Goal: Task Accomplishment & Management: Complete application form

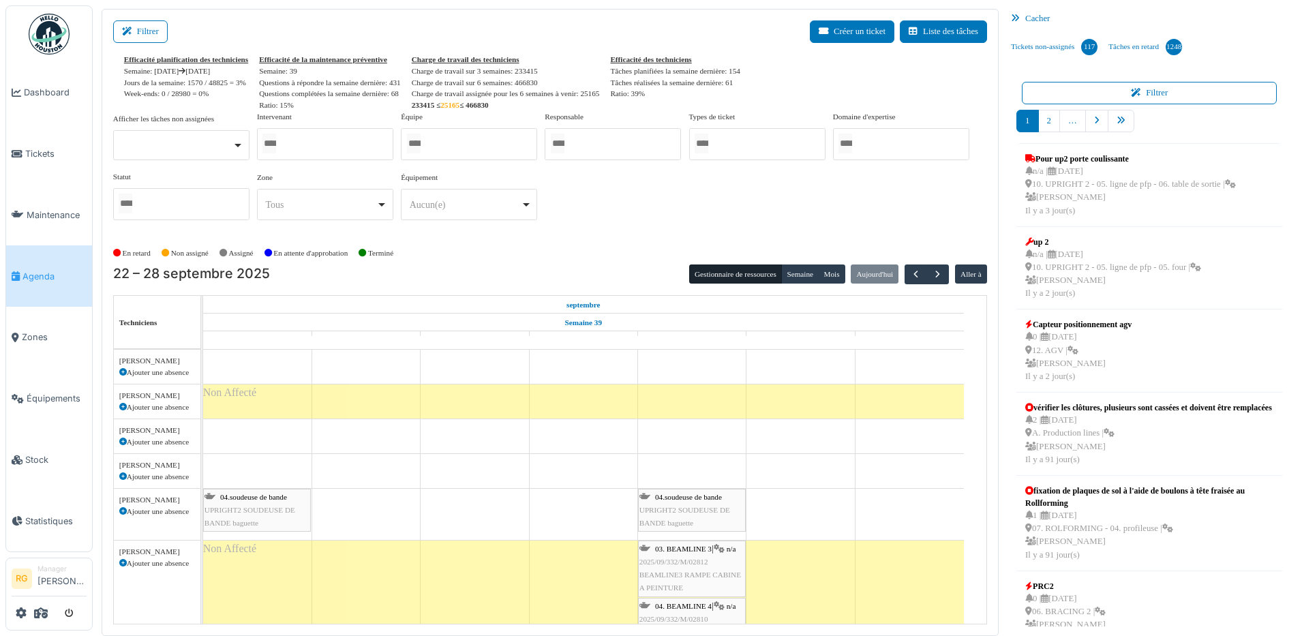
scroll to position [3261, 0]
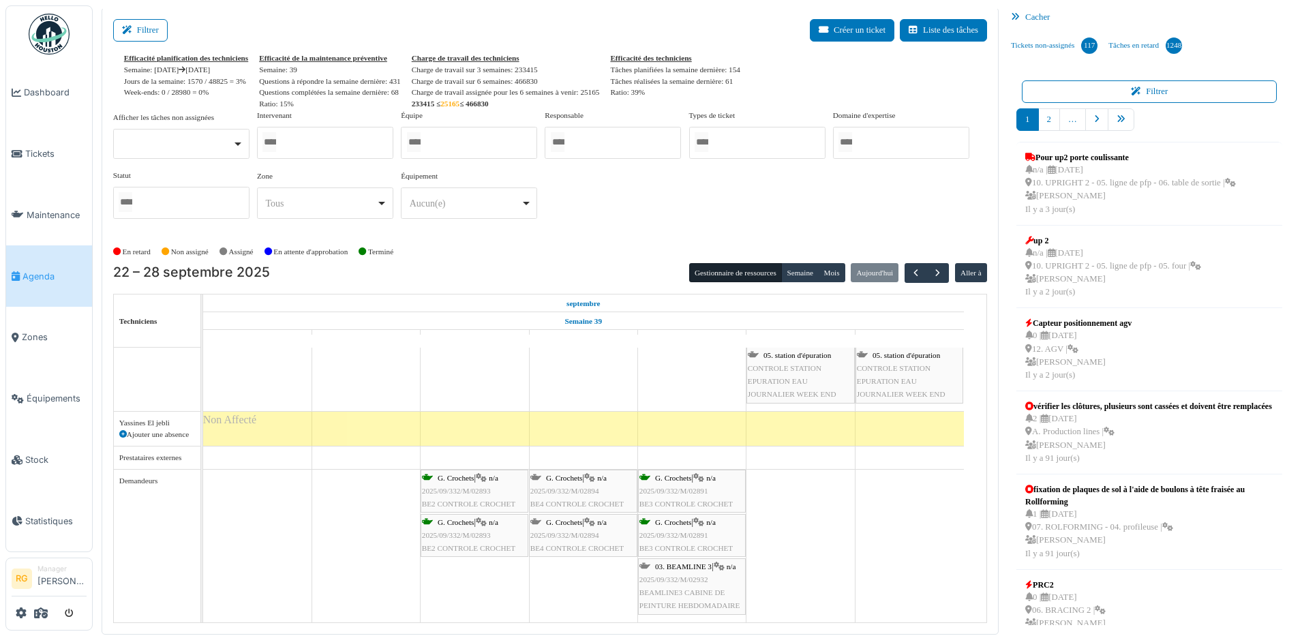
click at [337, 147] on div at bounding box center [325, 143] width 136 height 32
type input "*"
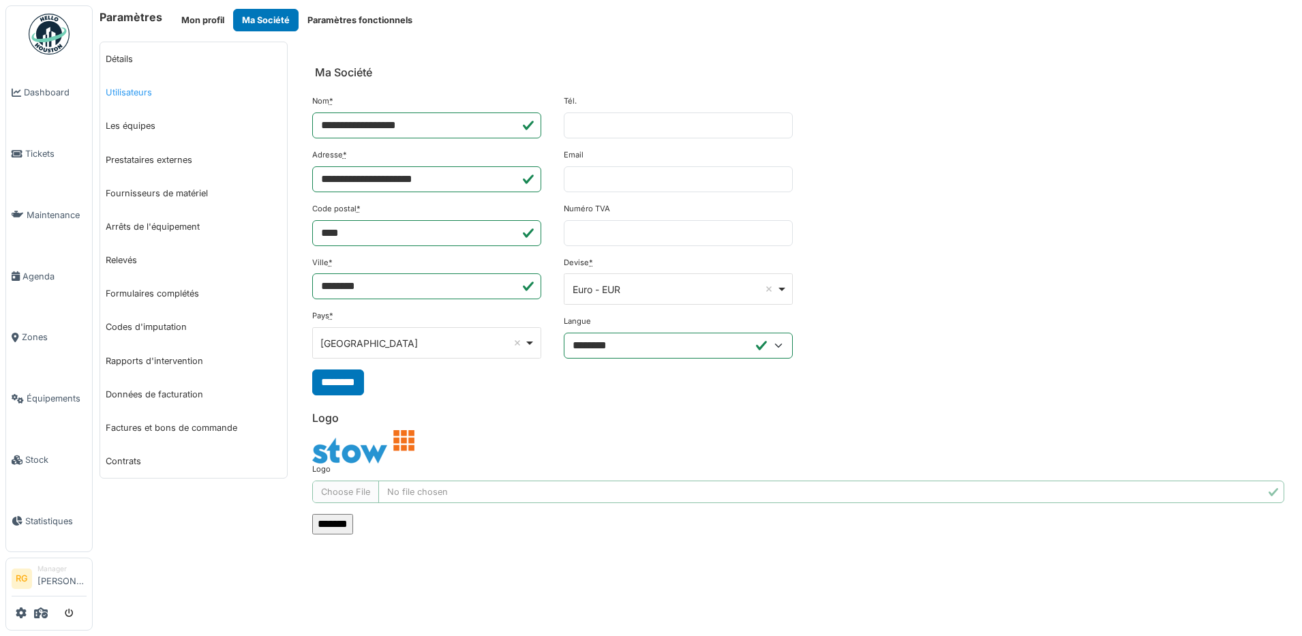
click at [129, 95] on link "Utilisateurs" at bounding box center [193, 92] width 187 height 33
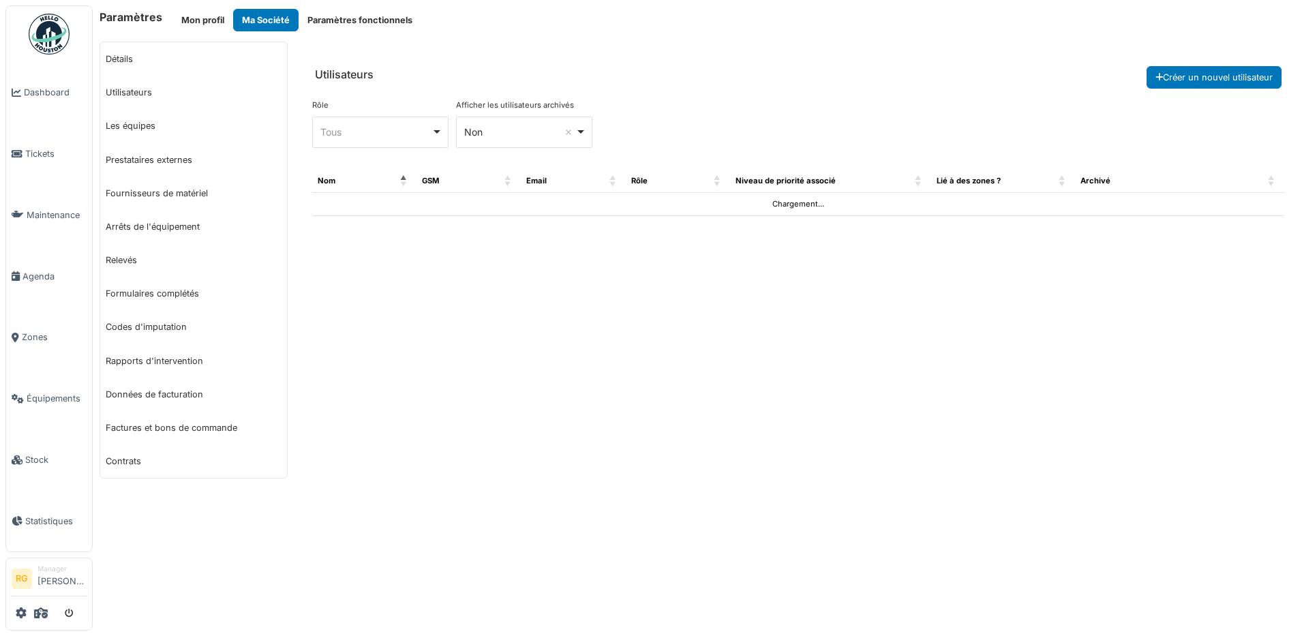
select select "***"
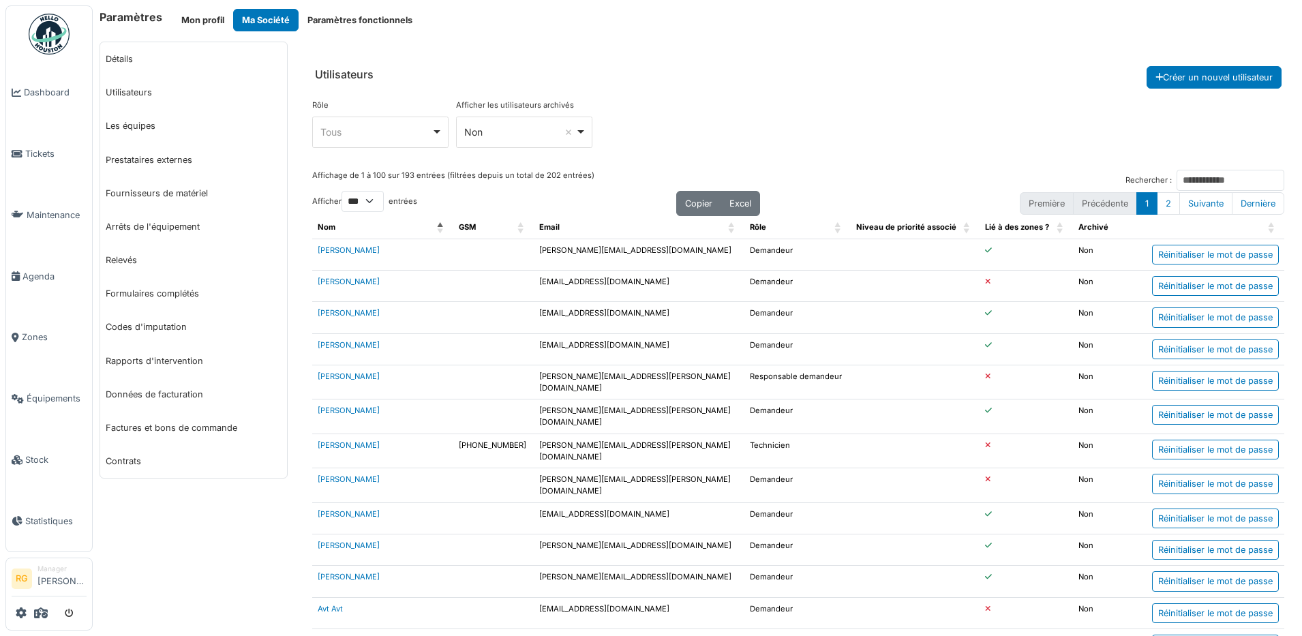
click at [519, 136] on div "Non Remove item" at bounding box center [519, 132] width 111 height 14
click at [657, 104] on div "Rôle **** Tous Remove item Tous Demandeur Gestionnaire local Manager Responsabl…" at bounding box center [798, 129] width 972 height 59
click at [1181, 179] on input "Rechercher :" at bounding box center [1231, 180] width 108 height 21
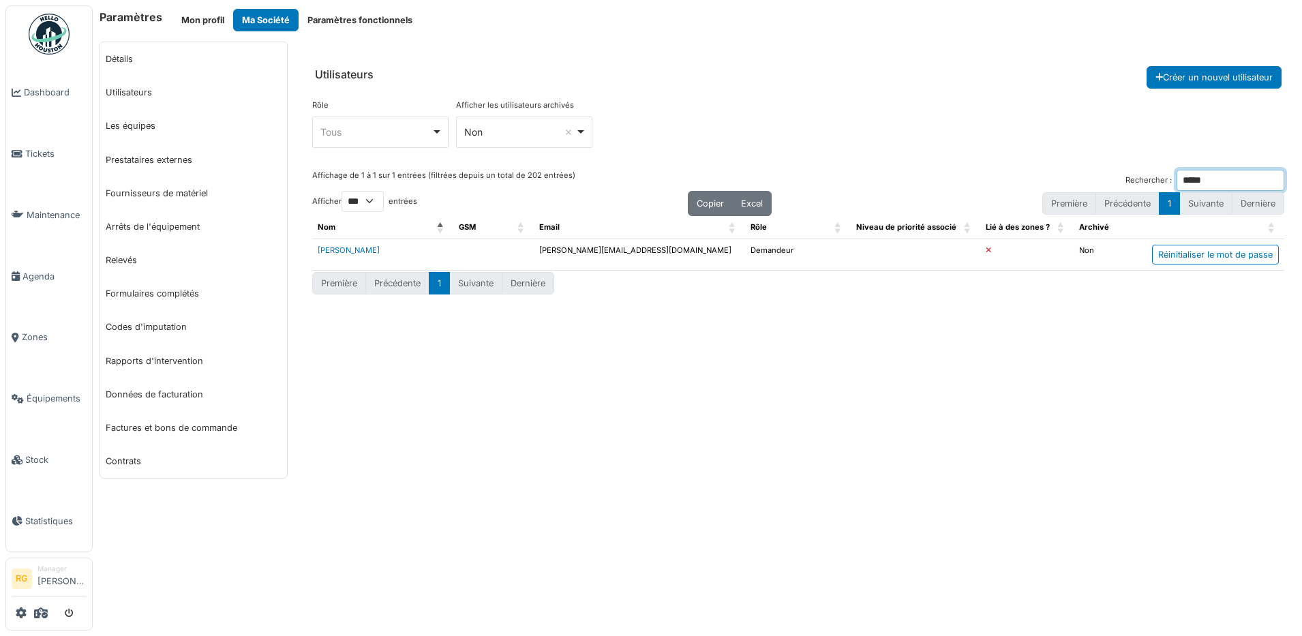
type input "*****"
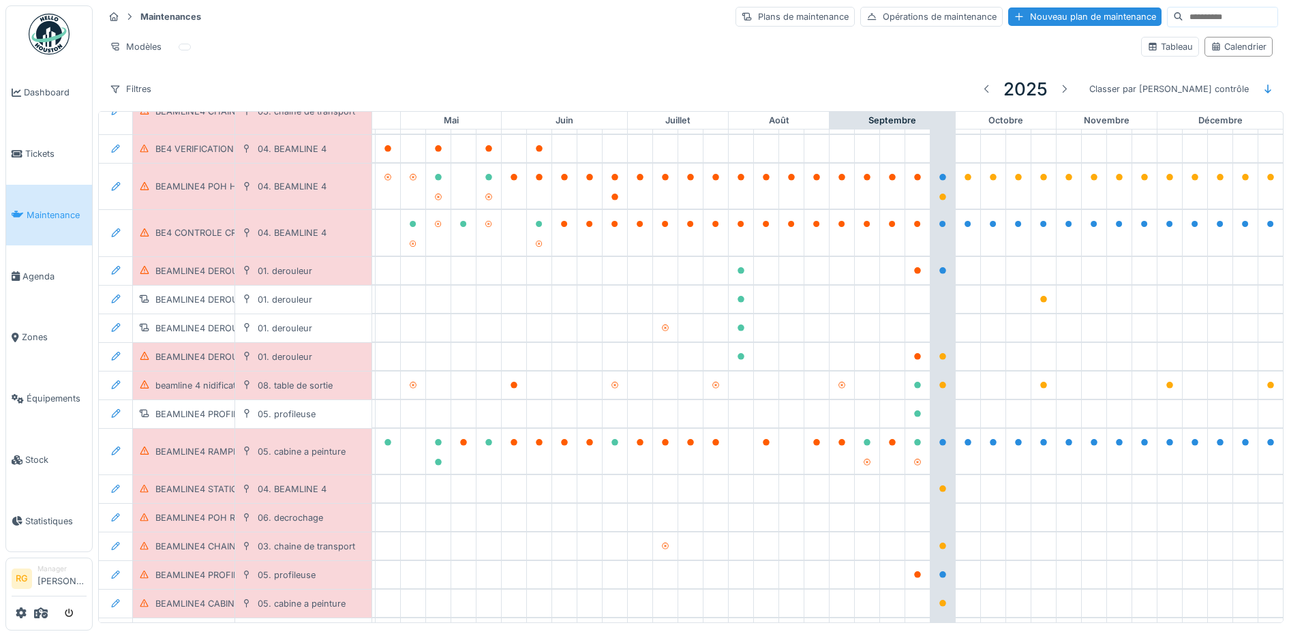
scroll to position [208, 461]
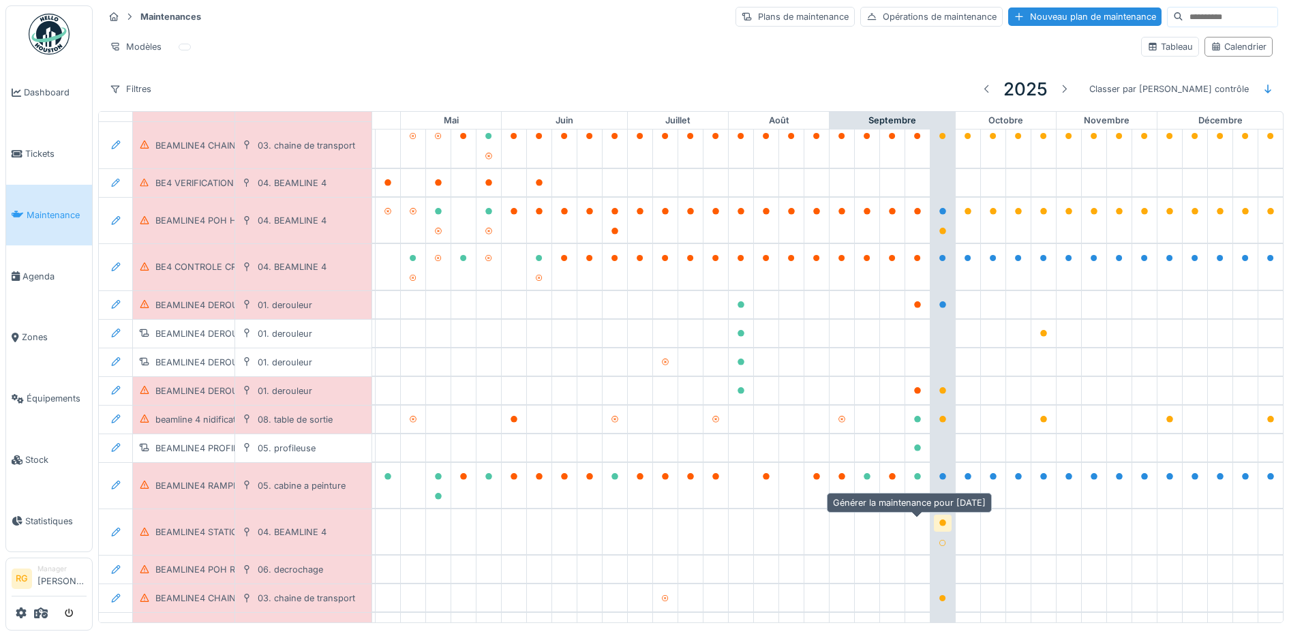
click at [939, 524] on icon at bounding box center [942, 522] width 7 height 7
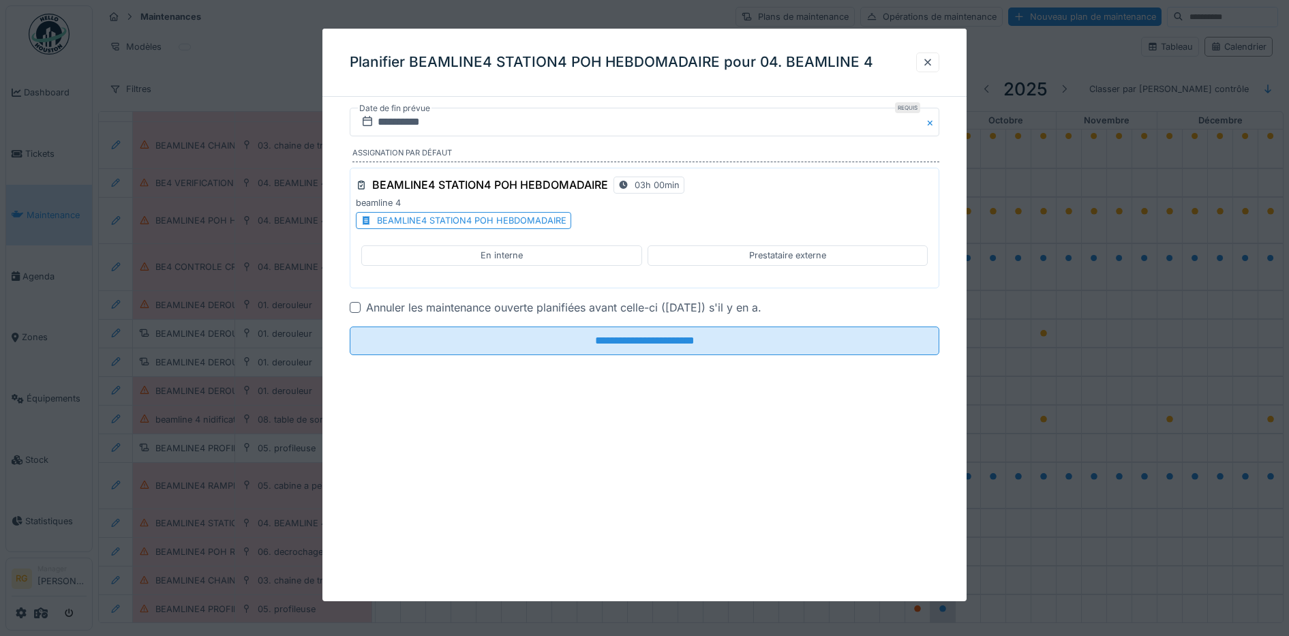
drag, startPoint x: 933, startPoint y: 60, endPoint x: 1066, endPoint y: 260, distance: 240.9
click at [933, 59] on div at bounding box center [927, 62] width 11 height 13
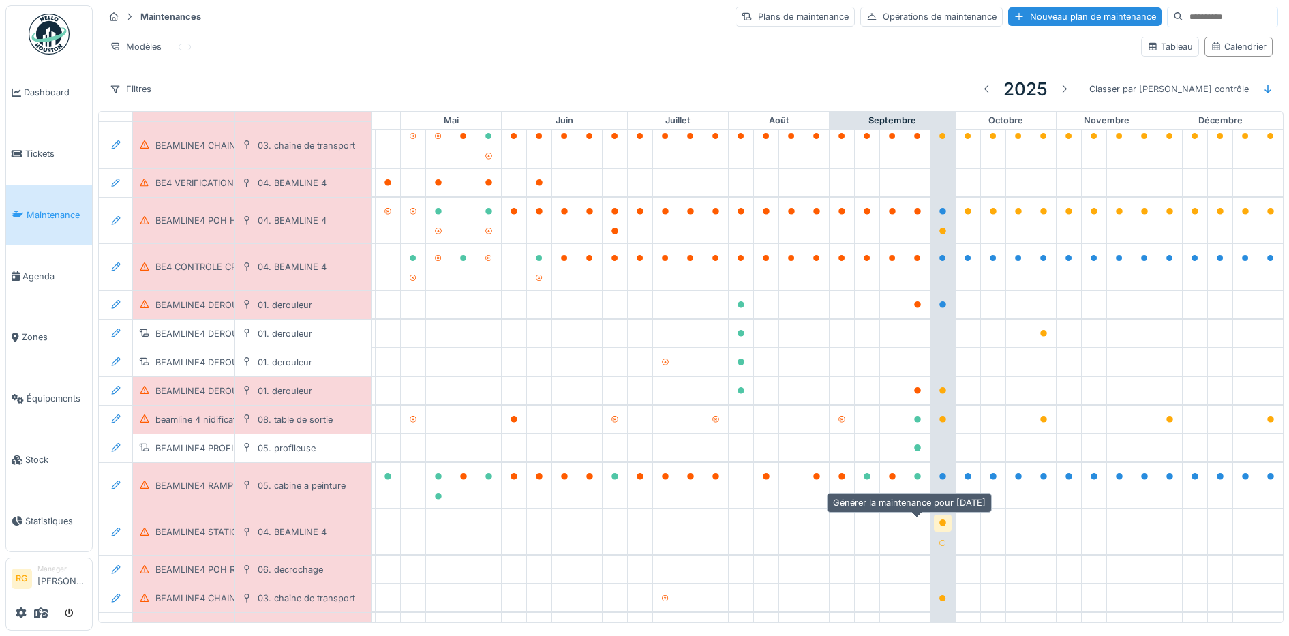
click at [939, 526] on icon at bounding box center [942, 522] width 7 height 7
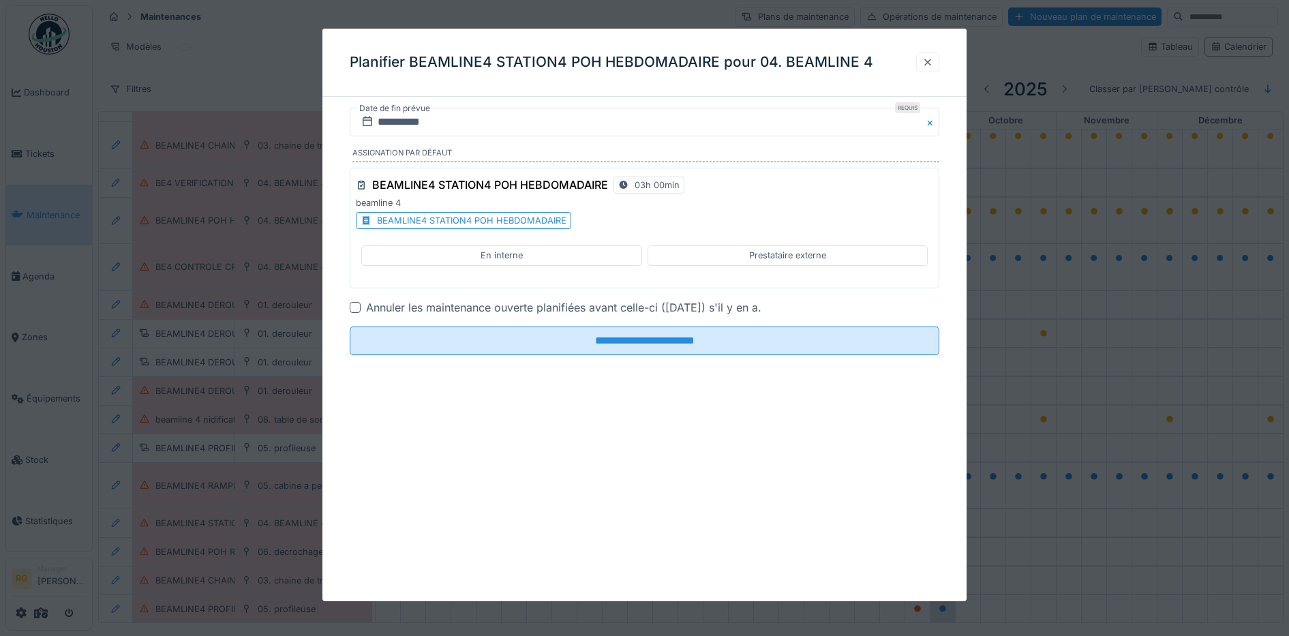
click at [932, 61] on div at bounding box center [927, 62] width 11 height 13
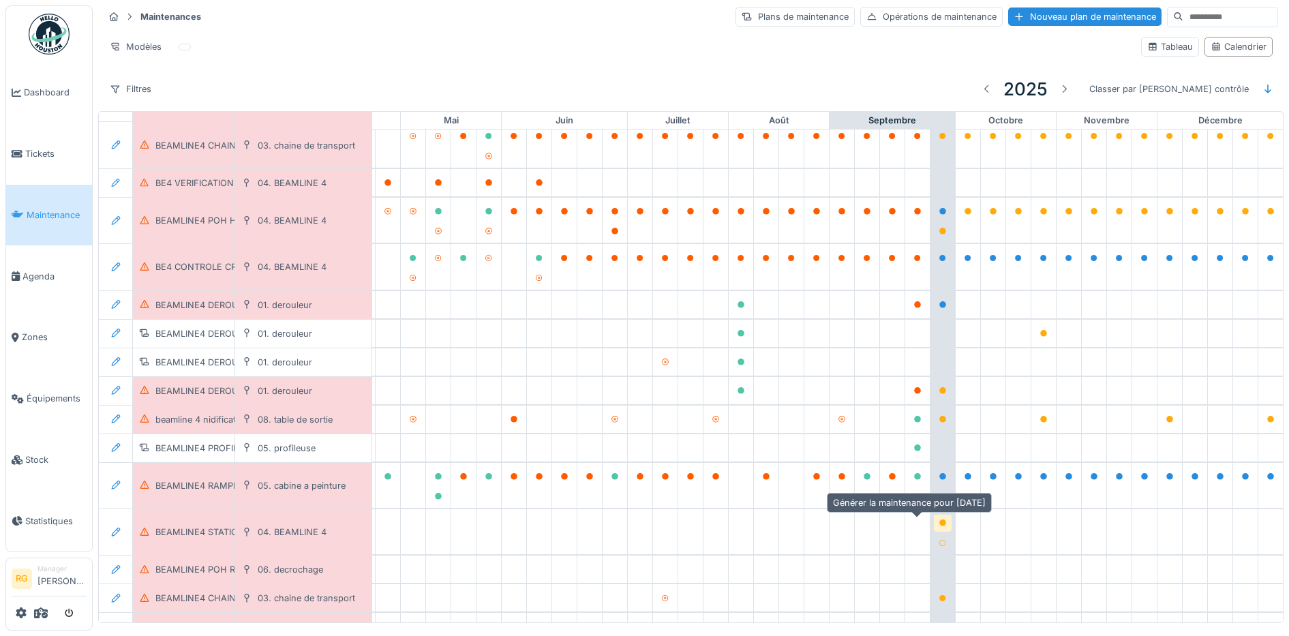
click at [939, 526] on icon at bounding box center [942, 522] width 7 height 7
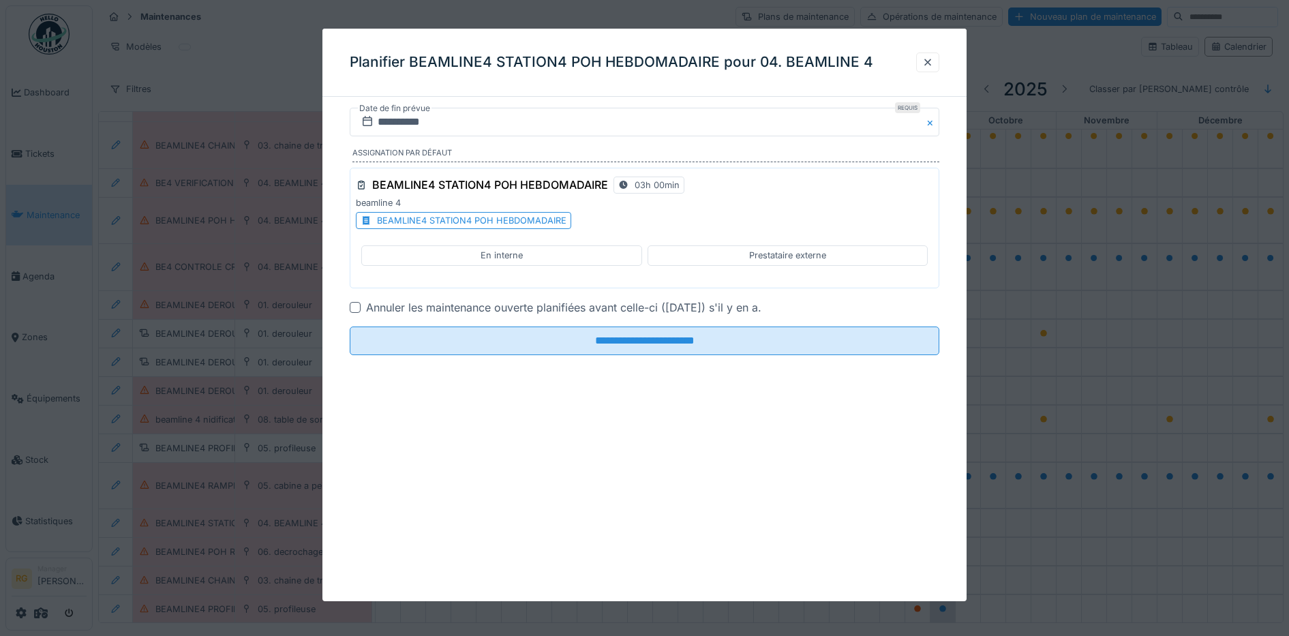
click at [530, 220] on div "BEAMLINE4 STATION4 POH HEBDOMADAIRE" at bounding box center [472, 220] width 190 height 13
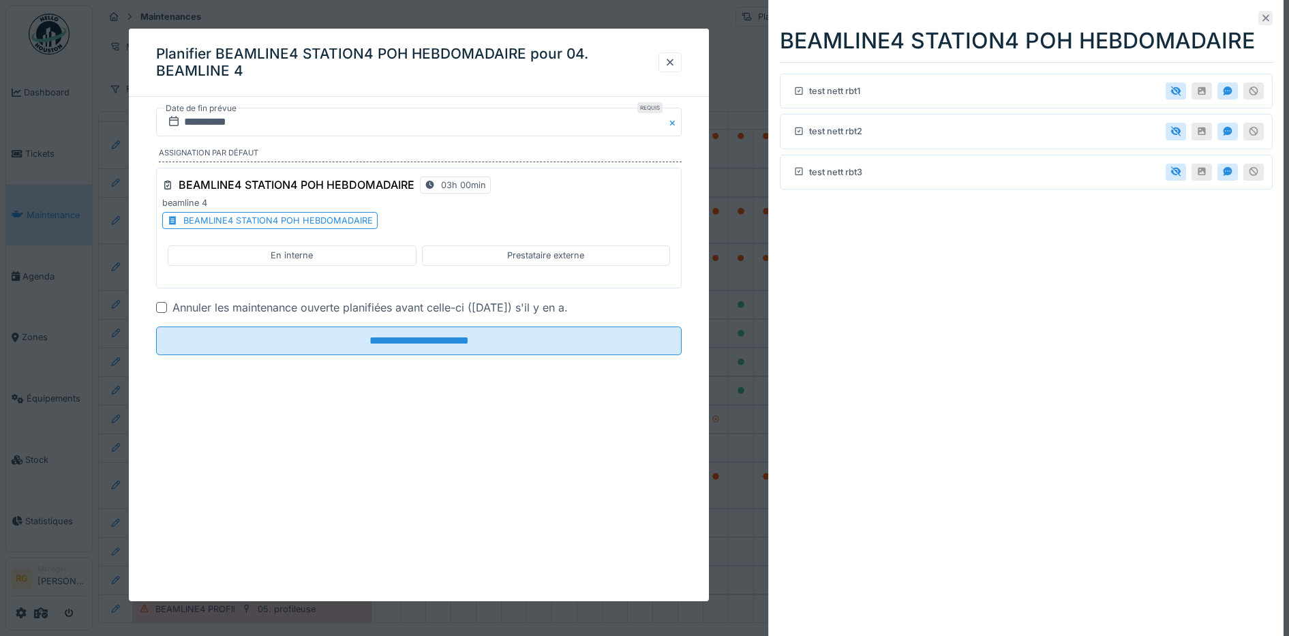
click at [1260, 18] on icon at bounding box center [1265, 18] width 11 height 9
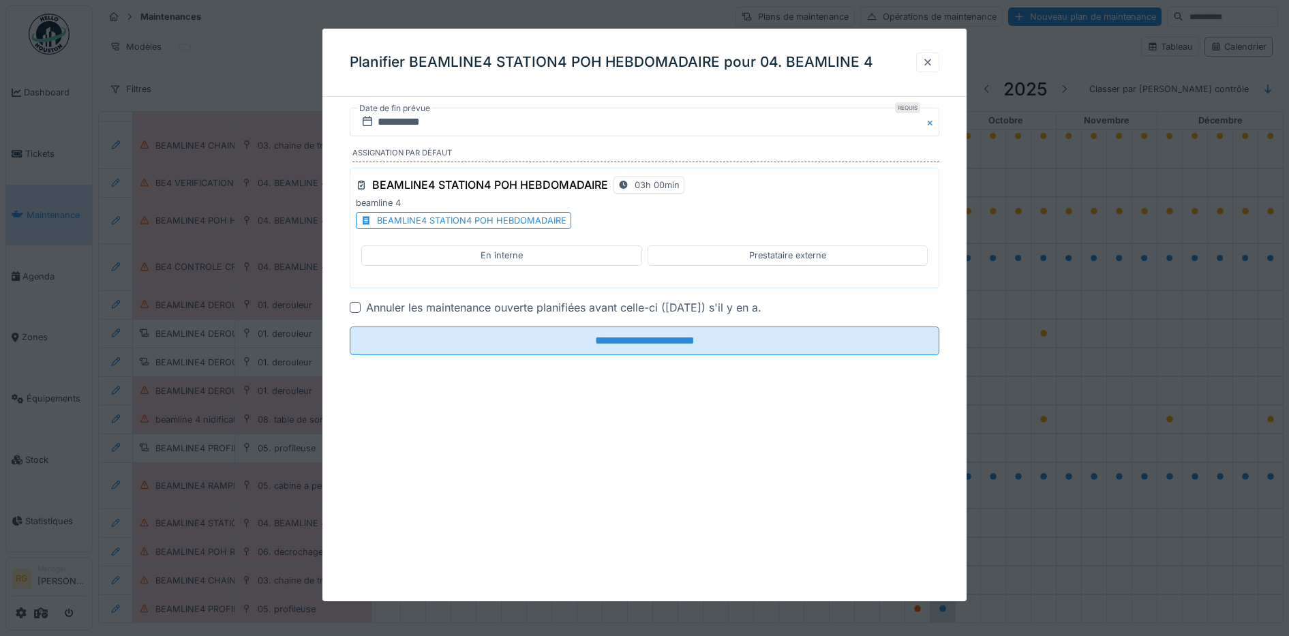
click at [933, 66] on div at bounding box center [927, 62] width 11 height 13
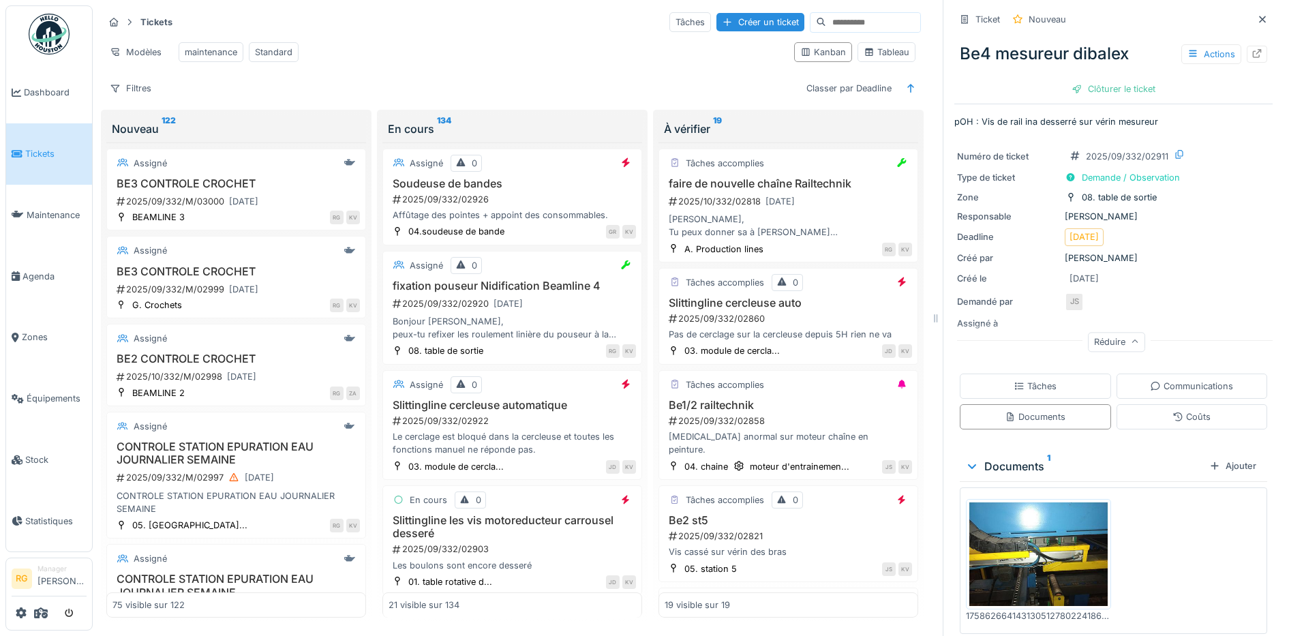
scroll to position [6580, 0]
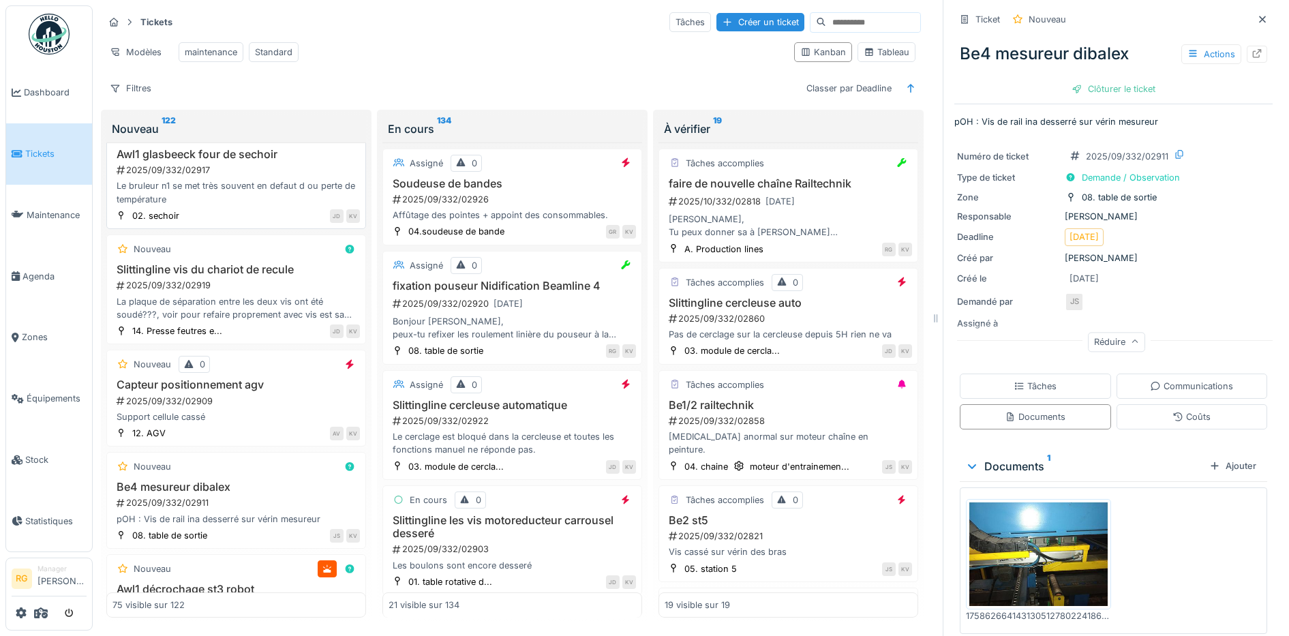
click at [256, 177] on div "2025/09/332/02917" at bounding box center [237, 170] width 245 height 13
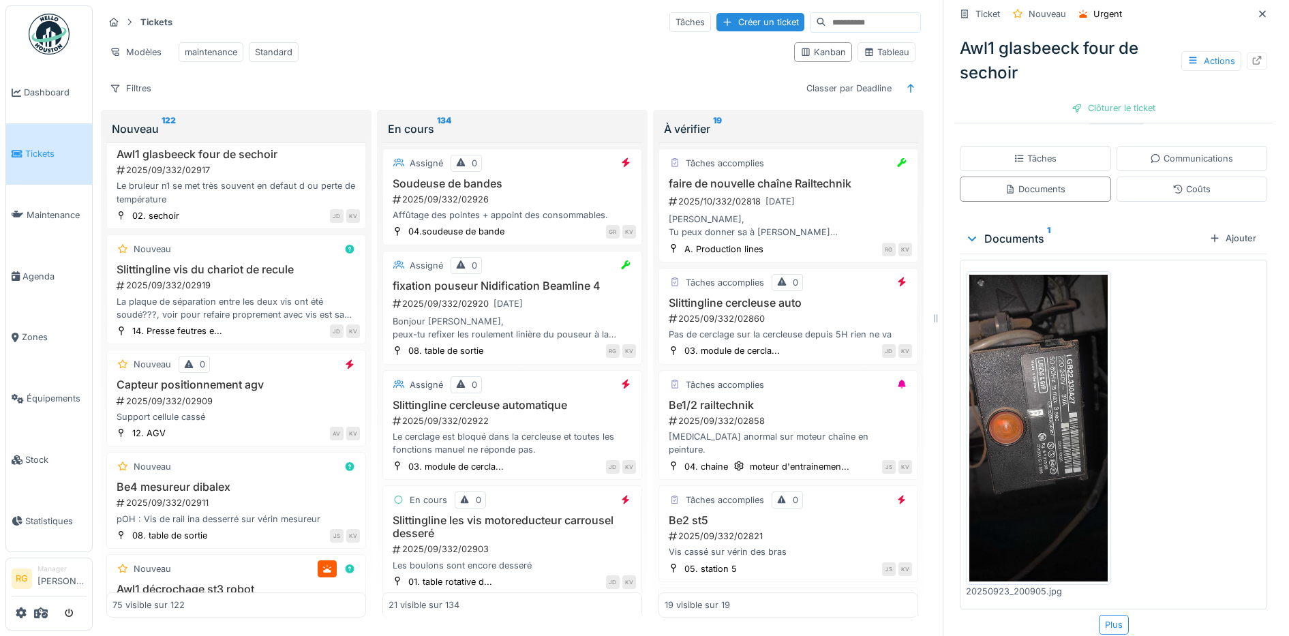
scroll to position [253, 0]
click at [1036, 151] on div "Tâches" at bounding box center [1035, 157] width 43 height 13
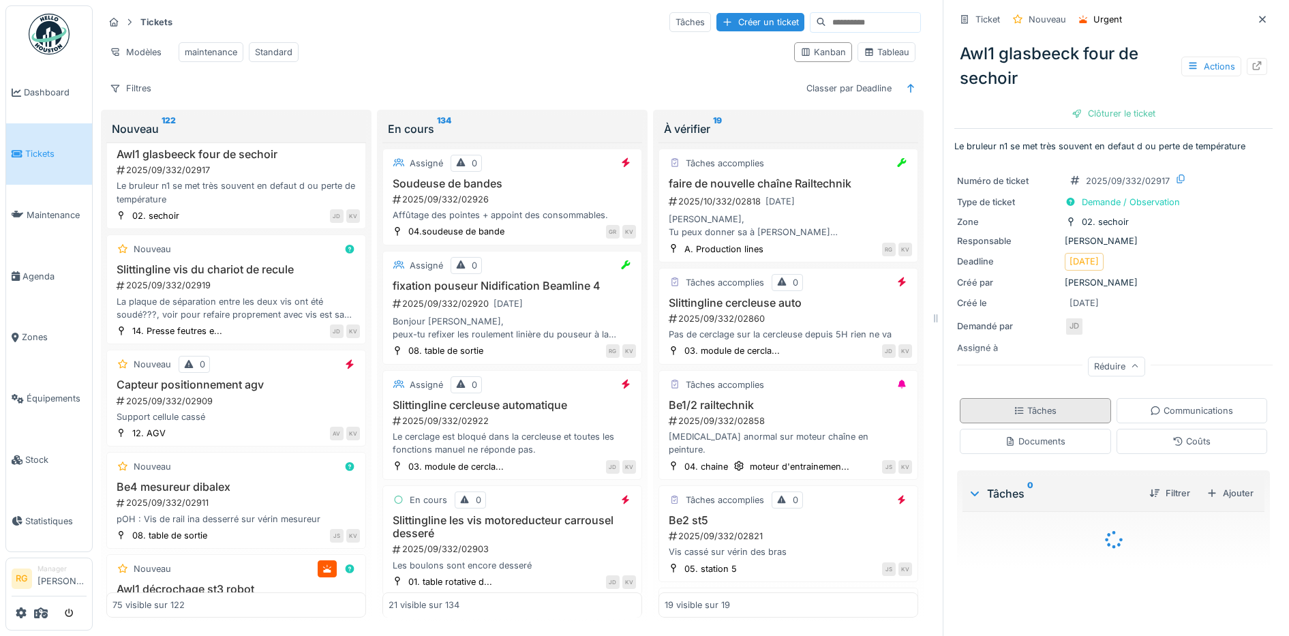
scroll to position [0, 0]
click at [1212, 484] on div "Ajouter" at bounding box center [1230, 493] width 58 height 18
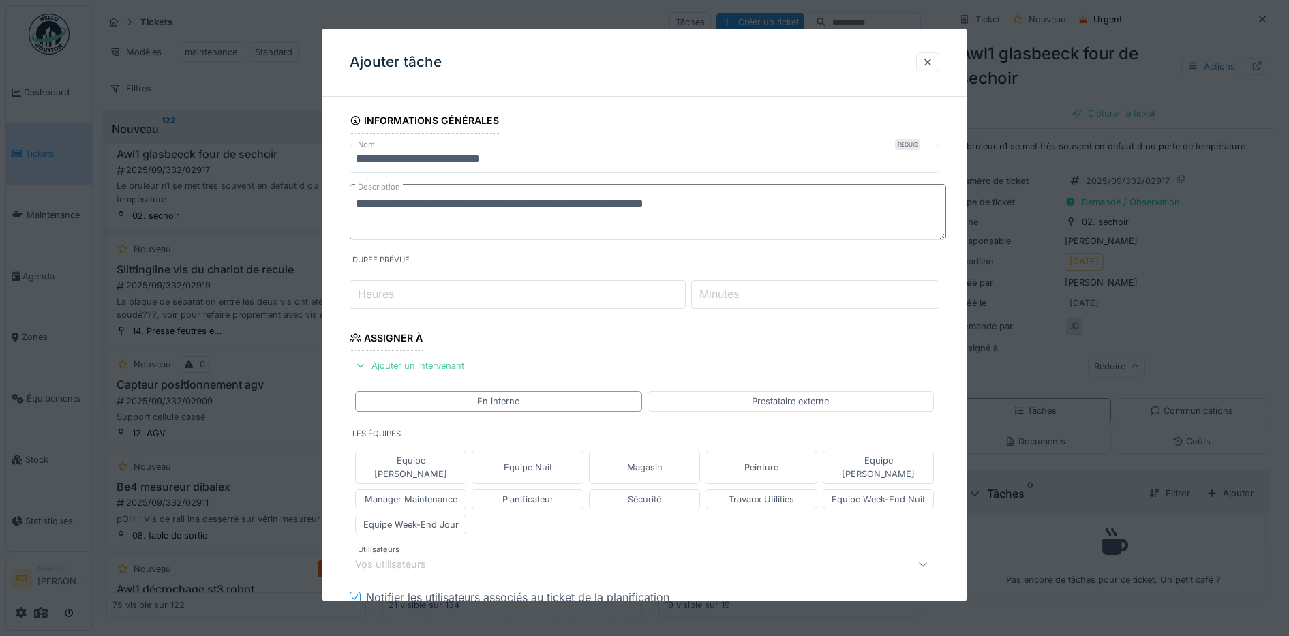
click at [729, 205] on textarea "**********" at bounding box center [648, 212] width 596 height 56
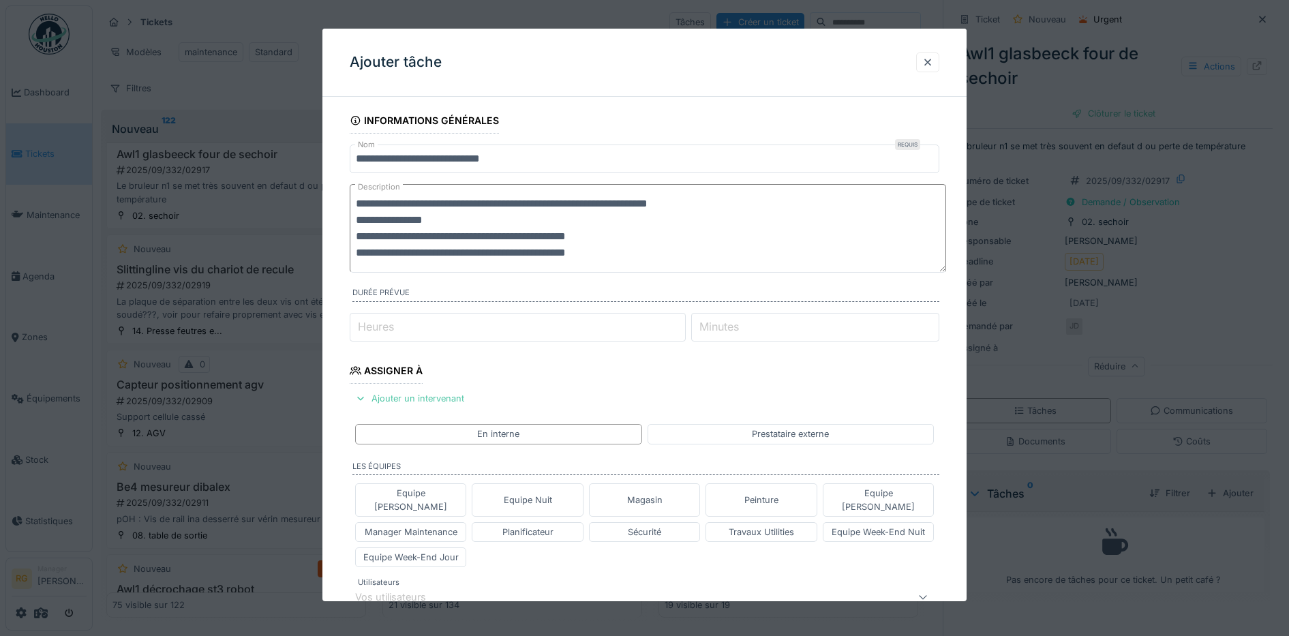
scroll to position [85, 0]
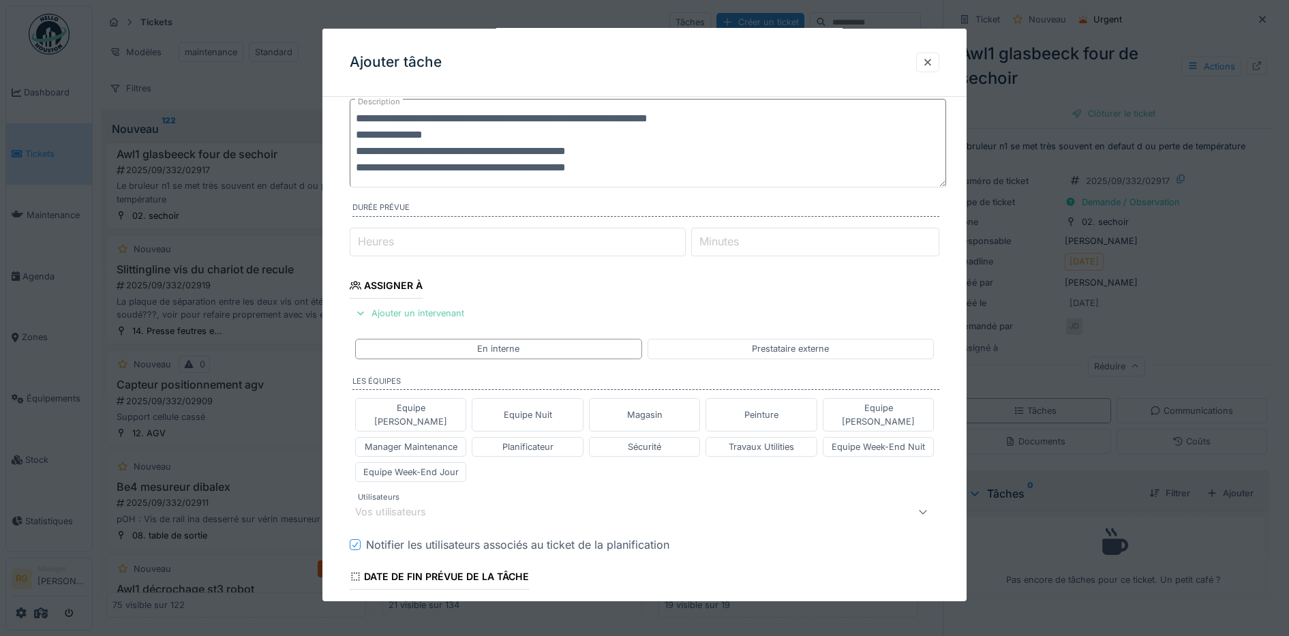
type textarea "**********"
click at [419, 318] on div "Ajouter un intervenant" at bounding box center [410, 313] width 120 height 18
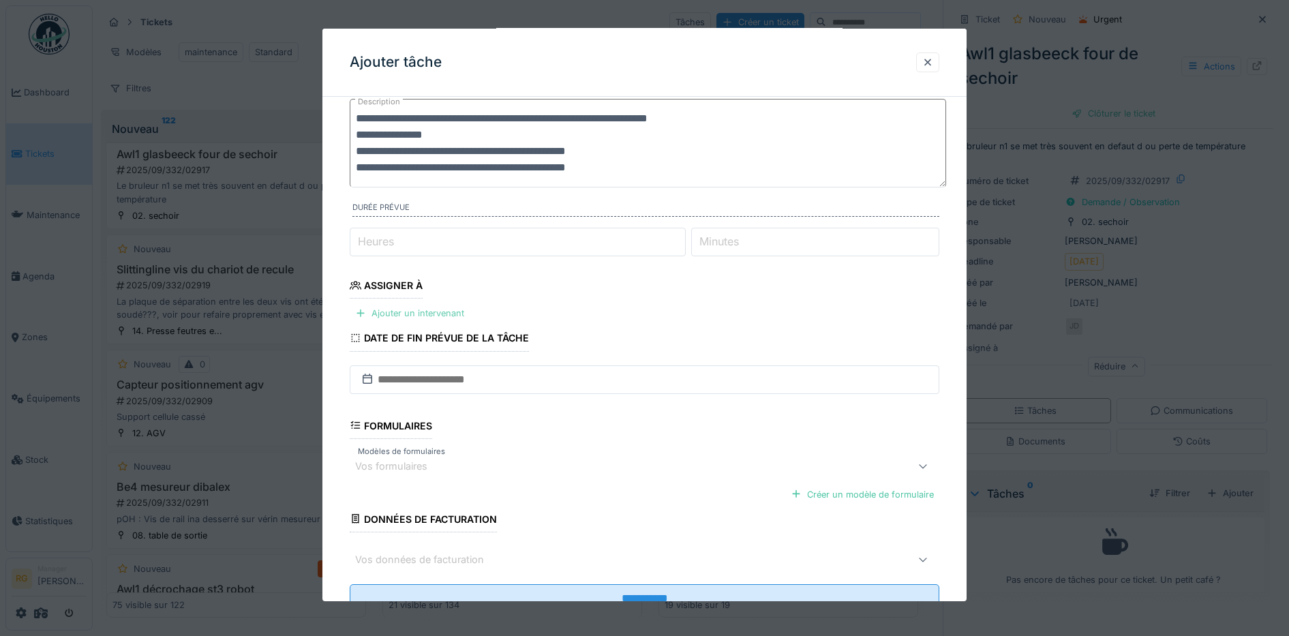
click at [403, 315] on div "Ajouter un intervenant" at bounding box center [410, 313] width 120 height 18
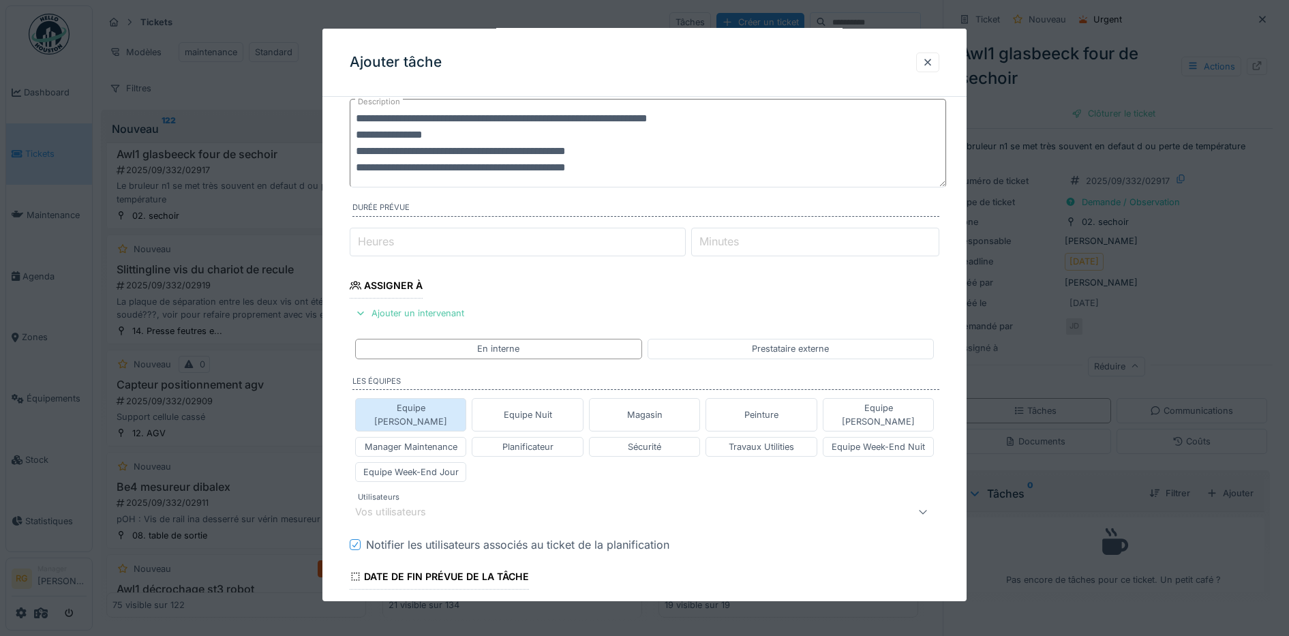
click at [425, 411] on div "Equipe [PERSON_NAME]" at bounding box center [411, 415] width 100 height 26
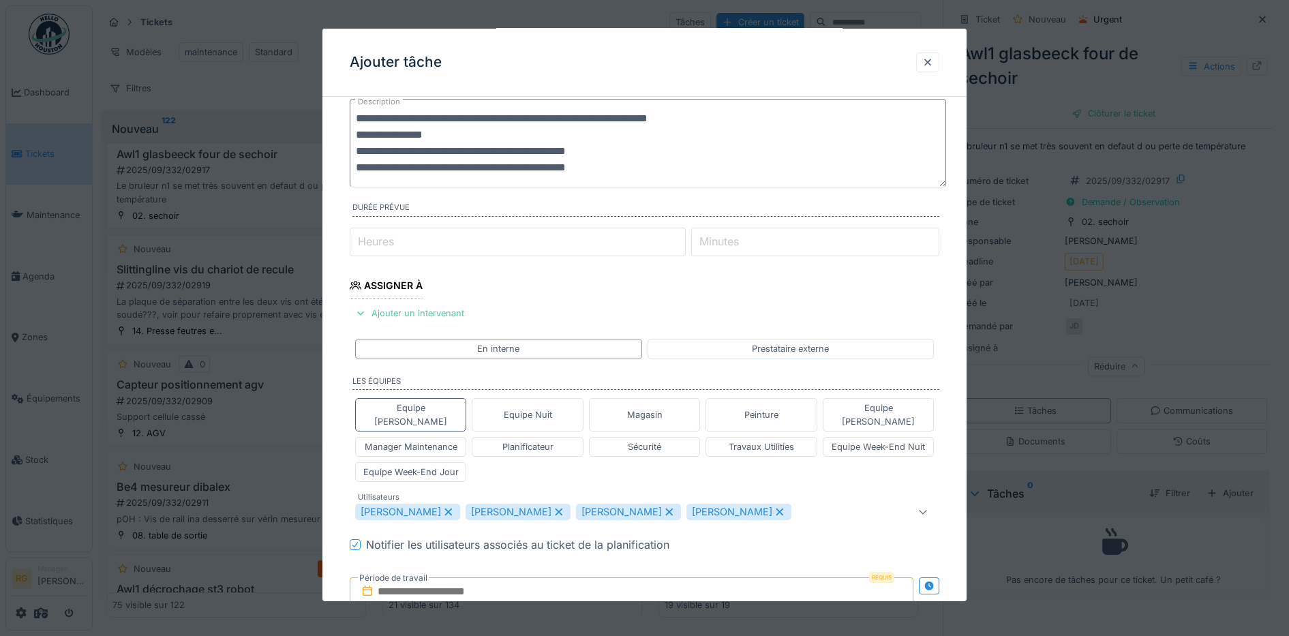
click at [562, 509] on icon at bounding box center [558, 512] width 7 height 7
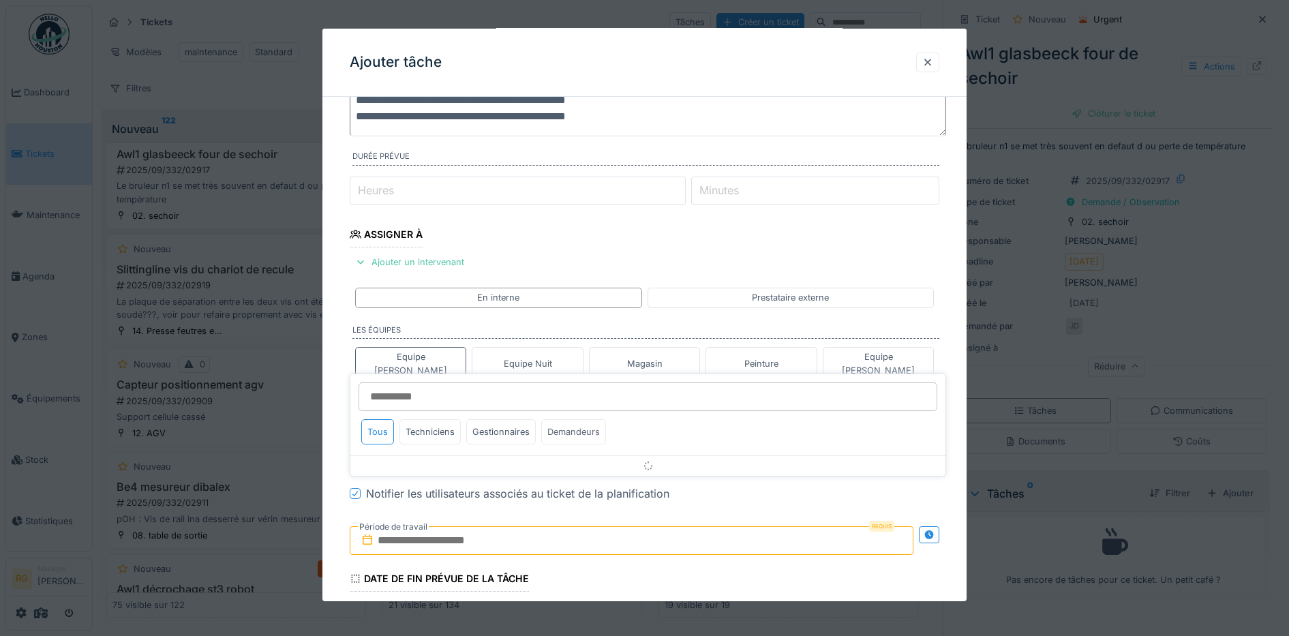
scroll to position [269, 0]
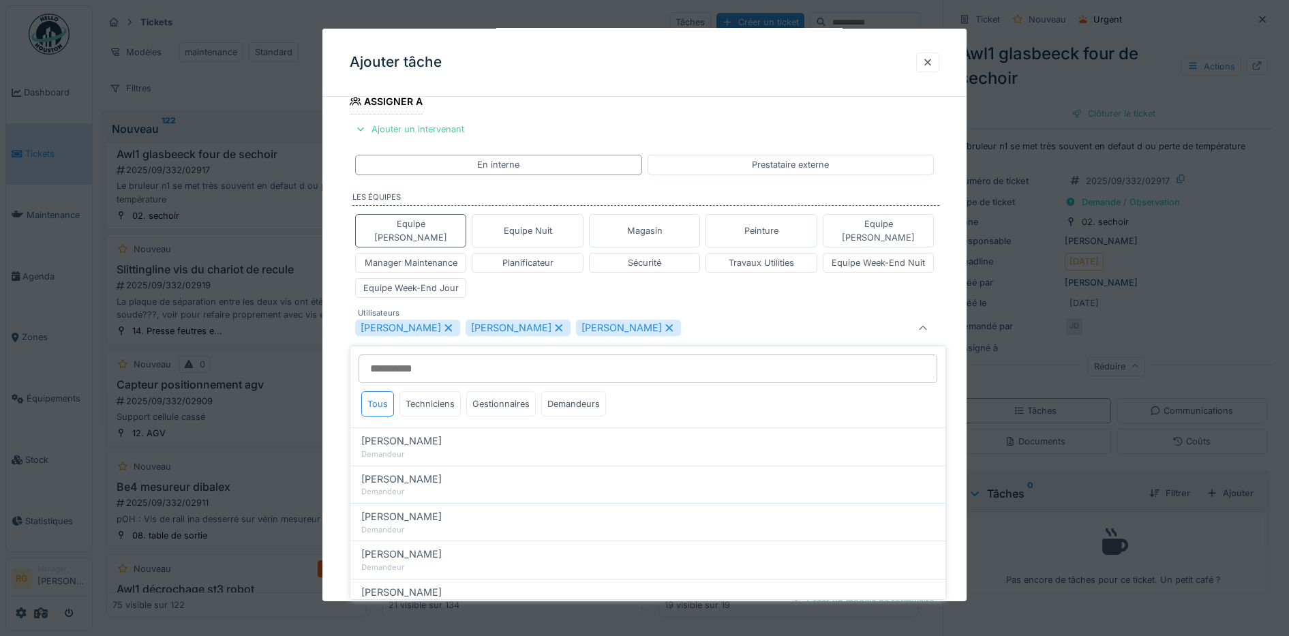
click at [562, 323] on icon at bounding box center [559, 328] width 12 height 10
click at [554, 323] on icon at bounding box center [559, 328] width 12 height 10
type input "****"
click at [537, 282] on div "Equipe Anthony Equipe Nuit Magasin Peinture Equipe Jean-Claude Manager Maintena…" at bounding box center [645, 256] width 590 height 95
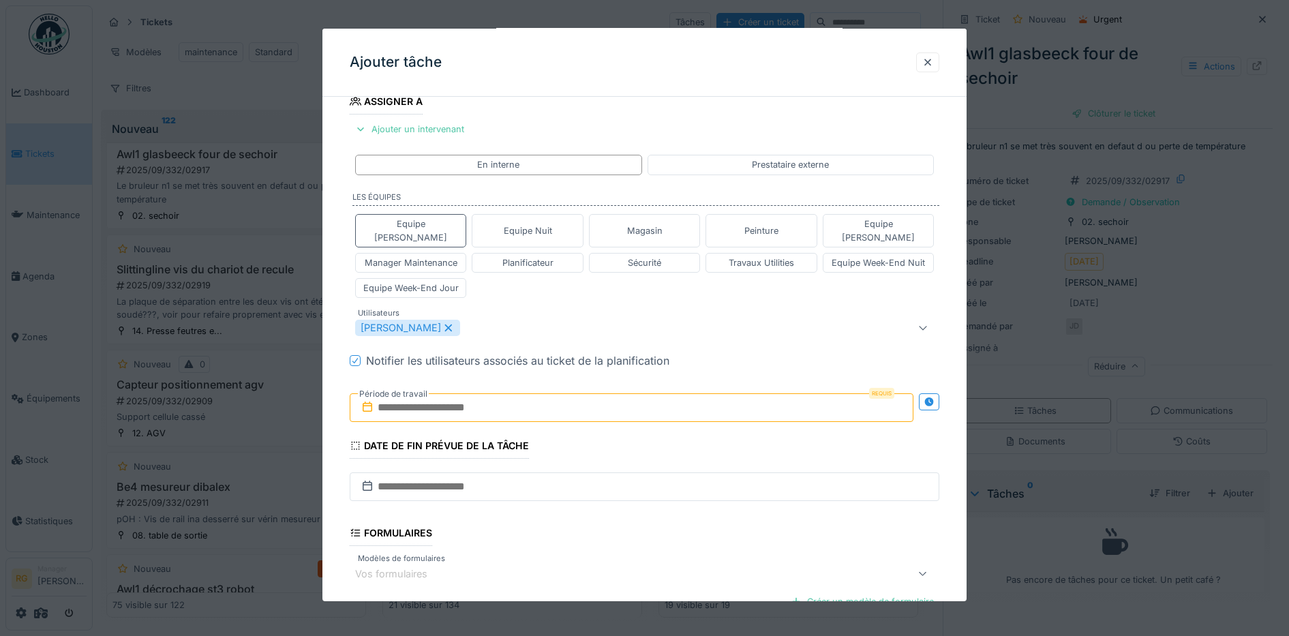
click at [412, 393] on input "text" at bounding box center [632, 407] width 564 height 29
click at [680, 435] on h2 "septembre 2025" at bounding box center [635, 441] width 164 height 12
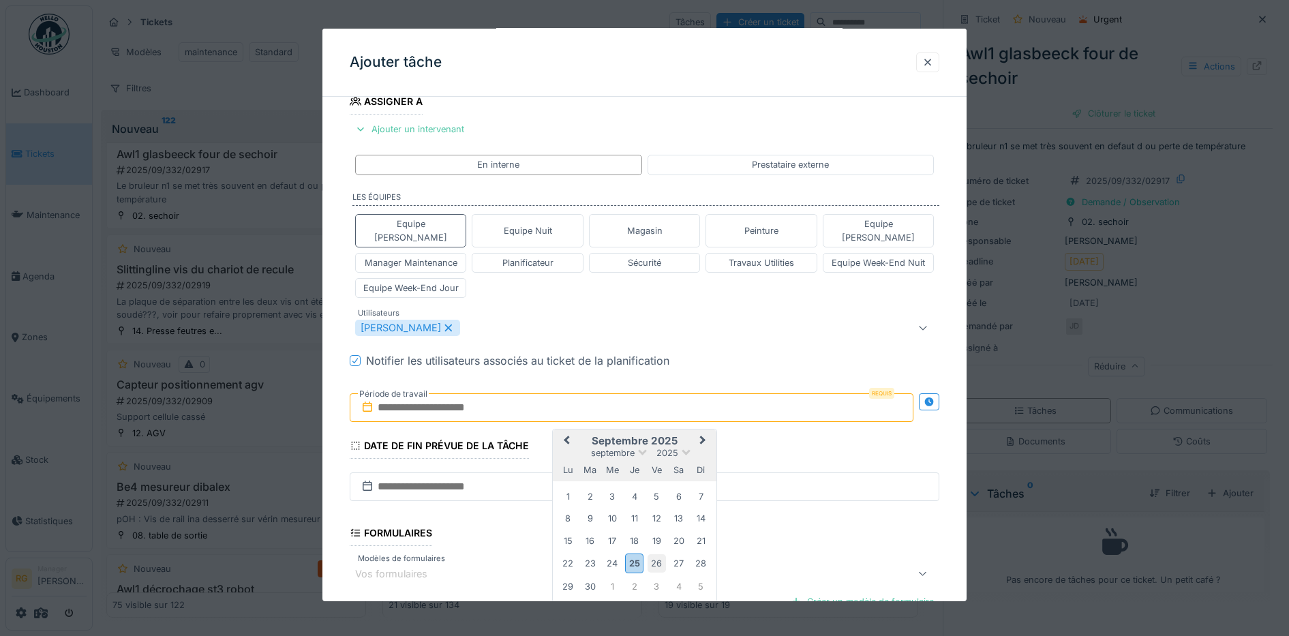
click at [655, 554] on div "26" at bounding box center [657, 563] width 18 height 18
click at [656, 554] on div "26" at bounding box center [657, 563] width 18 height 18
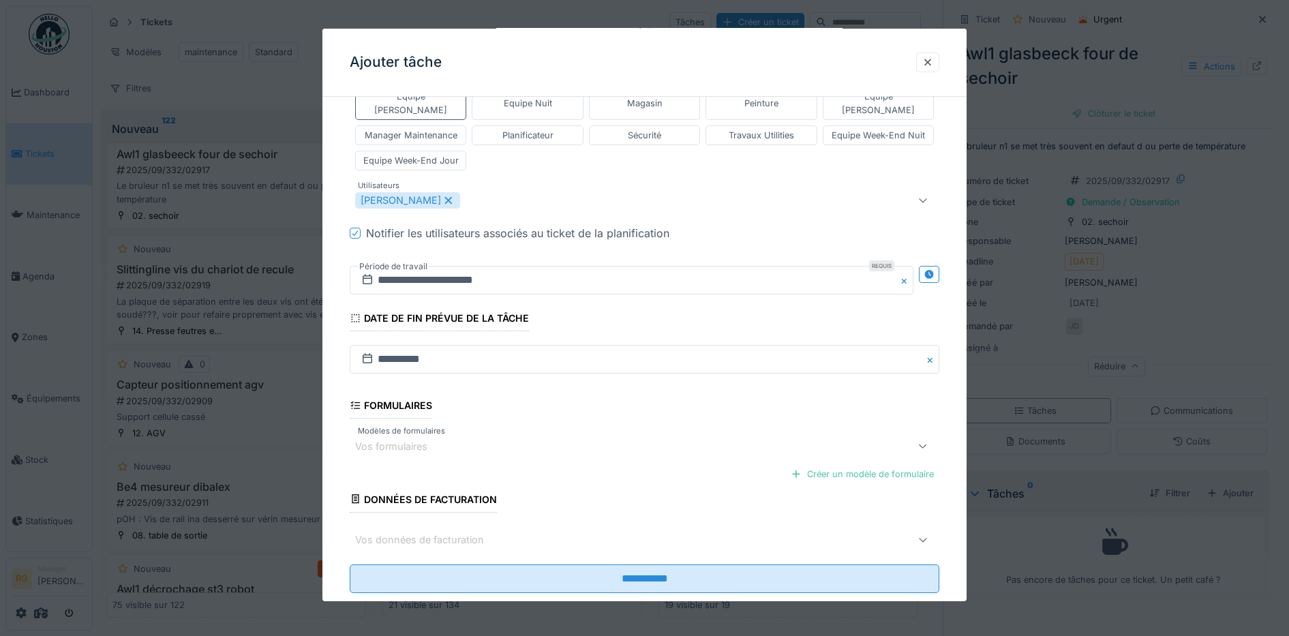
scroll to position [413, 0]
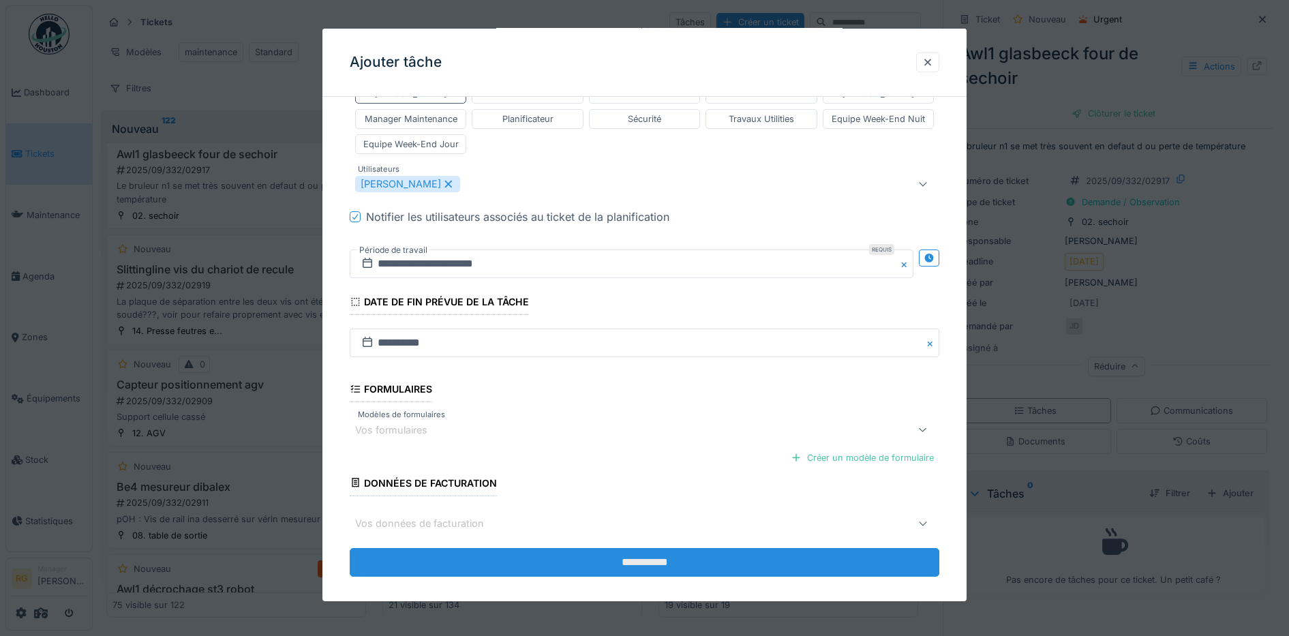
click at [611, 549] on input "**********" at bounding box center [645, 562] width 590 height 29
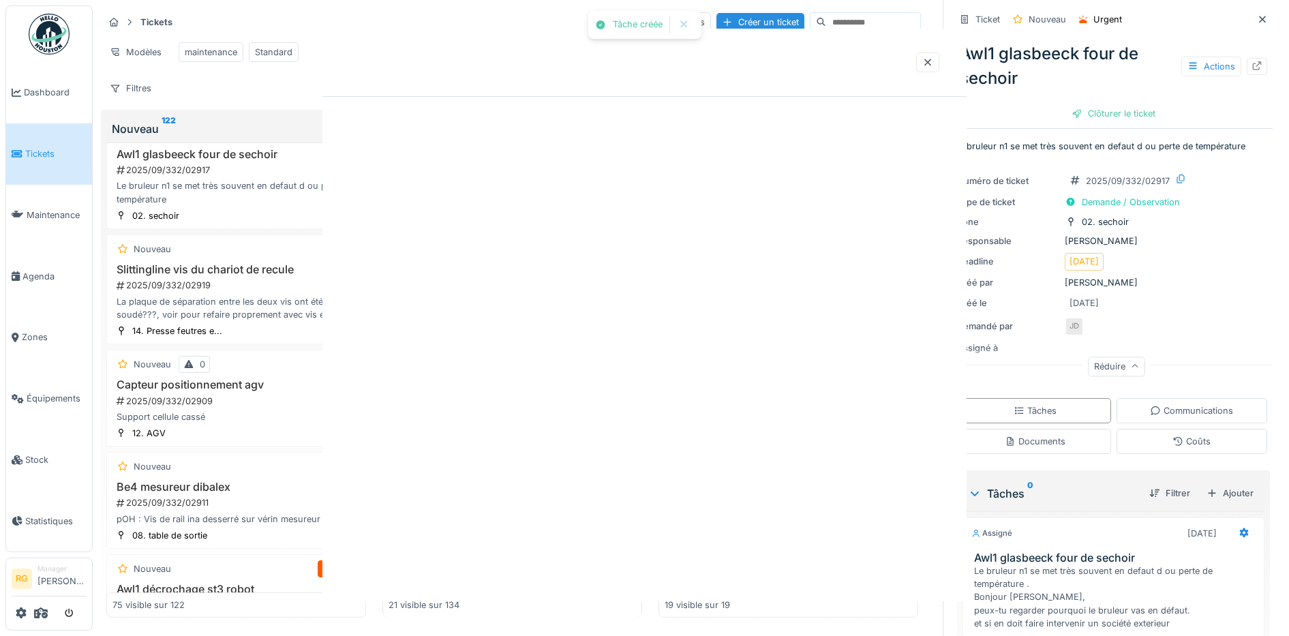
scroll to position [0, 0]
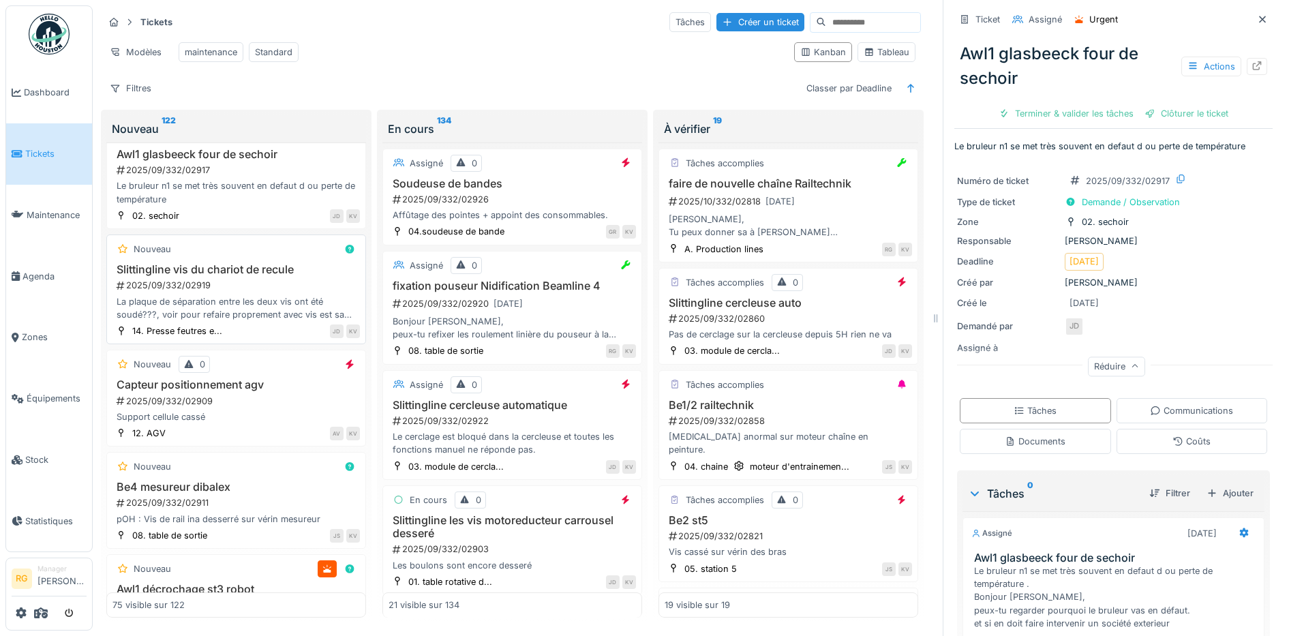
click at [265, 292] on div "2025/09/332/02919" at bounding box center [237, 285] width 245 height 13
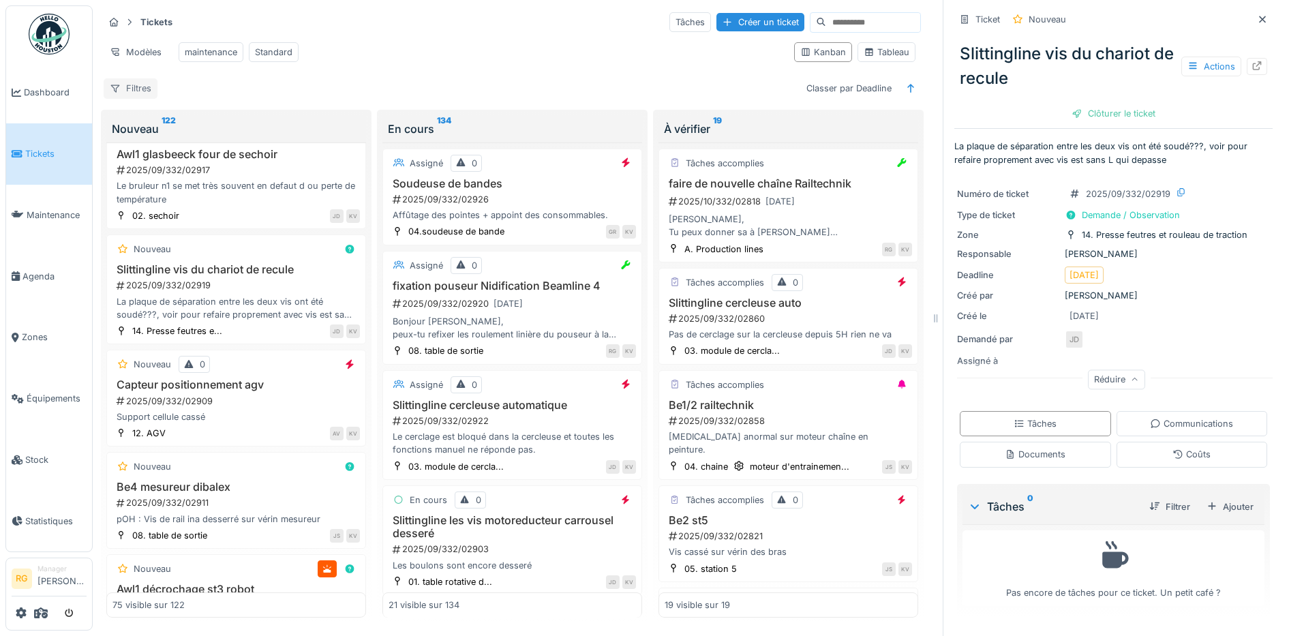
click at [138, 98] on div "Filtres" at bounding box center [131, 88] width 54 height 20
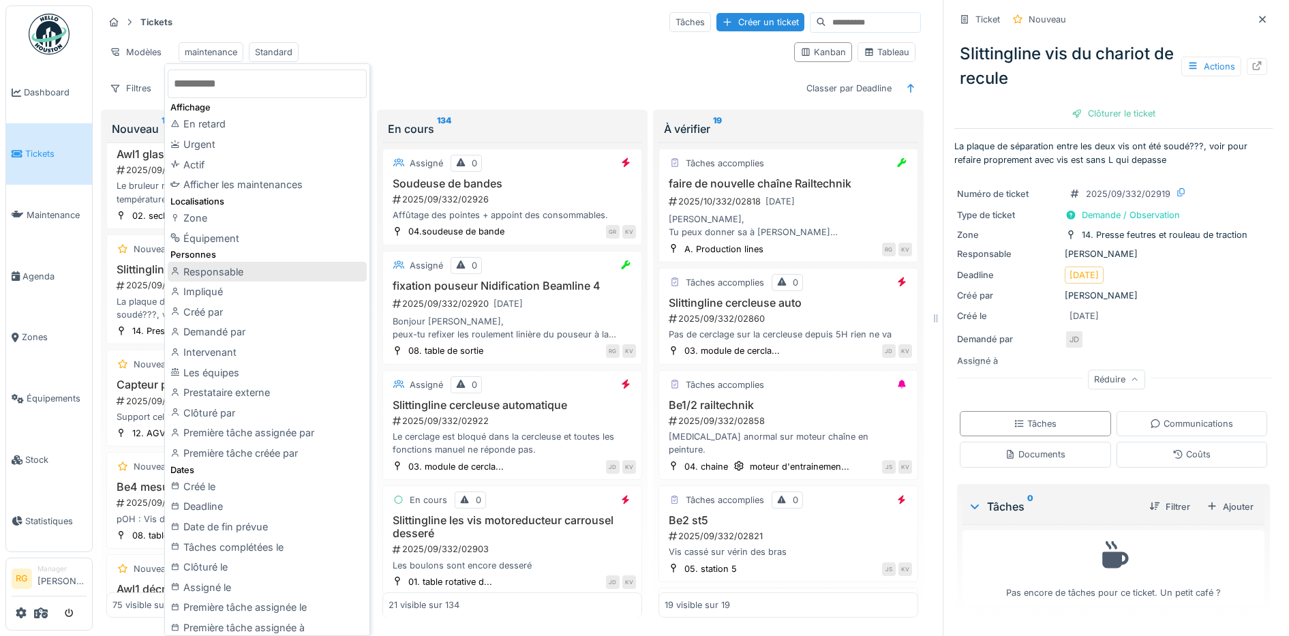
click at [201, 273] on div "Responsable" at bounding box center [267, 272] width 199 height 20
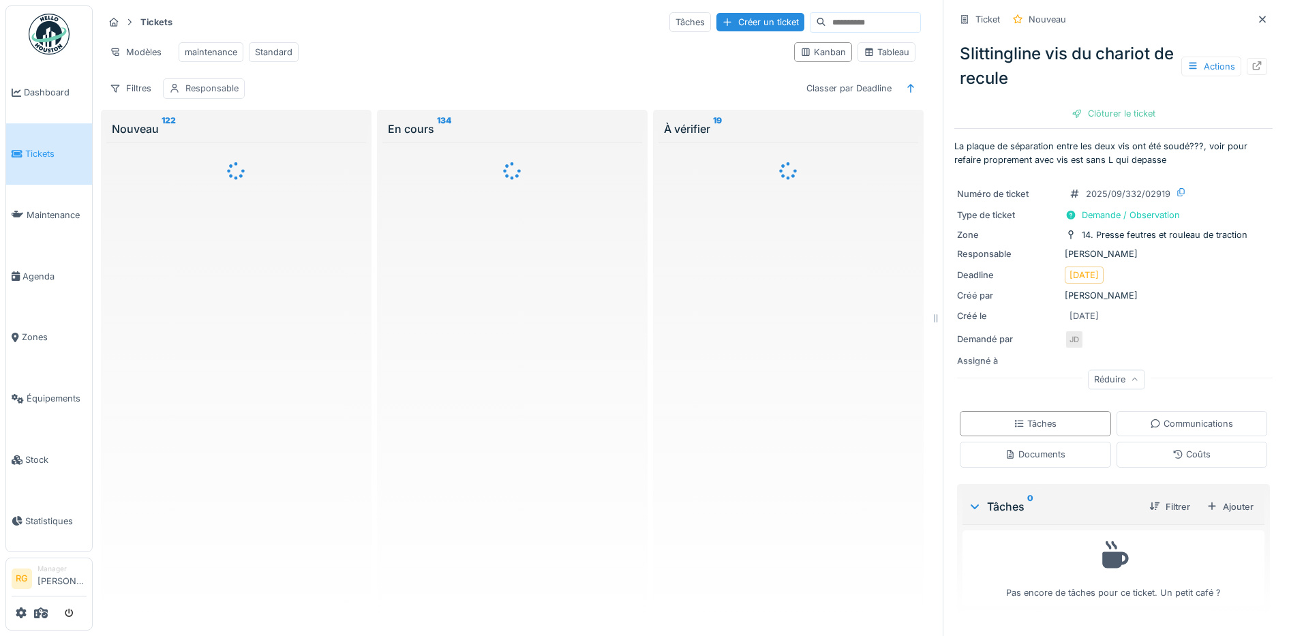
click at [209, 95] on div "Responsable" at bounding box center [211, 88] width 53 height 13
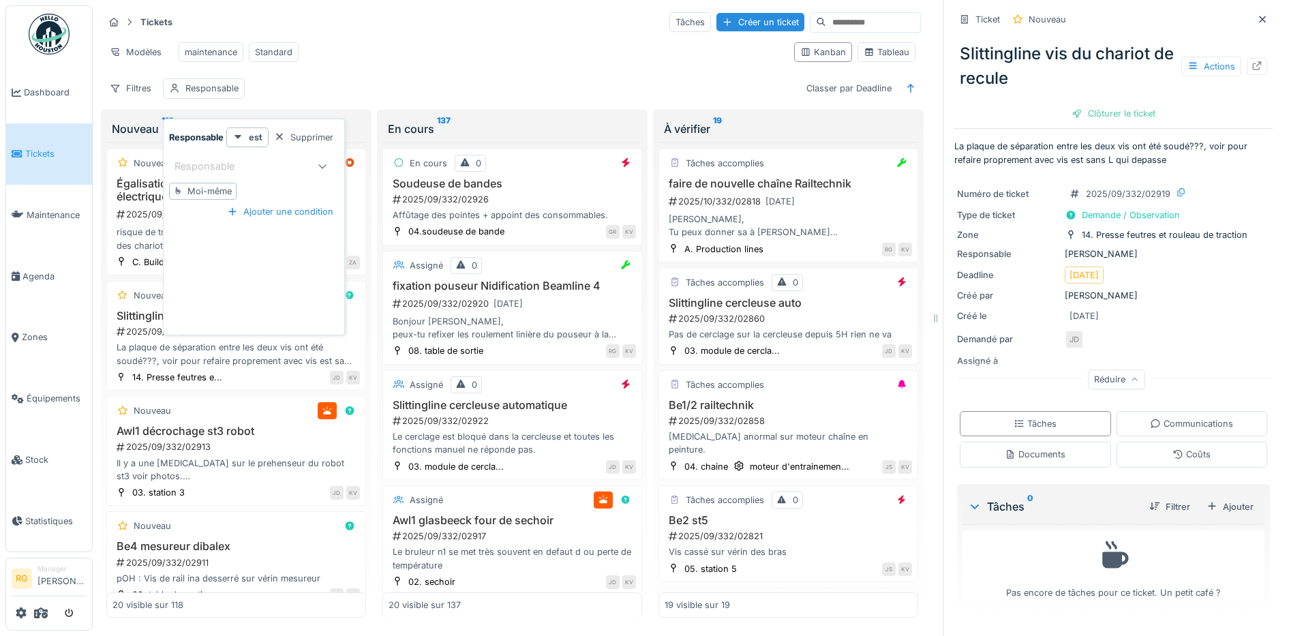
click at [232, 170] on div "Responsable" at bounding box center [214, 166] width 79 height 15
type input "*"
type input "***"
click at [241, 271] on span "[PERSON_NAME]" at bounding box center [221, 270] width 80 height 15
type input "****"
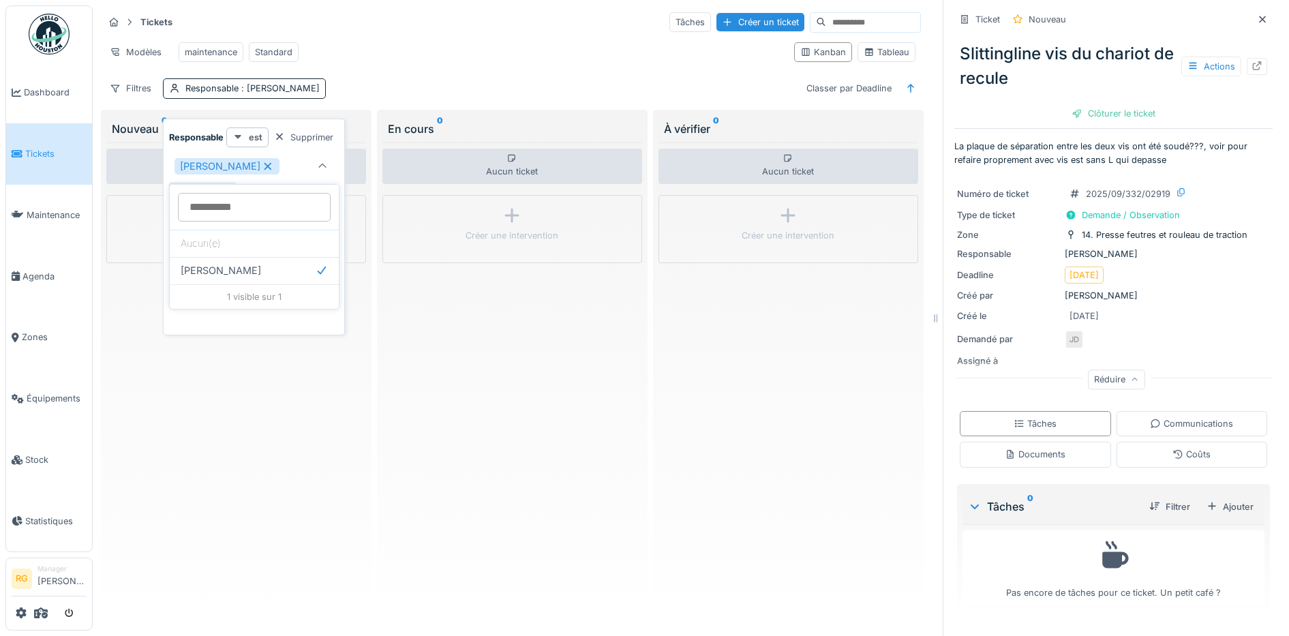
click at [254, 140] on strong "est" at bounding box center [256, 137] width 14 height 13
click at [284, 138] on div at bounding box center [279, 137] width 11 height 13
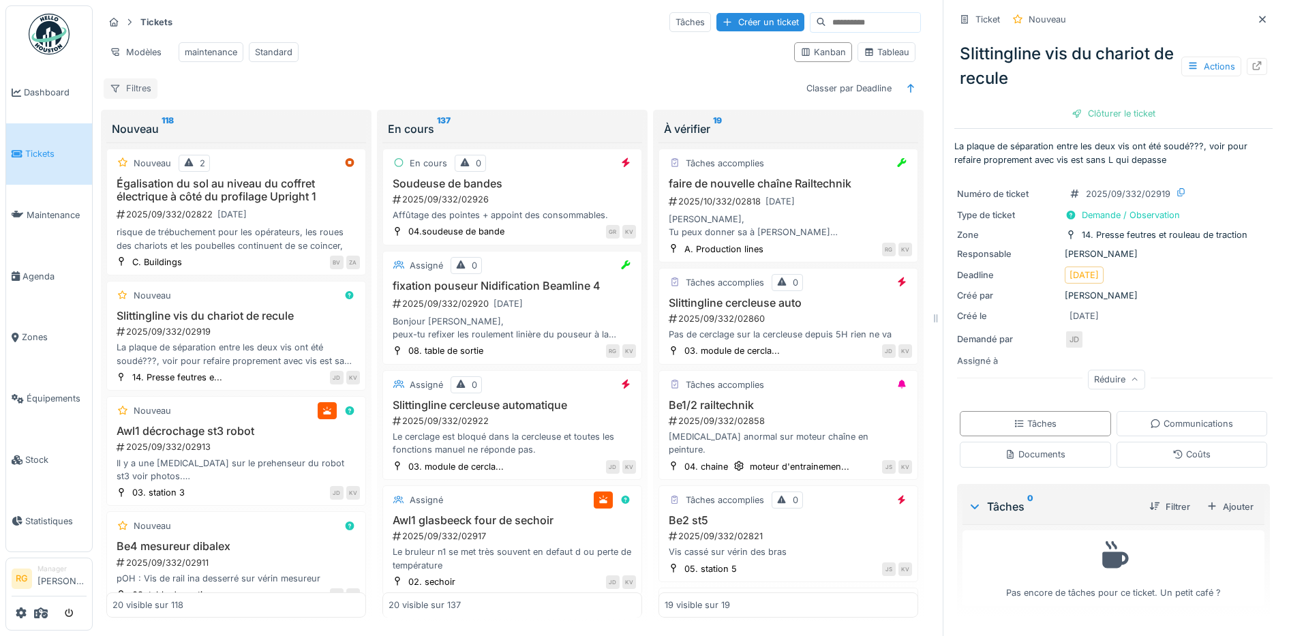
click at [138, 98] on div "Filtres" at bounding box center [131, 88] width 54 height 20
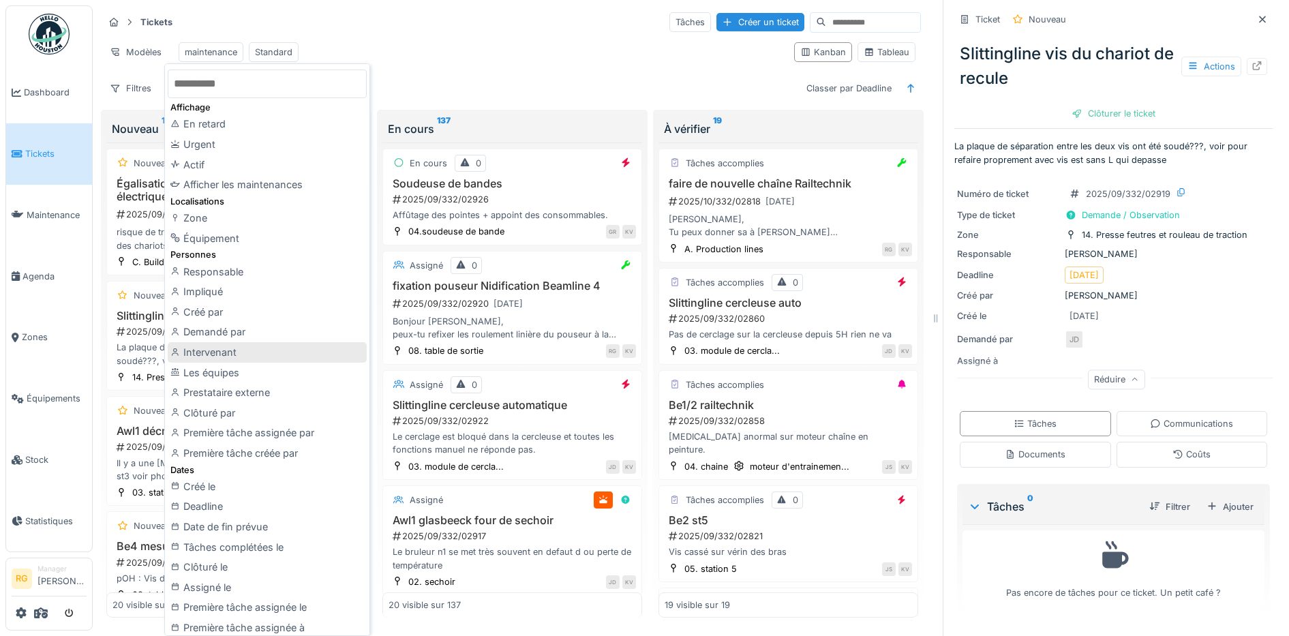
click at [217, 352] on div "Intervenant" at bounding box center [267, 352] width 199 height 20
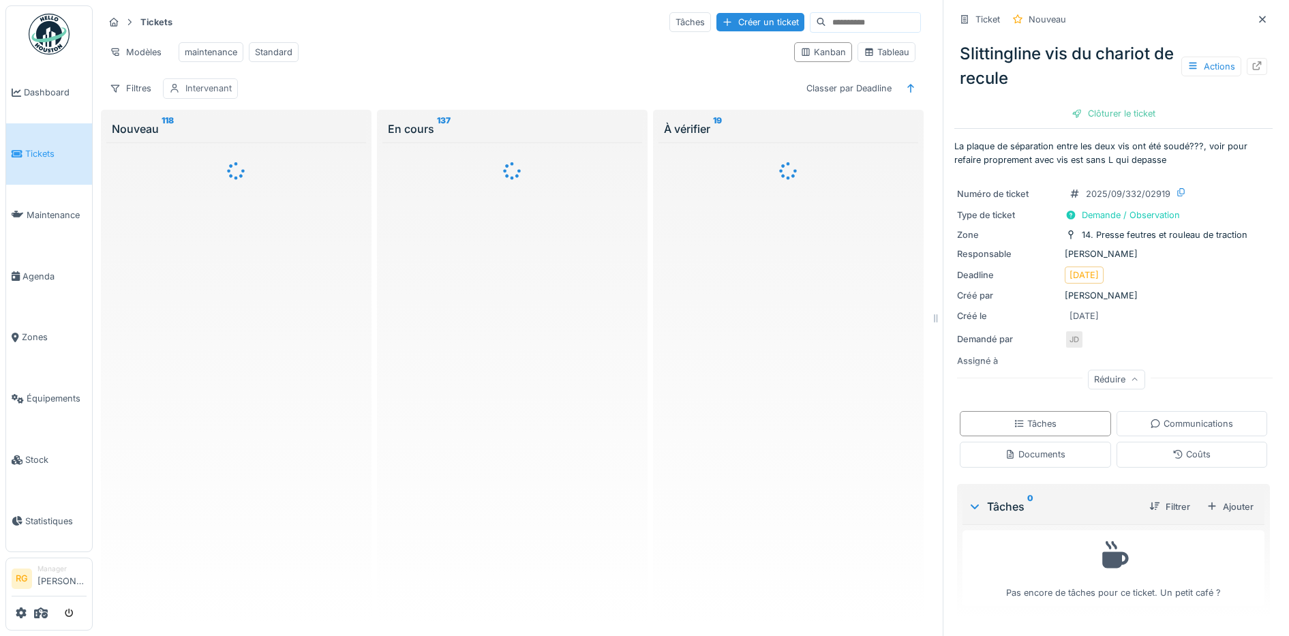
click at [205, 95] on div "Intervenant" at bounding box center [208, 88] width 46 height 13
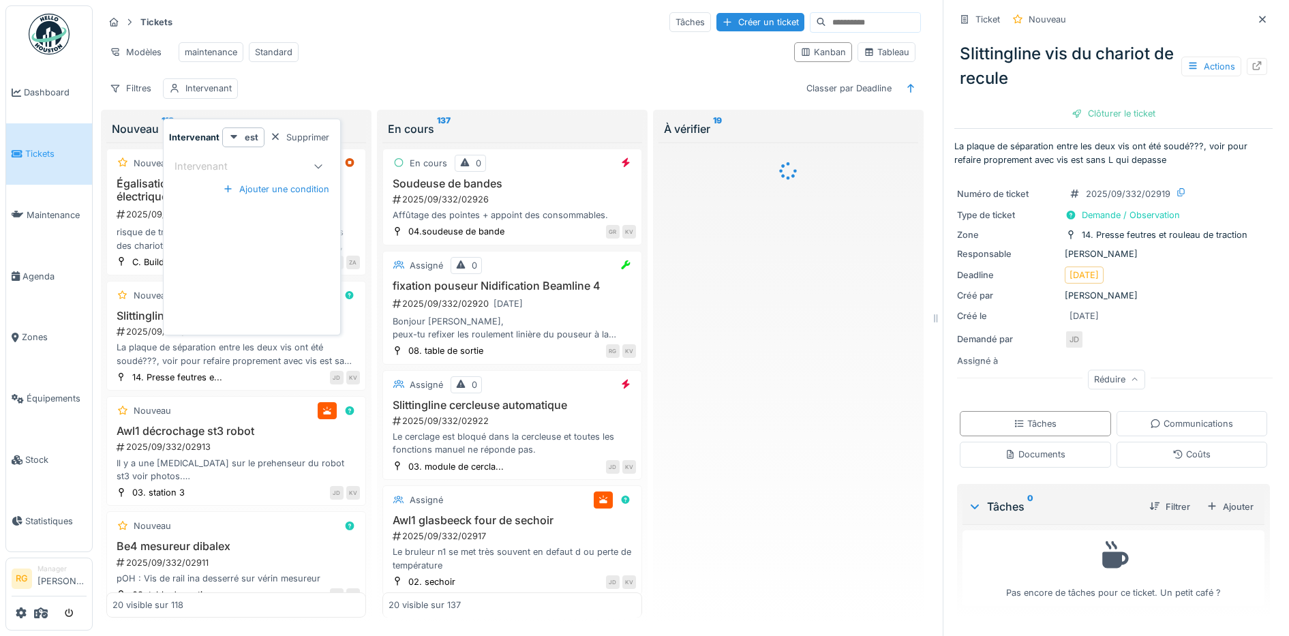
click at [262, 166] on div "Intervenant" at bounding box center [239, 166] width 128 height 16
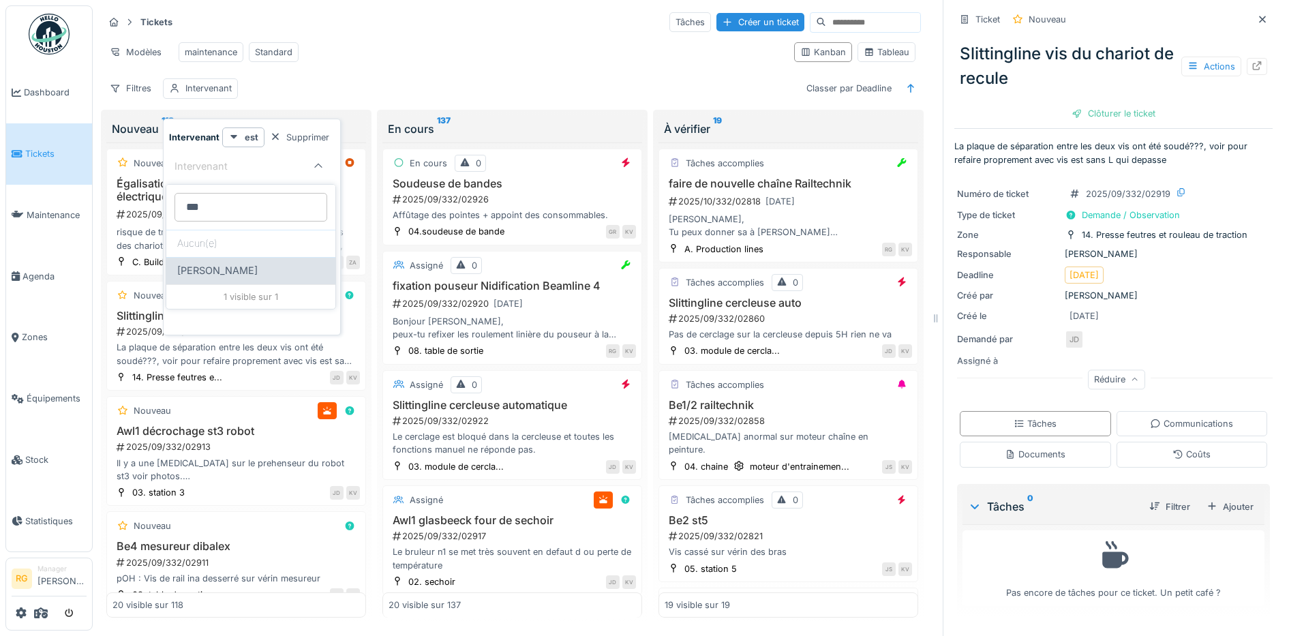
type input "***"
click at [237, 267] on span "[PERSON_NAME]" at bounding box center [217, 270] width 80 height 15
type input "****"
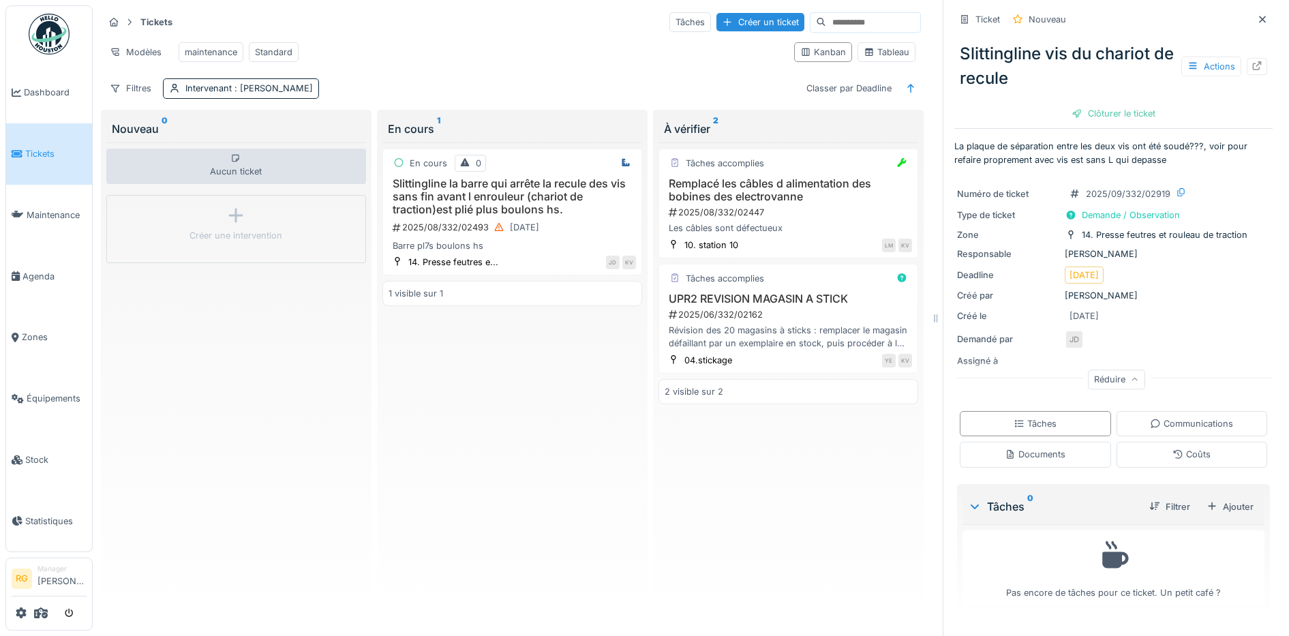
click at [536, 83] on div "Tickets Tâches Créer un ticket Modèles maintenance Standard Kanban Tableau Filt…" at bounding box center [512, 54] width 828 height 99
click at [568, 217] on h3 "Slittingline la barre qui arrête la recule des vis sans fin avant l enrouleur (…" at bounding box center [512, 197] width 247 height 40
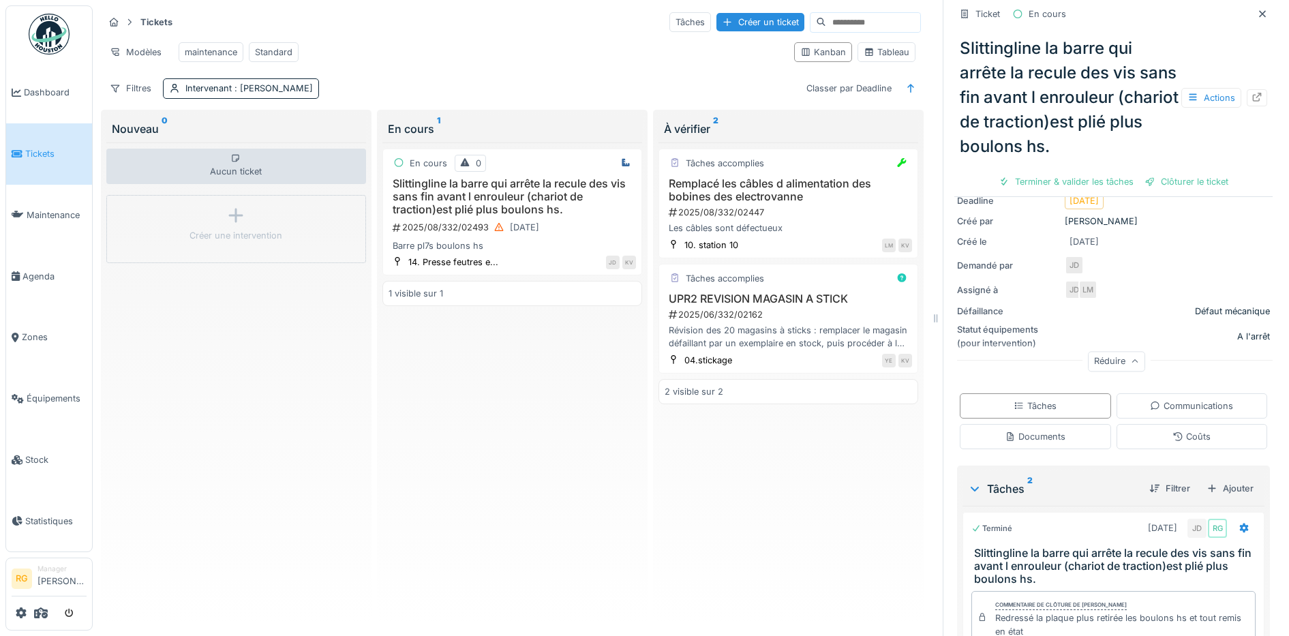
scroll to position [164, 0]
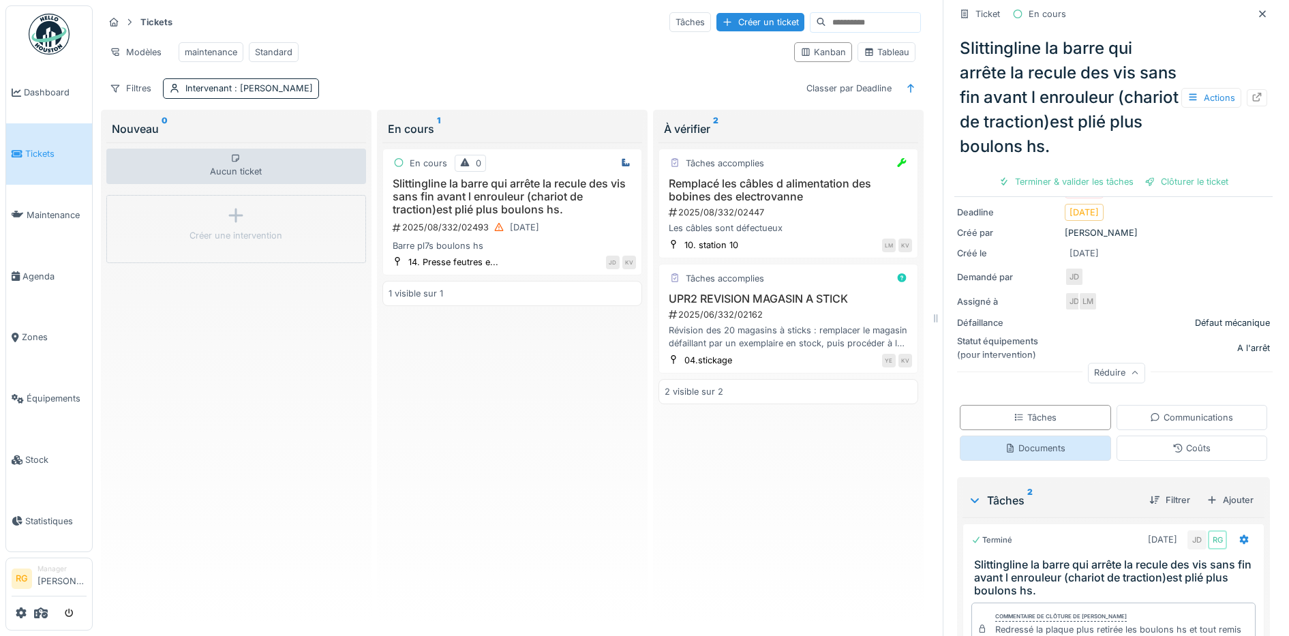
click at [1025, 449] on div "Documents" at bounding box center [1035, 448] width 61 height 13
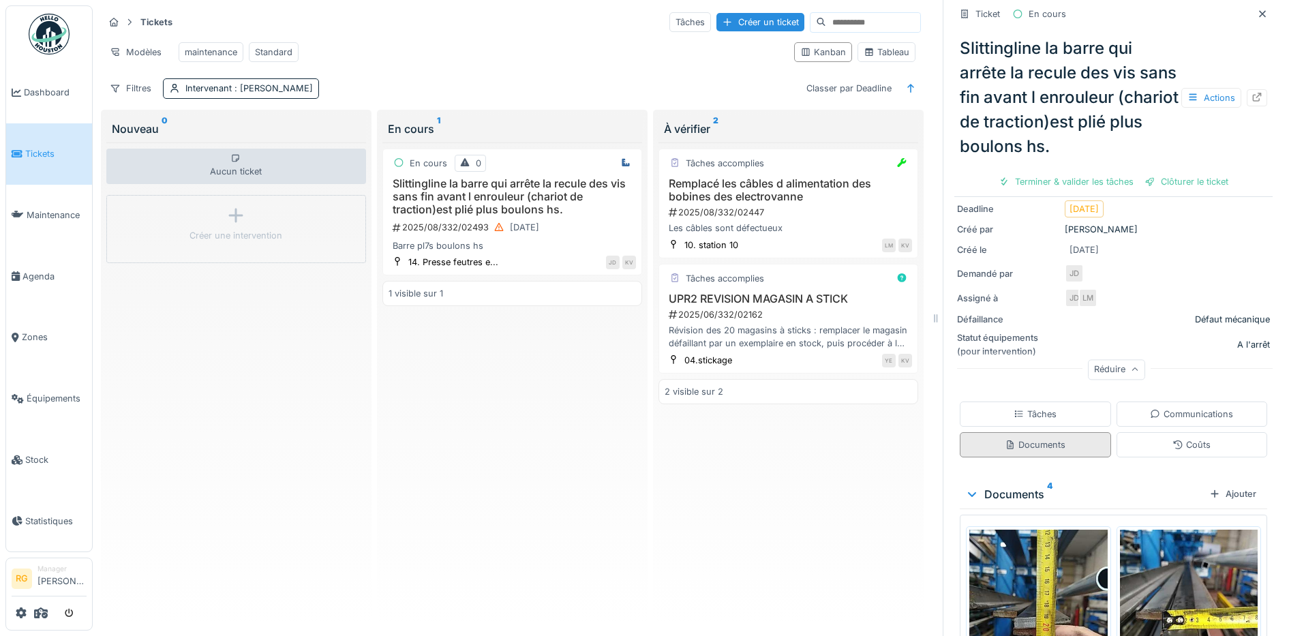
scroll to position [518, 0]
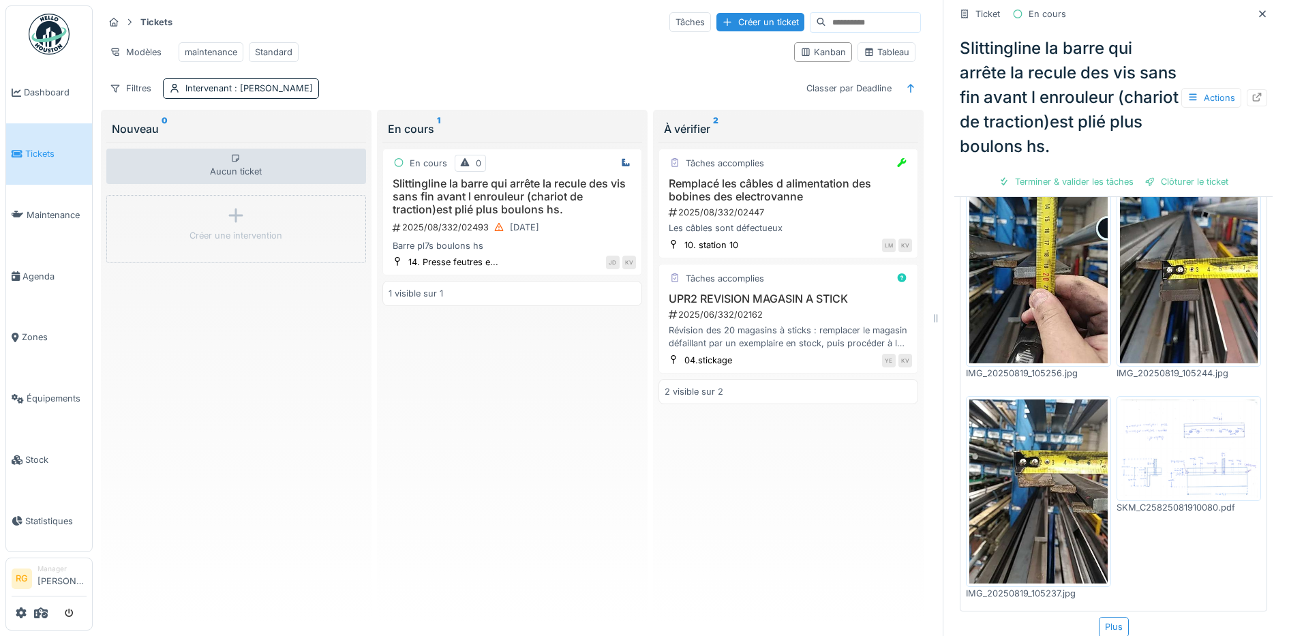
click at [1149, 432] on img at bounding box center [1189, 447] width 138 height 97
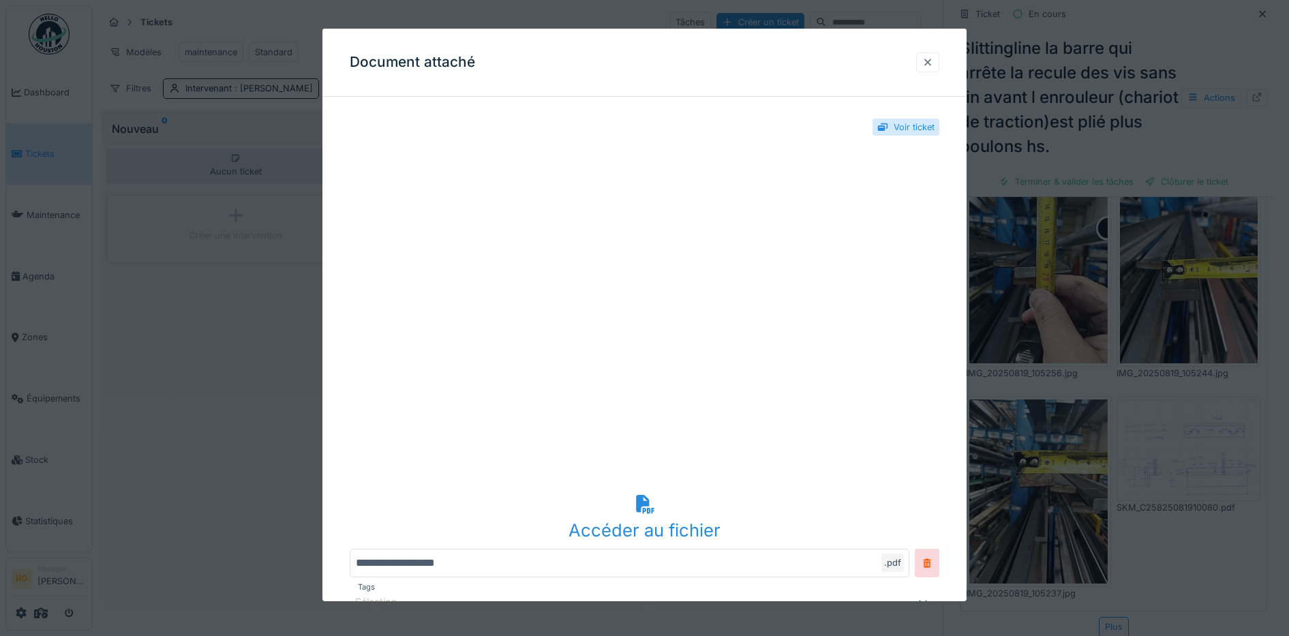
click at [933, 62] on div at bounding box center [927, 62] width 11 height 13
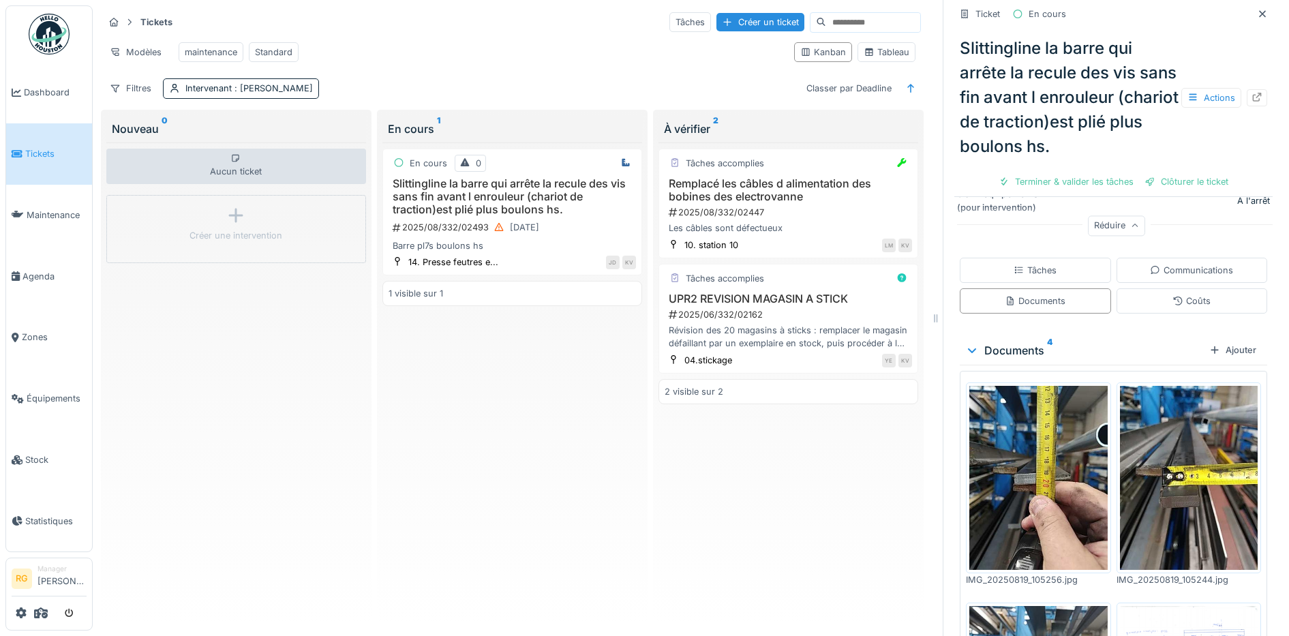
scroll to position [341, 0]
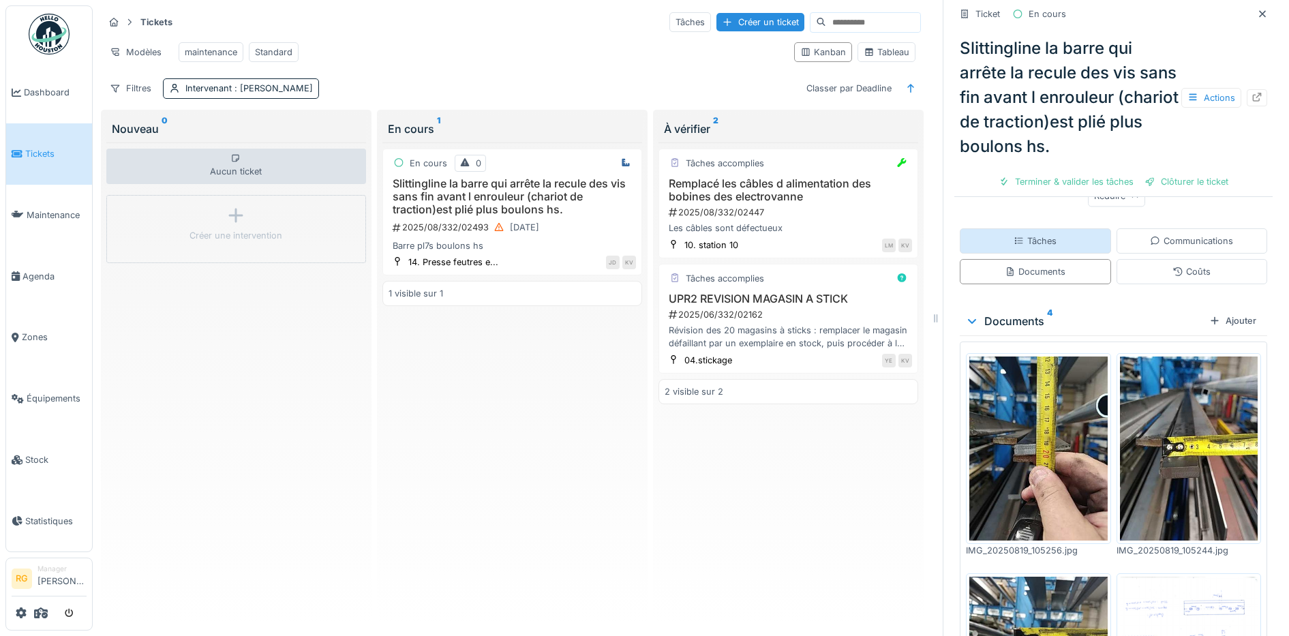
click at [1033, 234] on div "Tâches" at bounding box center [1035, 240] width 43 height 13
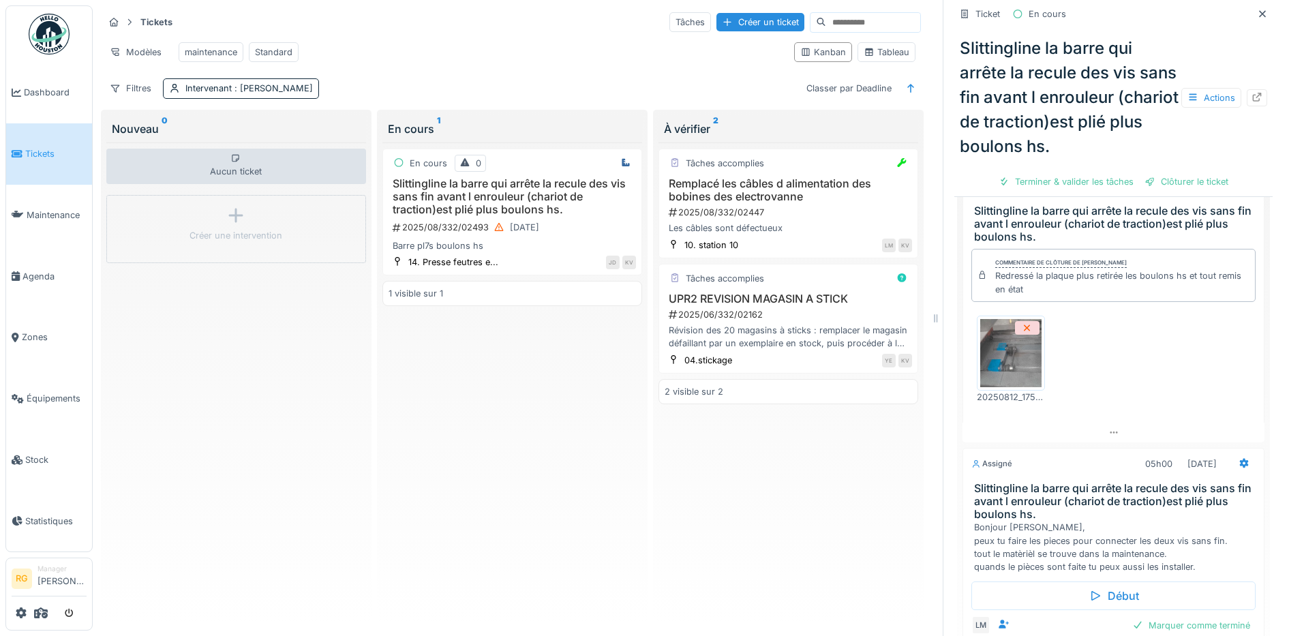
scroll to position [590, 0]
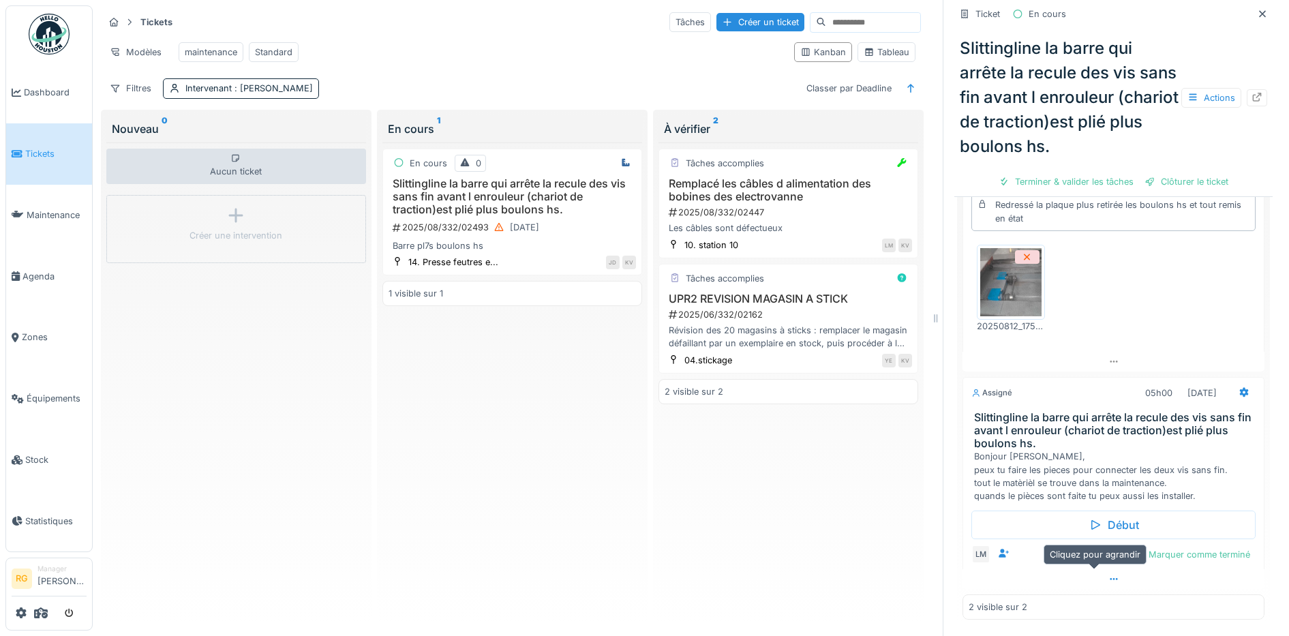
click at [1108, 575] on icon at bounding box center [1113, 579] width 11 height 9
click at [1212, 549] on div at bounding box center [1217, 555] width 11 height 13
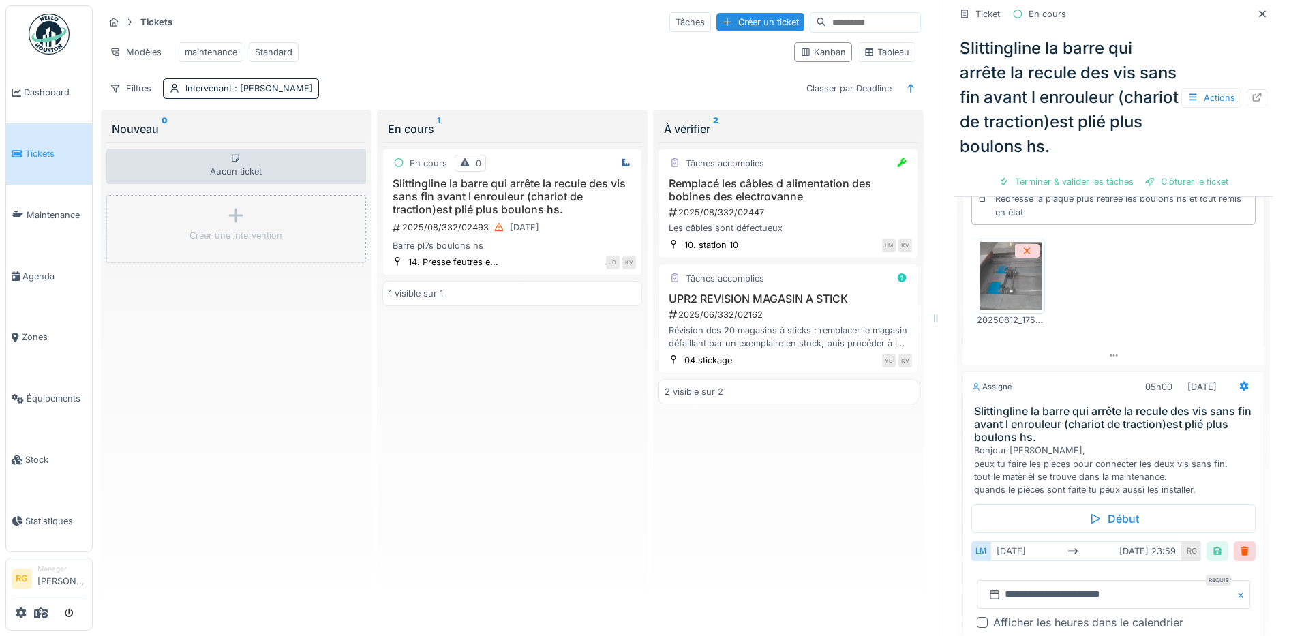
scroll to position [6, 0]
click at [1059, 580] on input "**********" at bounding box center [1113, 594] width 273 height 29
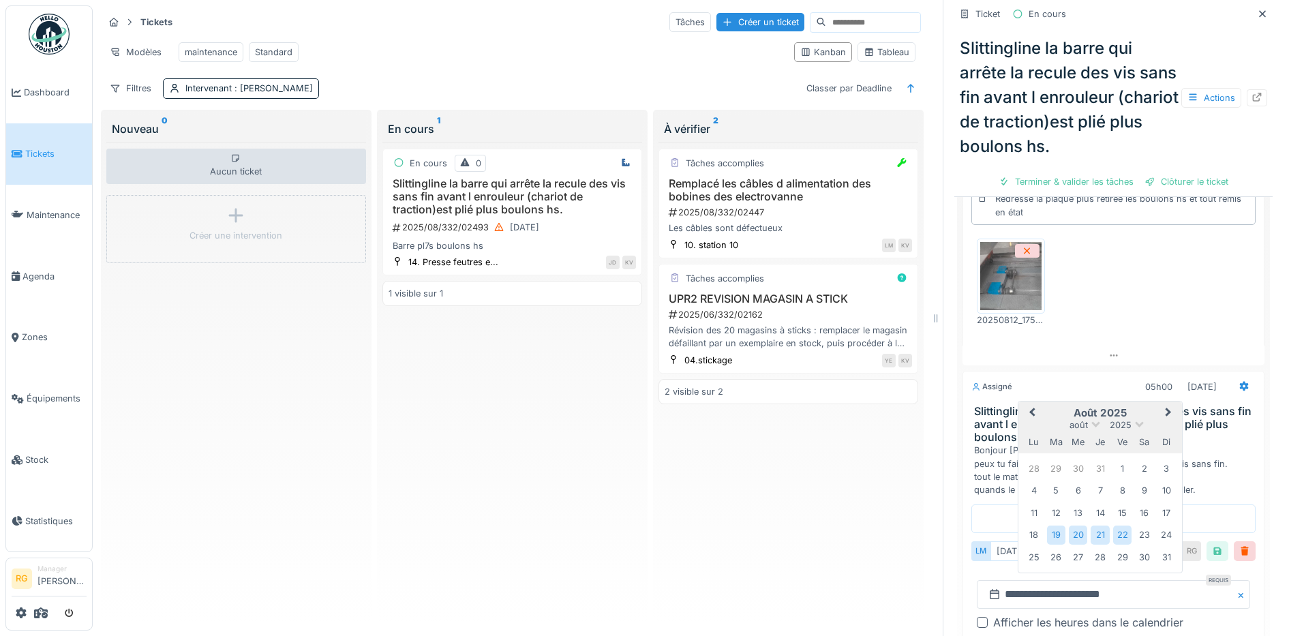
click at [1168, 405] on span "Next Month" at bounding box center [1168, 413] width 0 height 16
click at [1025, 548] on div "29" at bounding box center [1034, 557] width 18 height 18
click at [1113, 548] on div "3" at bounding box center [1122, 557] width 18 height 18
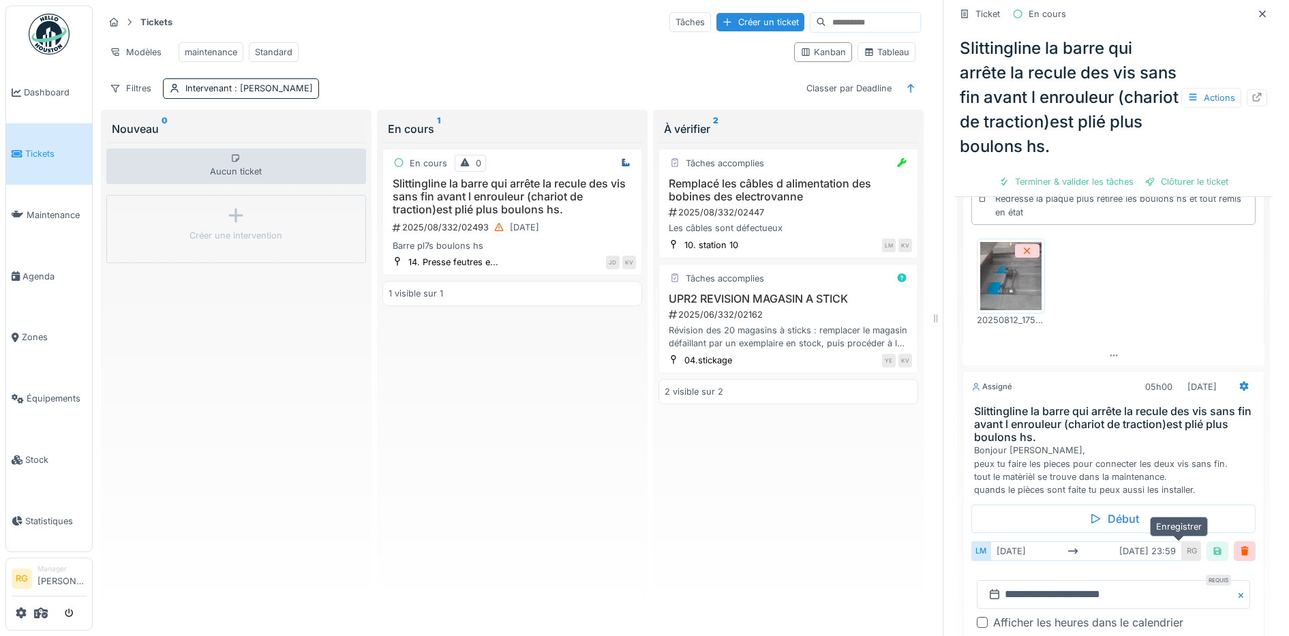
click at [1212, 545] on div at bounding box center [1217, 551] width 11 height 13
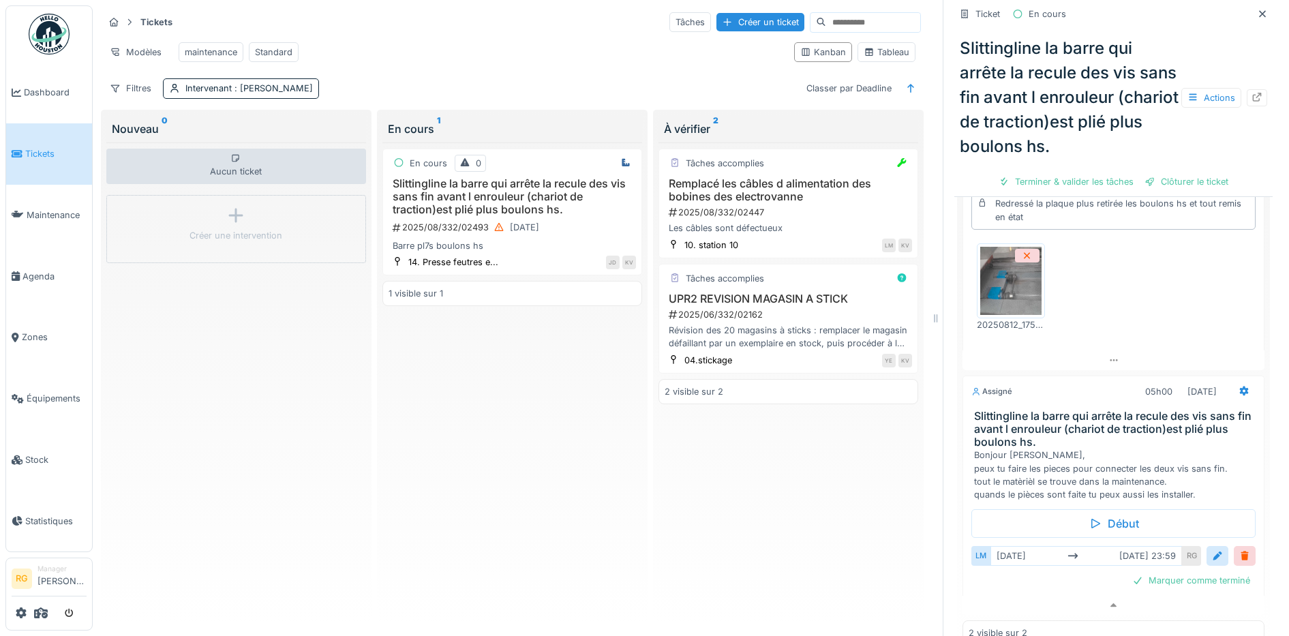
click at [1016, 572] on div "Marquer comme terminé" at bounding box center [1113, 580] width 284 height 18
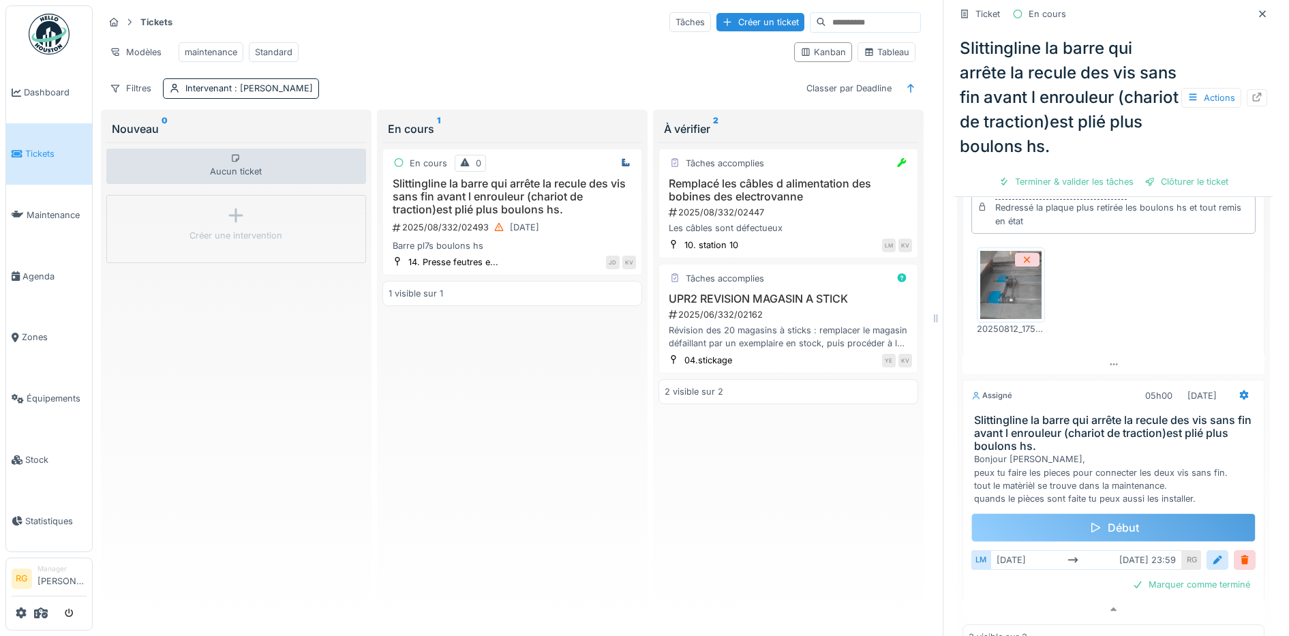
scroll to position [590, 0]
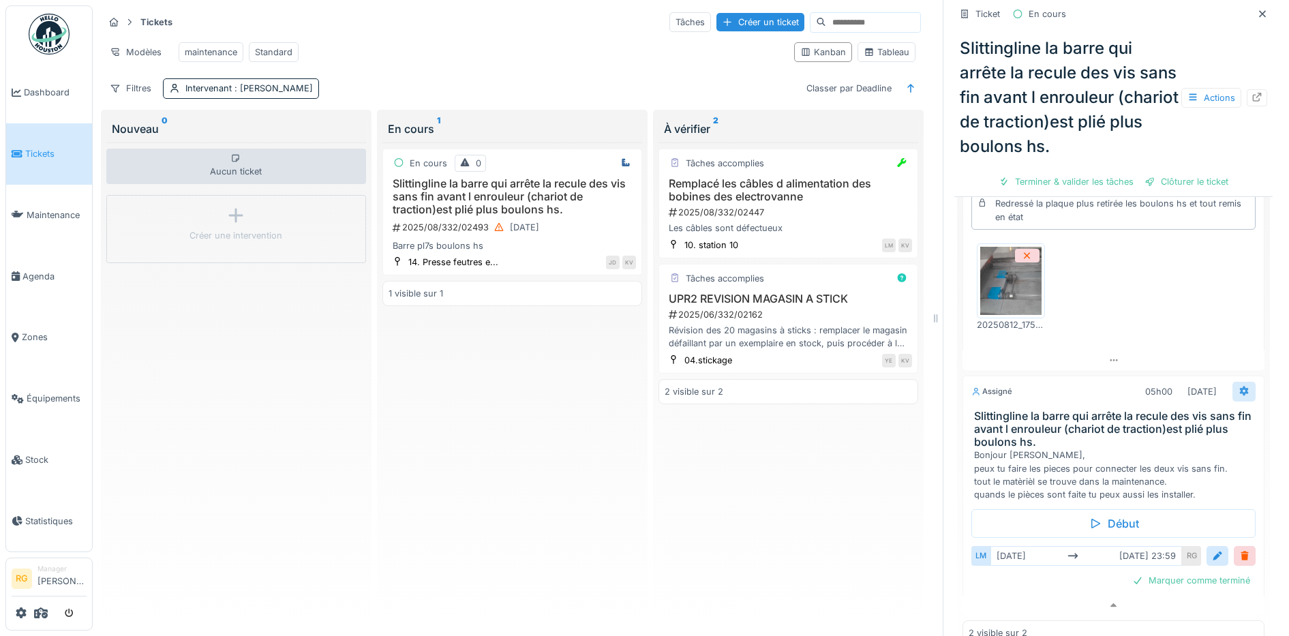
click at [1239, 387] on icon at bounding box center [1244, 391] width 11 height 9
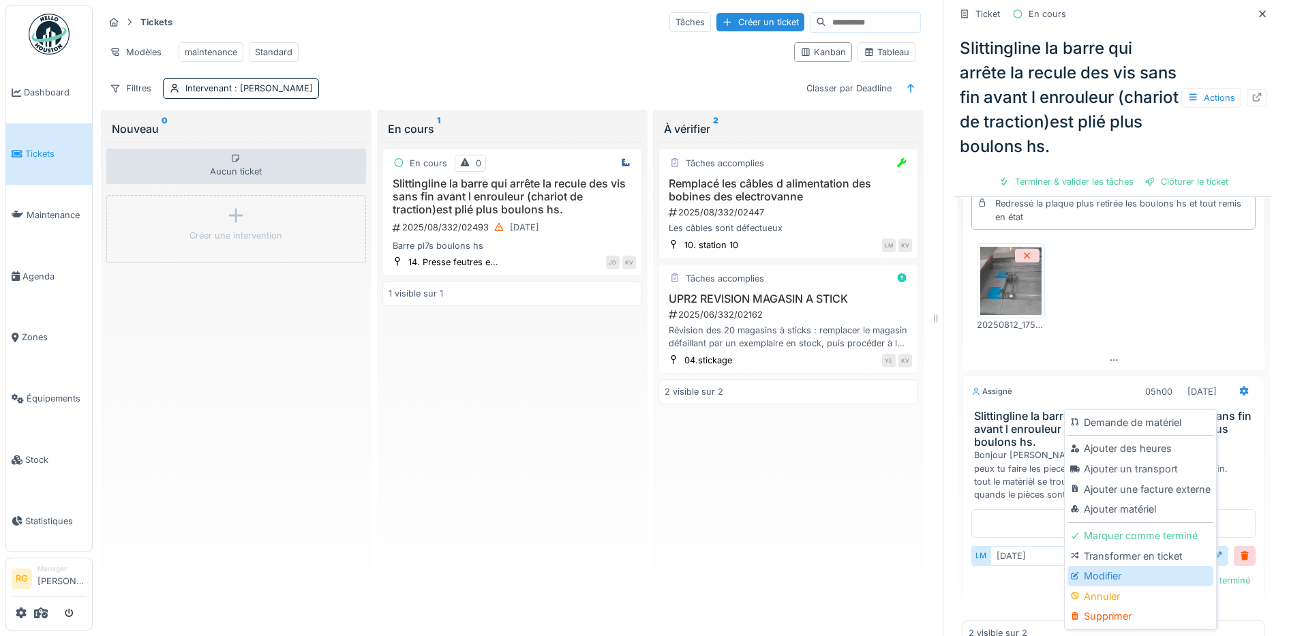
click at [1104, 566] on div "Modifier" at bounding box center [1140, 576] width 145 height 20
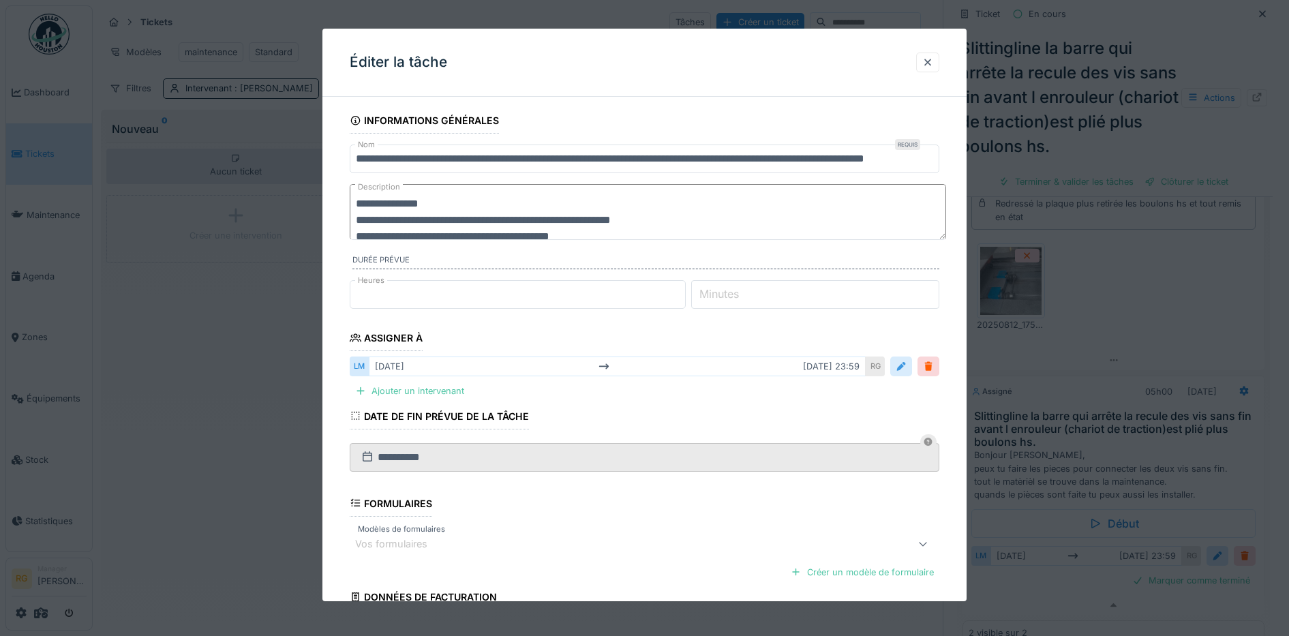
click at [907, 369] on div at bounding box center [901, 366] width 11 height 13
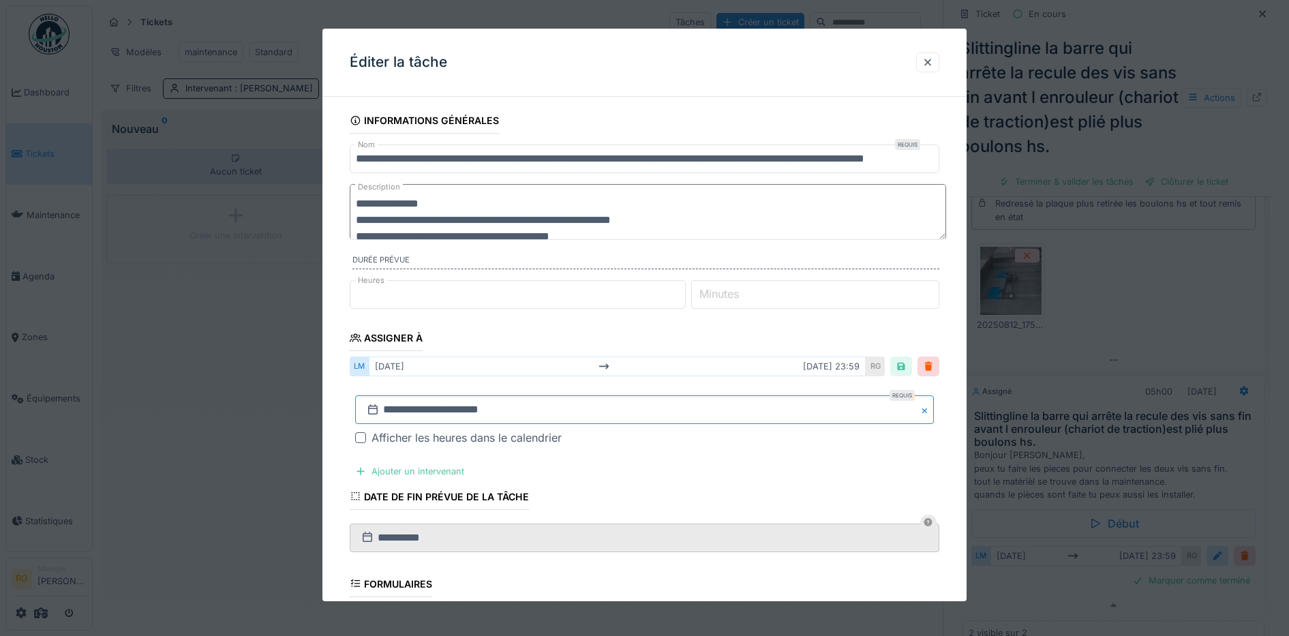
click at [409, 404] on input "**********" at bounding box center [644, 409] width 579 height 29
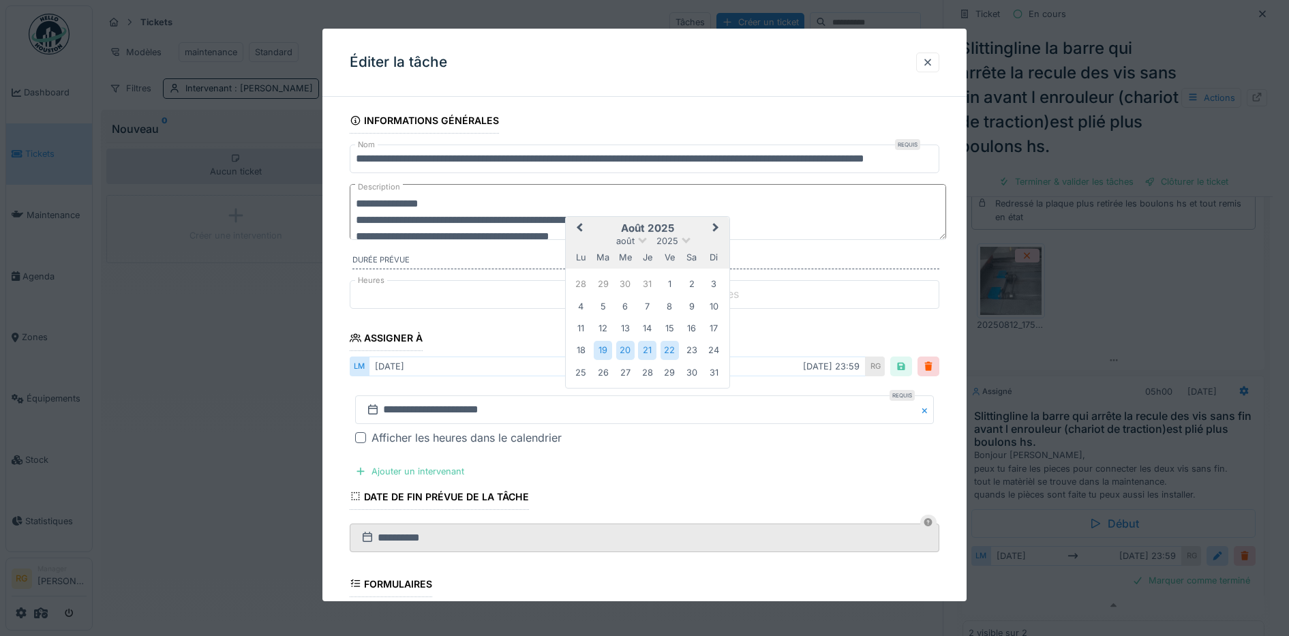
click at [711, 224] on button "Next Month" at bounding box center [717, 229] width 22 height 22
click at [581, 370] on div "29" at bounding box center [581, 372] width 18 height 18
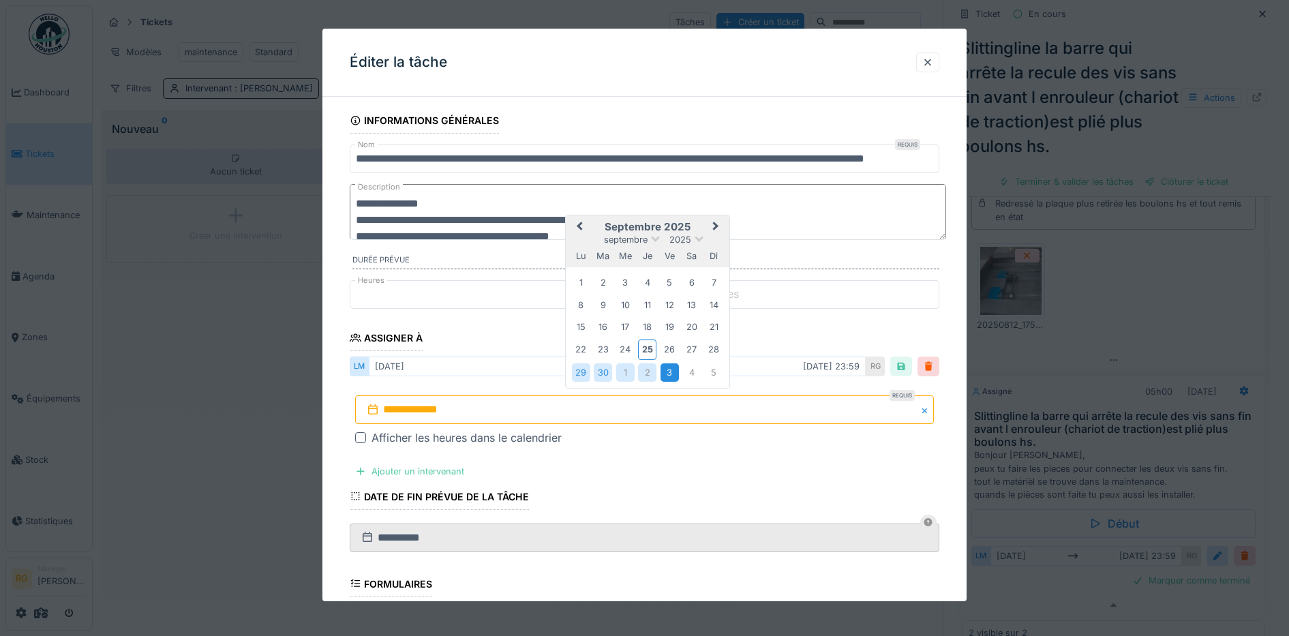
click at [667, 370] on div "3" at bounding box center [670, 372] width 18 height 18
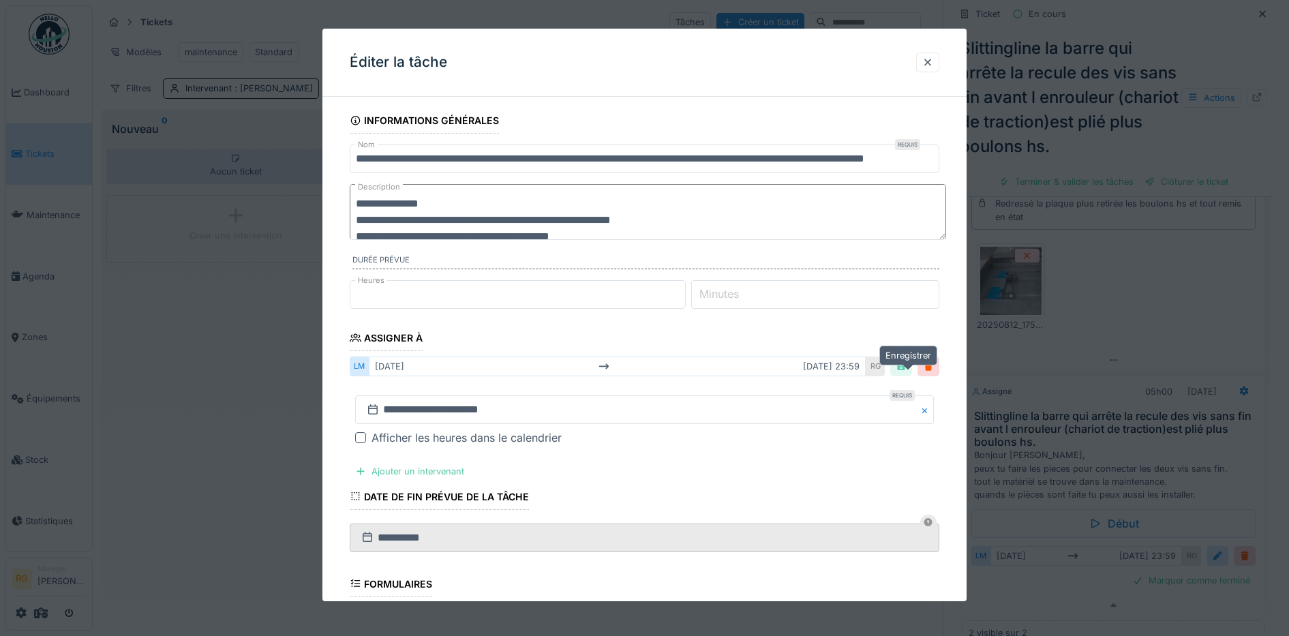
click at [903, 367] on div at bounding box center [901, 366] width 11 height 13
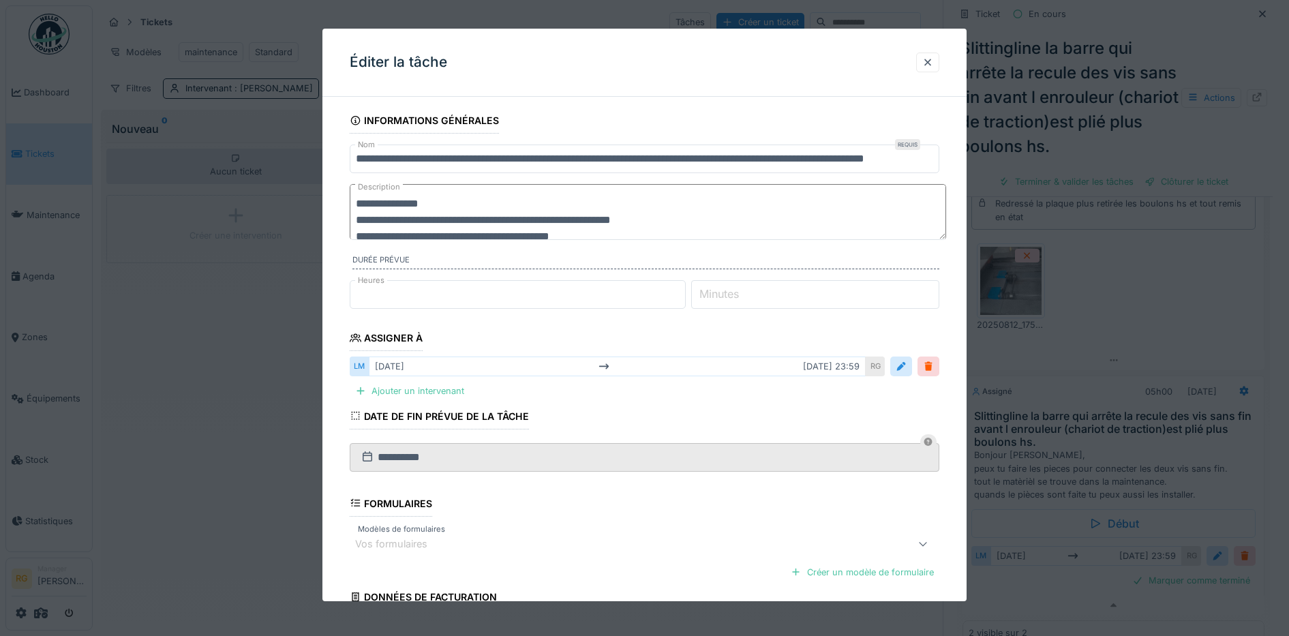
scroll to position [127, 0]
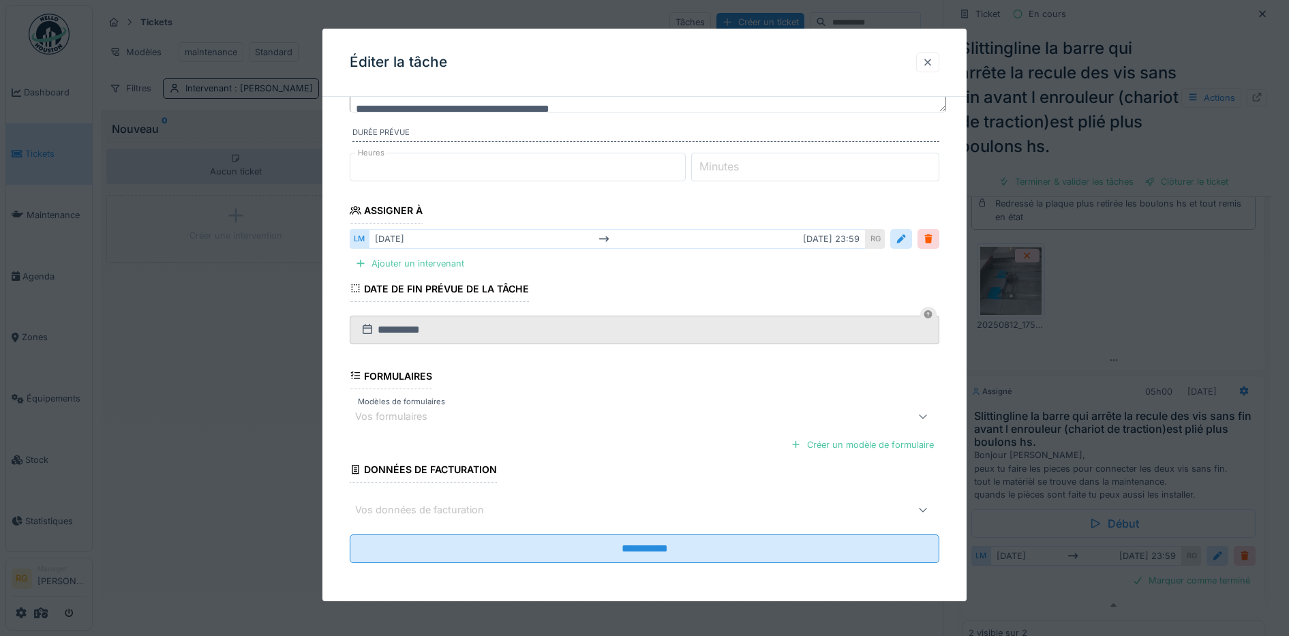
click at [931, 63] on div at bounding box center [927, 62] width 11 height 13
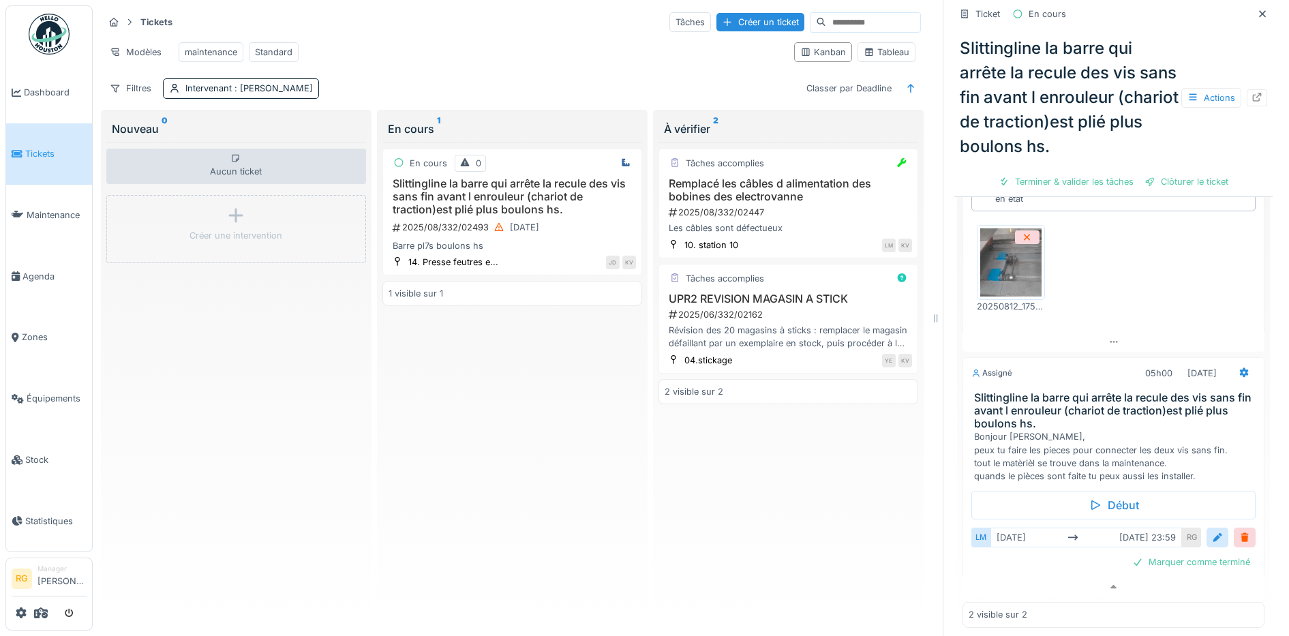
scroll to position [618, 0]
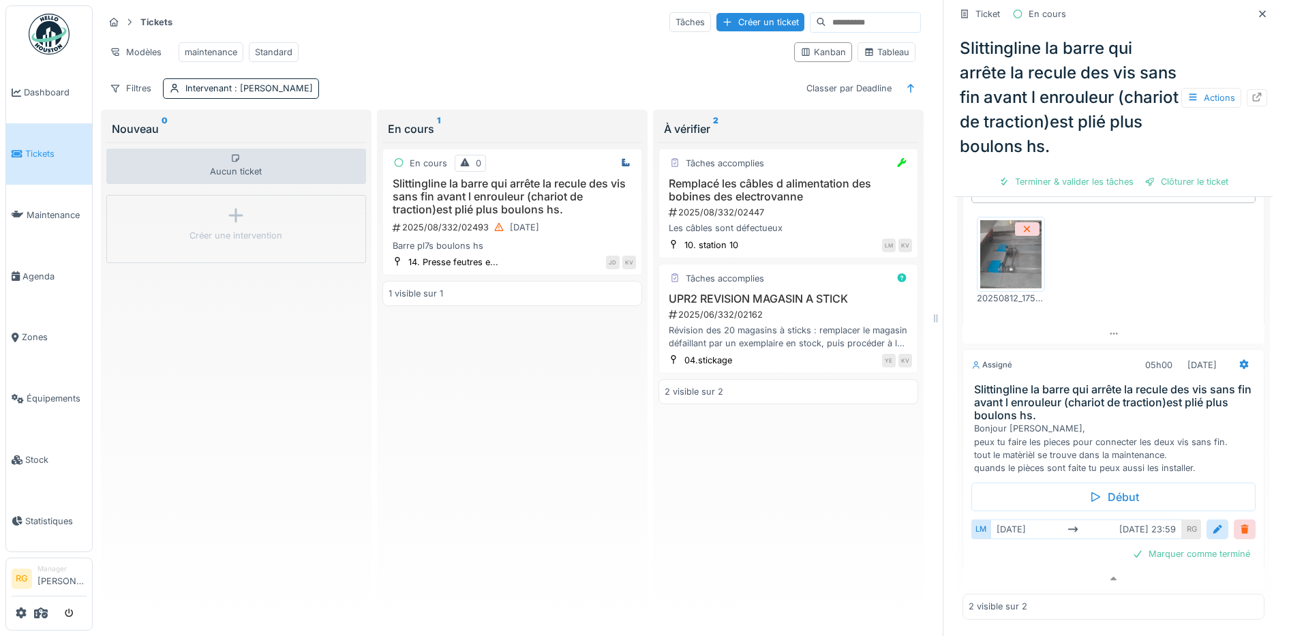
click at [1239, 523] on div at bounding box center [1244, 529] width 11 height 13
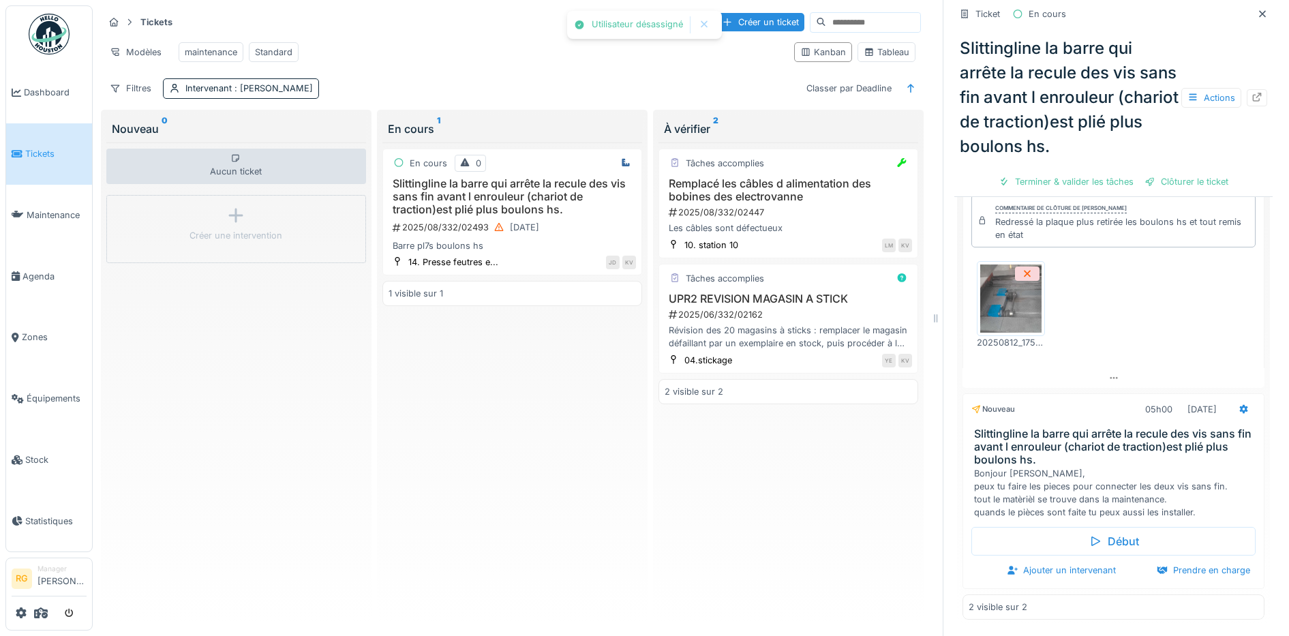
scroll to position [567, 0]
click at [1051, 561] on div "Ajouter un intervenant" at bounding box center [1061, 570] width 120 height 18
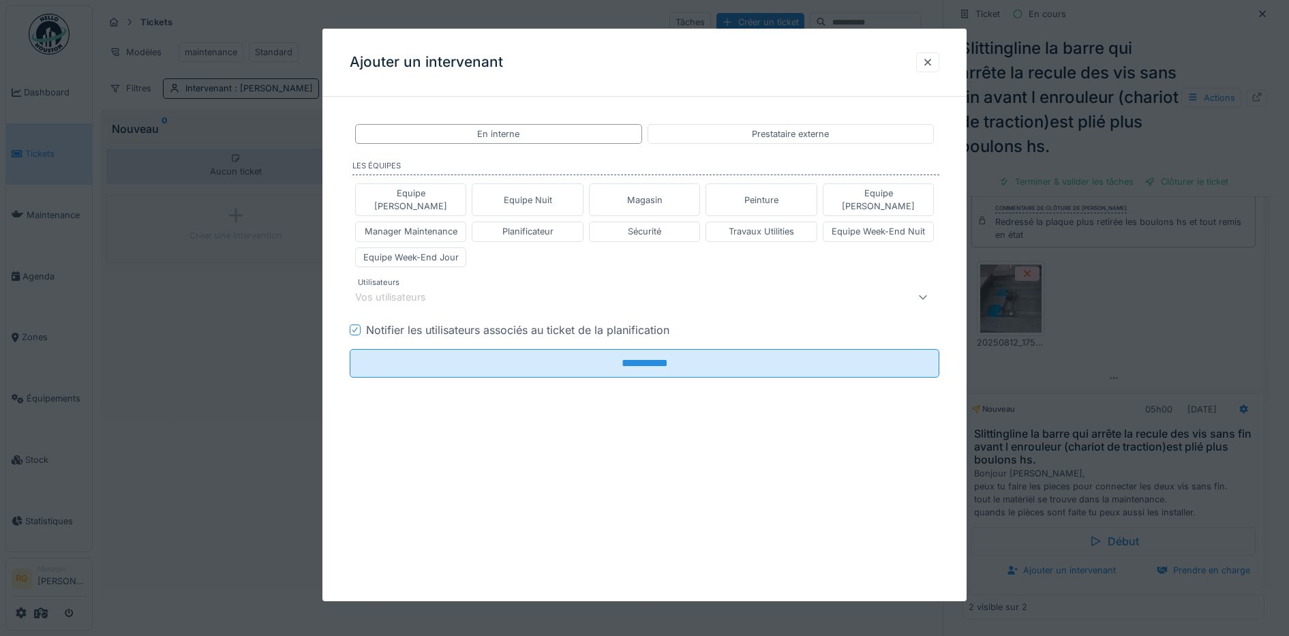
click at [485, 289] on div "Vos utilisateurs" at bounding box center [610, 297] width 511 height 16
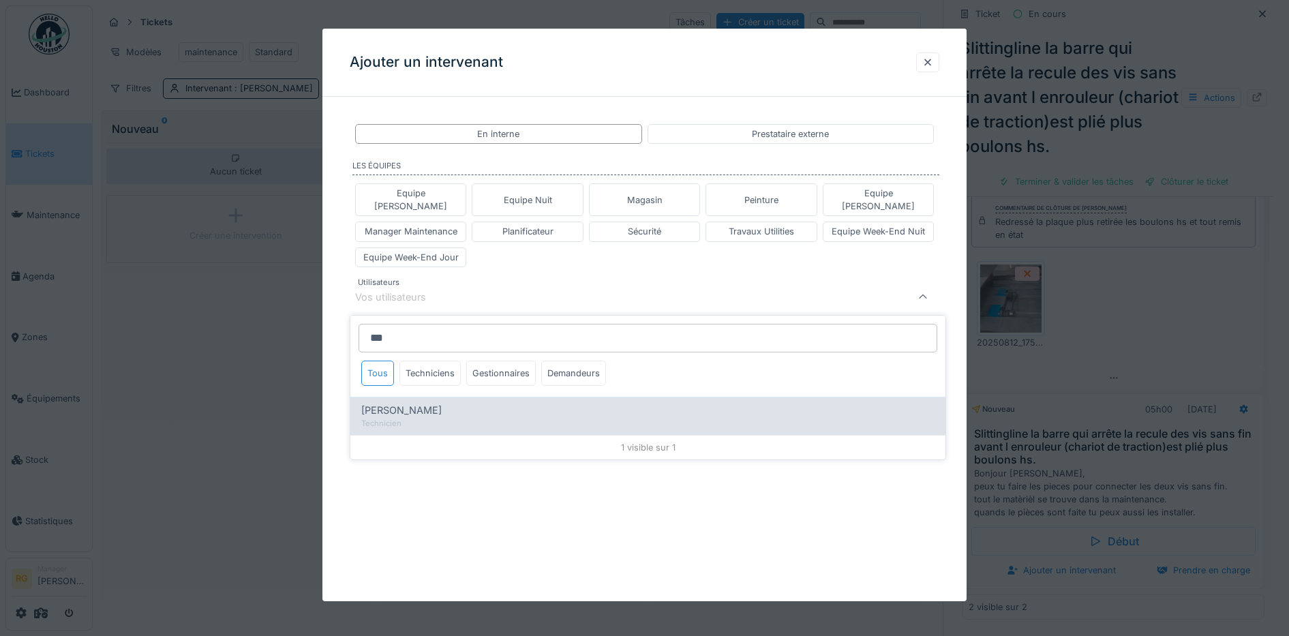
type input "***"
click at [395, 404] on span "[PERSON_NAME]" at bounding box center [401, 410] width 80 height 15
type input "****"
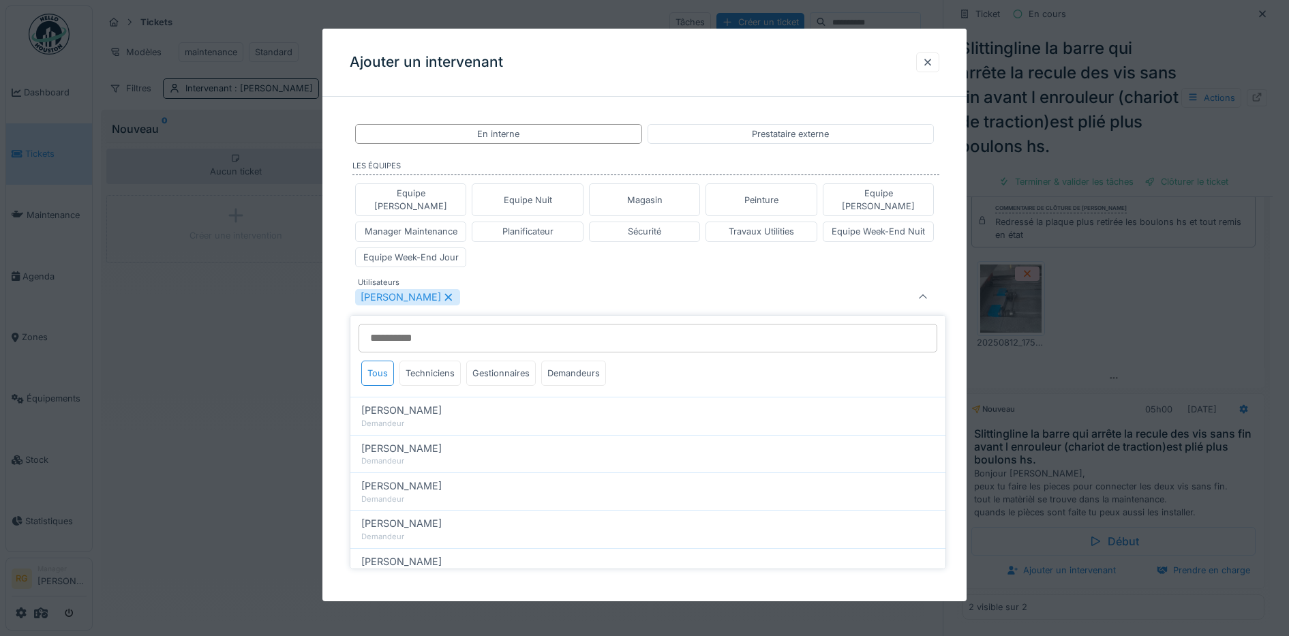
click at [532, 254] on div "Equipe Anthony Equipe Nuit Magasin Peinture Equipe Jean-Claude Manager Maintena…" at bounding box center [645, 225] width 590 height 95
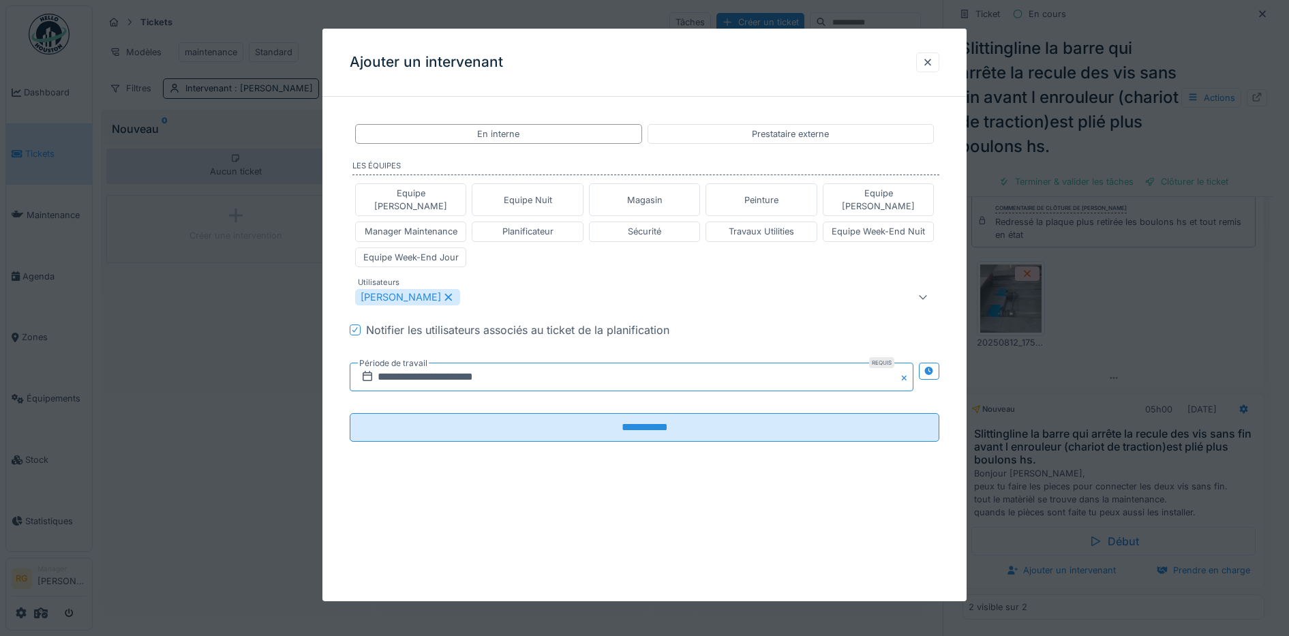
click at [451, 363] on input "**********" at bounding box center [632, 377] width 564 height 29
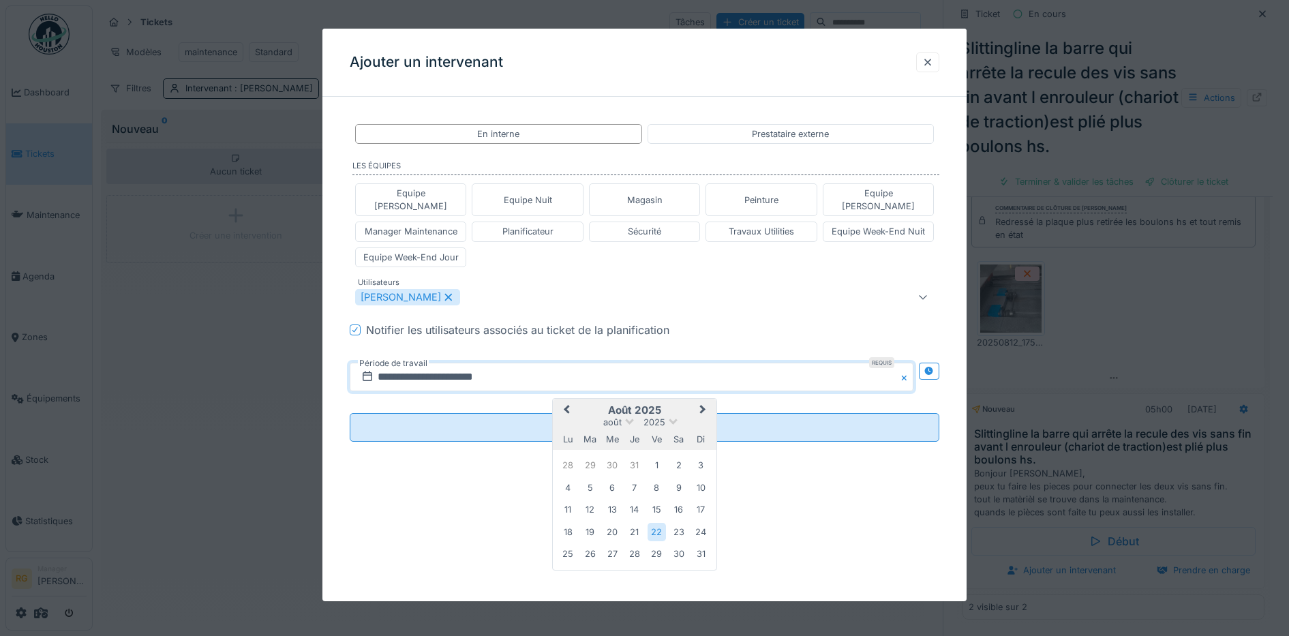
click at [702, 400] on button "Next Month" at bounding box center [704, 411] width 22 height 22
click at [569, 546] on div "29" at bounding box center [568, 555] width 18 height 18
click at [654, 546] on div "3" at bounding box center [657, 555] width 18 height 18
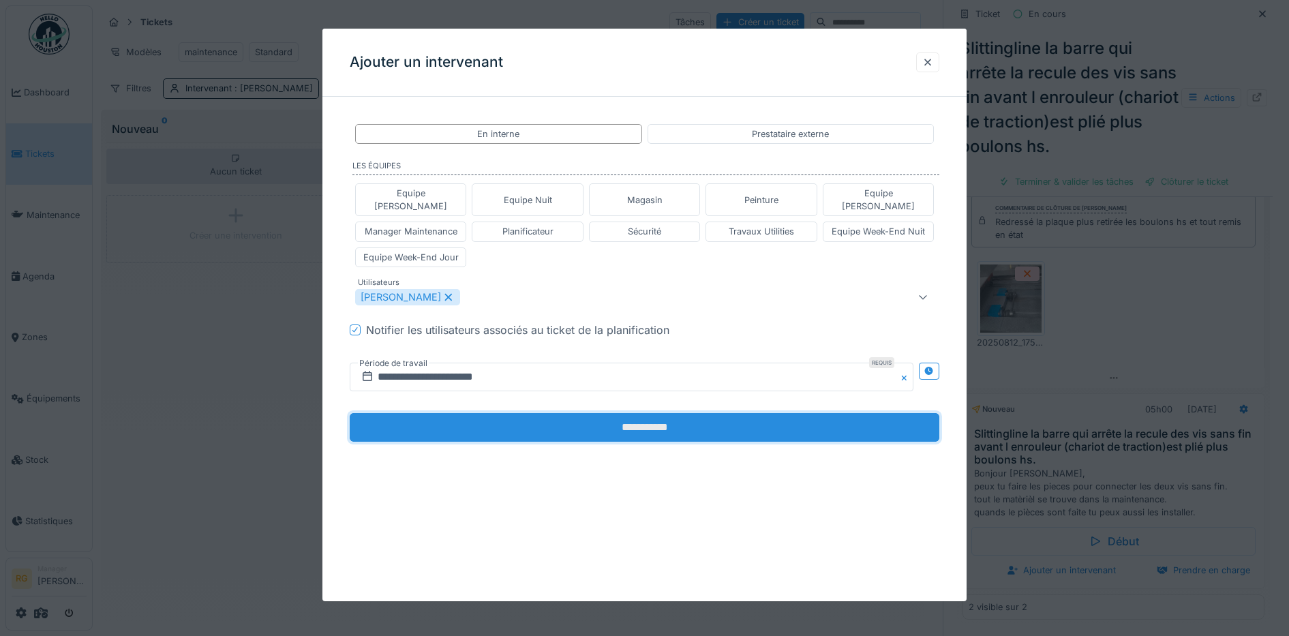
click at [607, 415] on input "**********" at bounding box center [645, 427] width 590 height 29
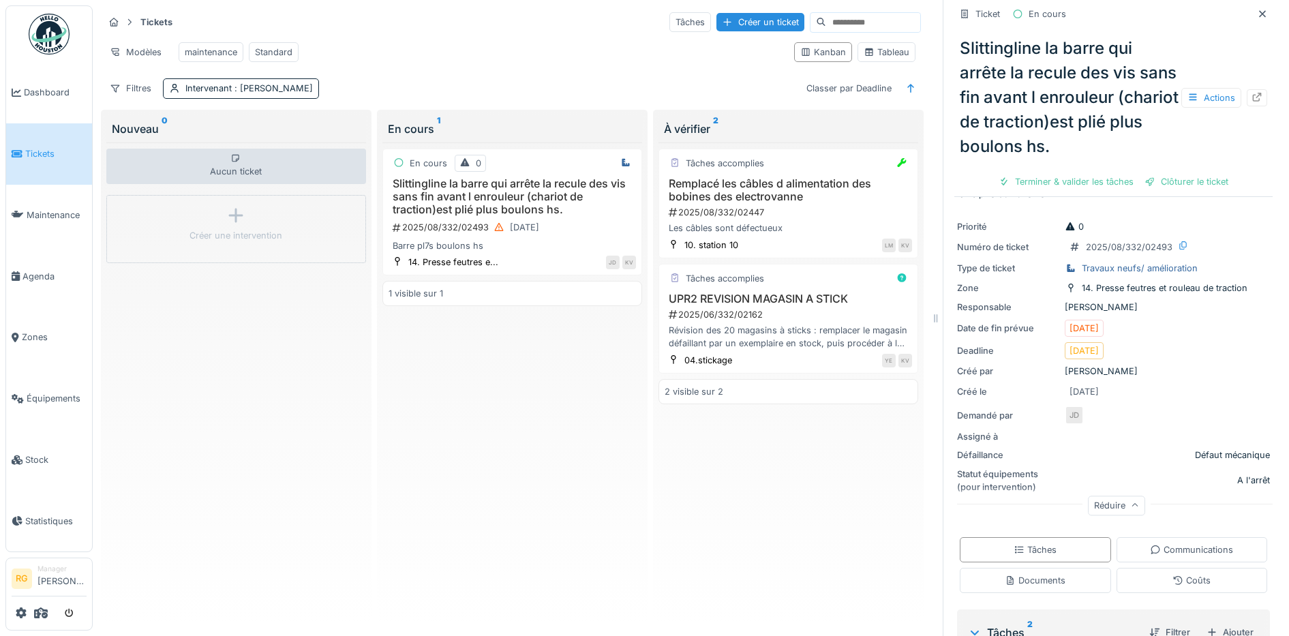
scroll to position [0, 0]
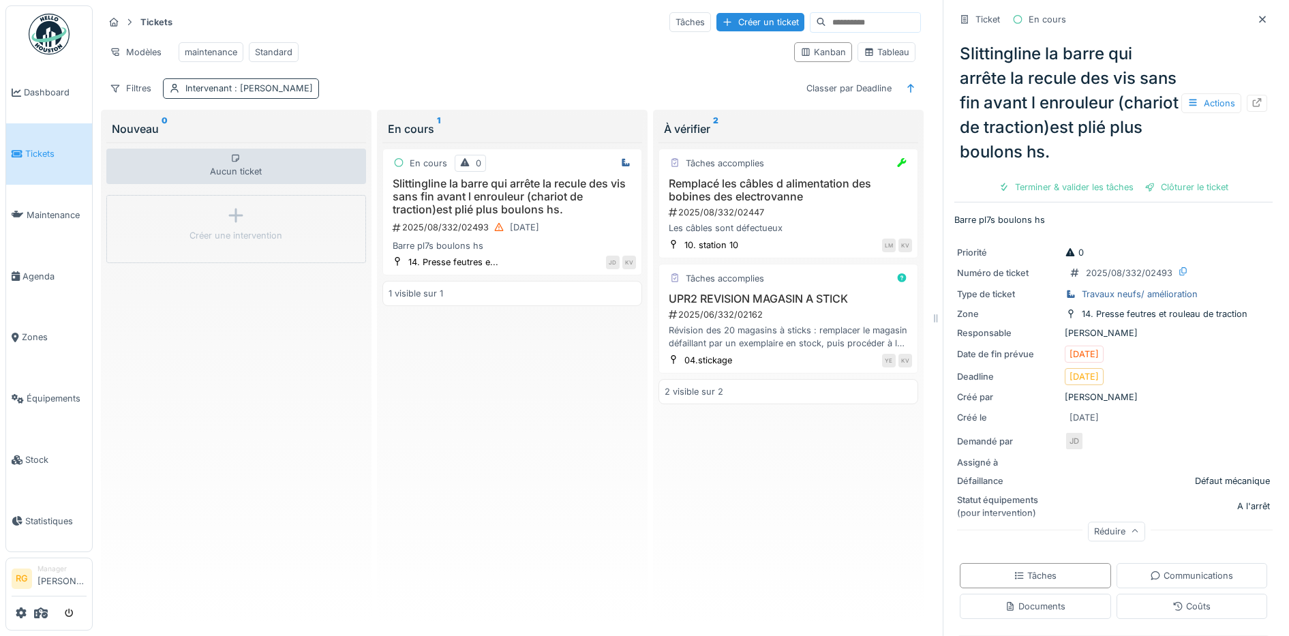
click at [242, 87] on span ": Lahmidi Miloud" at bounding box center [272, 88] width 81 height 10
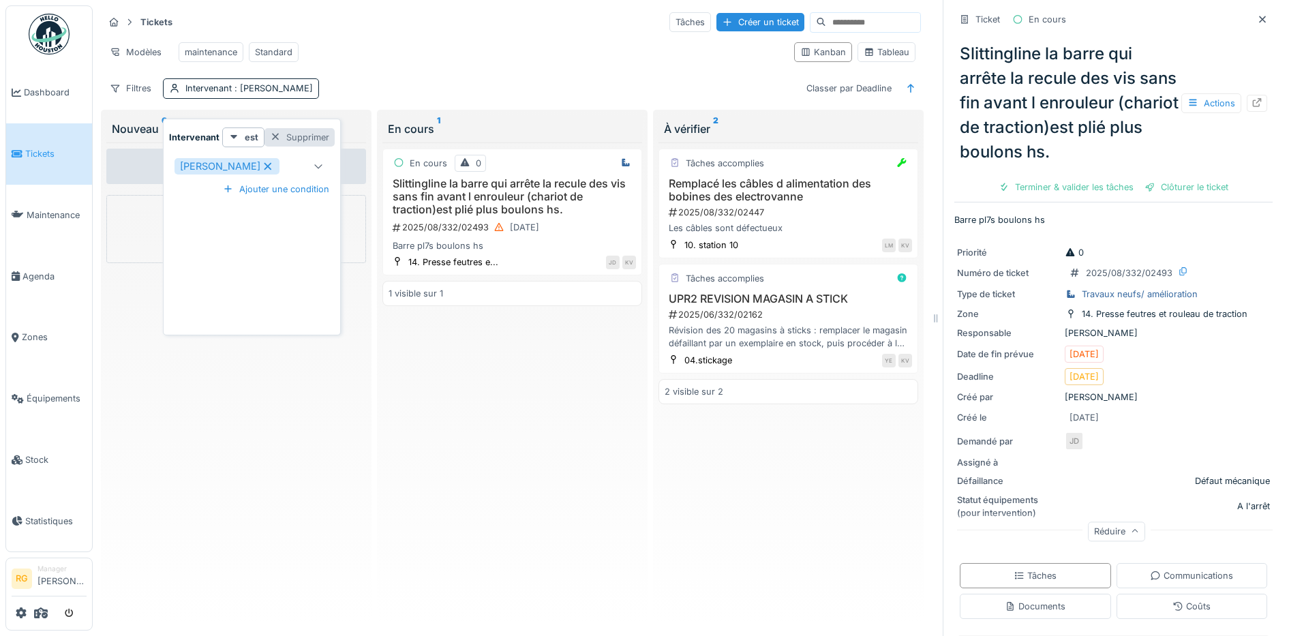
click at [284, 128] on div "Supprimer" at bounding box center [299, 137] width 70 height 18
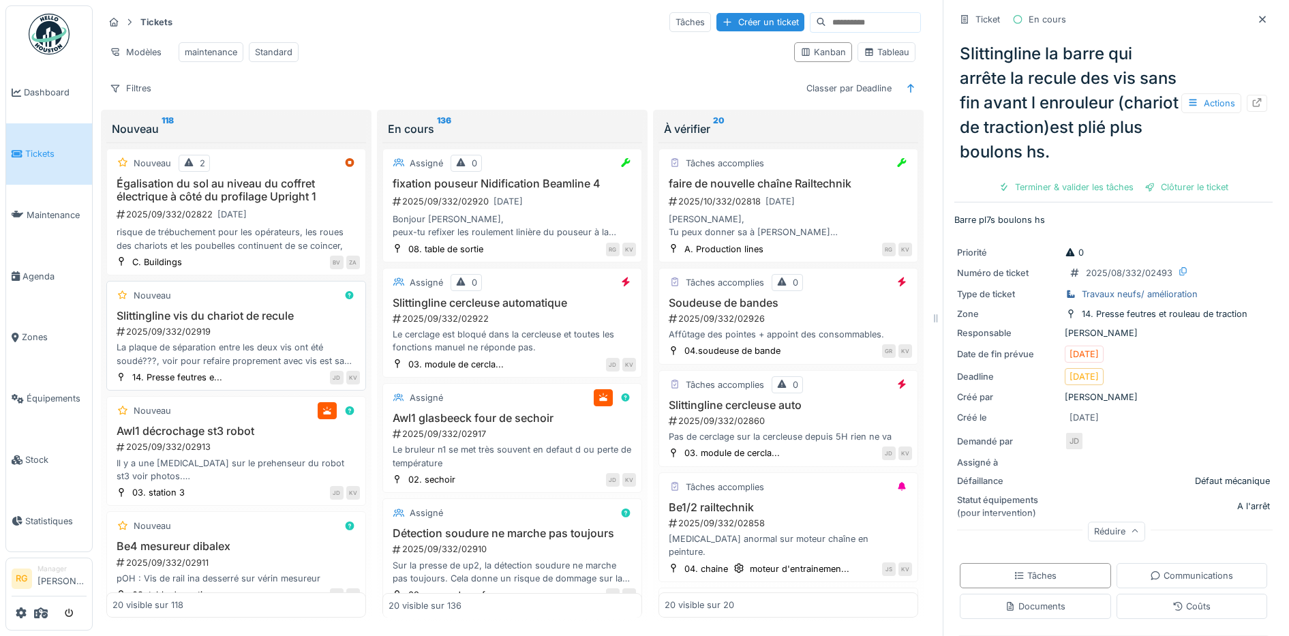
click at [254, 330] on div "2025/09/332/02919" at bounding box center [237, 331] width 245 height 13
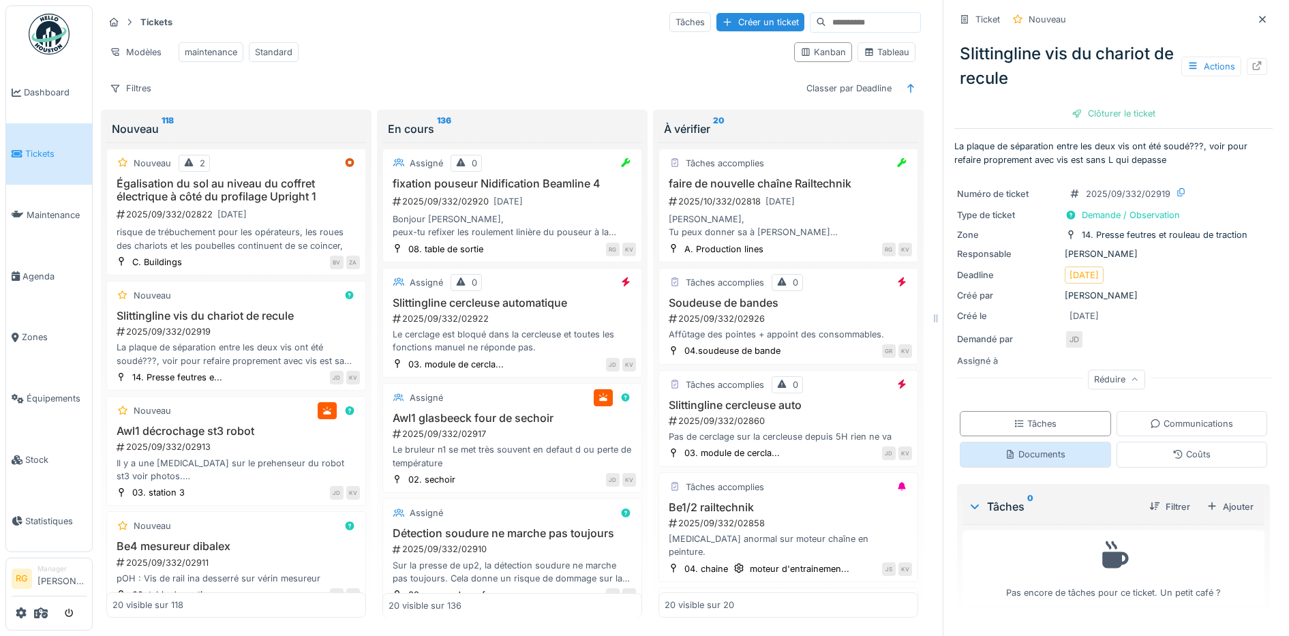
click at [1033, 448] on div "Documents" at bounding box center [1035, 454] width 61 height 13
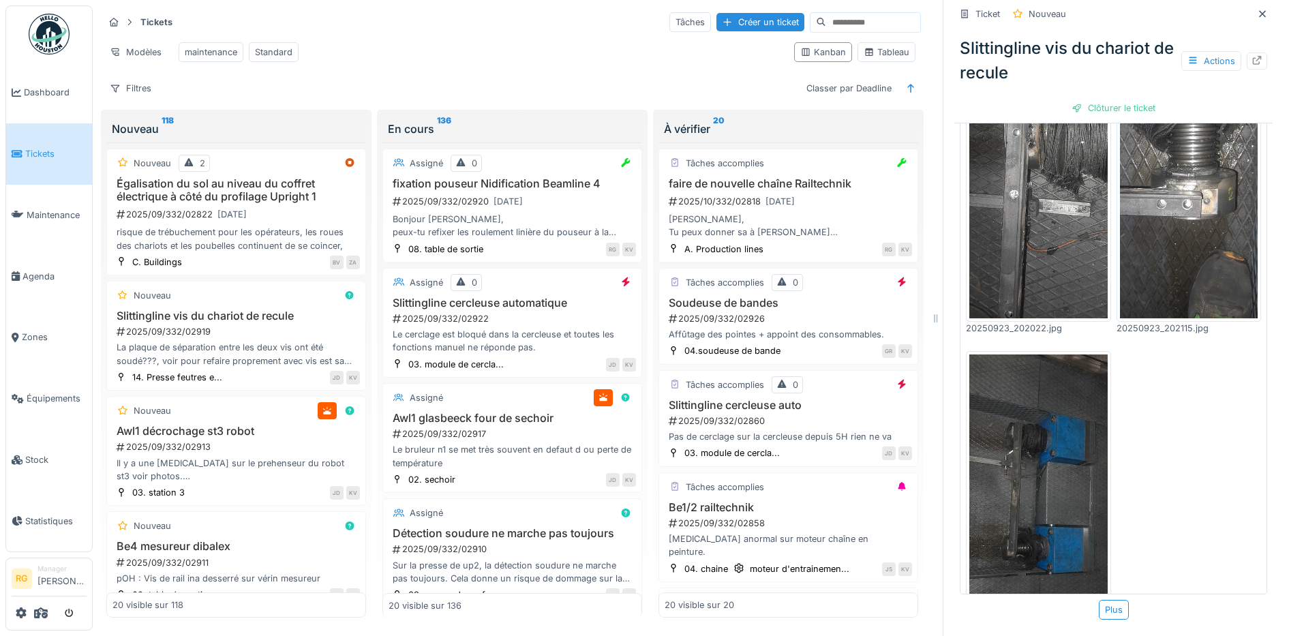
click at [1047, 167] on img at bounding box center [1038, 165] width 138 height 307
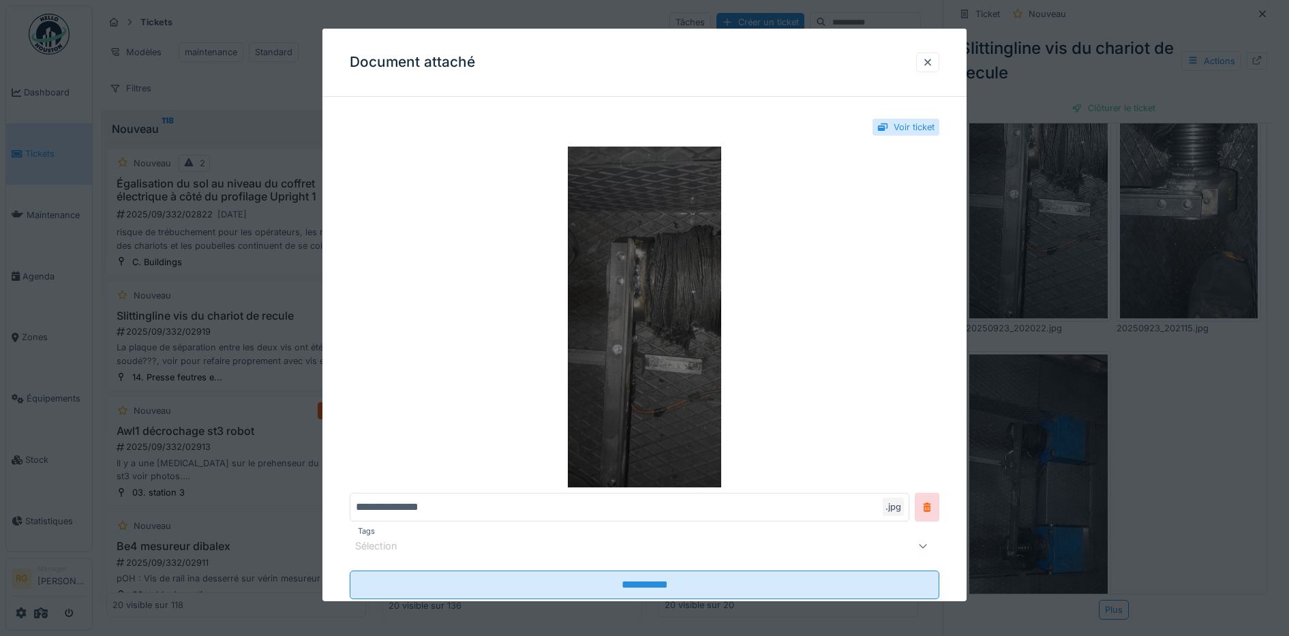
click at [642, 305] on img at bounding box center [645, 317] width 590 height 341
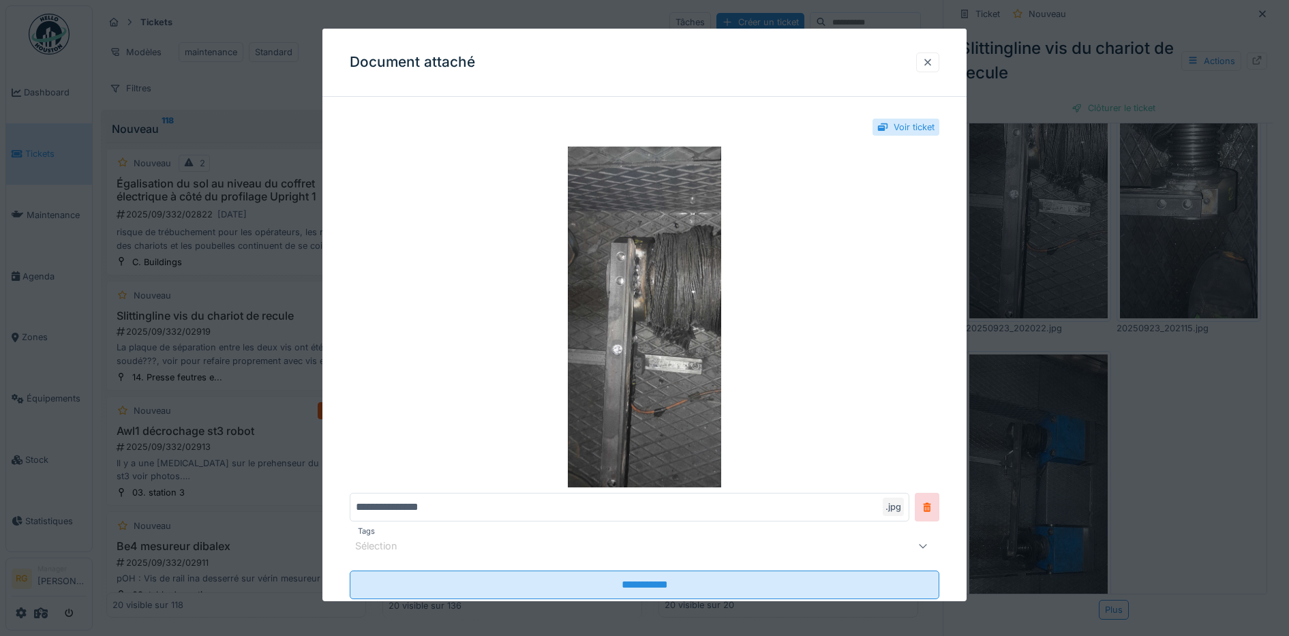
click at [931, 62] on div at bounding box center [927, 62] width 11 height 13
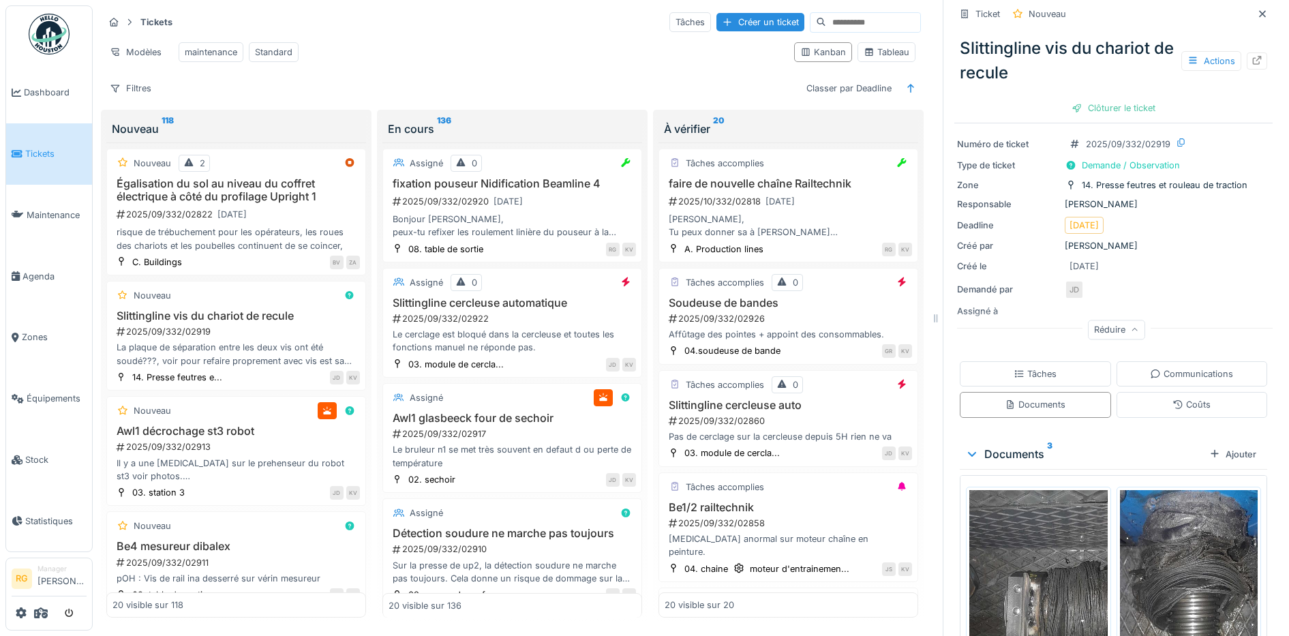
scroll to position [17, 0]
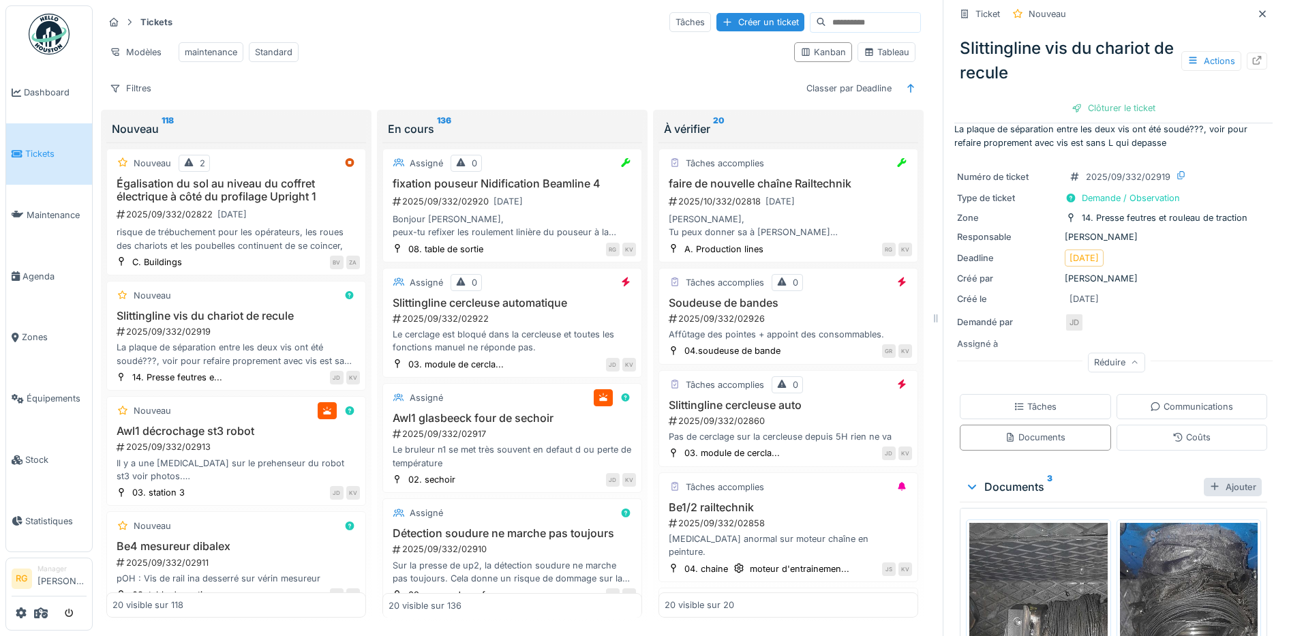
click at [1211, 478] on div "Ajouter" at bounding box center [1233, 487] width 58 height 18
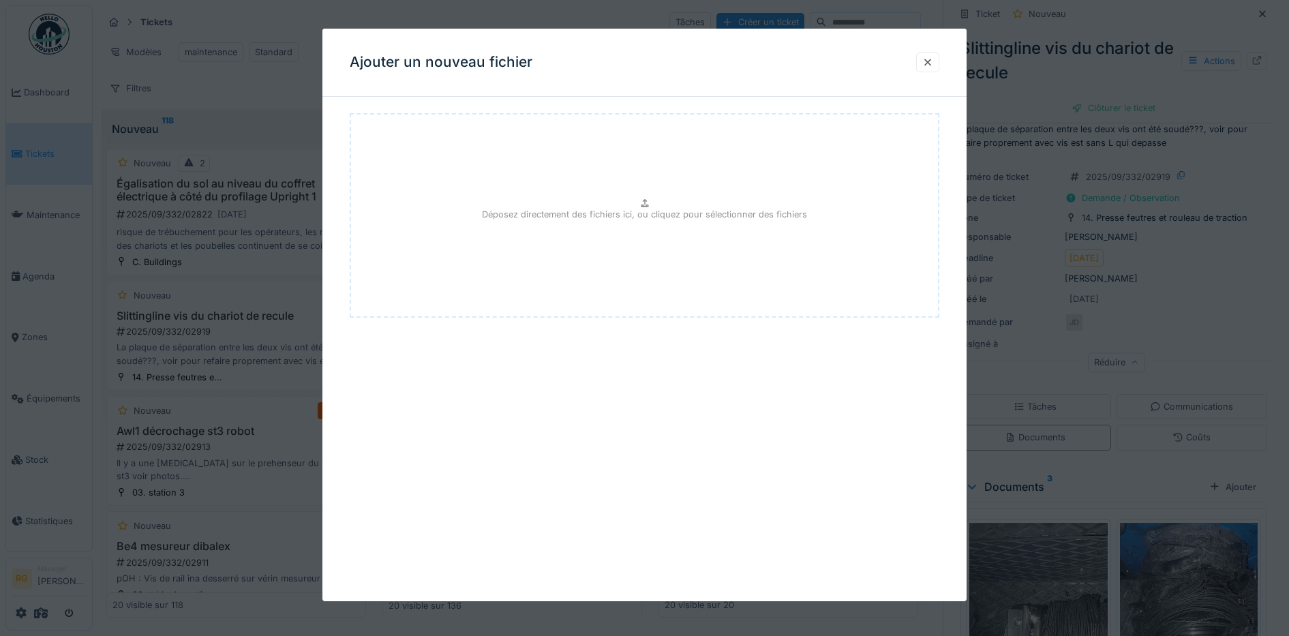
click at [649, 229] on div "Déposez directement des fichiers ici, ou cliquez pour sélectionner des fichiers" at bounding box center [645, 215] width 590 height 205
click at [933, 63] on div at bounding box center [927, 62] width 11 height 13
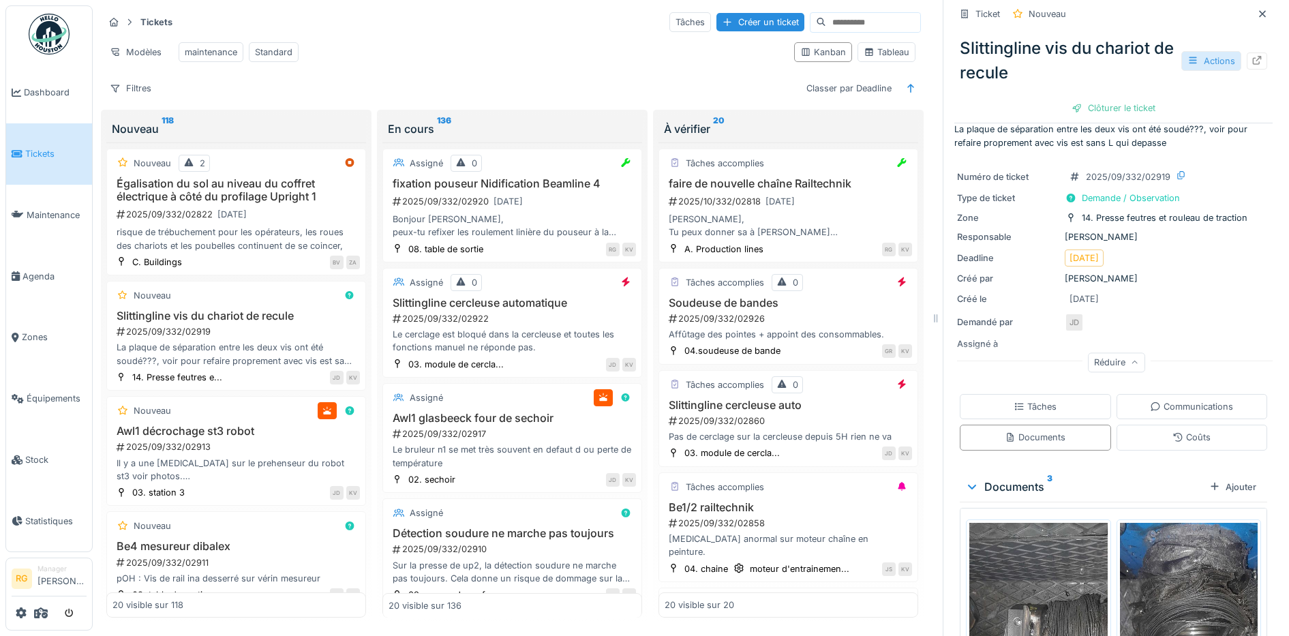
click at [1187, 56] on icon at bounding box center [1192, 60] width 11 height 9
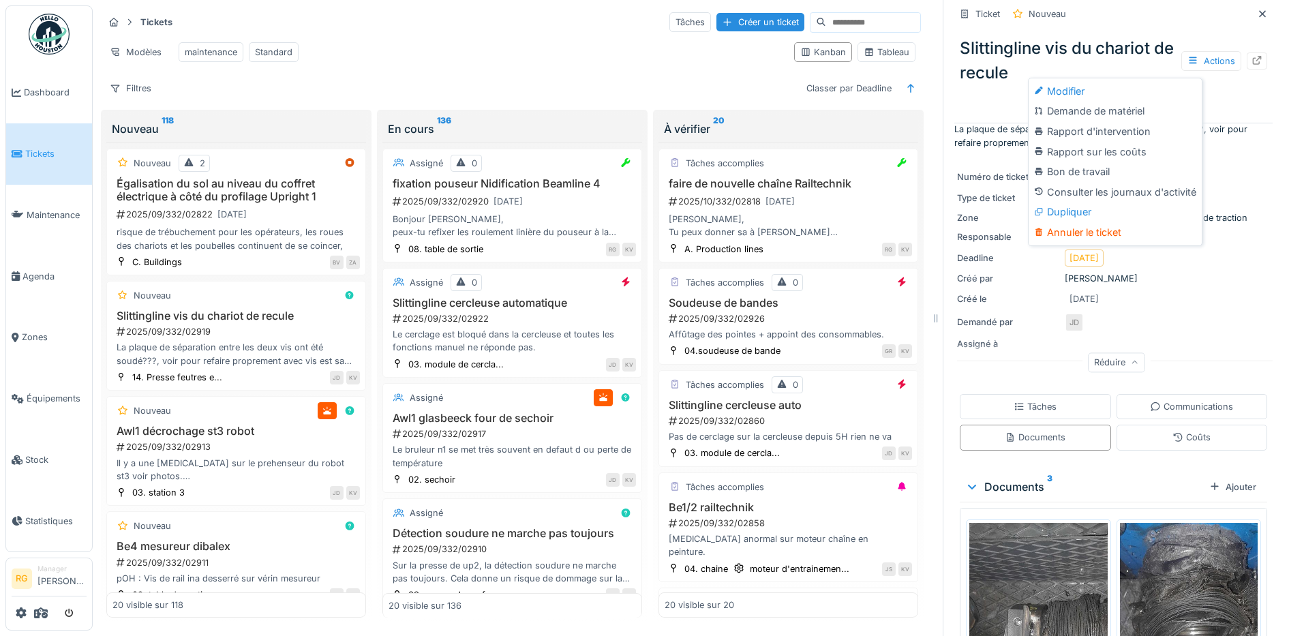
click at [1220, 275] on div "Numéro de ticket 2025/09/332/02919 Type de ticket Demande / Observation Zone 14…" at bounding box center [1113, 269] width 318 height 218
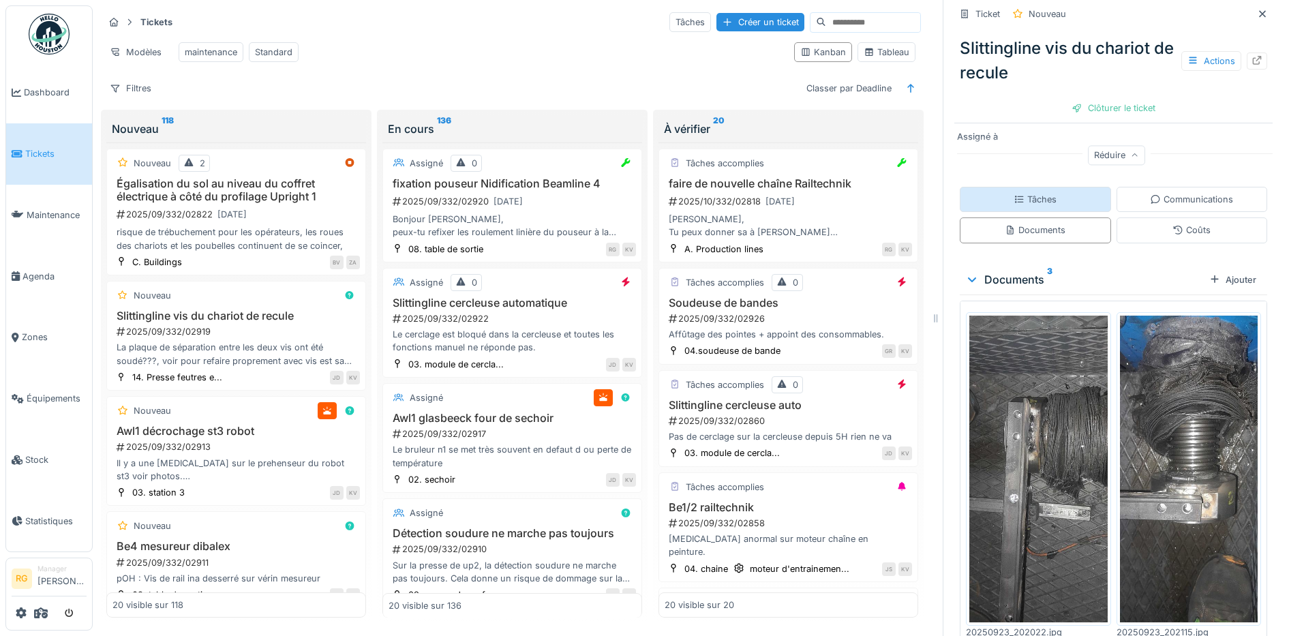
scroll to position [187, 0]
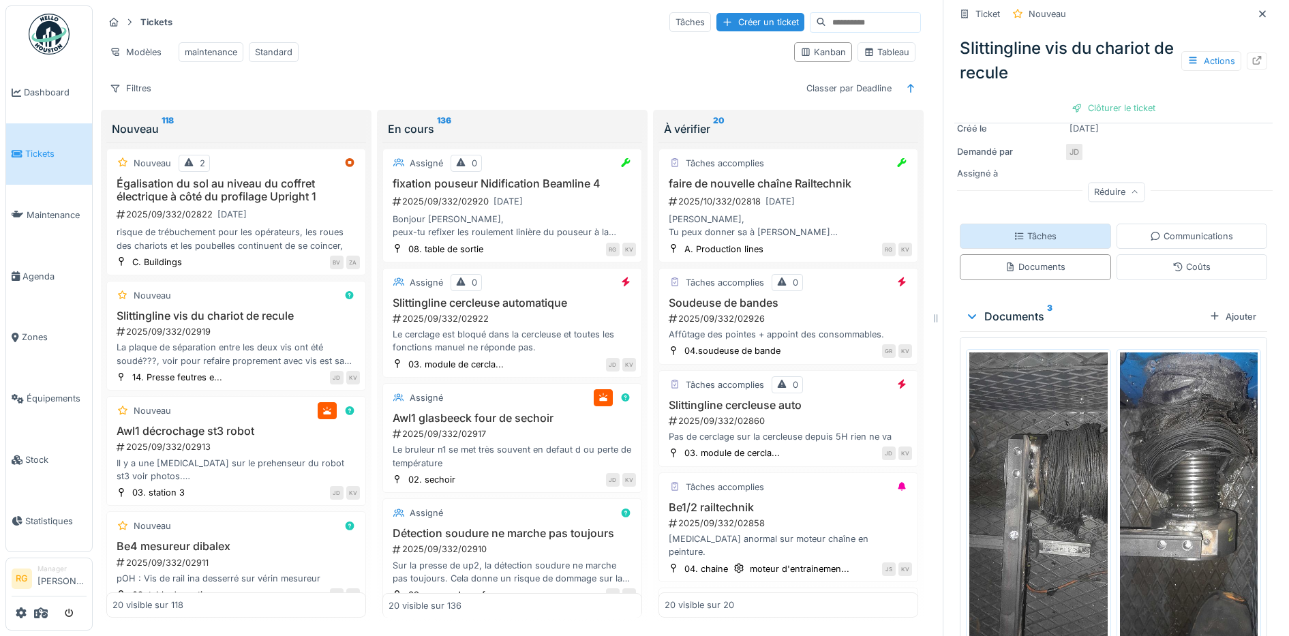
click at [1031, 230] on div "Tâches" at bounding box center [1035, 236] width 43 height 13
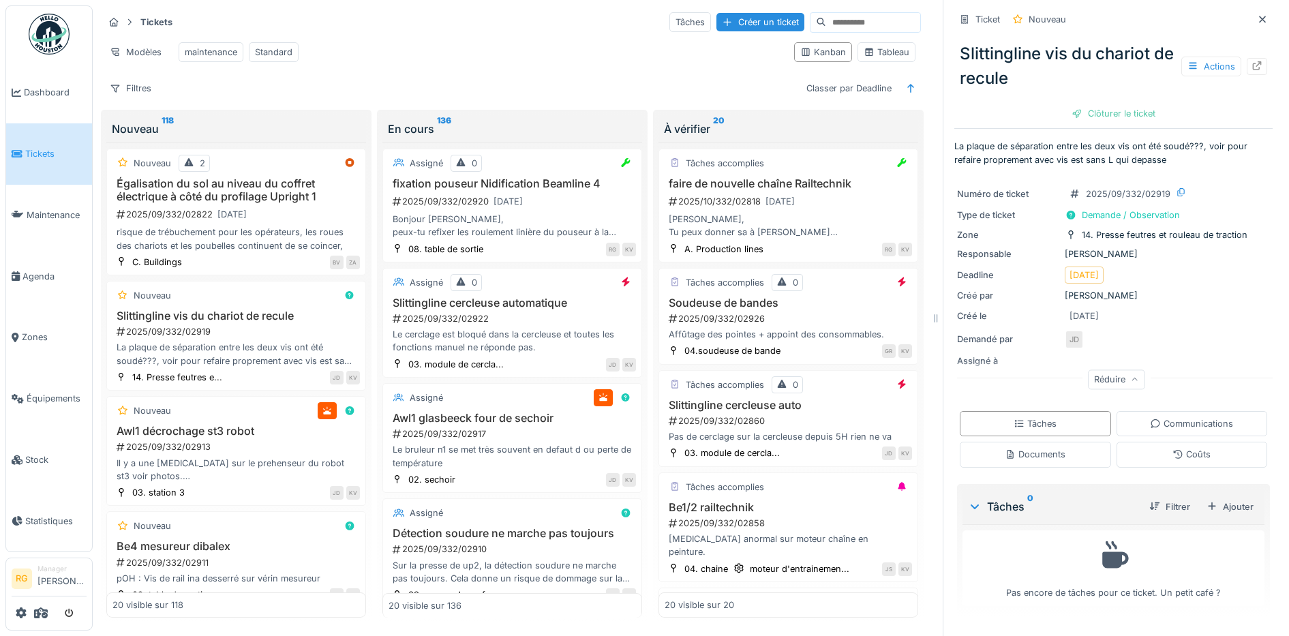
scroll to position [13, 0]
click at [1208, 498] on div "Ajouter" at bounding box center [1230, 507] width 58 height 18
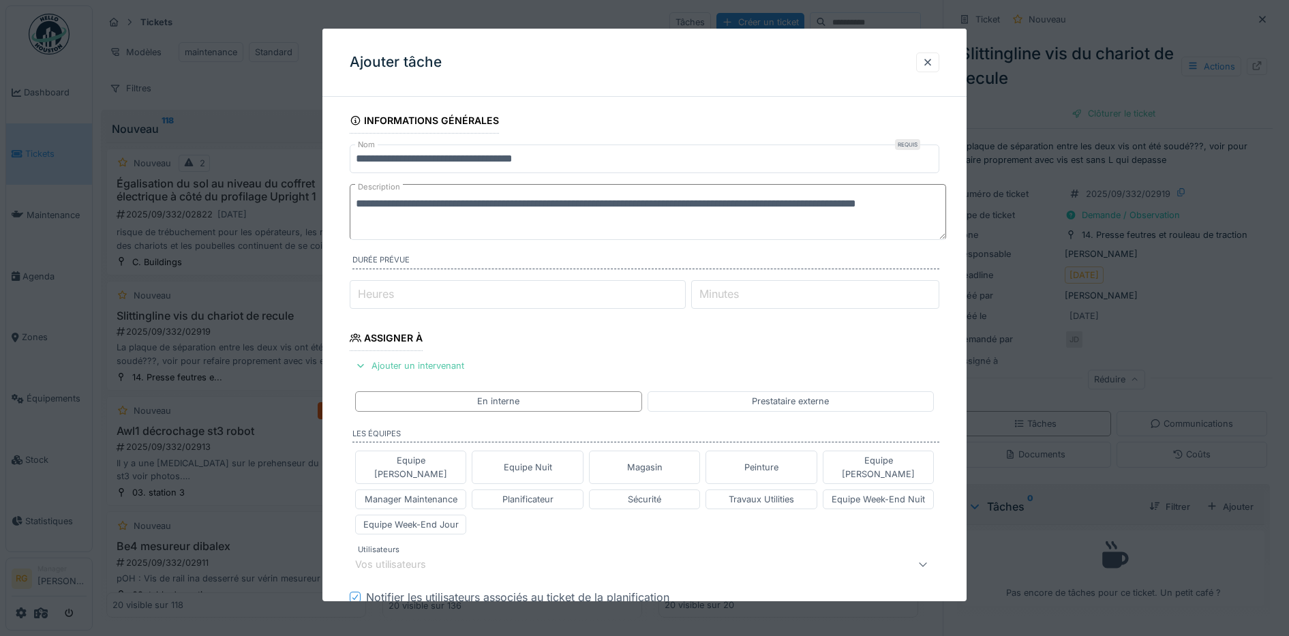
click at [442, 557] on div "Vos utilisateurs" at bounding box center [400, 564] width 90 height 15
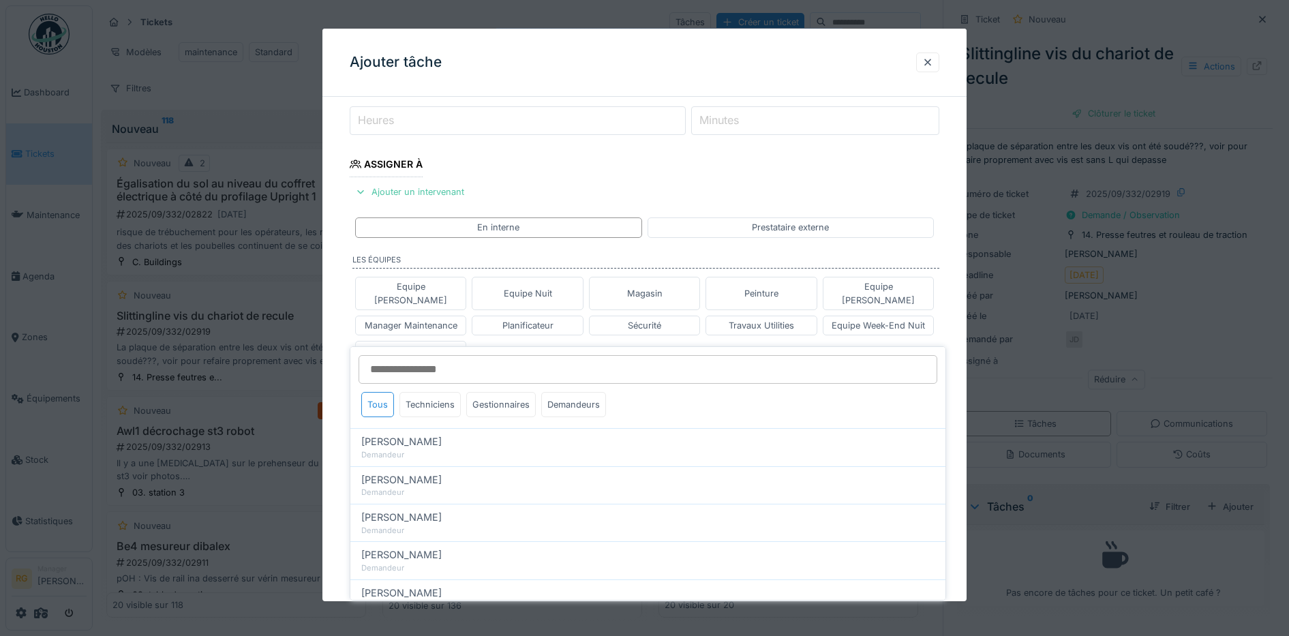
scroll to position [237, 0]
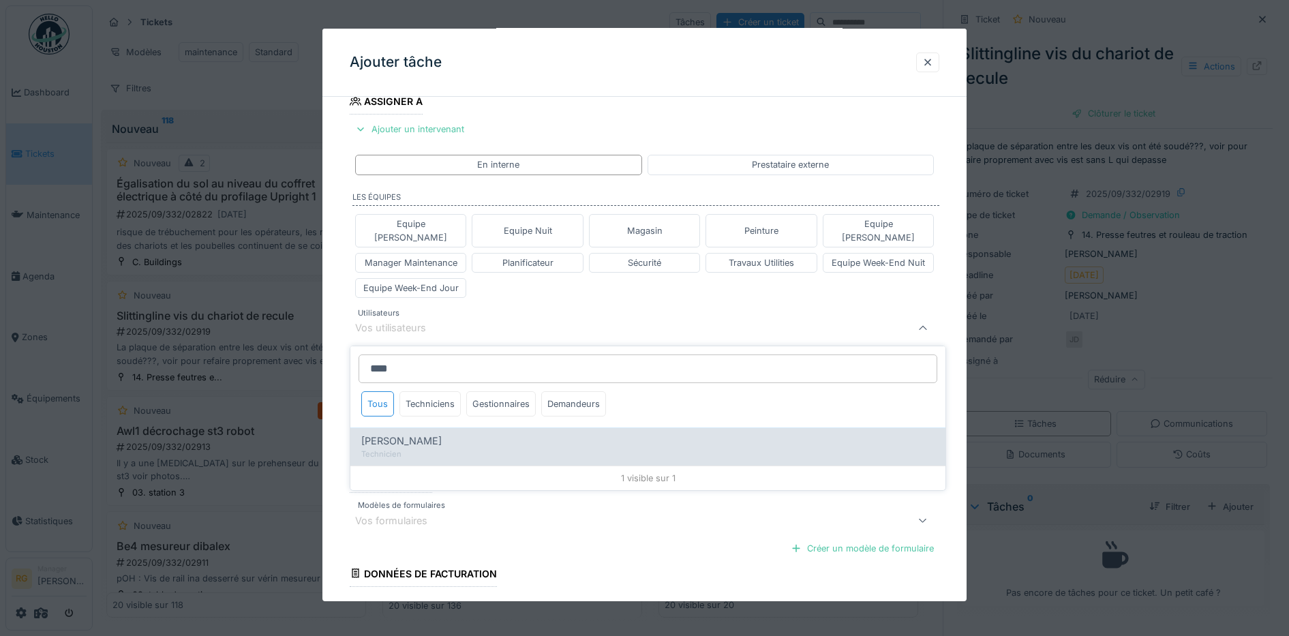
type input "****"
click at [407, 434] on span "[PERSON_NAME]" at bounding box center [401, 441] width 80 height 15
type input "****"
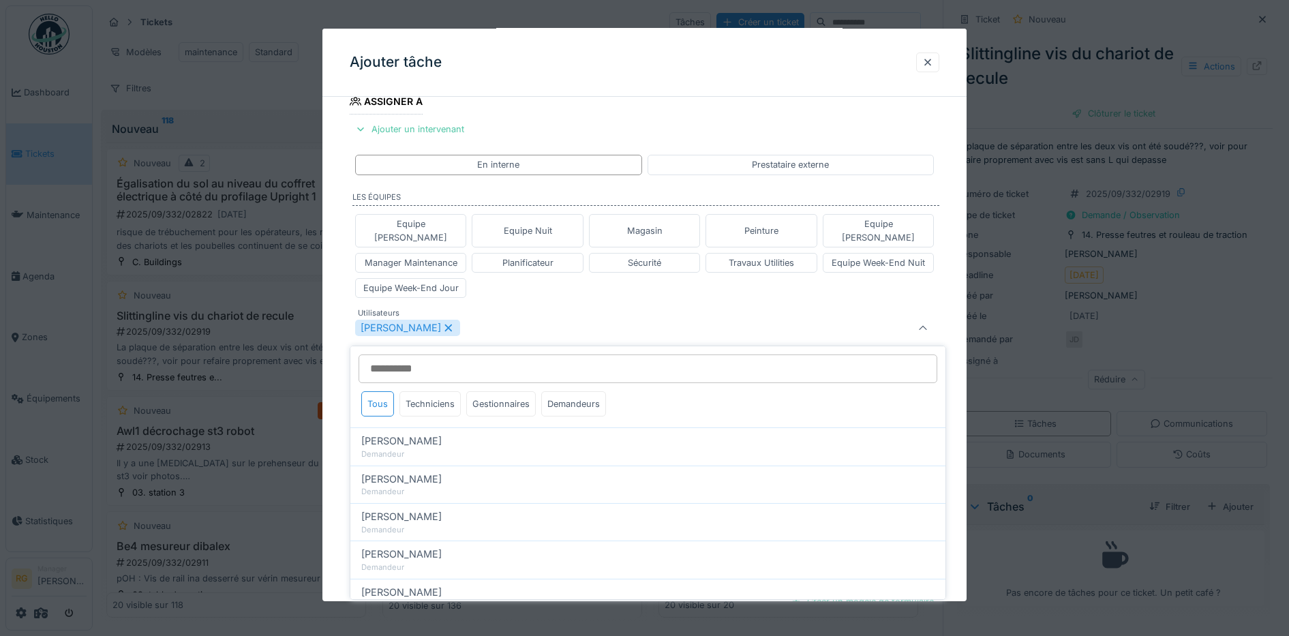
click at [522, 281] on div "Equipe Anthony Equipe Nuit Magasin Peinture Equipe Jean-Claude Manager Maintena…" at bounding box center [645, 256] width 590 height 95
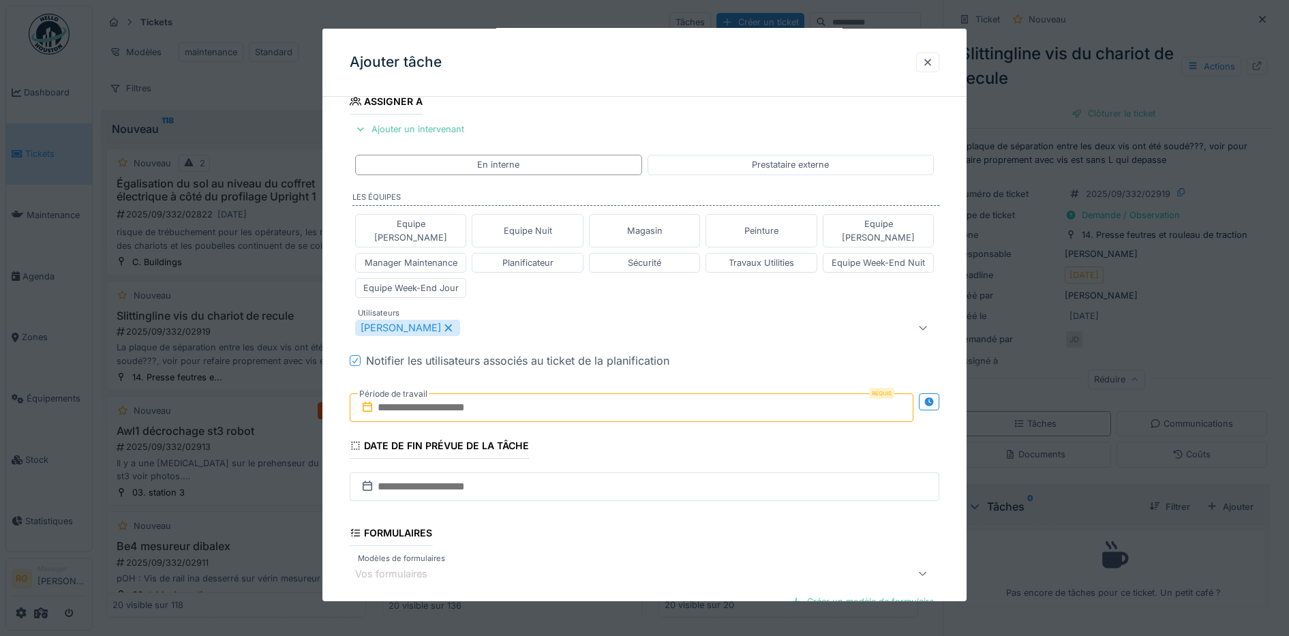
click at [422, 393] on input "text" at bounding box center [632, 407] width 564 height 29
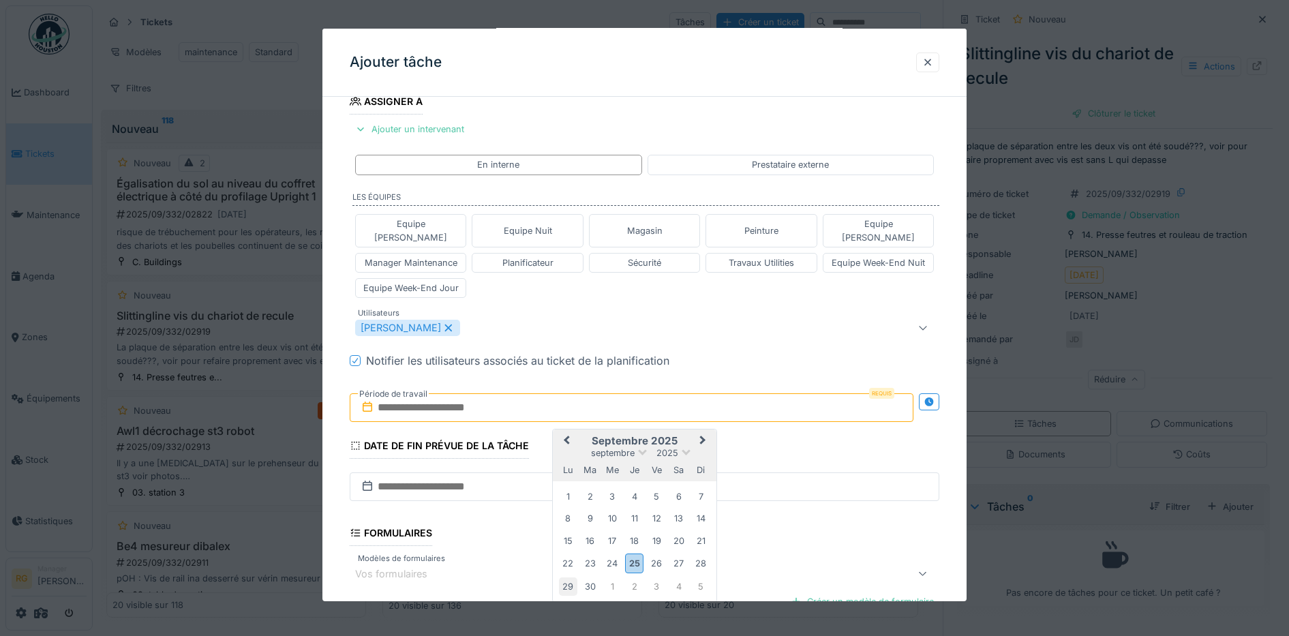
click at [569, 577] on div "29" at bounding box center [568, 586] width 18 height 18
click at [660, 577] on div "3" at bounding box center [657, 586] width 18 height 18
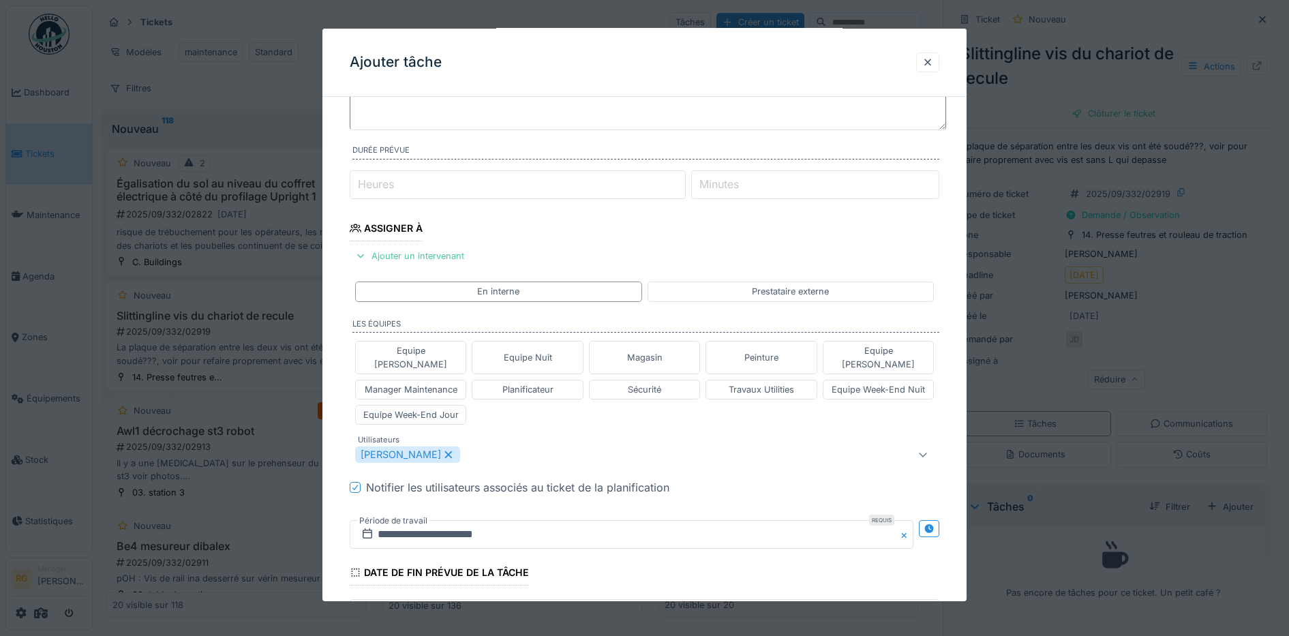
scroll to position [0, 0]
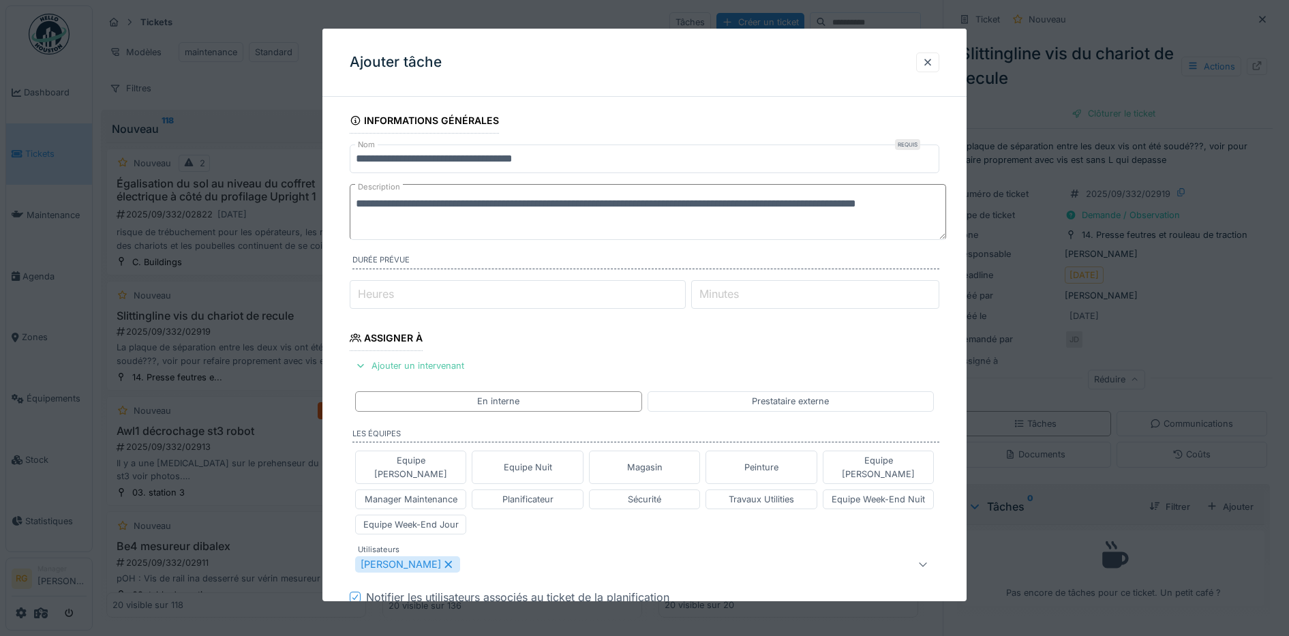
click at [420, 224] on textarea "**********" at bounding box center [648, 212] width 596 height 56
click at [487, 225] on textarea "**********" at bounding box center [648, 212] width 596 height 56
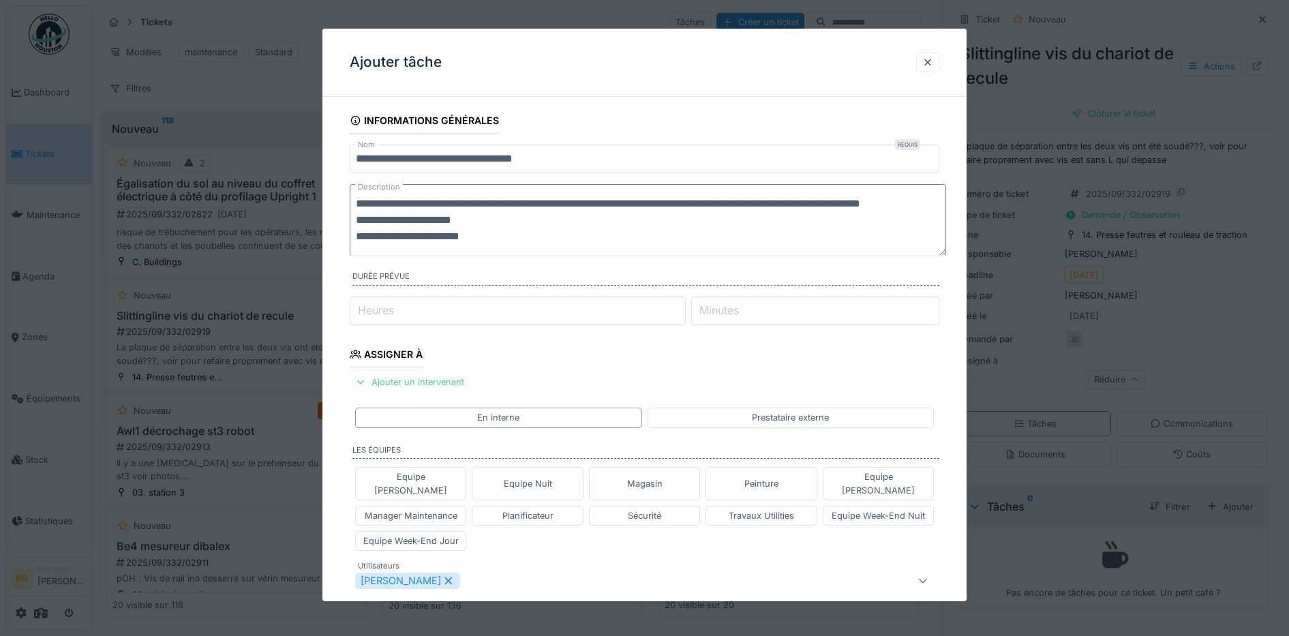
scroll to position [16, 0]
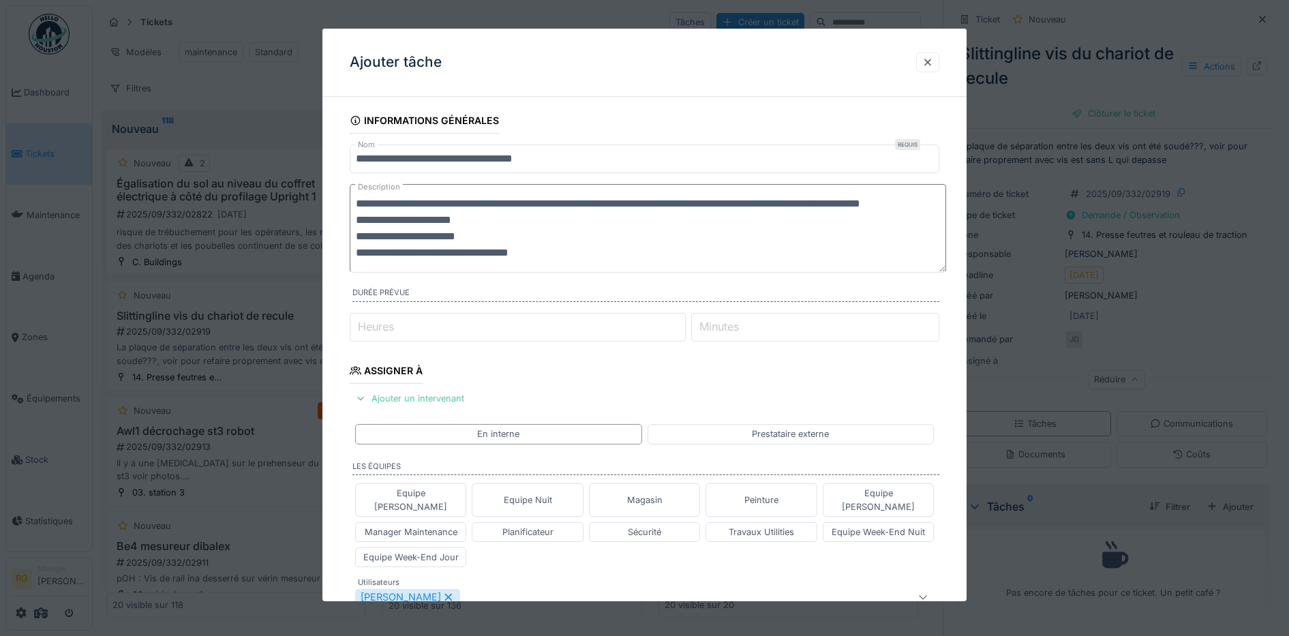
click at [384, 254] on textarea "**********" at bounding box center [648, 228] width 596 height 89
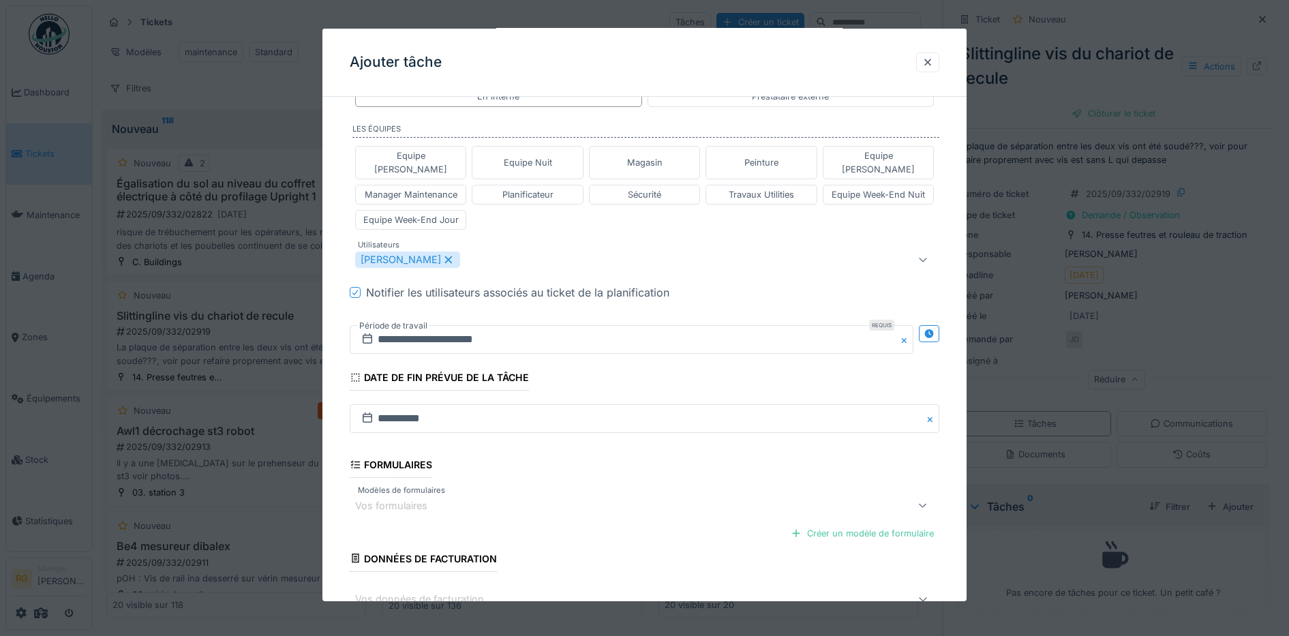
scroll to position [413, 0]
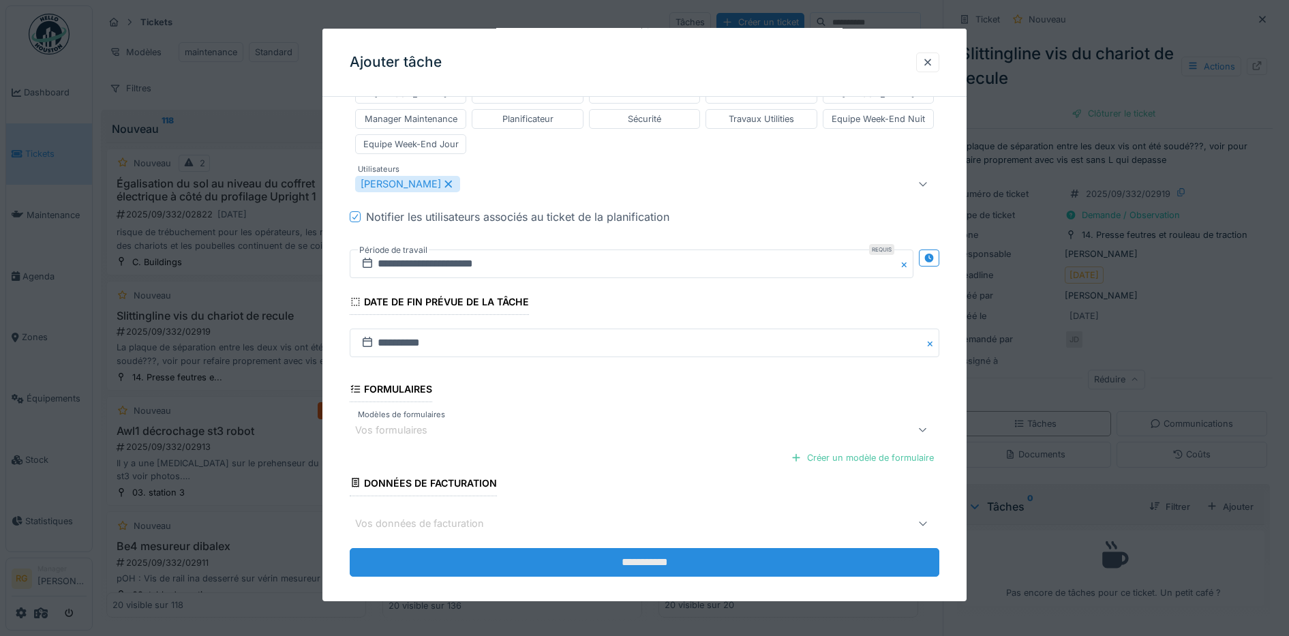
type textarea "**********"
click at [658, 549] on input "**********" at bounding box center [645, 562] width 590 height 29
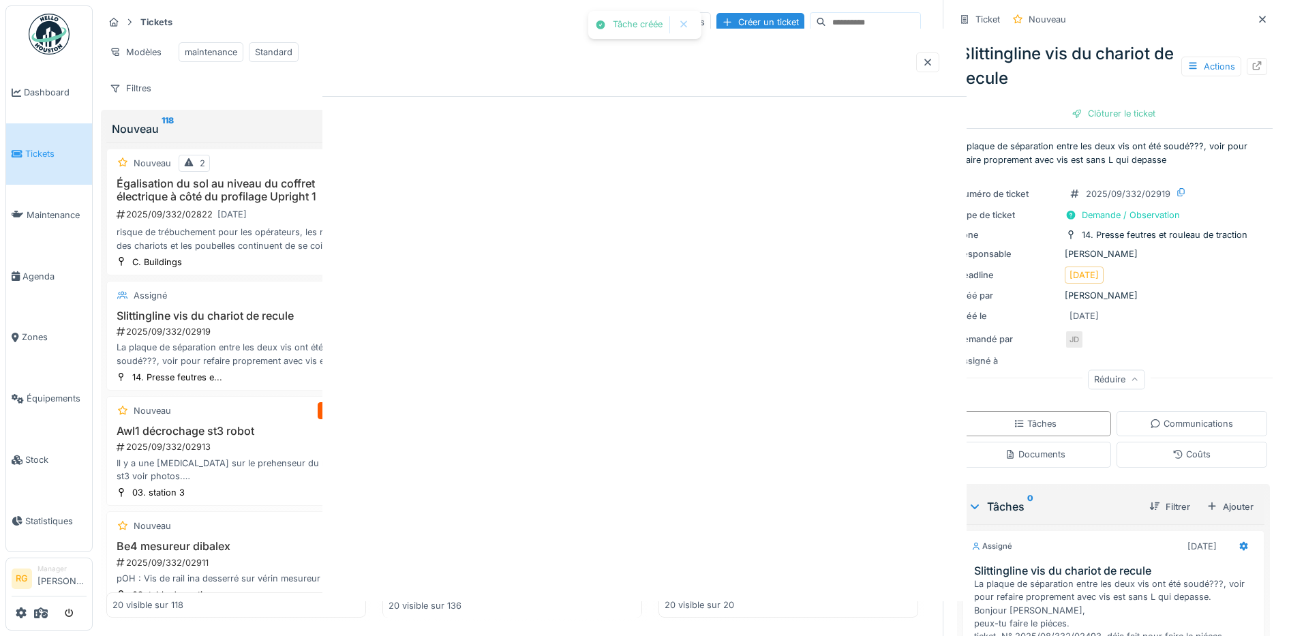
scroll to position [0, 0]
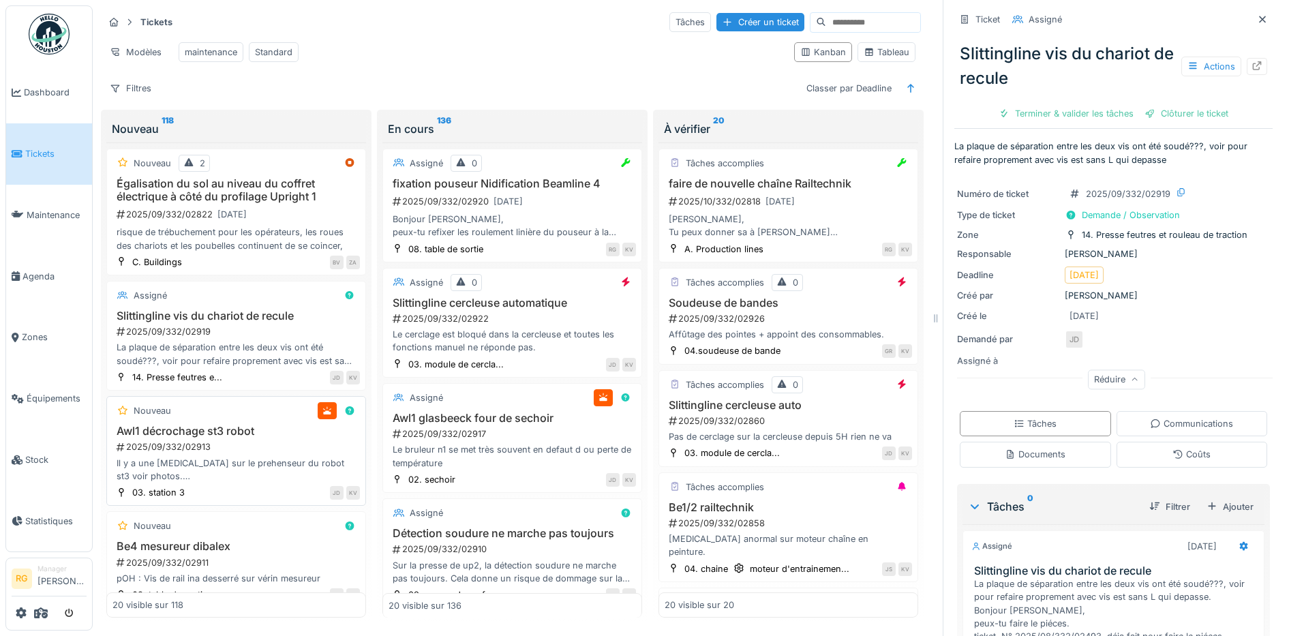
click at [258, 444] on div "2025/09/332/02913" at bounding box center [237, 446] width 245 height 13
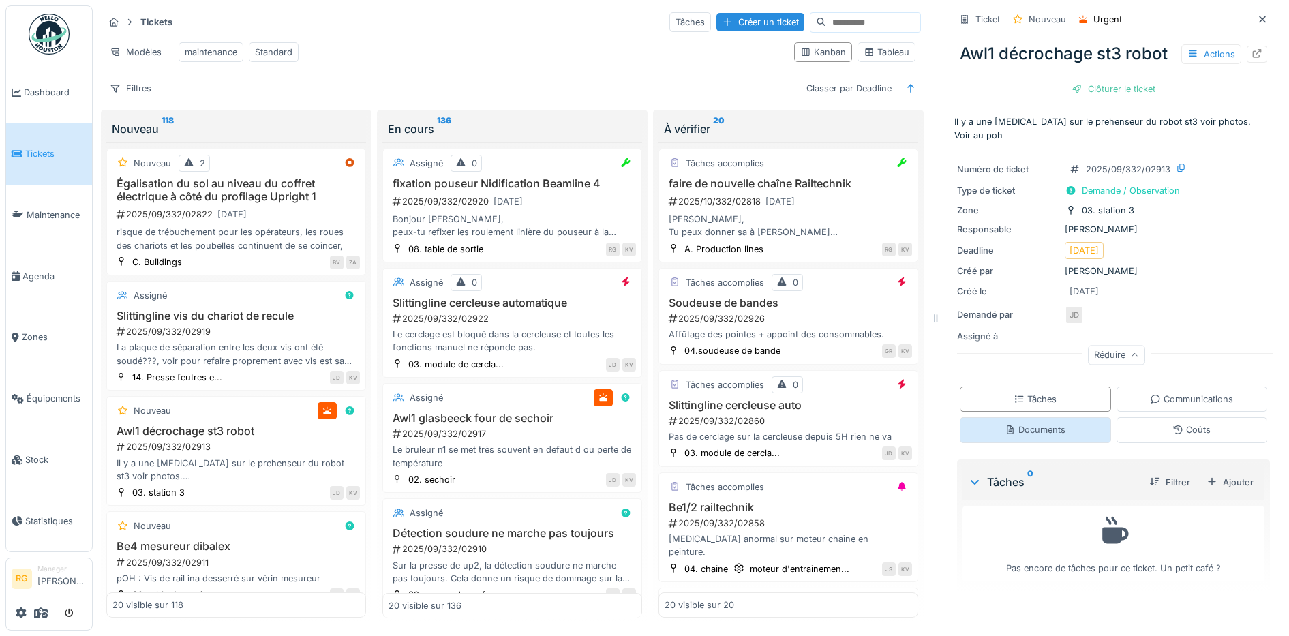
click at [1017, 436] on div "Documents" at bounding box center [1035, 429] width 61 height 13
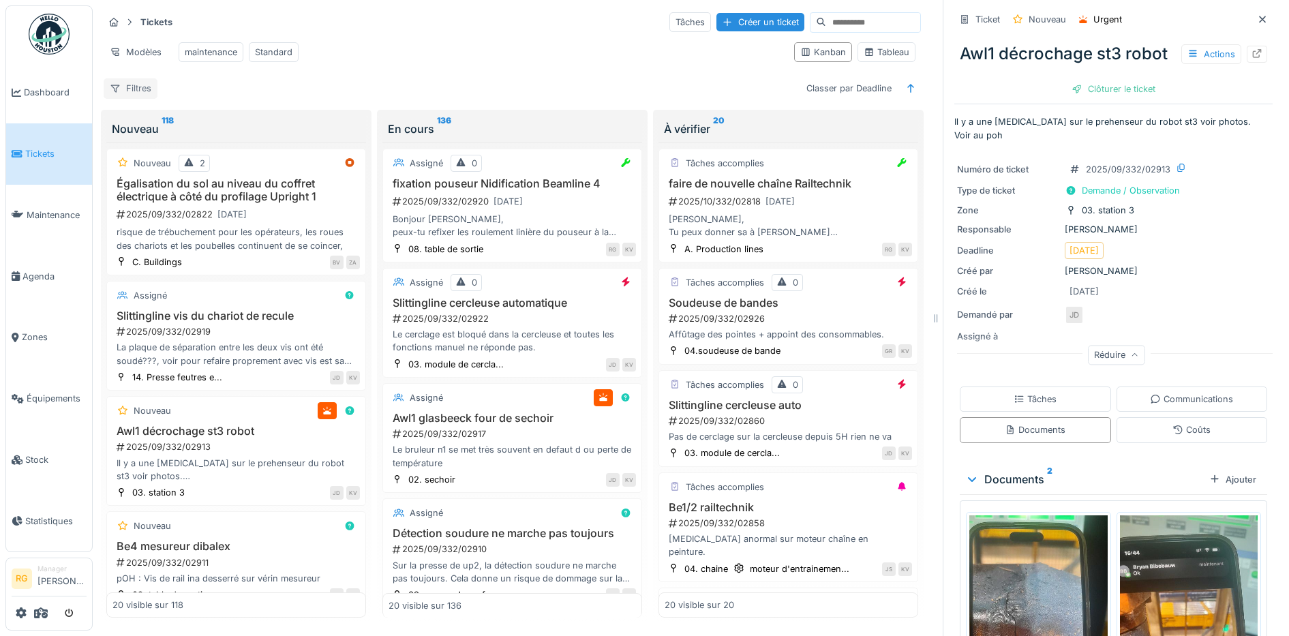
click at [137, 91] on div "Filtres" at bounding box center [131, 88] width 54 height 20
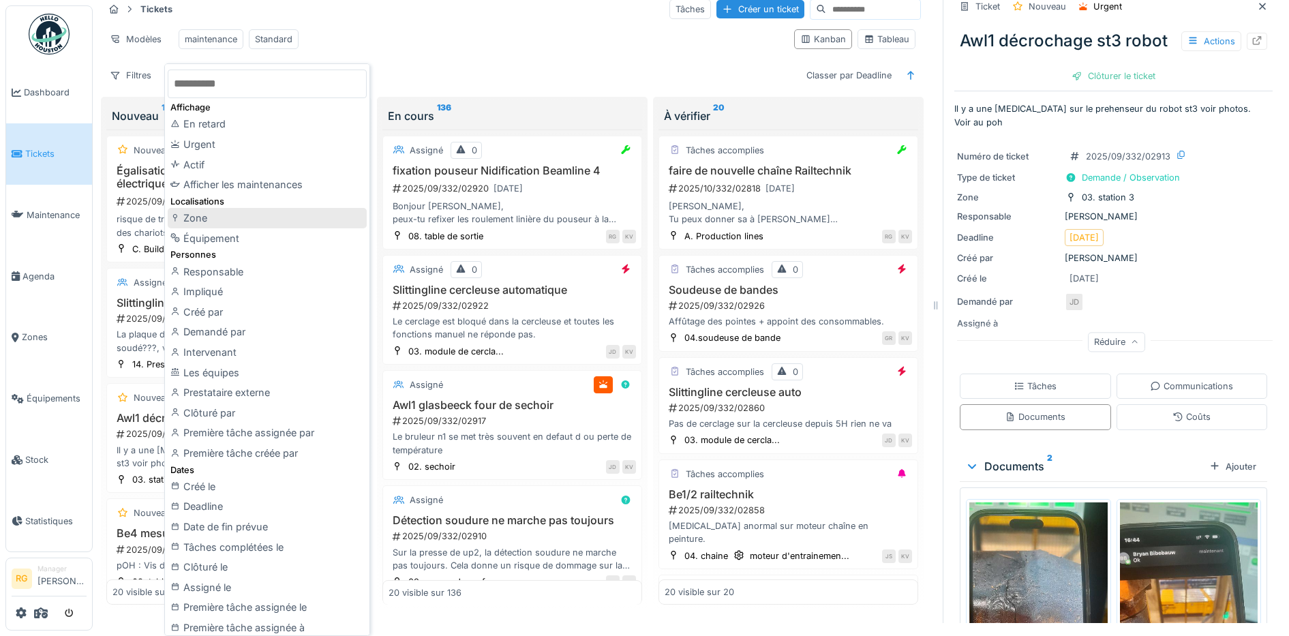
click at [208, 222] on div "Zone" at bounding box center [267, 218] width 199 height 20
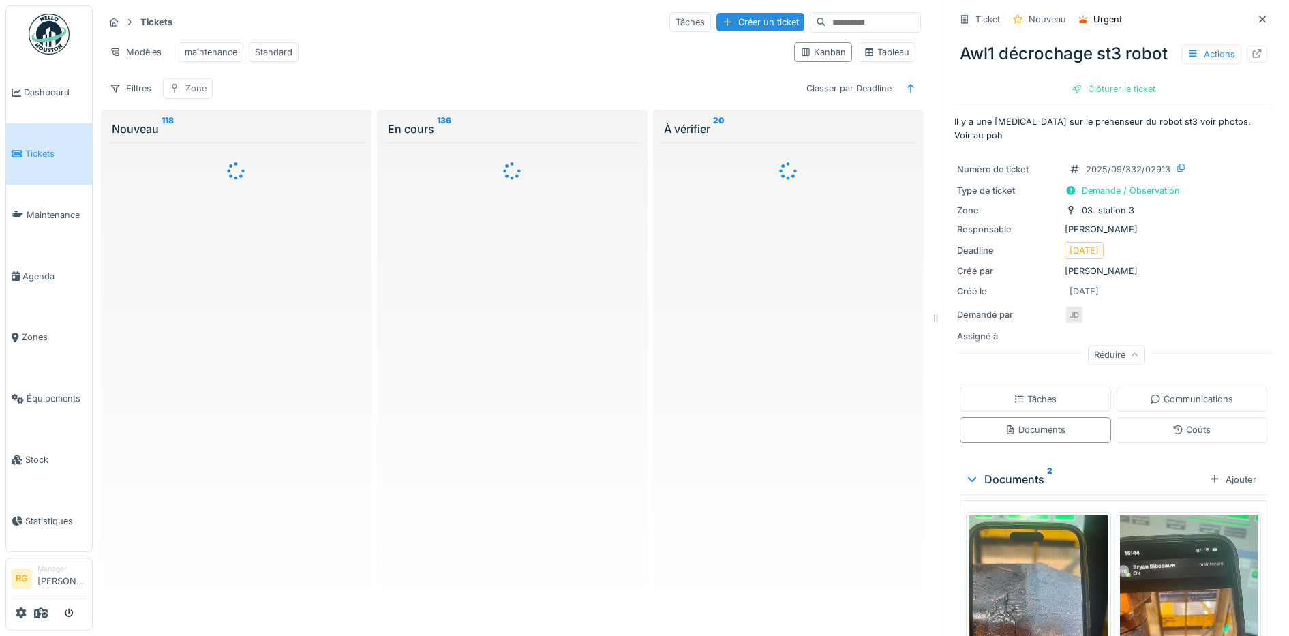
click at [196, 89] on div "Zone" at bounding box center [195, 88] width 21 height 13
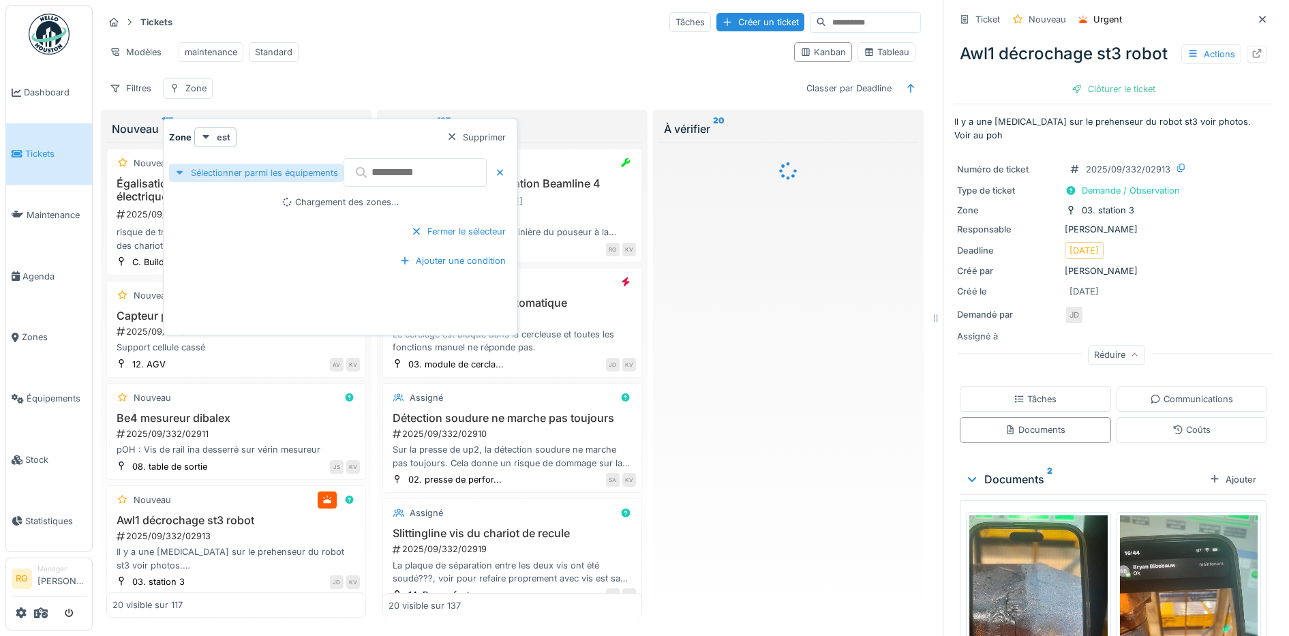
click at [284, 164] on div "Sélectionner parmi les équipements" at bounding box center [256, 173] width 175 height 18
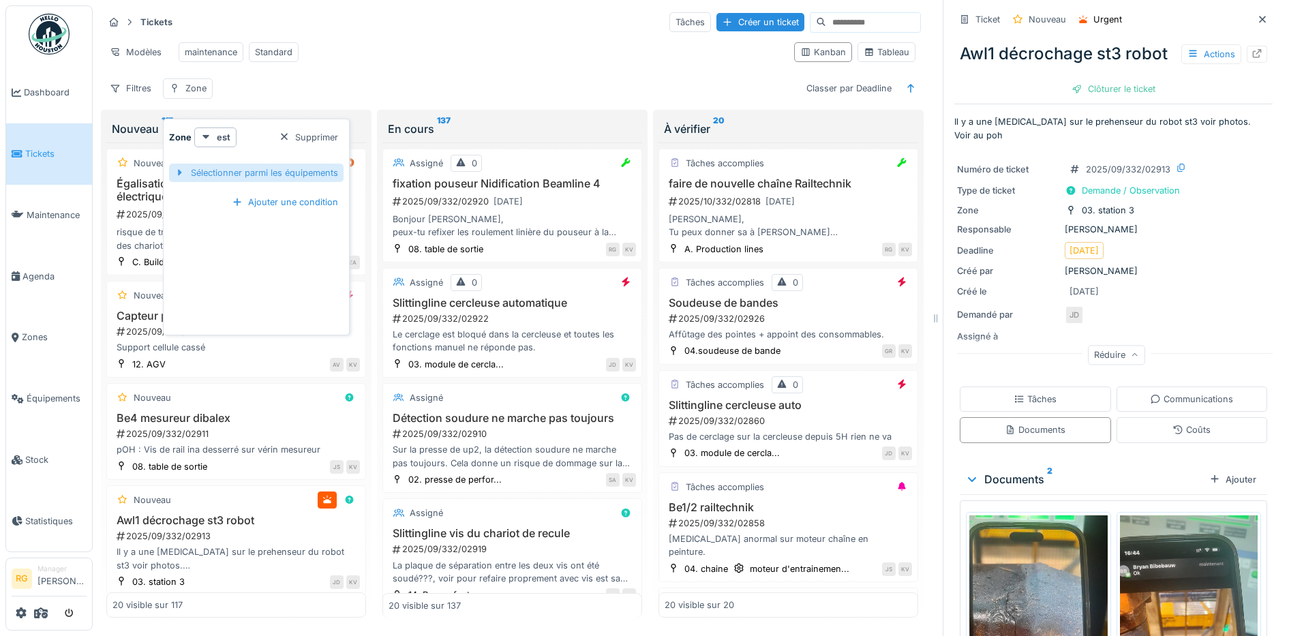
click at [254, 164] on div "Sélectionner parmi les équipements" at bounding box center [256, 173] width 175 height 18
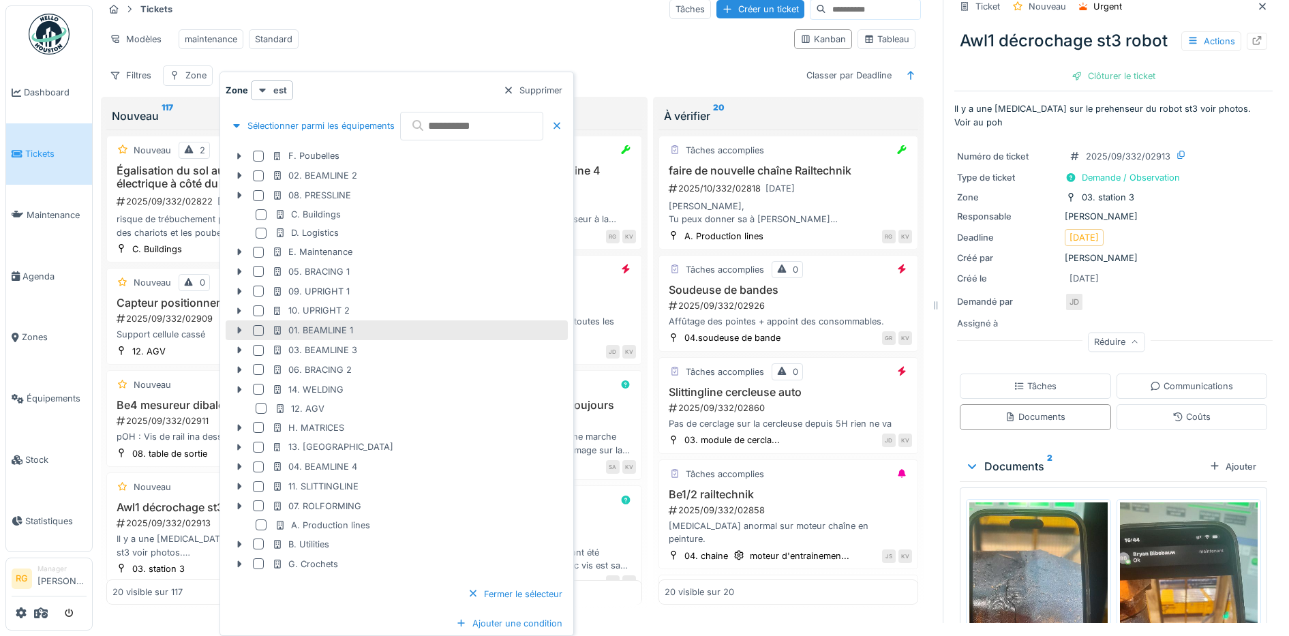
click at [241, 330] on icon at bounding box center [239, 330] width 4 height 7
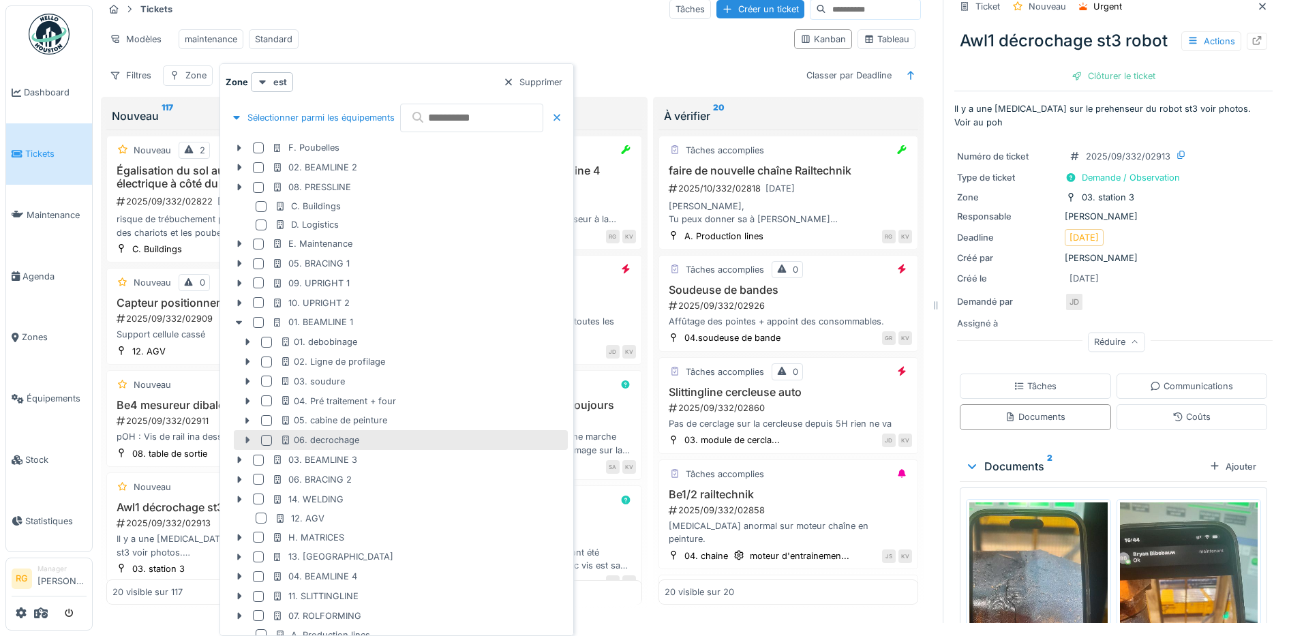
click at [250, 440] on icon at bounding box center [247, 440] width 11 height 9
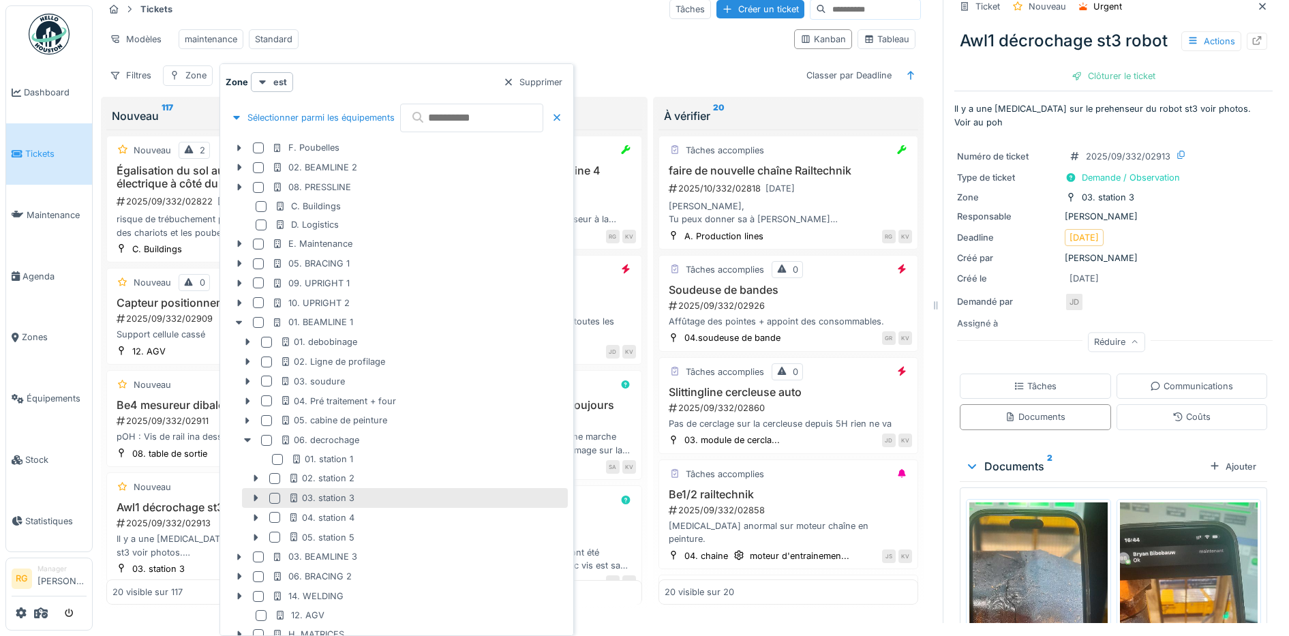
click at [275, 500] on div at bounding box center [274, 498] width 11 height 11
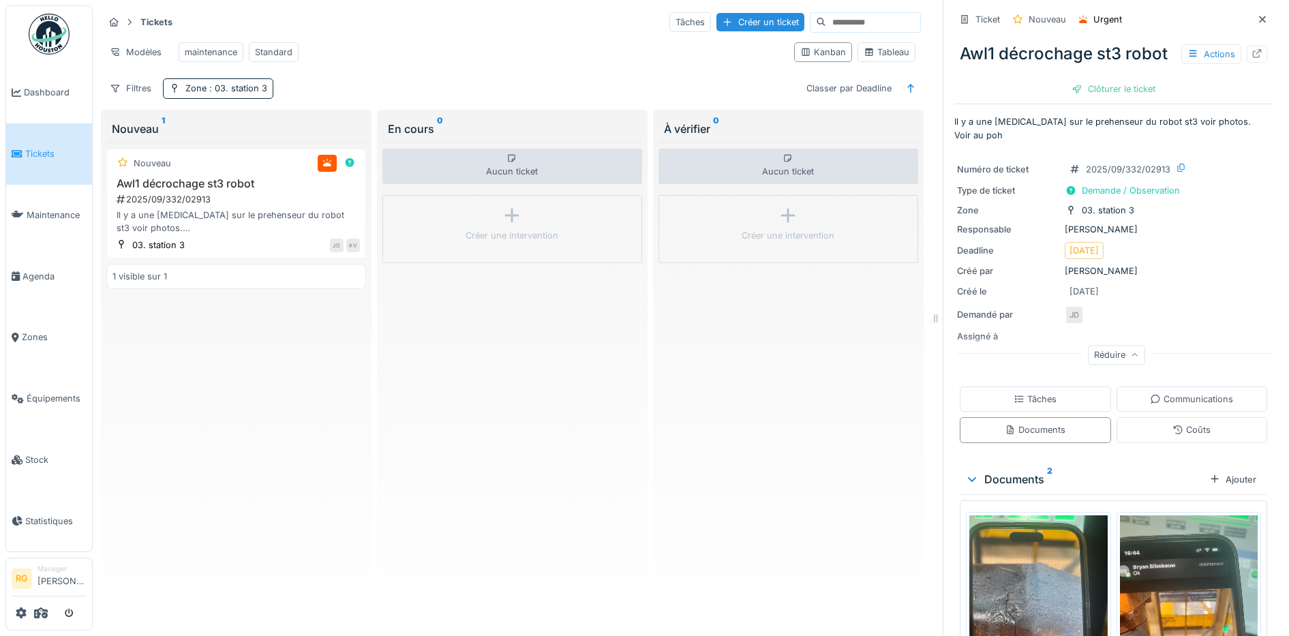
click at [459, 82] on div "Filtres Zone : 03. station 3 Classer par Deadline" at bounding box center [512, 88] width 817 height 20
click at [240, 201] on div "2025/09/332/02913" at bounding box center [237, 199] width 245 height 13
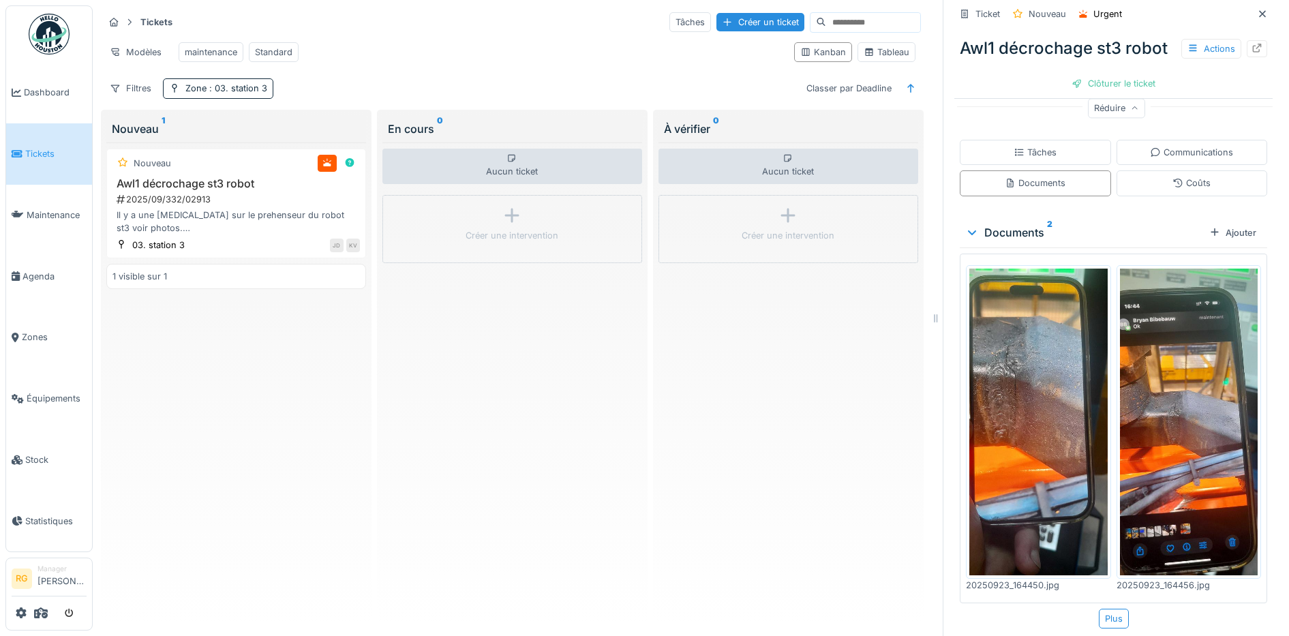
scroll to position [256, 0]
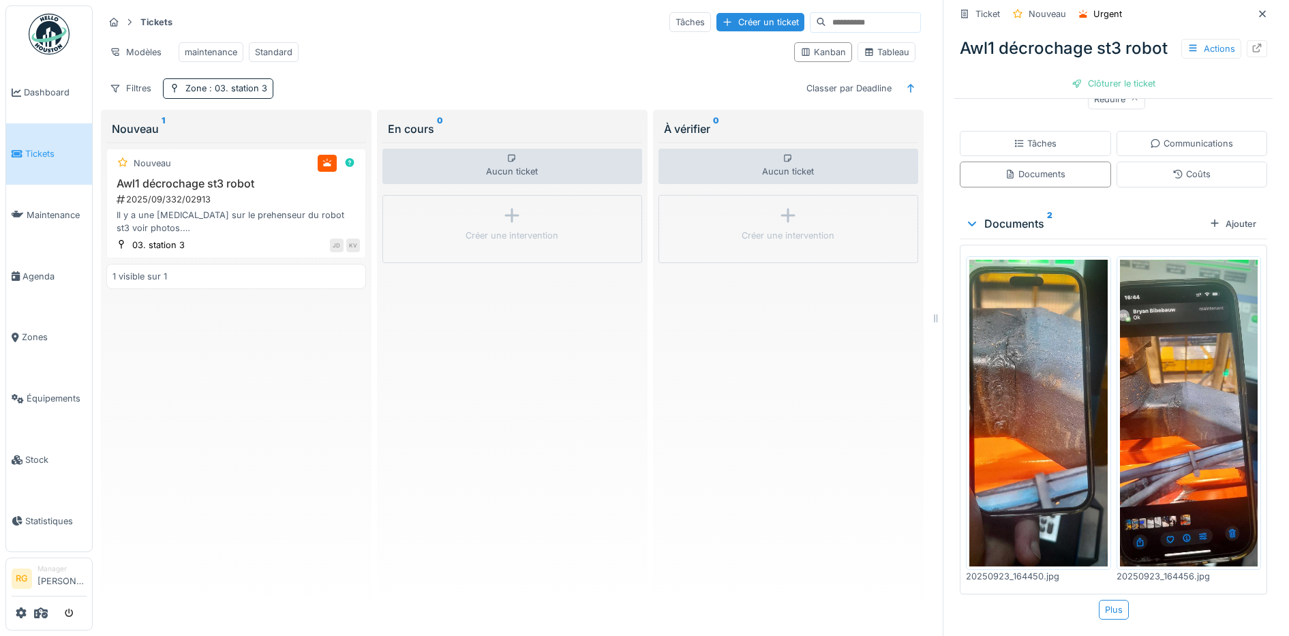
click at [1010, 359] on img at bounding box center [1038, 413] width 138 height 307
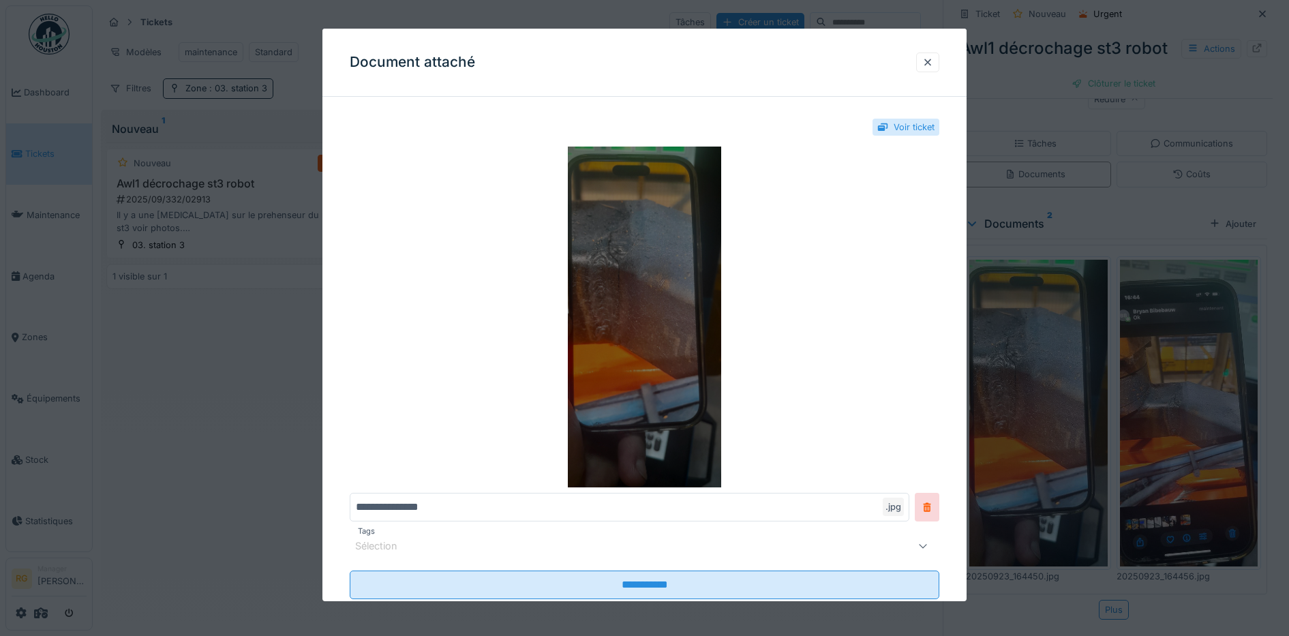
click at [639, 297] on img at bounding box center [645, 317] width 590 height 341
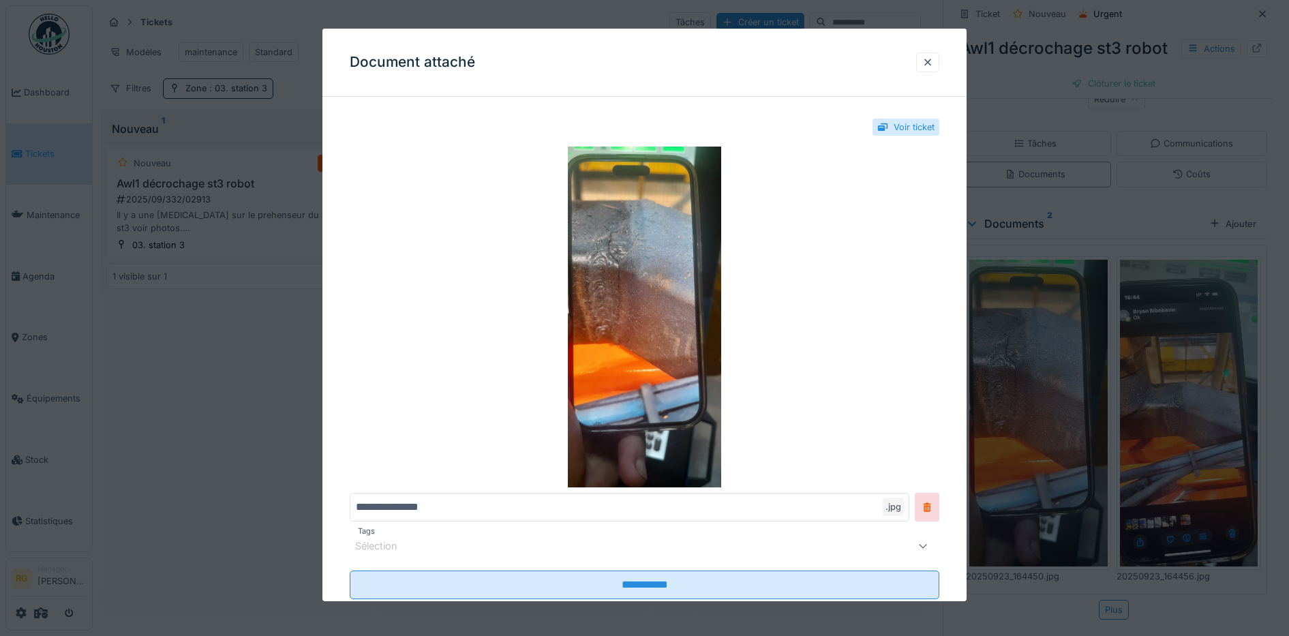
click at [1145, 393] on div at bounding box center [644, 318] width 1289 height 636
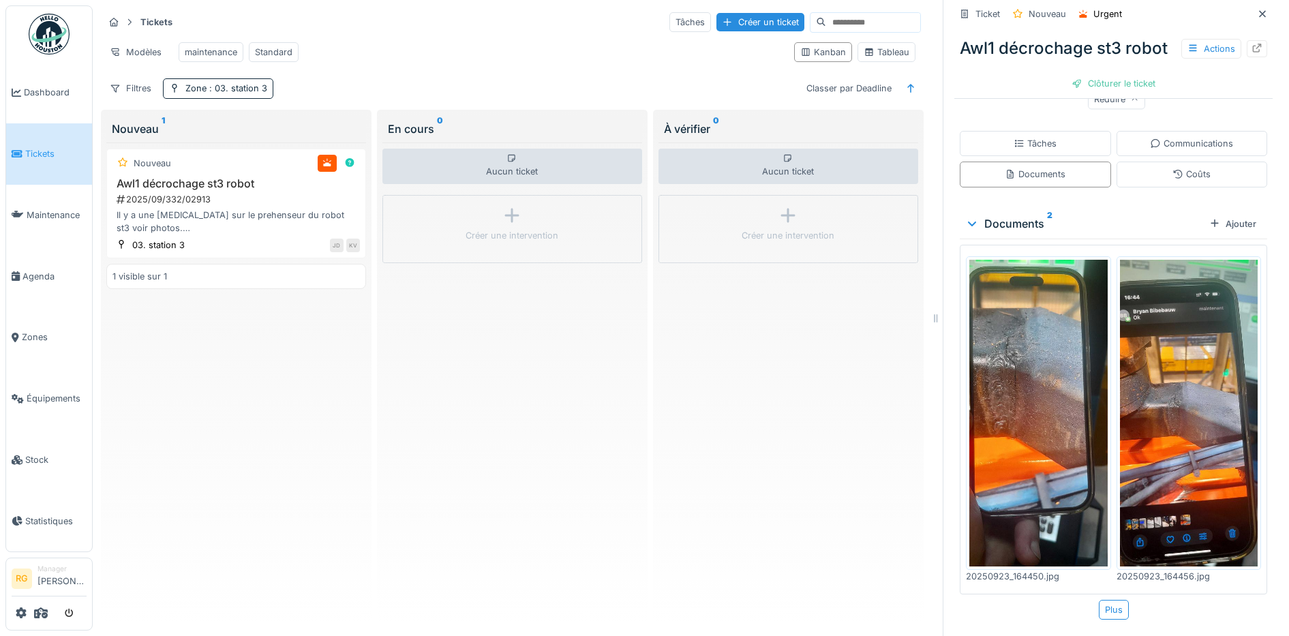
click at [1164, 412] on img at bounding box center [1189, 413] width 138 height 307
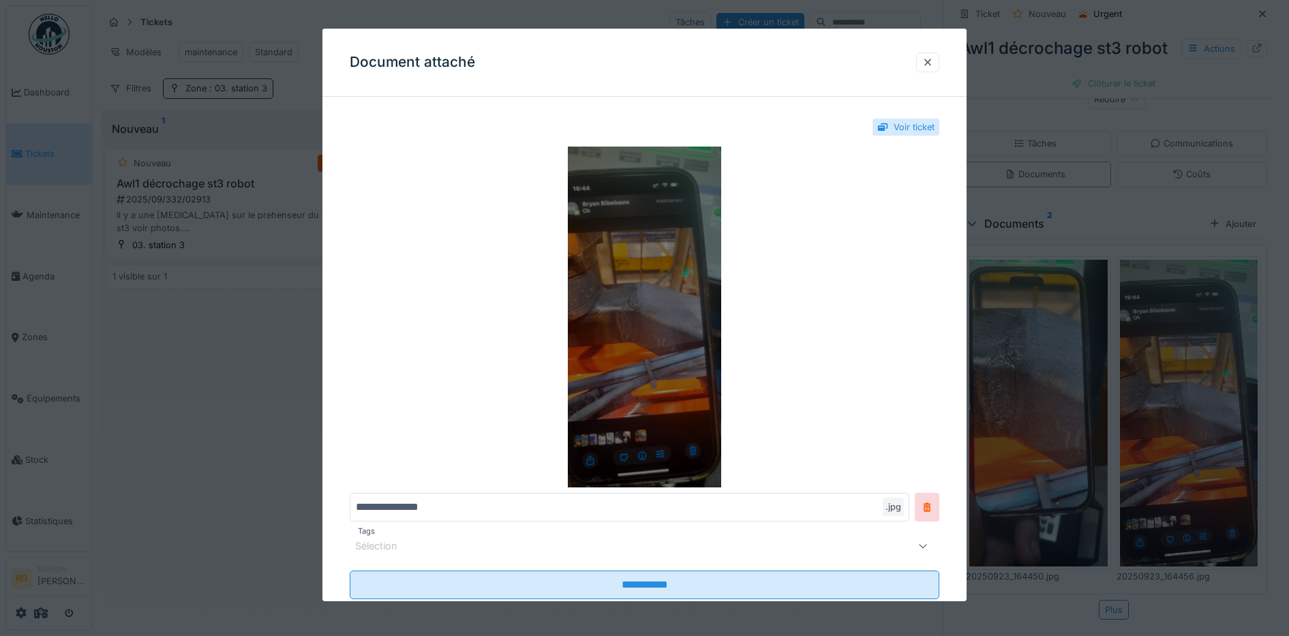
click at [650, 305] on img at bounding box center [645, 317] width 590 height 341
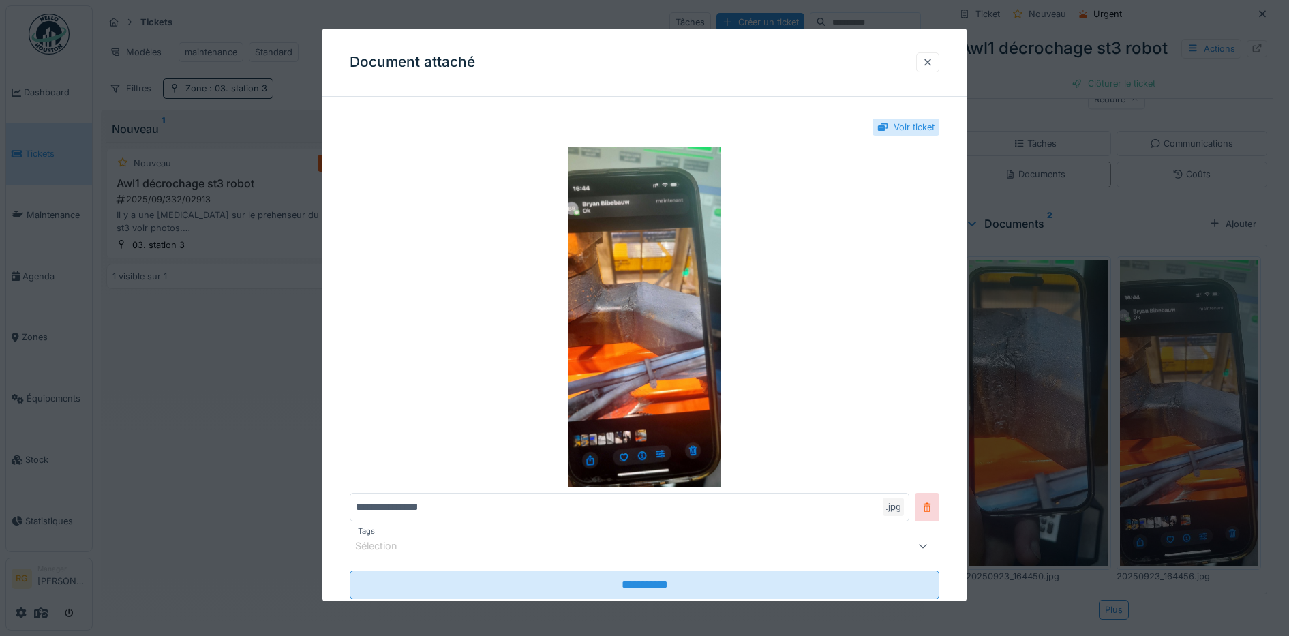
click at [933, 62] on div at bounding box center [927, 62] width 11 height 13
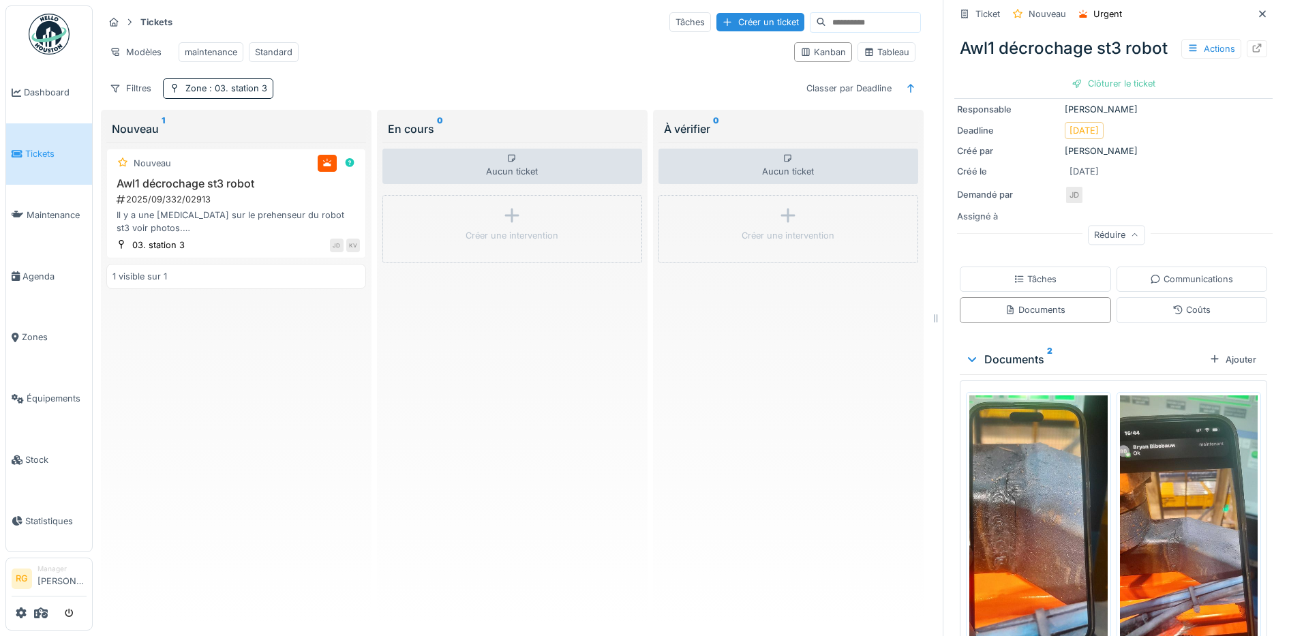
scroll to position [0, 0]
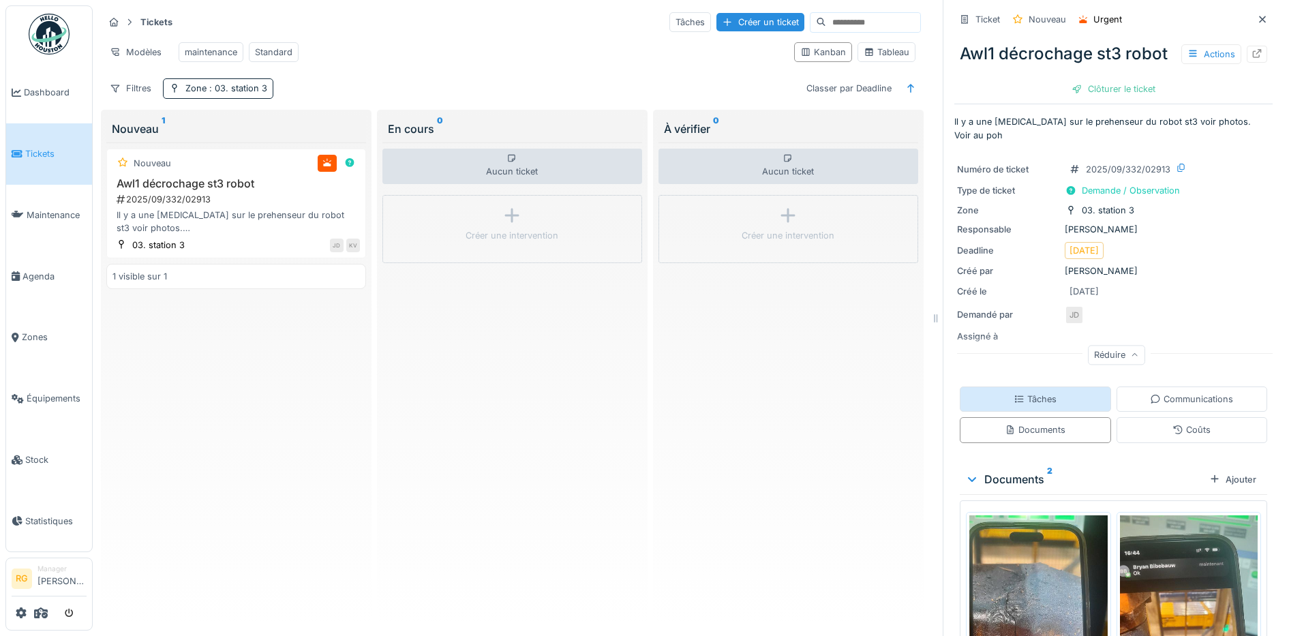
click at [1034, 406] on div "Tâches" at bounding box center [1035, 399] width 43 height 13
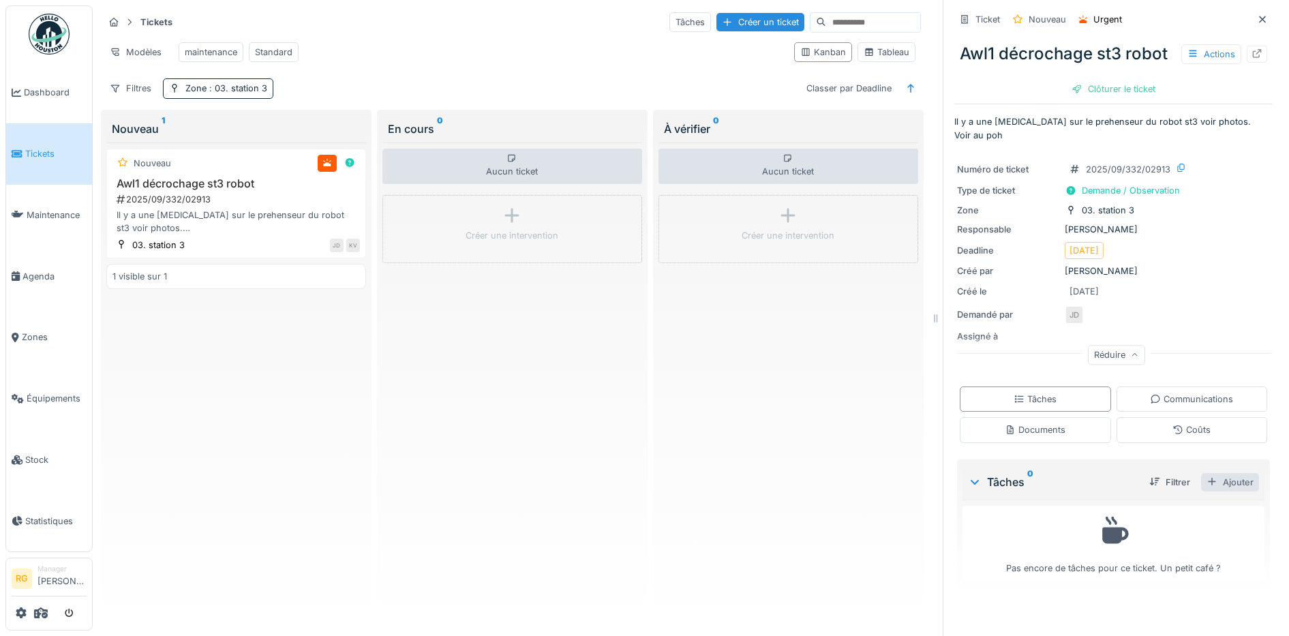
click at [1204, 491] on div "Ajouter" at bounding box center [1230, 482] width 58 height 18
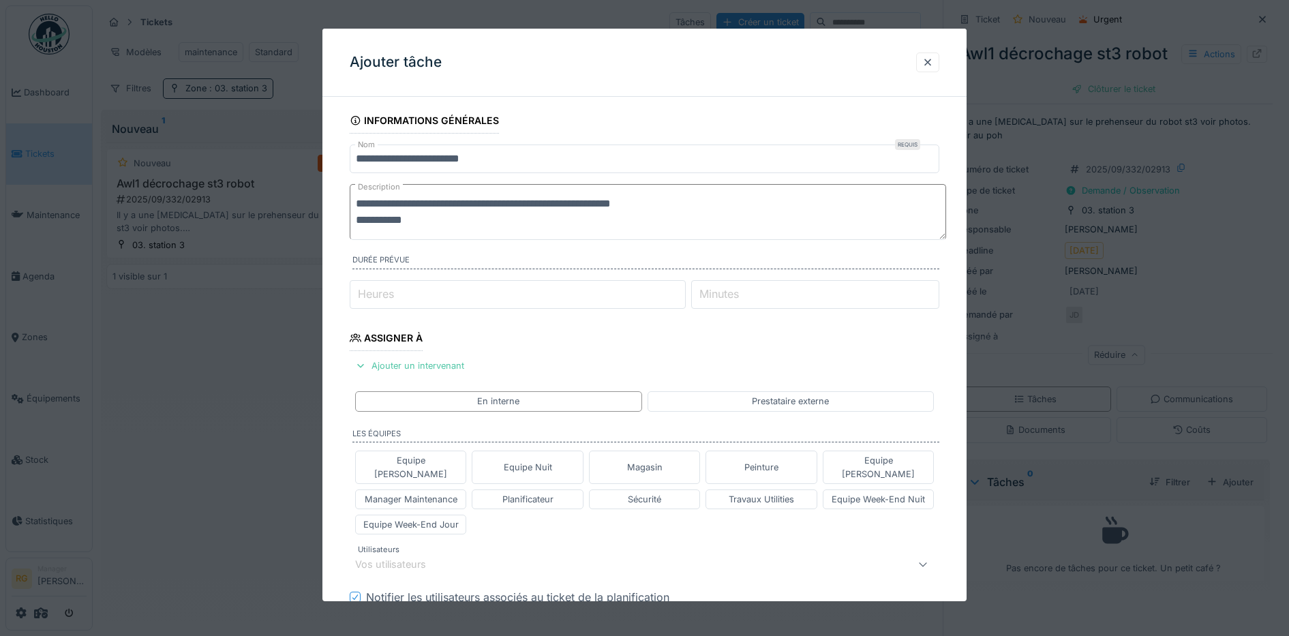
click at [472, 556] on div "Vos utilisateurs" at bounding box center [610, 564] width 511 height 16
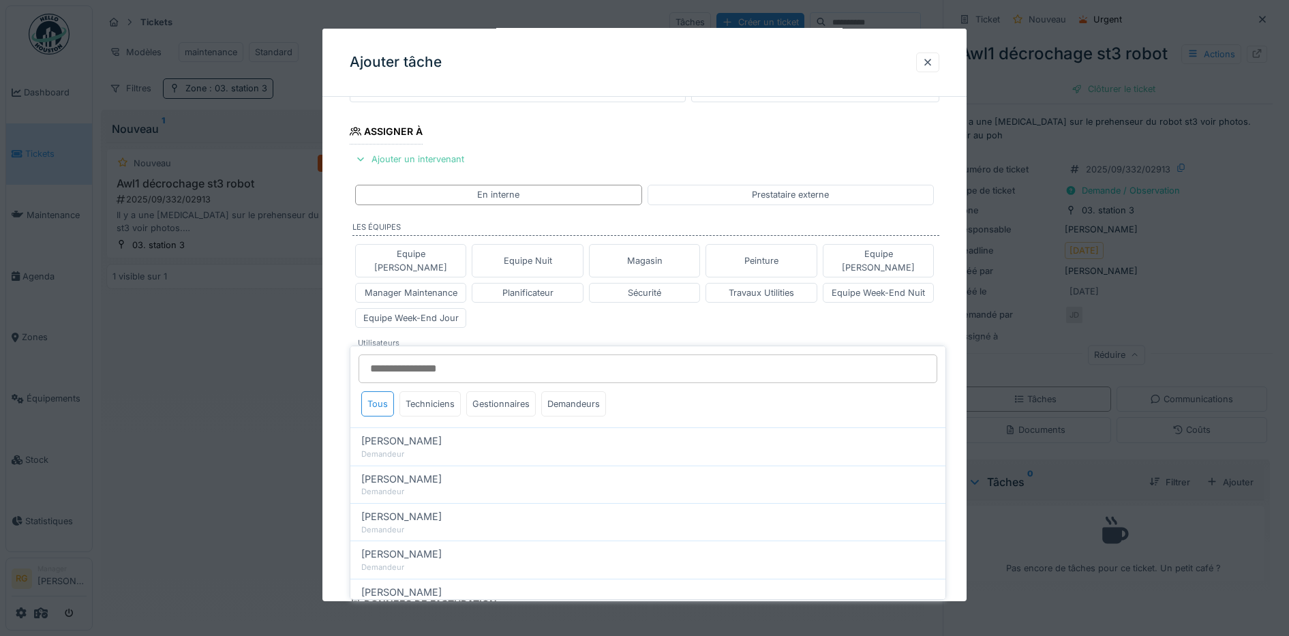
scroll to position [237, 0]
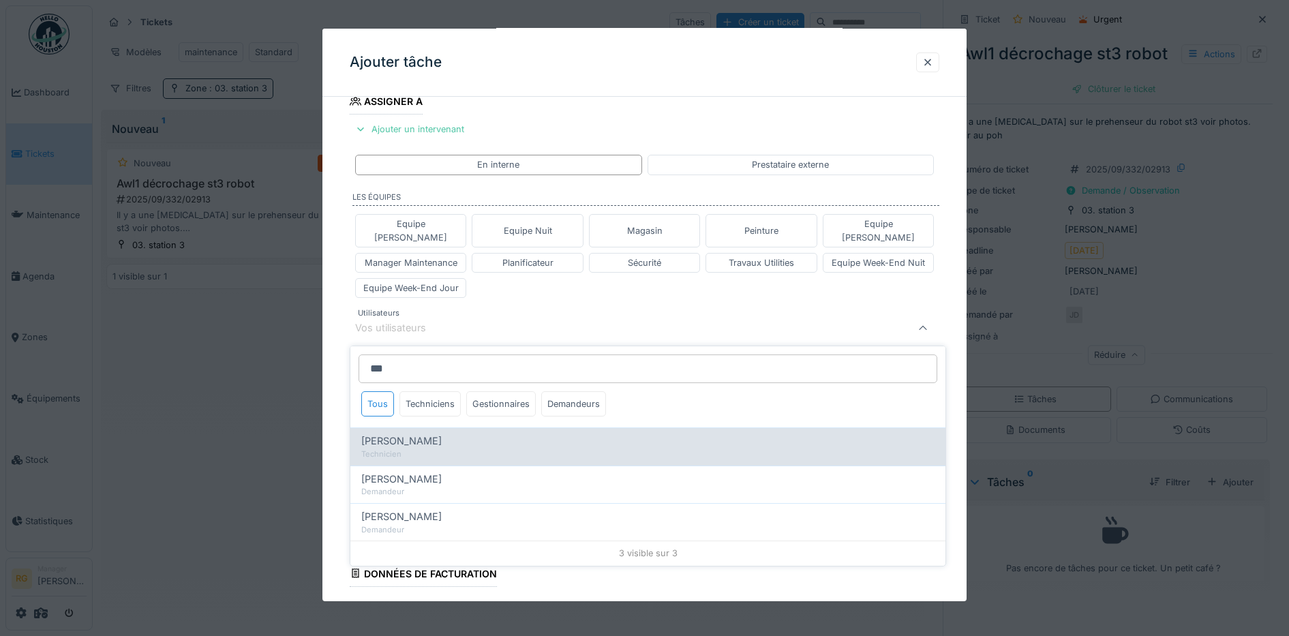
type input "***"
click at [393, 434] on span "[PERSON_NAME]" at bounding box center [401, 441] width 80 height 15
type input "****"
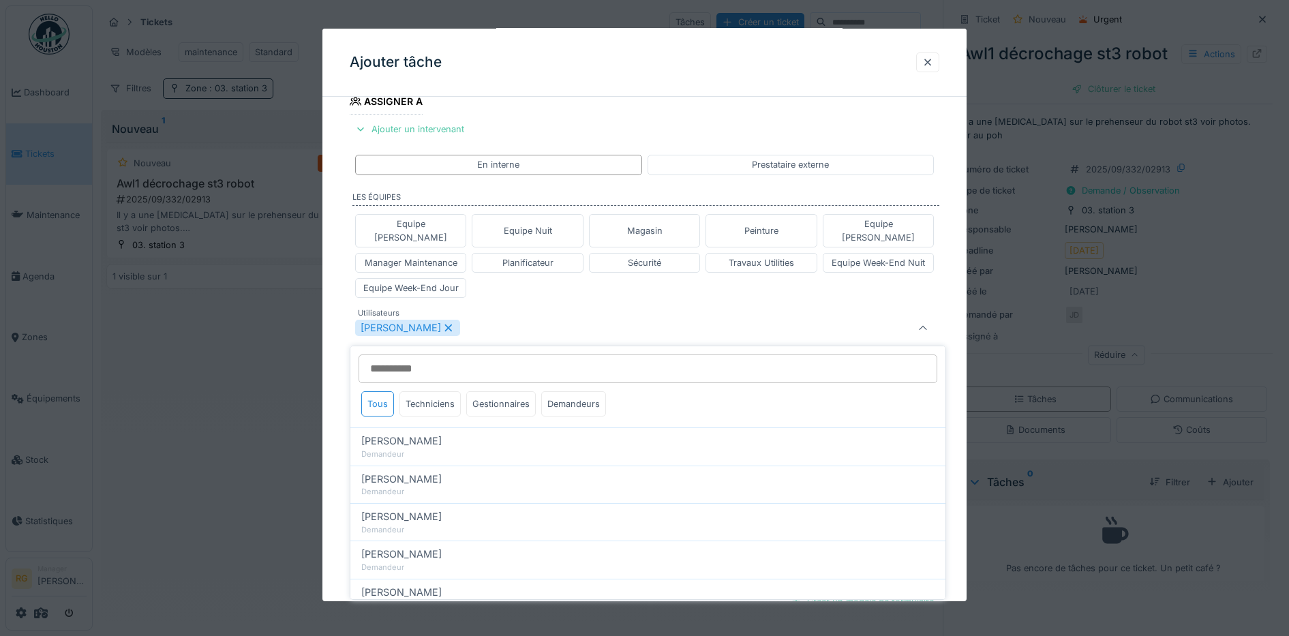
click at [529, 285] on div "Equipe Anthony Equipe Nuit Magasin Peinture Equipe Jean-Claude Manager Maintena…" at bounding box center [645, 256] width 590 height 95
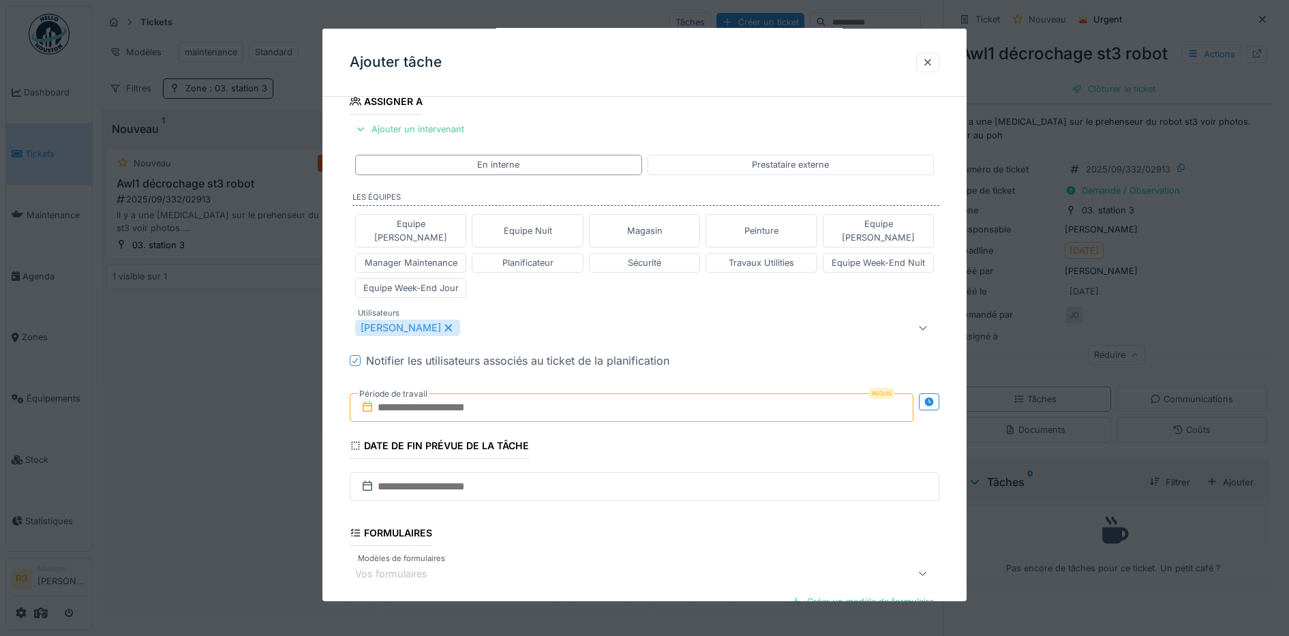
click at [416, 393] on input "text" at bounding box center [632, 407] width 564 height 29
click at [693, 431] on button "Next Month" at bounding box center [704, 442] width 22 height 22
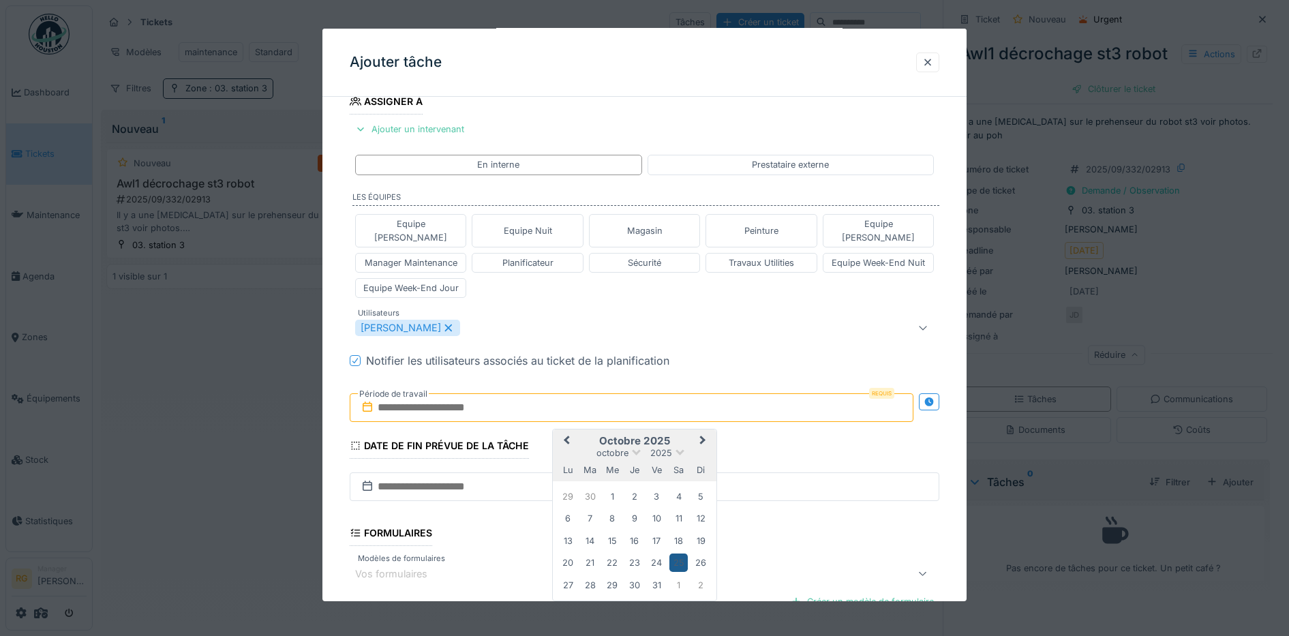
click at [678, 554] on div "25" at bounding box center [678, 563] width 18 height 18
click at [564, 431] on button "Previous Month" at bounding box center [565, 442] width 22 height 22
click at [678, 554] on div "27" at bounding box center [678, 563] width 18 height 18
click at [700, 554] on div "28" at bounding box center [701, 563] width 18 height 18
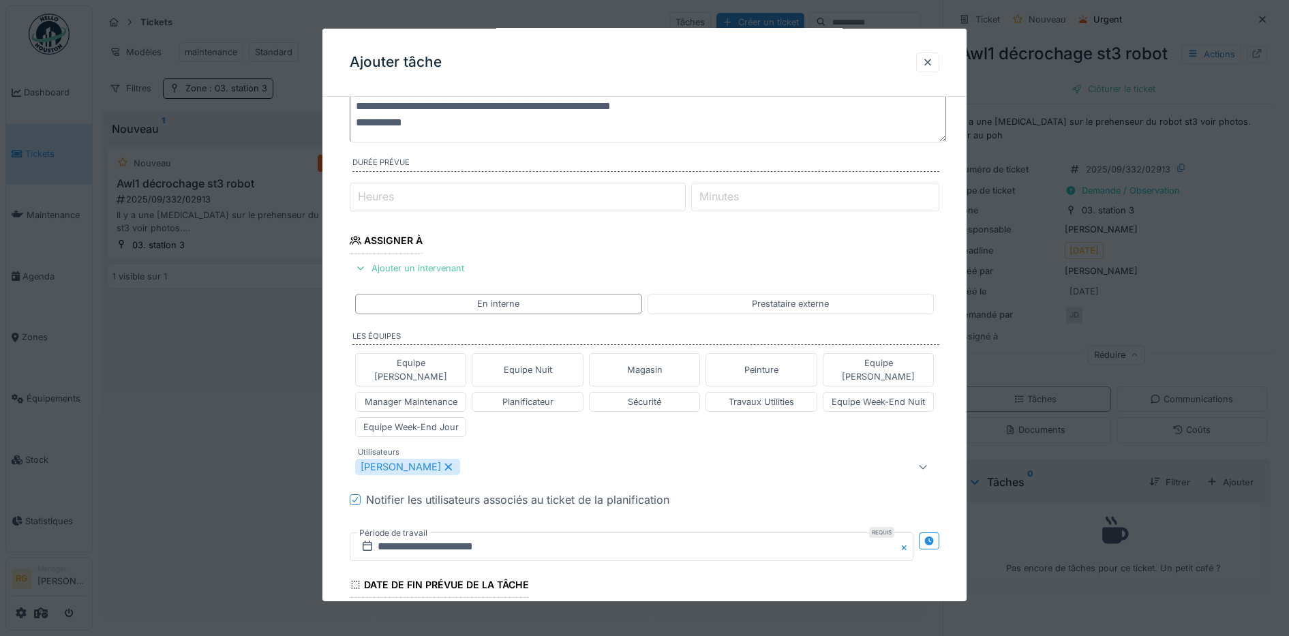
scroll to position [0, 0]
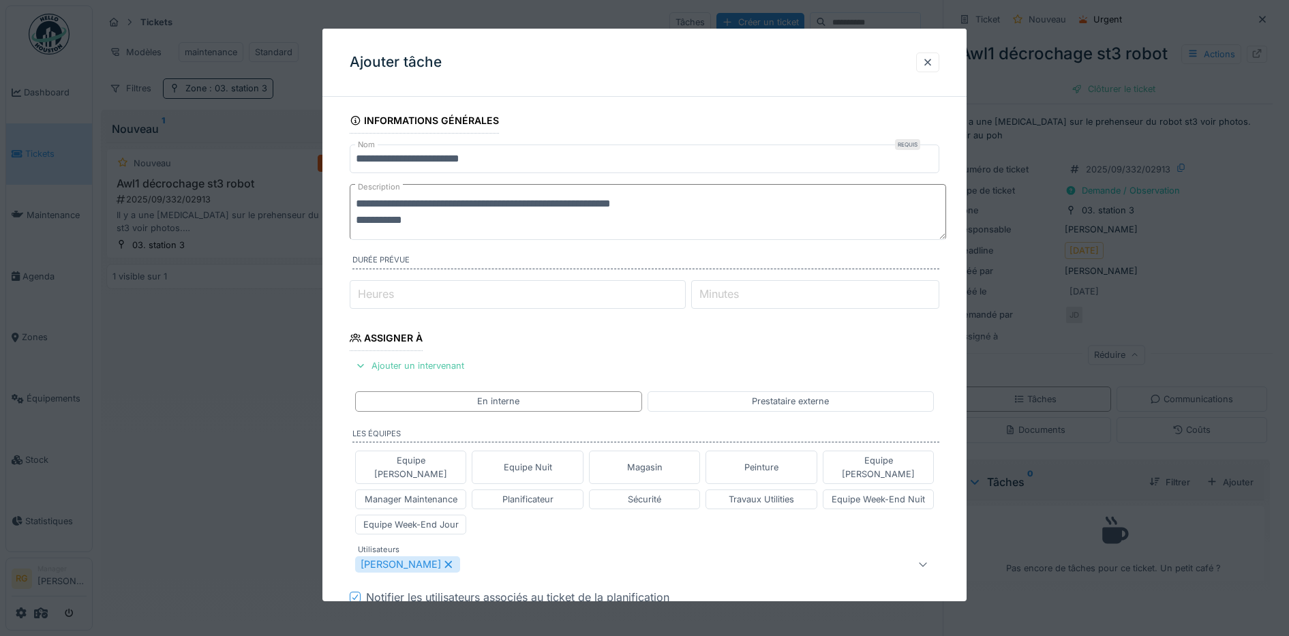
click at [421, 222] on textarea "**********" at bounding box center [648, 212] width 596 height 56
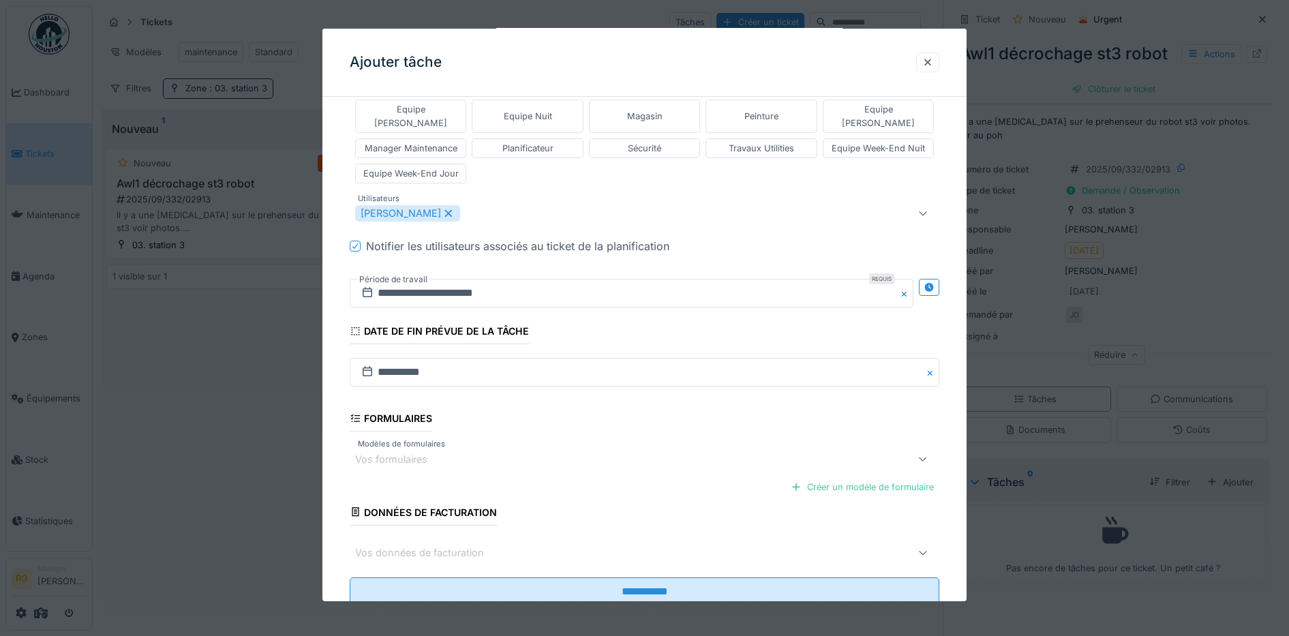
scroll to position [397, 0]
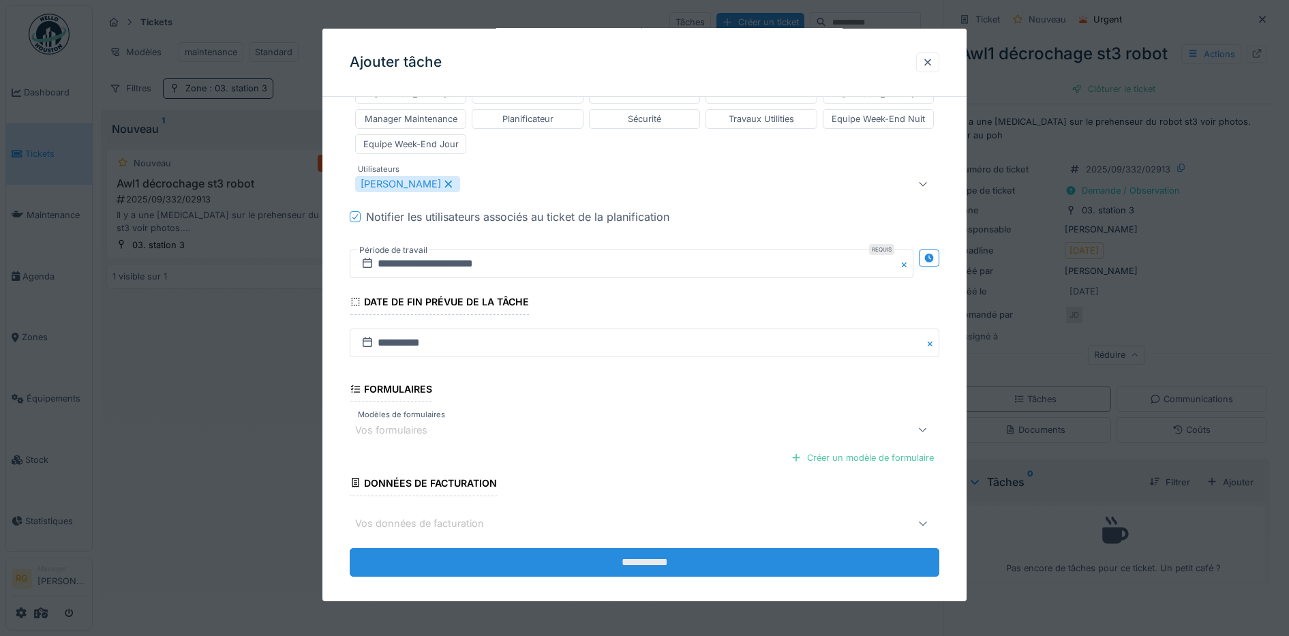
type textarea "**********"
click at [650, 551] on input "**********" at bounding box center [645, 562] width 590 height 29
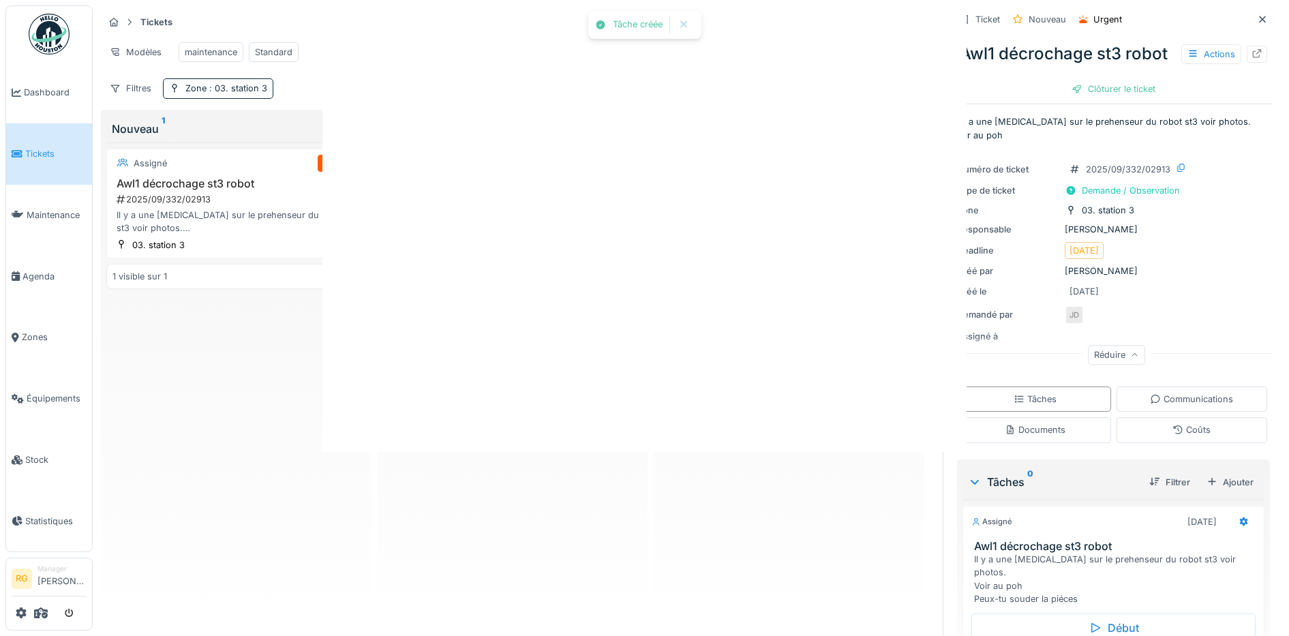
scroll to position [0, 0]
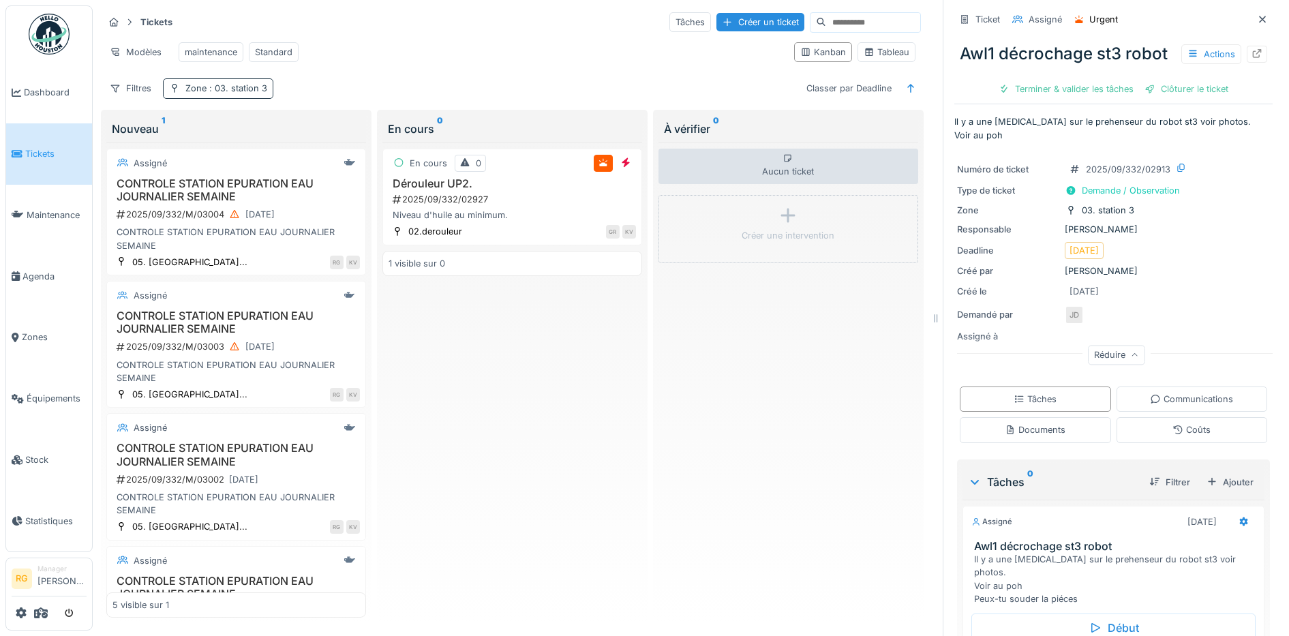
click at [236, 91] on span ": 03. station 3" at bounding box center [237, 88] width 61 height 10
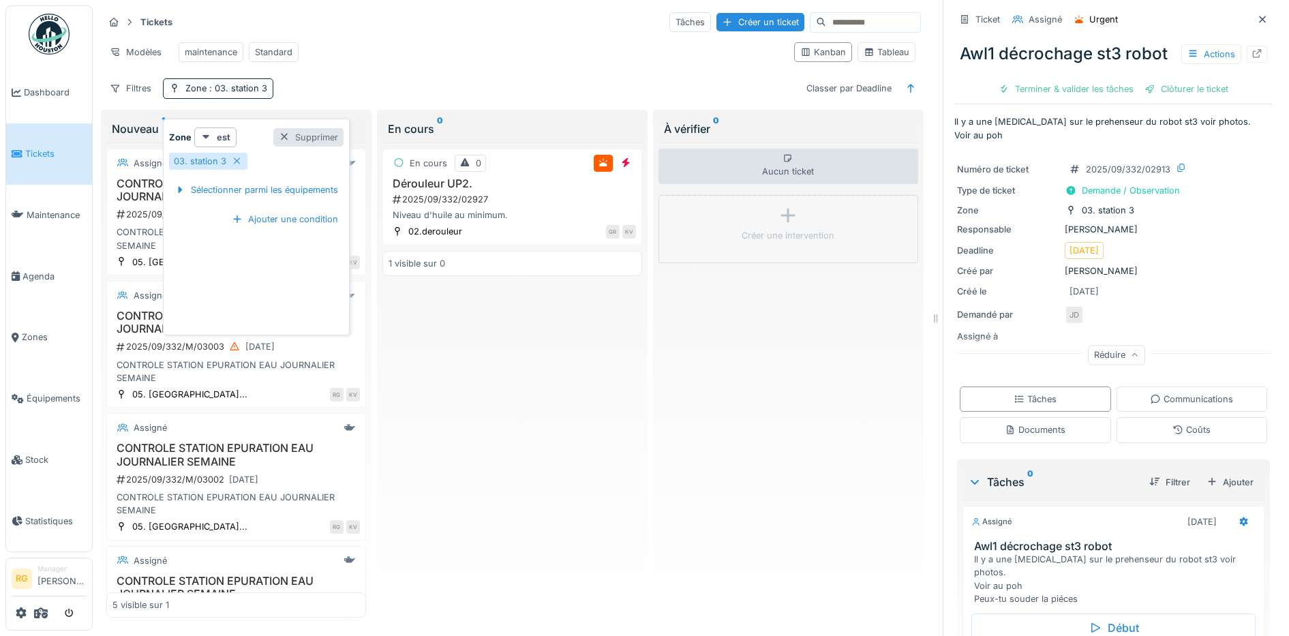
click at [286, 131] on div at bounding box center [284, 137] width 11 height 13
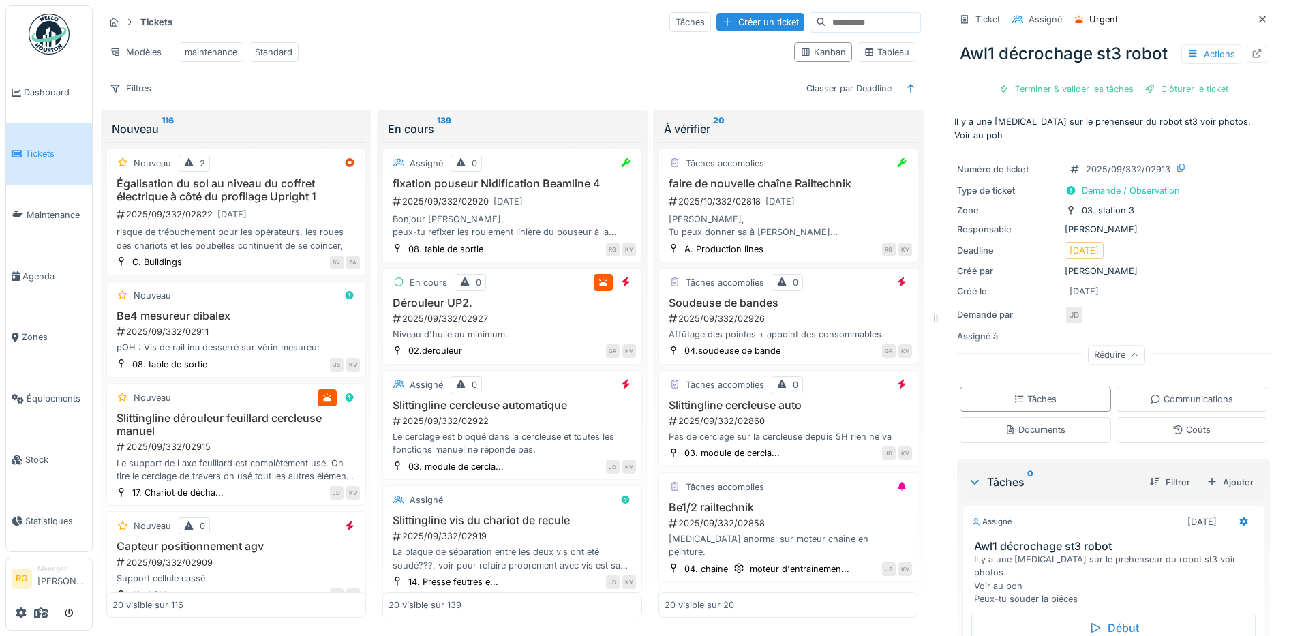
scroll to position [85, 0]
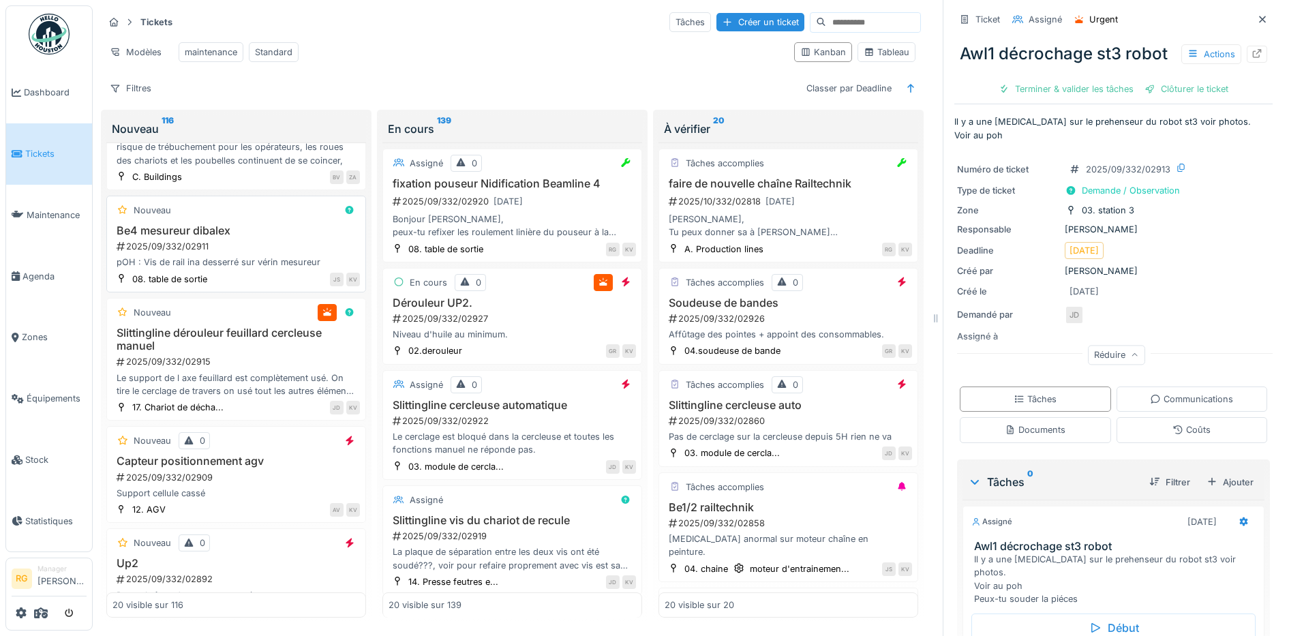
click at [241, 243] on div "2025/09/332/02911" at bounding box center [237, 246] width 245 height 13
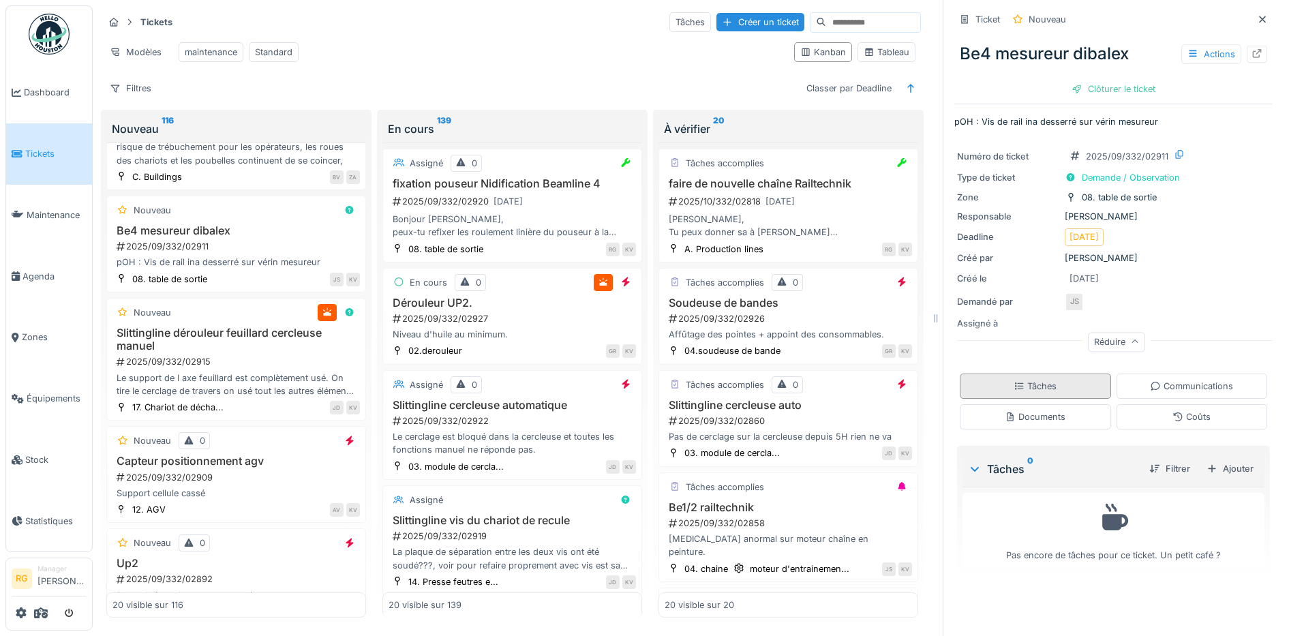
click at [1038, 380] on div "Tâches" at bounding box center [1035, 386] width 43 height 13
click at [1054, 404] on div "Documents" at bounding box center [1035, 416] width 151 height 25
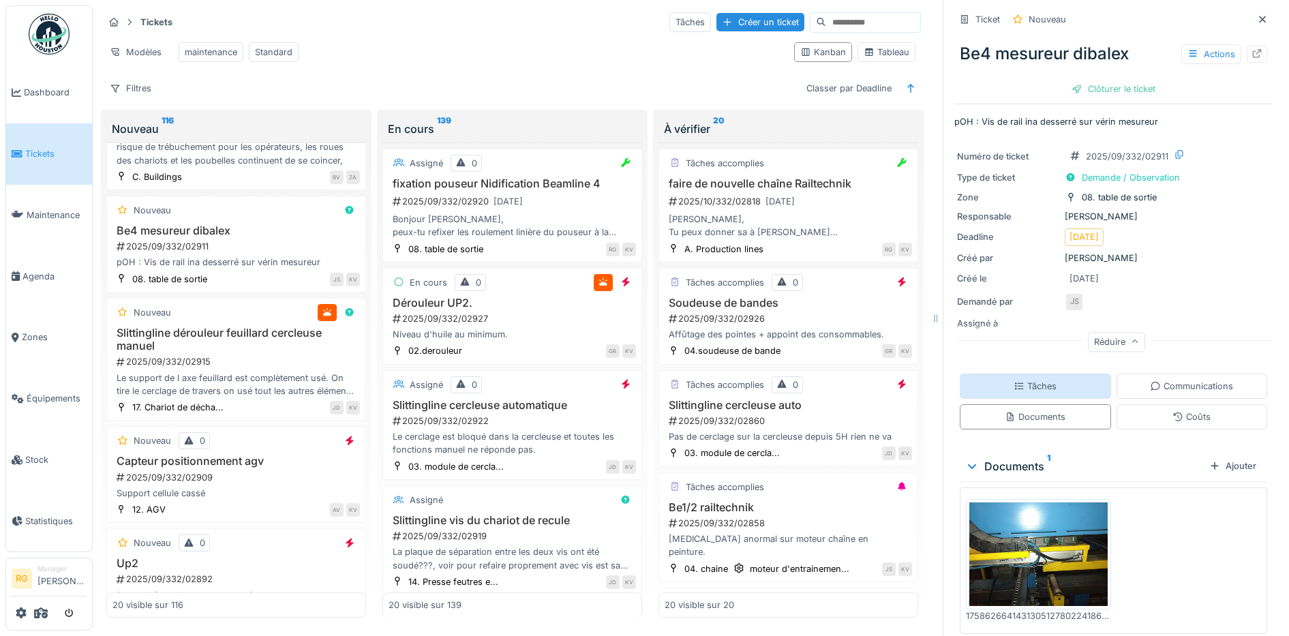
click at [1034, 380] on div "Tâches" at bounding box center [1035, 386] width 43 height 13
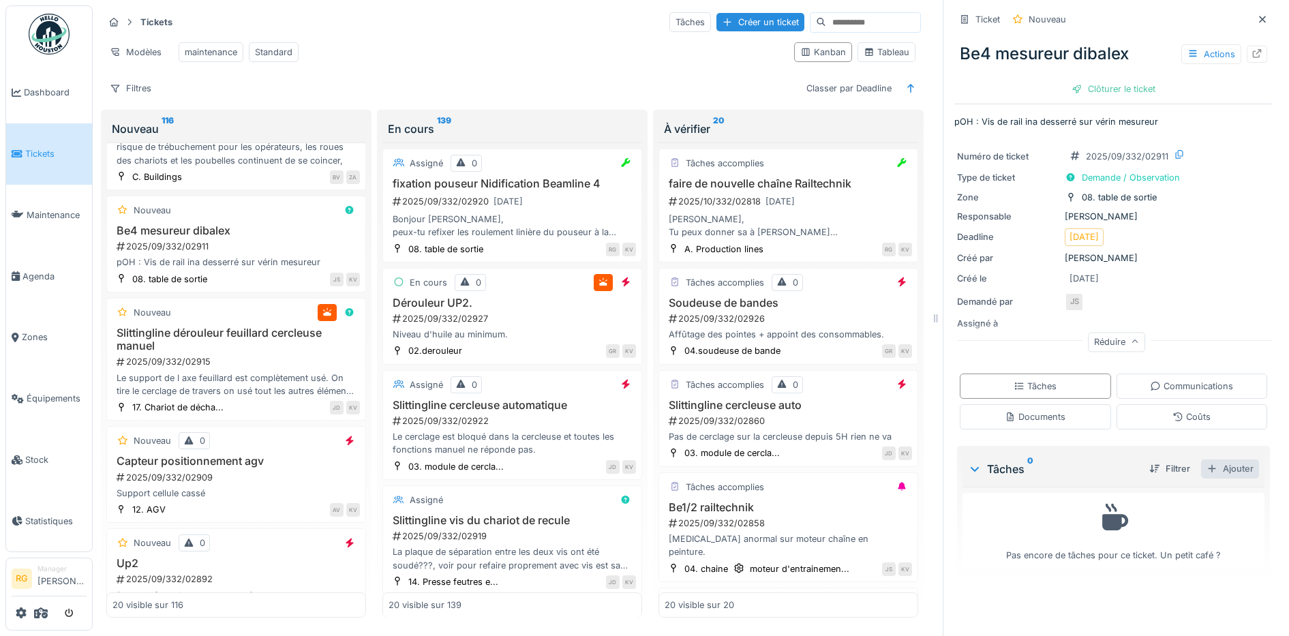
click at [1209, 459] on div "Ajouter" at bounding box center [1230, 468] width 58 height 18
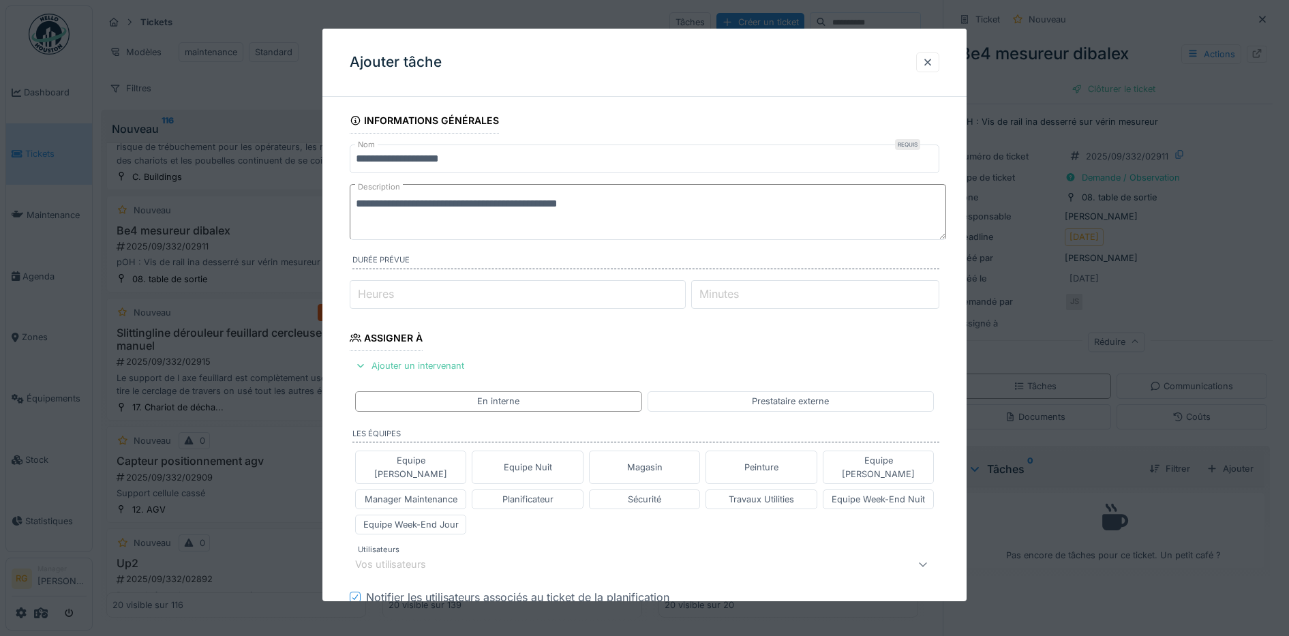
click at [611, 206] on textarea "**********" at bounding box center [648, 212] width 596 height 56
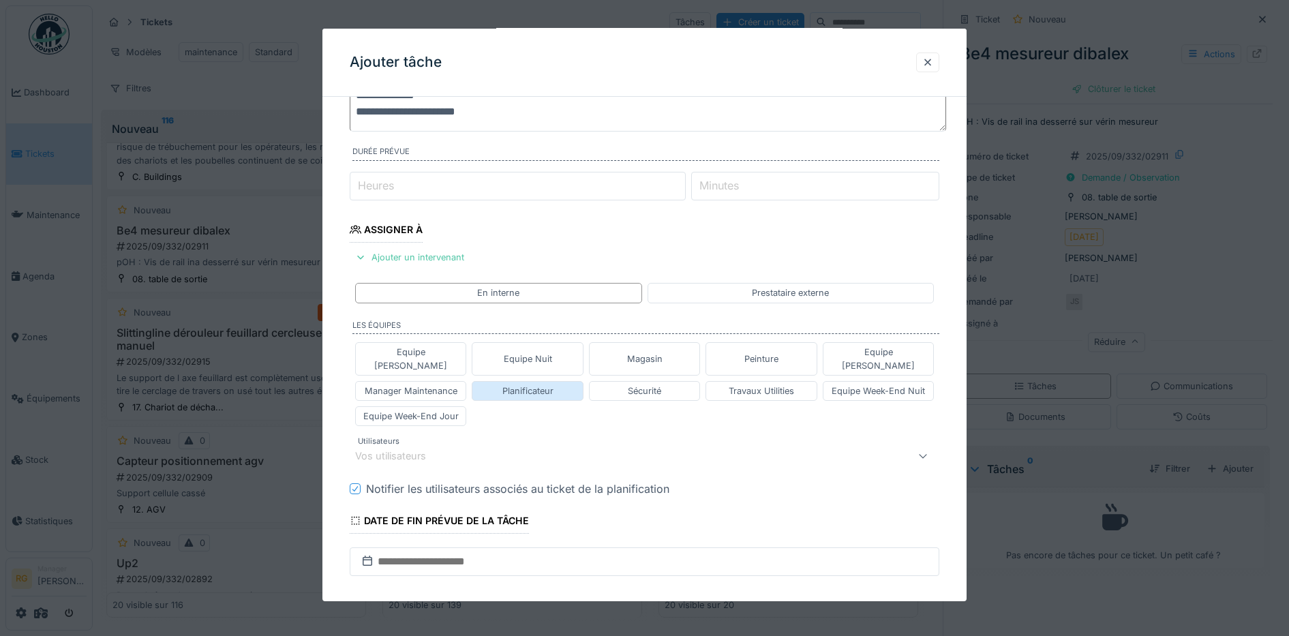
scroll to position [170, 0]
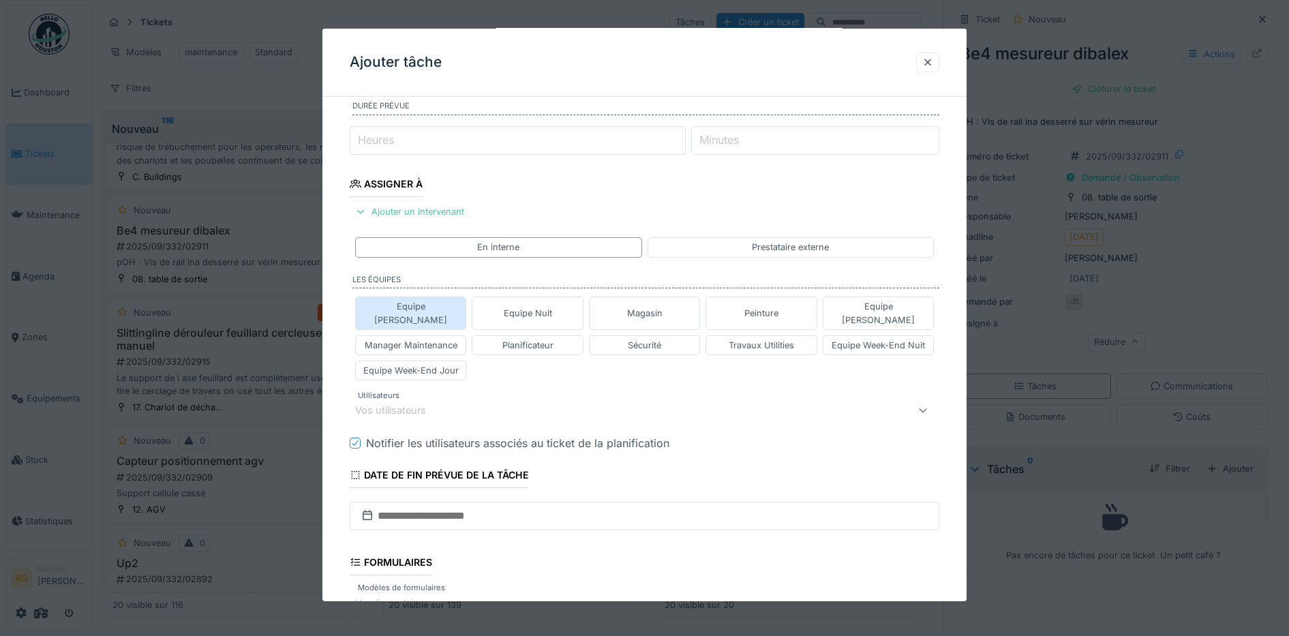
type textarea "**********"
click at [430, 309] on div "Equipe [PERSON_NAME]" at bounding box center [411, 313] width 100 height 26
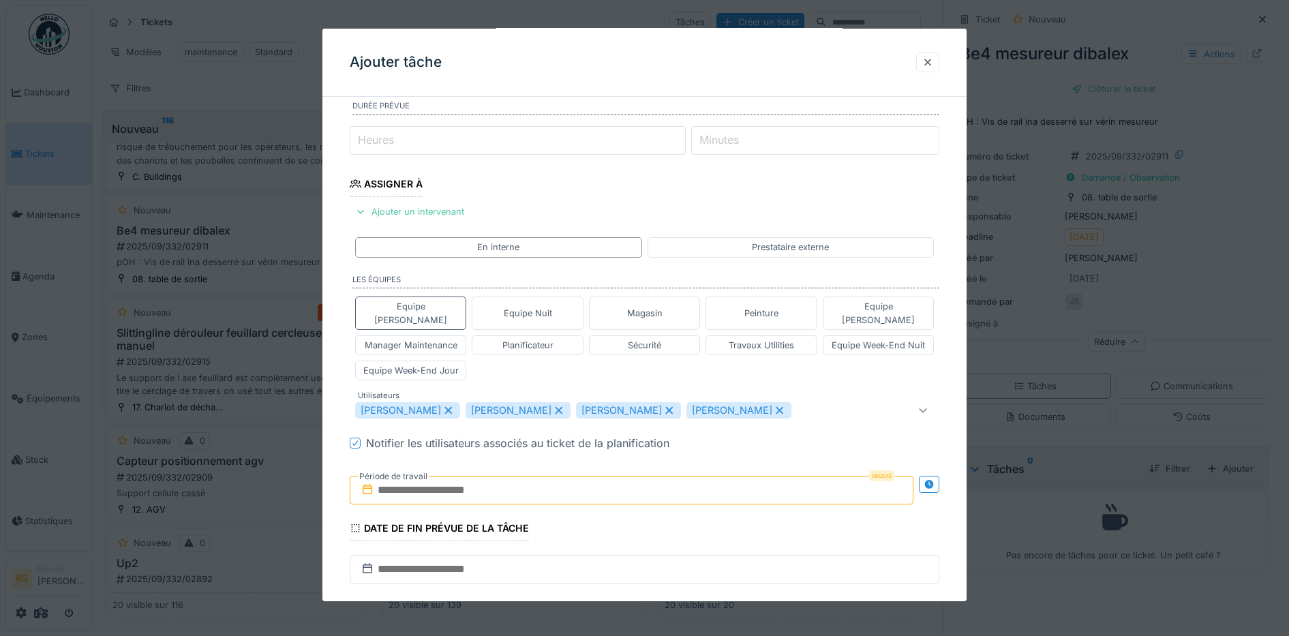
click at [451, 406] on icon at bounding box center [448, 411] width 12 height 10
click at [455, 406] on icon at bounding box center [448, 411] width 12 height 10
click at [553, 406] on icon at bounding box center [559, 411] width 12 height 10
type input "****"
click at [506, 476] on input "text" at bounding box center [632, 490] width 564 height 29
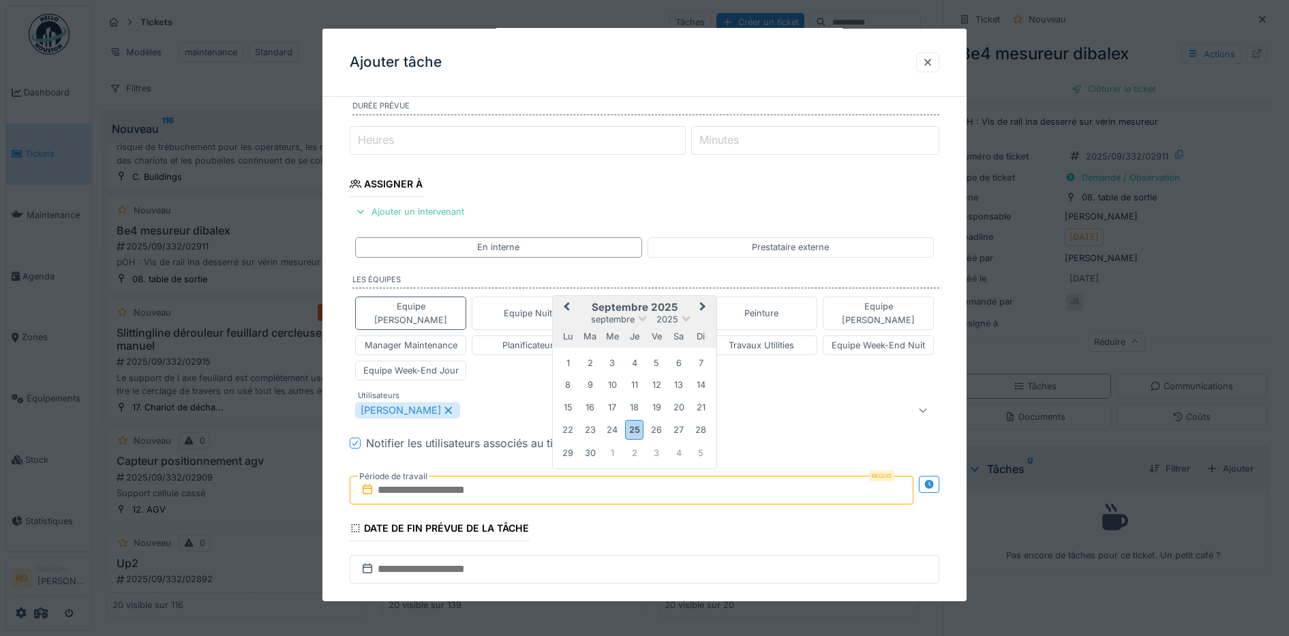
click at [688, 301] on h2 "septembre 2025" at bounding box center [635, 307] width 164 height 12
click at [657, 421] on div "26" at bounding box center [657, 430] width 18 height 18
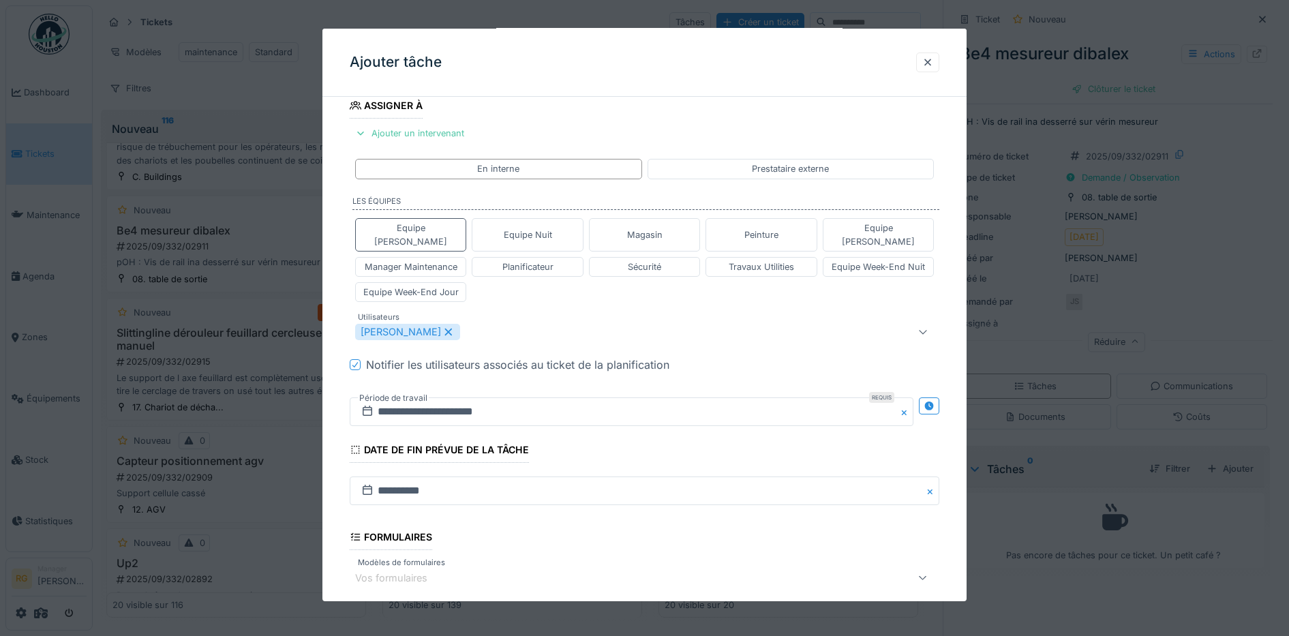
scroll to position [397, 0]
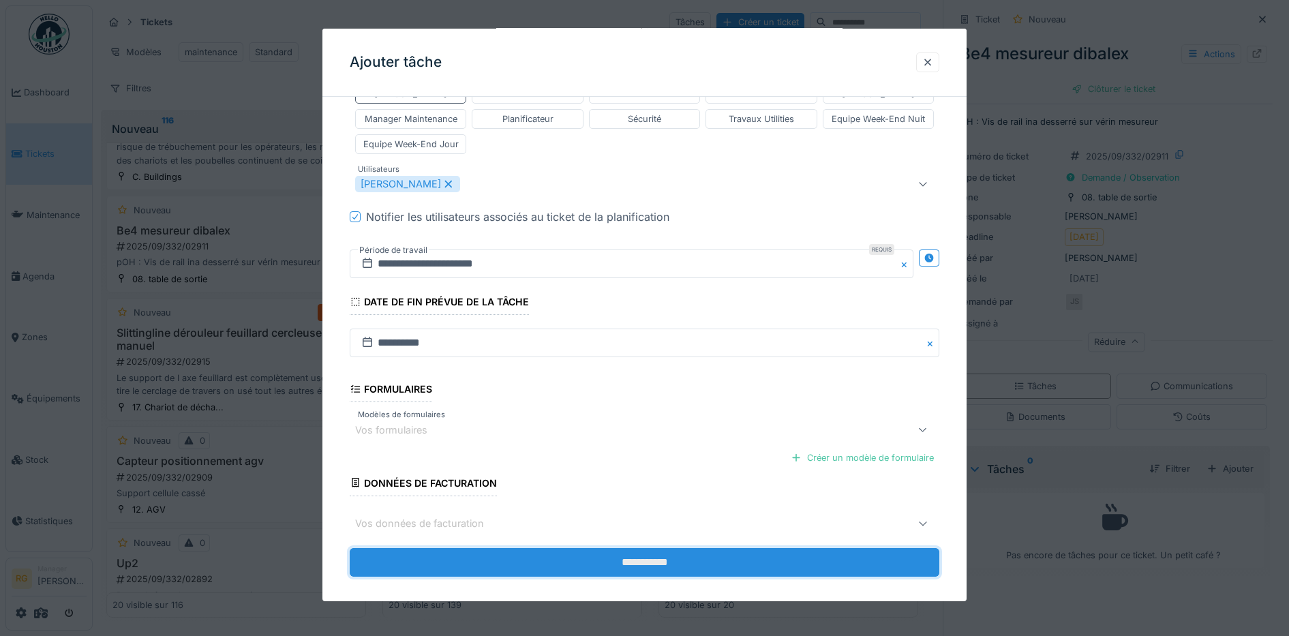
click at [626, 551] on input "**********" at bounding box center [645, 562] width 590 height 29
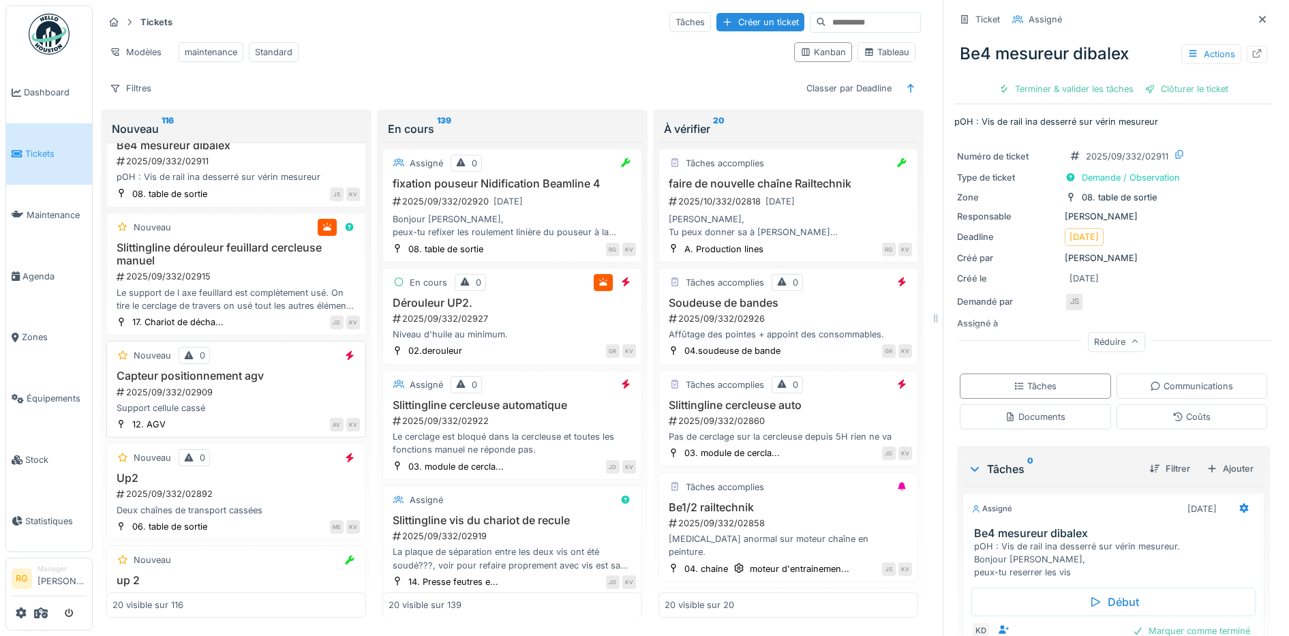
scroll to position [85, 0]
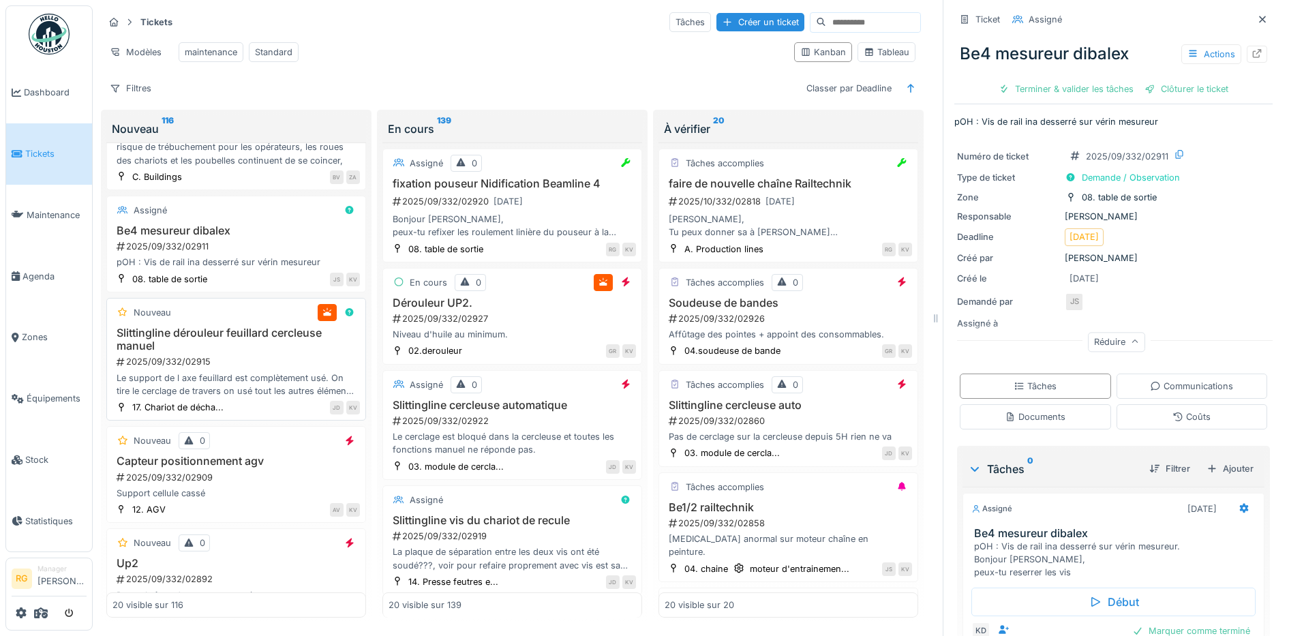
click at [282, 344] on h3 "Slittingline dérouleur feuillard cercleuse manuel" at bounding box center [235, 340] width 247 height 26
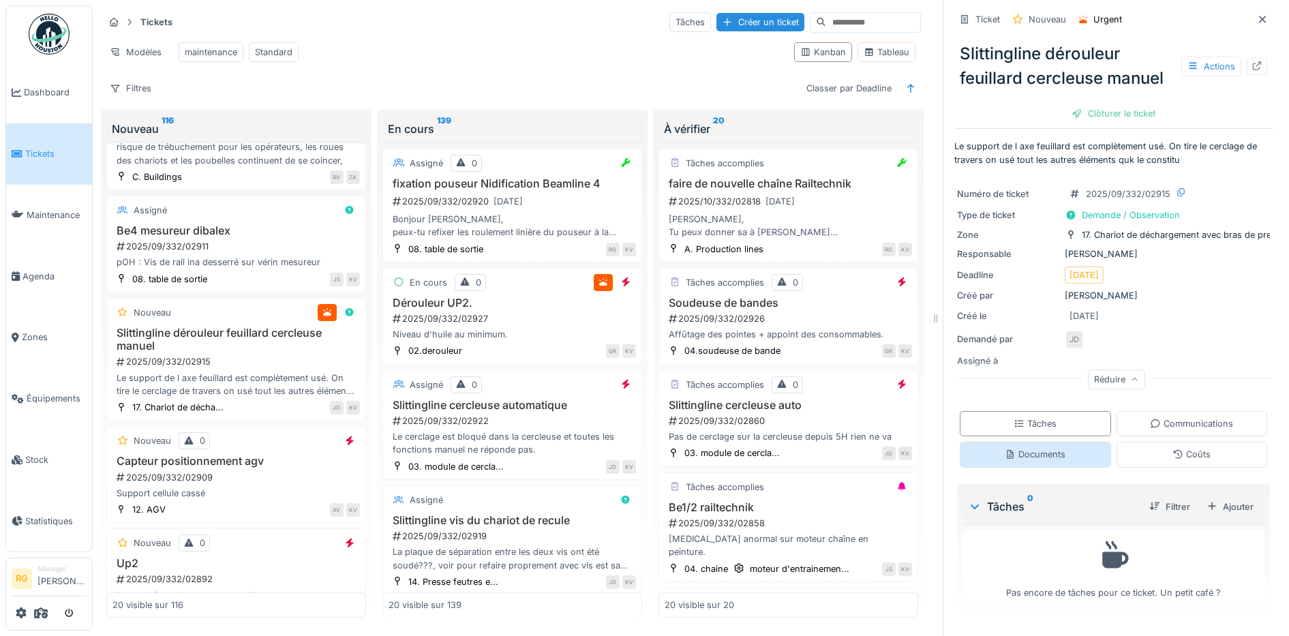
click at [1039, 448] on div "Documents" at bounding box center [1035, 454] width 61 height 13
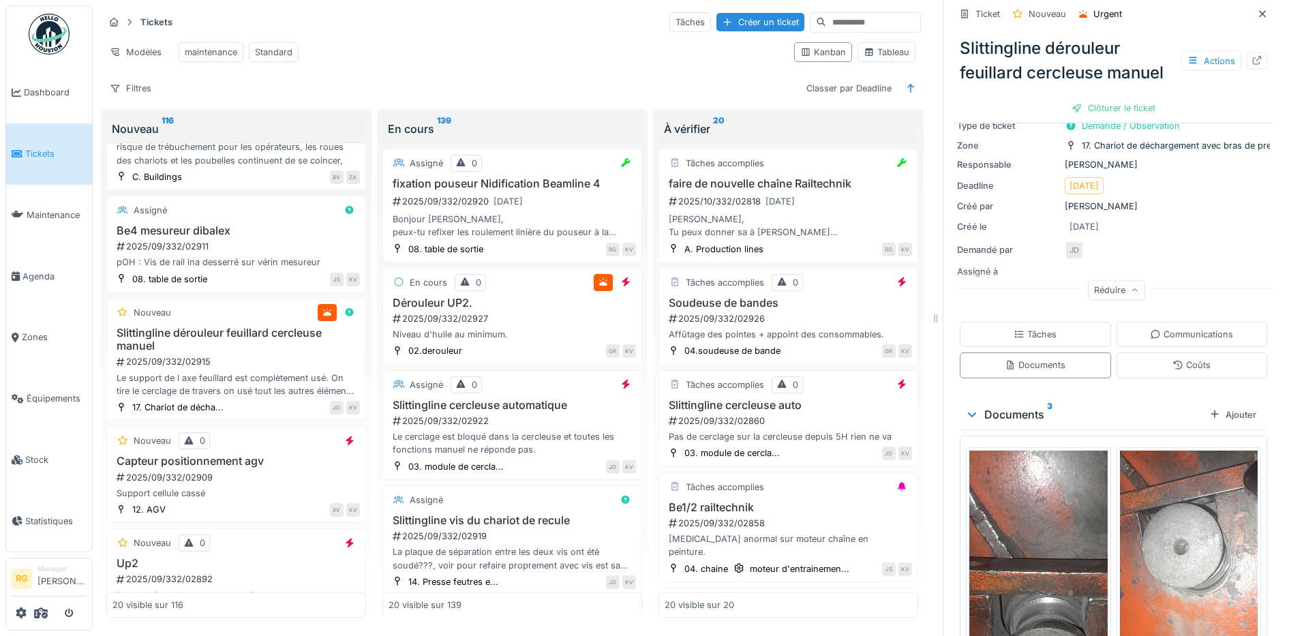
scroll to position [256, 0]
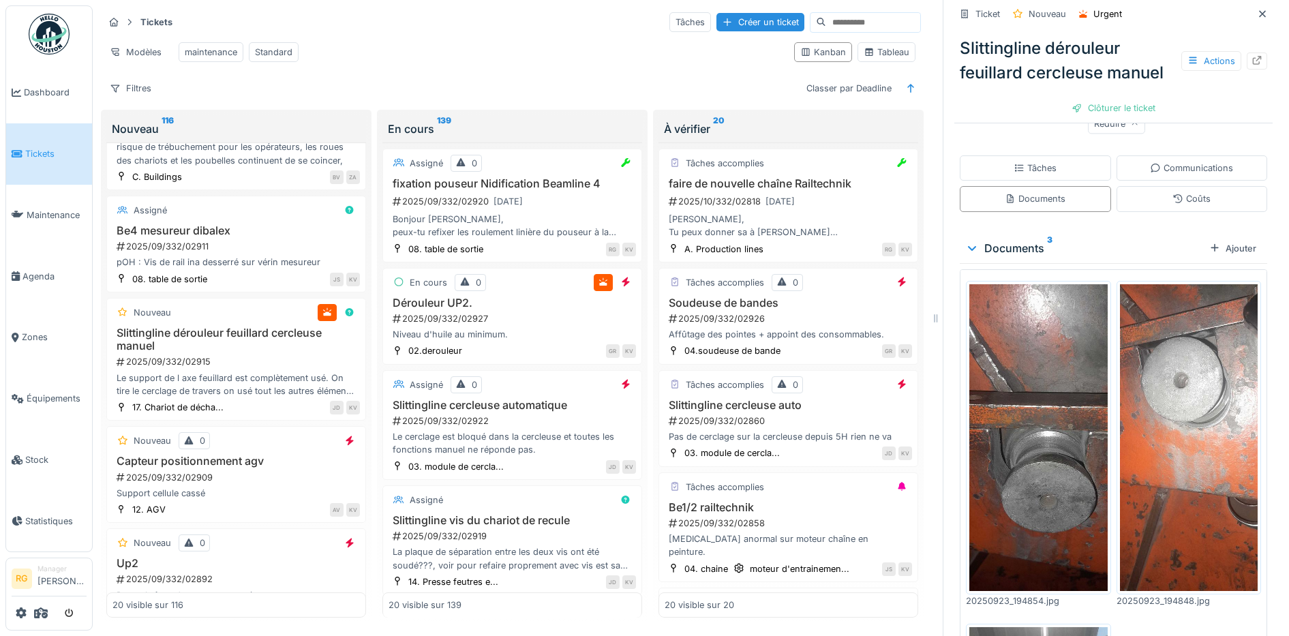
click at [1011, 390] on img at bounding box center [1038, 437] width 138 height 307
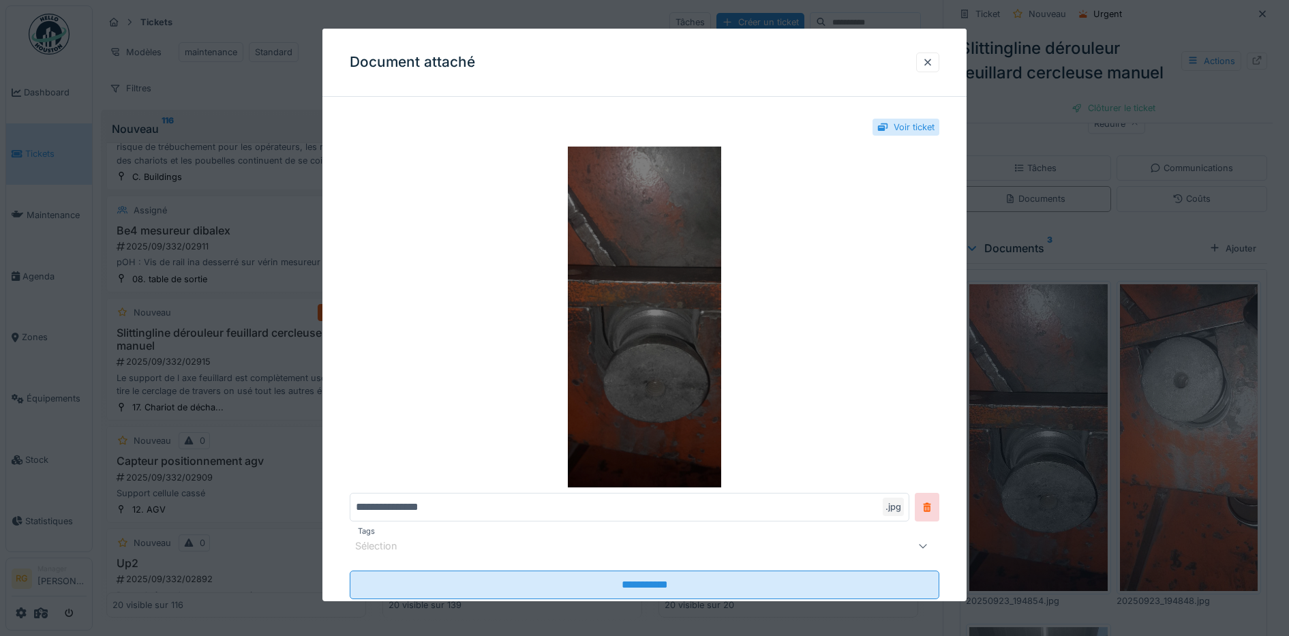
click at [655, 335] on img at bounding box center [645, 317] width 590 height 341
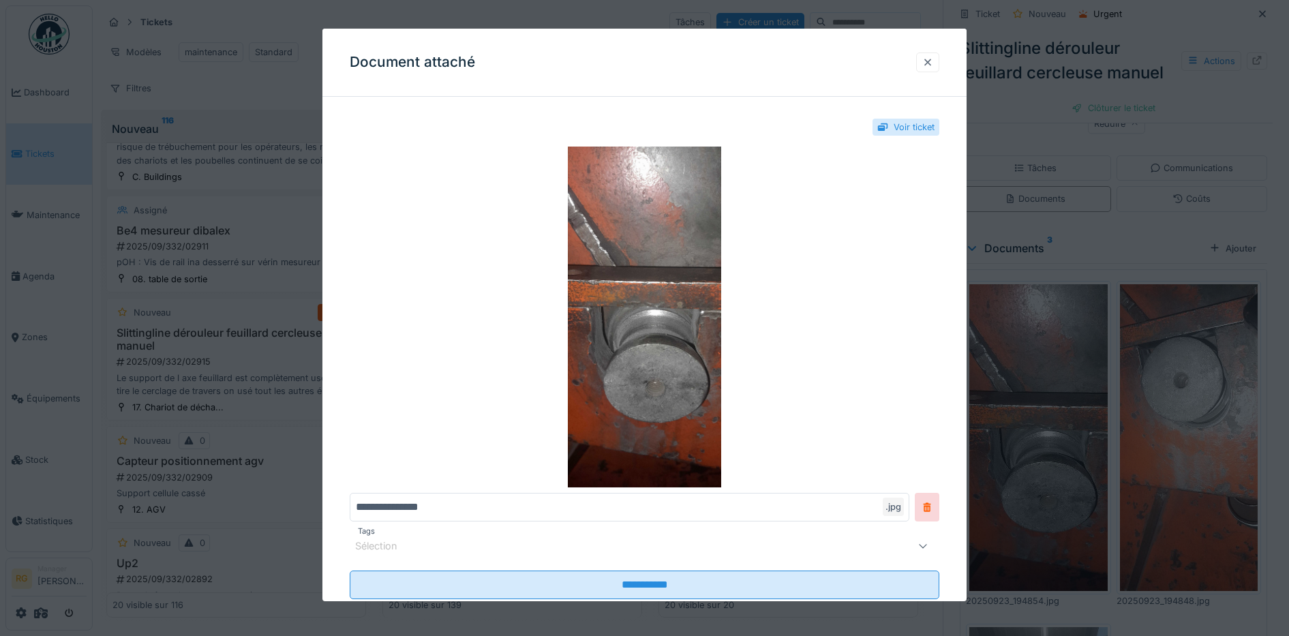
click at [933, 62] on div at bounding box center [927, 62] width 11 height 13
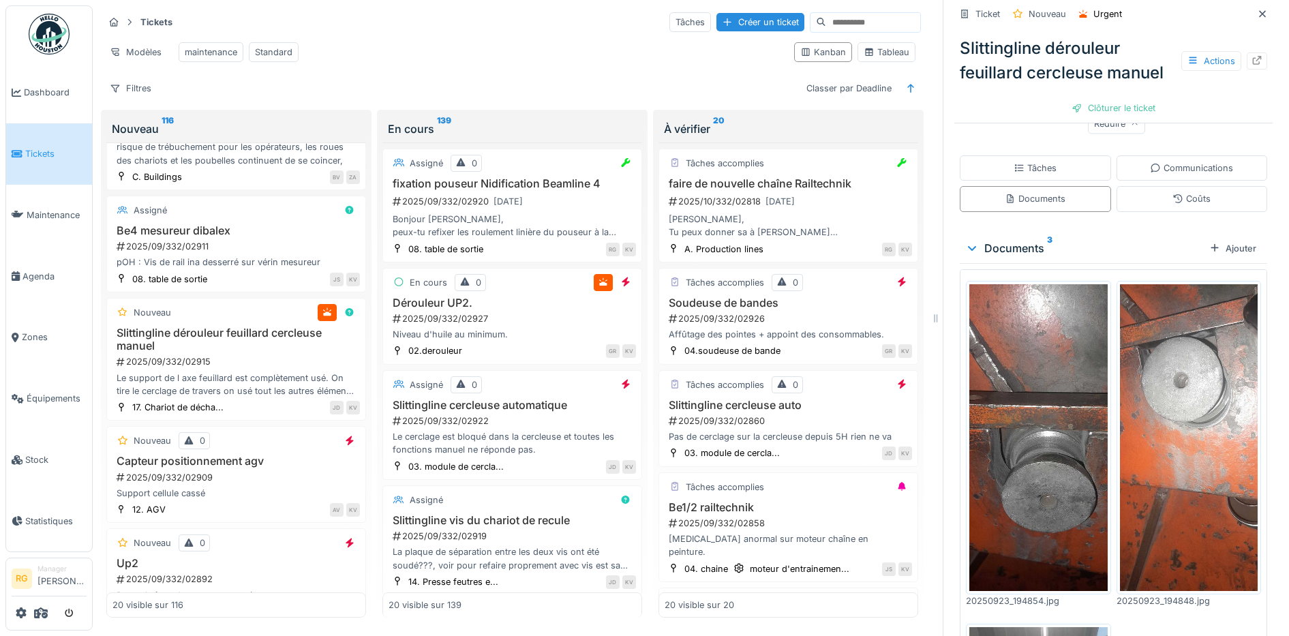
click at [1169, 369] on img at bounding box center [1189, 437] width 138 height 307
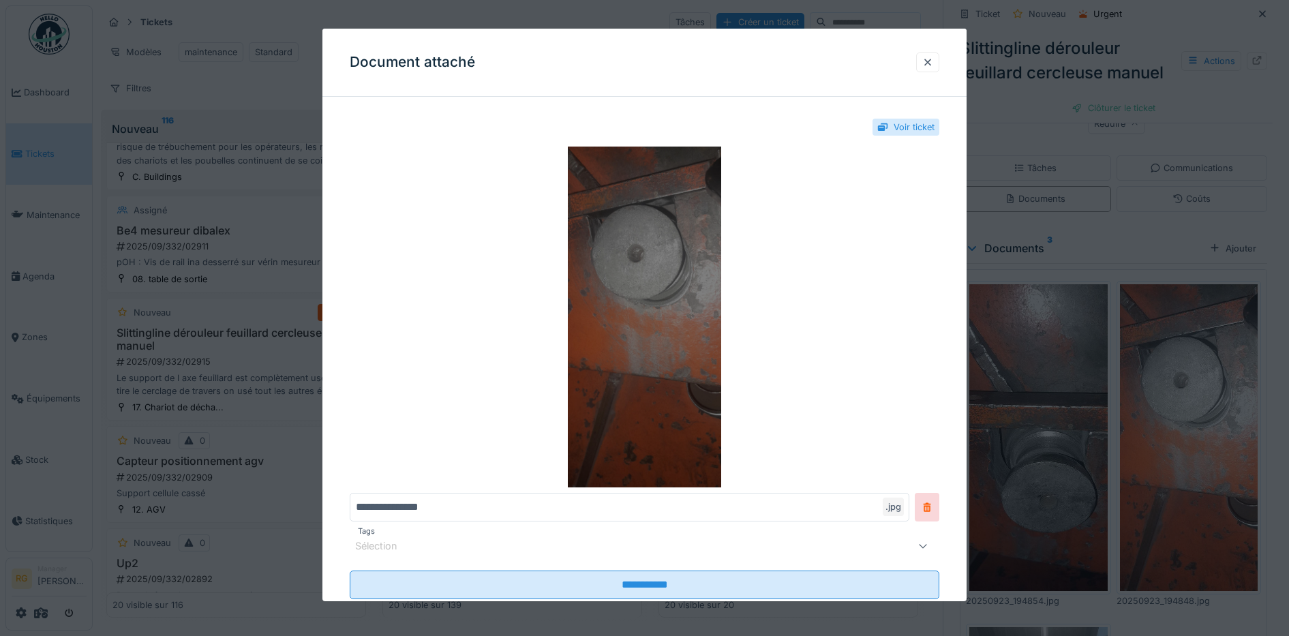
click at [636, 299] on img at bounding box center [645, 317] width 590 height 341
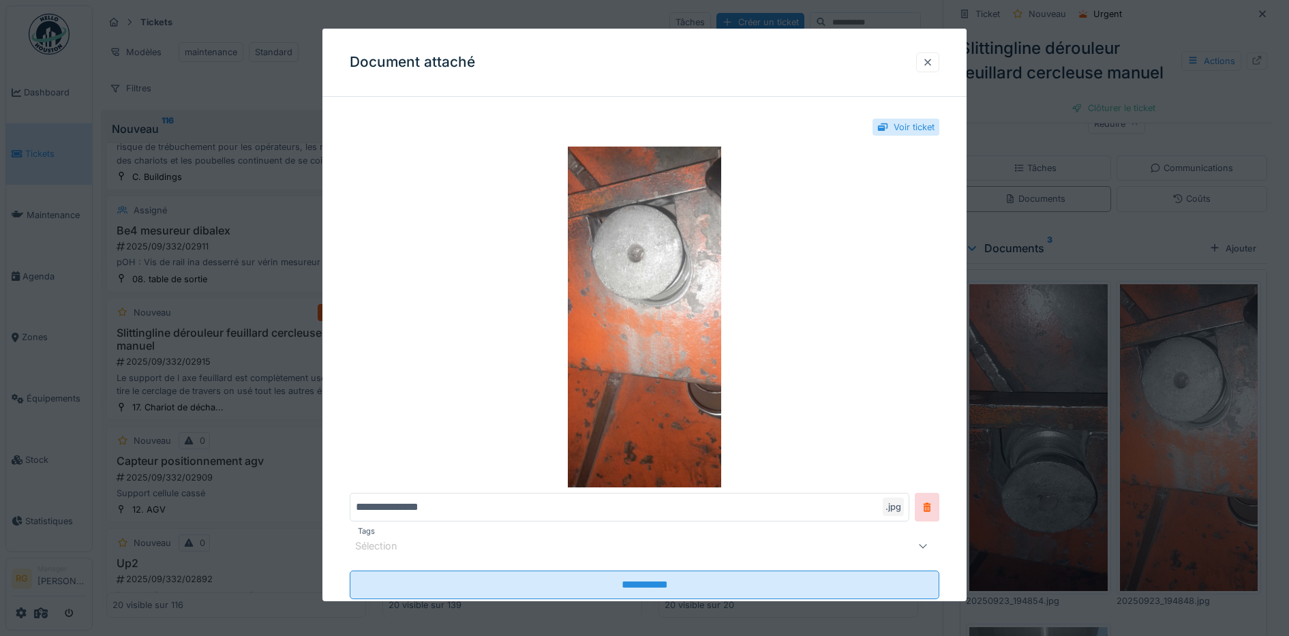
click at [933, 61] on div at bounding box center [927, 62] width 11 height 13
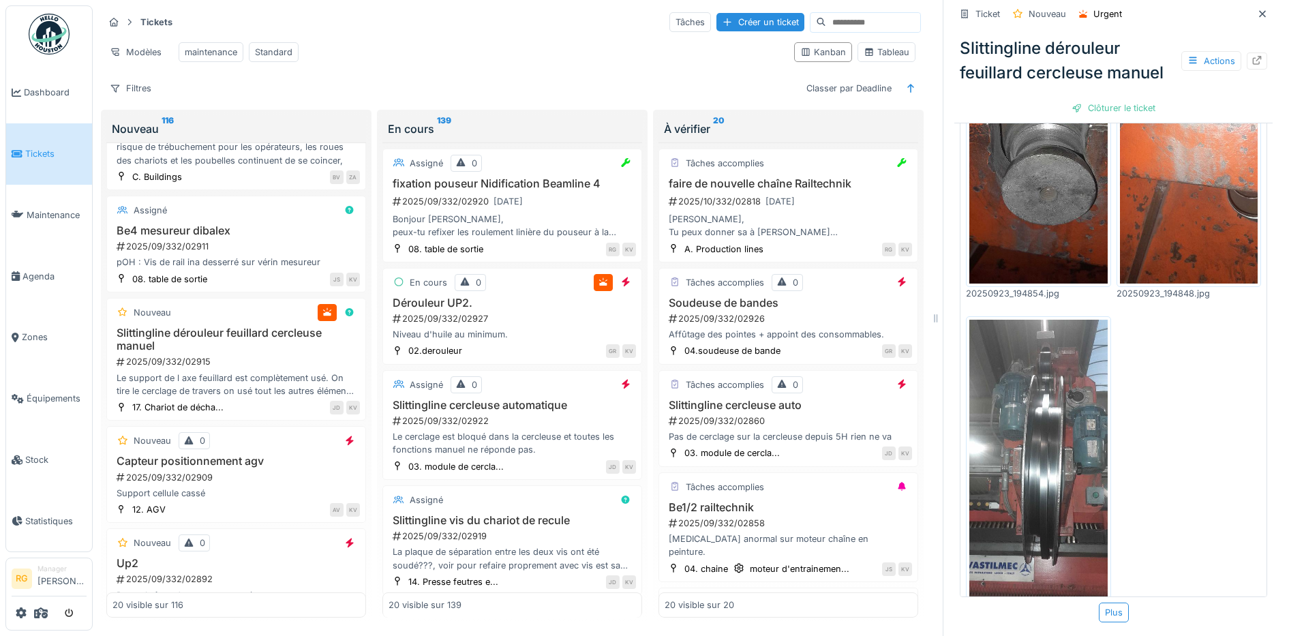
scroll to position [528, 0]
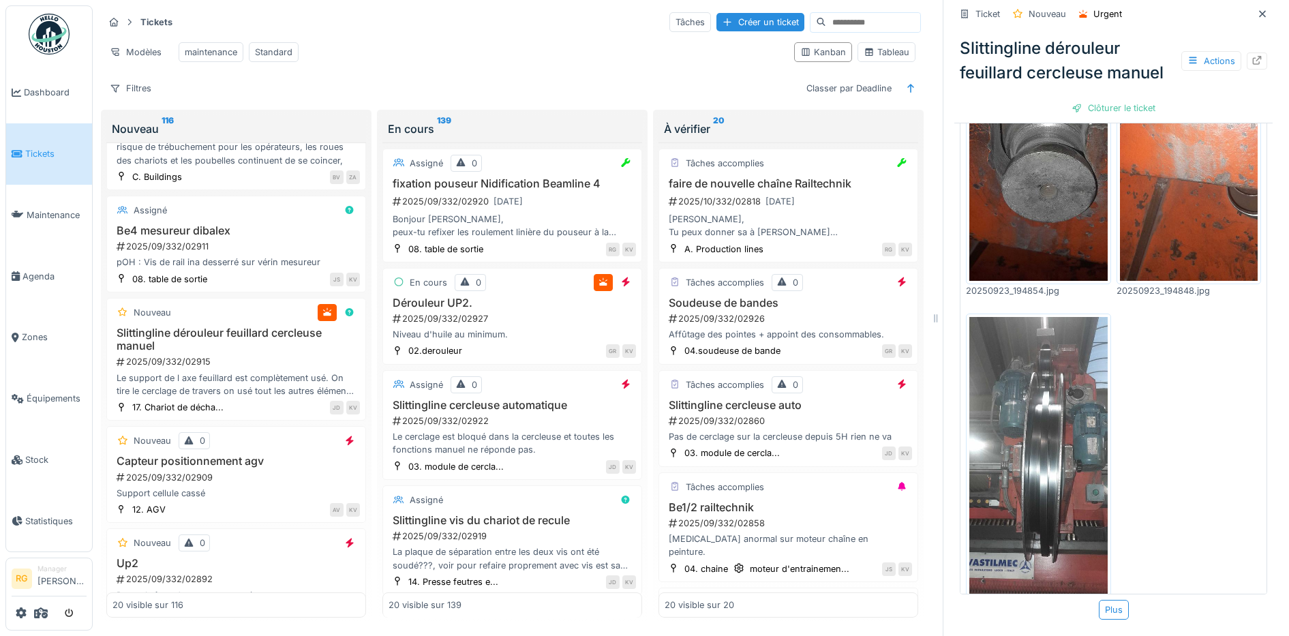
click at [1018, 399] on img at bounding box center [1038, 470] width 138 height 307
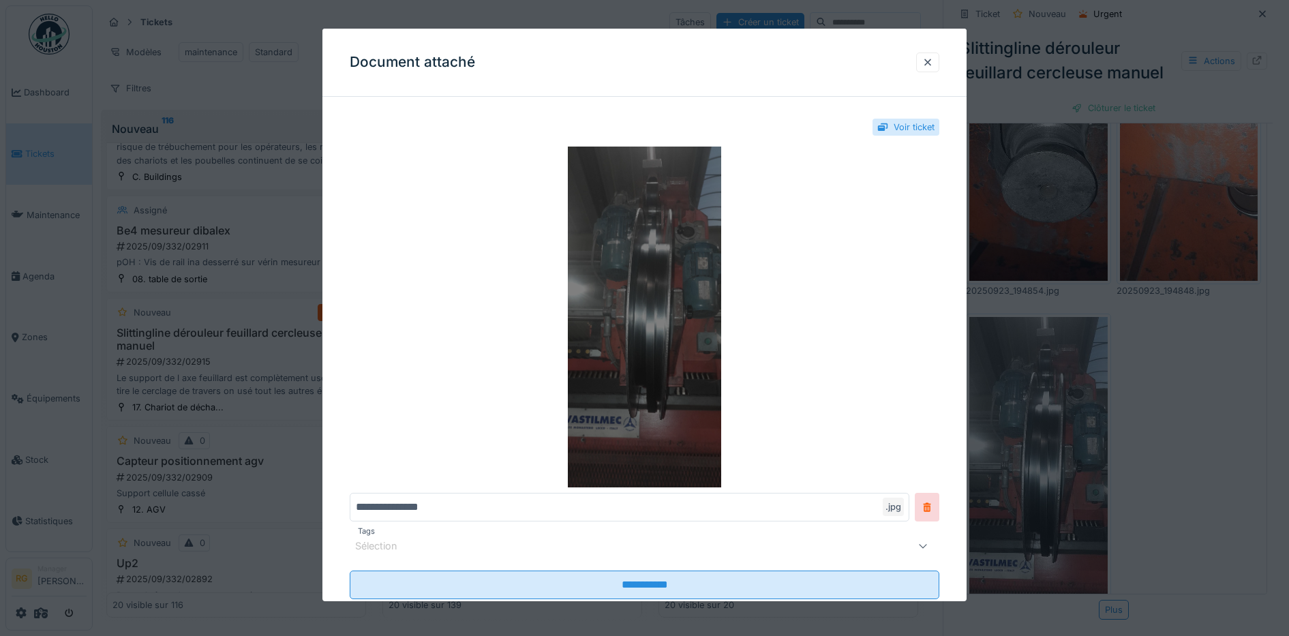
click at [654, 267] on img at bounding box center [645, 317] width 590 height 341
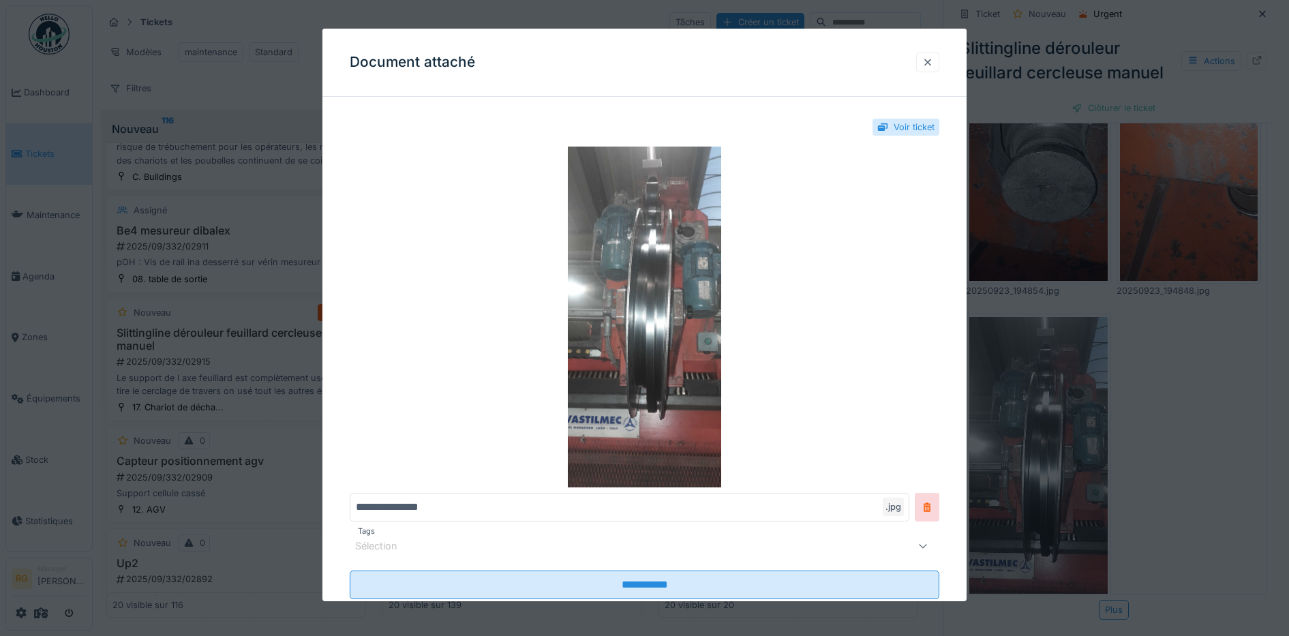
click at [933, 64] on div at bounding box center [927, 62] width 11 height 13
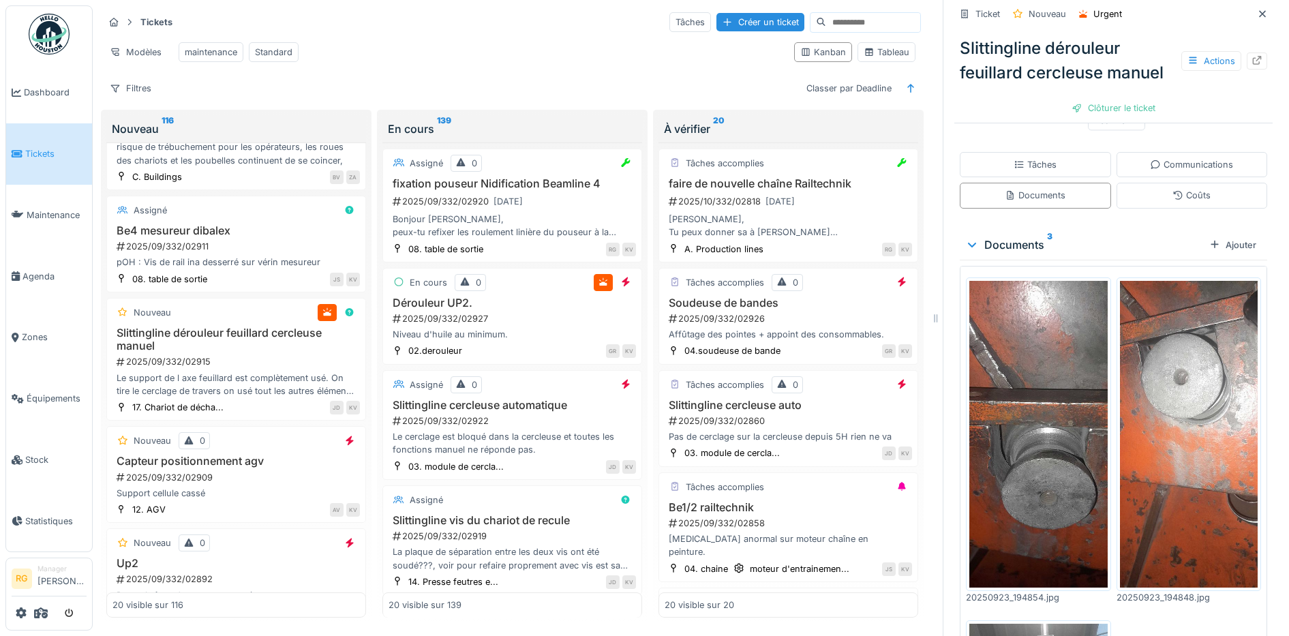
scroll to position [273, 0]
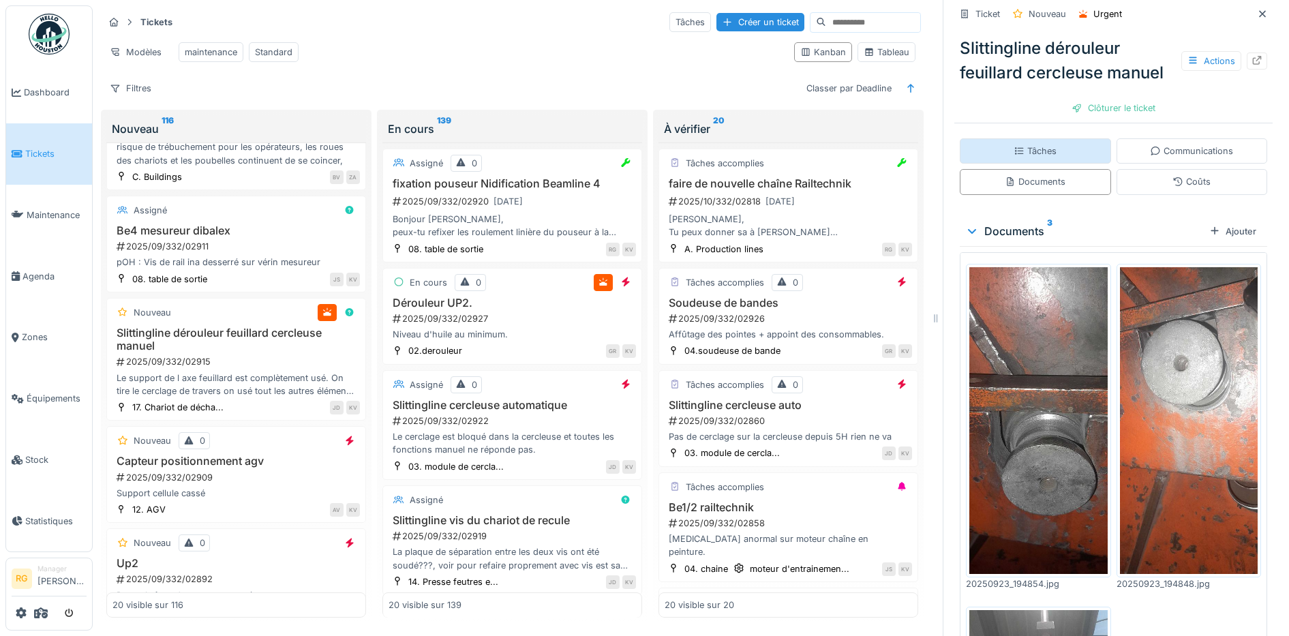
click at [1027, 145] on div "Tâches" at bounding box center [1035, 151] width 43 height 13
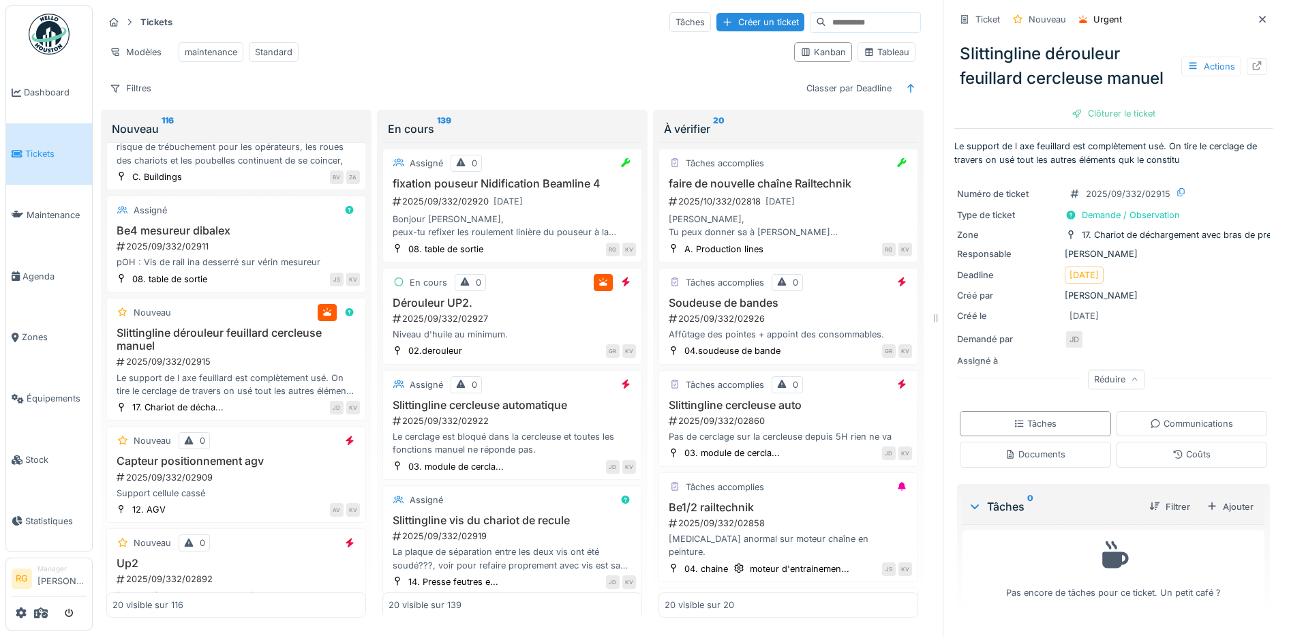
scroll to position [13, 0]
click at [1213, 500] on div "Ajouter" at bounding box center [1230, 507] width 58 height 18
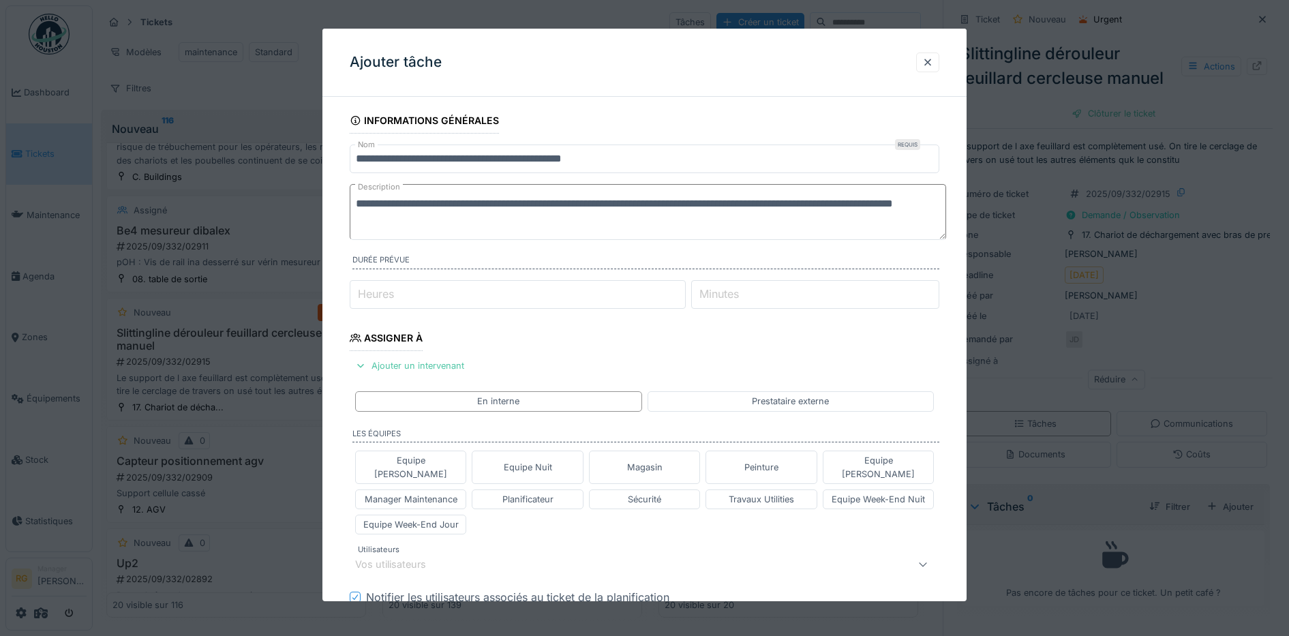
click at [443, 221] on textarea "**********" at bounding box center [648, 212] width 596 height 56
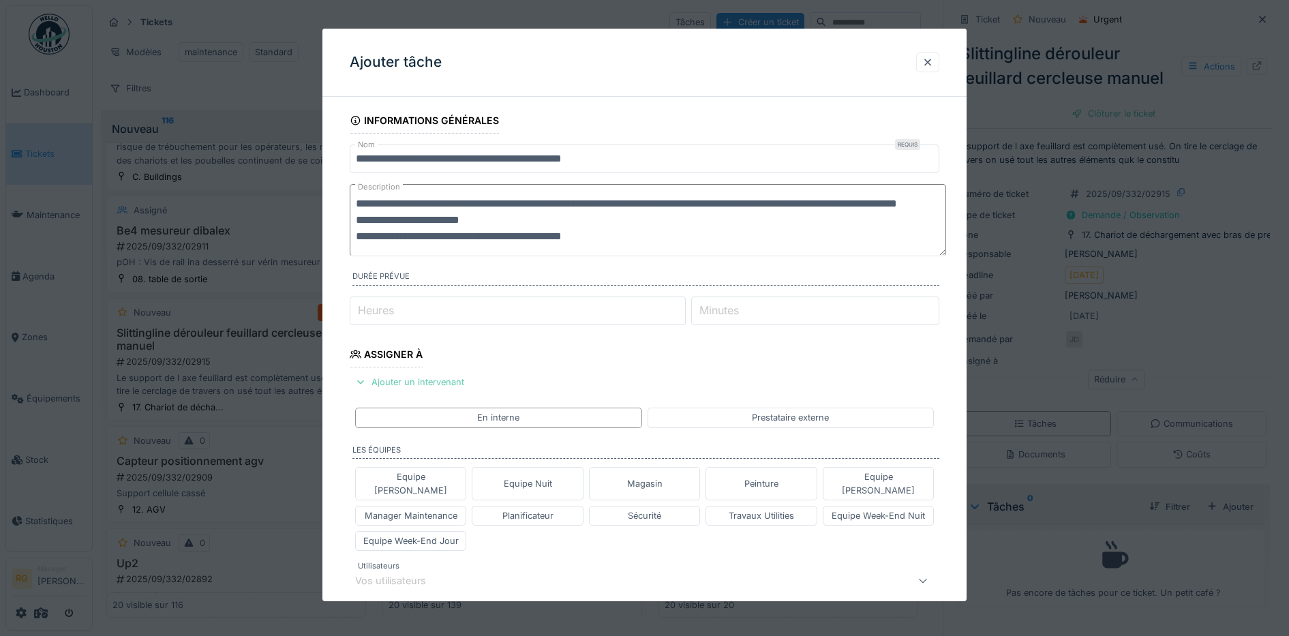
type textarea "**********"
click at [447, 384] on div "Ajouter un intervenant" at bounding box center [410, 382] width 120 height 18
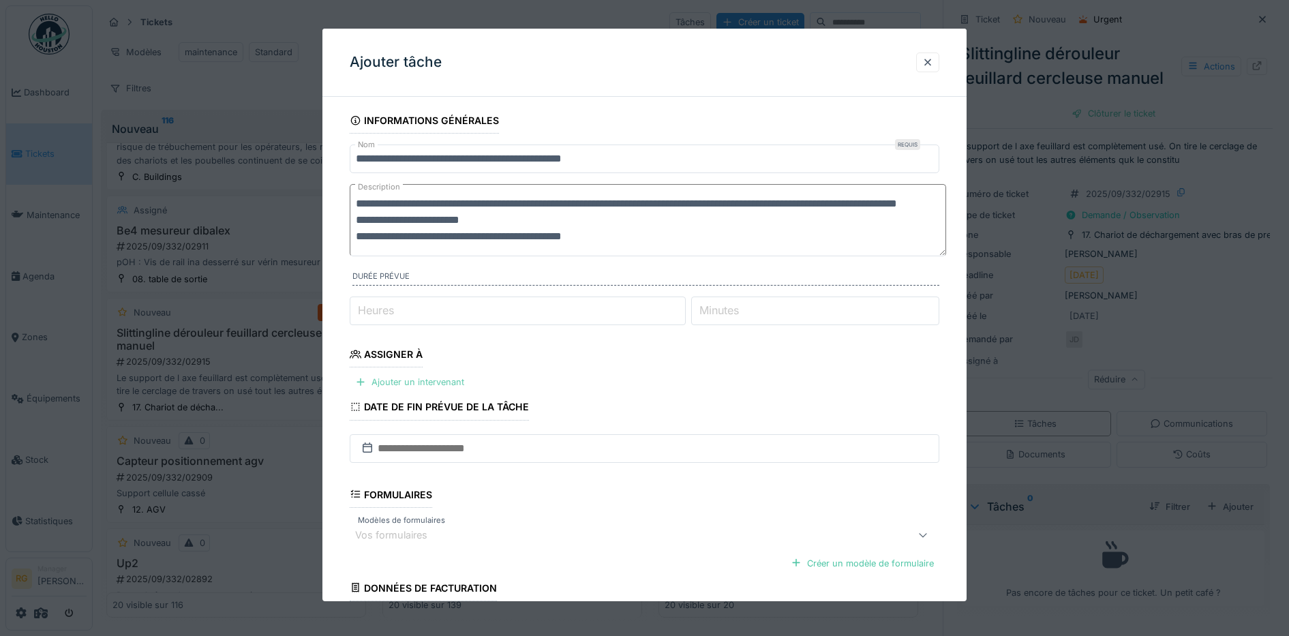
click at [423, 384] on div "Ajouter un intervenant" at bounding box center [410, 382] width 120 height 18
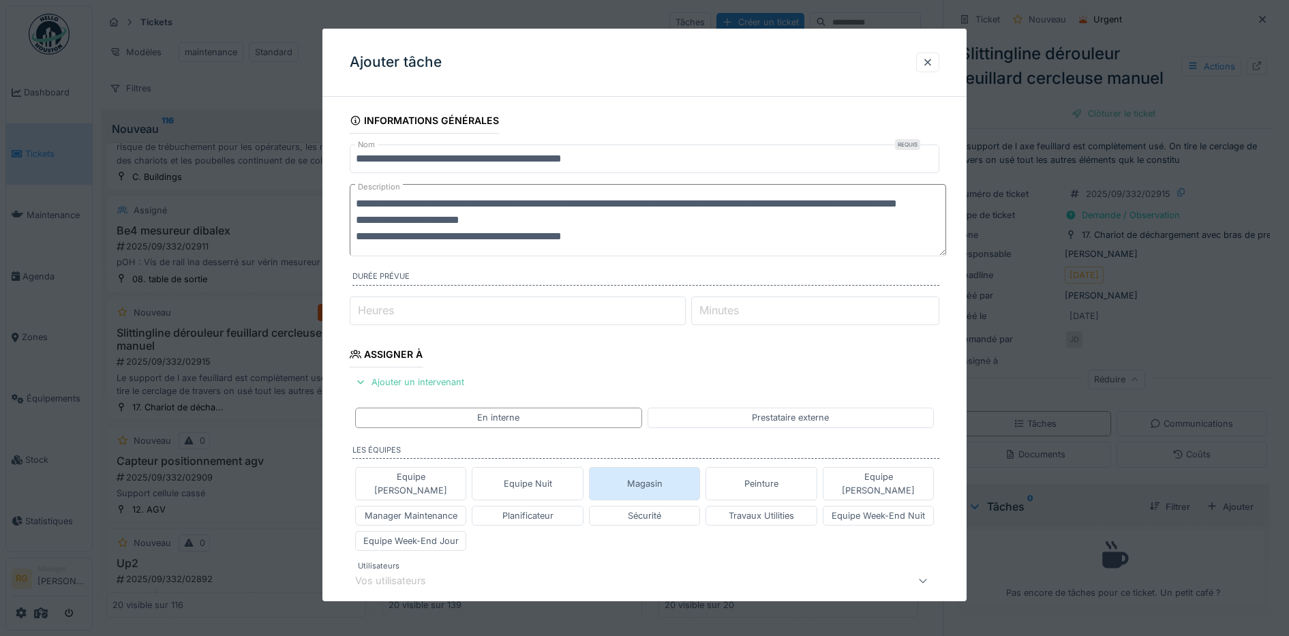
click at [666, 482] on div "Magasin" at bounding box center [645, 483] width 112 height 33
type input "****"
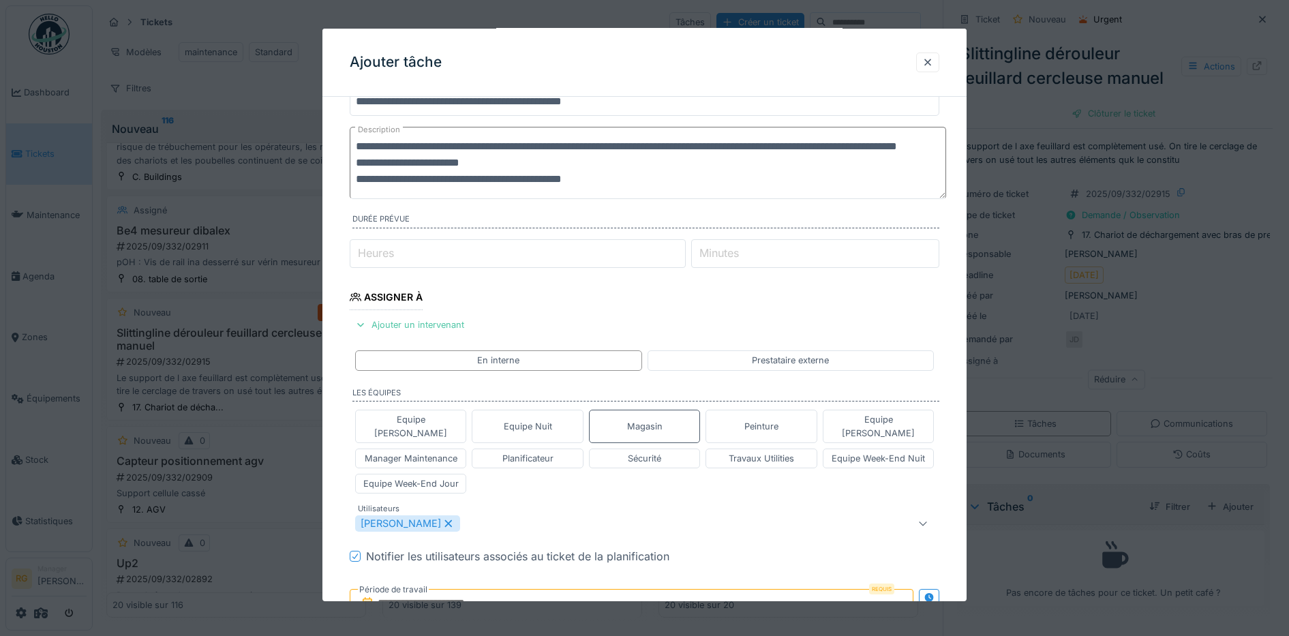
scroll to position [85, 0]
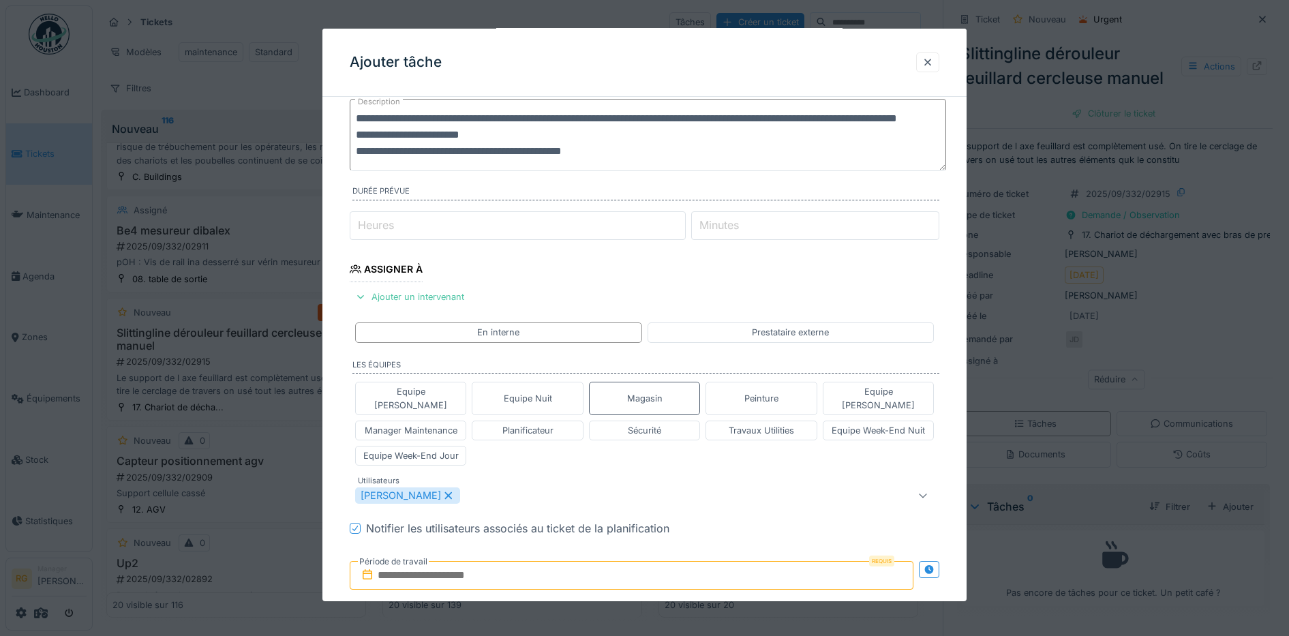
click at [513, 487] on div "[PERSON_NAME]" at bounding box center [610, 495] width 511 height 16
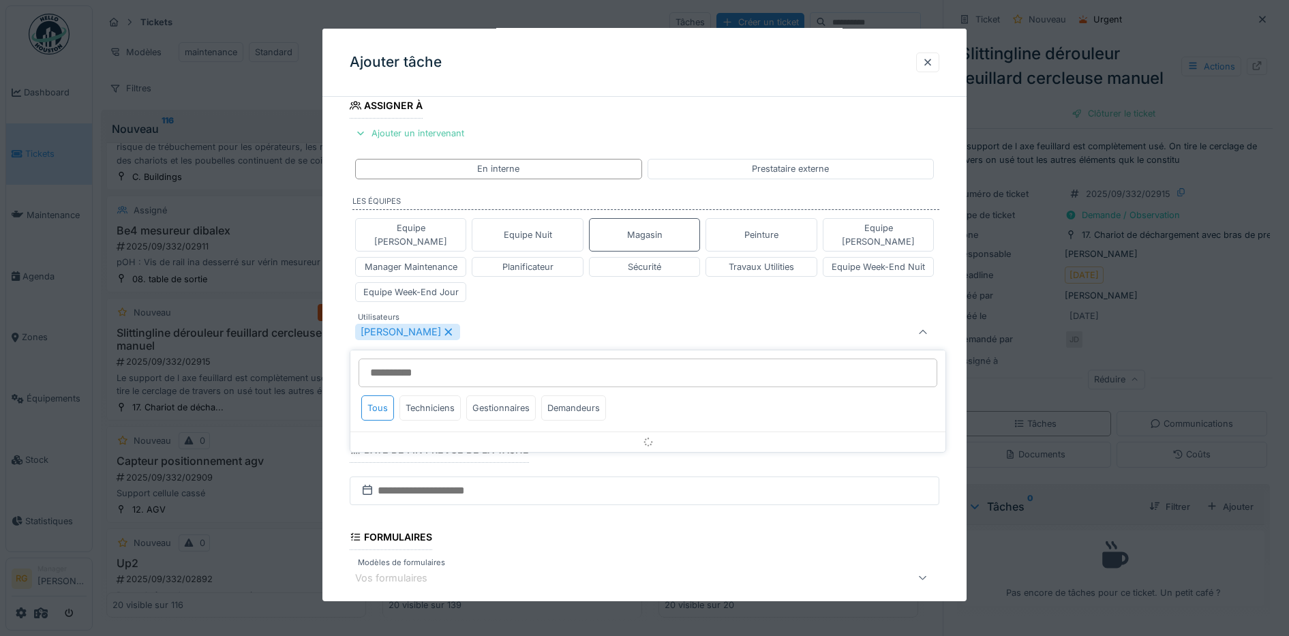
scroll to position [253, 0]
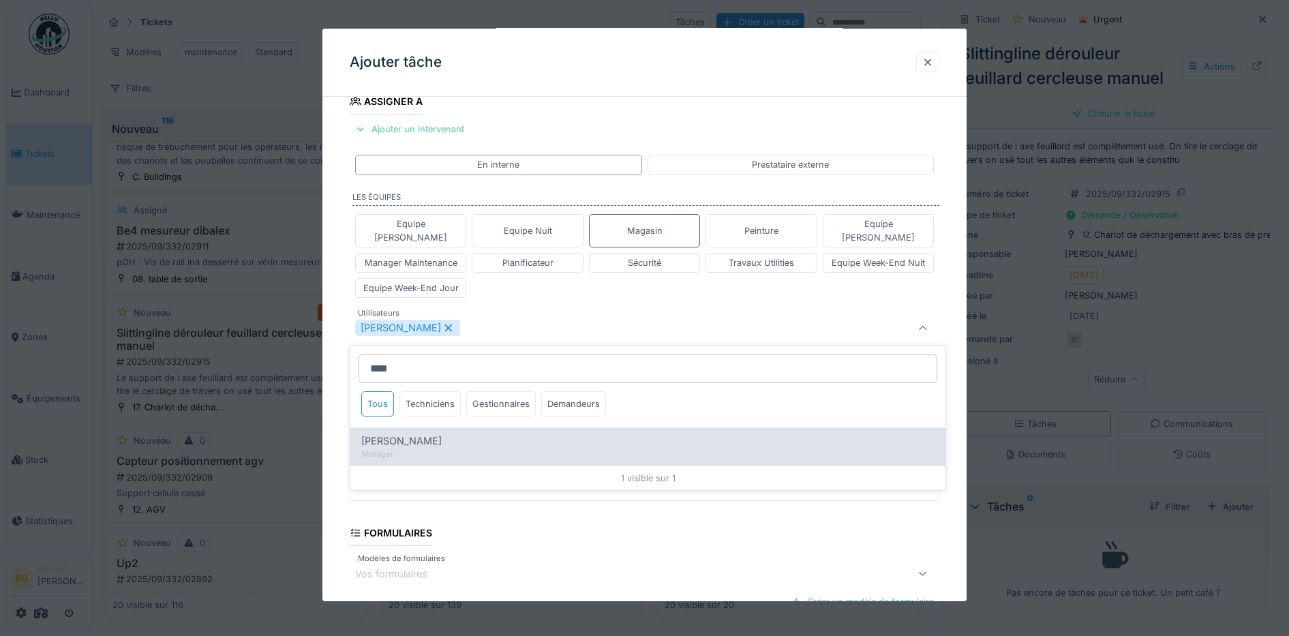
type input "****"
click at [418, 434] on span "[PERSON_NAME]" at bounding box center [401, 441] width 80 height 15
type input "**********"
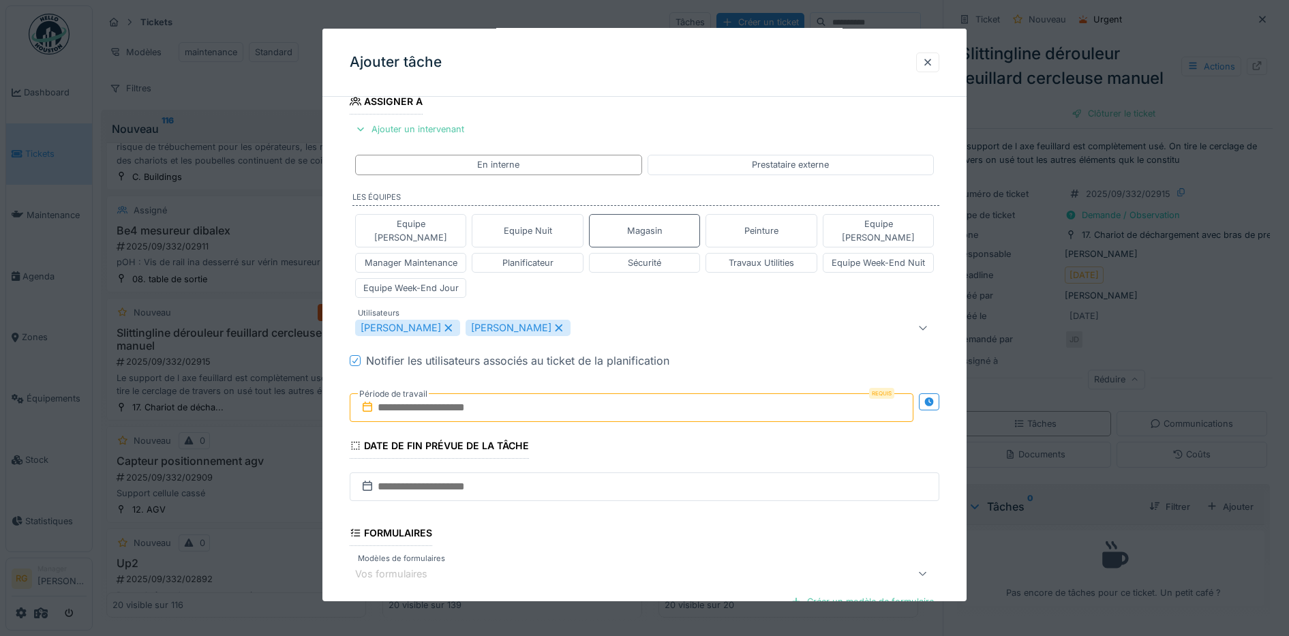
click at [574, 281] on div "Equipe Anthony Equipe Nuit Magasin Peinture Equipe Jean-Claude Manager Maintena…" at bounding box center [645, 256] width 590 height 95
click at [431, 395] on input "text" at bounding box center [632, 407] width 564 height 29
click at [687, 435] on h2 "septembre 2025" at bounding box center [635, 441] width 164 height 12
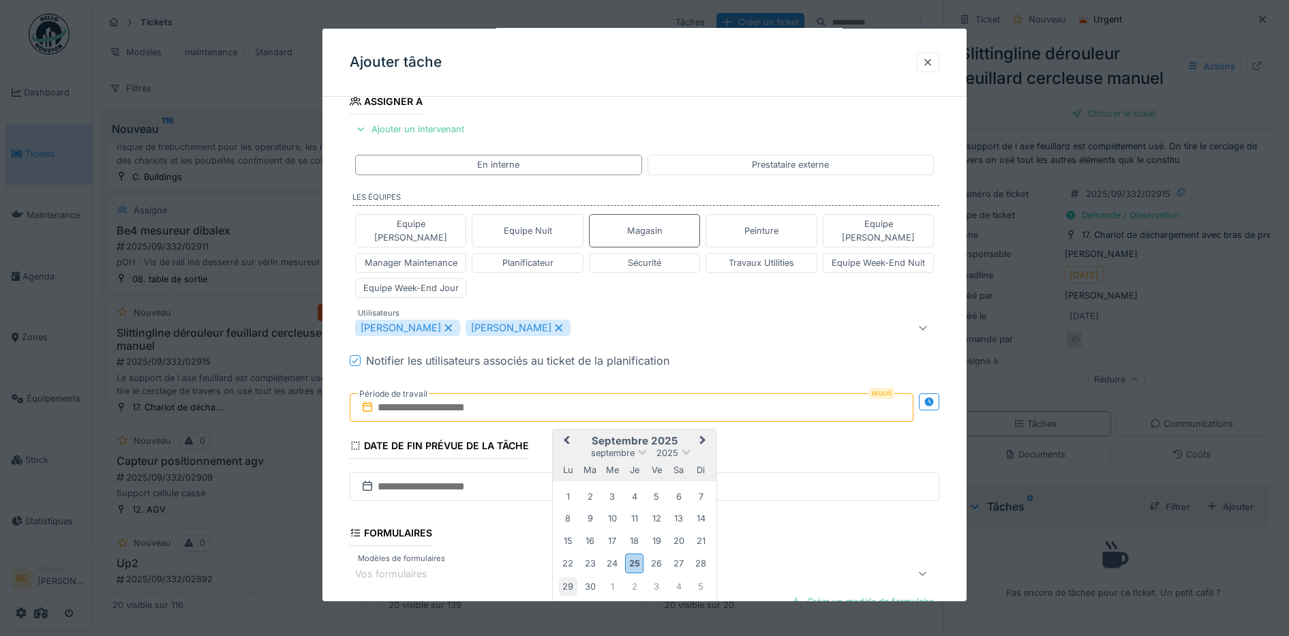
click at [569, 577] on div "29" at bounding box center [568, 586] width 18 height 18
click at [662, 577] on div "3" at bounding box center [657, 586] width 18 height 18
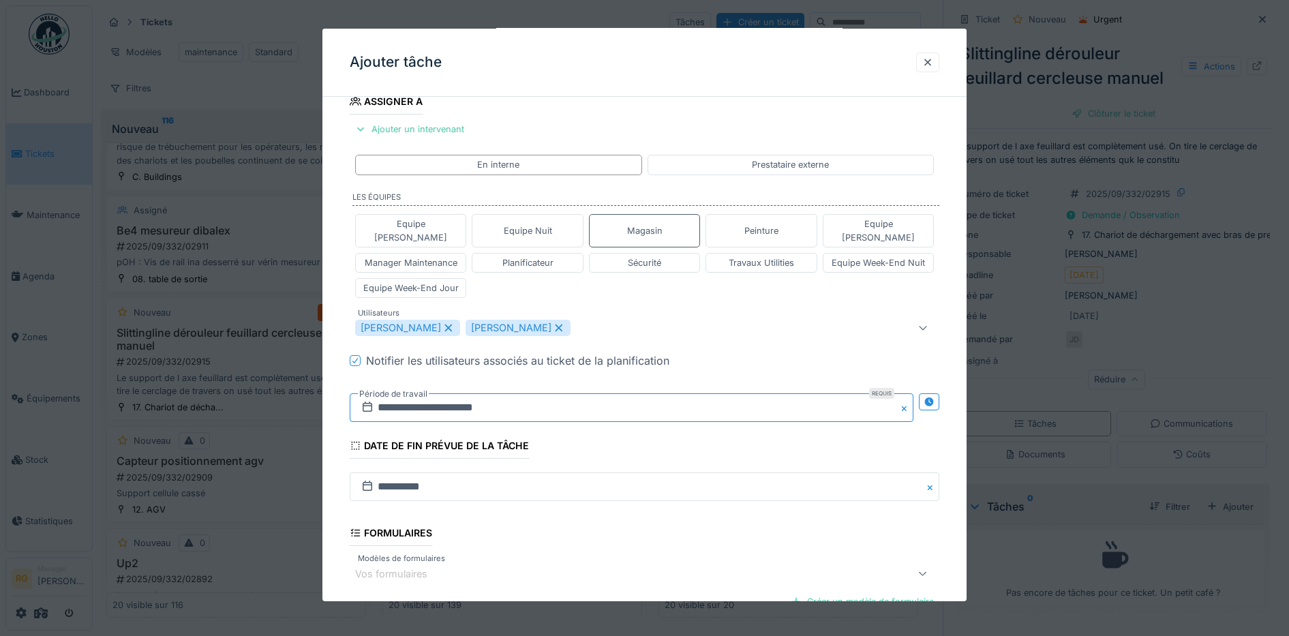
click at [391, 397] on input "**********" at bounding box center [632, 407] width 564 height 29
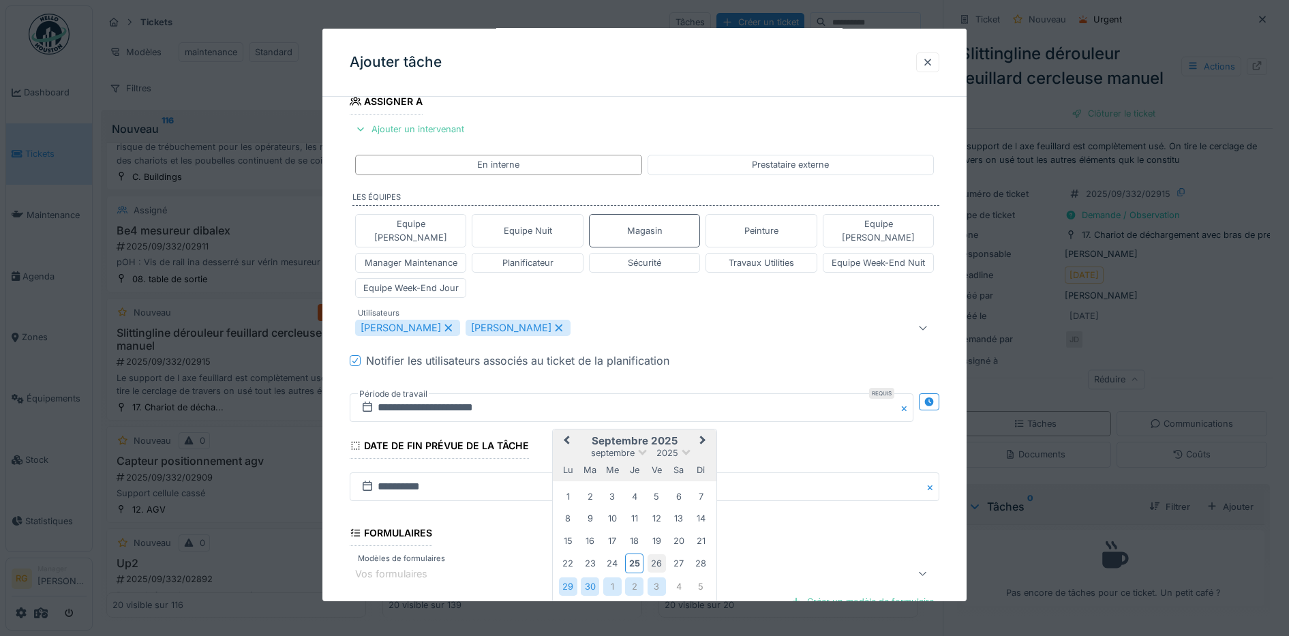
click at [660, 554] on div "26" at bounding box center [657, 563] width 18 height 18
click at [659, 577] on div "3" at bounding box center [657, 586] width 18 height 18
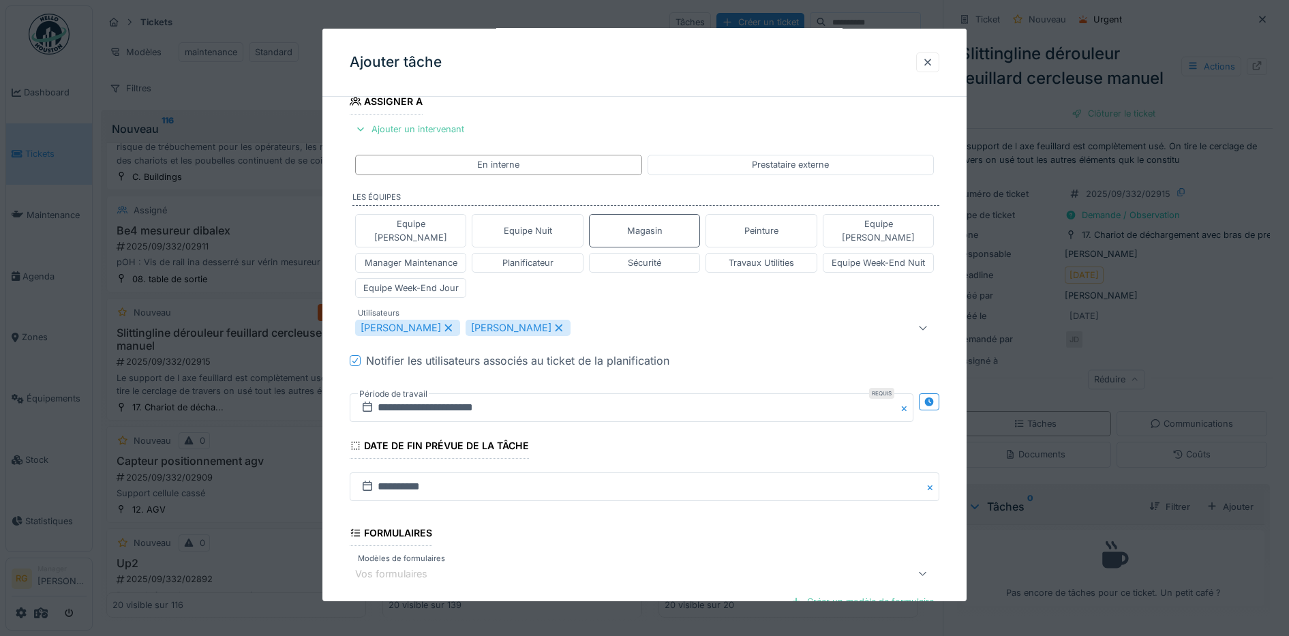
scroll to position [397, 0]
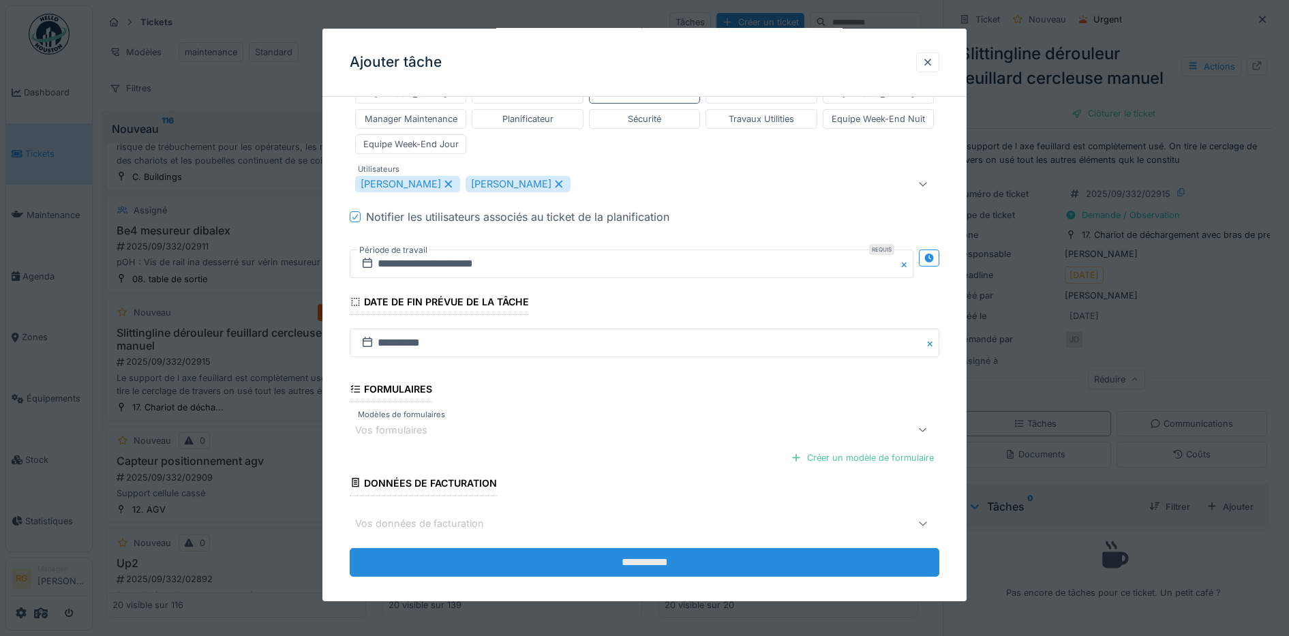
click at [646, 552] on input "**********" at bounding box center [645, 562] width 590 height 29
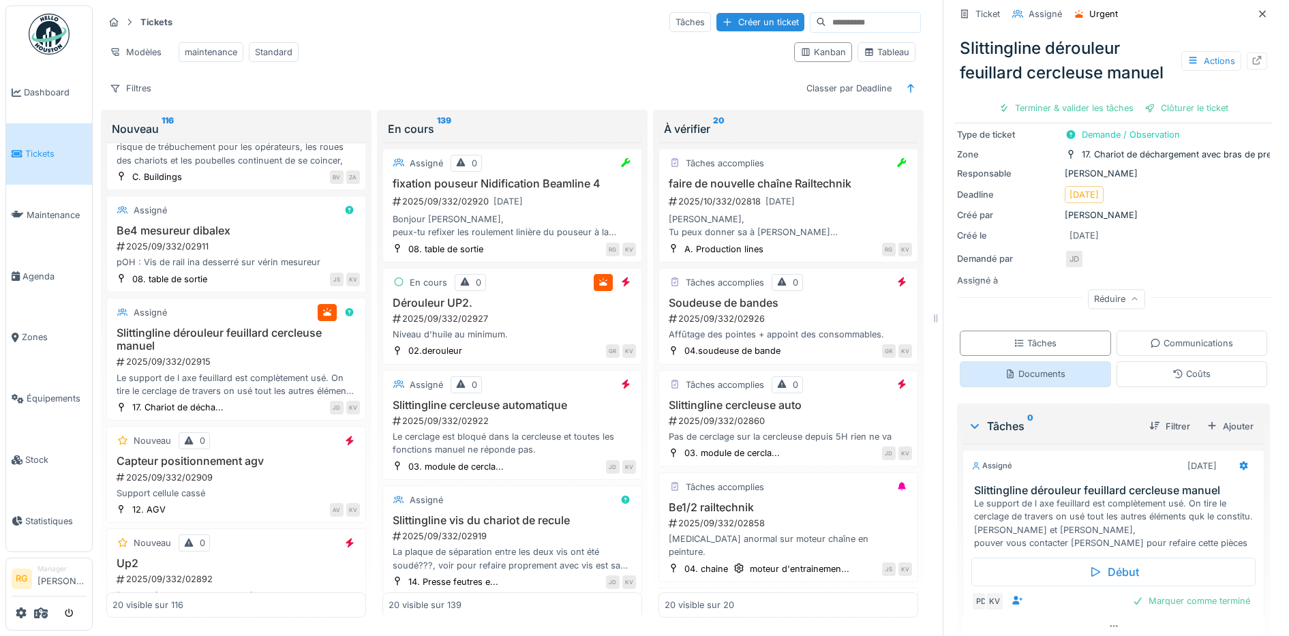
scroll to position [0, 0]
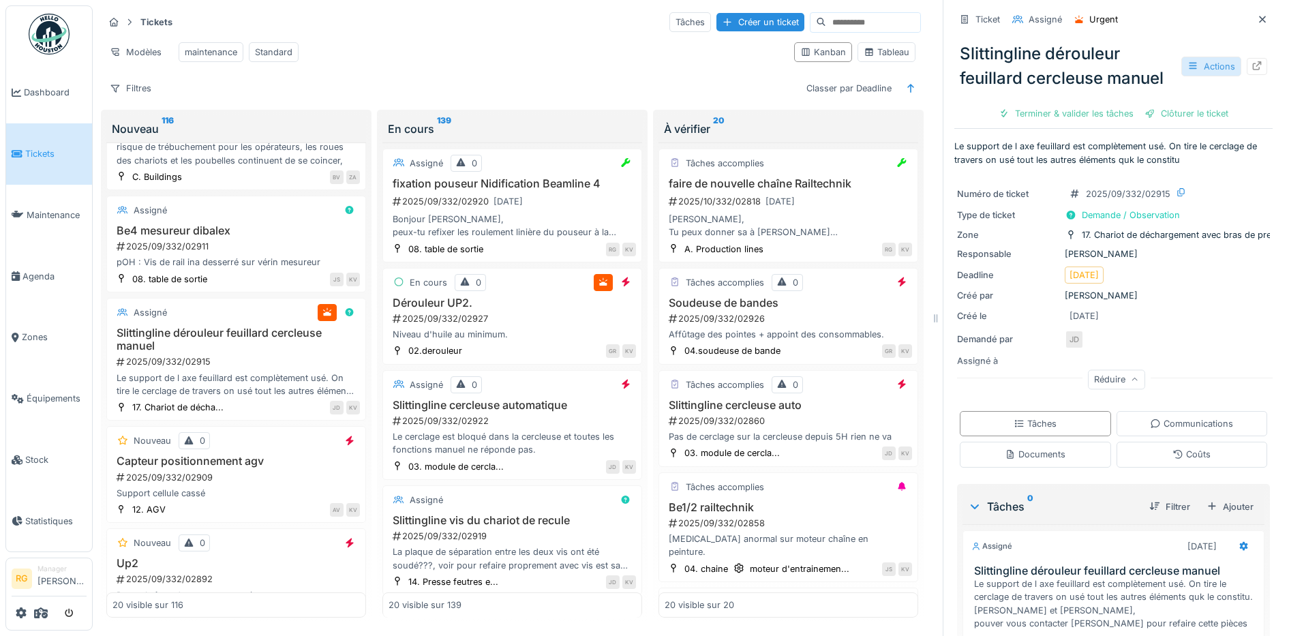
click at [1183, 57] on div "Actions" at bounding box center [1211, 67] width 60 height 20
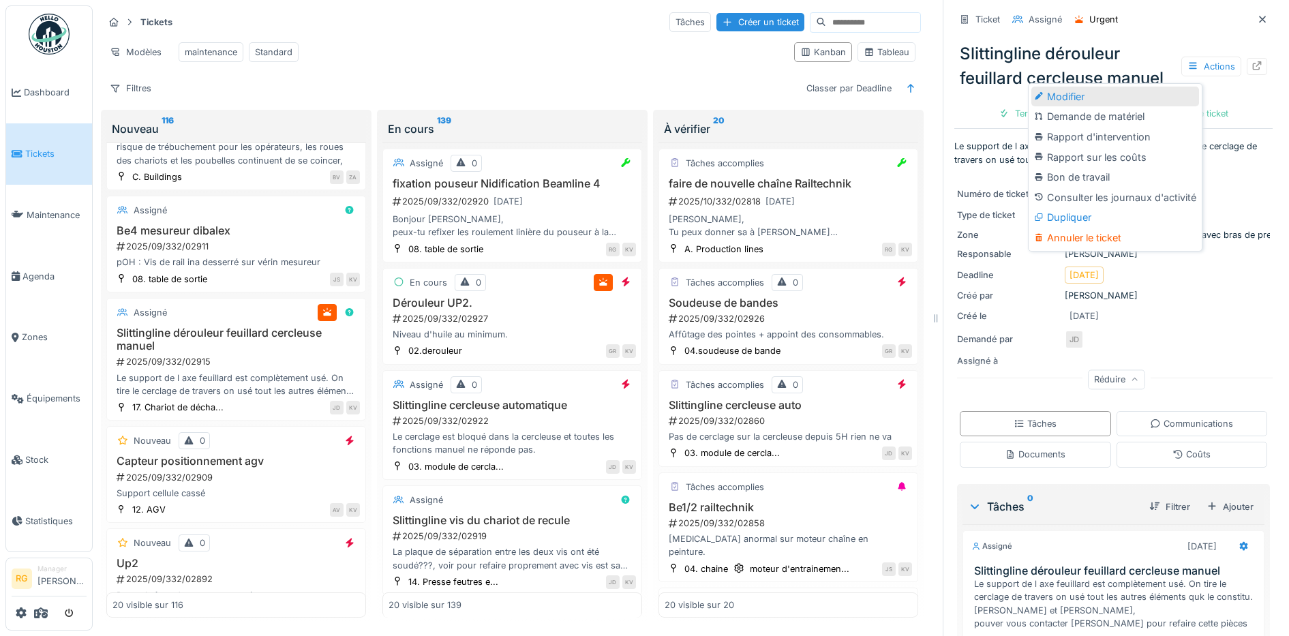
click at [1069, 87] on div "Modifier" at bounding box center [1115, 97] width 168 height 20
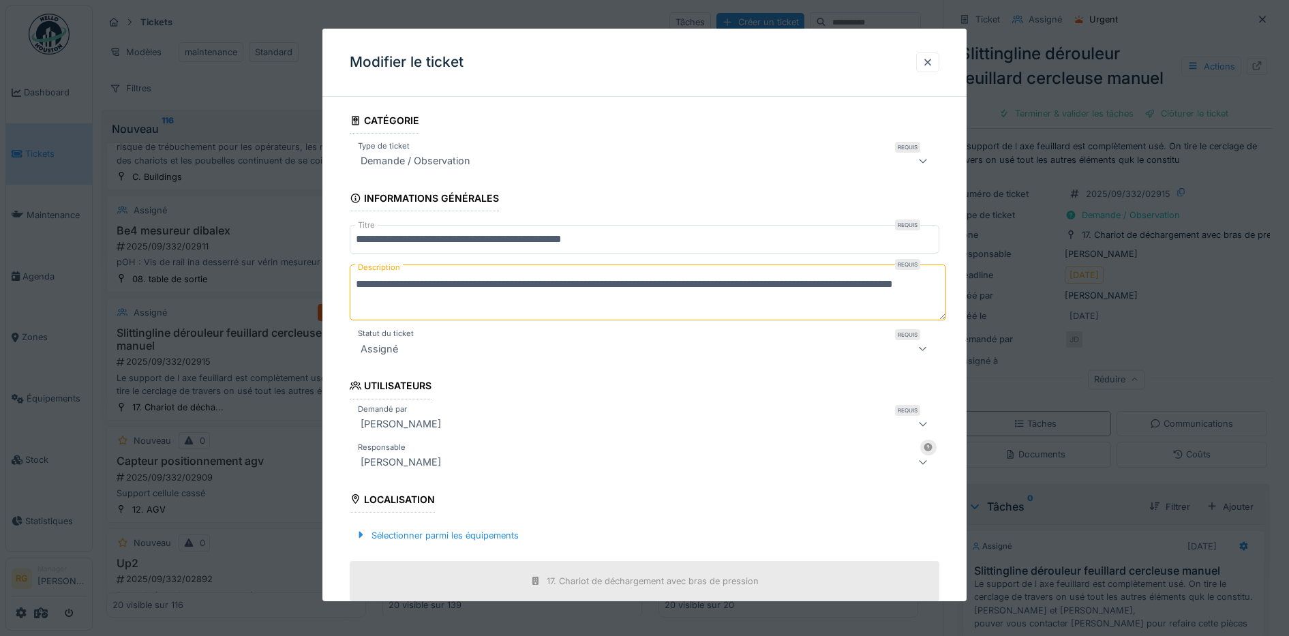
click at [926, 160] on icon at bounding box center [923, 161] width 7 height 4
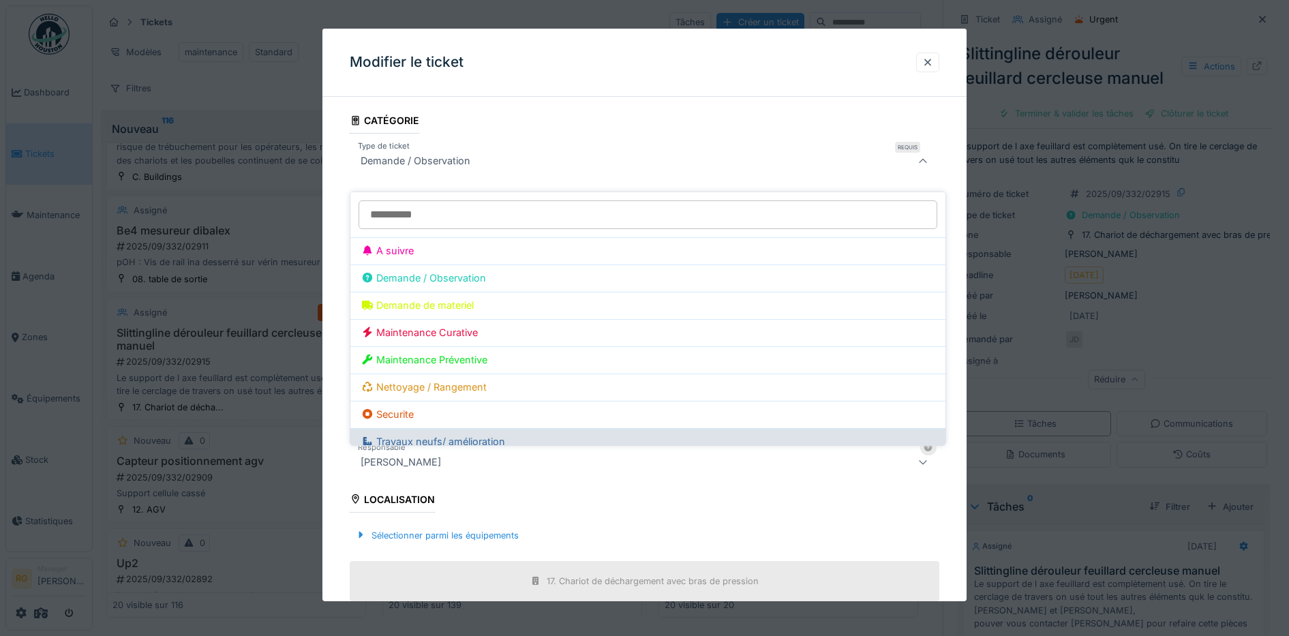
click at [417, 434] on div "Travaux neufs/ amélioration" at bounding box center [647, 441] width 573 height 15
type input "***"
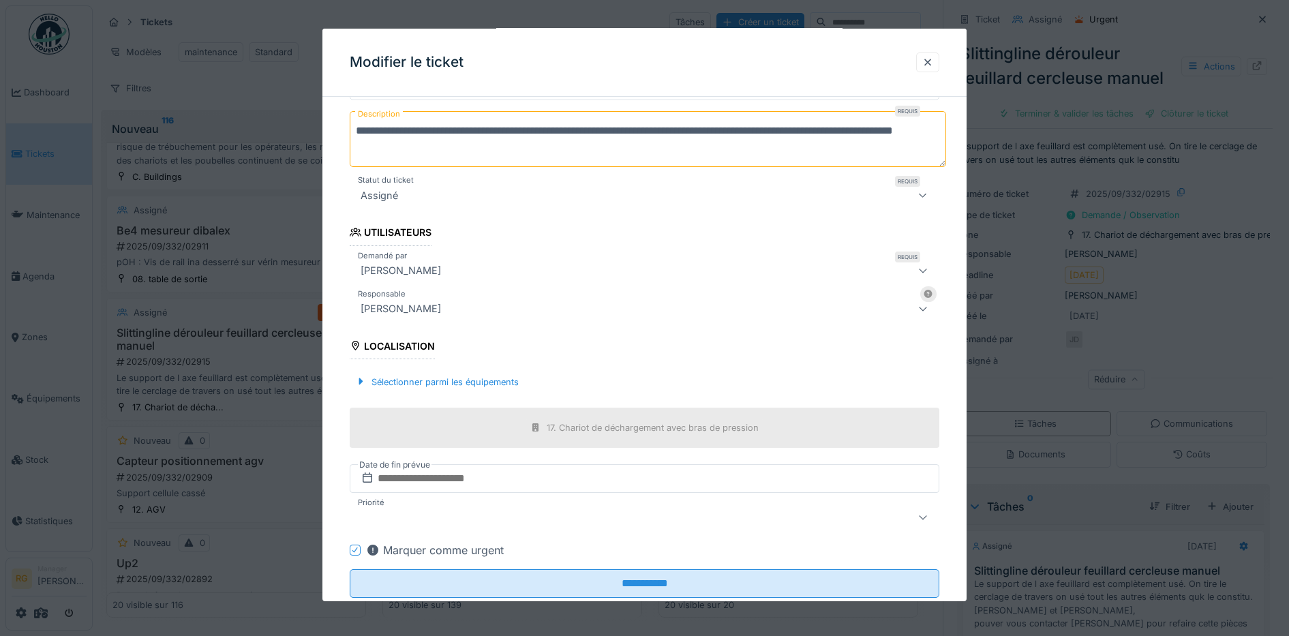
scroll to position [188, 0]
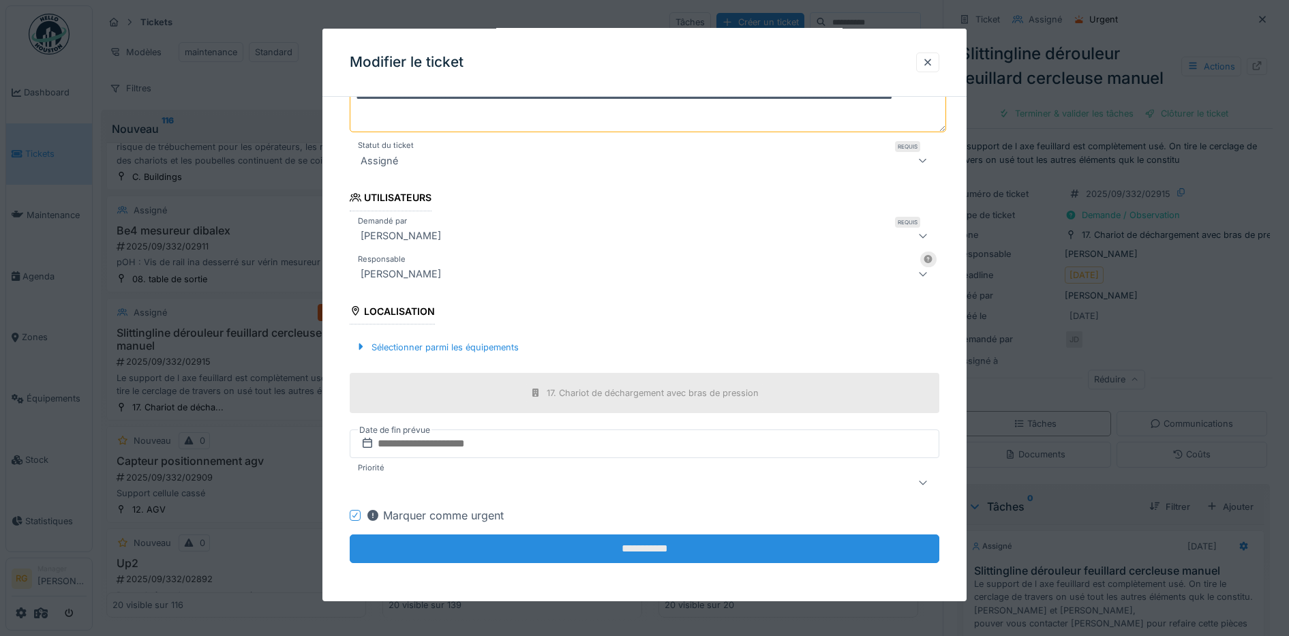
click at [726, 549] on input "**********" at bounding box center [645, 548] width 590 height 29
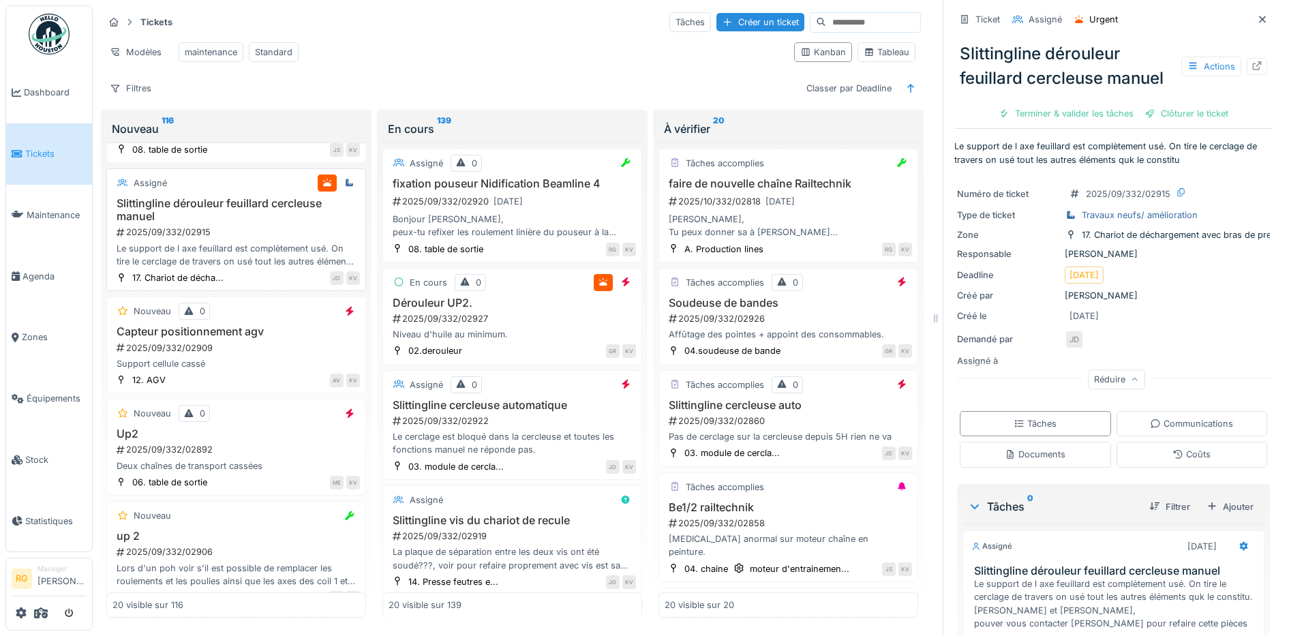
scroll to position [256, 0]
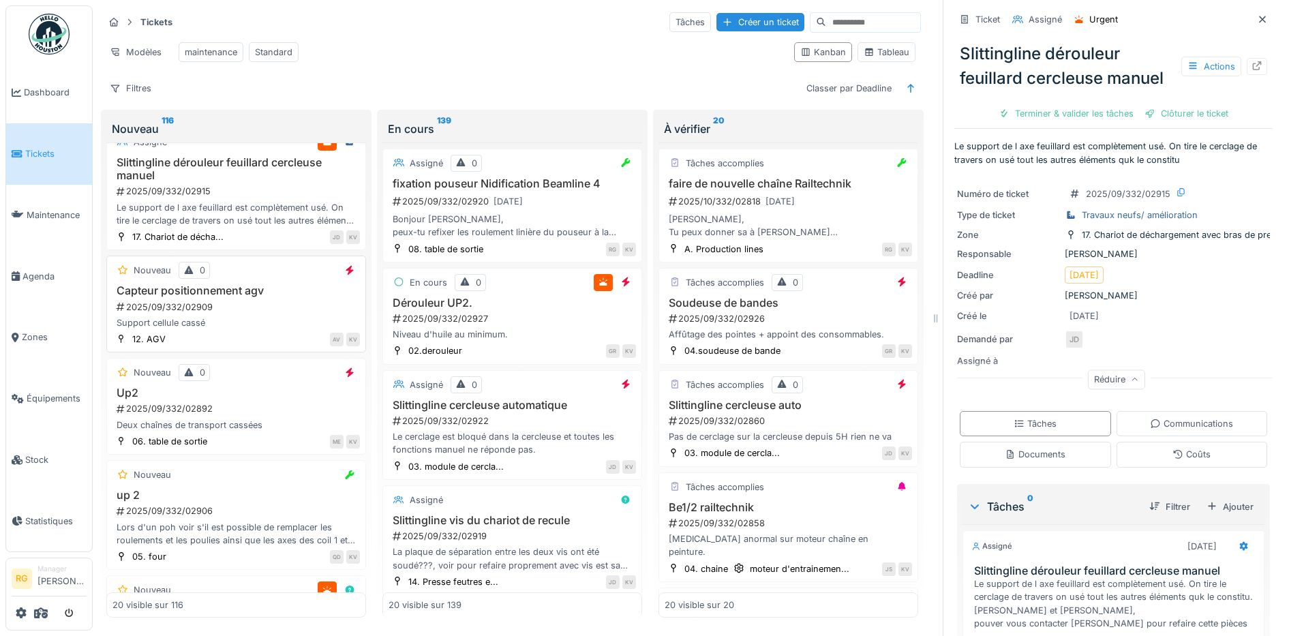
click at [256, 309] on div "2025/09/332/02909" at bounding box center [237, 307] width 245 height 13
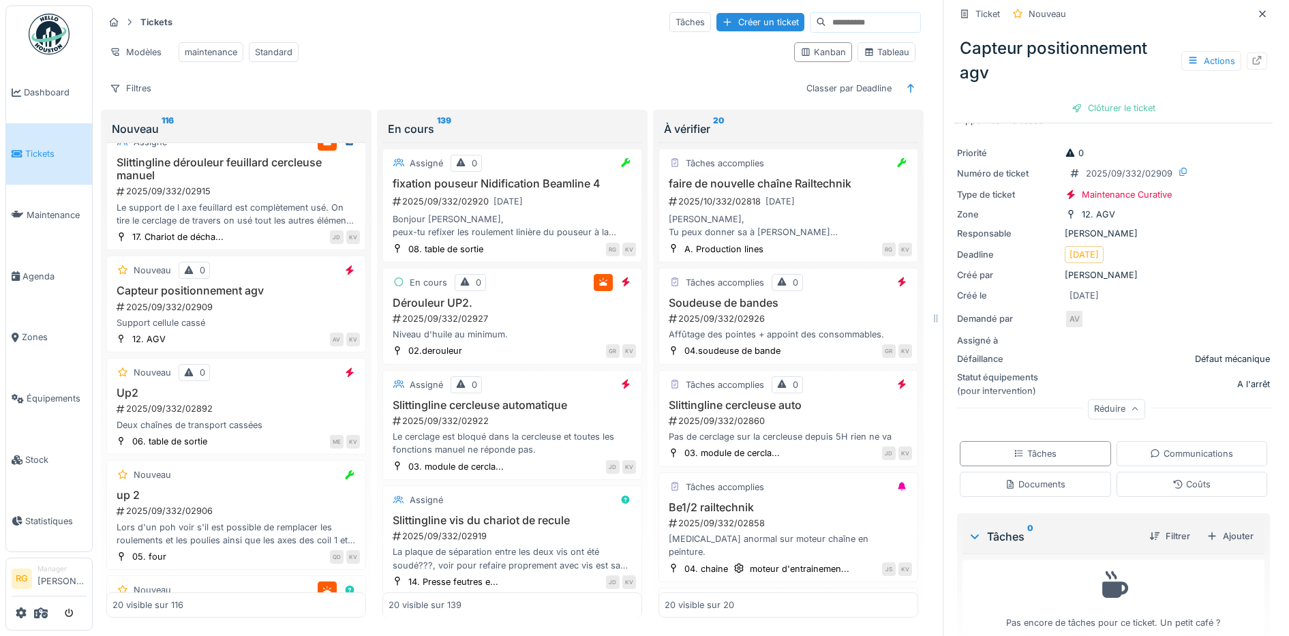
scroll to position [47, 0]
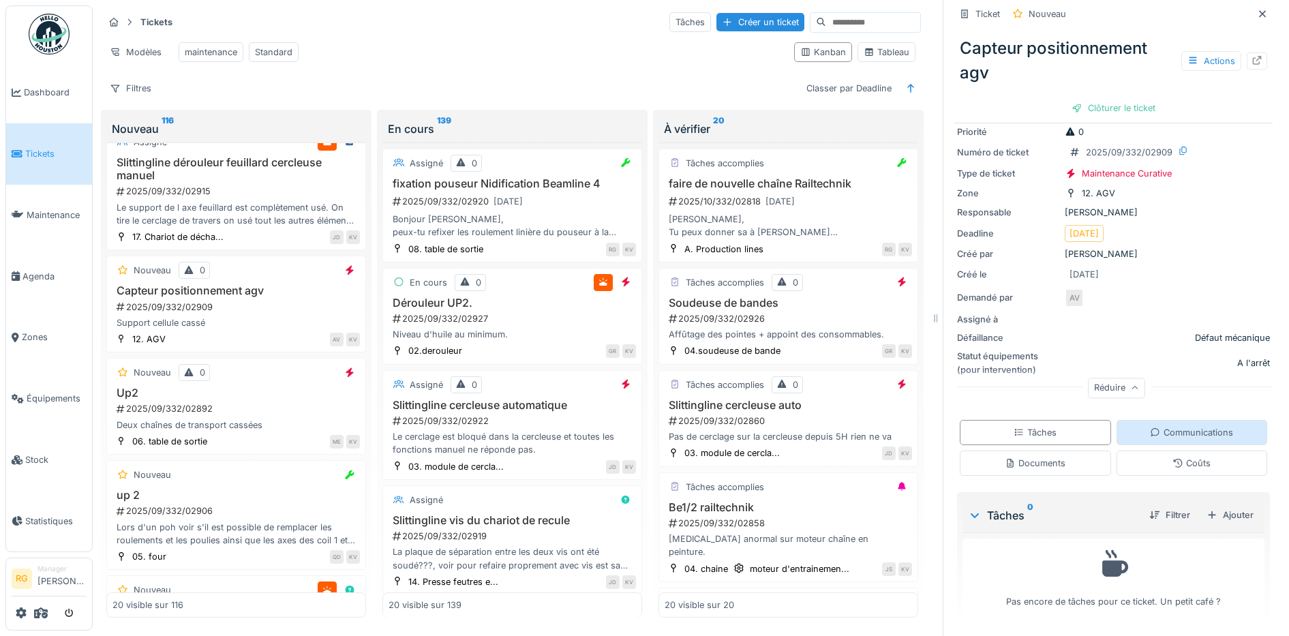
click at [1155, 426] on div "Communications" at bounding box center [1191, 432] width 83 height 13
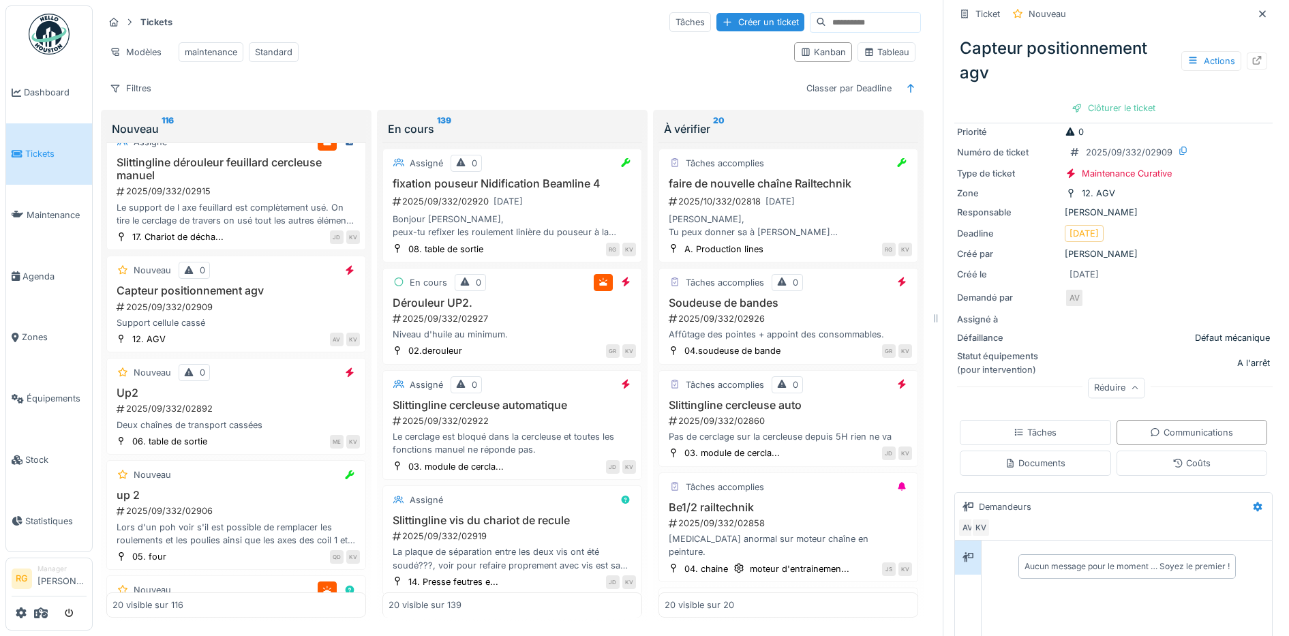
scroll to position [243, 0]
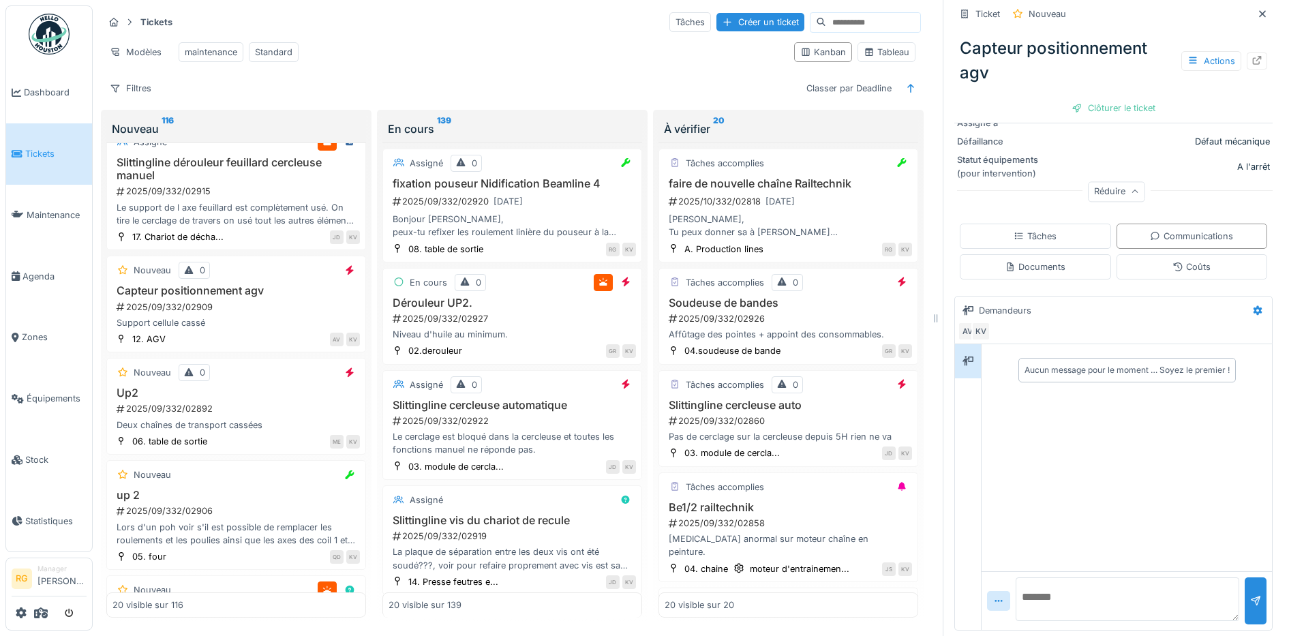
click at [1049, 585] on textarea at bounding box center [1128, 599] width 224 height 44
type textarea "**********"
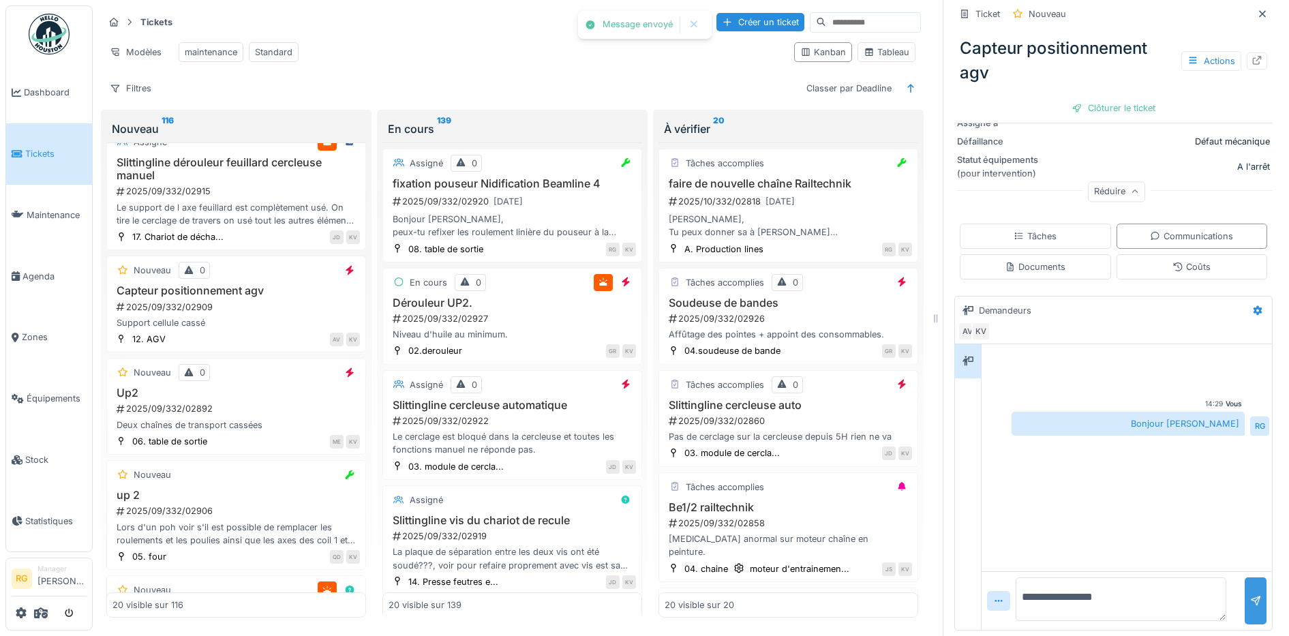
type textarea "**********"
click at [1250, 594] on div at bounding box center [1255, 600] width 11 height 13
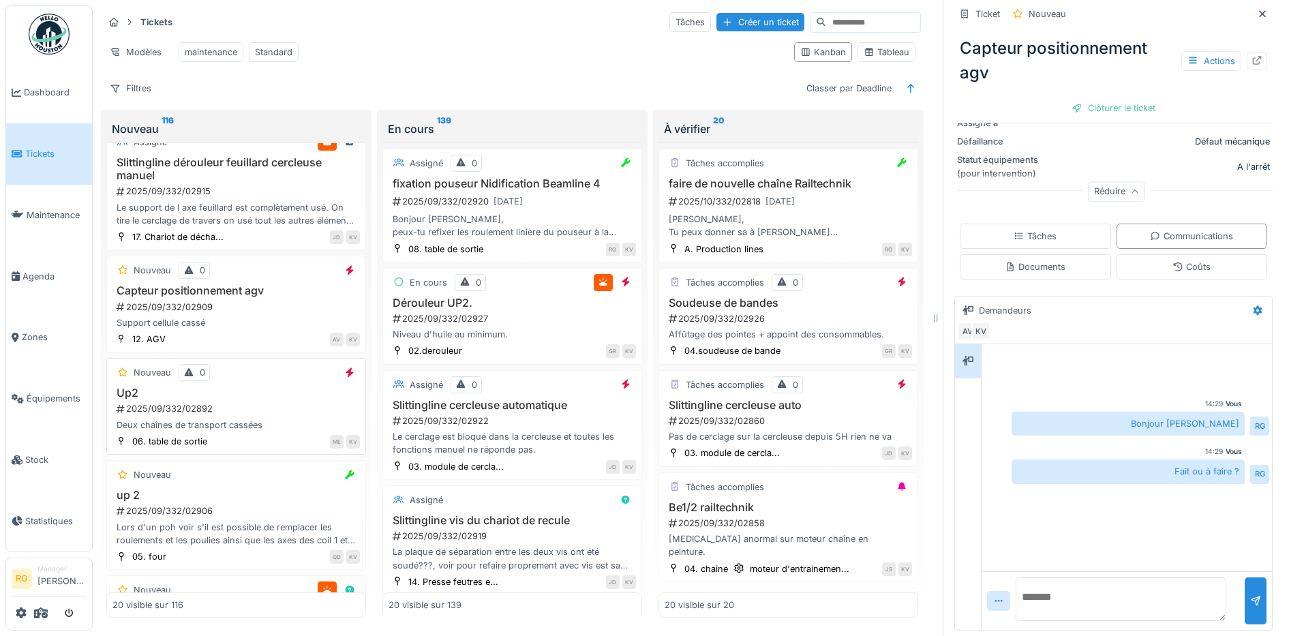
click at [264, 387] on h3 "Up2" at bounding box center [235, 393] width 247 height 13
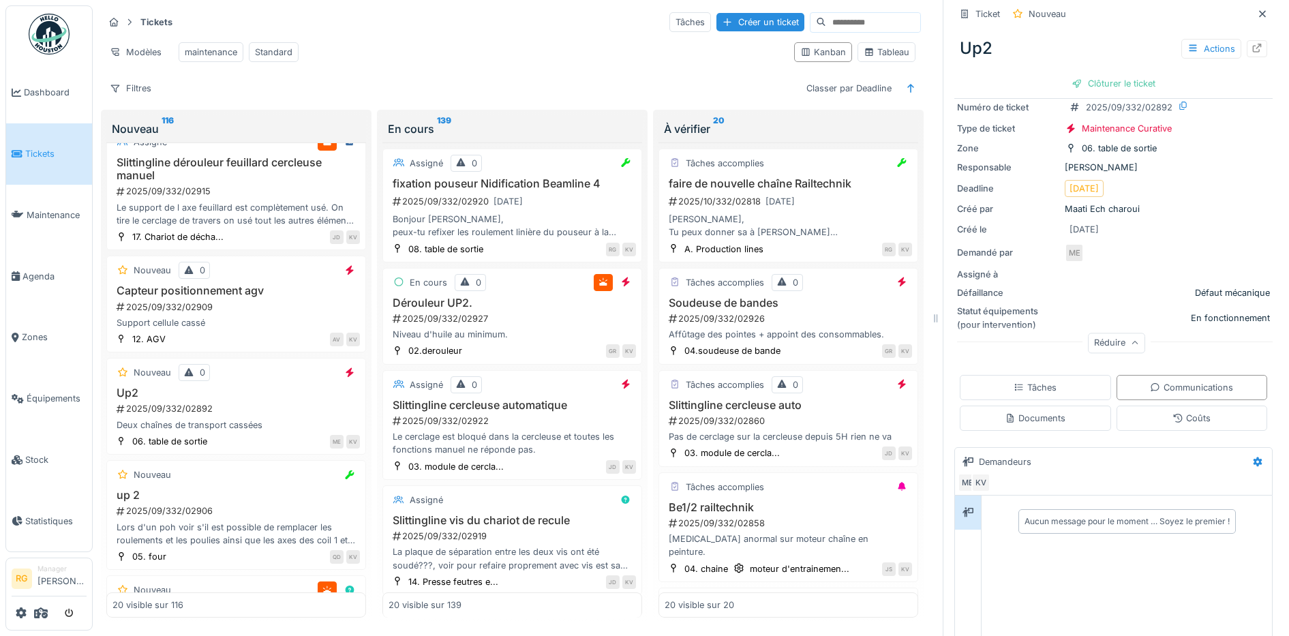
scroll to position [170, 0]
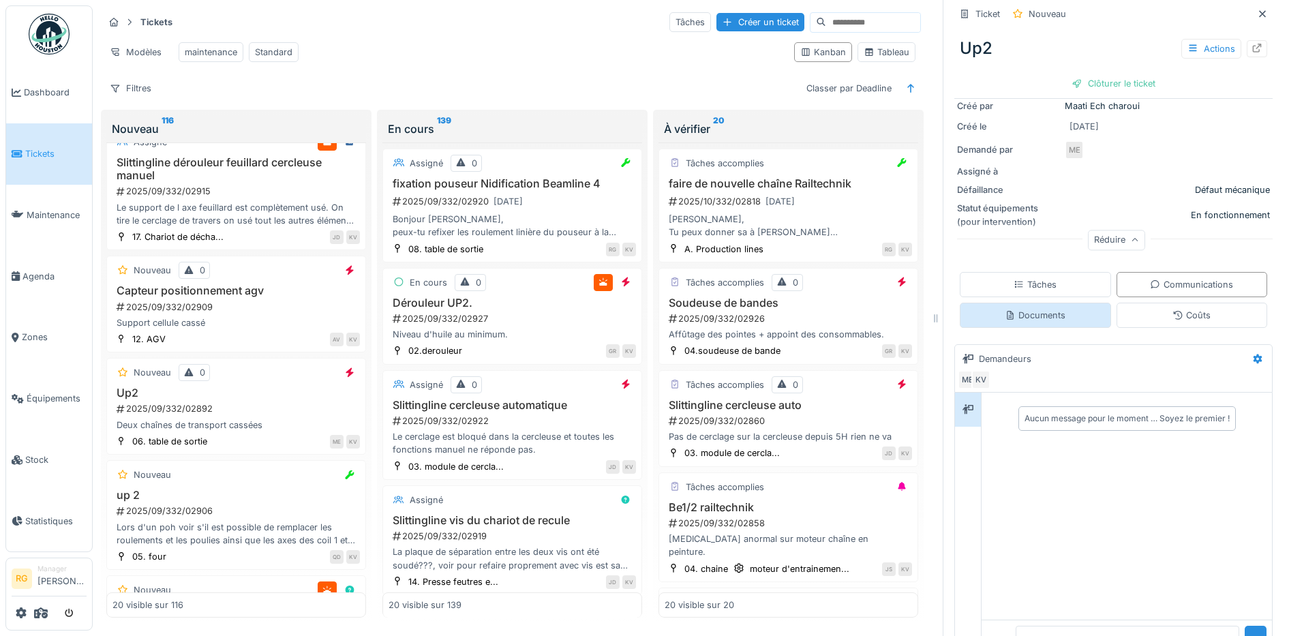
click at [1012, 309] on div "Documents" at bounding box center [1035, 315] width 61 height 13
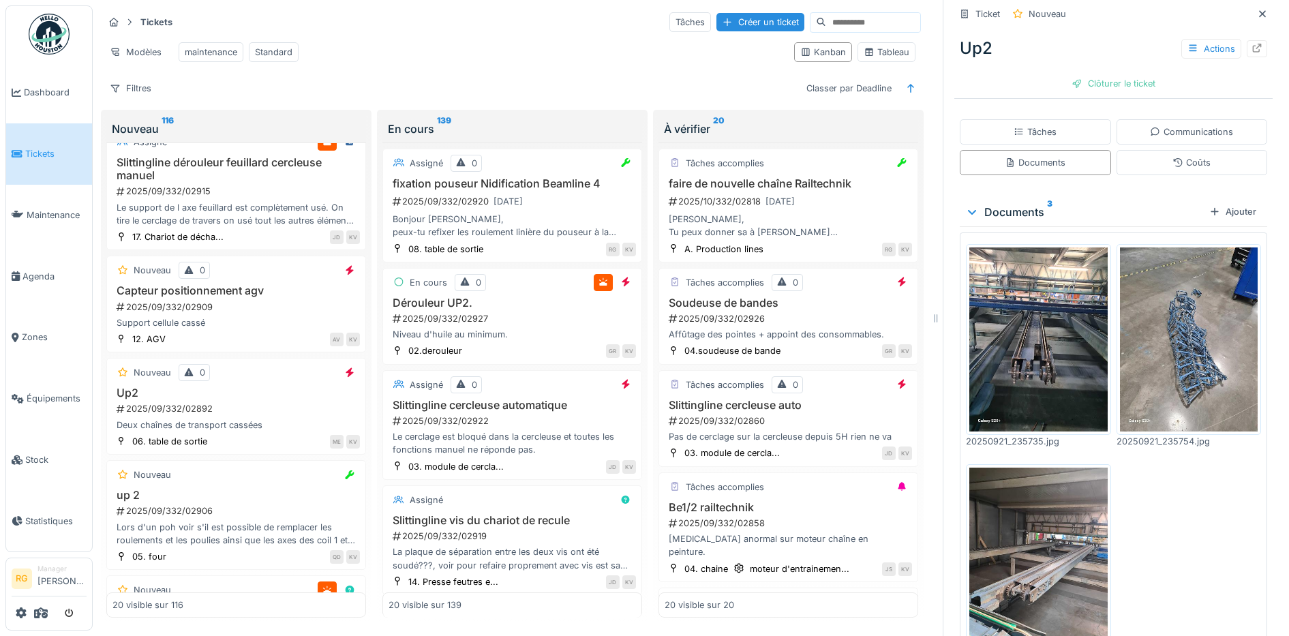
scroll to position [391, 0]
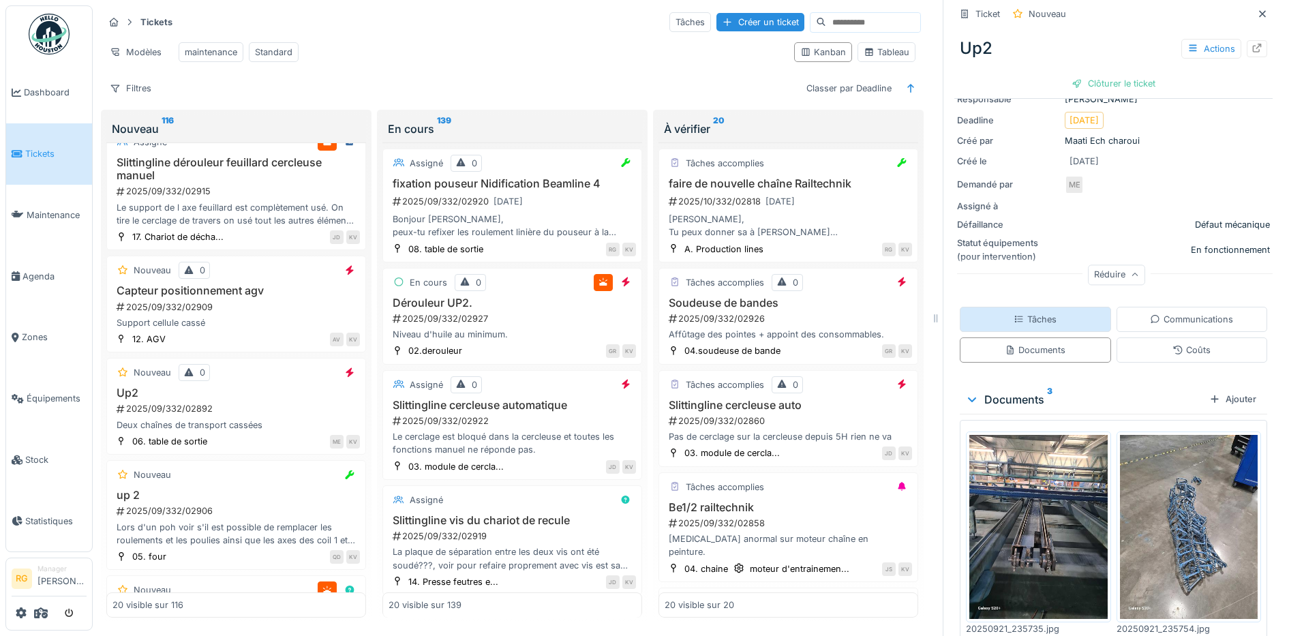
click at [1031, 313] on div "Tâches" at bounding box center [1035, 319] width 43 height 13
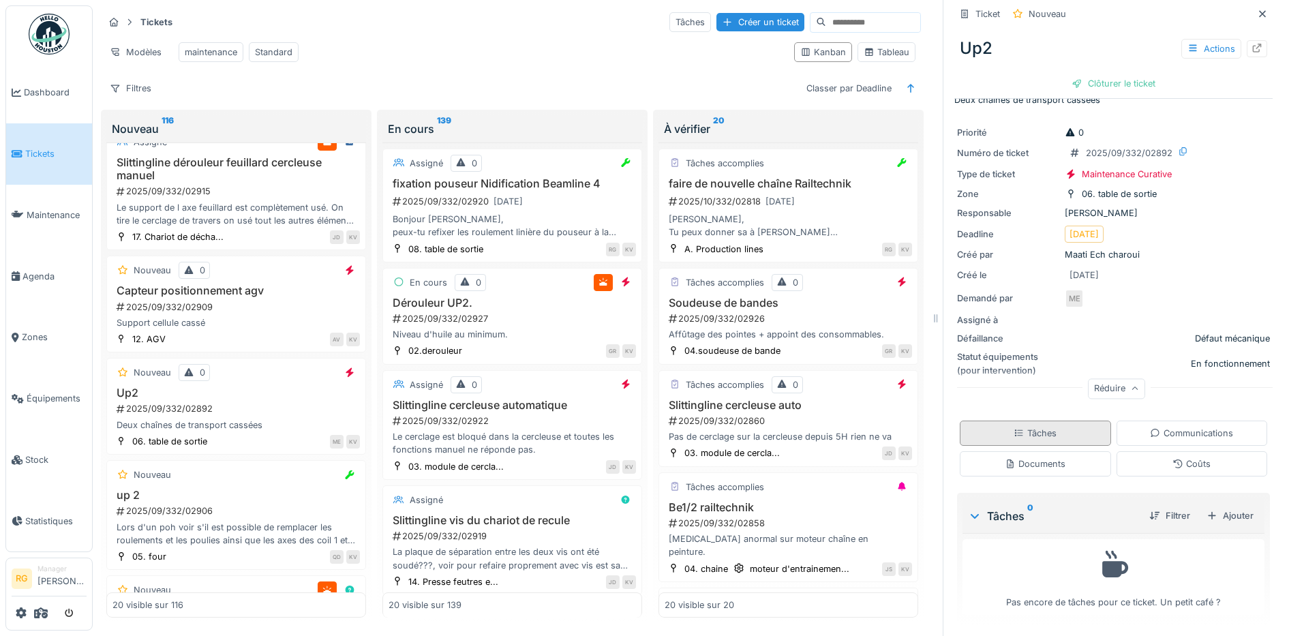
scroll to position [22, 0]
click at [1040, 457] on div "Documents" at bounding box center [1035, 463] width 61 height 13
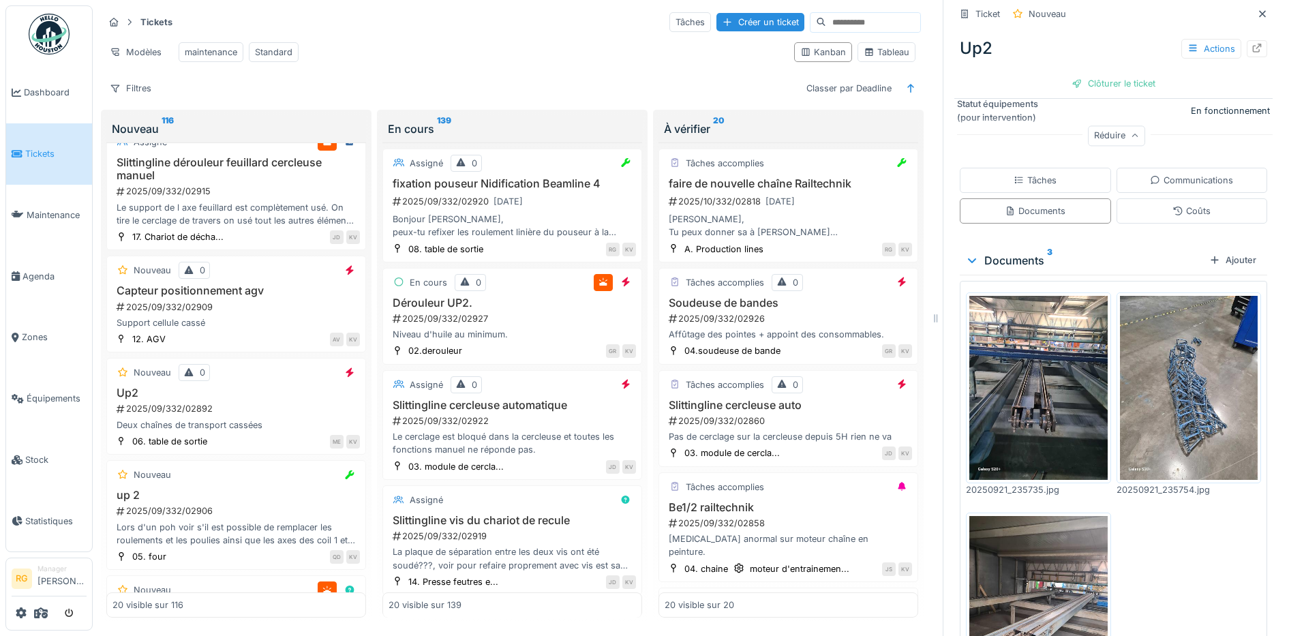
scroll to position [50, 0]
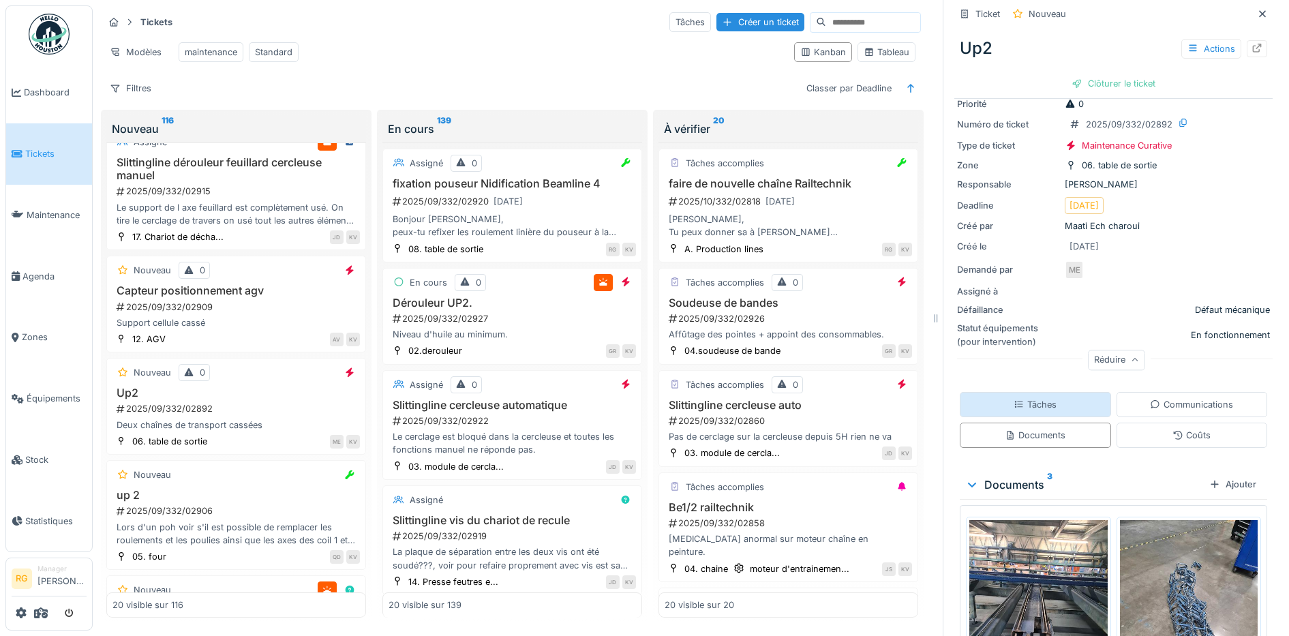
click at [1049, 398] on div "Tâches" at bounding box center [1035, 404] width 151 height 25
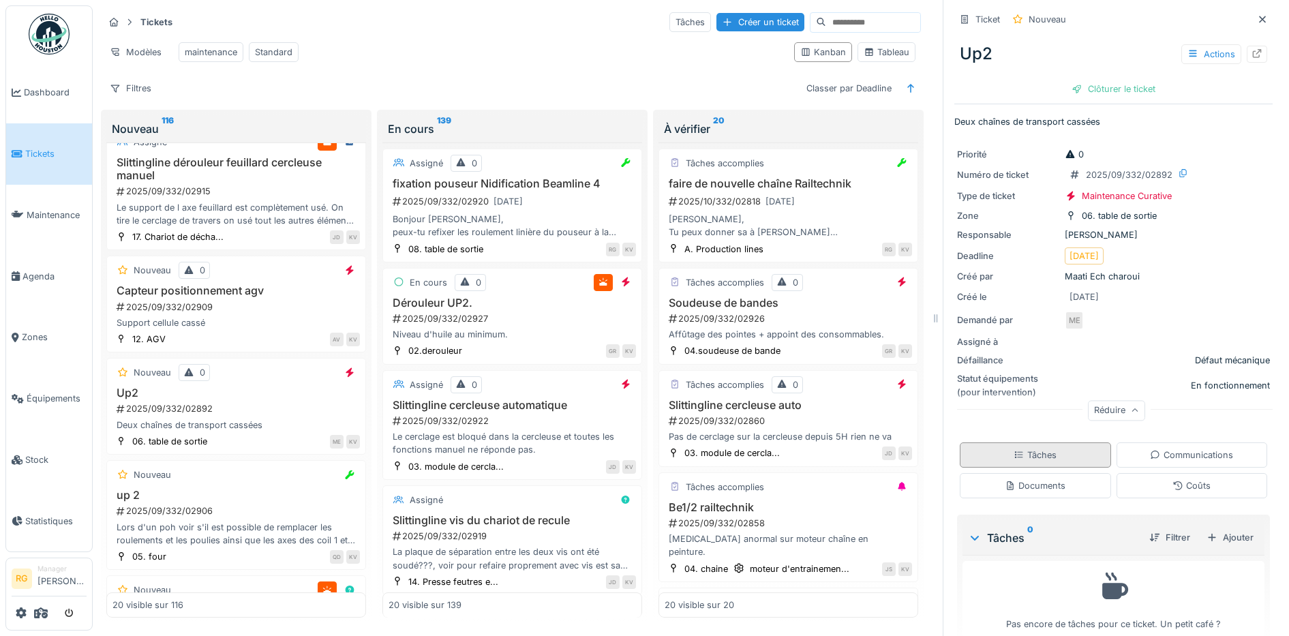
scroll to position [22, 0]
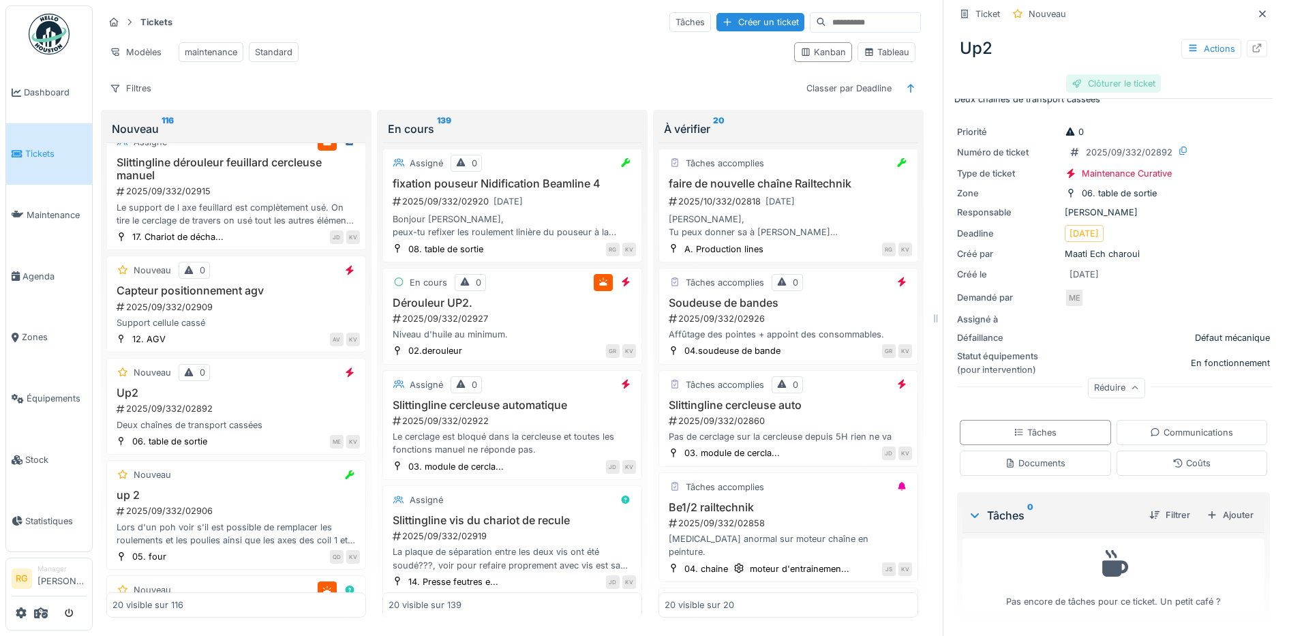
click at [1109, 74] on div "Clôturer le ticket" at bounding box center [1113, 83] width 95 height 18
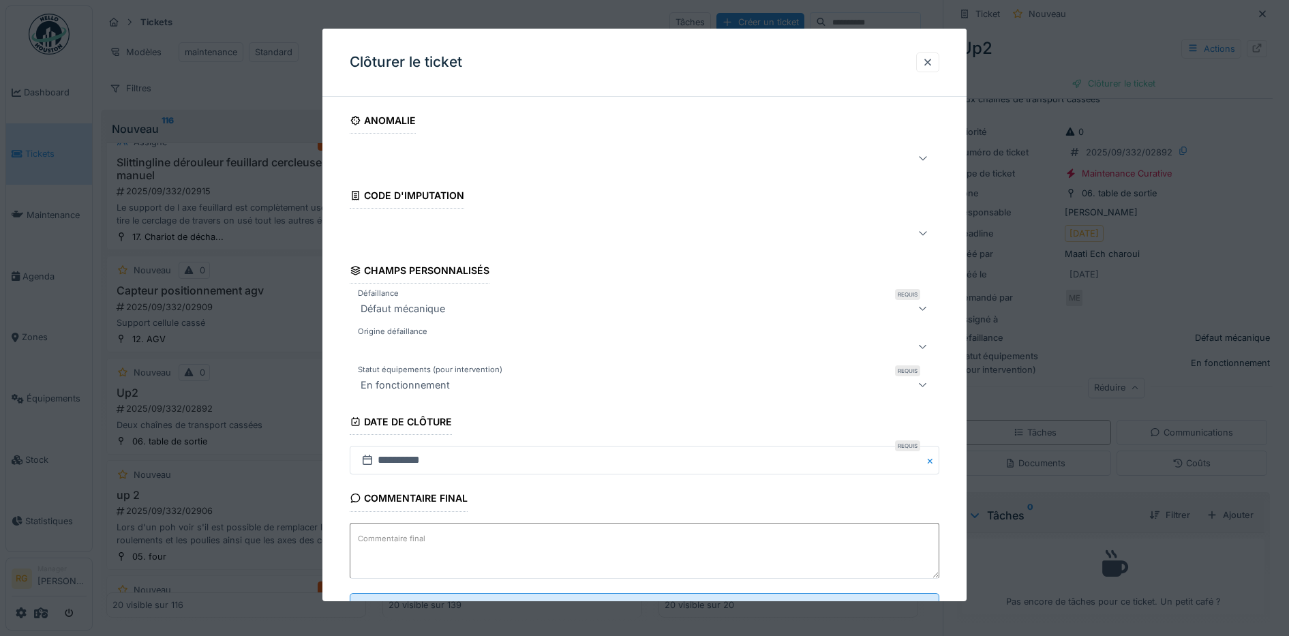
click at [450, 541] on textarea "Commentaire final" at bounding box center [645, 551] width 590 height 56
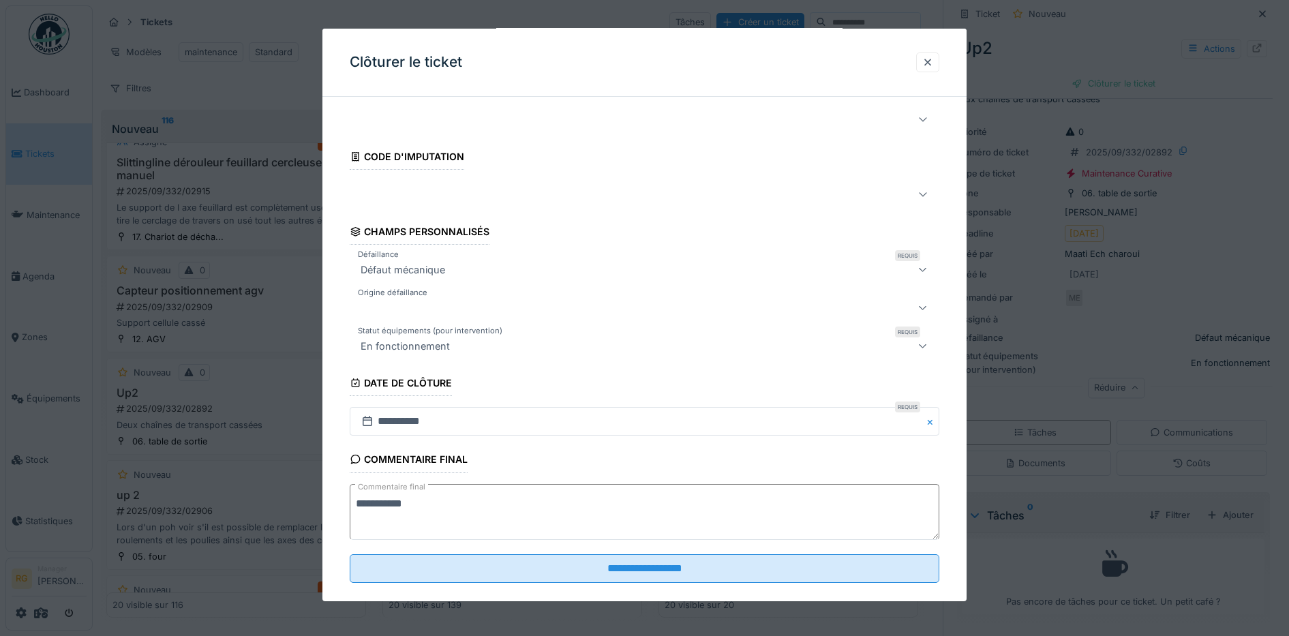
scroll to position [59, 0]
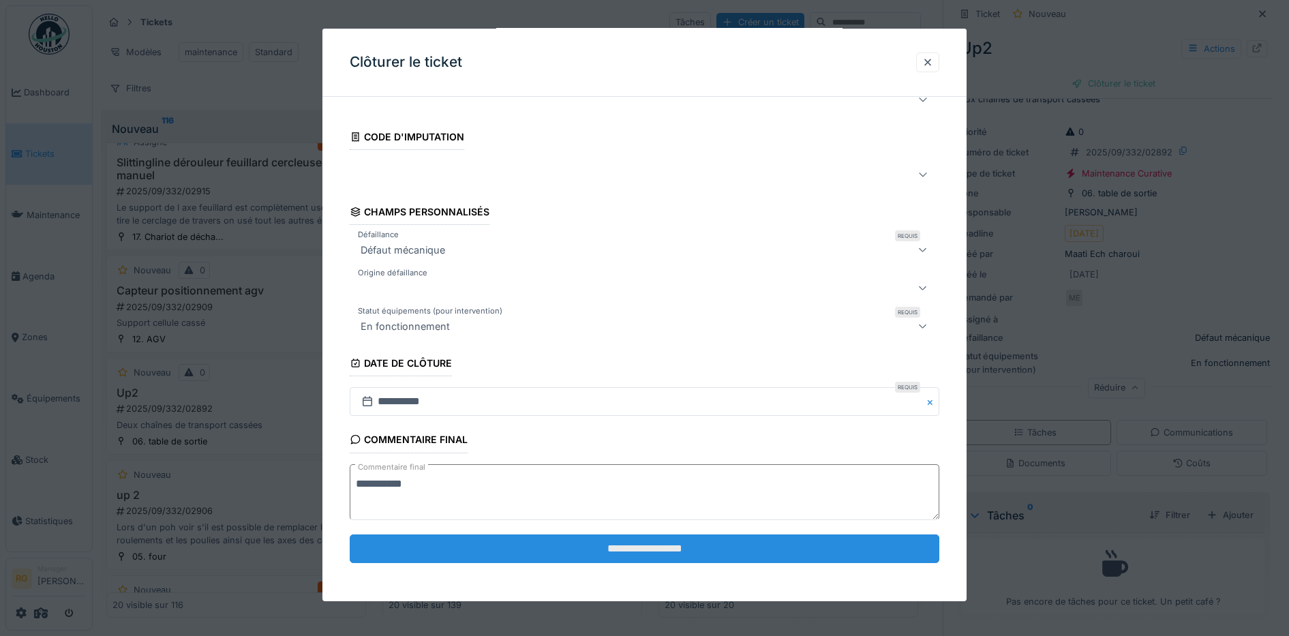
type textarea "**********"
click at [629, 553] on input "**********" at bounding box center [645, 548] width 590 height 29
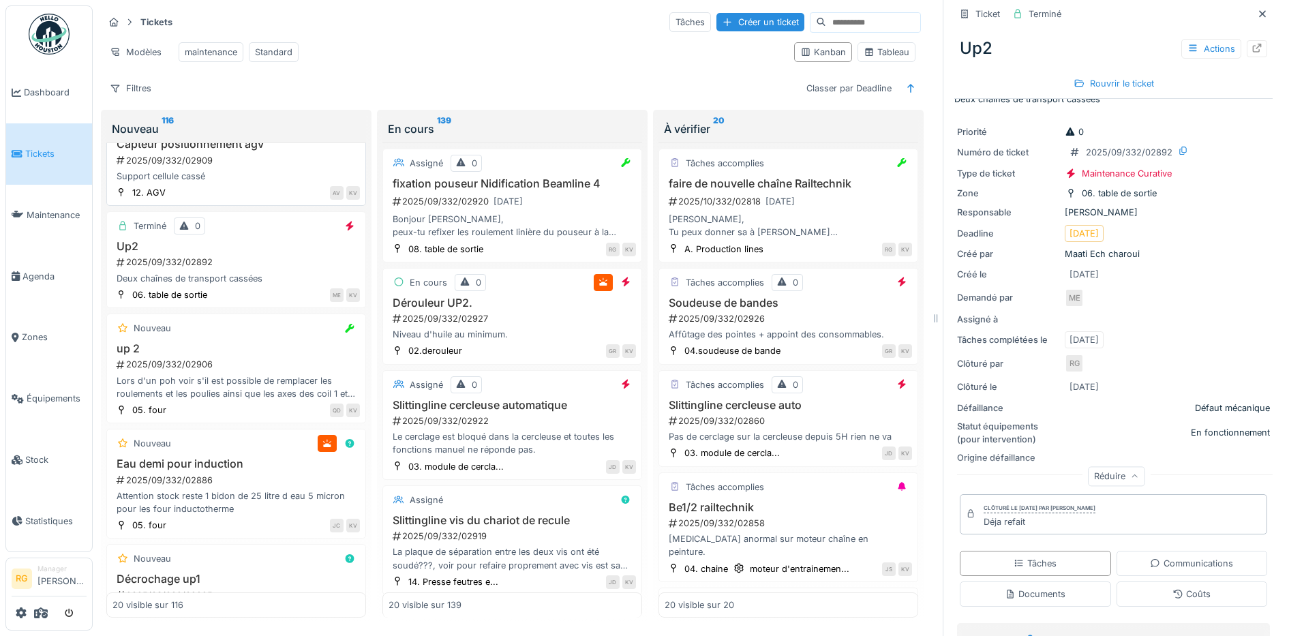
scroll to position [426, 0]
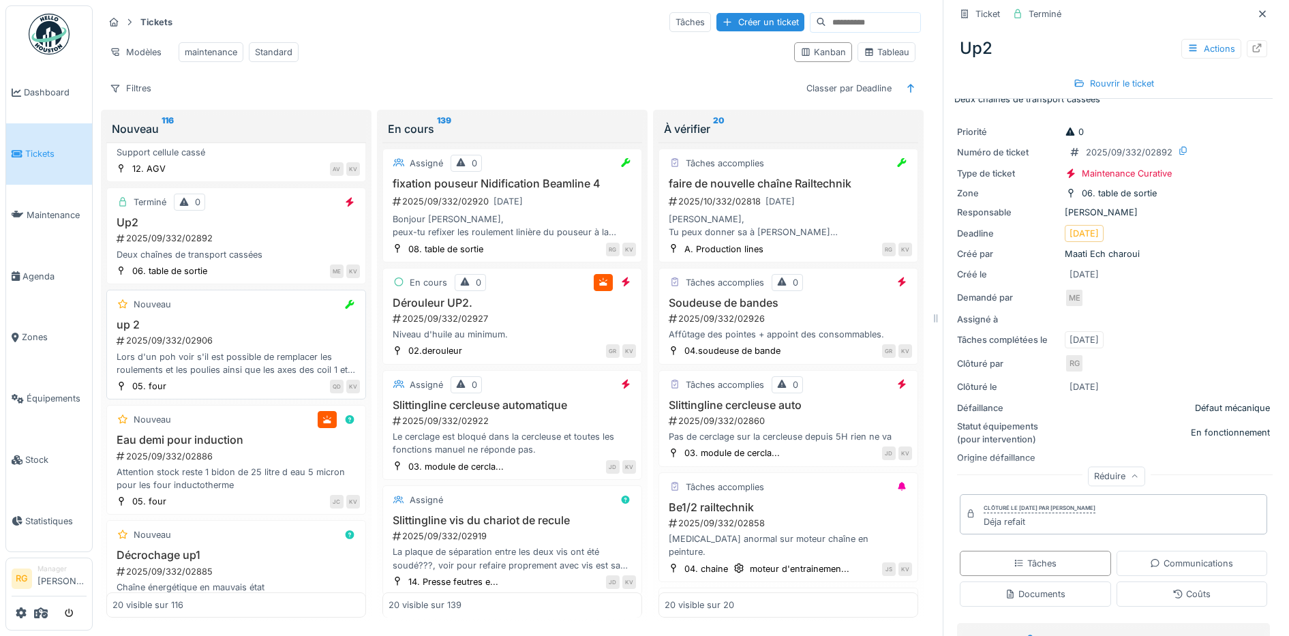
click at [260, 337] on div "2025/09/332/02906" at bounding box center [237, 340] width 245 height 13
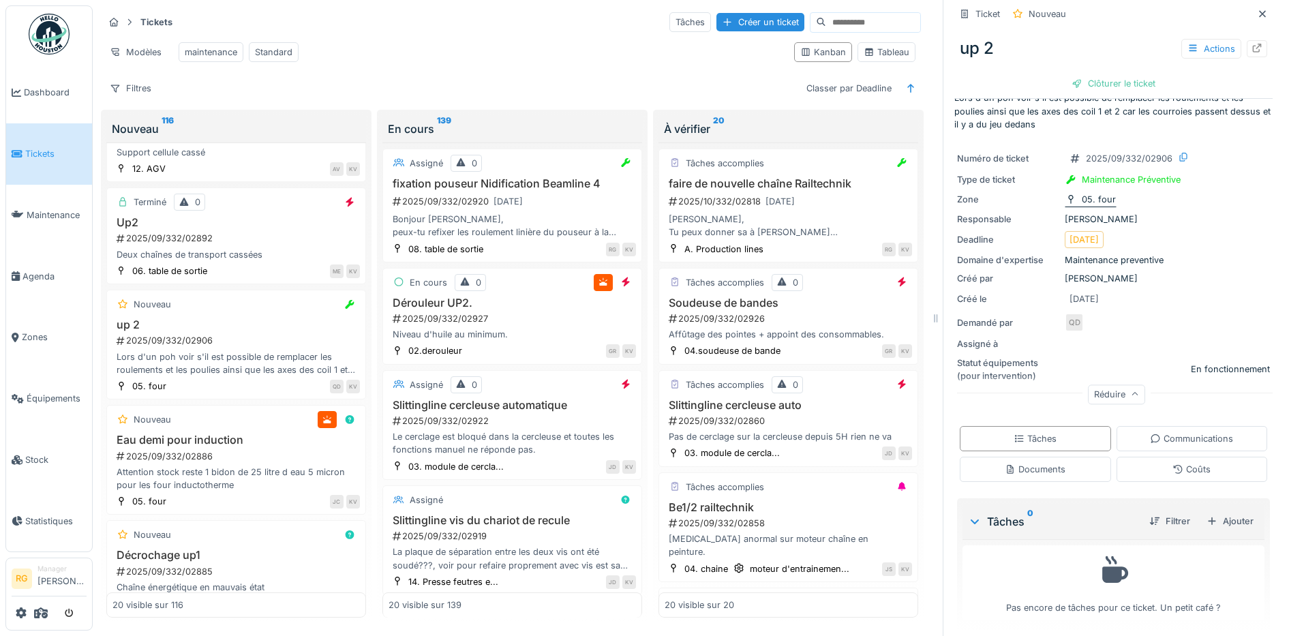
scroll to position [30, 0]
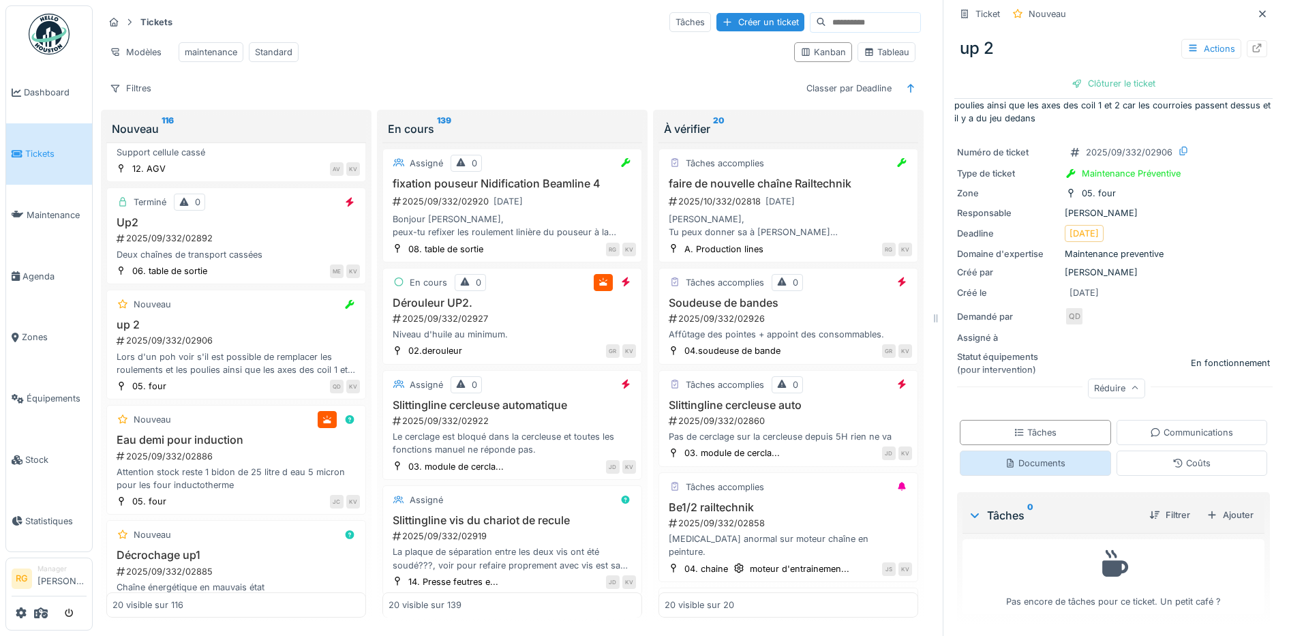
click at [1025, 457] on div "Documents" at bounding box center [1035, 463] width 61 height 13
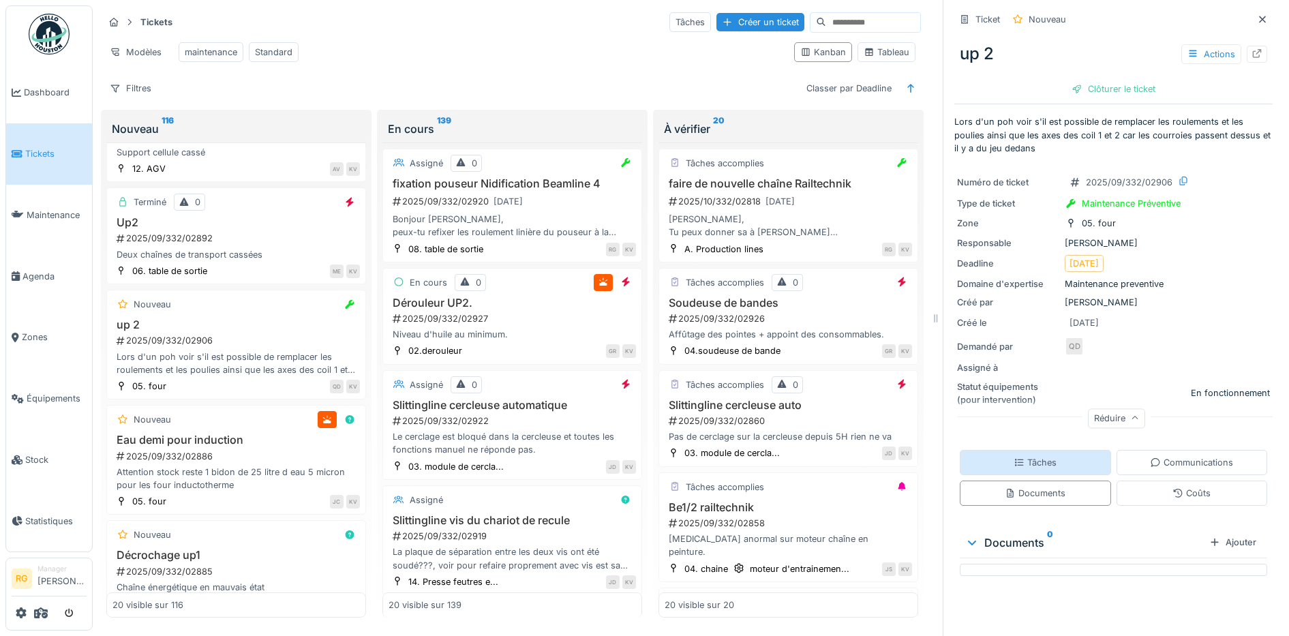
click at [1025, 456] on div "Tâches" at bounding box center [1035, 462] width 43 height 13
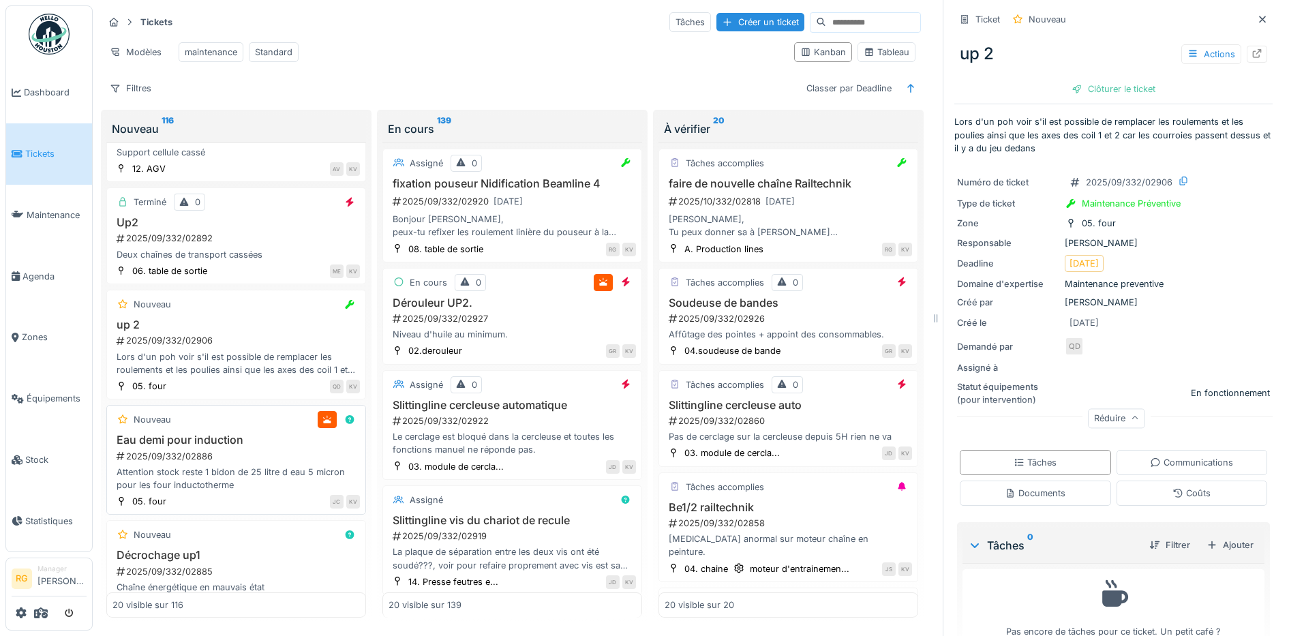
click at [263, 463] on div "2025/09/332/02886" at bounding box center [237, 456] width 245 height 13
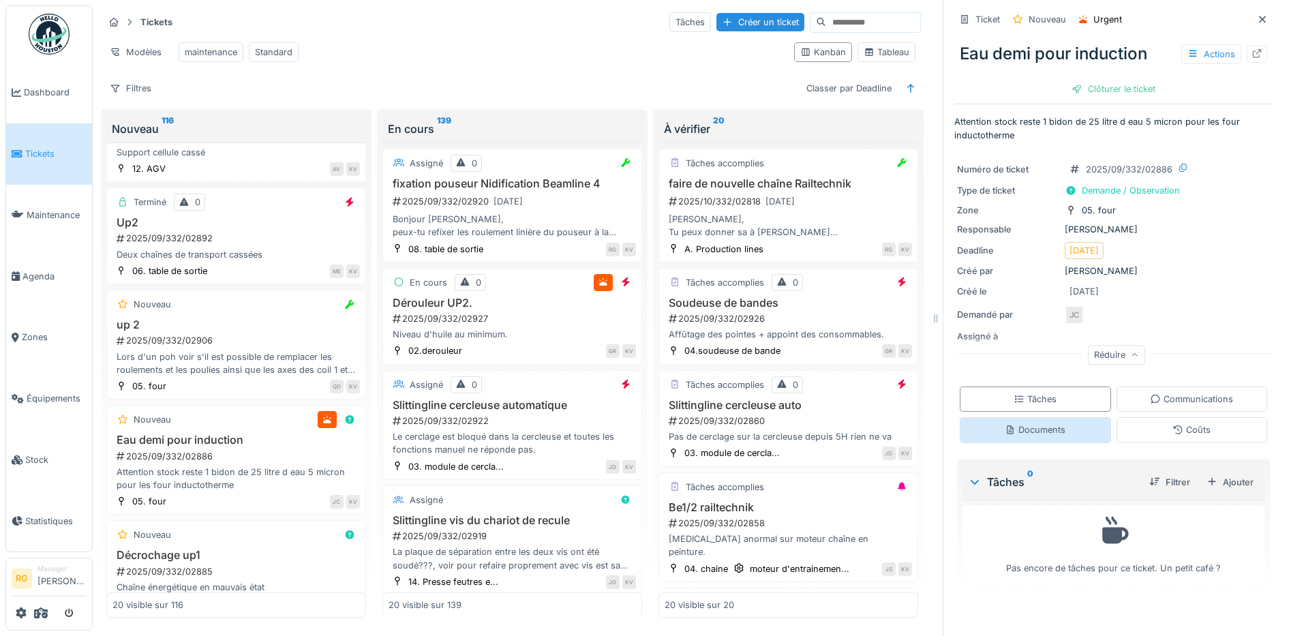
click at [1035, 430] on div "Documents" at bounding box center [1035, 429] width 61 height 13
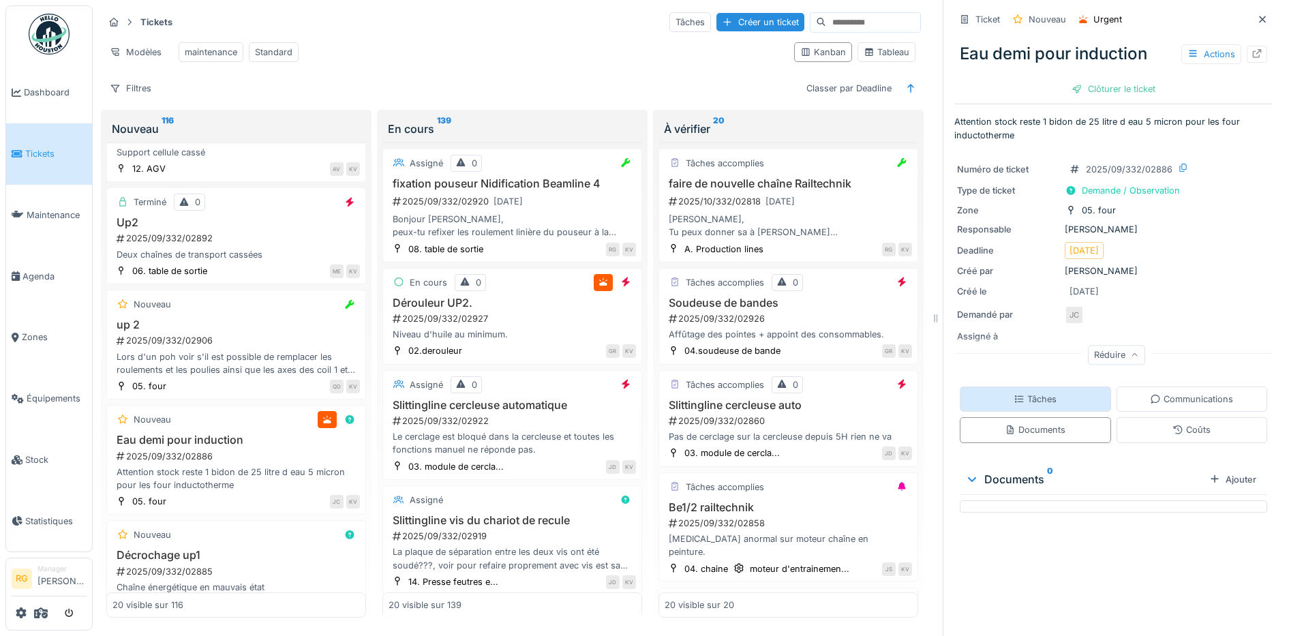
click at [1018, 393] on div "Tâches" at bounding box center [1035, 399] width 43 height 13
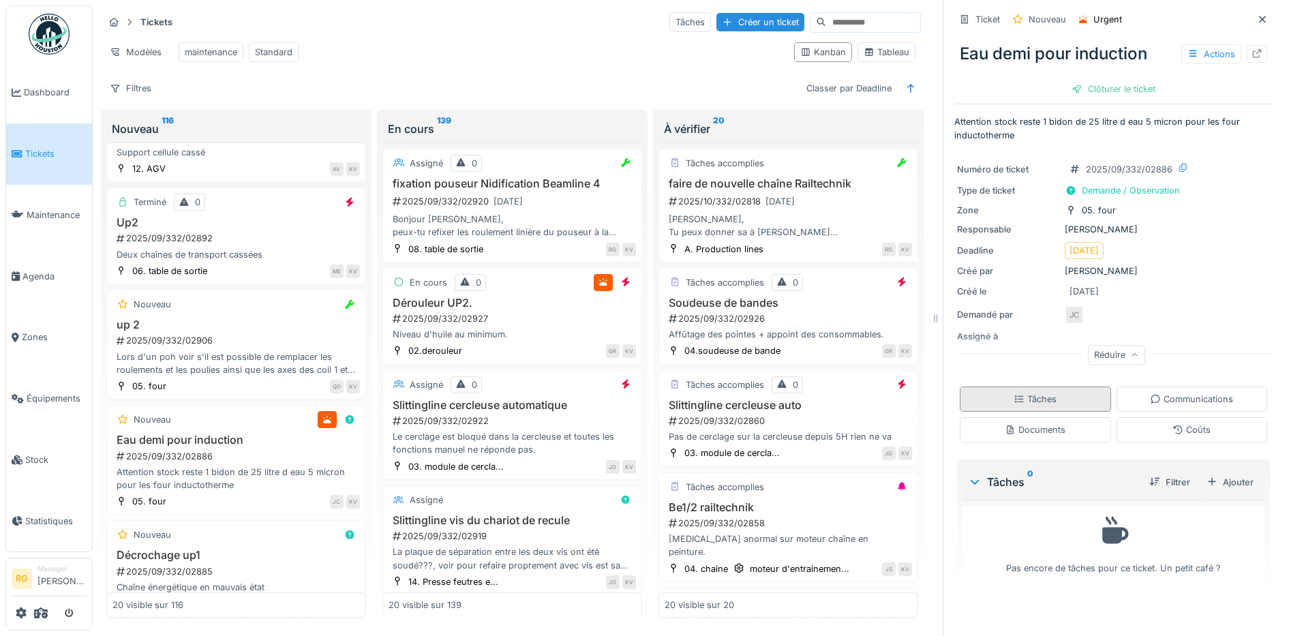
click at [1041, 387] on div "Tâches" at bounding box center [1035, 399] width 151 height 25
click at [1215, 473] on div "Ajouter" at bounding box center [1230, 482] width 58 height 18
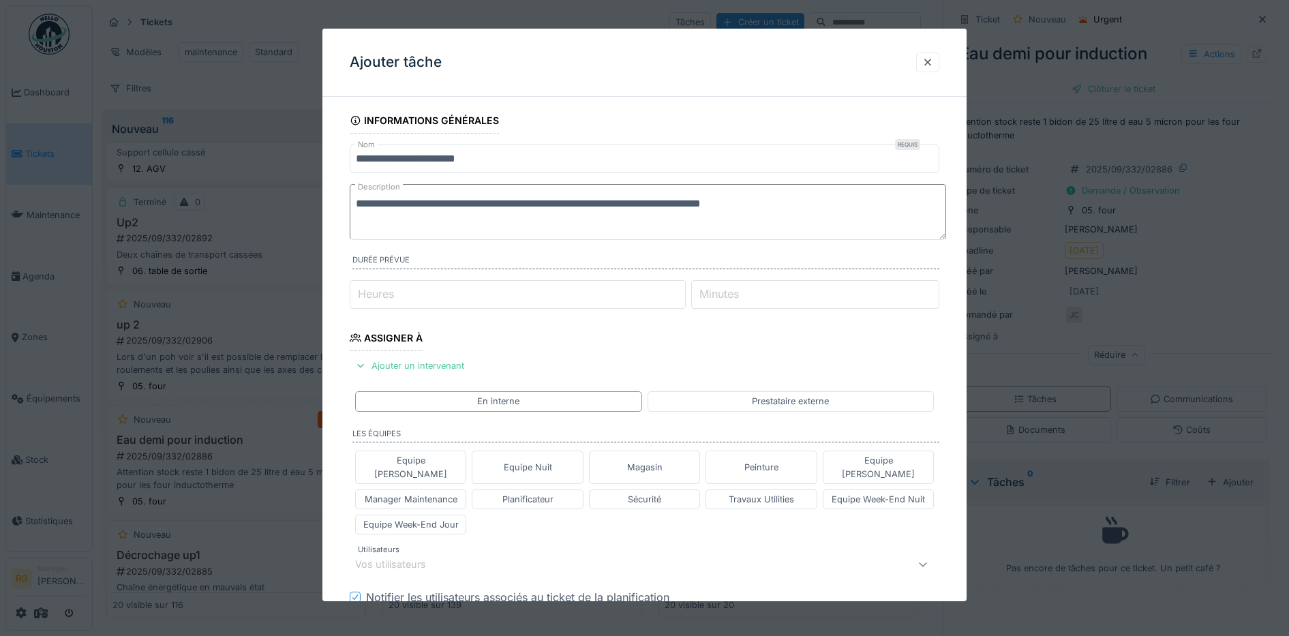
click at [785, 206] on textarea "**********" at bounding box center [648, 212] width 596 height 56
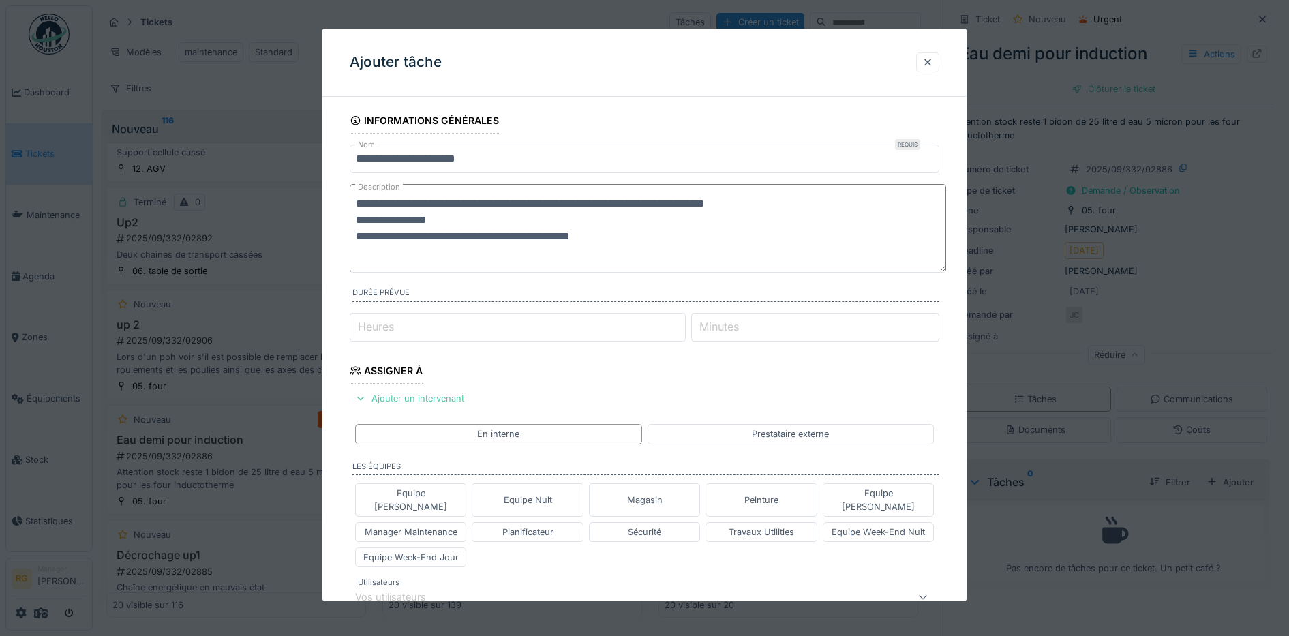
scroll to position [0, 0]
type textarea "**********"
click at [641, 496] on div "Magasin" at bounding box center [644, 500] width 35 height 13
type input "****"
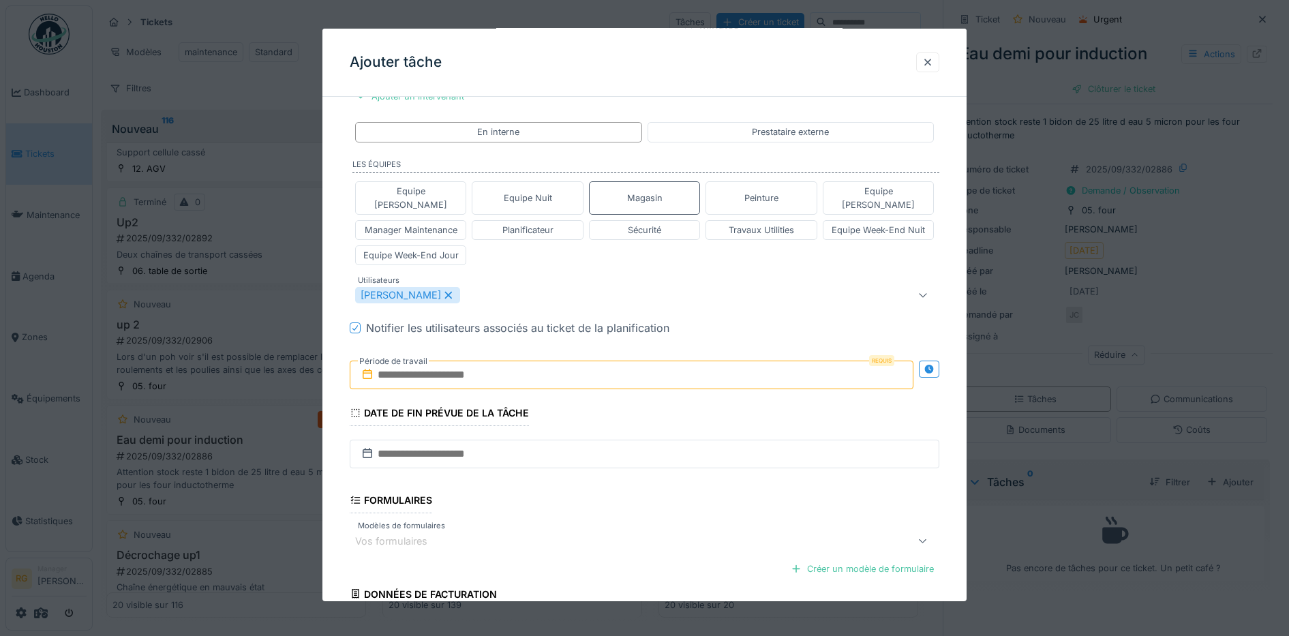
scroll to position [413, 0]
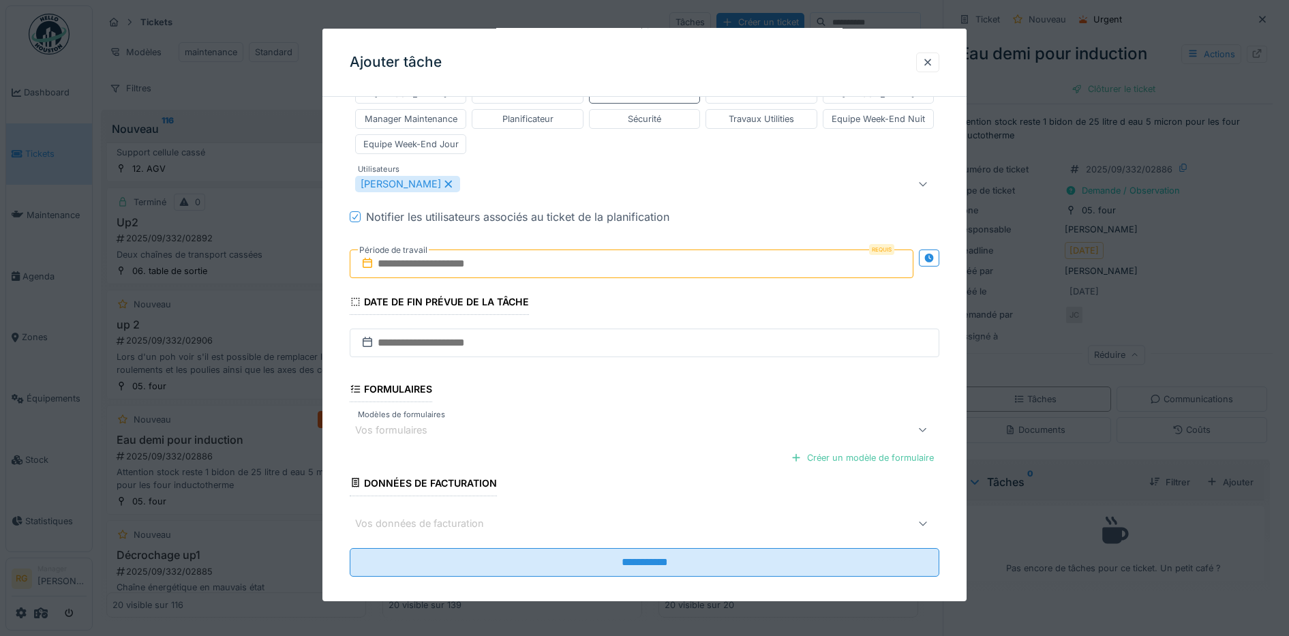
click at [440, 257] on input "text" at bounding box center [632, 263] width 564 height 29
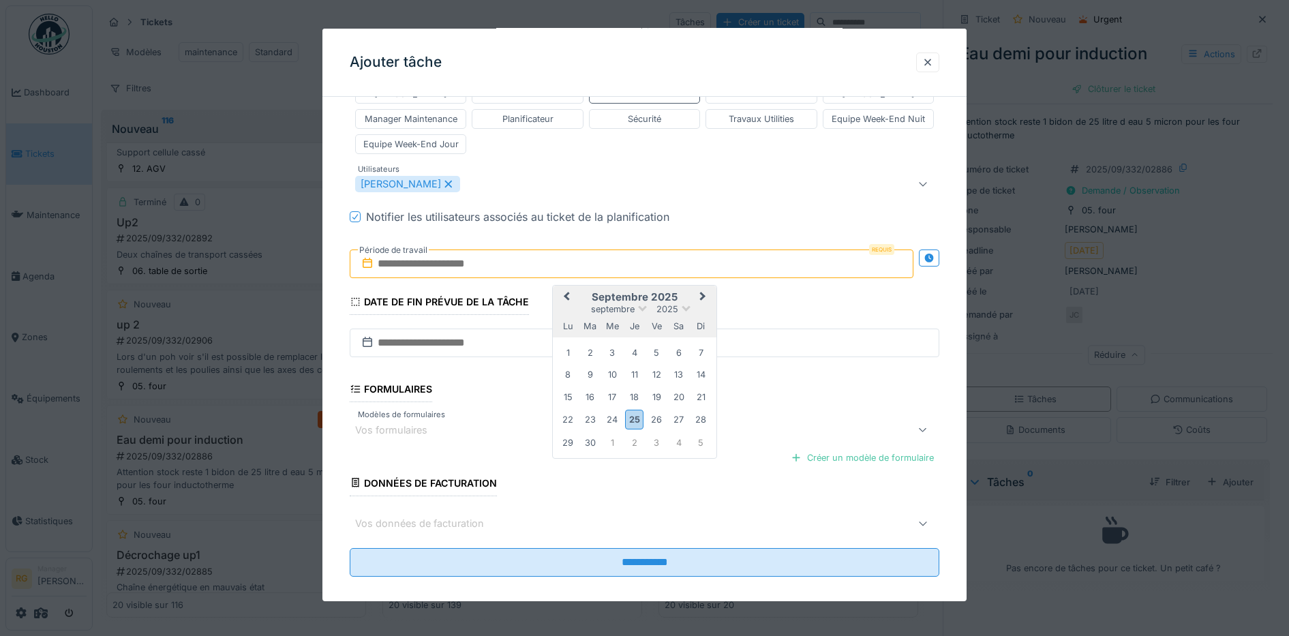
click at [686, 291] on h2 "septembre 2025" at bounding box center [635, 297] width 164 height 12
click at [658, 410] on div "26" at bounding box center [657, 419] width 18 height 18
click at [655, 434] on div "3" at bounding box center [657, 443] width 18 height 18
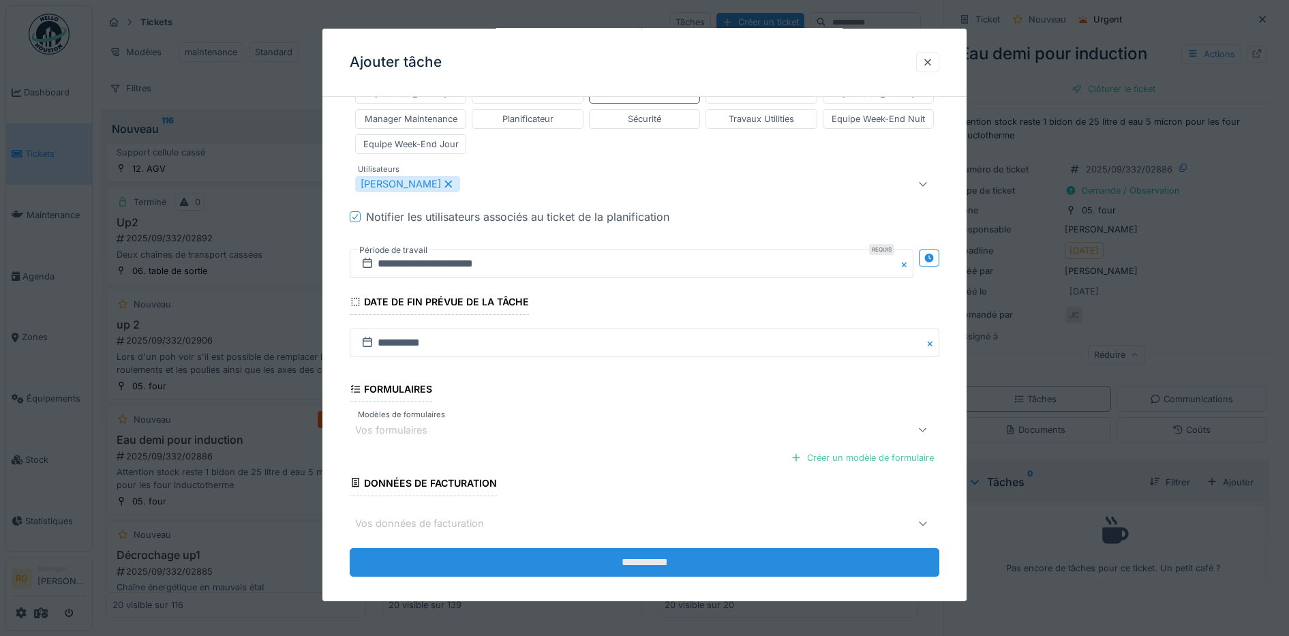
click at [667, 549] on input "**********" at bounding box center [645, 562] width 590 height 29
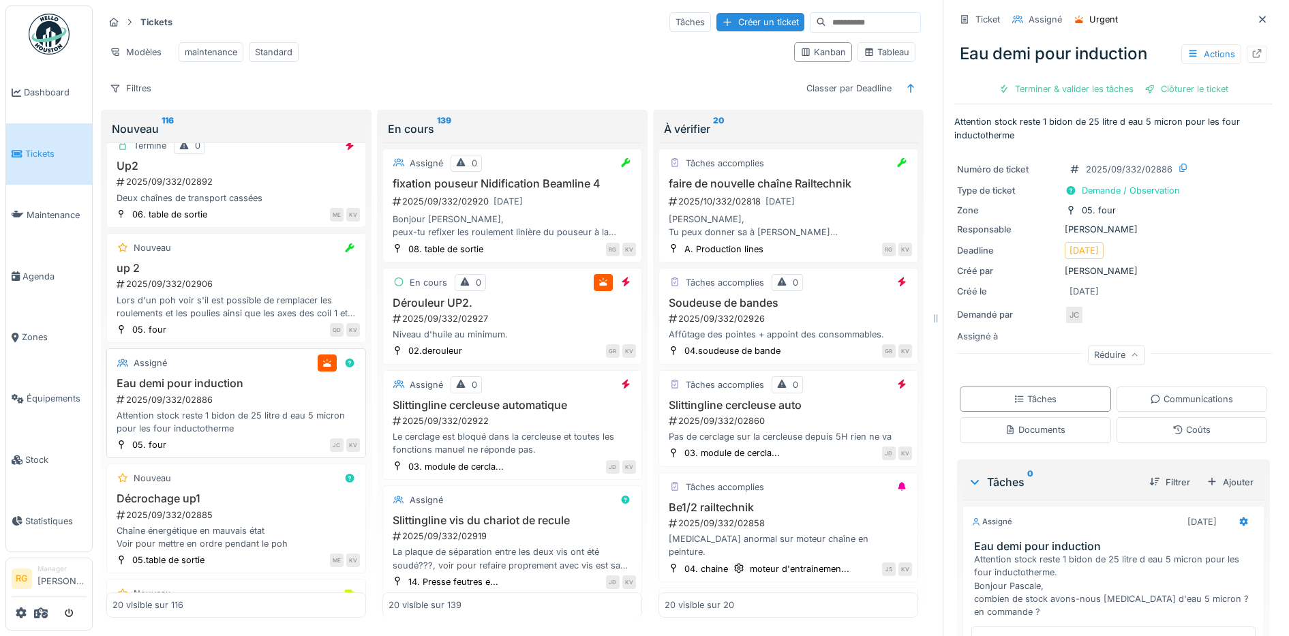
scroll to position [511, 0]
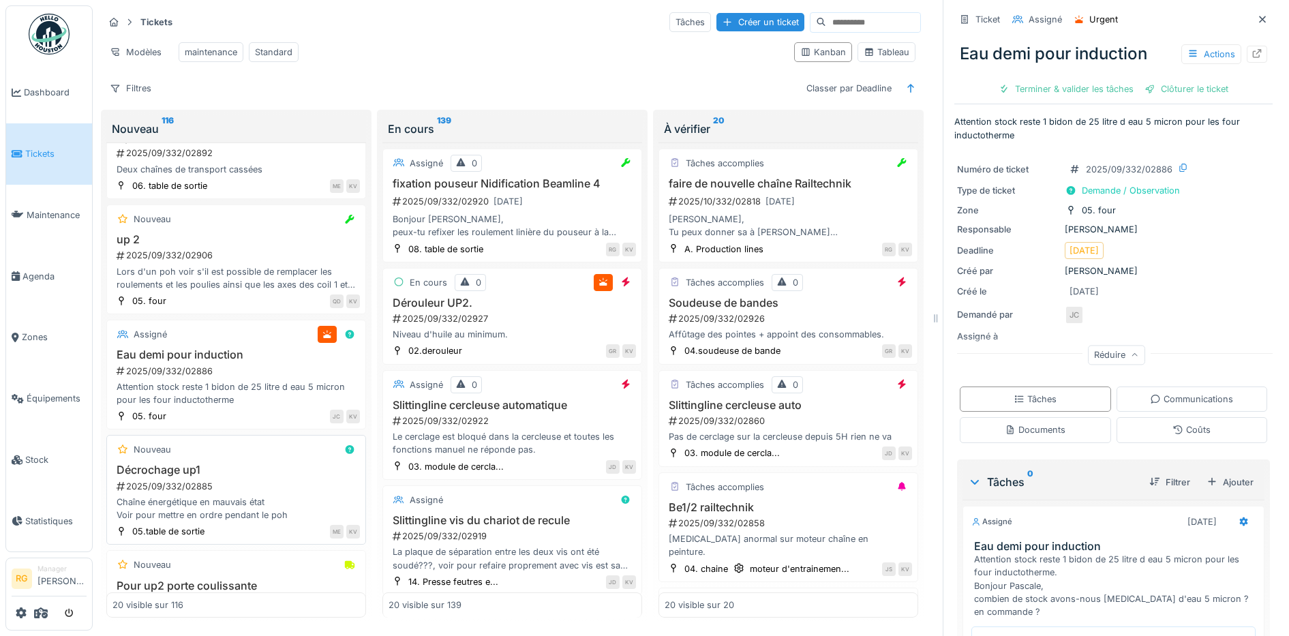
click at [258, 485] on div "2025/09/332/02885" at bounding box center [237, 486] width 245 height 13
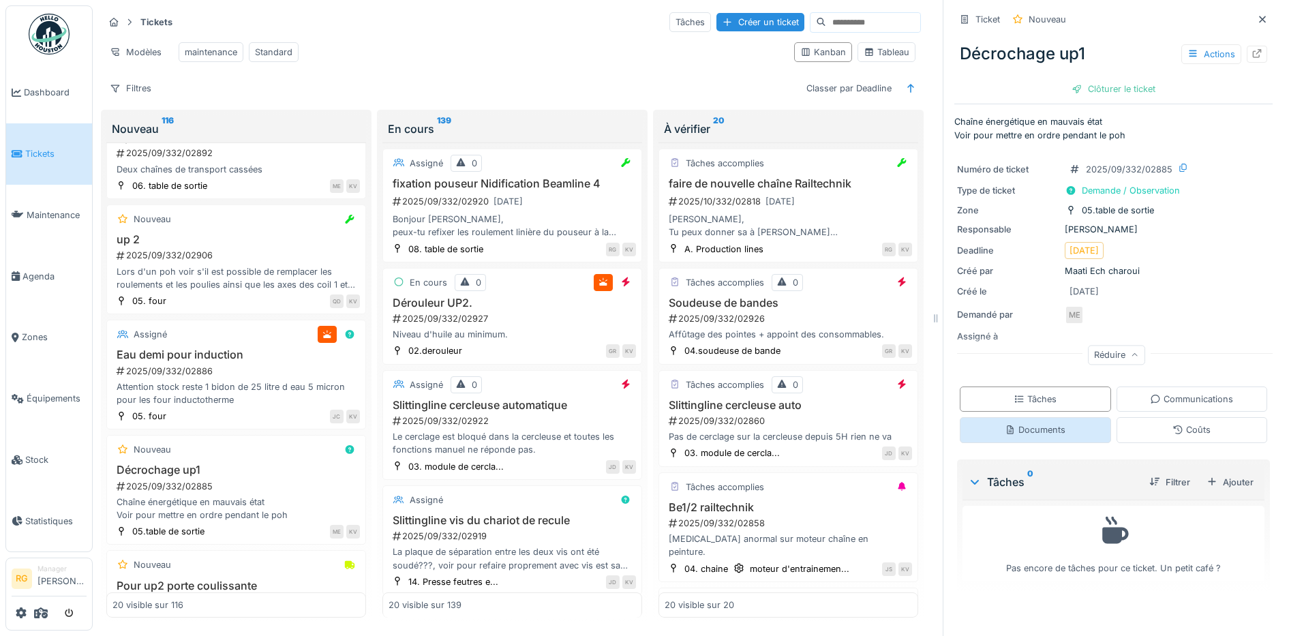
click at [1034, 423] on div "Documents" at bounding box center [1035, 429] width 61 height 13
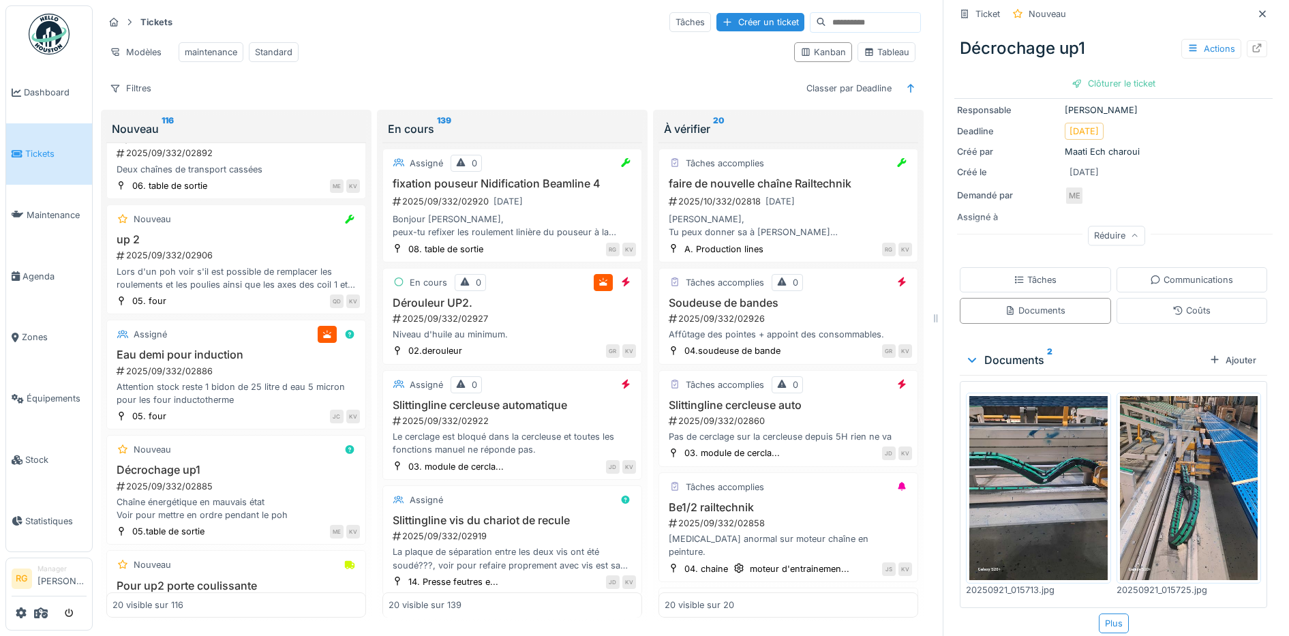
scroll to position [124, 0]
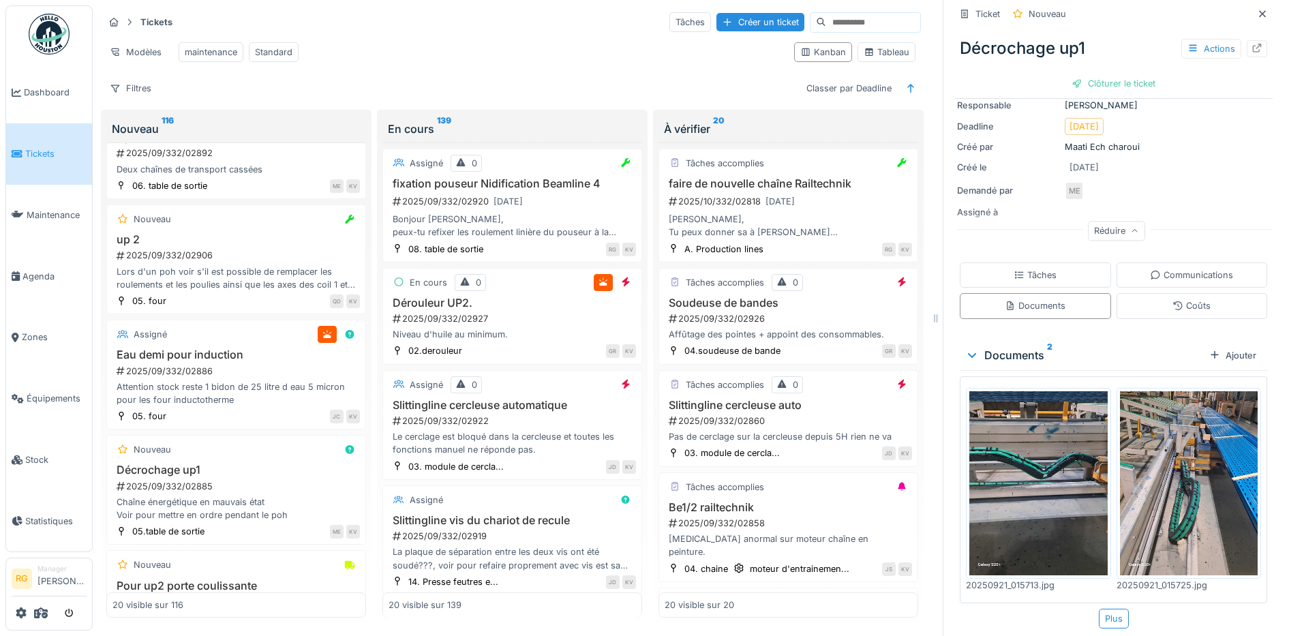
click at [1021, 459] on img at bounding box center [1038, 483] width 138 height 184
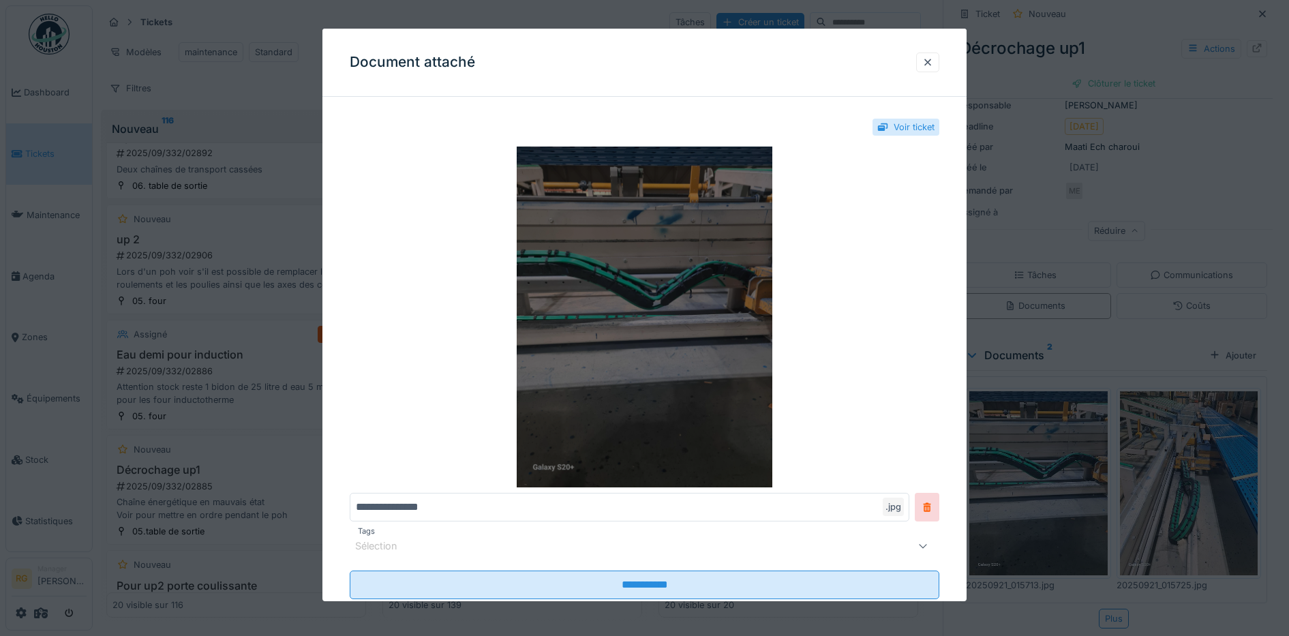
click at [659, 294] on img at bounding box center [645, 317] width 590 height 341
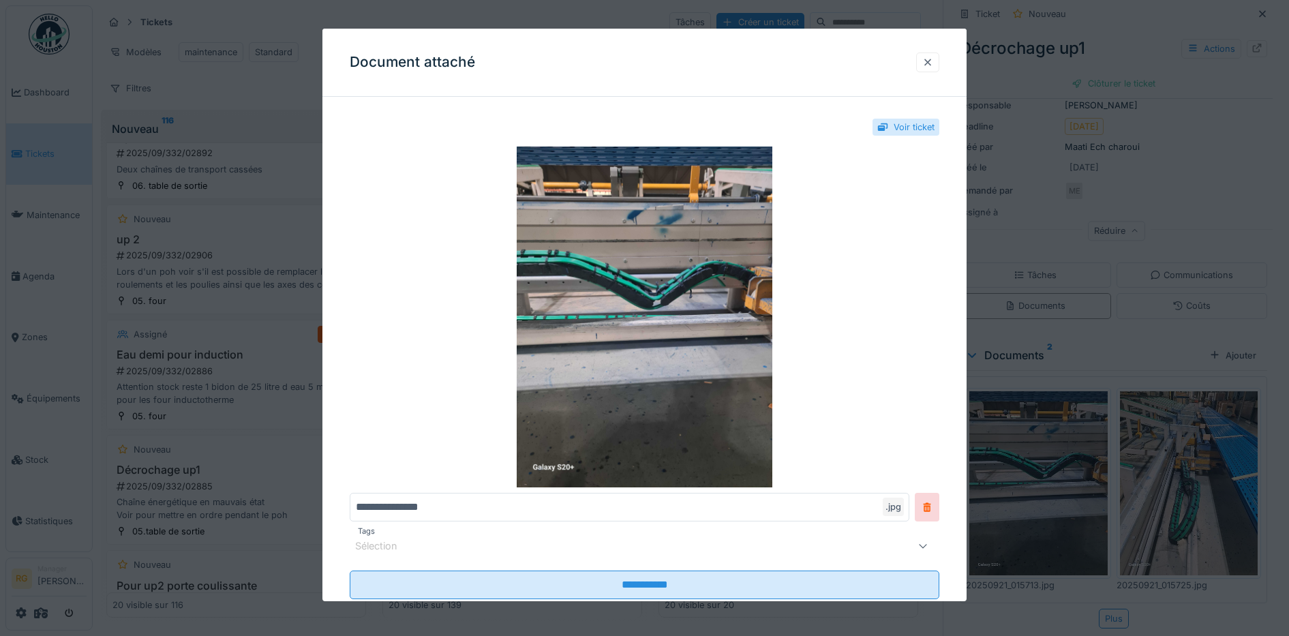
click at [933, 63] on div at bounding box center [927, 62] width 11 height 13
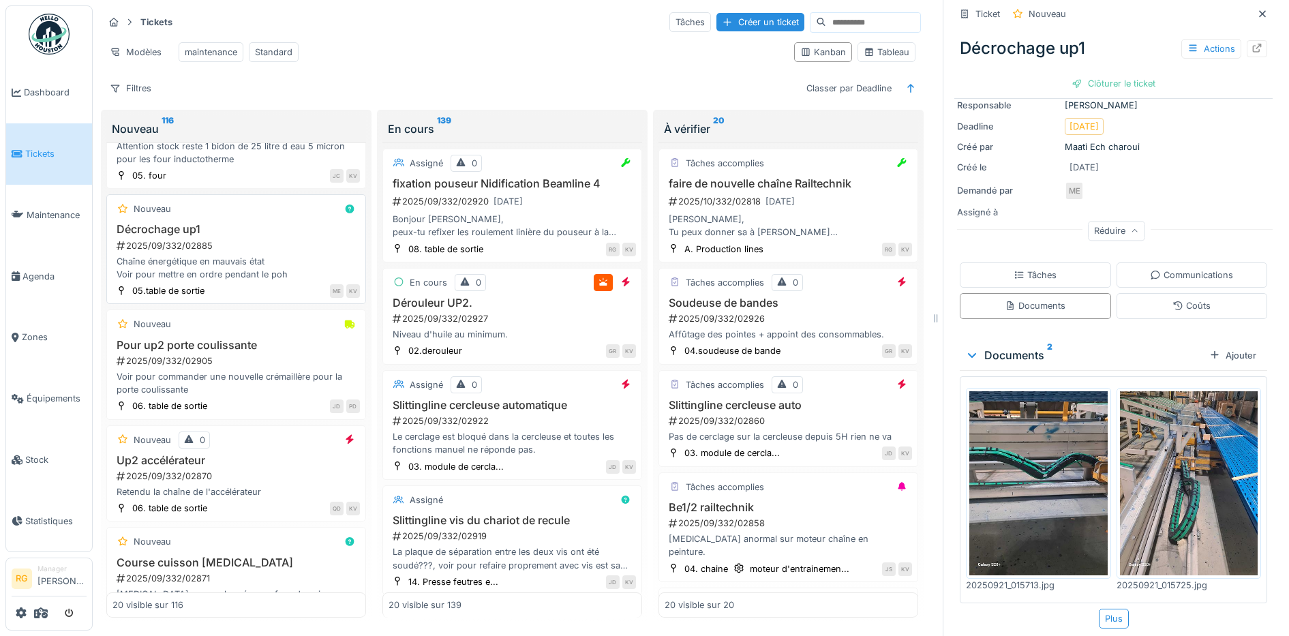
scroll to position [767, 0]
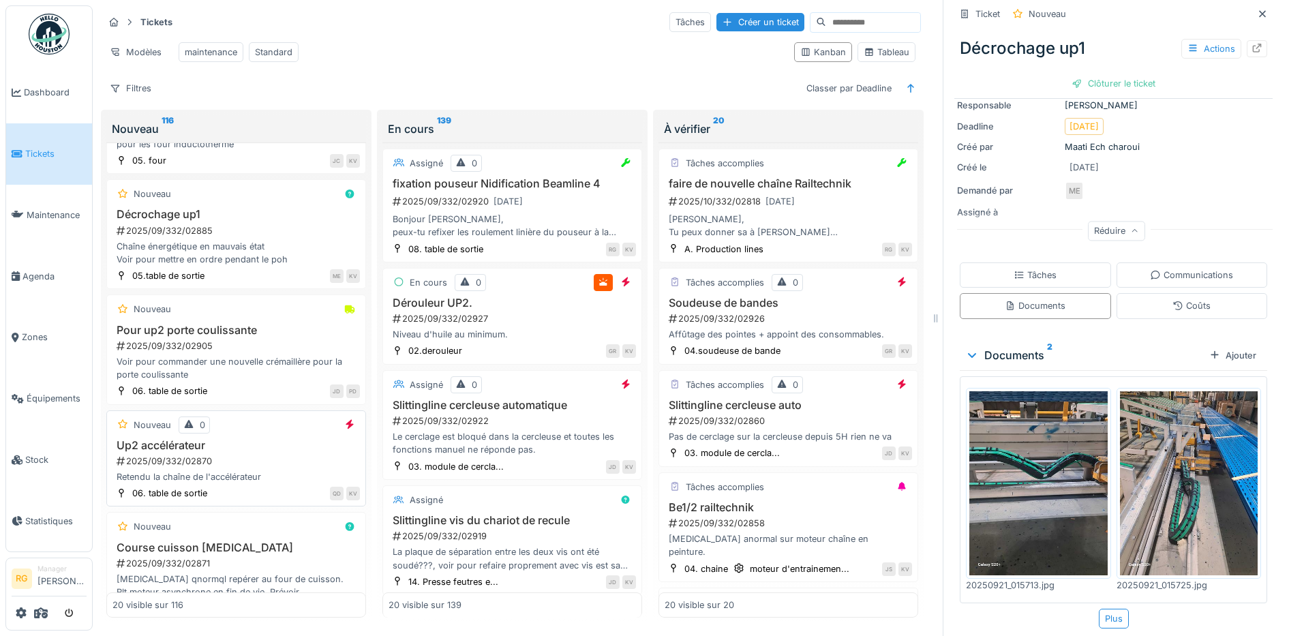
click at [277, 440] on h3 "Up2 accélérateur" at bounding box center [235, 445] width 247 height 13
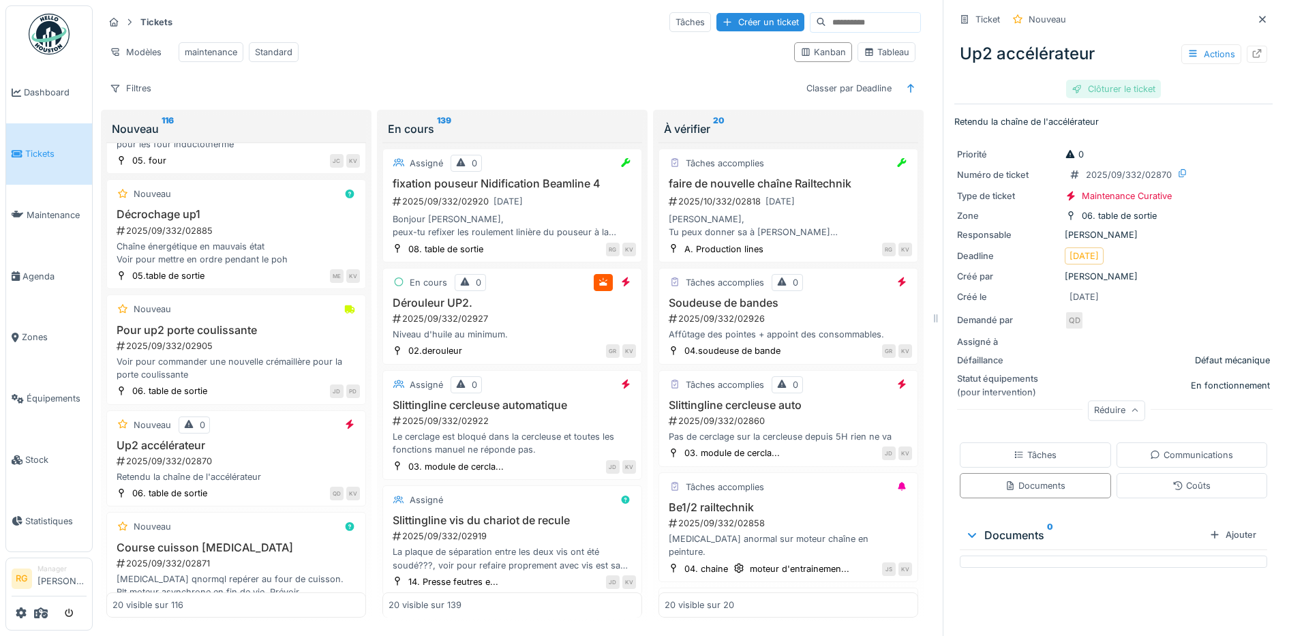
click at [1103, 80] on div "Clôturer le ticket" at bounding box center [1113, 89] width 95 height 18
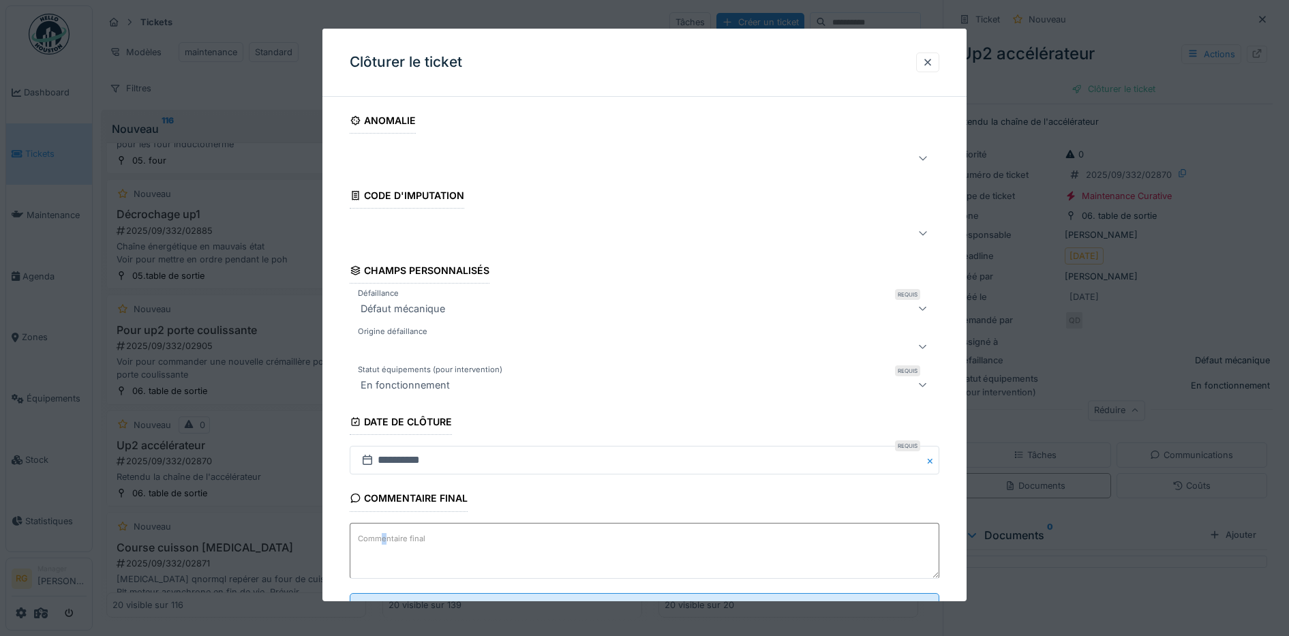
click at [384, 535] on label "Commentaire final" at bounding box center [391, 538] width 73 height 17
click at [384, 535] on textarea "Commentaire final" at bounding box center [645, 551] width 590 height 56
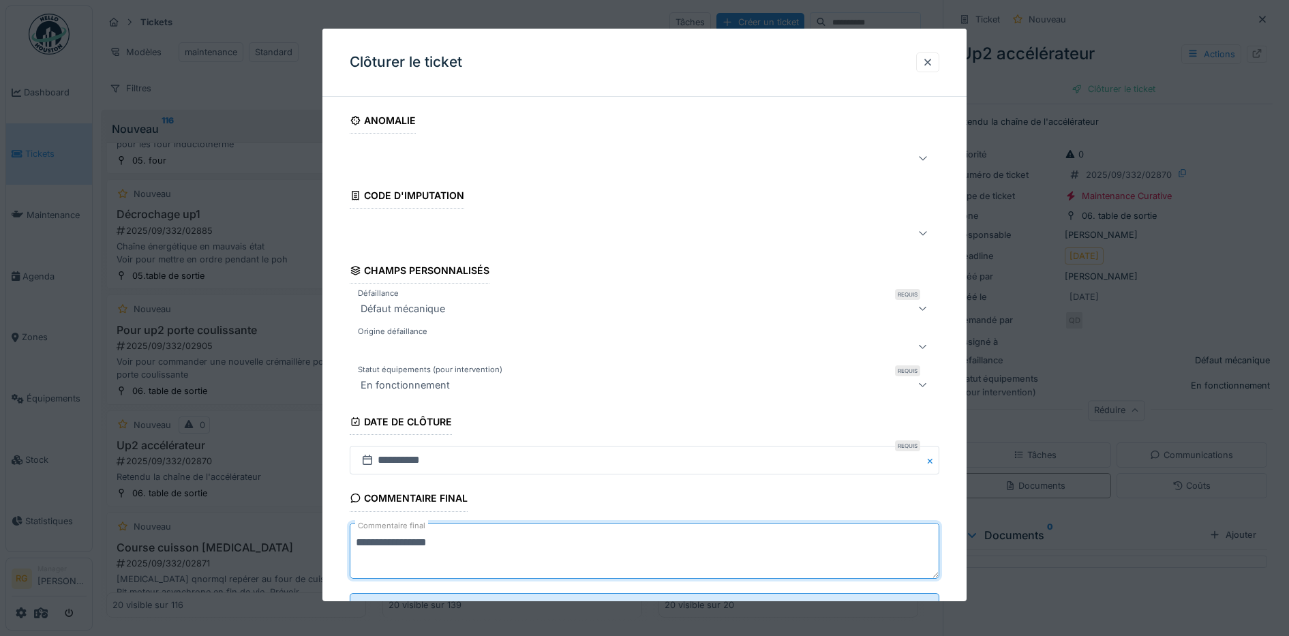
click at [397, 543] on textarea "**********" at bounding box center [645, 551] width 590 height 56
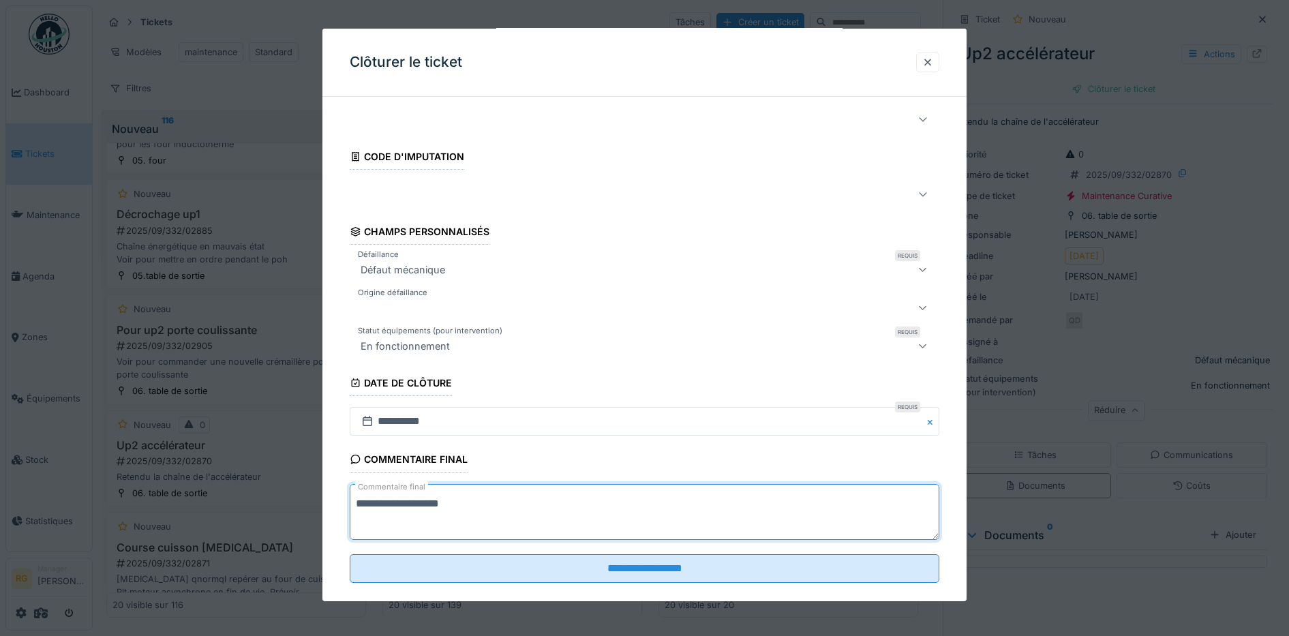
scroll to position [59, 0]
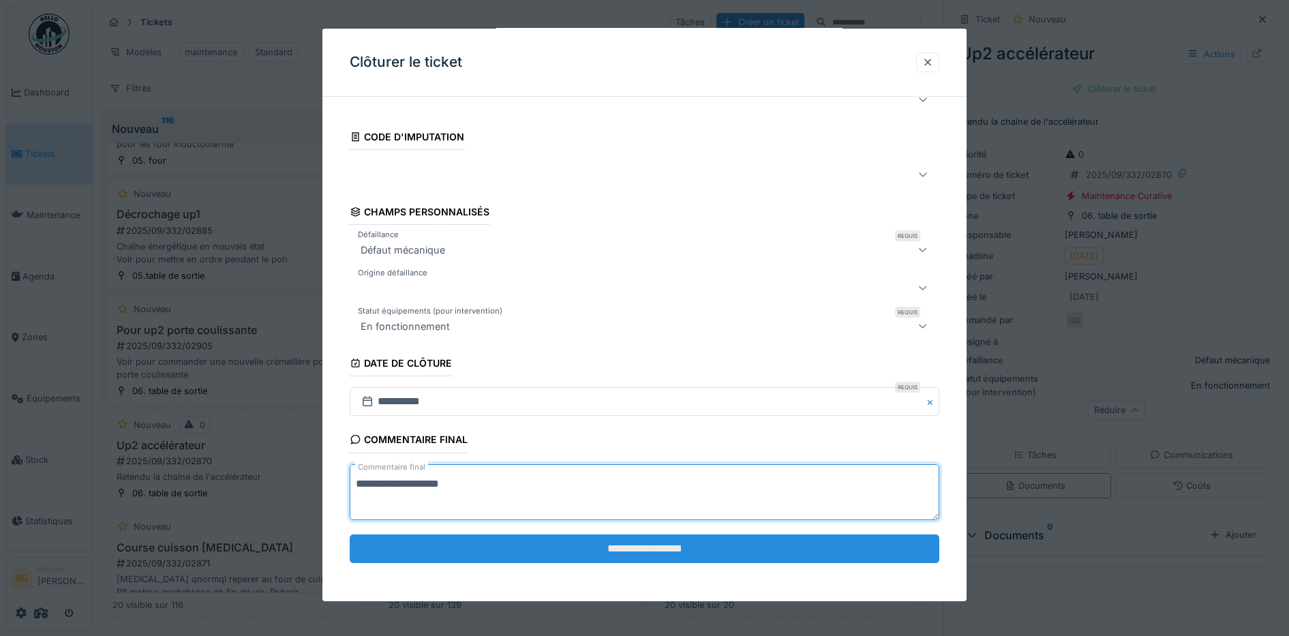
type textarea "**********"
click at [653, 553] on input "**********" at bounding box center [645, 548] width 590 height 29
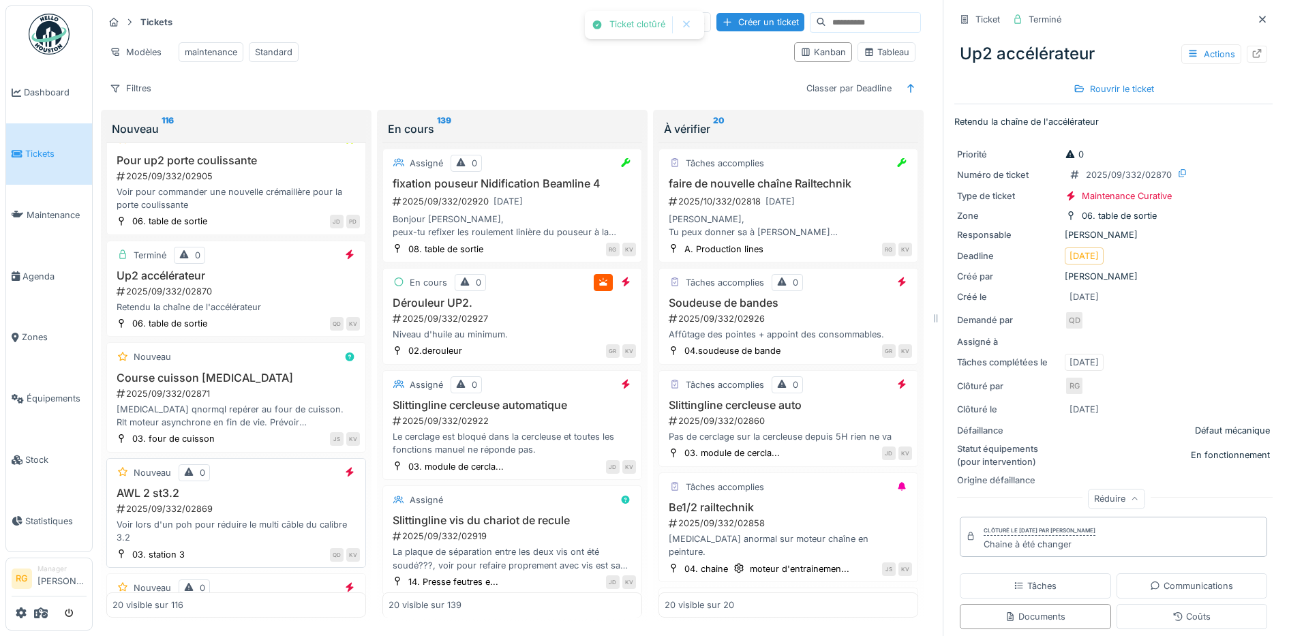
scroll to position [1023, 0]
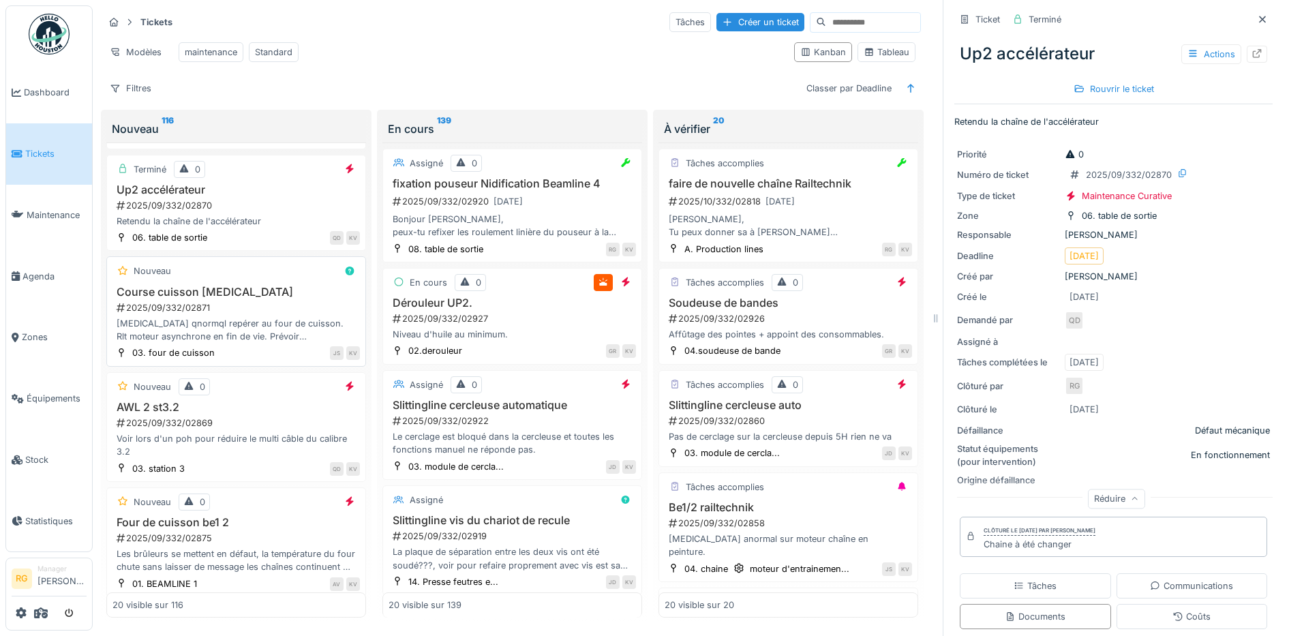
click at [257, 301] on div "2025/09/332/02871" at bounding box center [237, 307] width 245 height 13
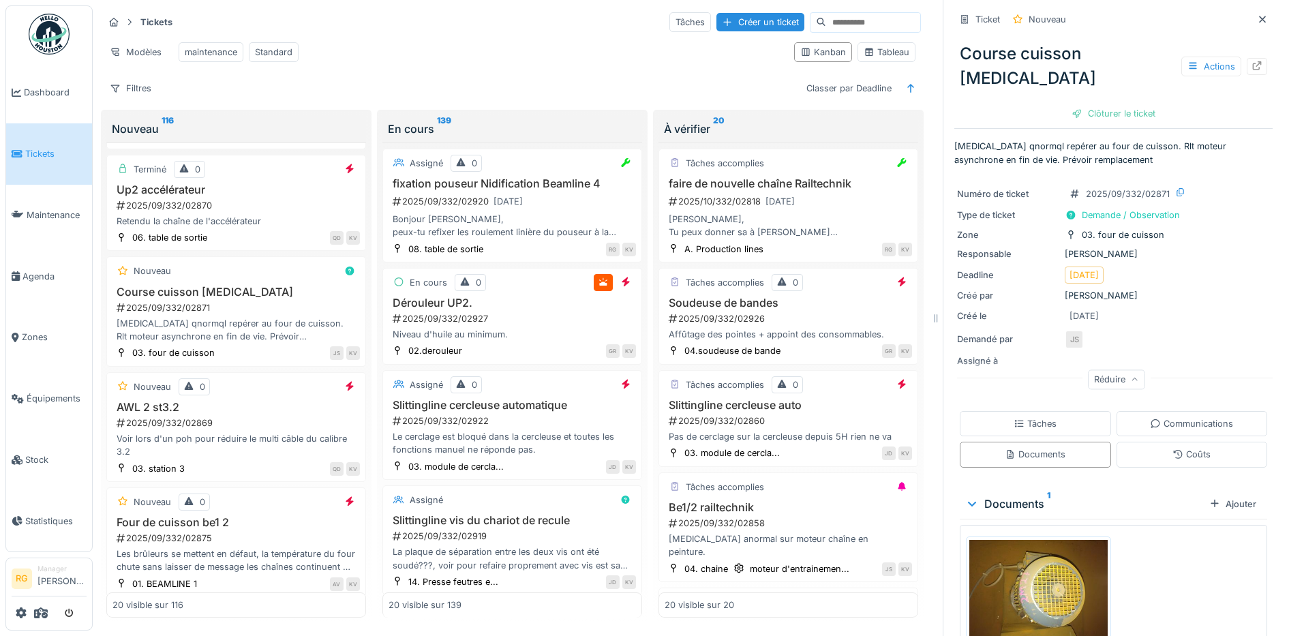
scroll to position [48, 0]
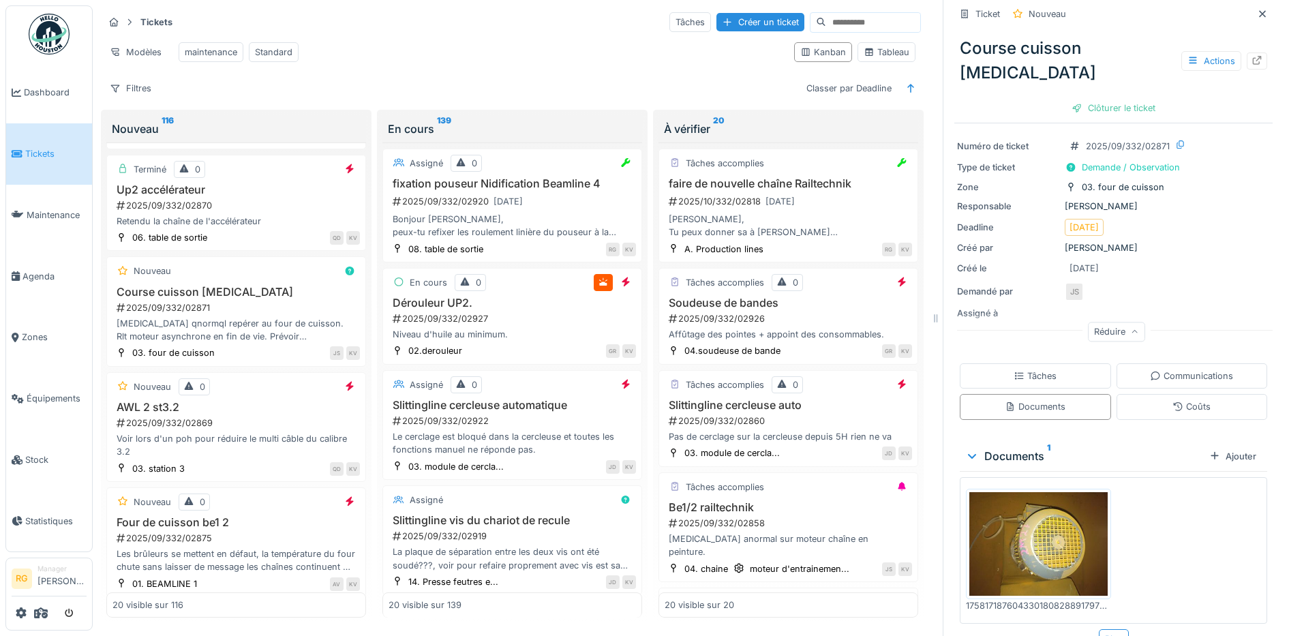
click at [1032, 509] on img at bounding box center [1038, 544] width 138 height 104
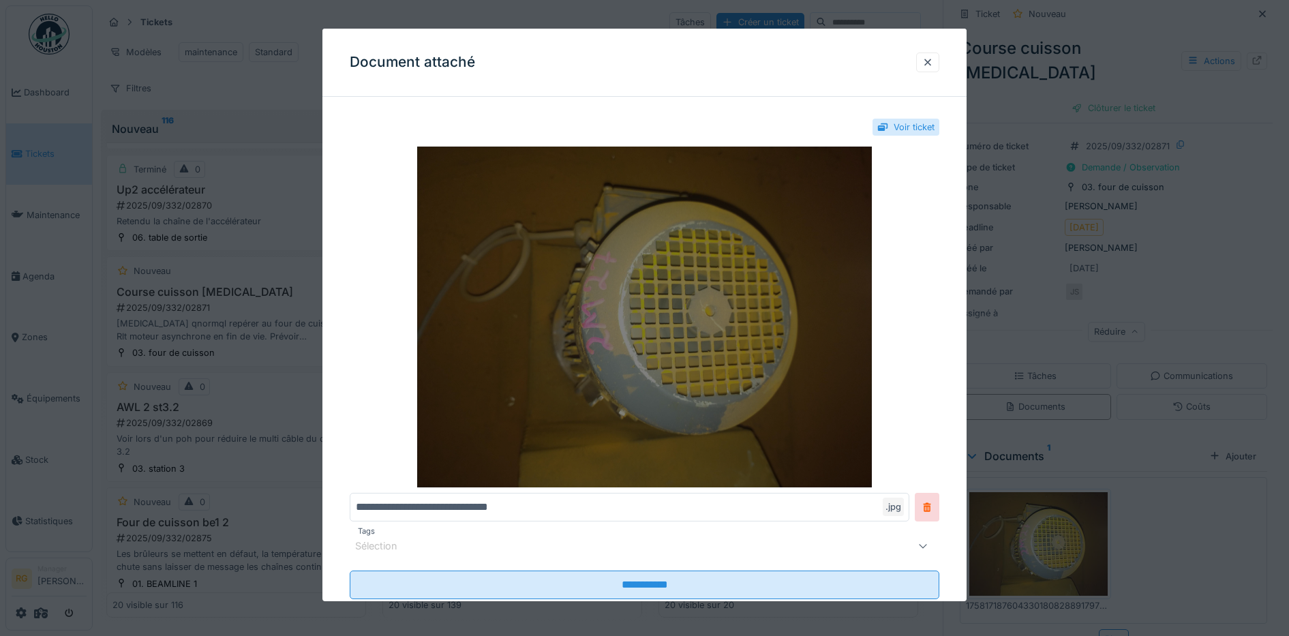
click at [721, 322] on img at bounding box center [645, 317] width 590 height 341
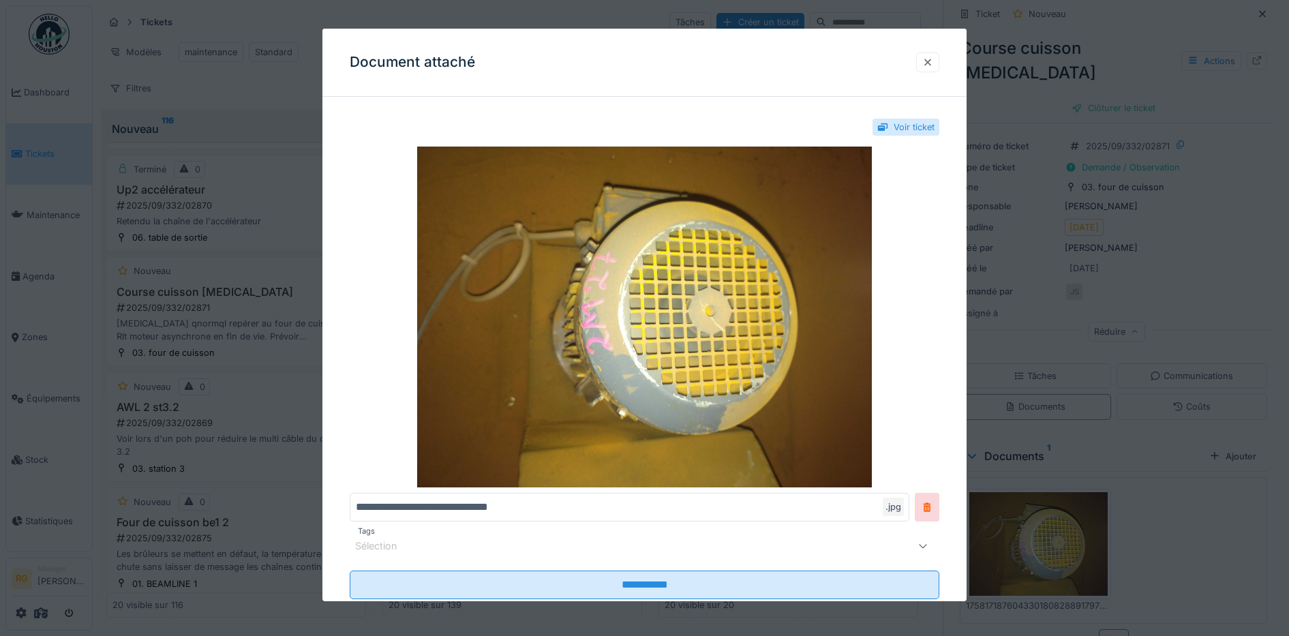
click at [930, 63] on div at bounding box center [927, 62] width 11 height 13
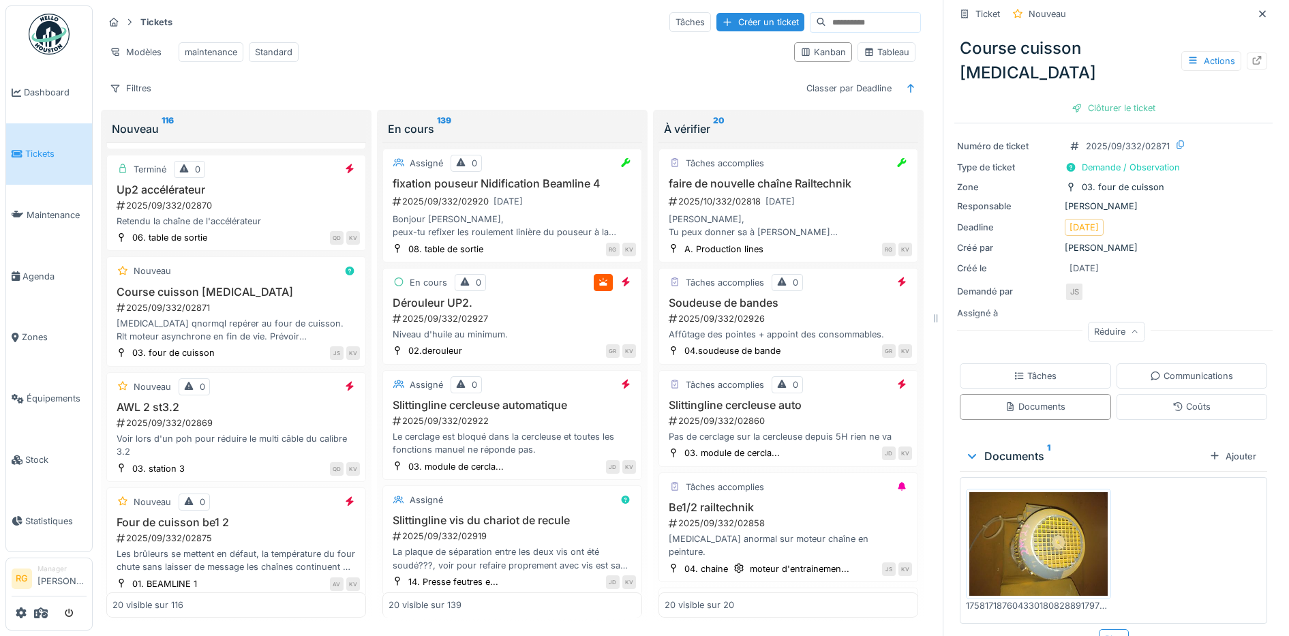
click at [1046, 363] on div "Tâches" at bounding box center [1035, 375] width 151 height 25
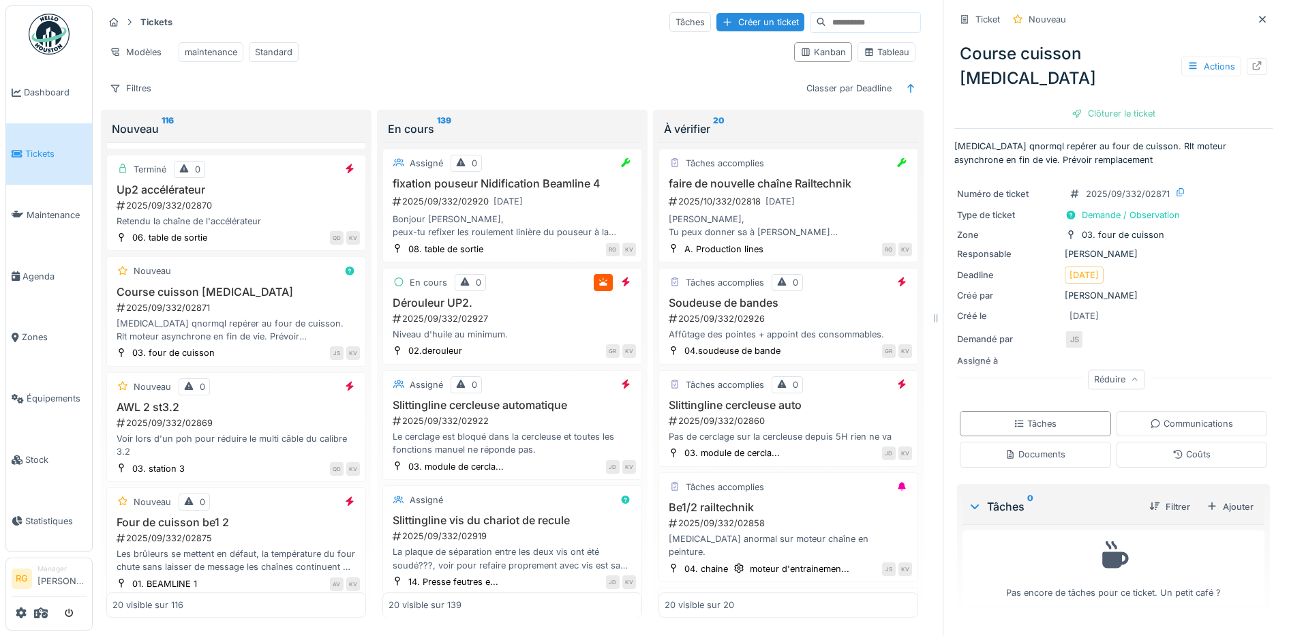
scroll to position [0, 0]
click at [1214, 498] on div "Ajouter" at bounding box center [1230, 507] width 58 height 18
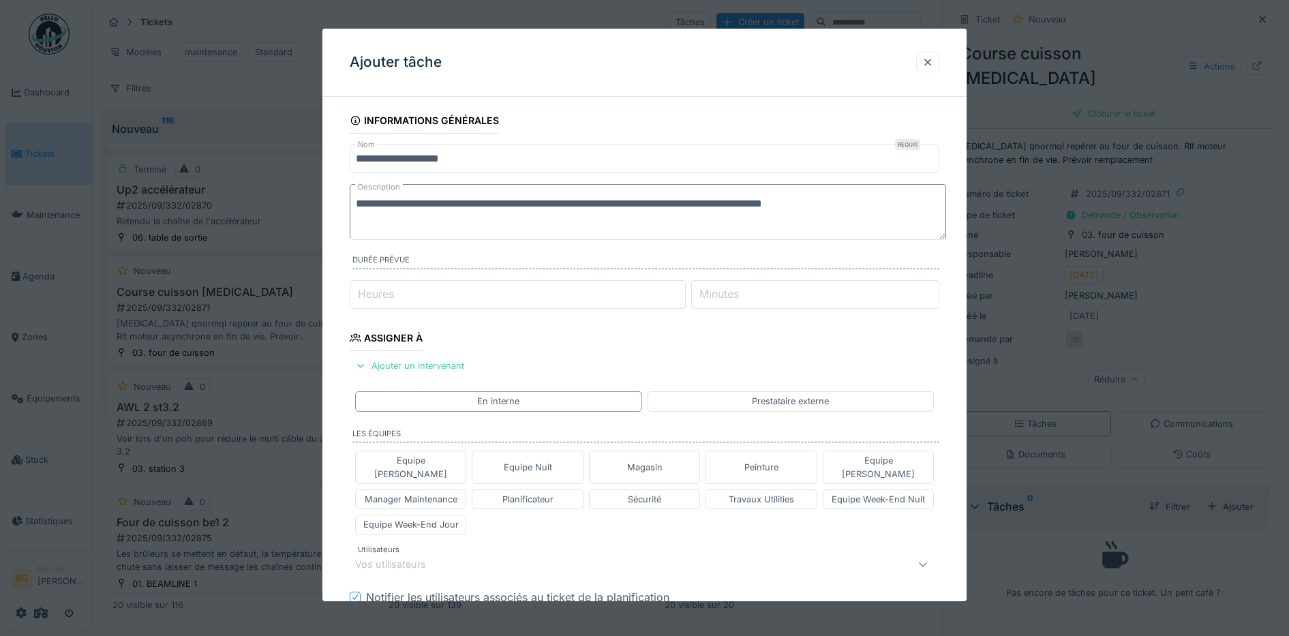
click at [390, 202] on textarea "**********" at bounding box center [648, 212] width 596 height 56
click at [877, 208] on textarea "**********" at bounding box center [648, 212] width 596 height 56
click at [421, 202] on textarea "**********" at bounding box center [648, 212] width 596 height 56
click at [880, 207] on textarea "**********" at bounding box center [648, 212] width 596 height 56
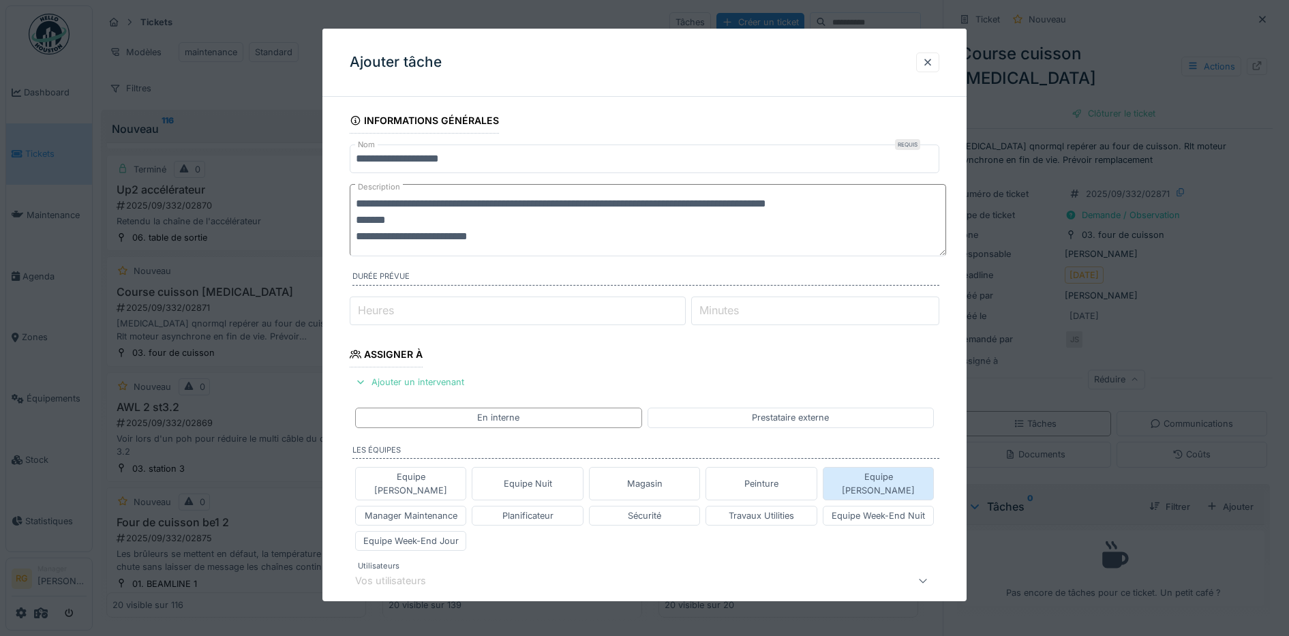
type textarea "**********"
click at [893, 476] on div "Equipe [PERSON_NAME]" at bounding box center [879, 483] width 100 height 26
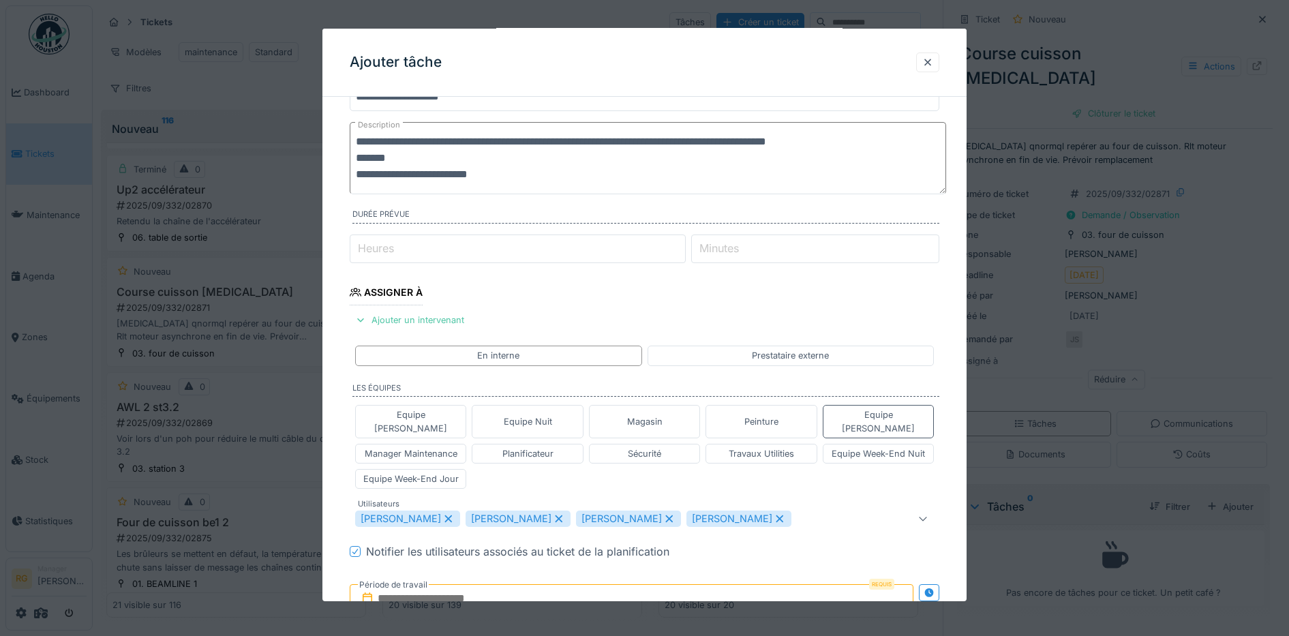
scroll to position [85, 0]
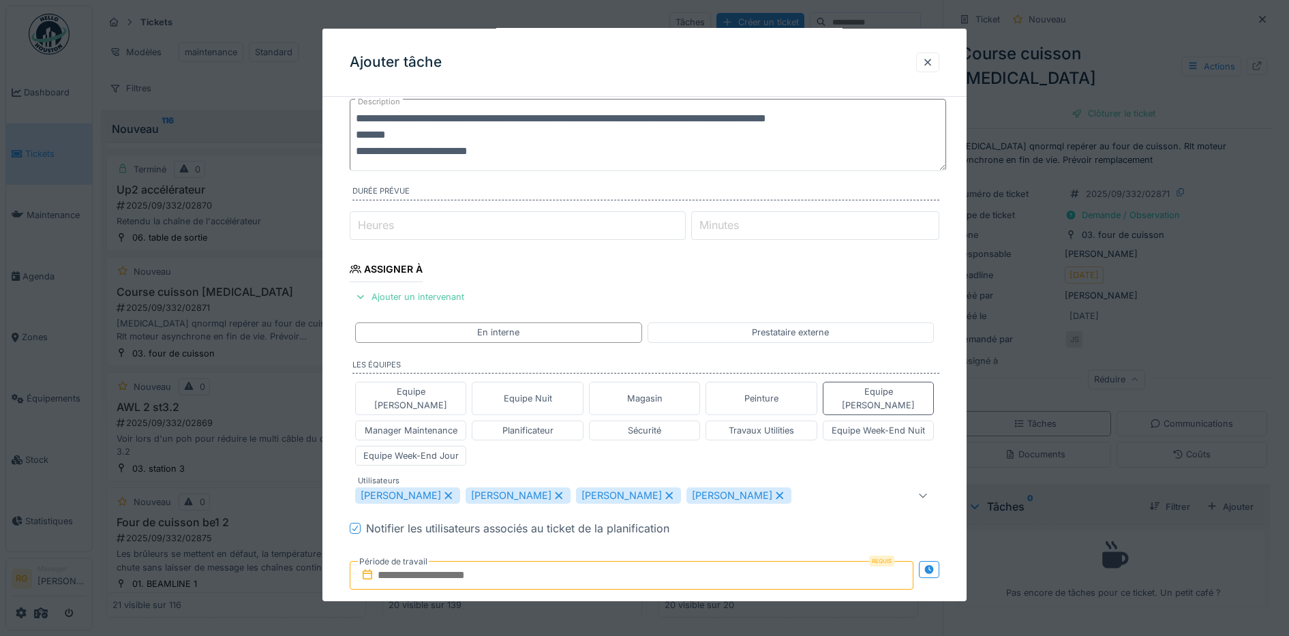
click at [452, 492] on icon at bounding box center [447, 495] width 7 height 7
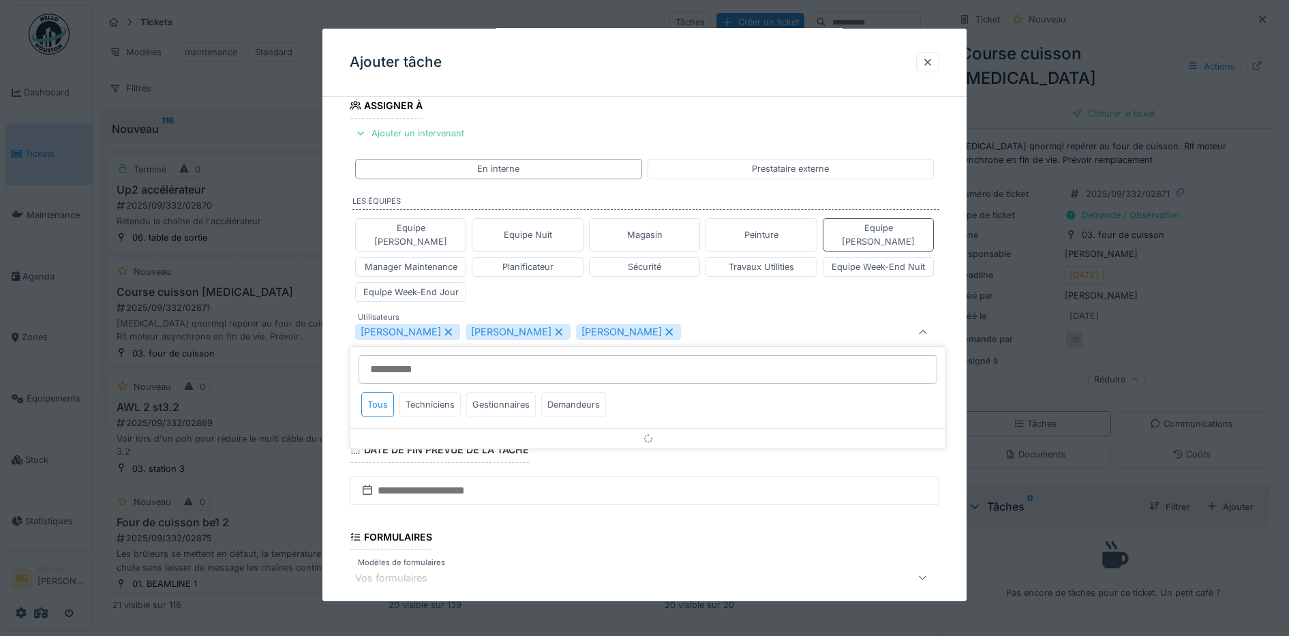
scroll to position [253, 0]
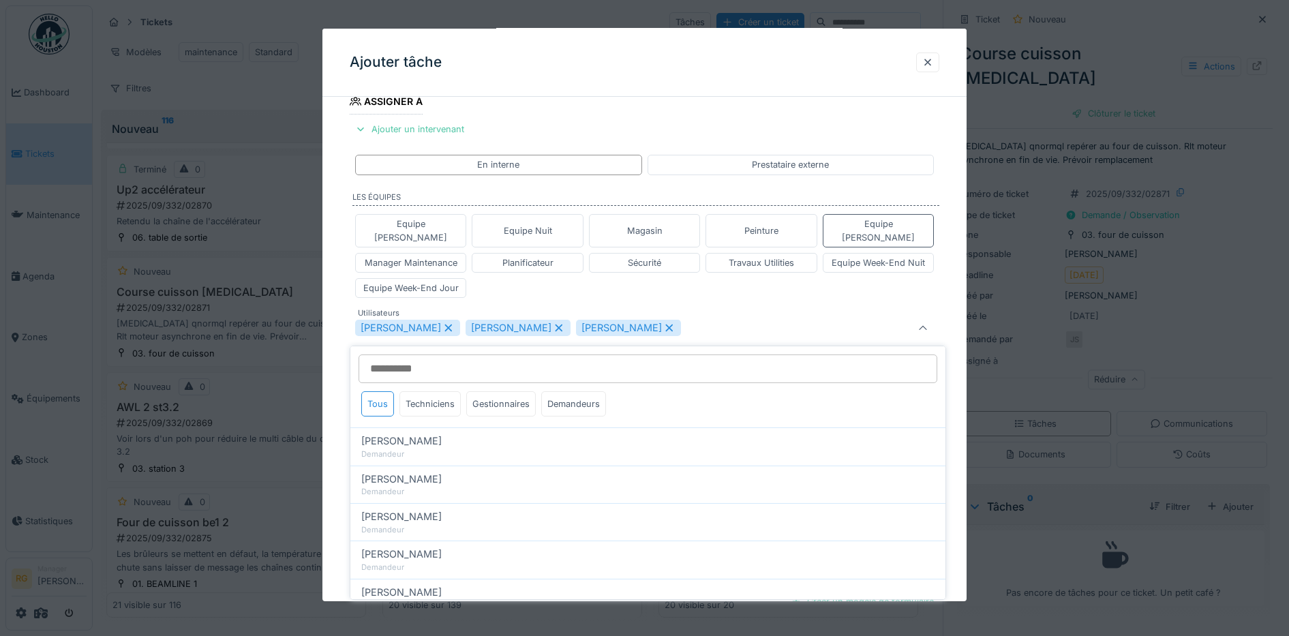
click at [444, 324] on icon at bounding box center [447, 327] width 7 height 7
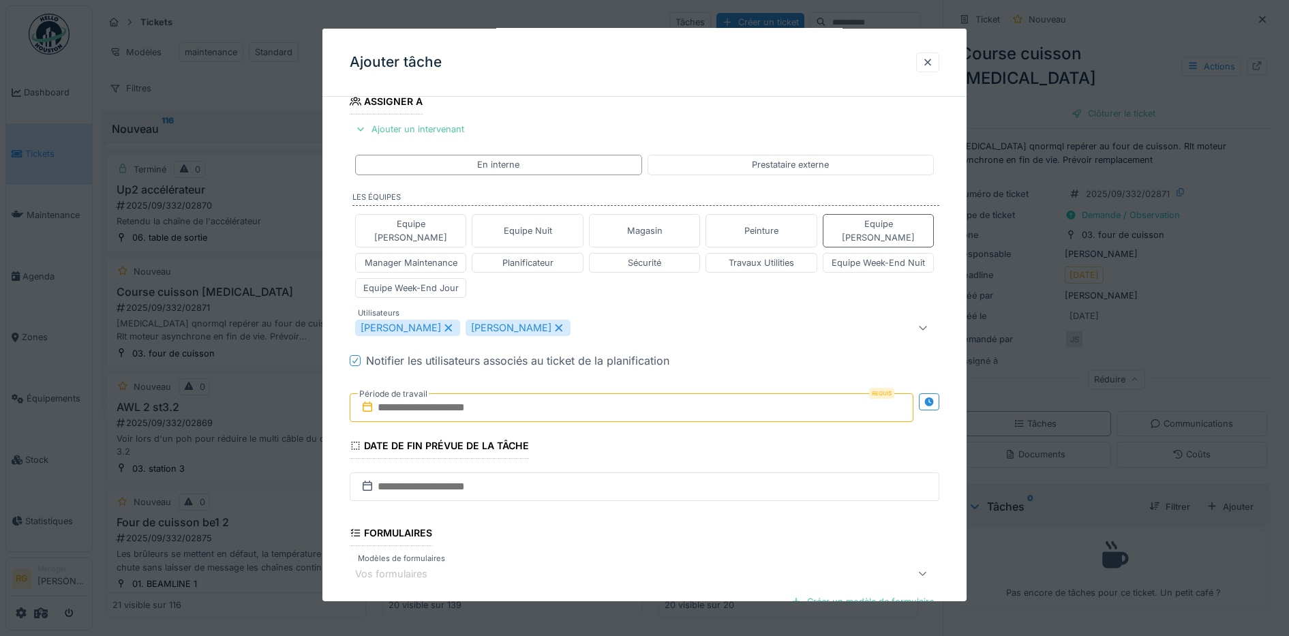
click at [455, 323] on icon at bounding box center [448, 328] width 12 height 10
type input "****"
click at [430, 394] on input "text" at bounding box center [632, 407] width 564 height 29
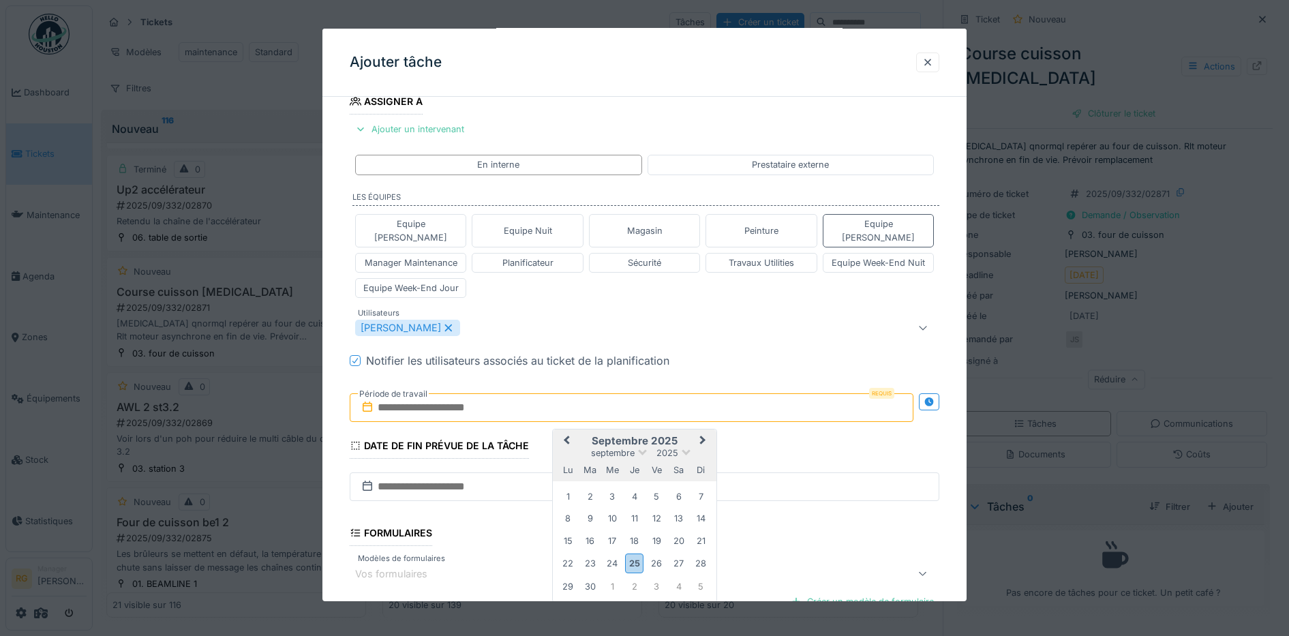
click at [688, 435] on h2 "septembre 2025" at bounding box center [635, 441] width 164 height 12
click at [589, 577] on div "30" at bounding box center [590, 586] width 18 height 18
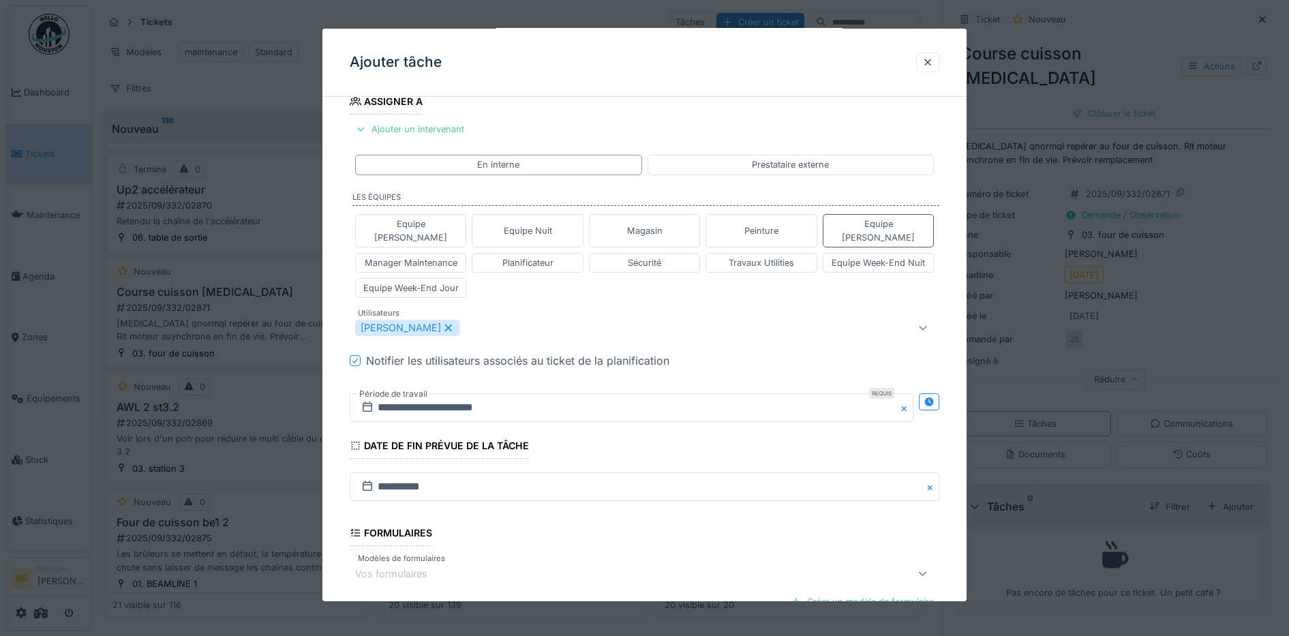
scroll to position [397, 0]
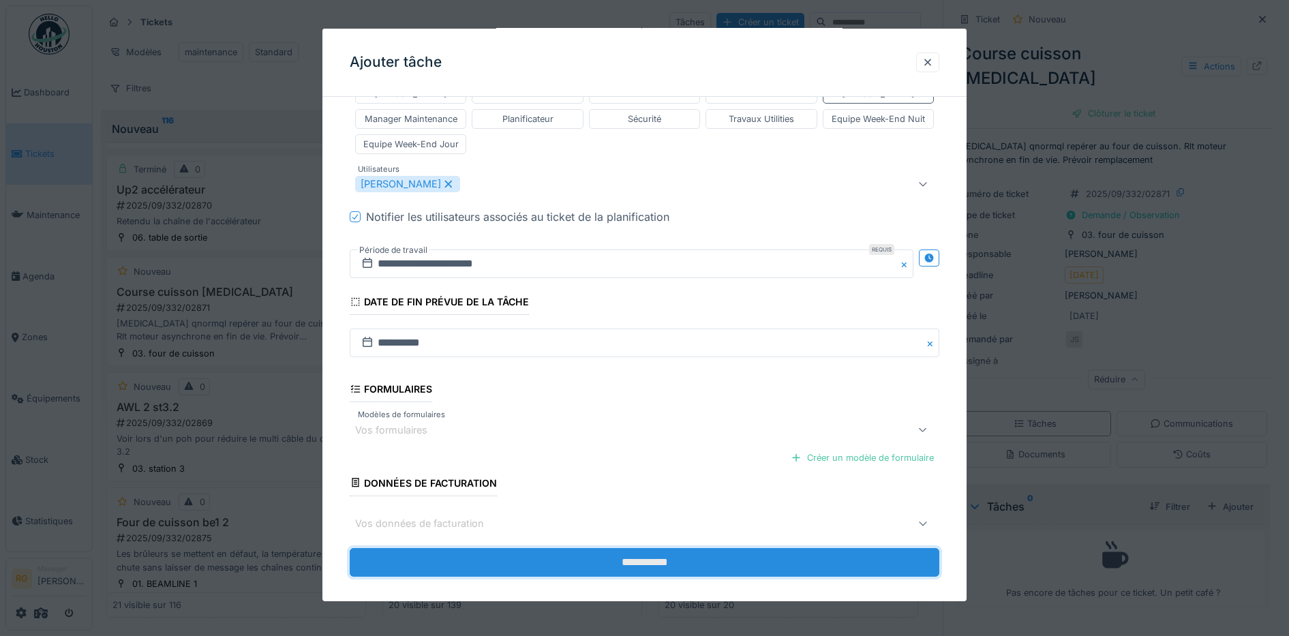
click at [667, 553] on input "**********" at bounding box center [645, 562] width 590 height 29
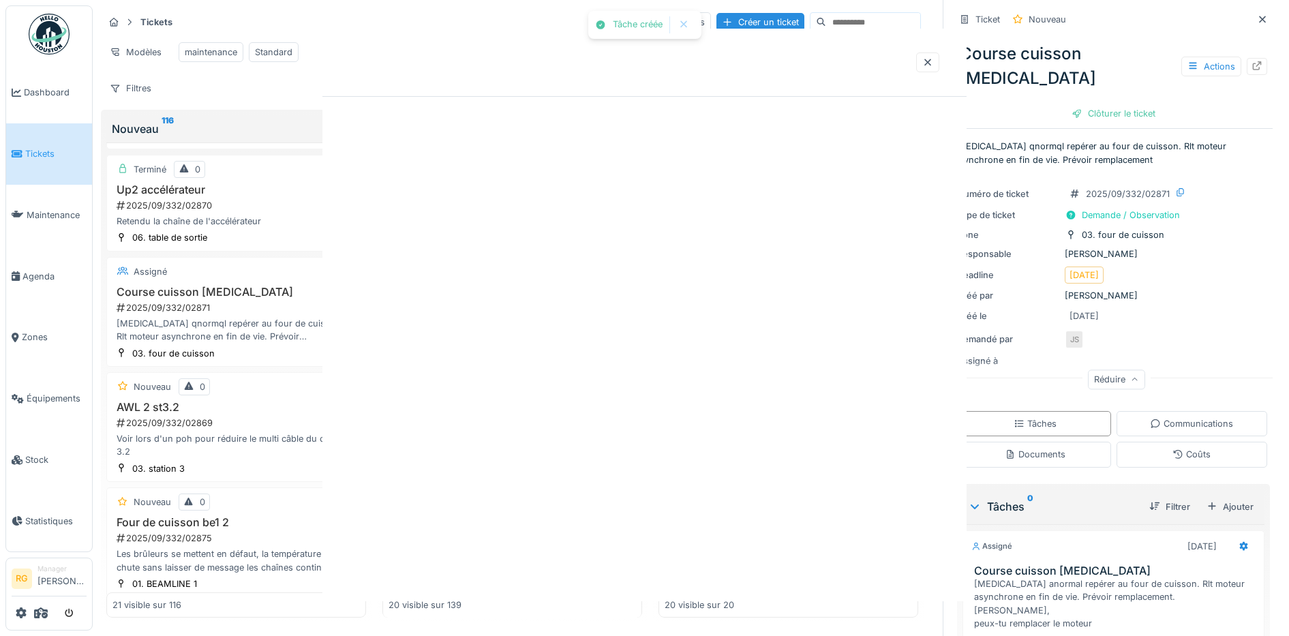
scroll to position [0, 0]
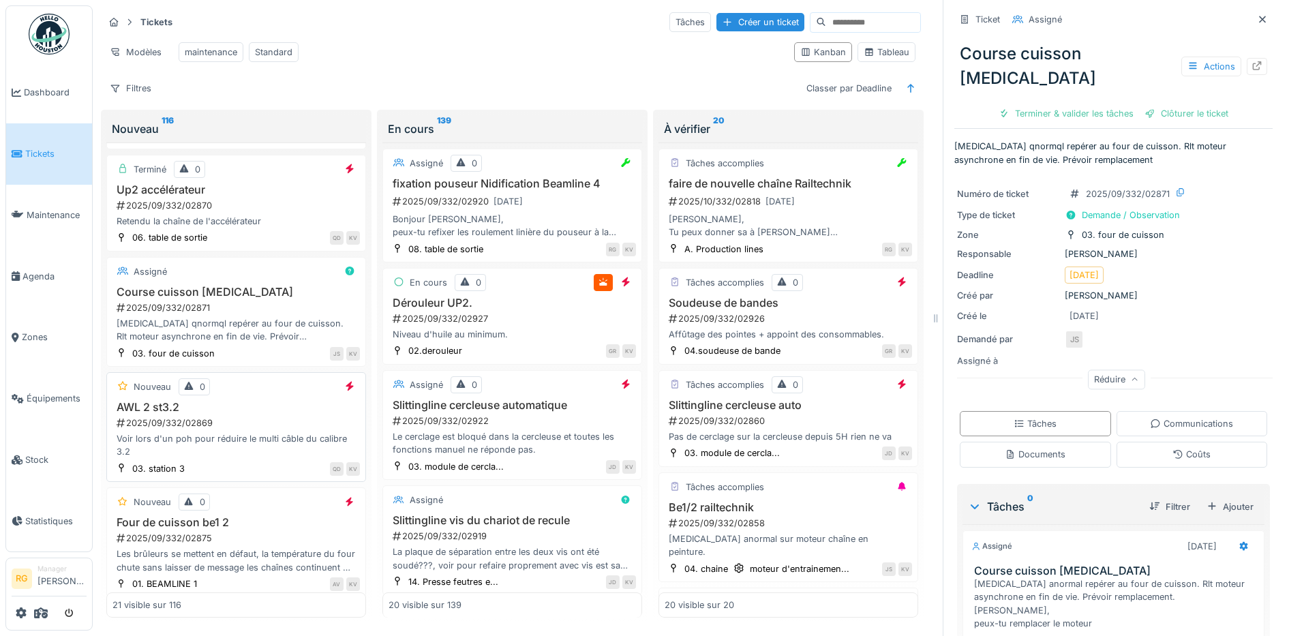
click at [239, 425] on div "2025/09/332/02869" at bounding box center [237, 423] width 245 height 13
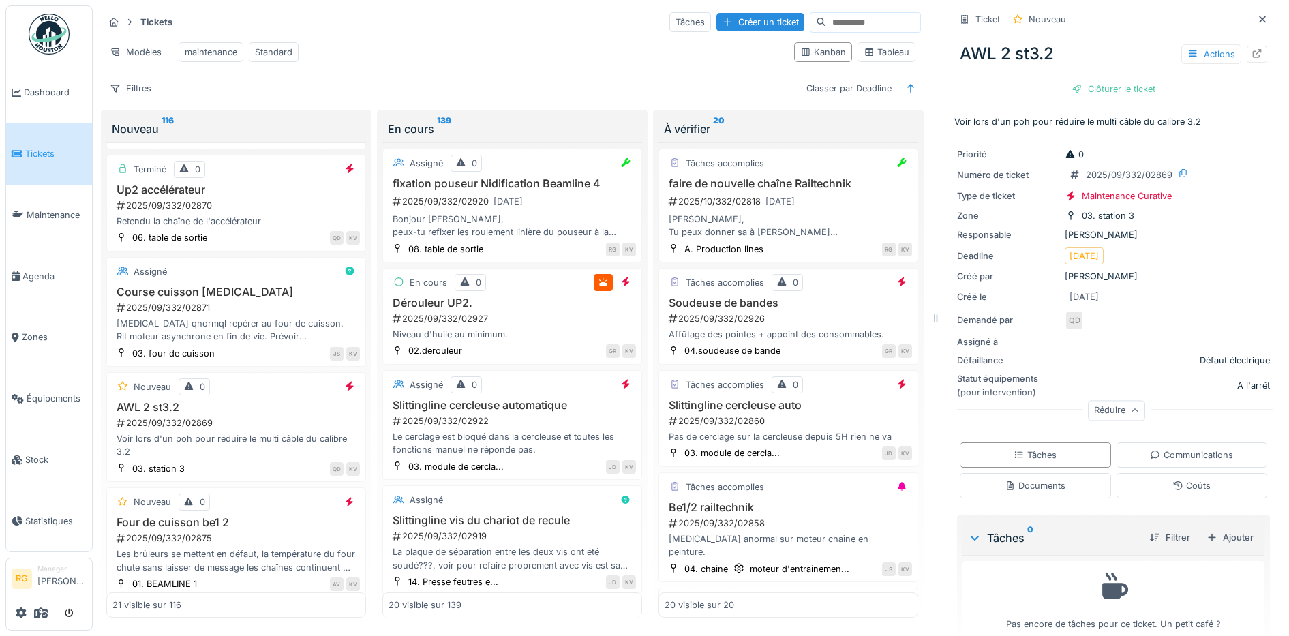
scroll to position [22, 0]
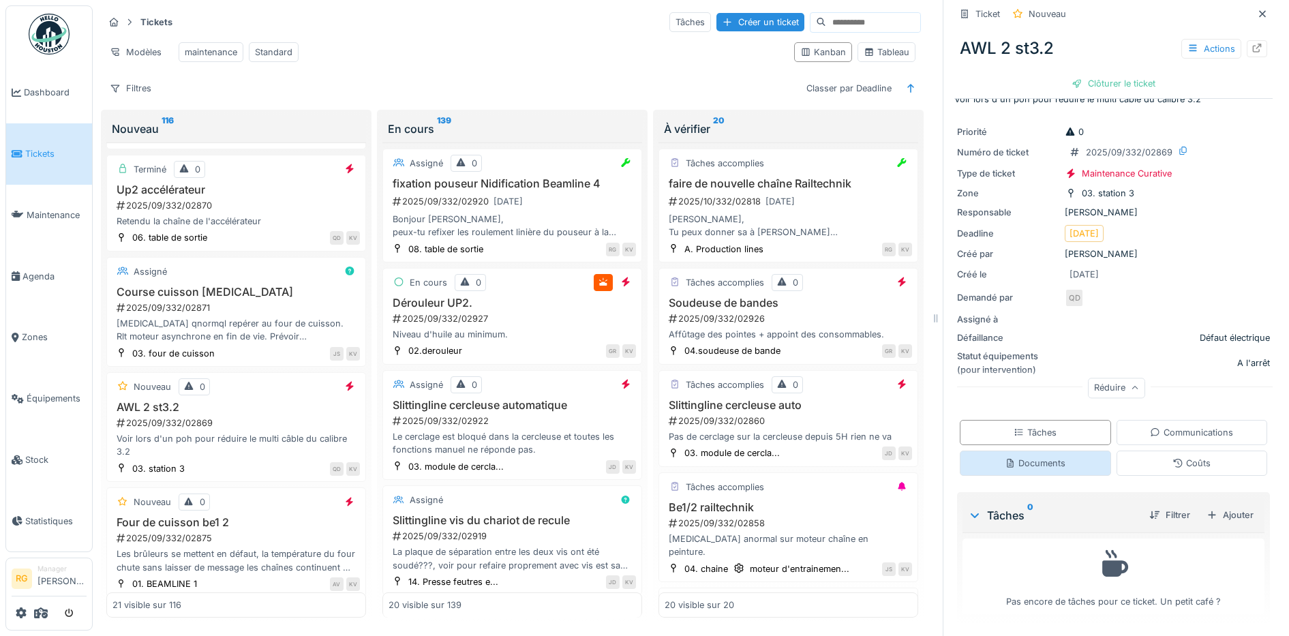
click at [1035, 457] on div "Documents" at bounding box center [1035, 463] width 61 height 13
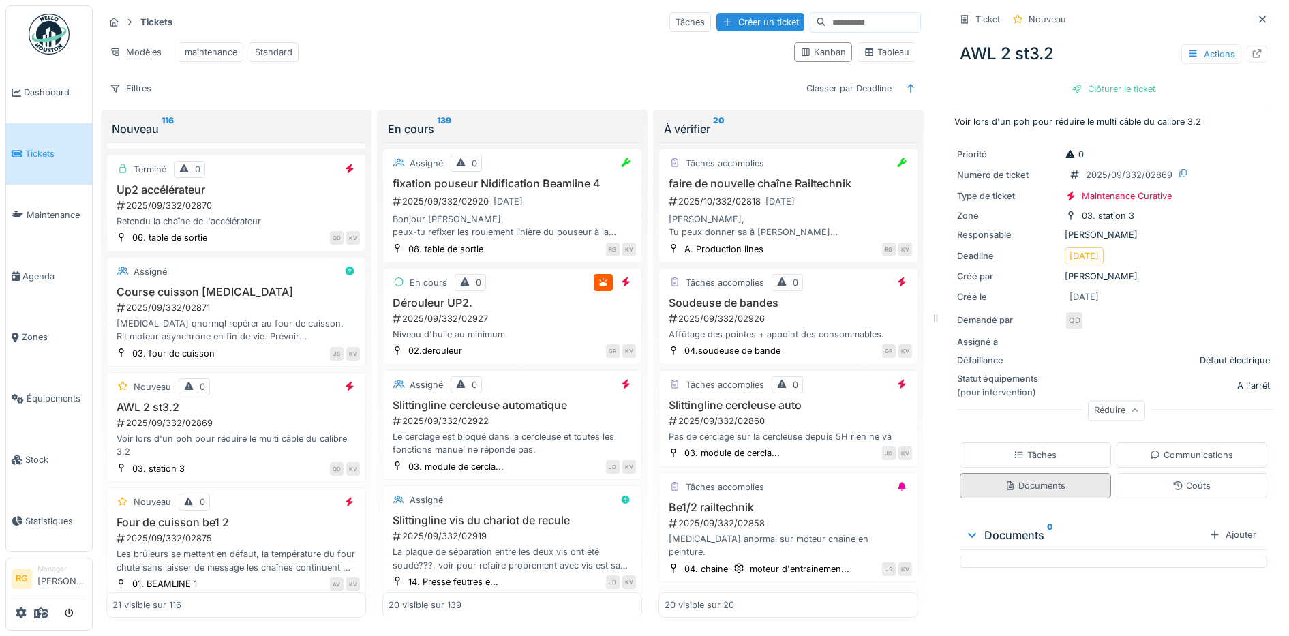
scroll to position [0, 0]
click at [1034, 449] on div "Tâches" at bounding box center [1035, 455] width 43 height 13
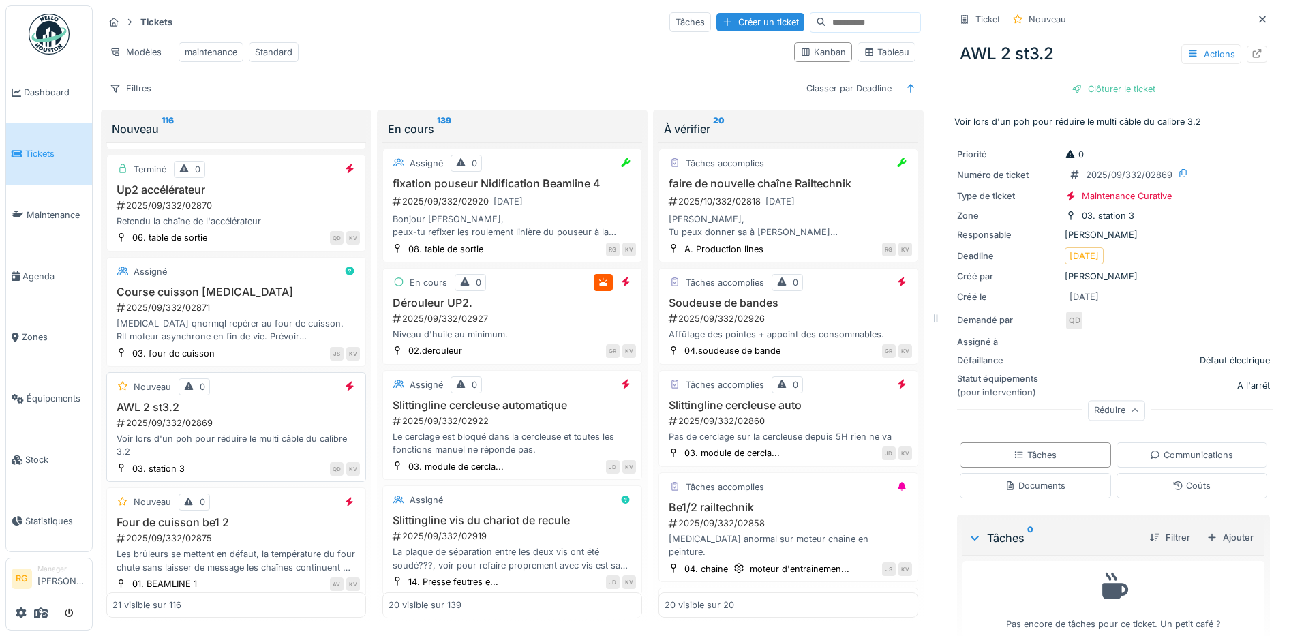
scroll to position [1308, 0]
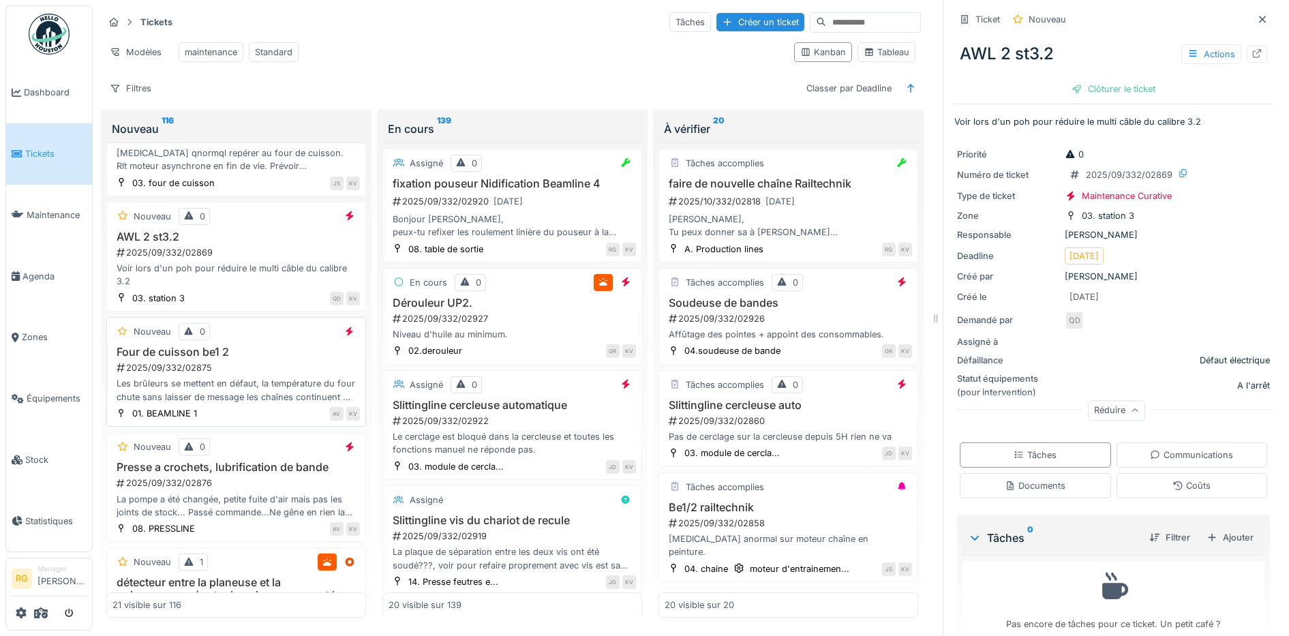
click at [240, 361] on div "2025/09/332/02875" at bounding box center [237, 367] width 245 height 13
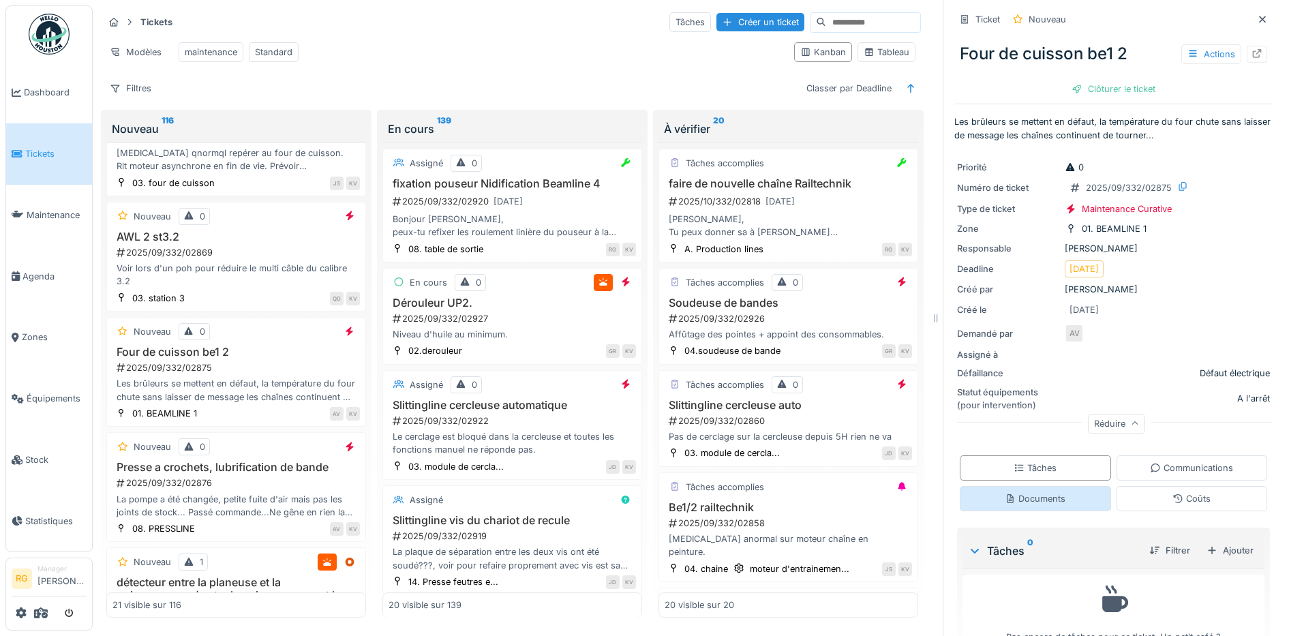
click at [1020, 492] on div "Documents" at bounding box center [1035, 498] width 61 height 13
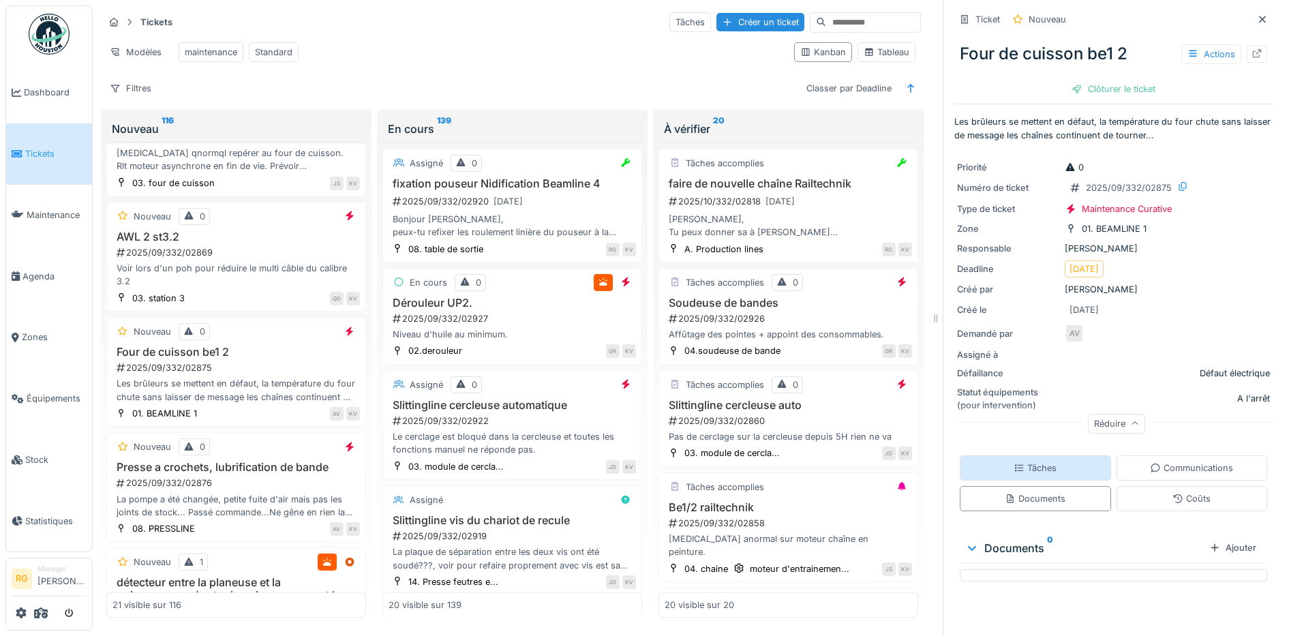
click at [1023, 461] on div "Tâches" at bounding box center [1035, 467] width 43 height 13
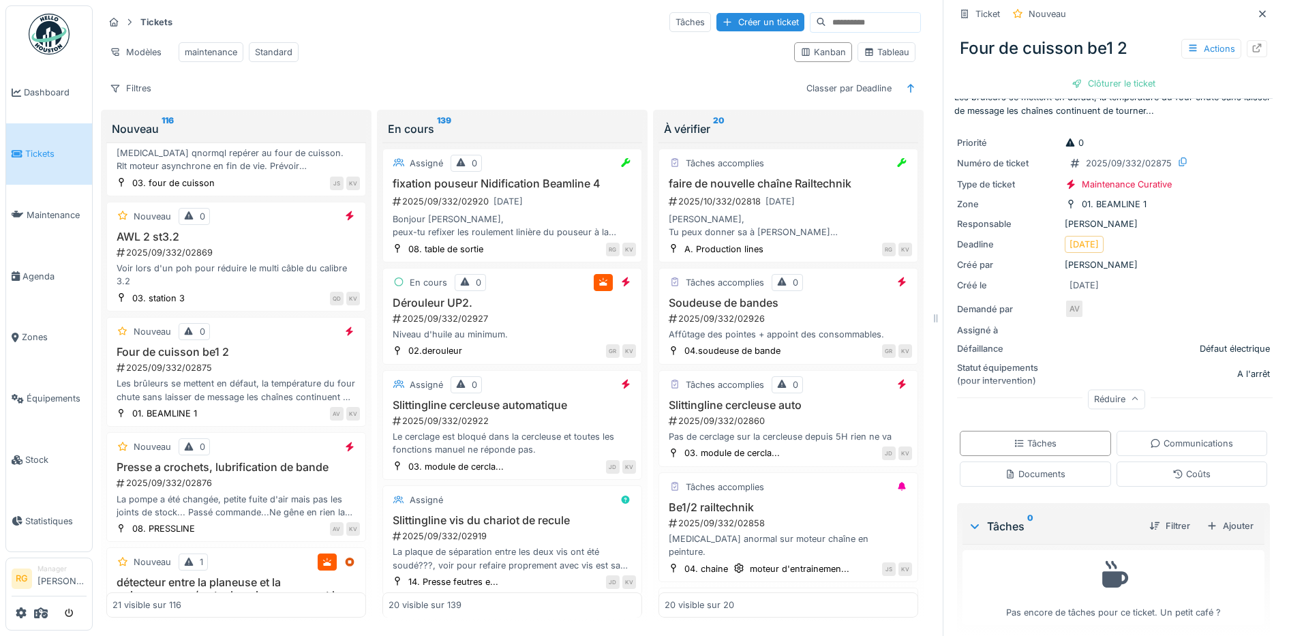
scroll to position [35, 0]
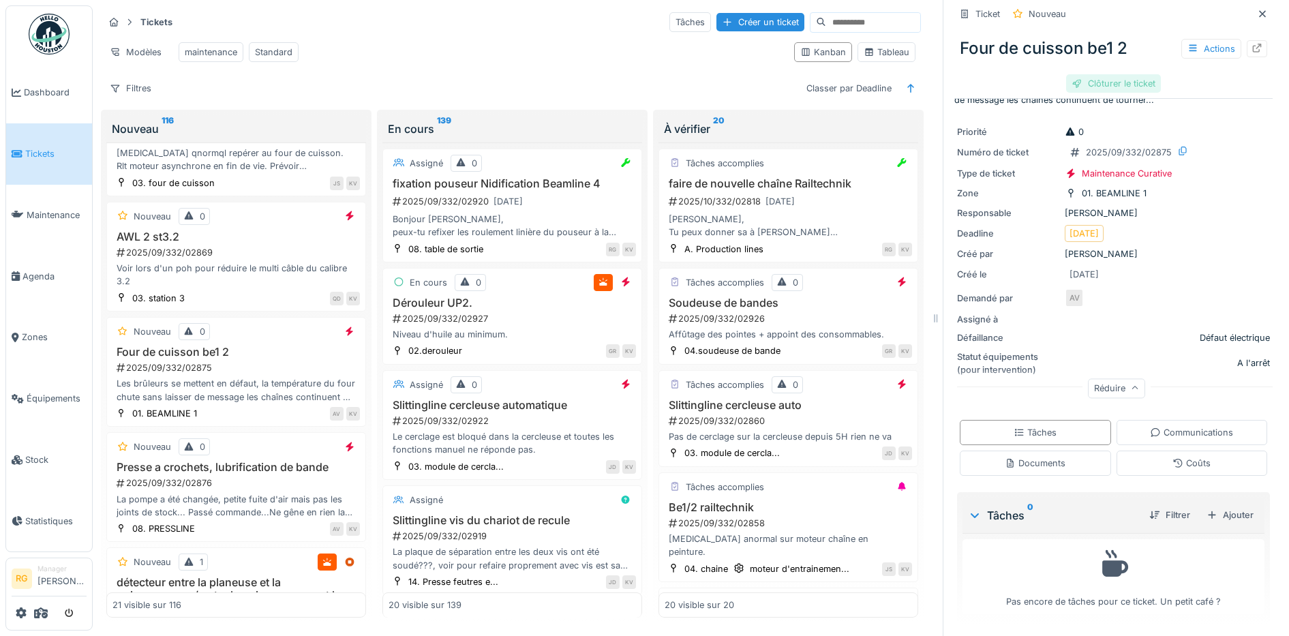
click at [1099, 74] on div "Clôturer le ticket" at bounding box center [1113, 83] width 95 height 18
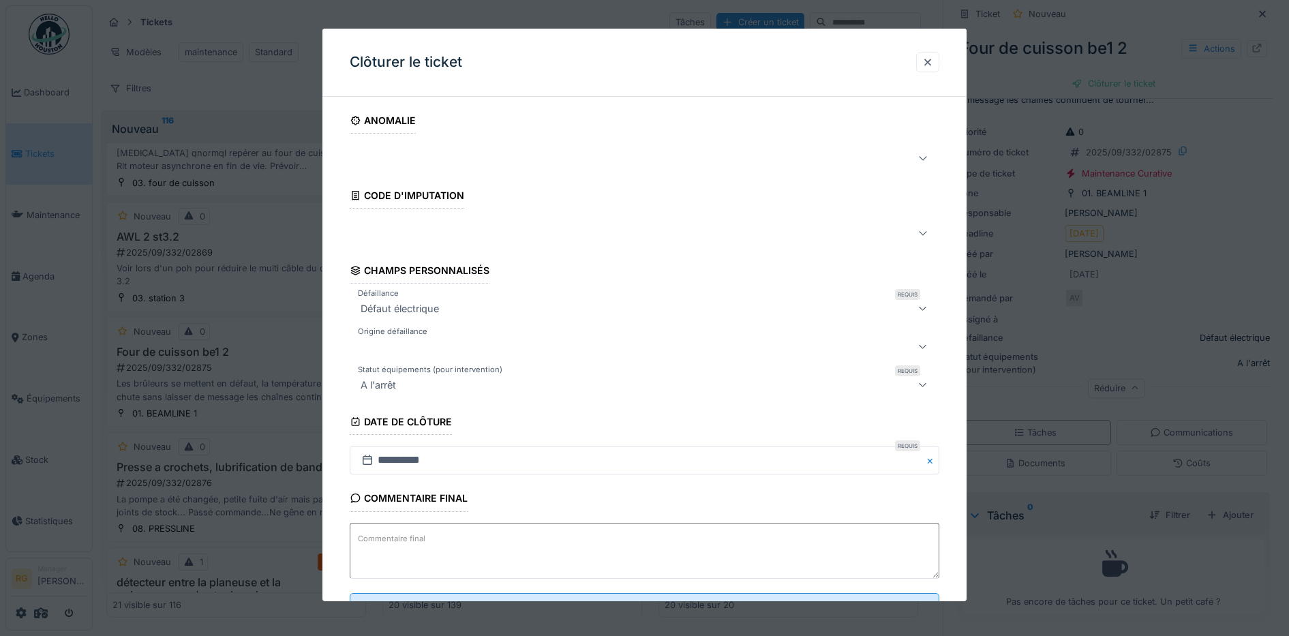
click at [575, 546] on textarea "Commentaire final" at bounding box center [645, 551] width 590 height 56
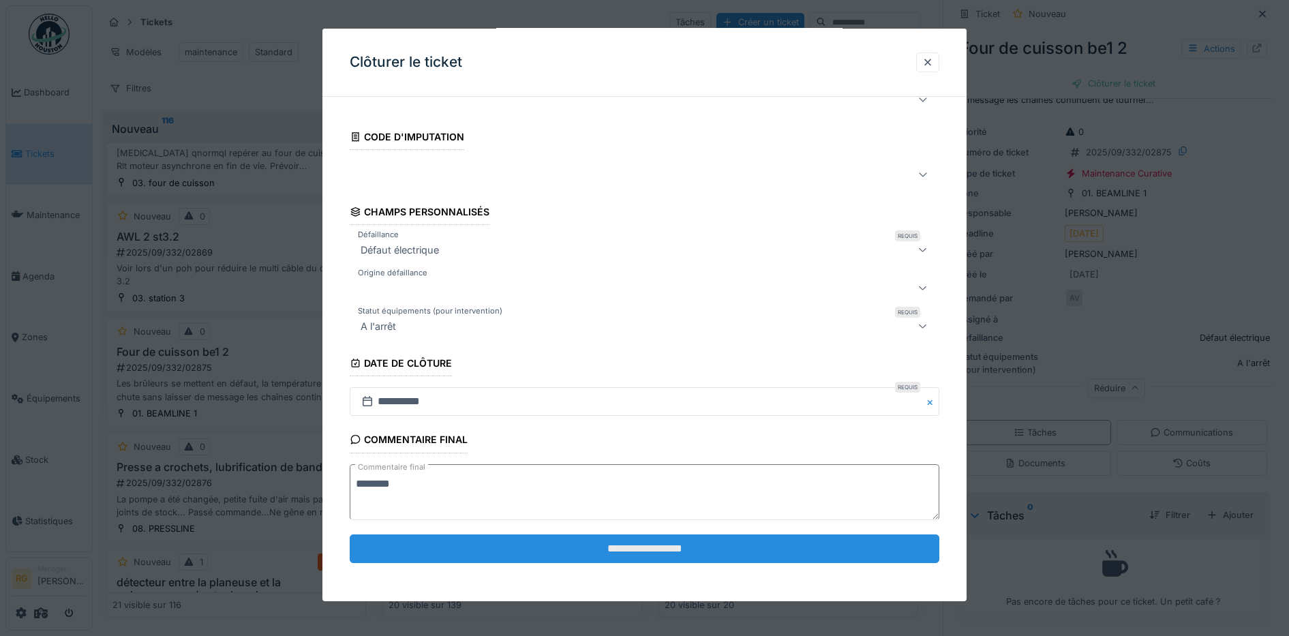
type textarea "********"
click at [678, 549] on input "**********" at bounding box center [645, 548] width 590 height 29
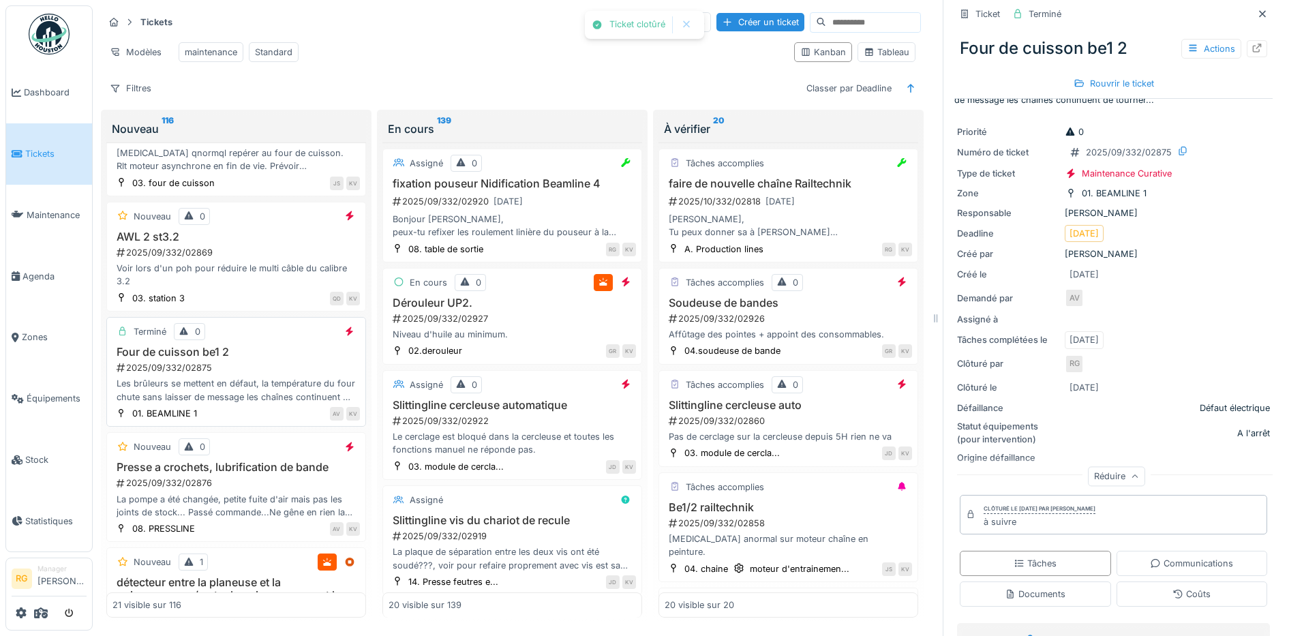
scroll to position [1393, 0]
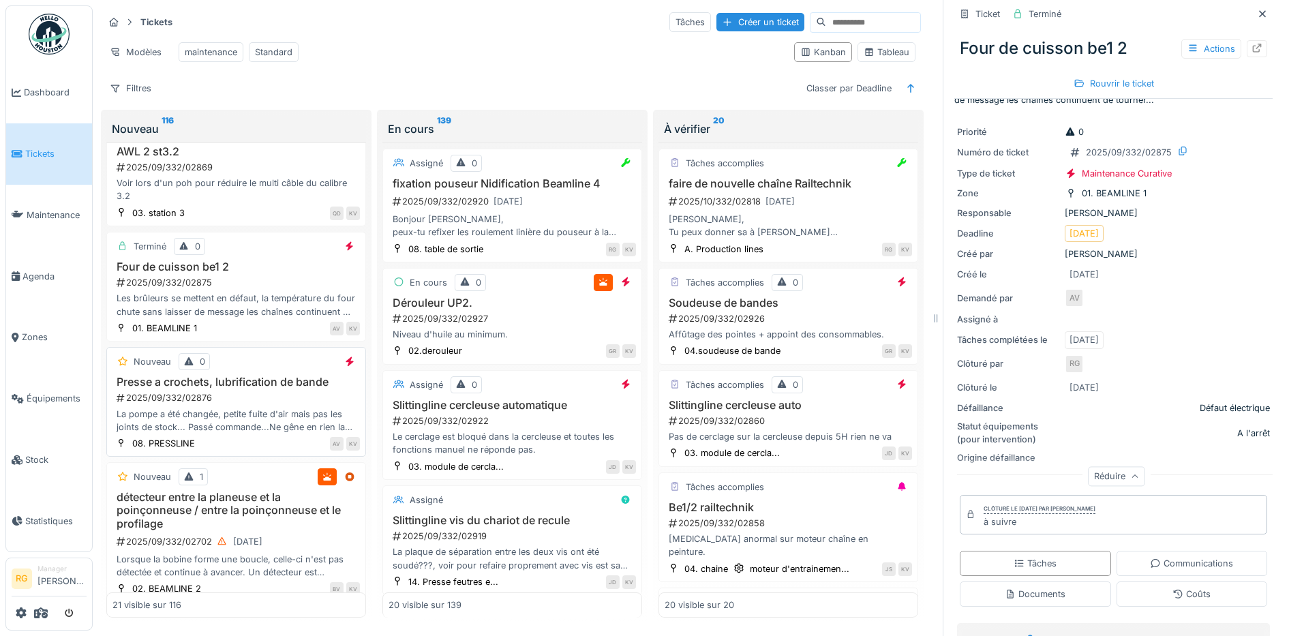
click at [279, 403] on div "2025/09/332/02876" at bounding box center [237, 397] width 245 height 13
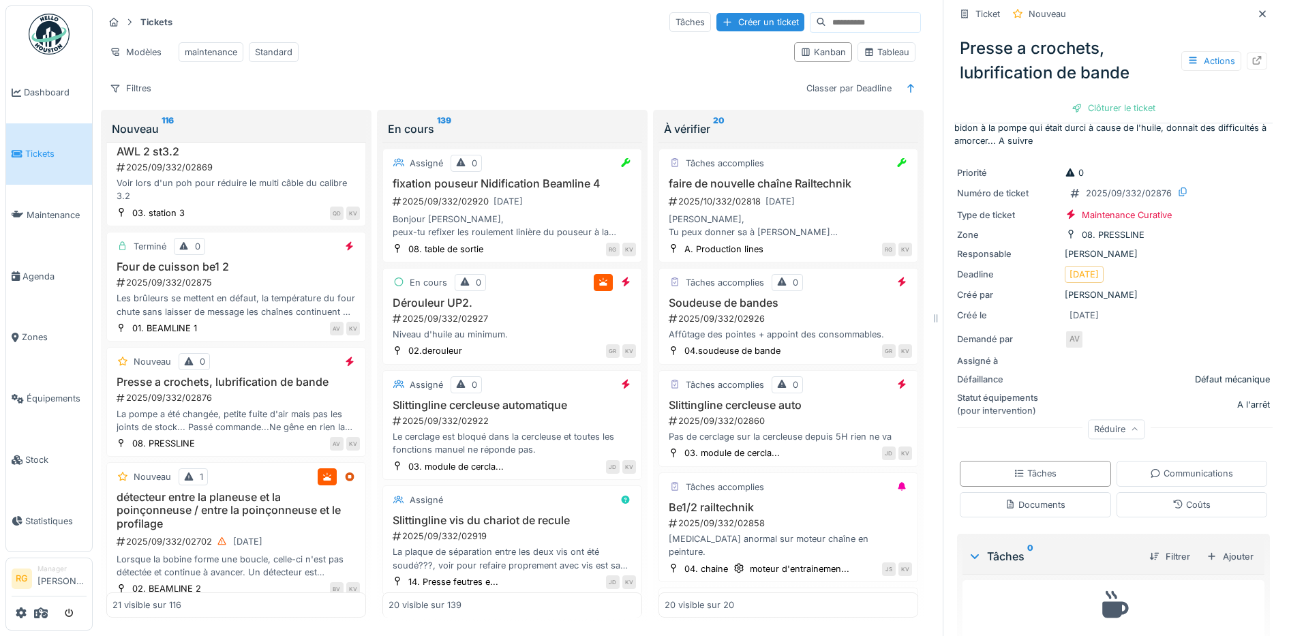
scroll to position [87, 0]
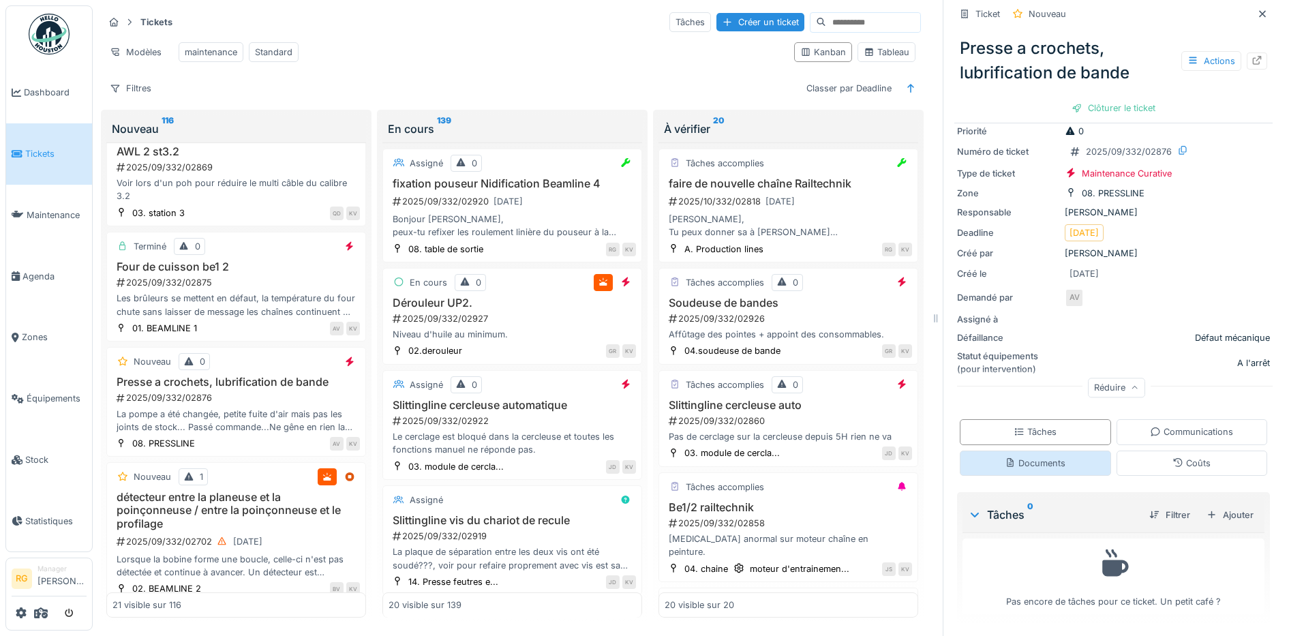
click at [1030, 457] on div "Documents" at bounding box center [1035, 463] width 61 height 13
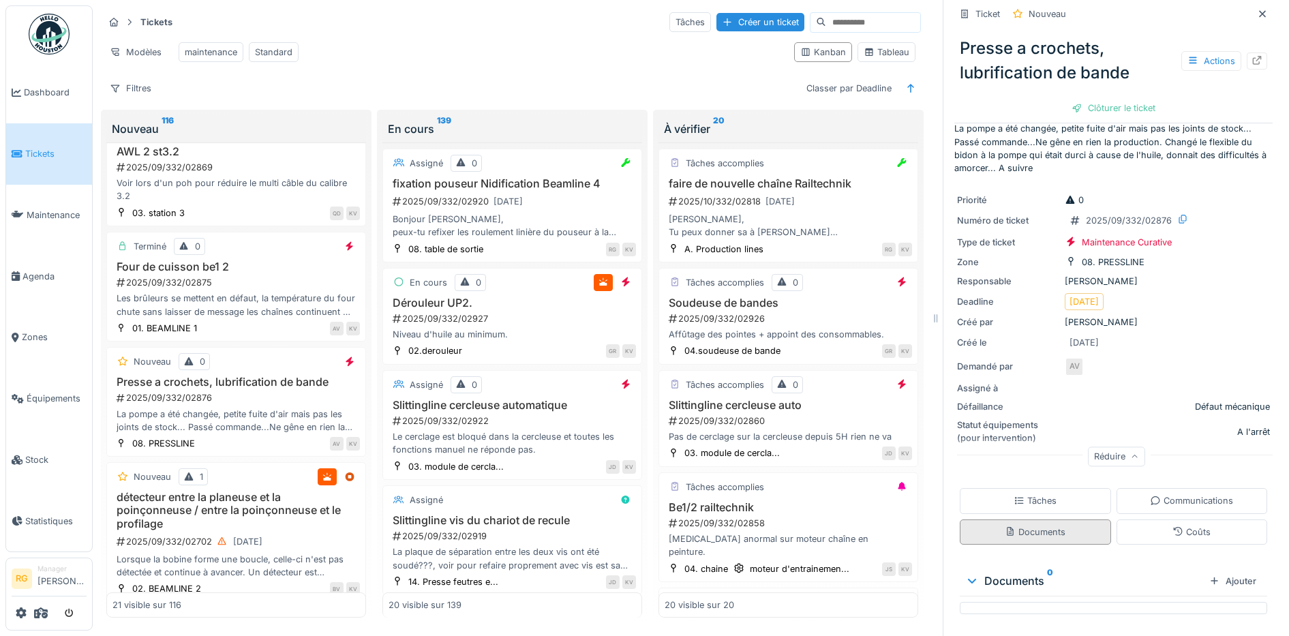
scroll to position [18, 0]
click at [1055, 488] on div "Tâches" at bounding box center [1035, 500] width 151 height 25
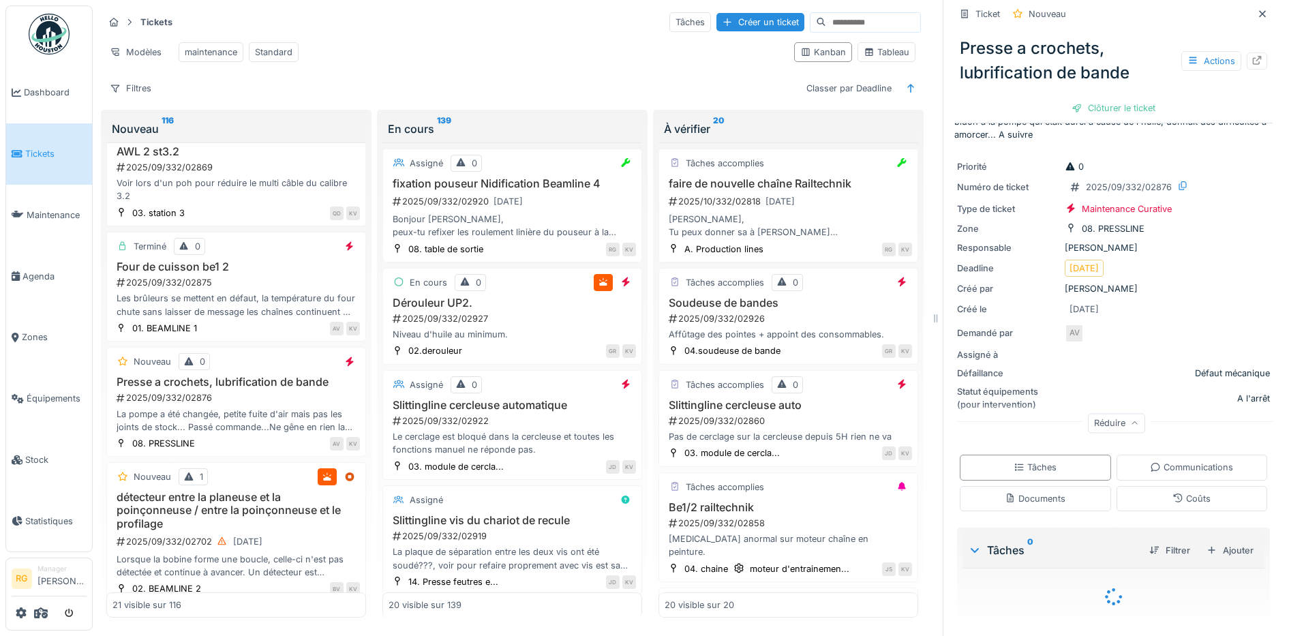
scroll to position [87, 0]
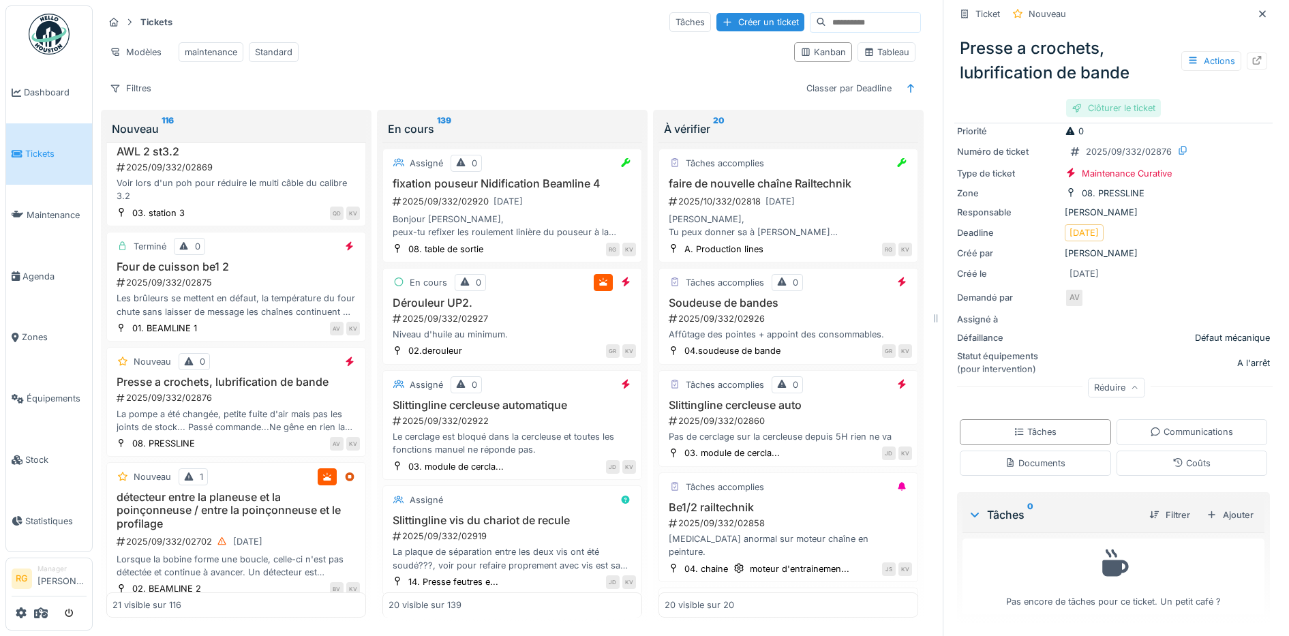
click at [1090, 99] on div "Clôturer le ticket" at bounding box center [1113, 108] width 95 height 18
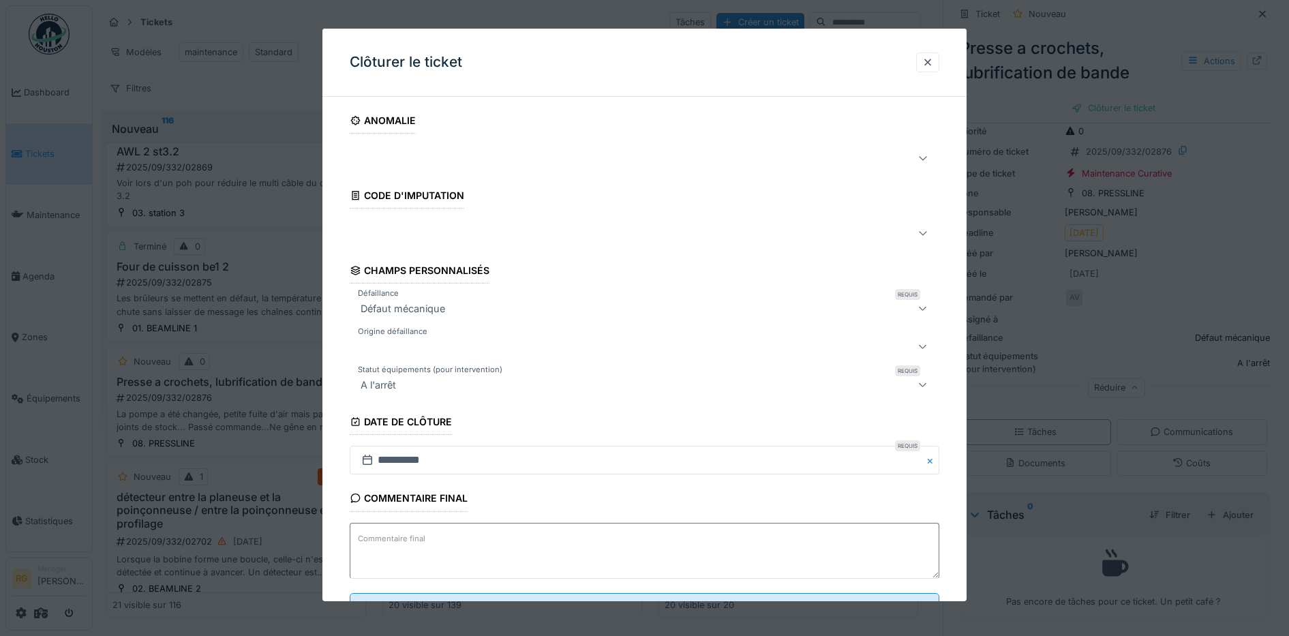
click at [500, 538] on textarea "Commentaire final" at bounding box center [645, 551] width 590 height 56
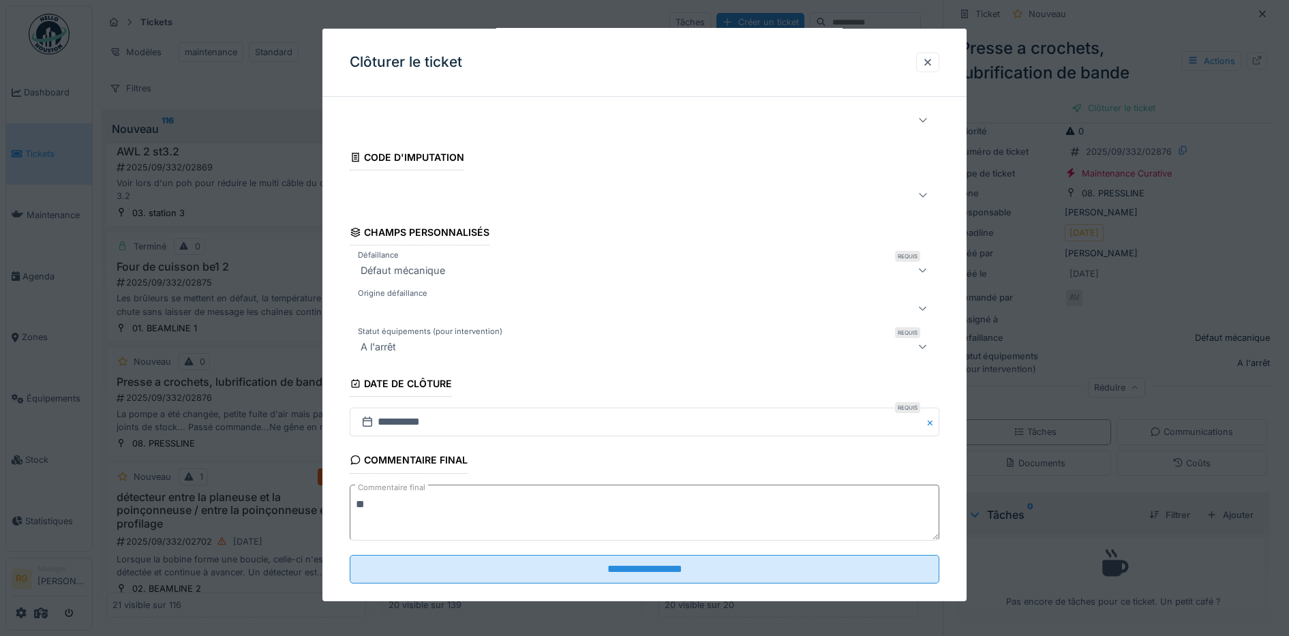
scroll to position [59, 0]
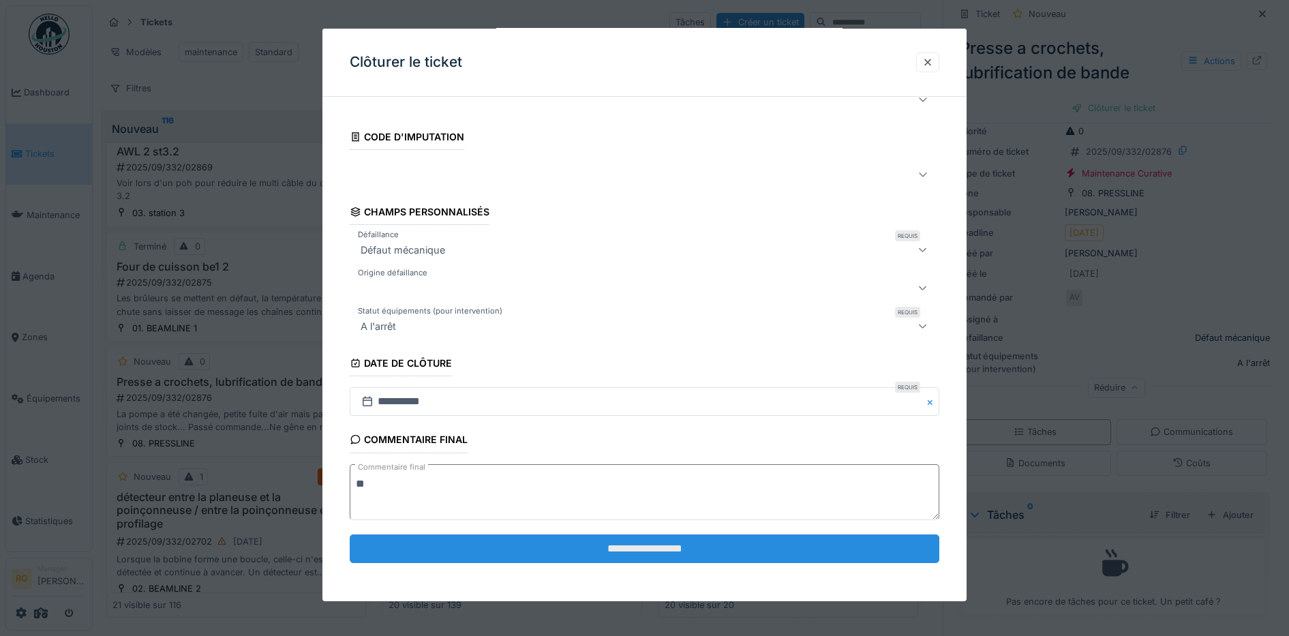
type textarea "**"
click at [693, 543] on input "**********" at bounding box center [645, 548] width 590 height 29
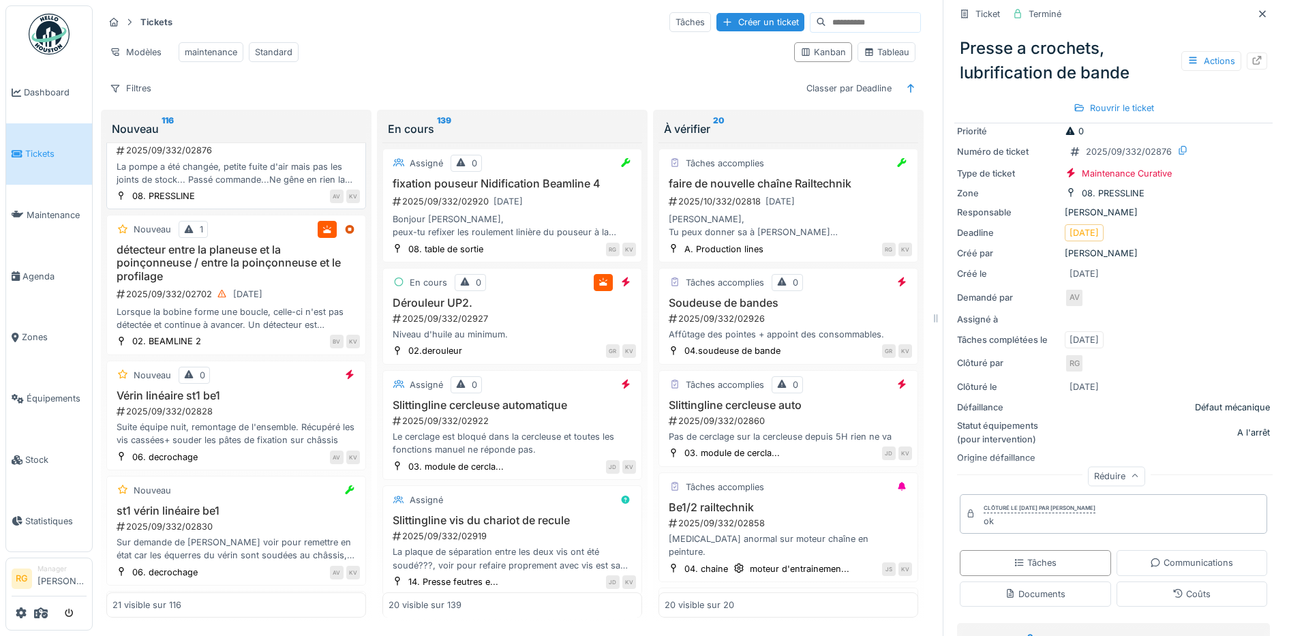
scroll to position [1649, 0]
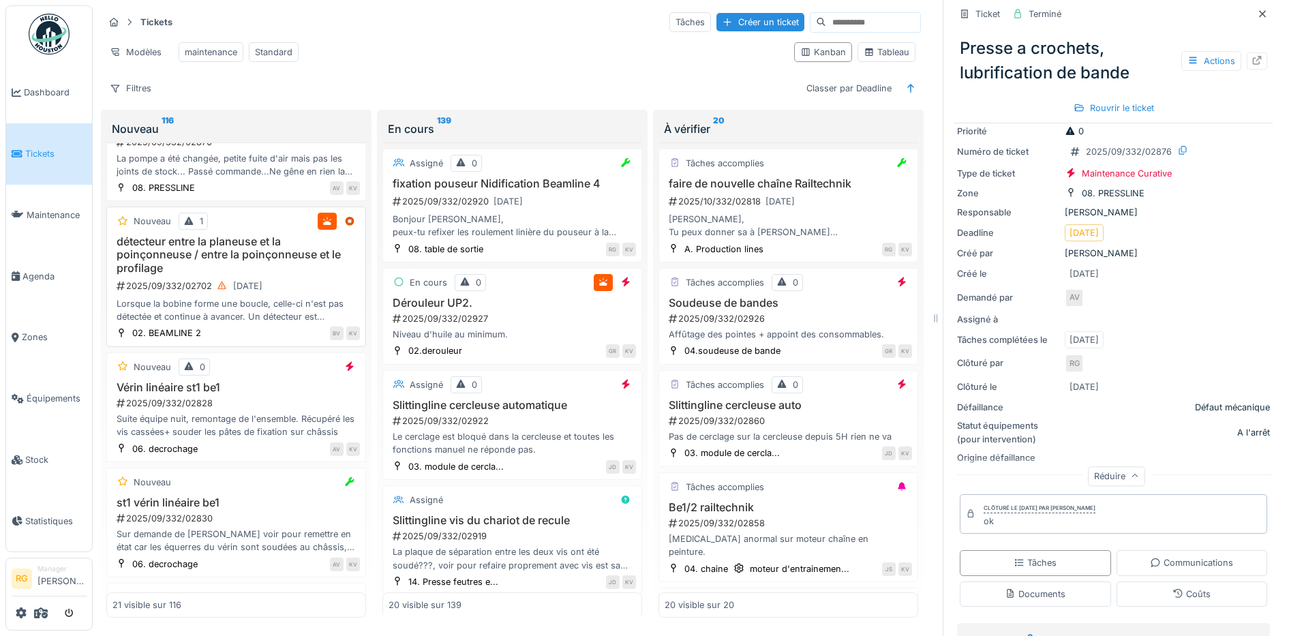
click at [306, 276] on div "détecteur entre la planeuse et la poinçonneuse / entre la poinçonneuse et le pr…" at bounding box center [235, 279] width 247 height 88
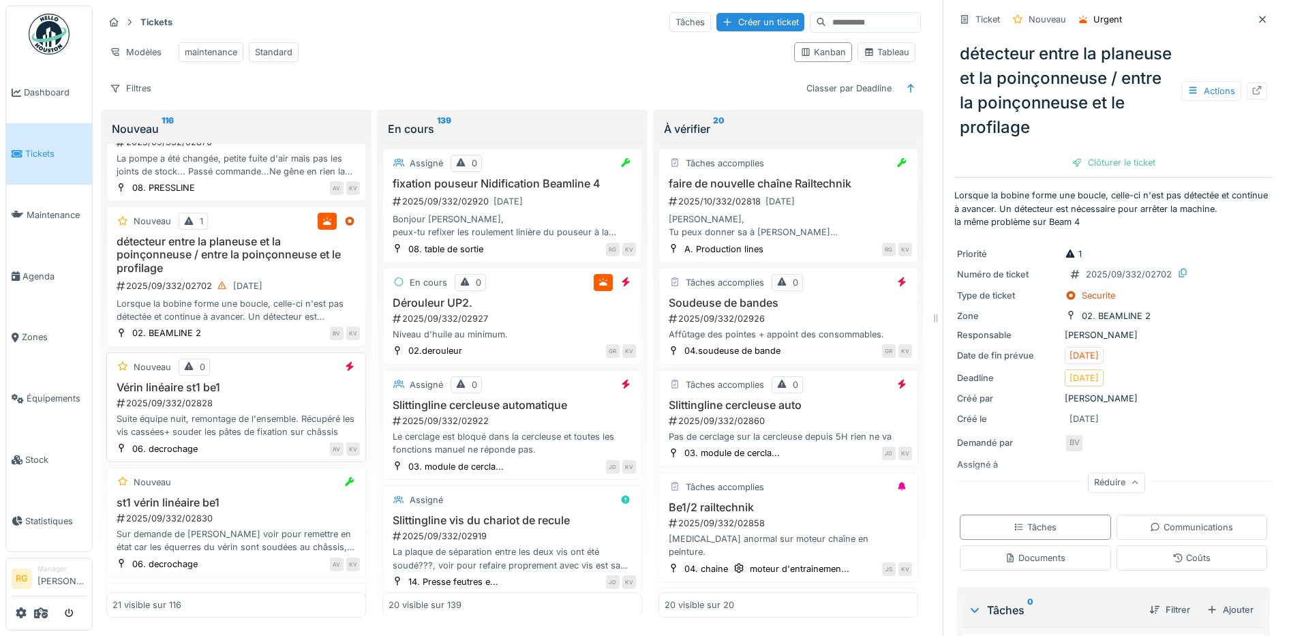
click at [296, 403] on div "2025/09/332/02828" at bounding box center [237, 403] width 245 height 13
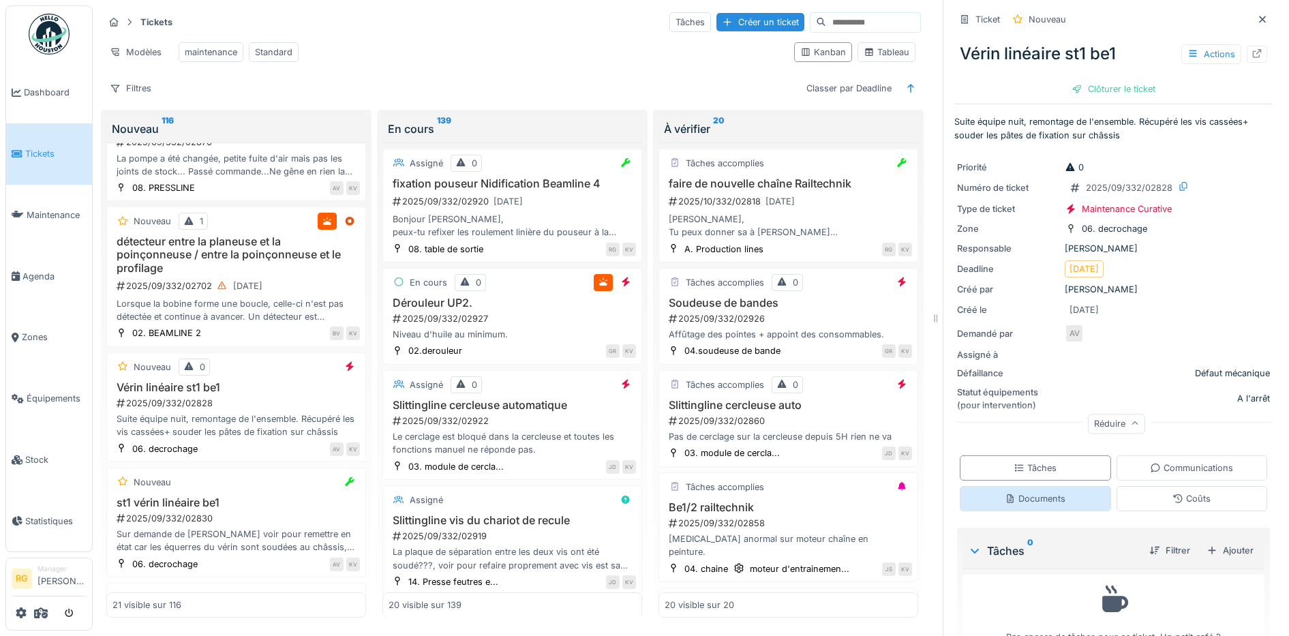
click at [1036, 492] on div "Documents" at bounding box center [1035, 498] width 61 height 13
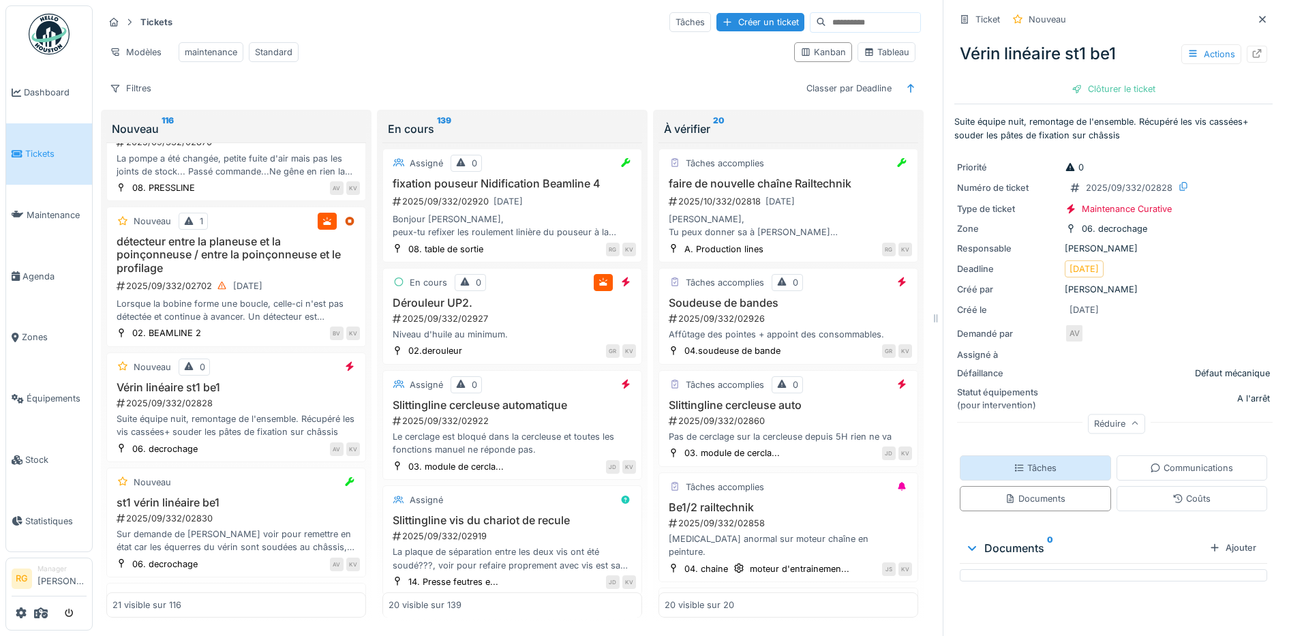
click at [1038, 461] on div "Tâches" at bounding box center [1035, 467] width 43 height 13
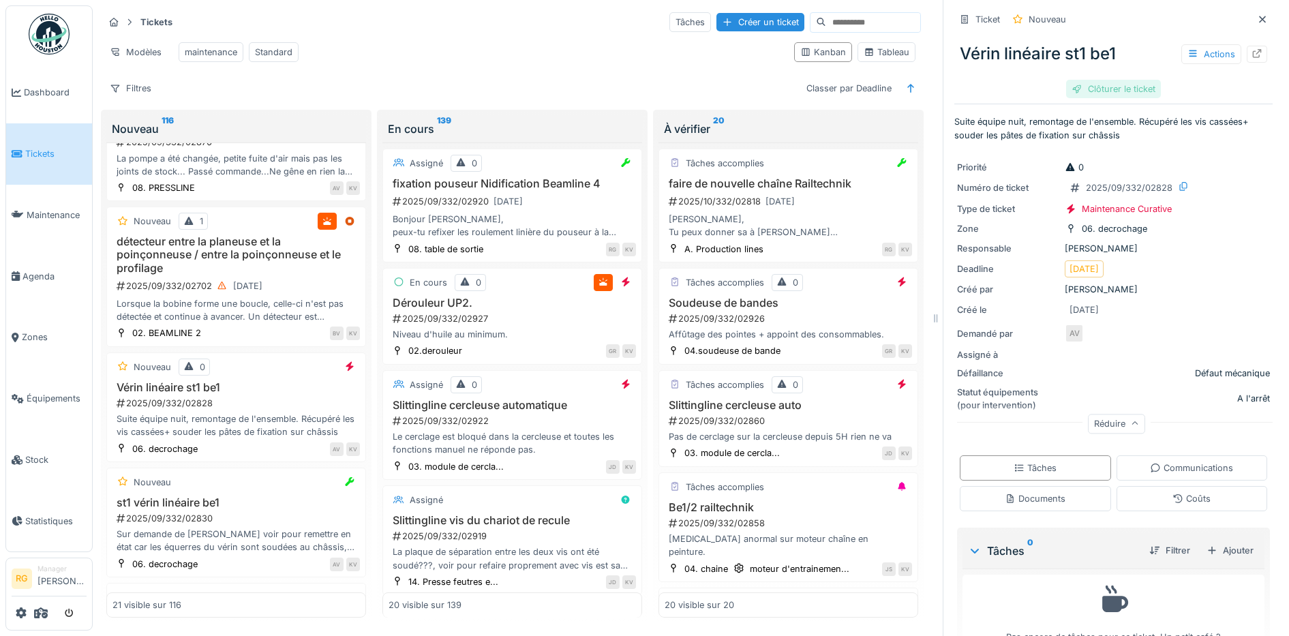
click at [1105, 80] on div "Clôturer le ticket" at bounding box center [1113, 89] width 95 height 18
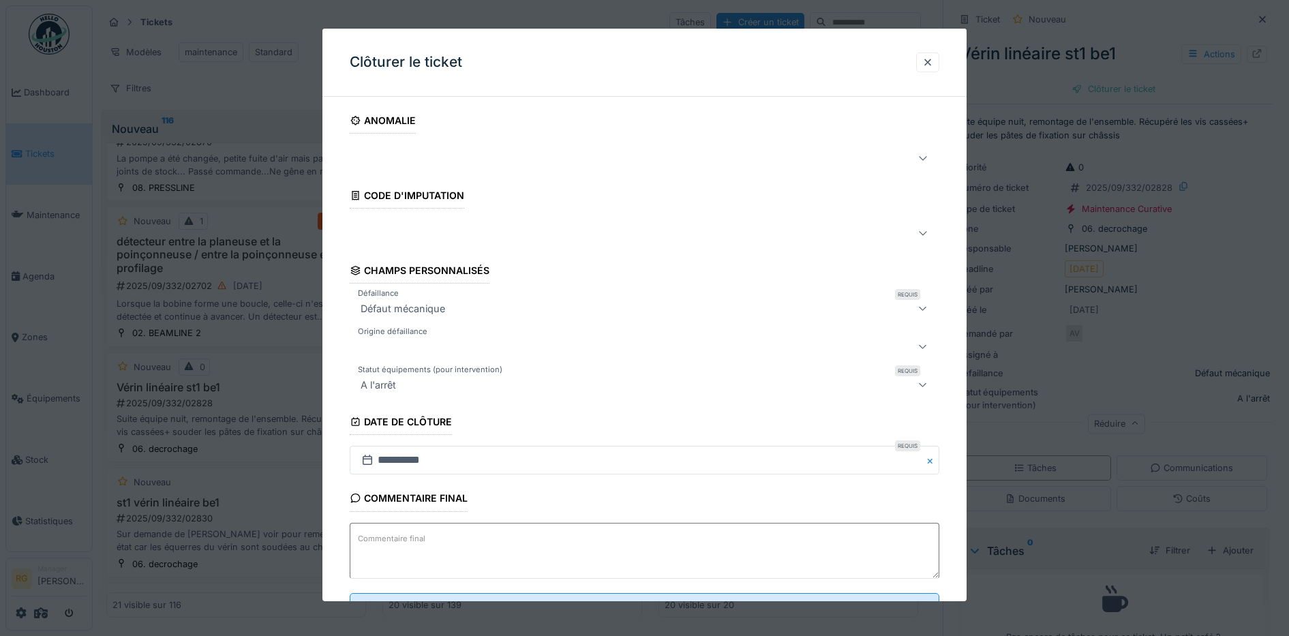
click at [520, 541] on textarea "Commentaire final" at bounding box center [645, 551] width 590 height 56
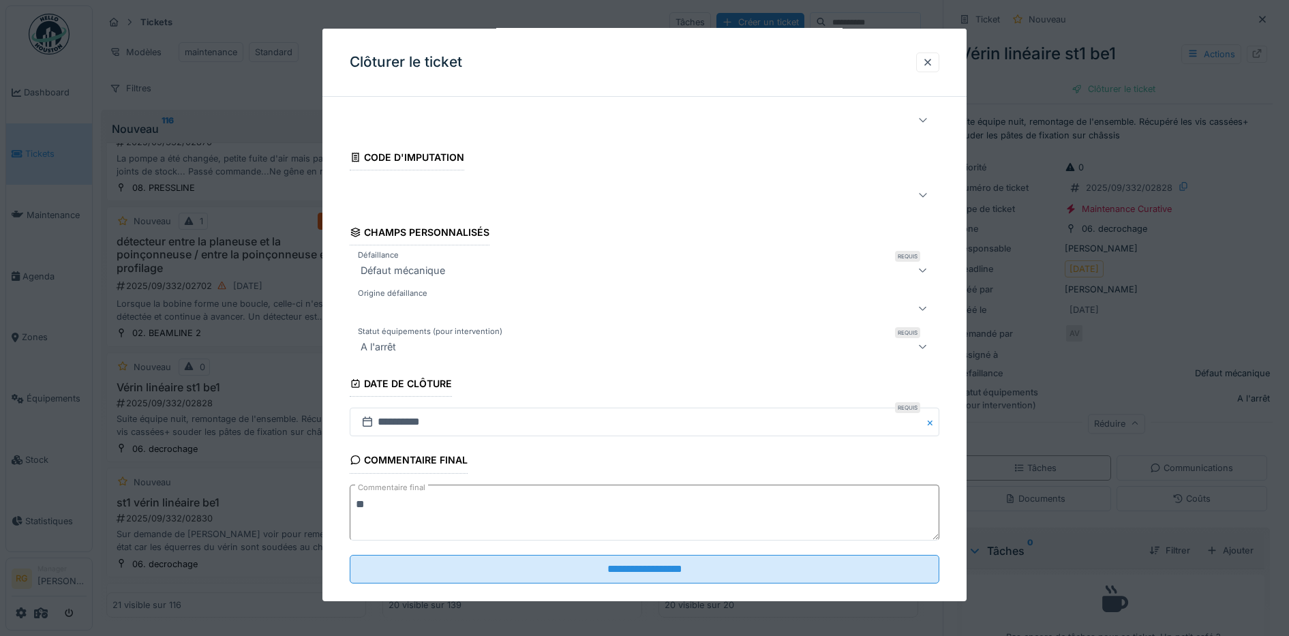
scroll to position [59, 0]
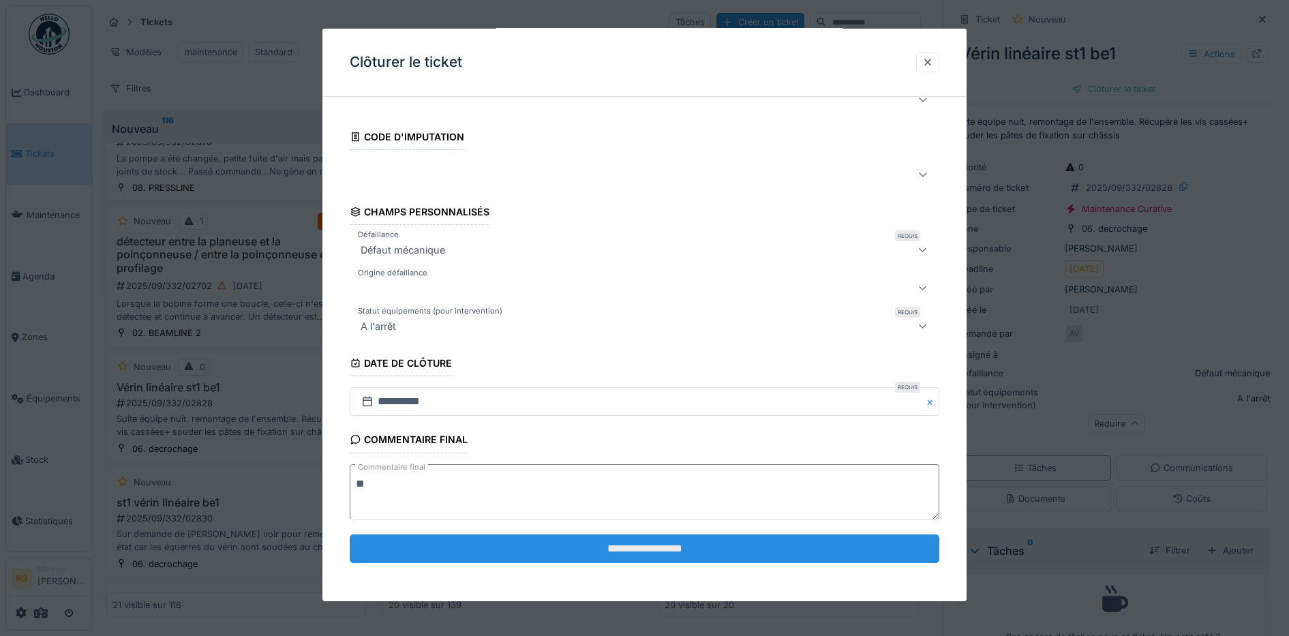
type textarea "**"
click at [595, 550] on input "**********" at bounding box center [645, 548] width 590 height 29
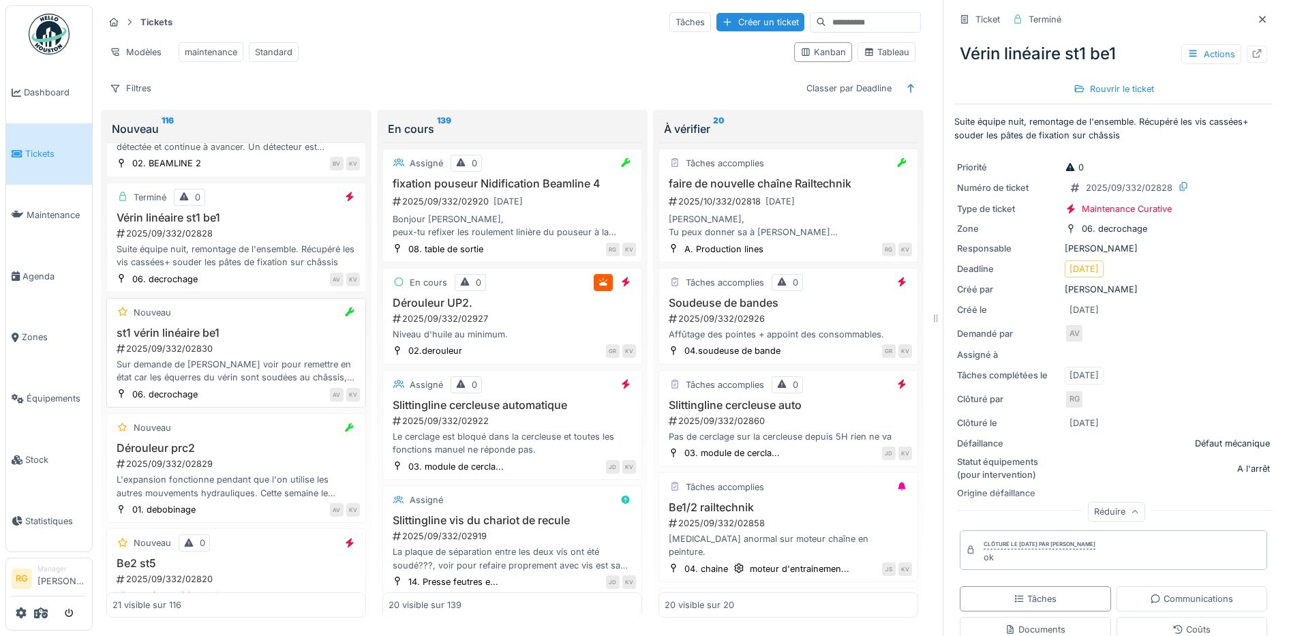
scroll to position [1819, 0]
click at [249, 337] on h3 "st1 vérin linéaire be1" at bounding box center [235, 332] width 247 height 13
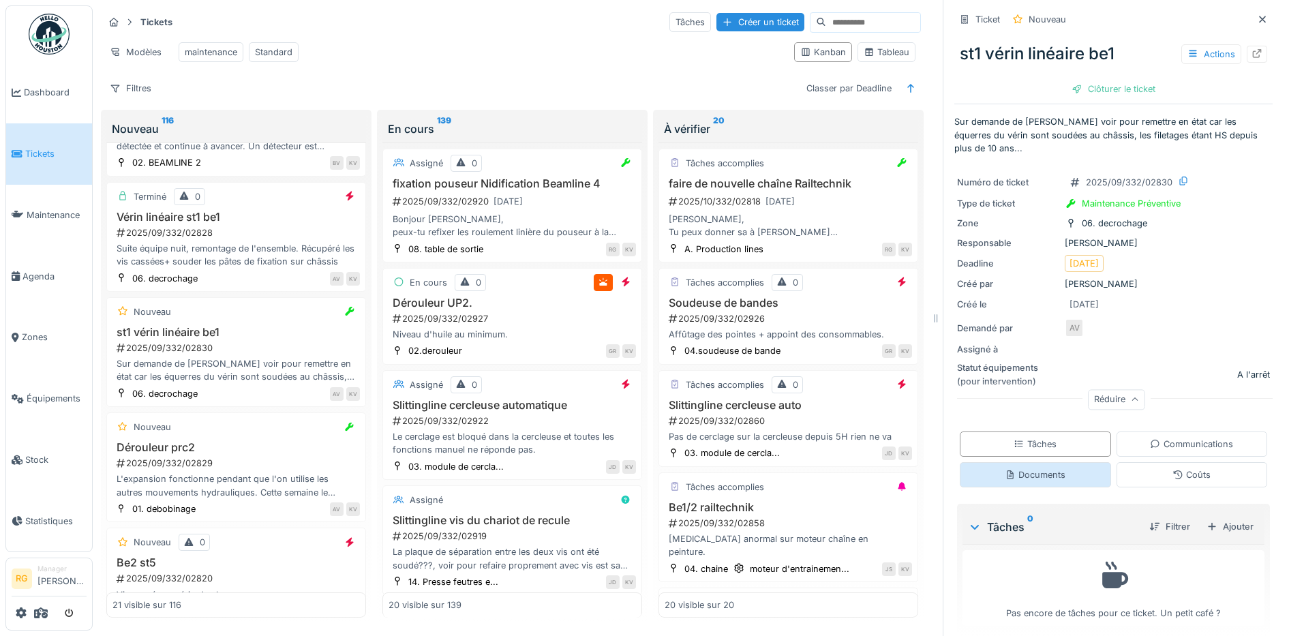
click at [1029, 468] on div "Documents" at bounding box center [1035, 474] width 61 height 13
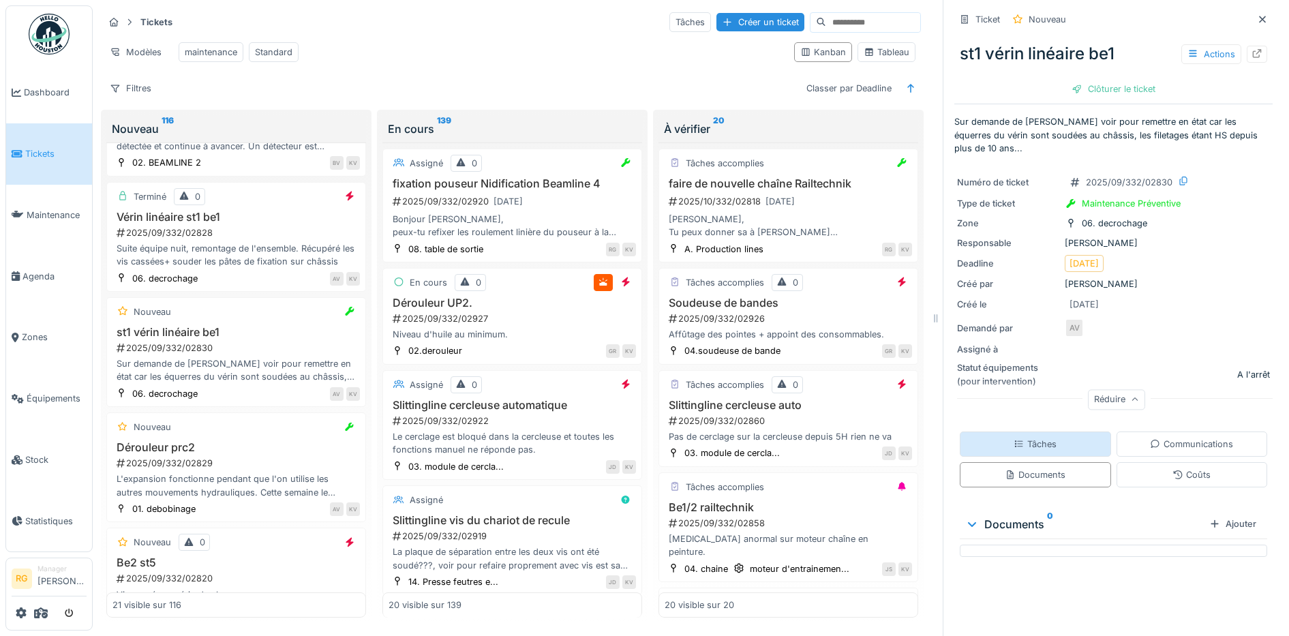
click at [1035, 438] on div "Tâches" at bounding box center [1035, 444] width 43 height 13
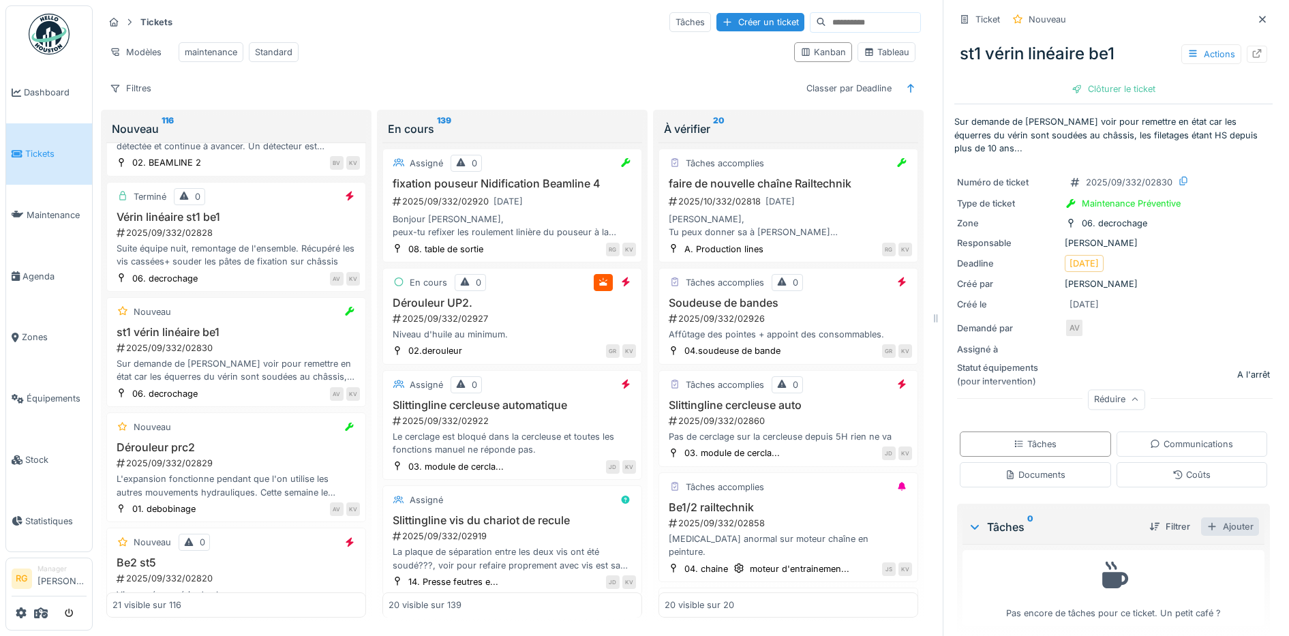
click at [1218, 517] on div "Ajouter" at bounding box center [1230, 526] width 58 height 18
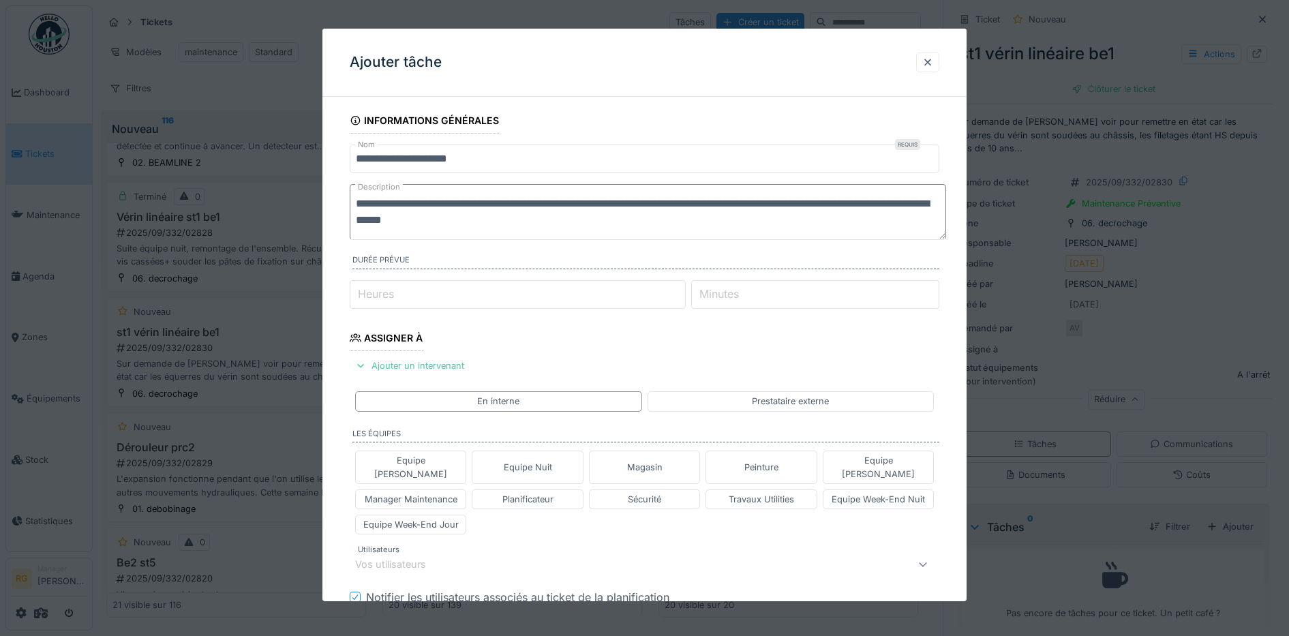
click at [545, 222] on textarea "**********" at bounding box center [648, 212] width 596 height 56
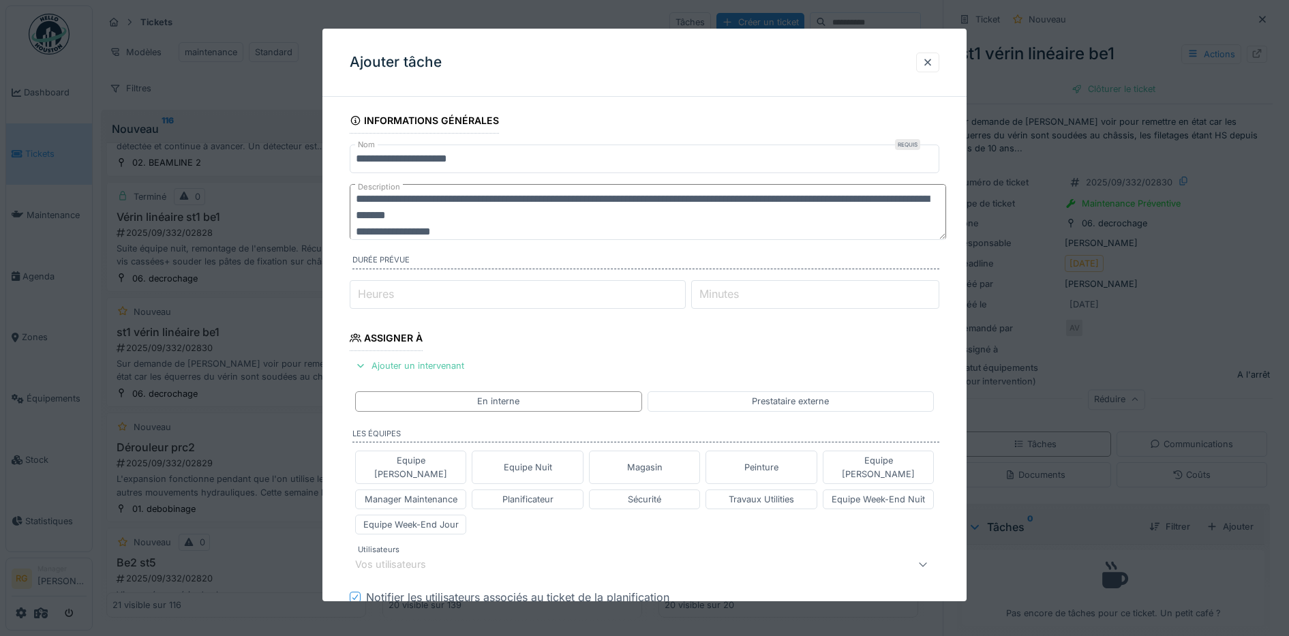
scroll to position [16, 0]
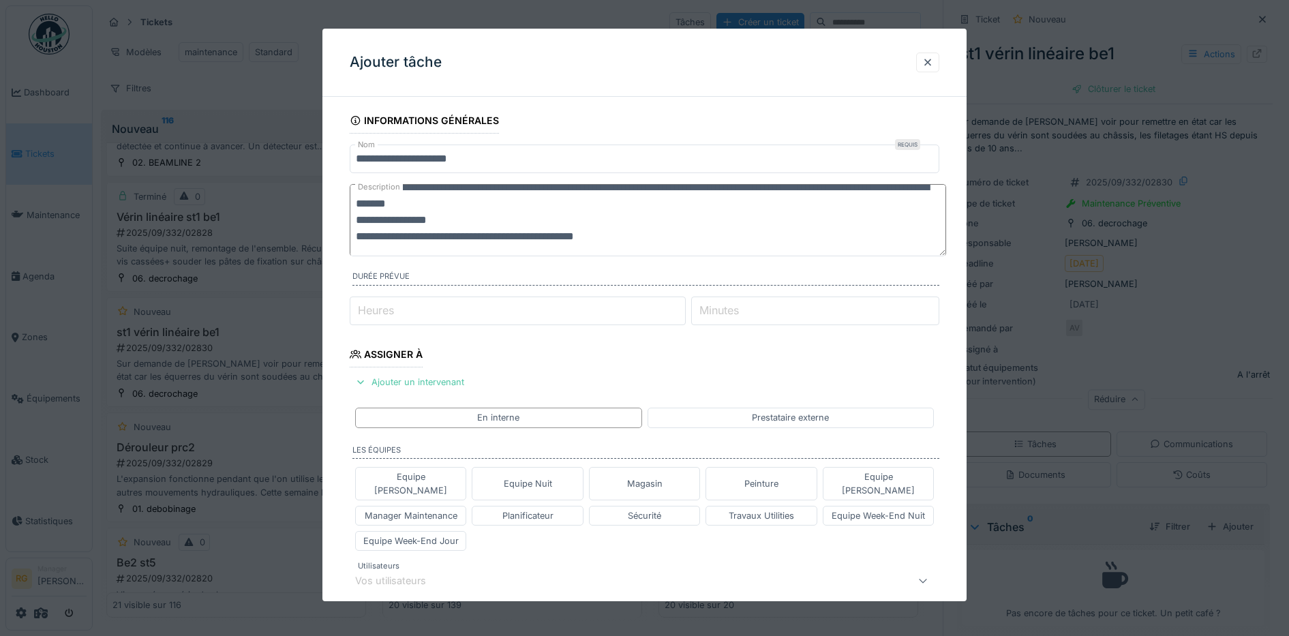
click at [547, 239] on textarea "**********" at bounding box center [648, 220] width 596 height 72
click at [535, 237] on textarea "**********" at bounding box center [648, 220] width 596 height 72
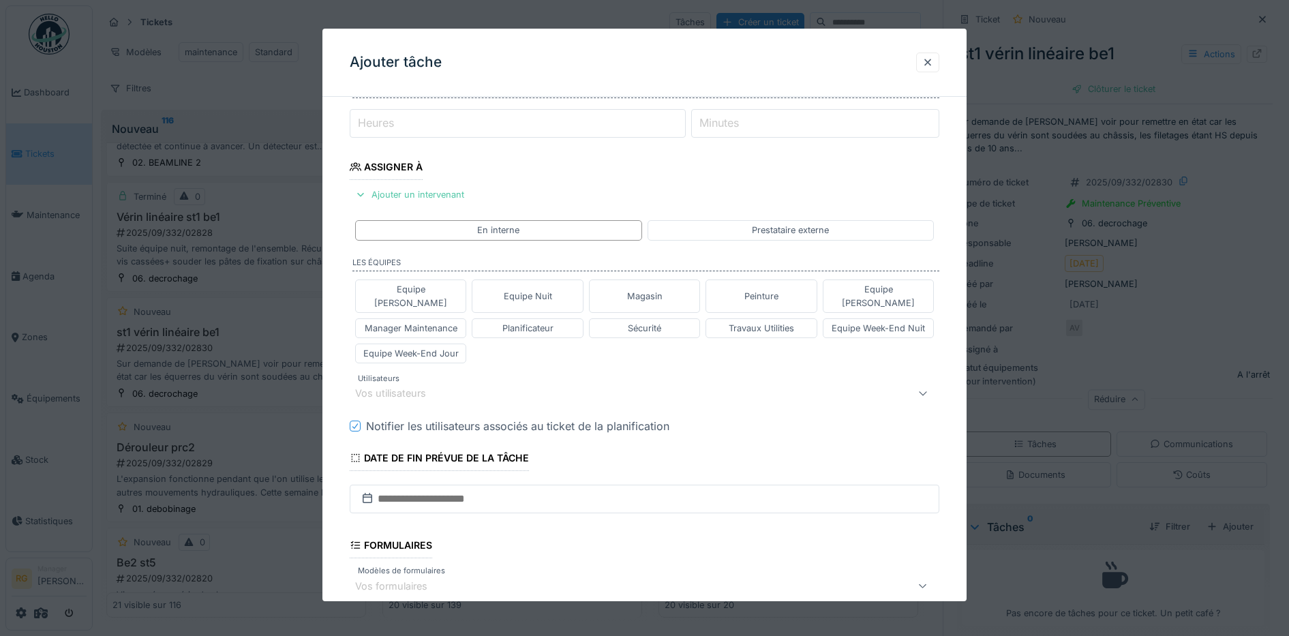
scroll to position [256, 0]
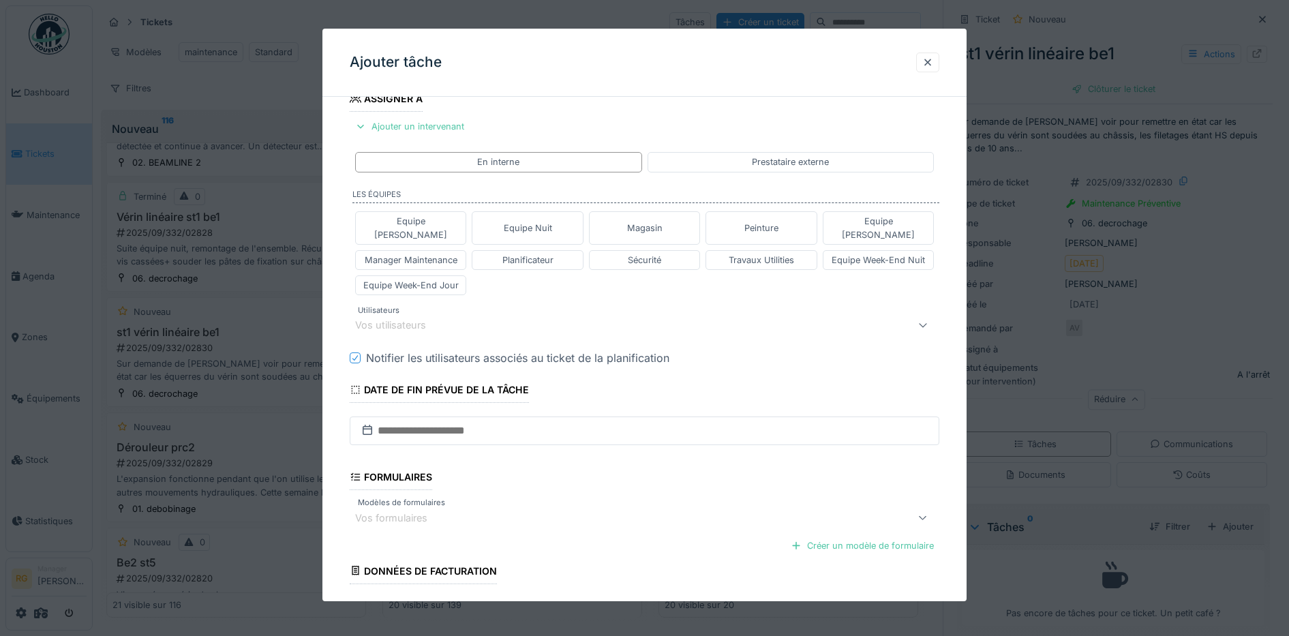
type textarea "**********"
click at [449, 317] on div "Vos utilisateurs" at bounding box center [610, 325] width 511 height 16
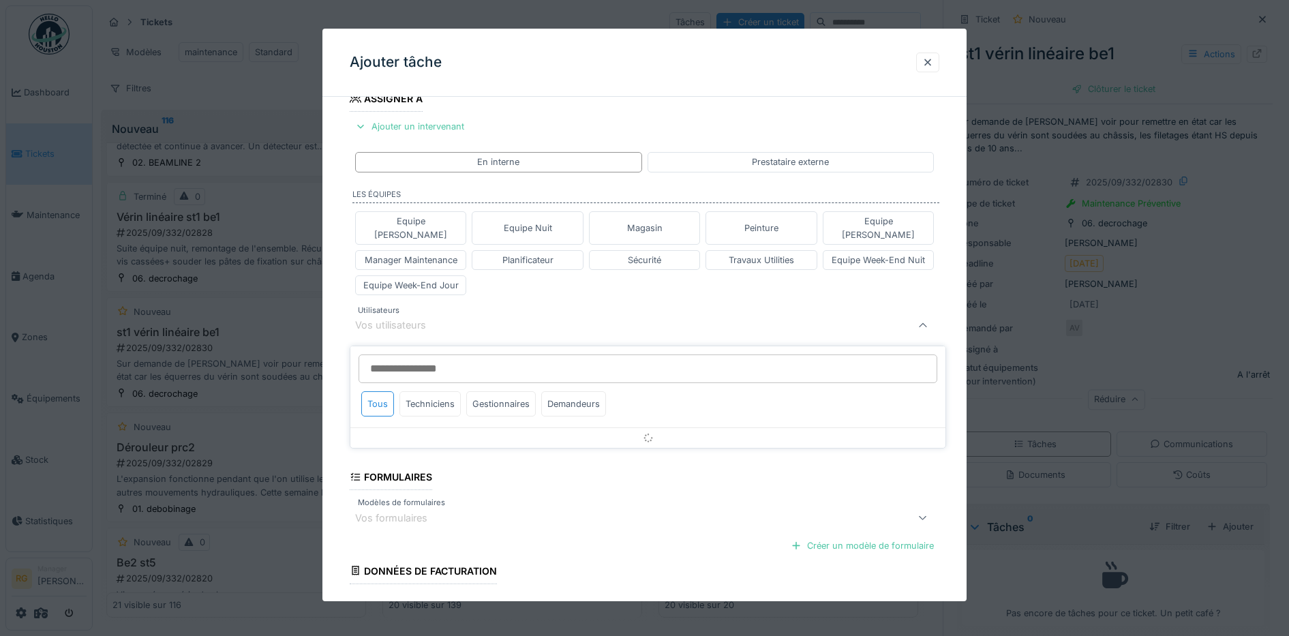
scroll to position [253, 0]
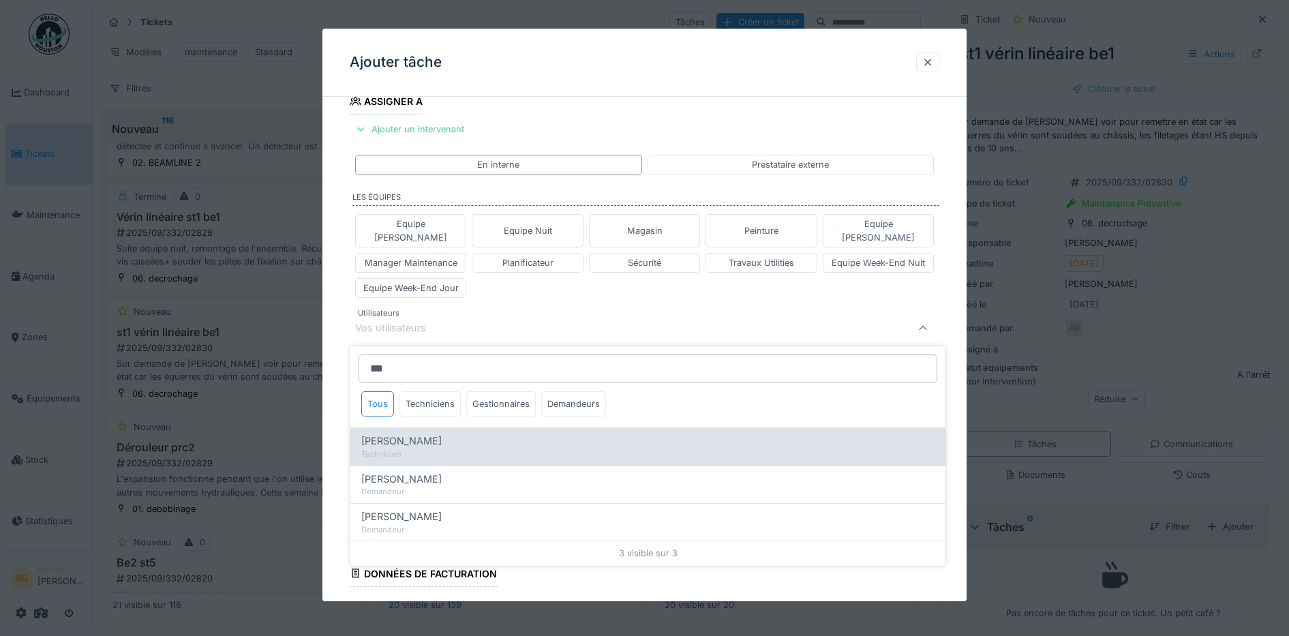
type input "***"
click at [414, 434] on span "[PERSON_NAME]" at bounding box center [401, 441] width 80 height 15
type input "****"
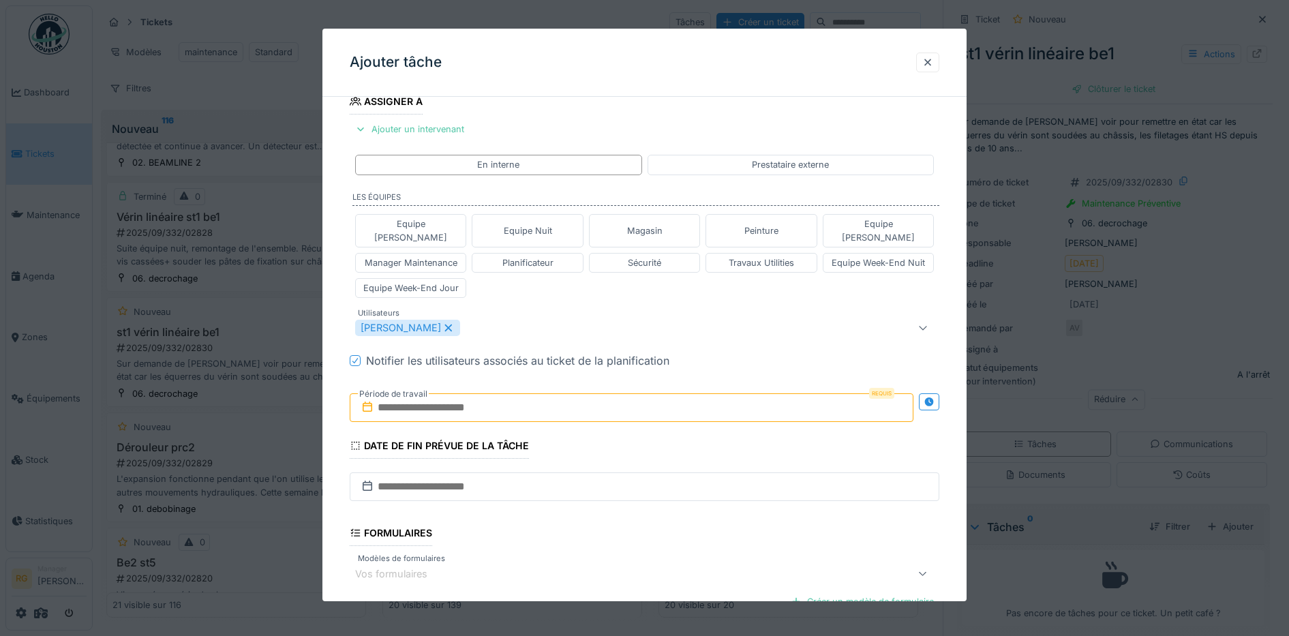
click at [495, 284] on div "Equipe Anthony Equipe Nuit Magasin Peinture Equipe Jean-Claude Manager Maintena…" at bounding box center [645, 256] width 590 height 95
click at [403, 393] on input "text" at bounding box center [632, 407] width 564 height 29
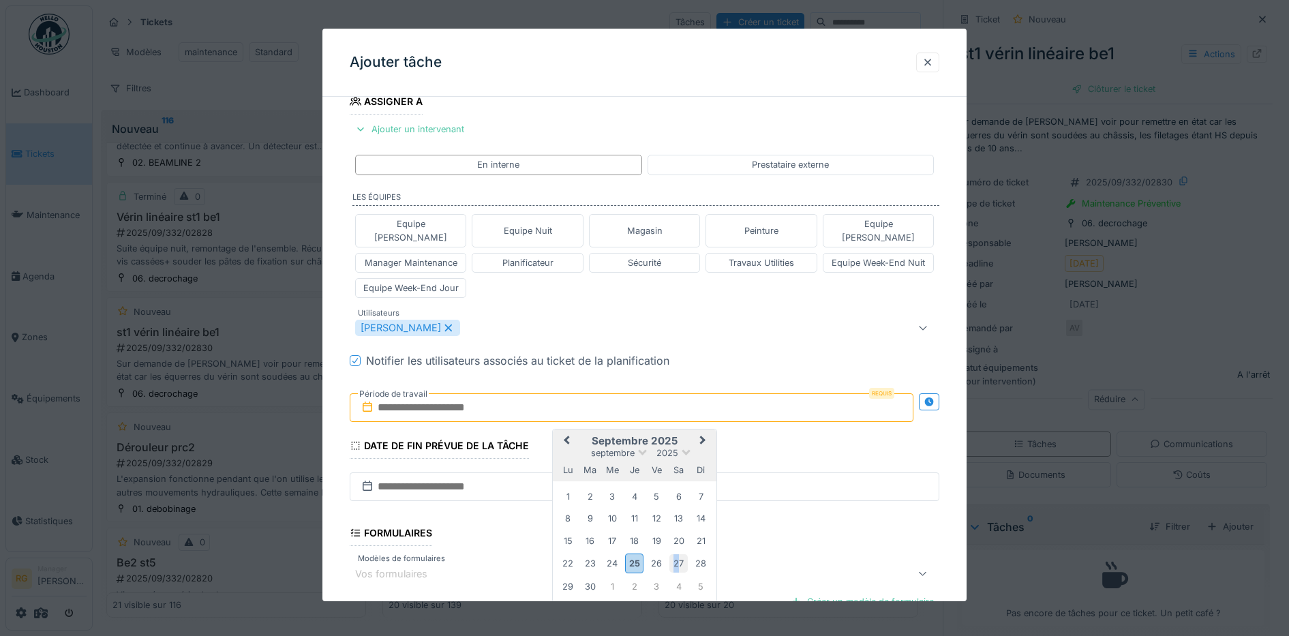
click at [679, 554] on div "27" at bounding box center [678, 563] width 18 height 18
drag, startPoint x: 679, startPoint y: 550, endPoint x: 700, endPoint y: 549, distance: 21.1
click at [700, 554] on div "28" at bounding box center [701, 563] width 18 height 18
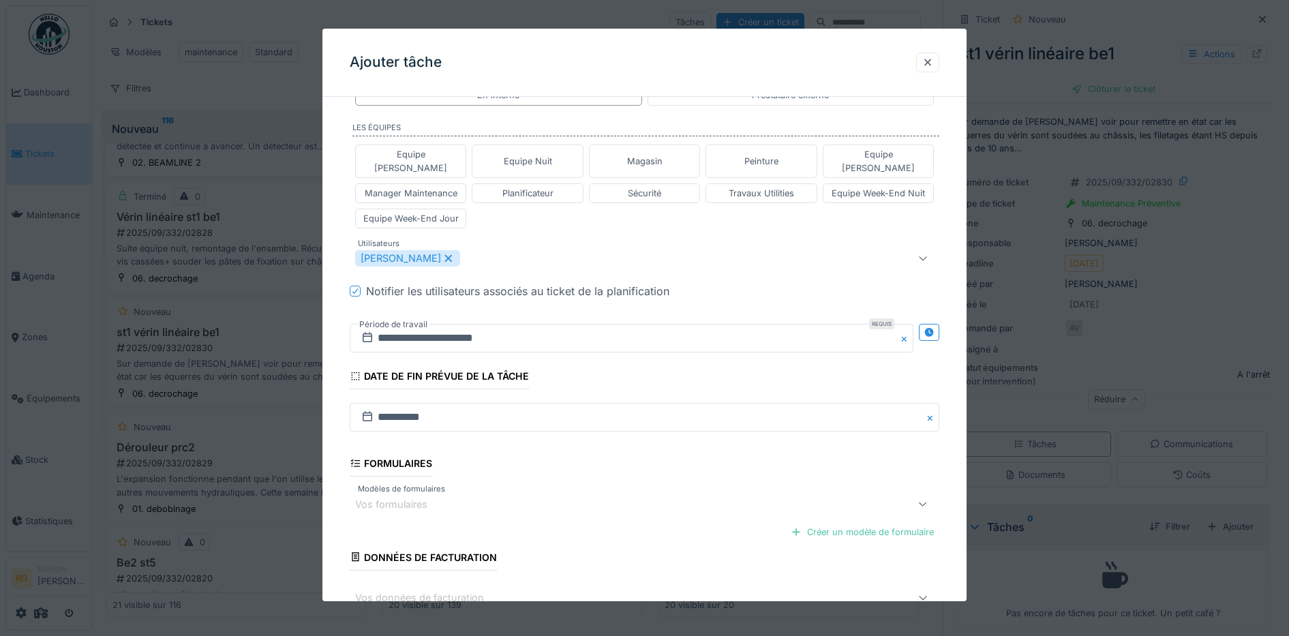
scroll to position [397, 0]
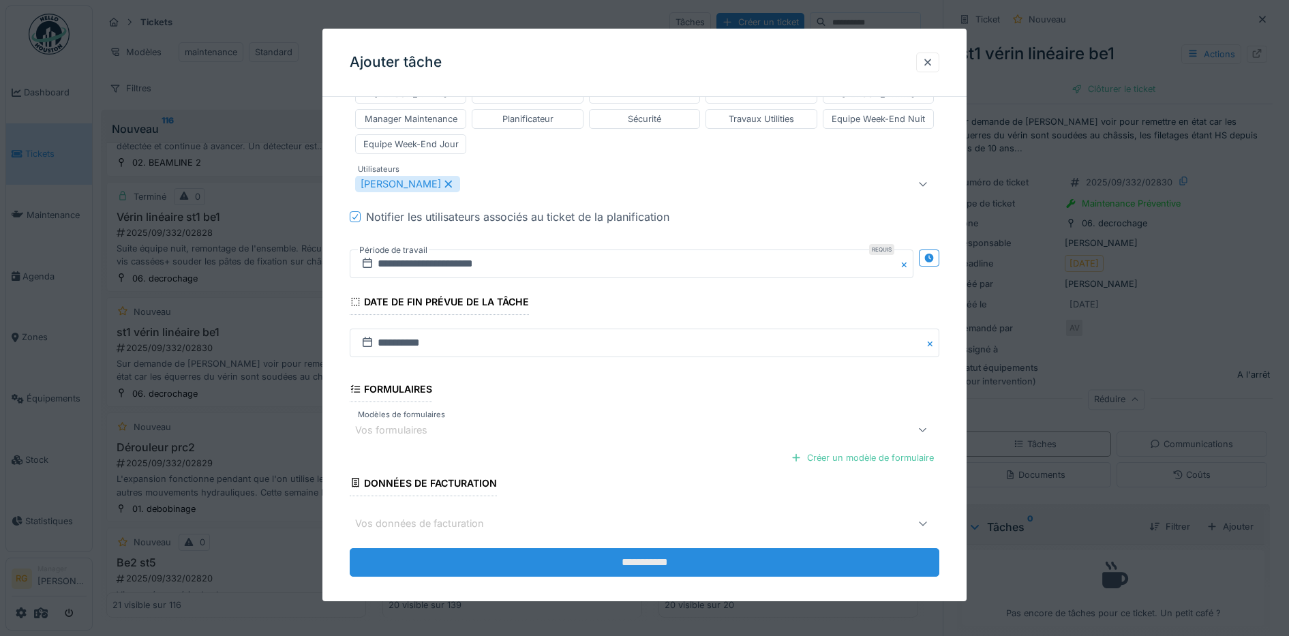
click at [594, 548] on input "**********" at bounding box center [645, 562] width 590 height 29
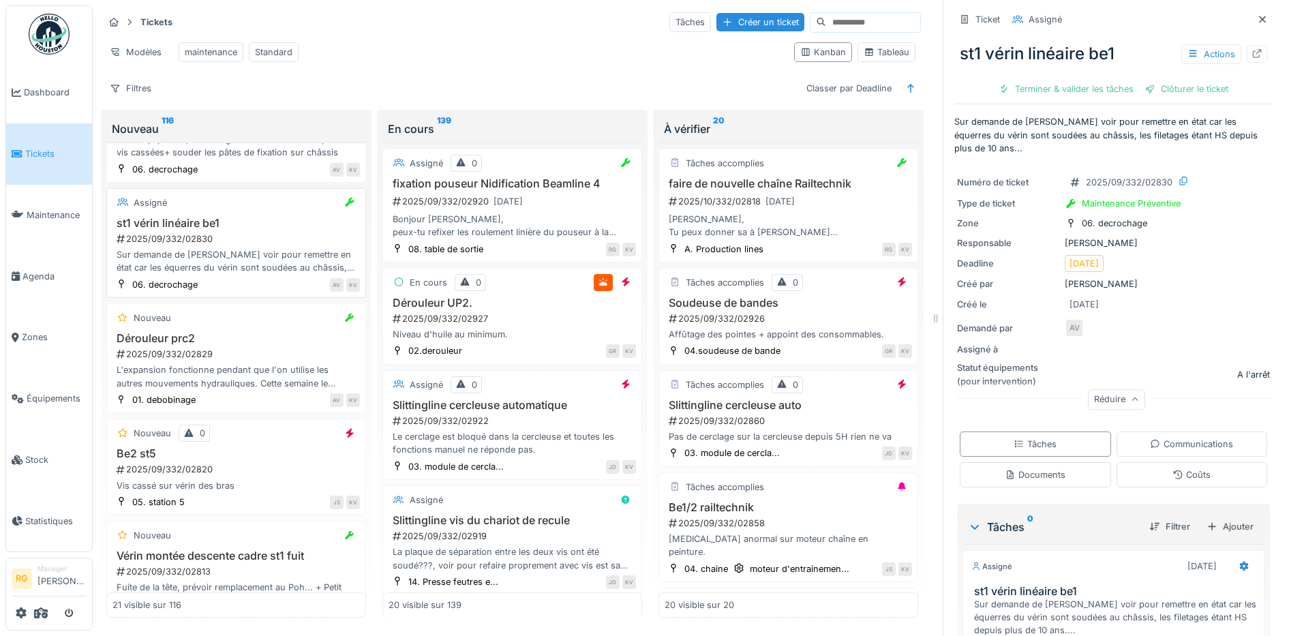
scroll to position [1990, 0]
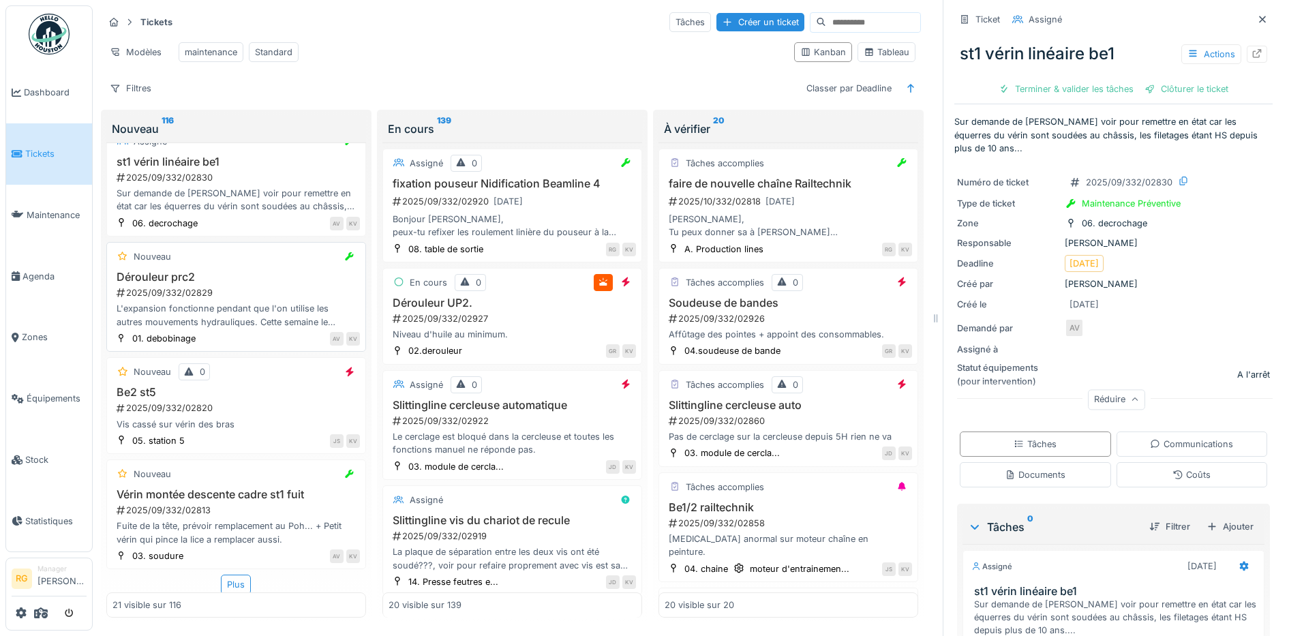
click at [266, 290] on div "2025/09/332/02829" at bounding box center [237, 292] width 245 height 13
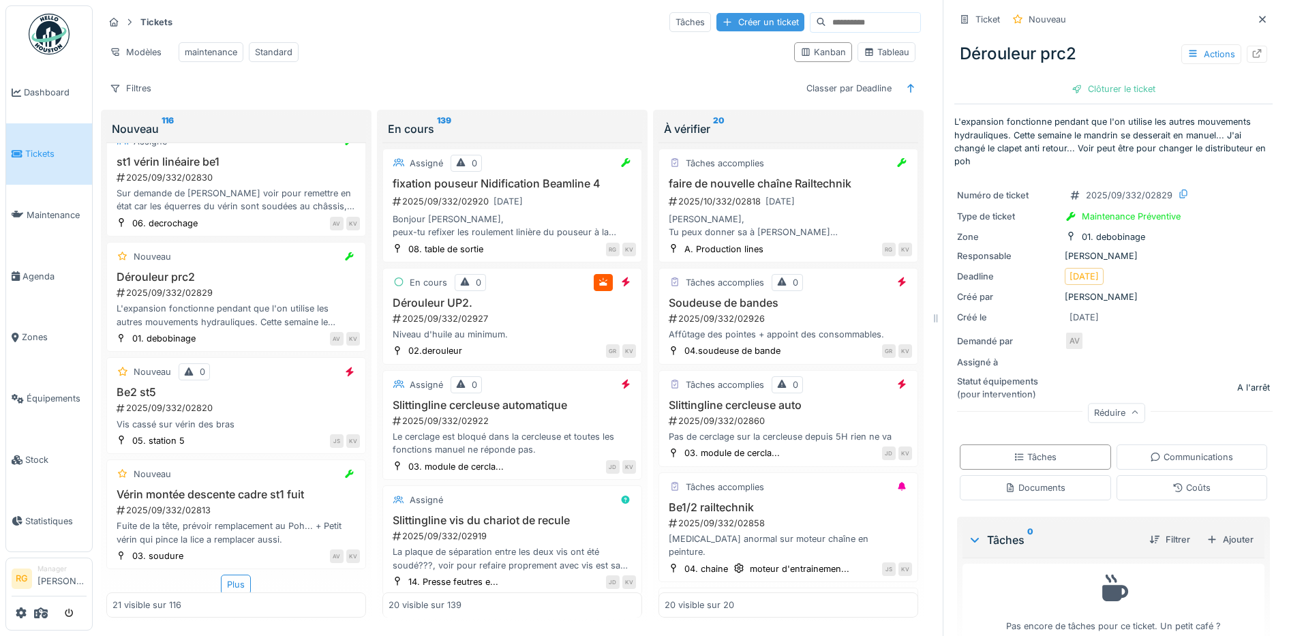
click at [719, 13] on div "Créer un ticket" at bounding box center [760, 22] width 88 height 18
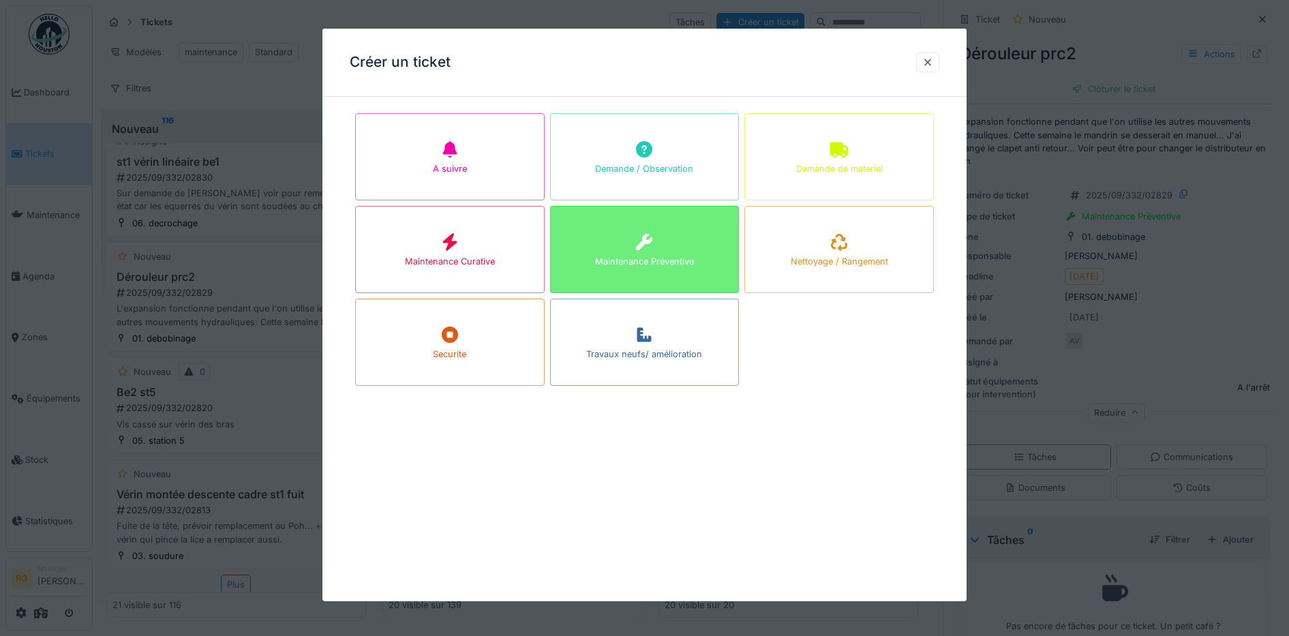
click at [645, 255] on div "Maintenance Préventive" at bounding box center [644, 261] width 99 height 13
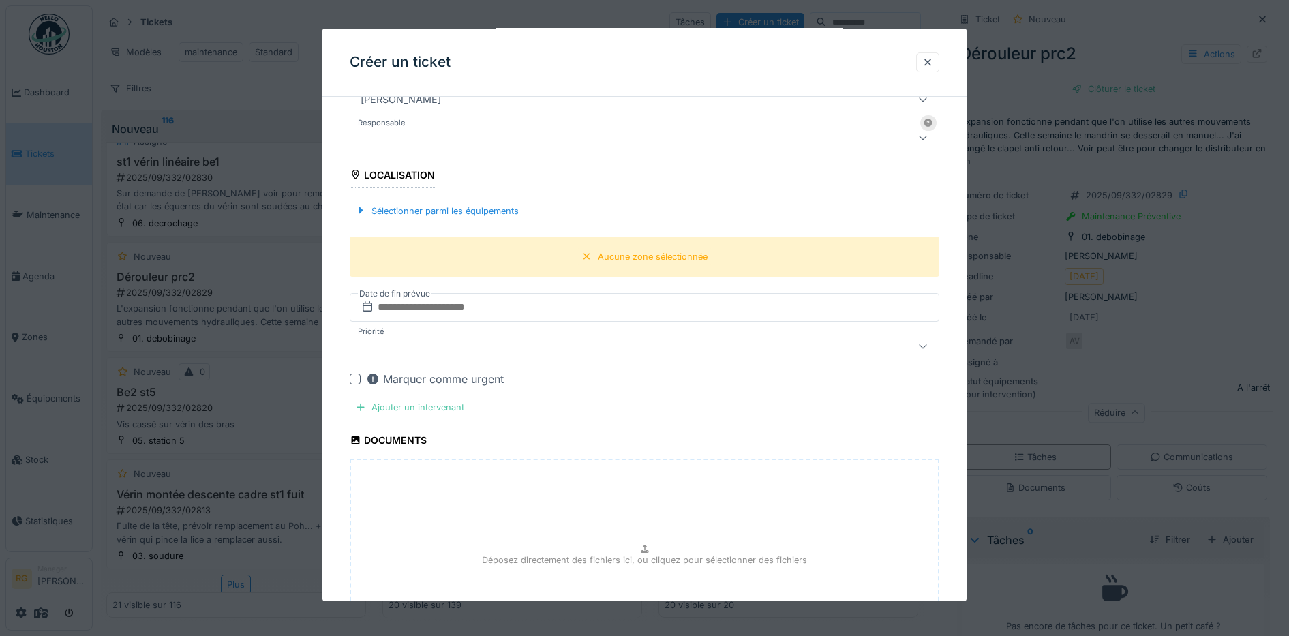
scroll to position [426, 0]
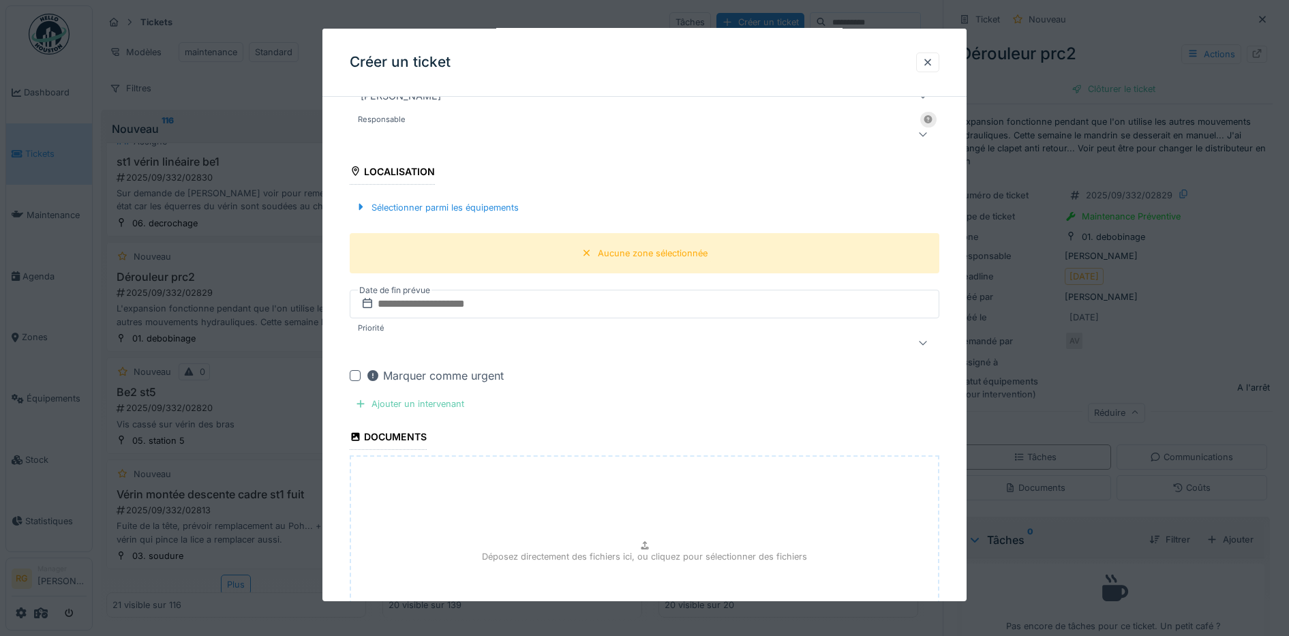
click at [427, 404] on div "Ajouter un intervenant" at bounding box center [410, 404] width 120 height 18
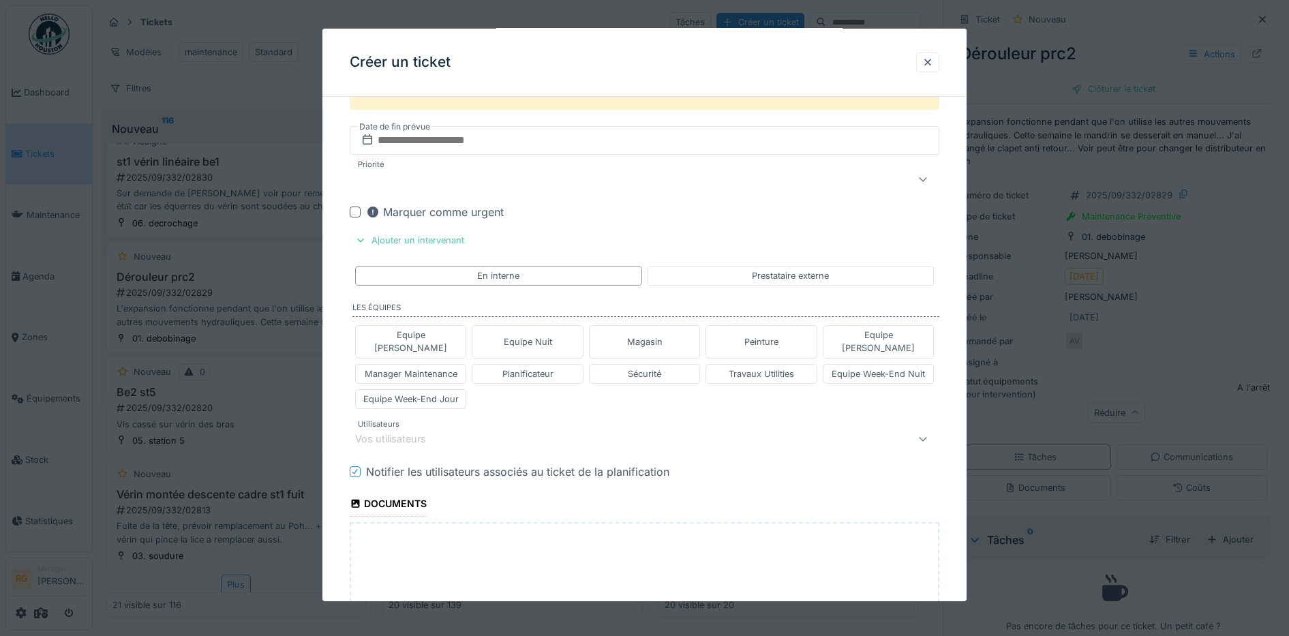
scroll to position [596, 0]
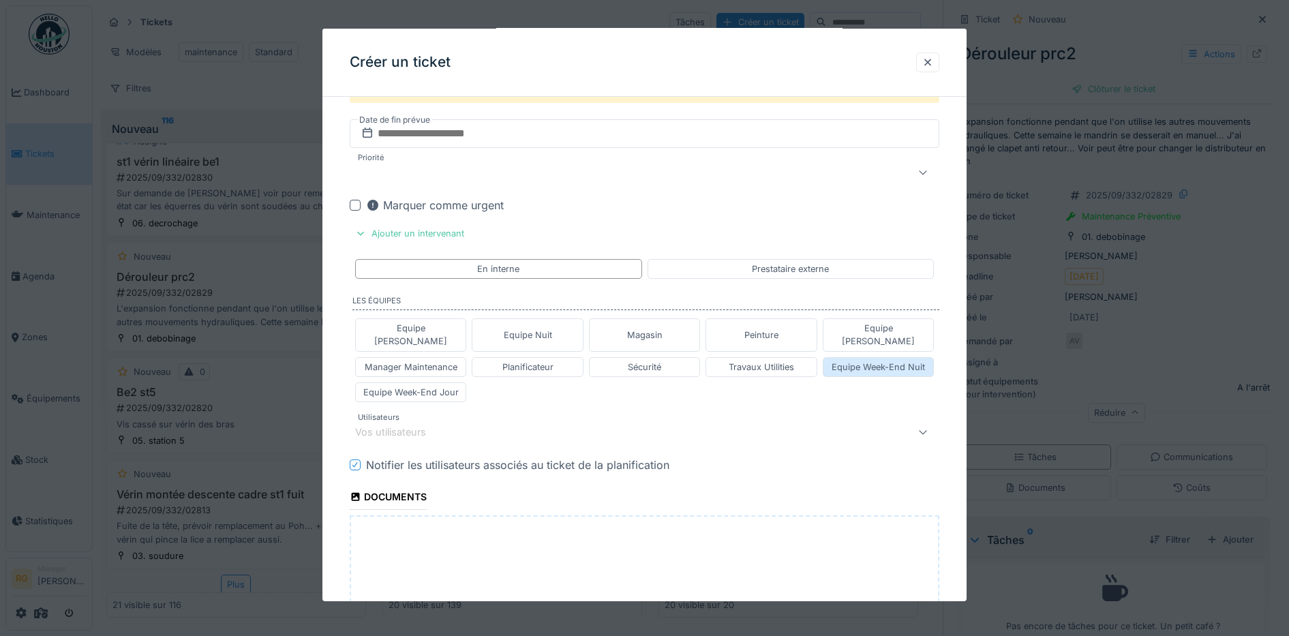
click at [902, 361] on div "Equipe Week-End Nuit" at bounding box center [878, 367] width 93 height 13
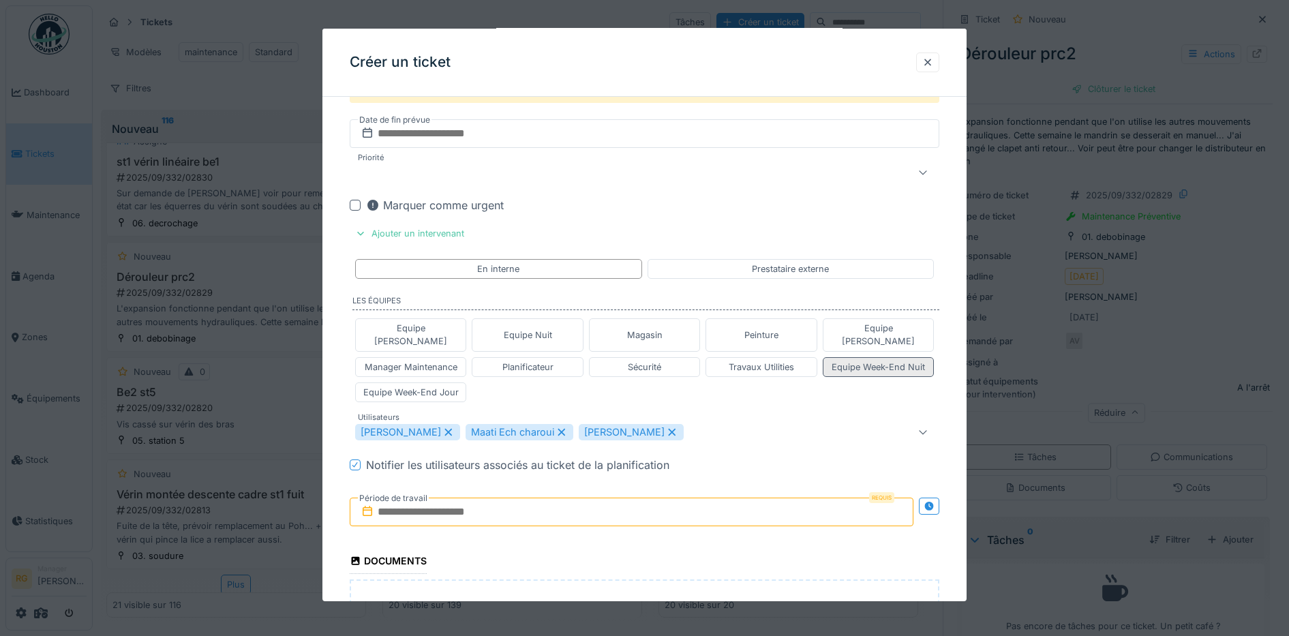
type input "**********"
click at [907, 361] on div "Equipe Week-End Nuit" at bounding box center [878, 367] width 93 height 13
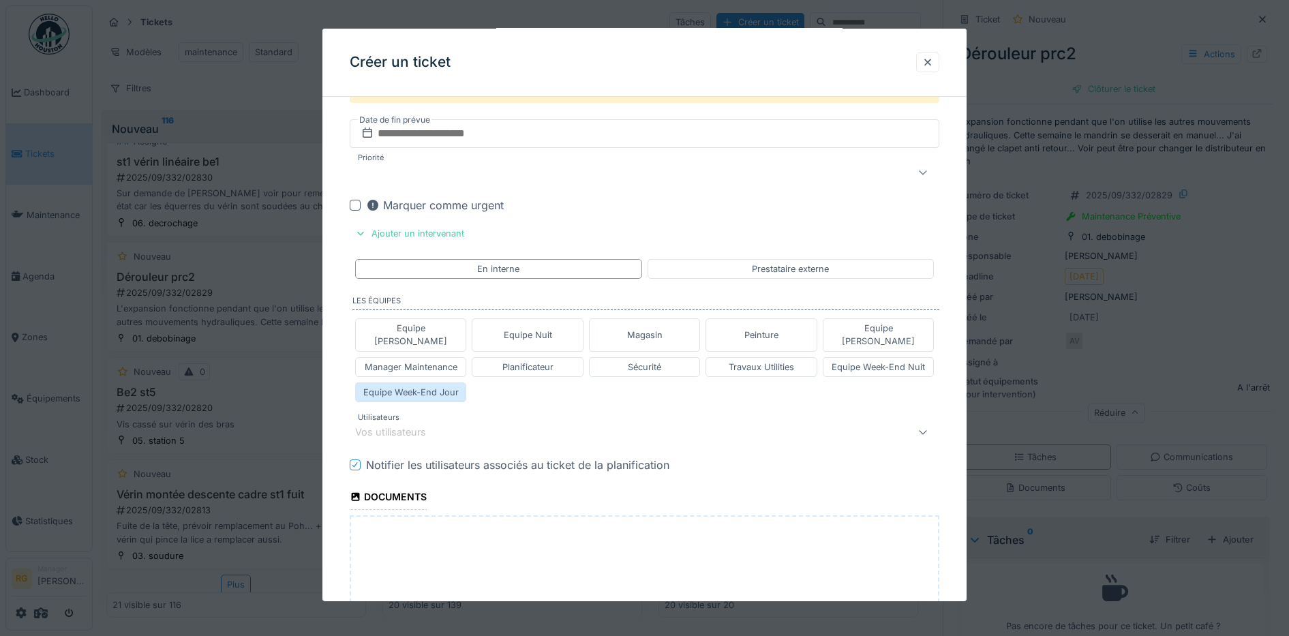
click at [399, 386] on div "Equipe Week-End Jour" at bounding box center [410, 392] width 95 height 13
type input "**********"
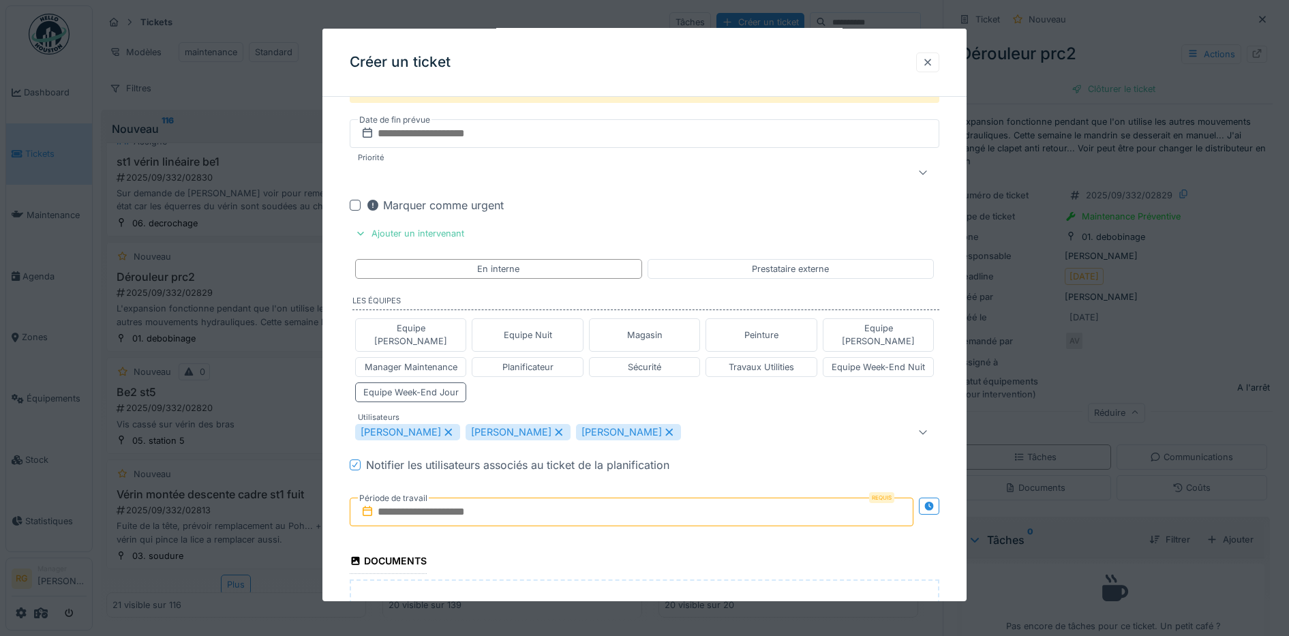
click at [933, 58] on div at bounding box center [927, 62] width 11 height 13
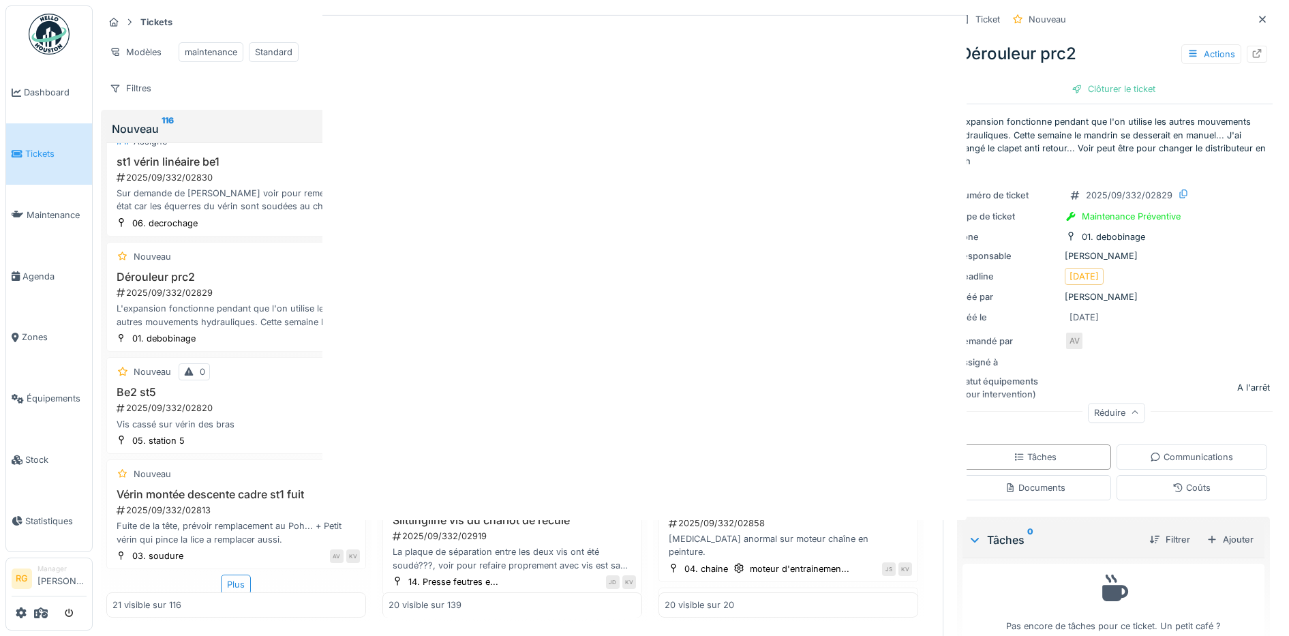
scroll to position [0, 0]
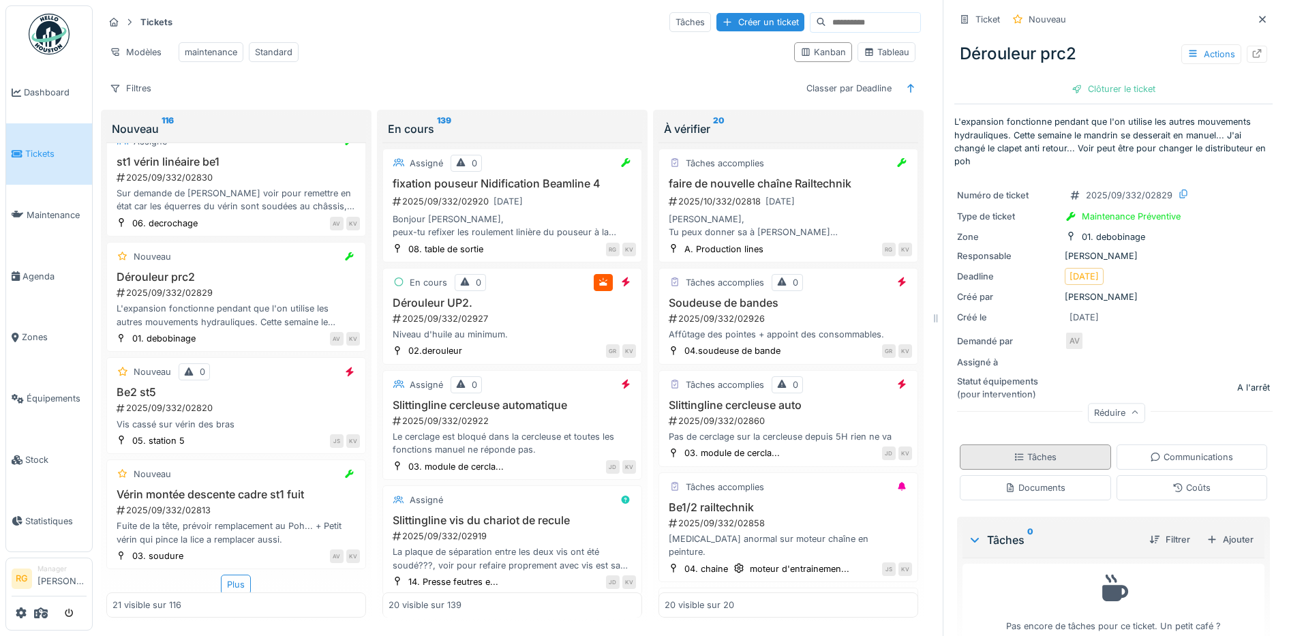
click at [1025, 451] on div "Tâches" at bounding box center [1035, 457] width 43 height 13
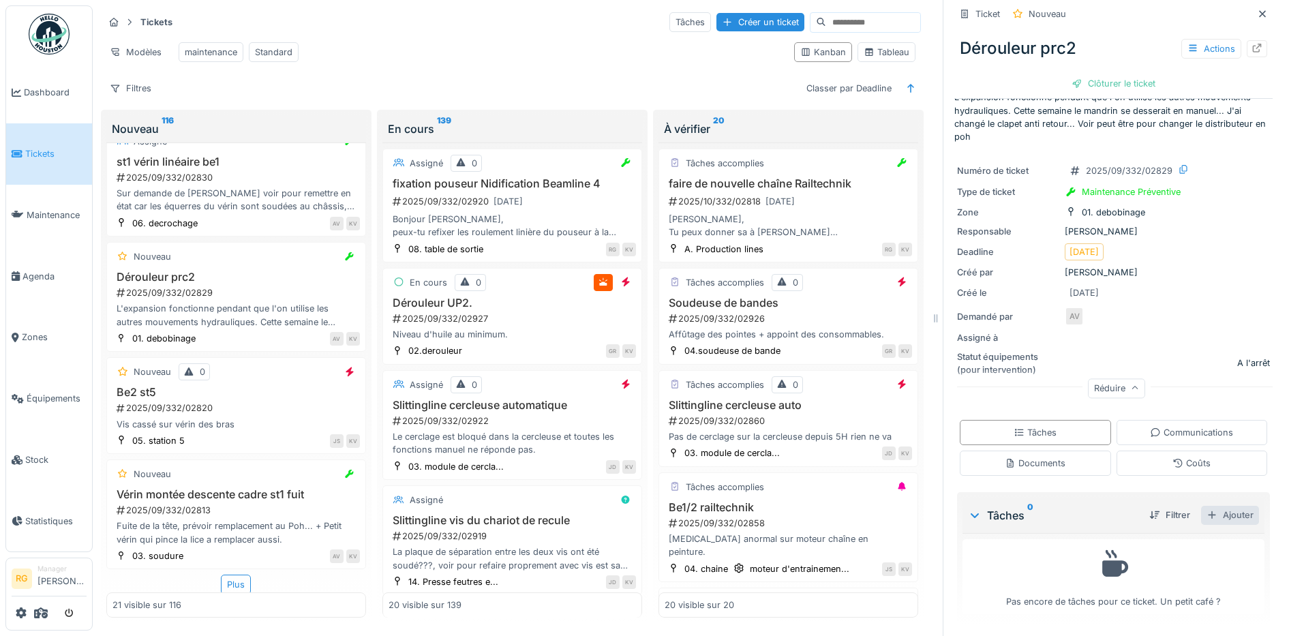
click at [1215, 506] on div "Ajouter" at bounding box center [1230, 515] width 58 height 18
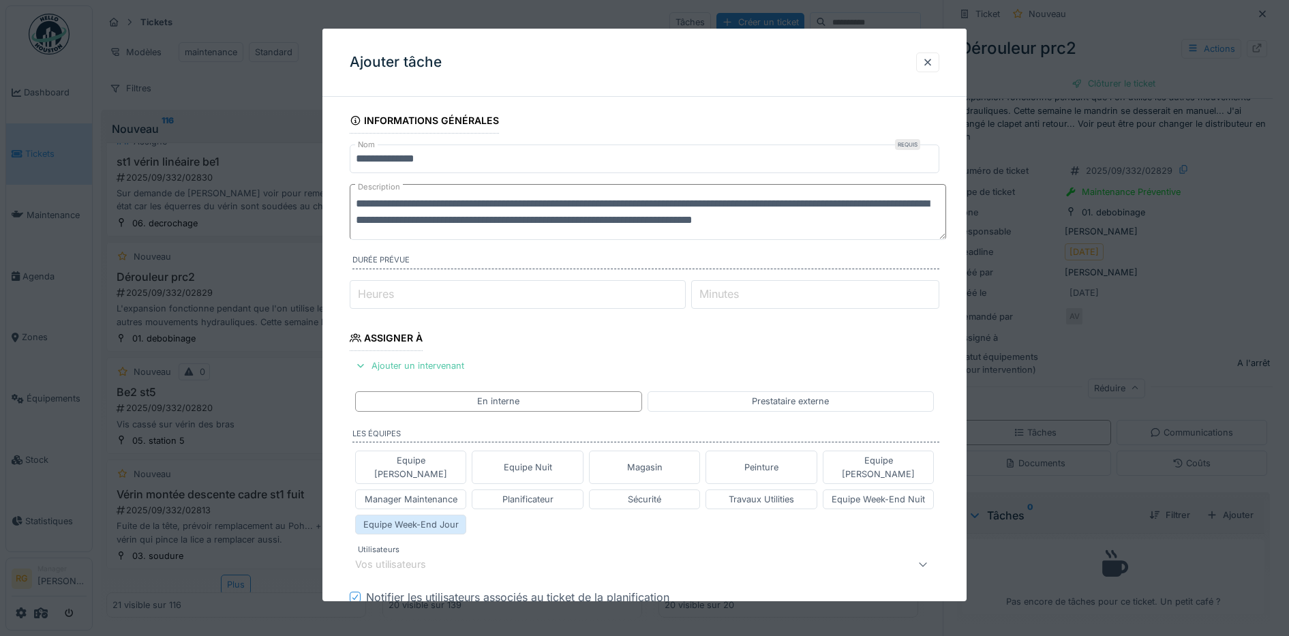
click at [431, 518] on div "Equipe Week-End Jour" at bounding box center [410, 524] width 95 height 13
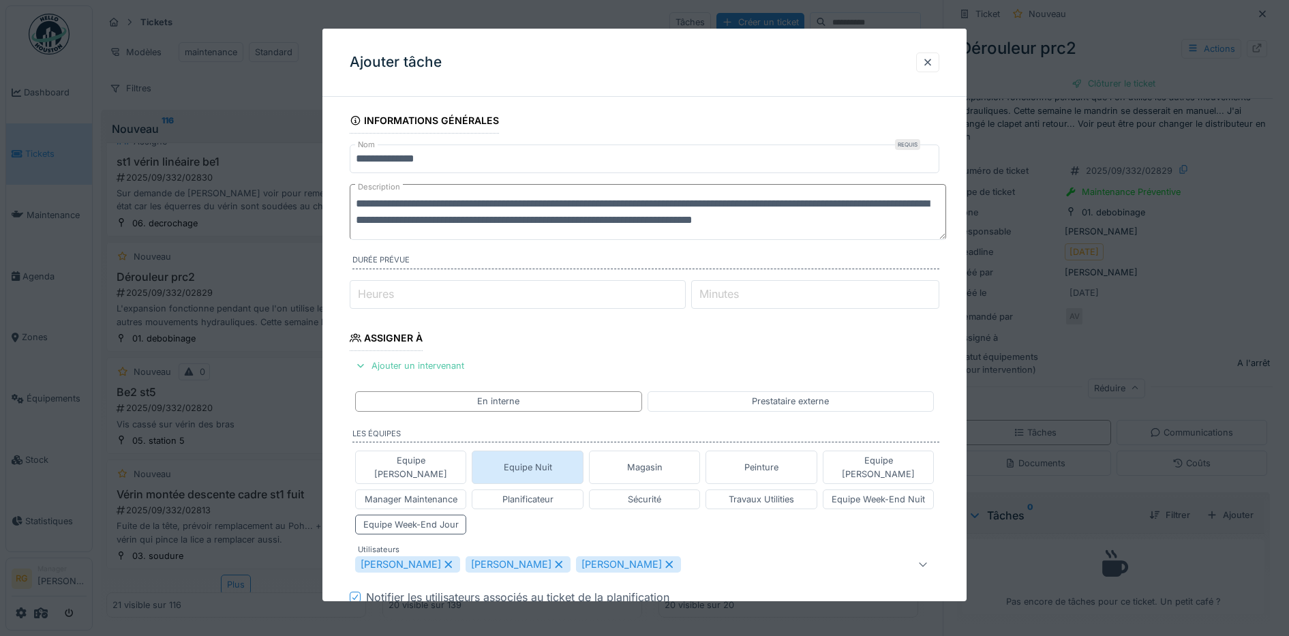
scroll to position [170, 0]
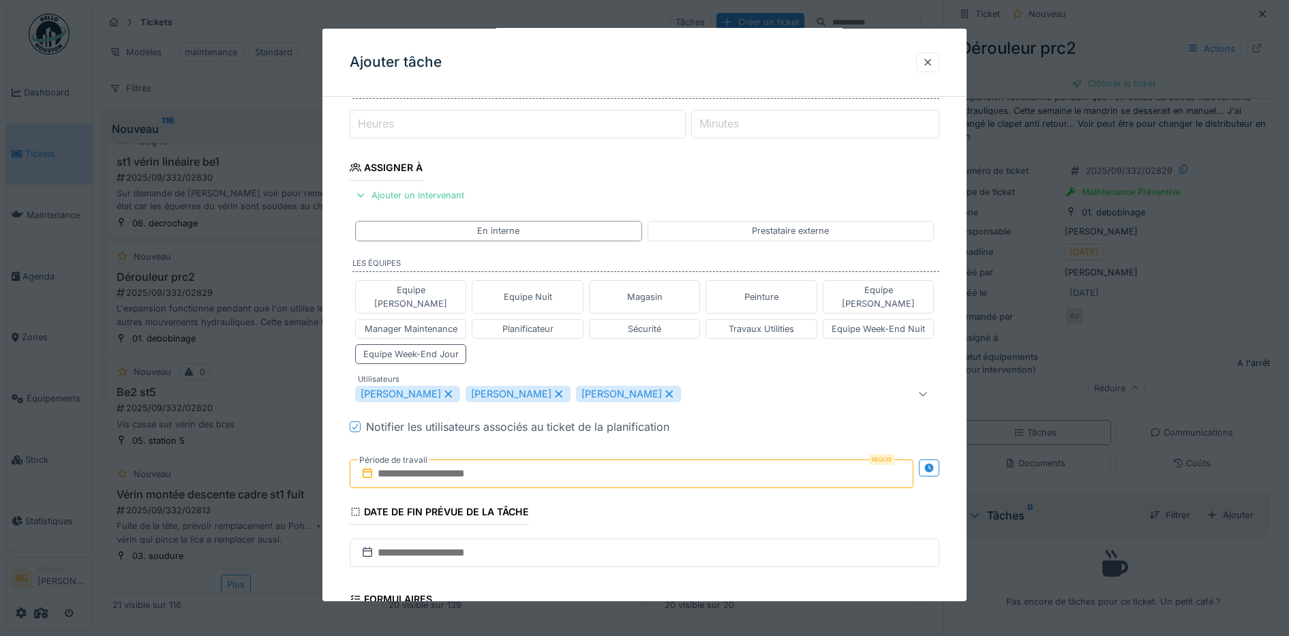
click at [558, 391] on icon at bounding box center [558, 394] width 7 height 7
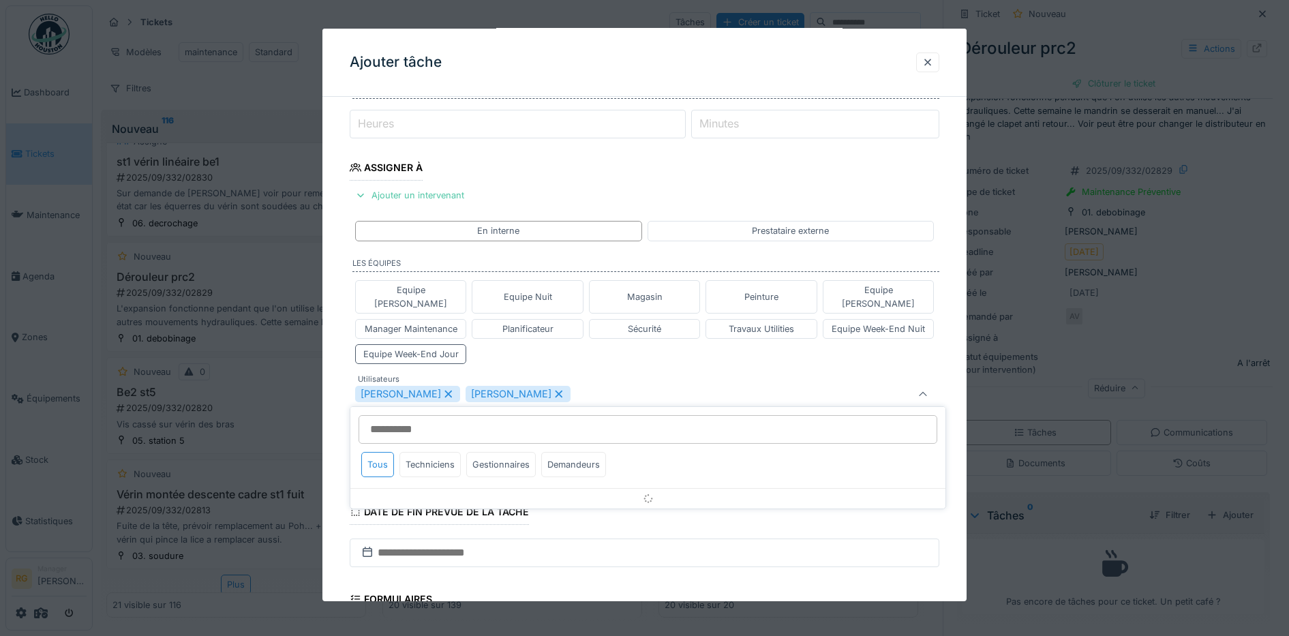
scroll to position [237, 0]
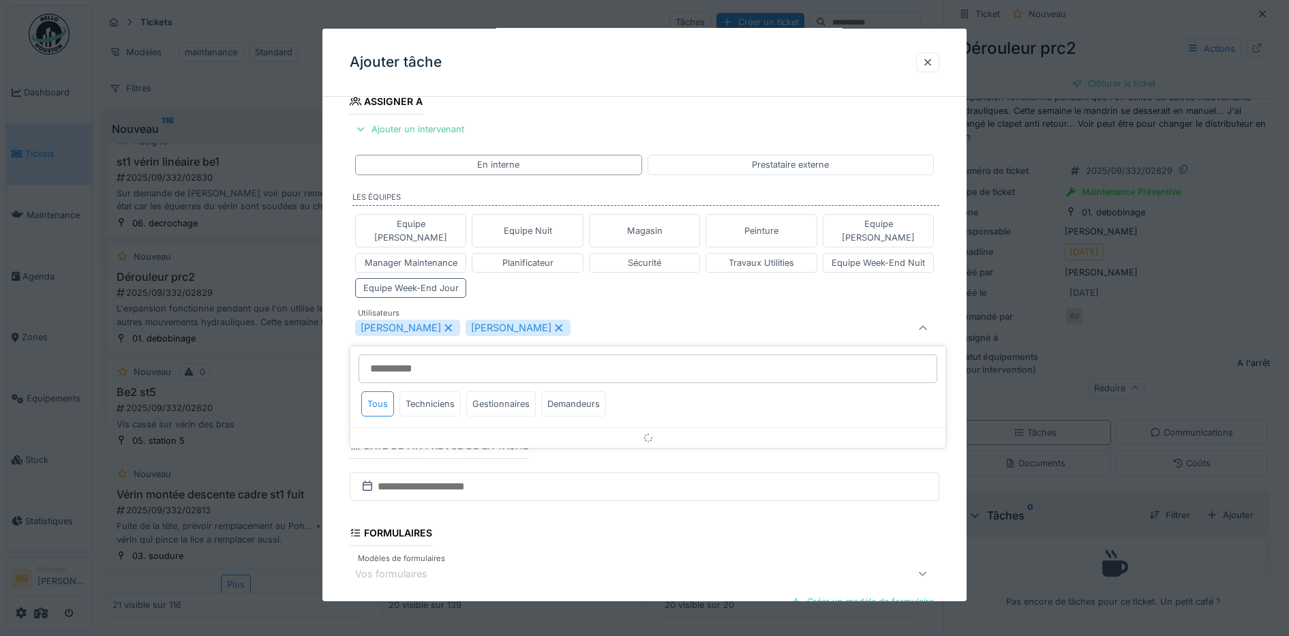
click at [555, 324] on icon at bounding box center [558, 327] width 7 height 7
type input "****"
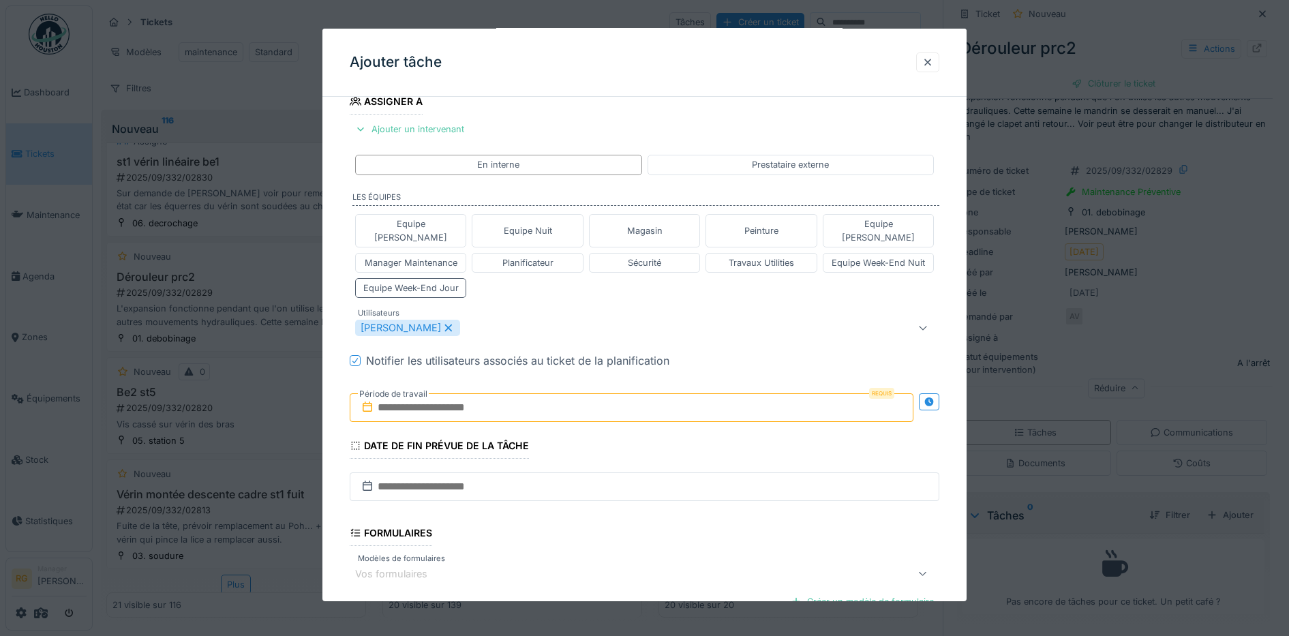
click at [413, 393] on input "text" at bounding box center [632, 407] width 564 height 29
click at [686, 435] on h2 "septembre 2025" at bounding box center [635, 441] width 164 height 12
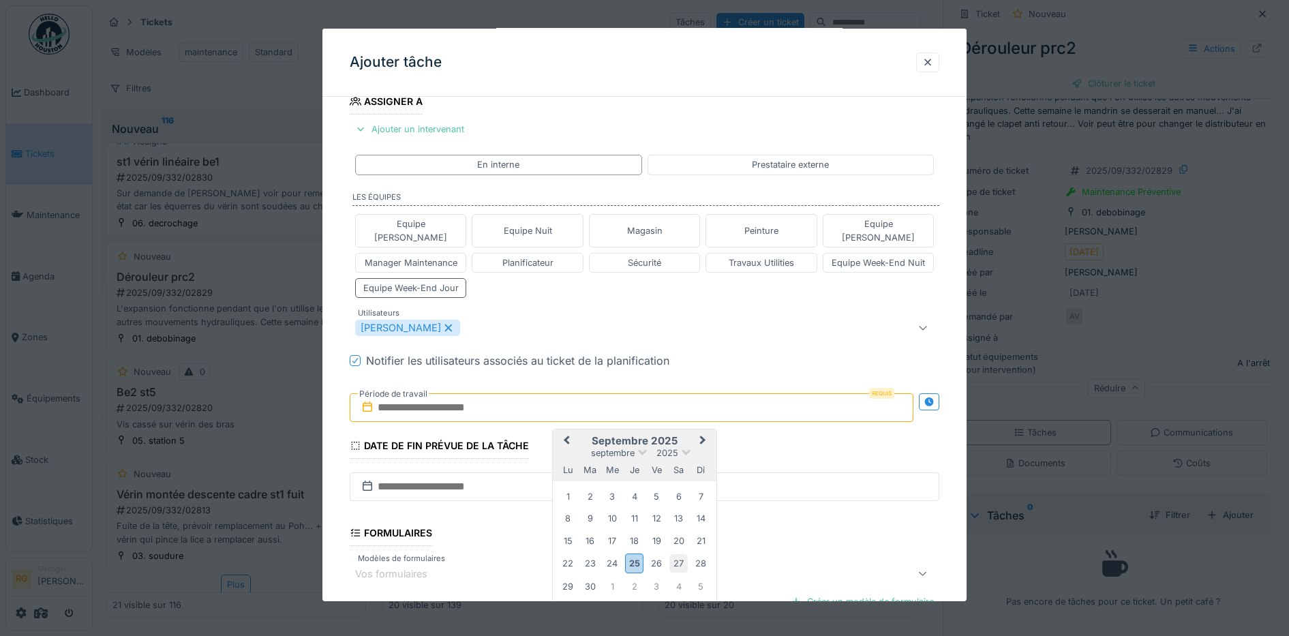
click at [680, 554] on div "27" at bounding box center [678, 563] width 18 height 18
click at [698, 554] on div "28" at bounding box center [701, 563] width 18 height 18
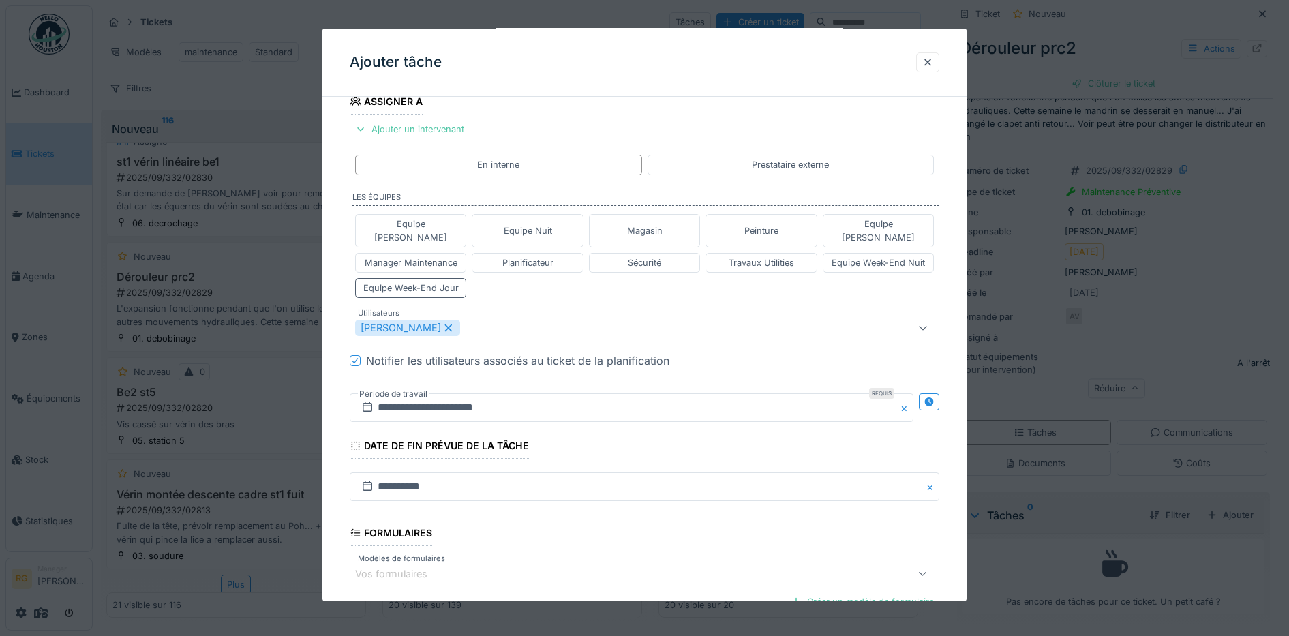
scroll to position [0, 0]
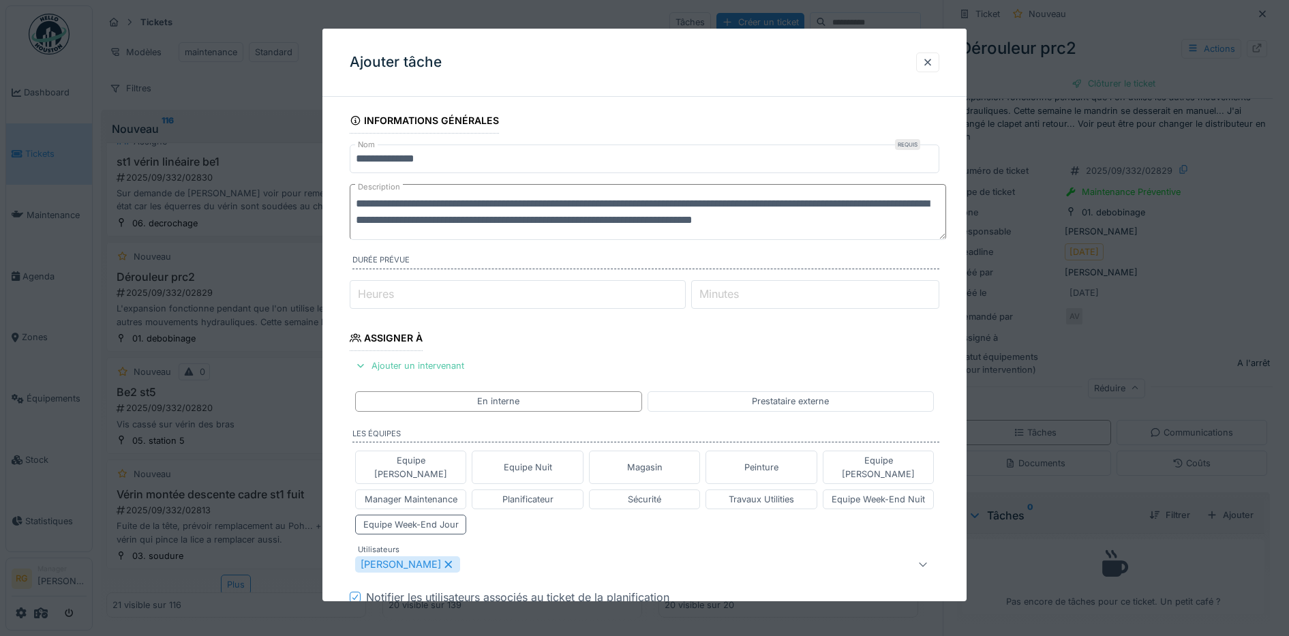
click at [928, 222] on textarea "**********" at bounding box center [648, 212] width 596 height 56
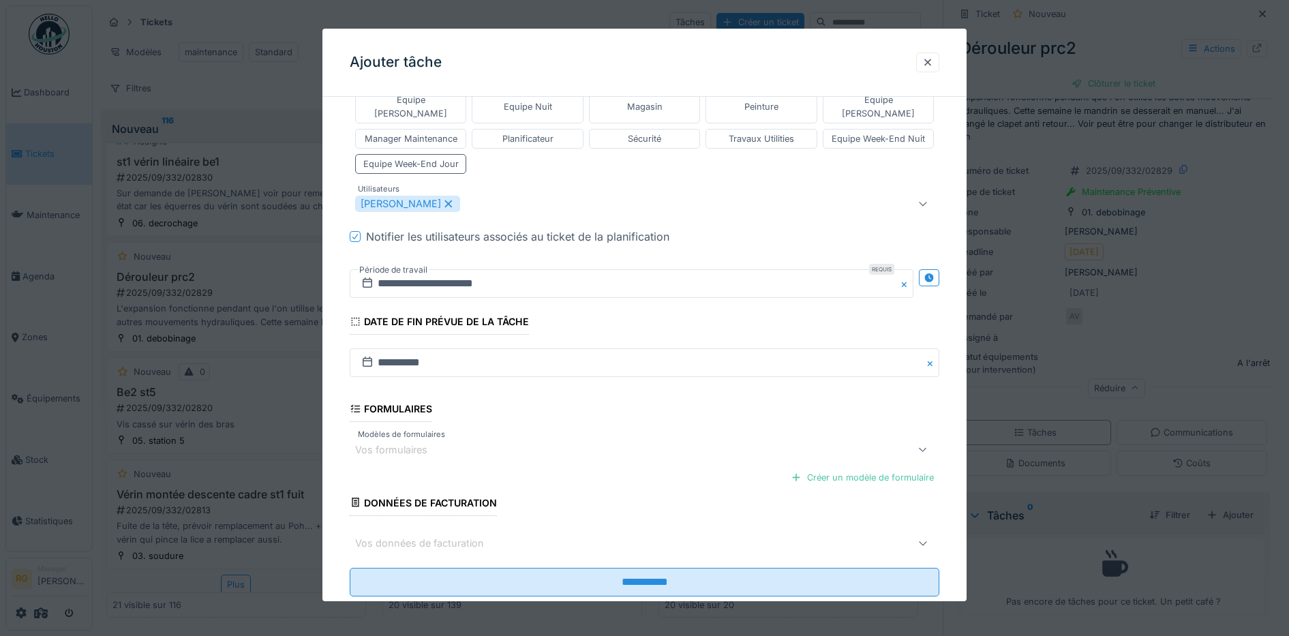
scroll to position [397, 0]
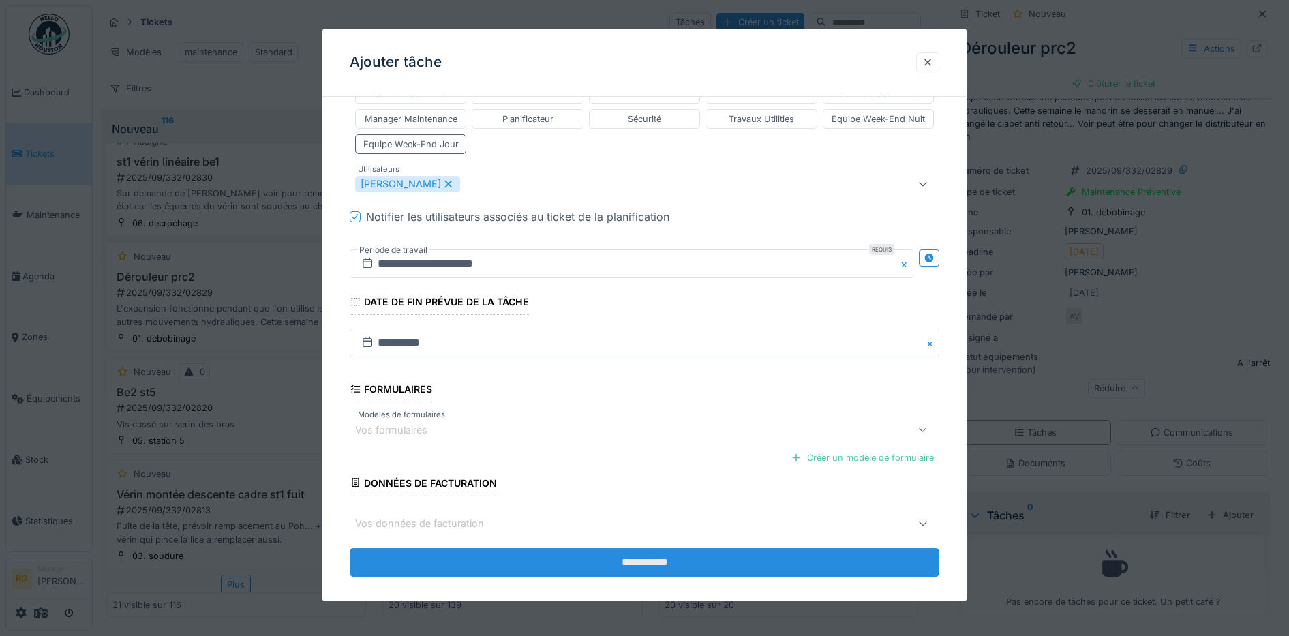
type textarea "**********"
click at [650, 551] on input "**********" at bounding box center [645, 562] width 590 height 29
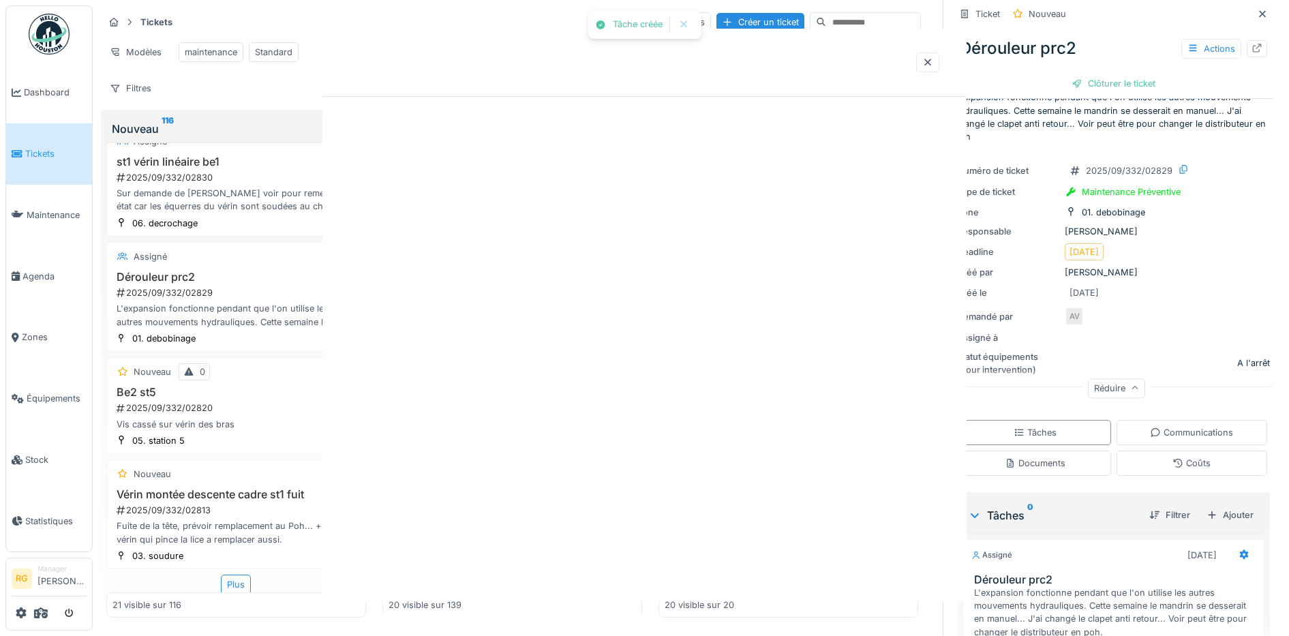
scroll to position [0, 0]
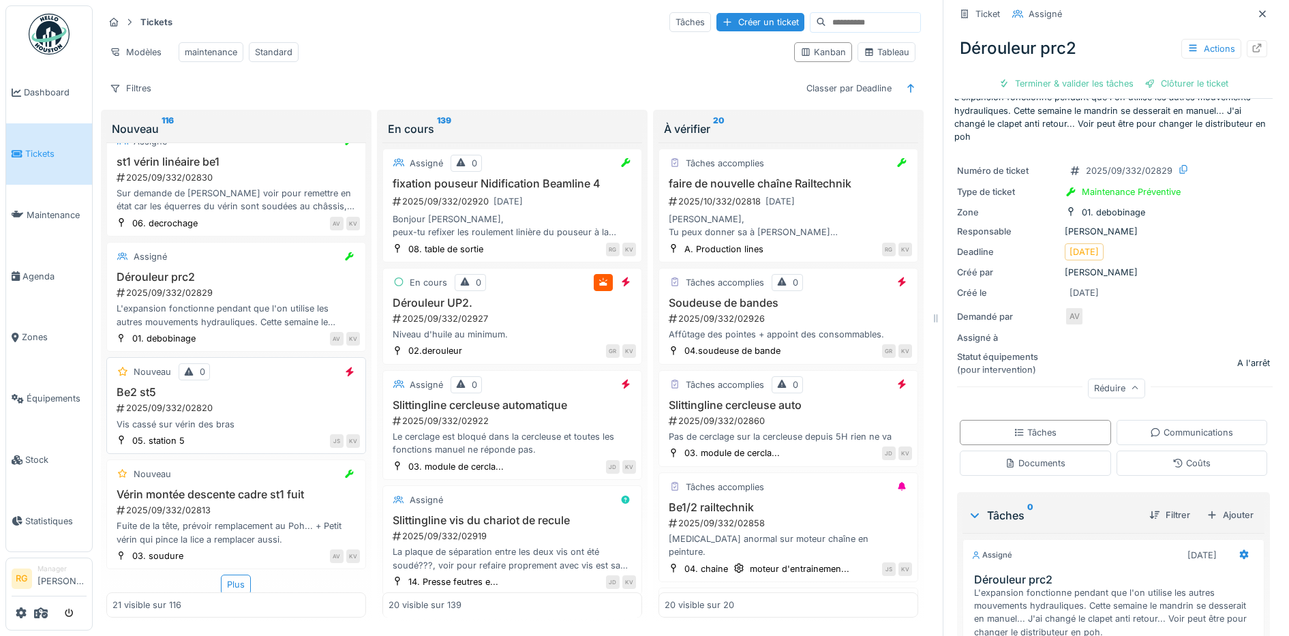
click at [256, 402] on div "2025/09/332/02820" at bounding box center [237, 408] width 245 height 13
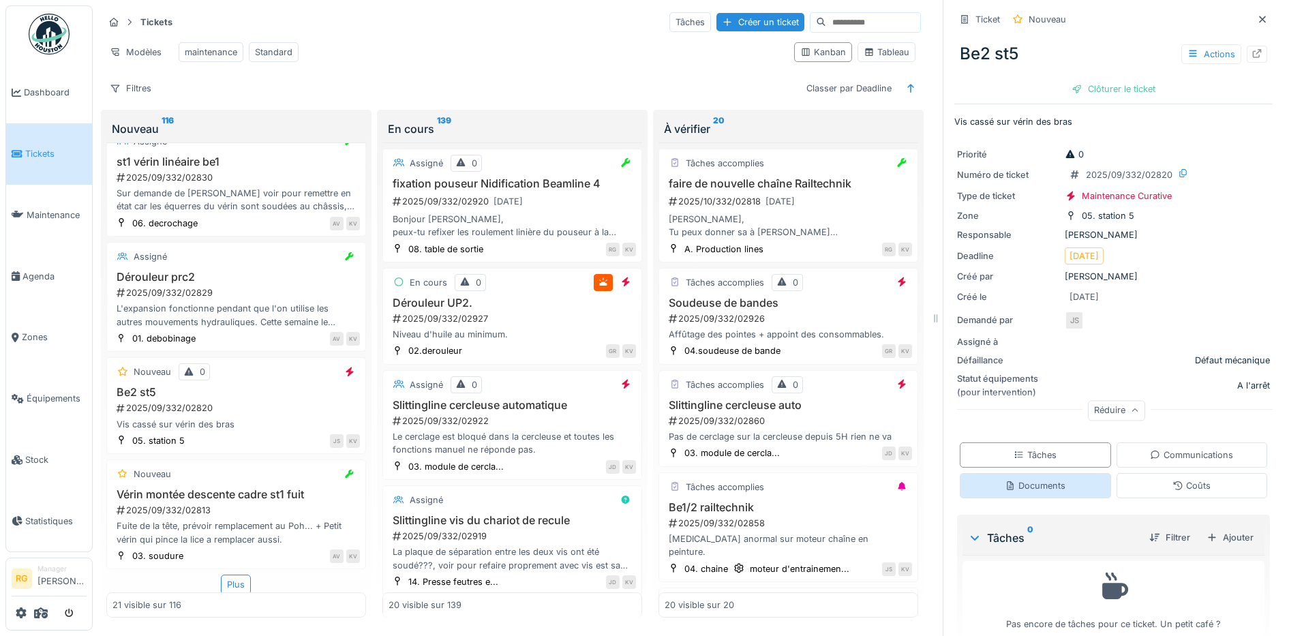
click at [1047, 479] on div "Documents" at bounding box center [1035, 485] width 61 height 13
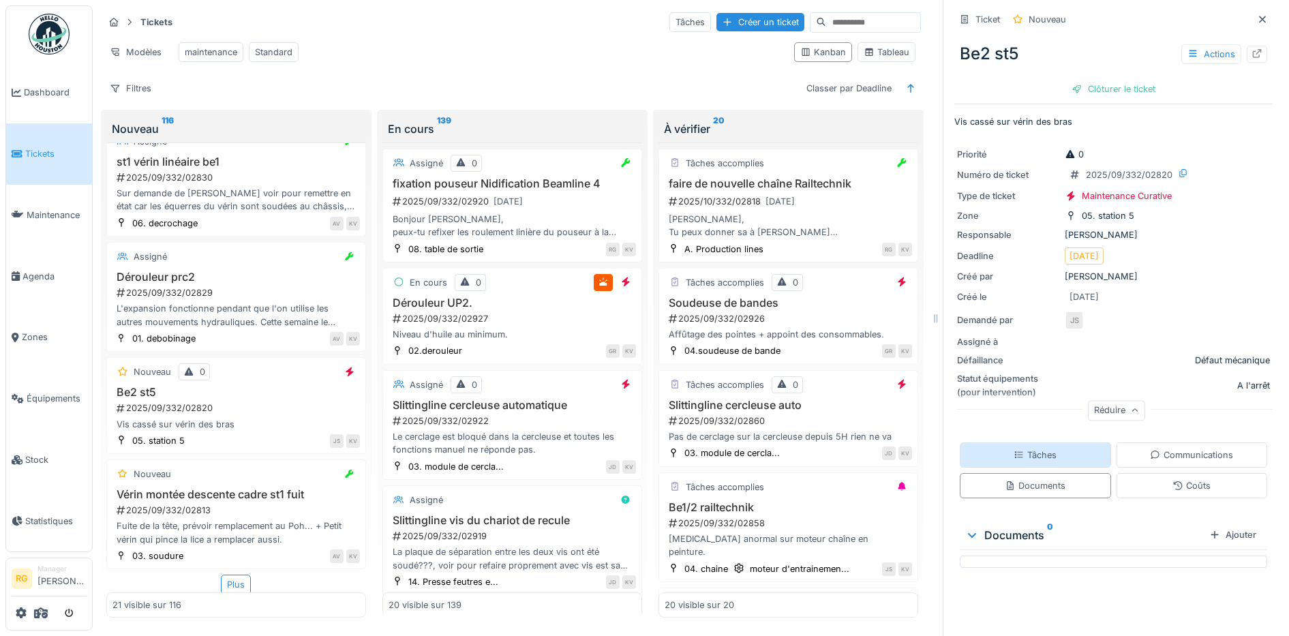
click at [1035, 449] on div "Tâches" at bounding box center [1035, 455] width 43 height 13
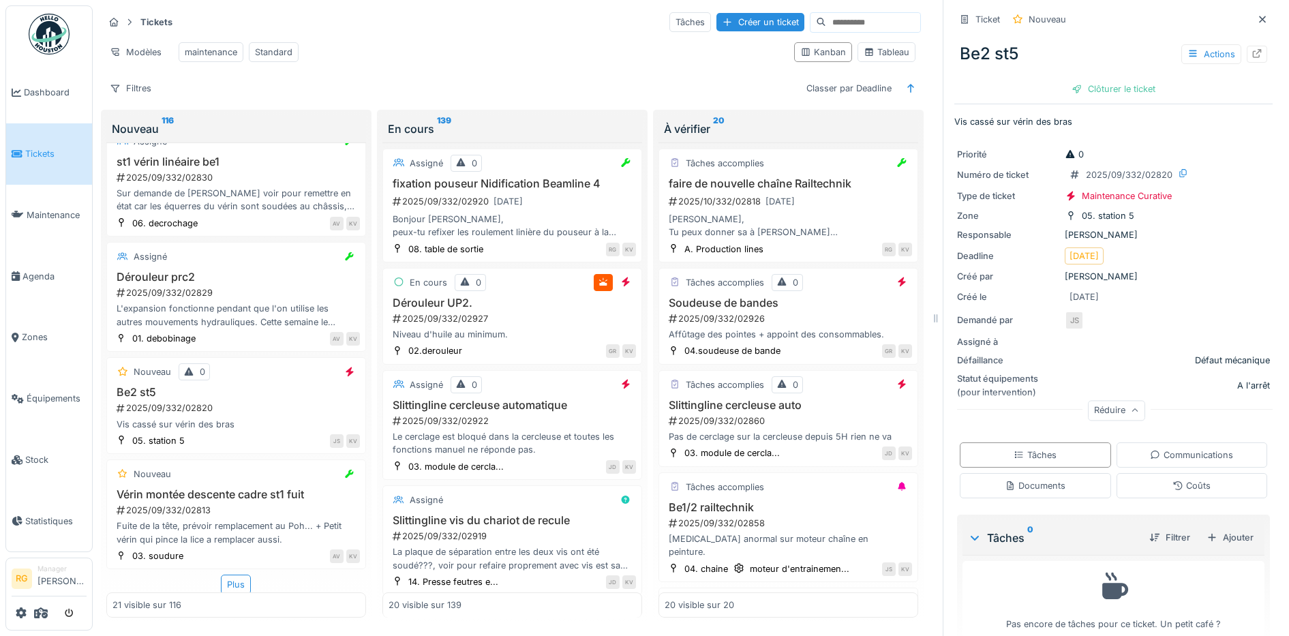
scroll to position [22, 0]
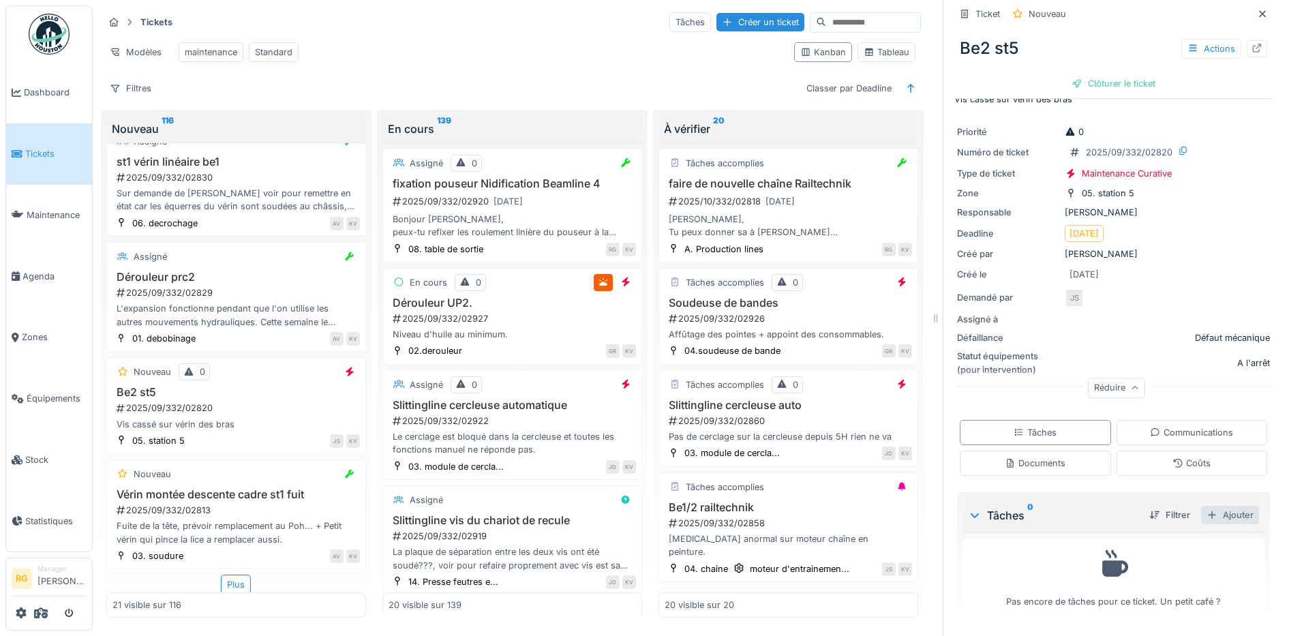
click at [1212, 506] on div "Ajouter" at bounding box center [1230, 515] width 58 height 18
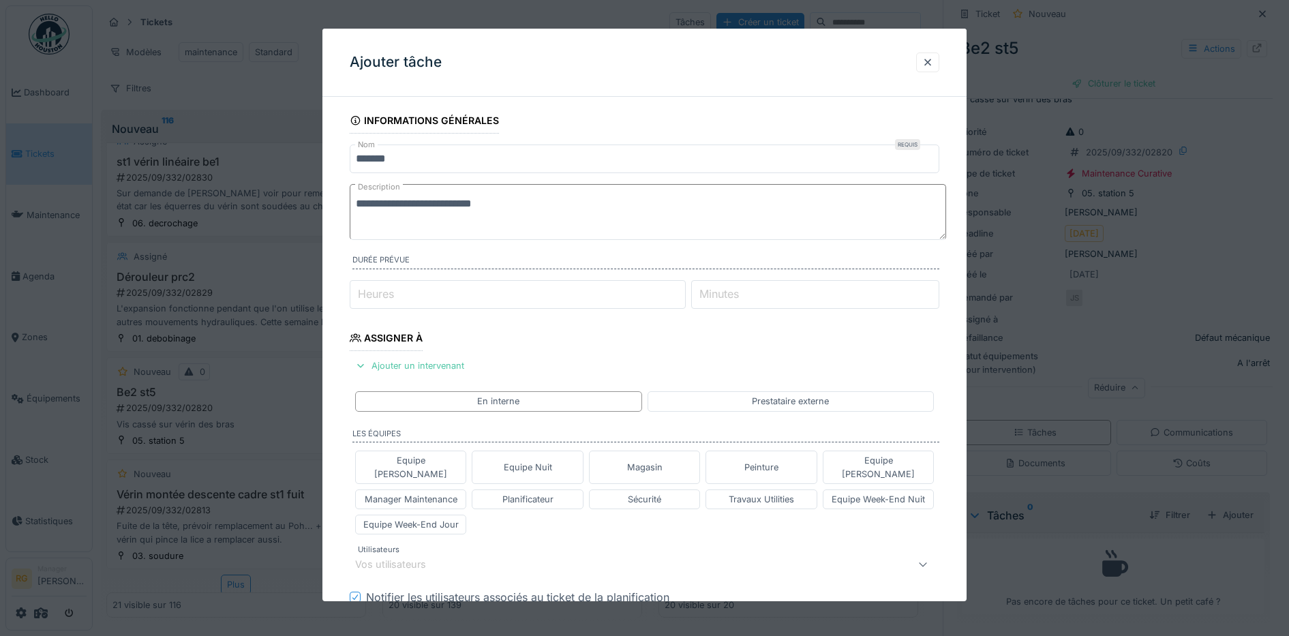
click at [507, 204] on textarea "**********" at bounding box center [648, 212] width 596 height 56
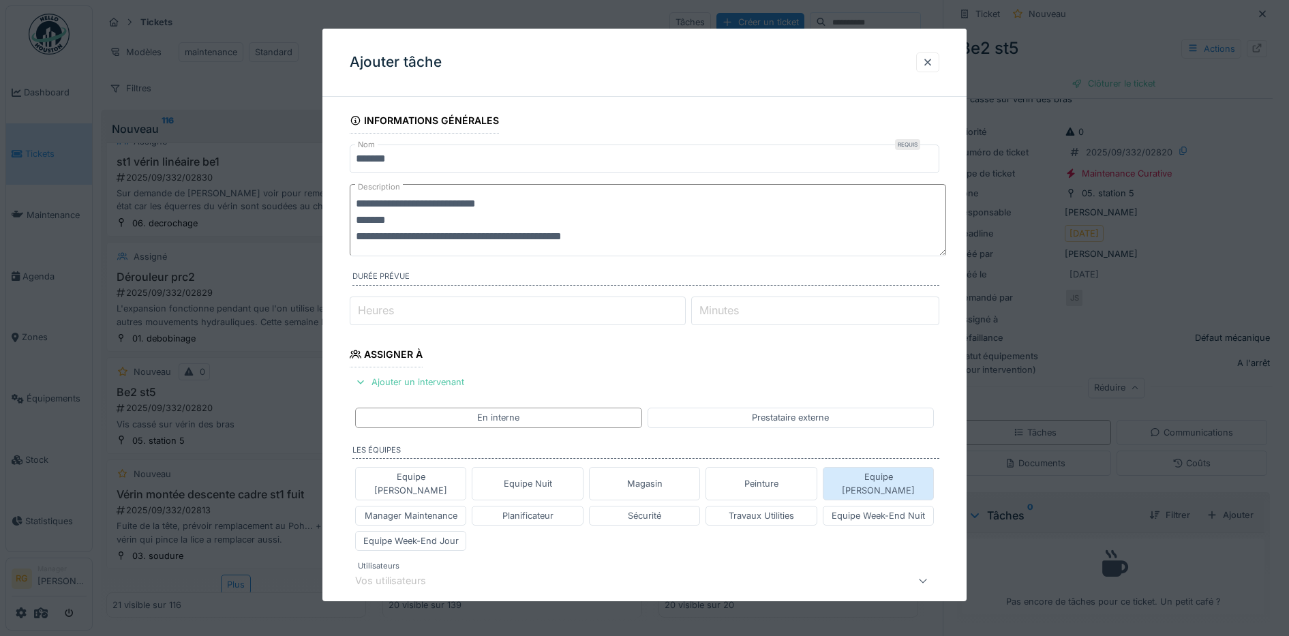
type textarea "**********"
drag, startPoint x: 881, startPoint y: 476, endPoint x: 873, endPoint y: 470, distance: 10.1
click at [881, 476] on div "Equipe [PERSON_NAME]" at bounding box center [879, 483] width 100 height 26
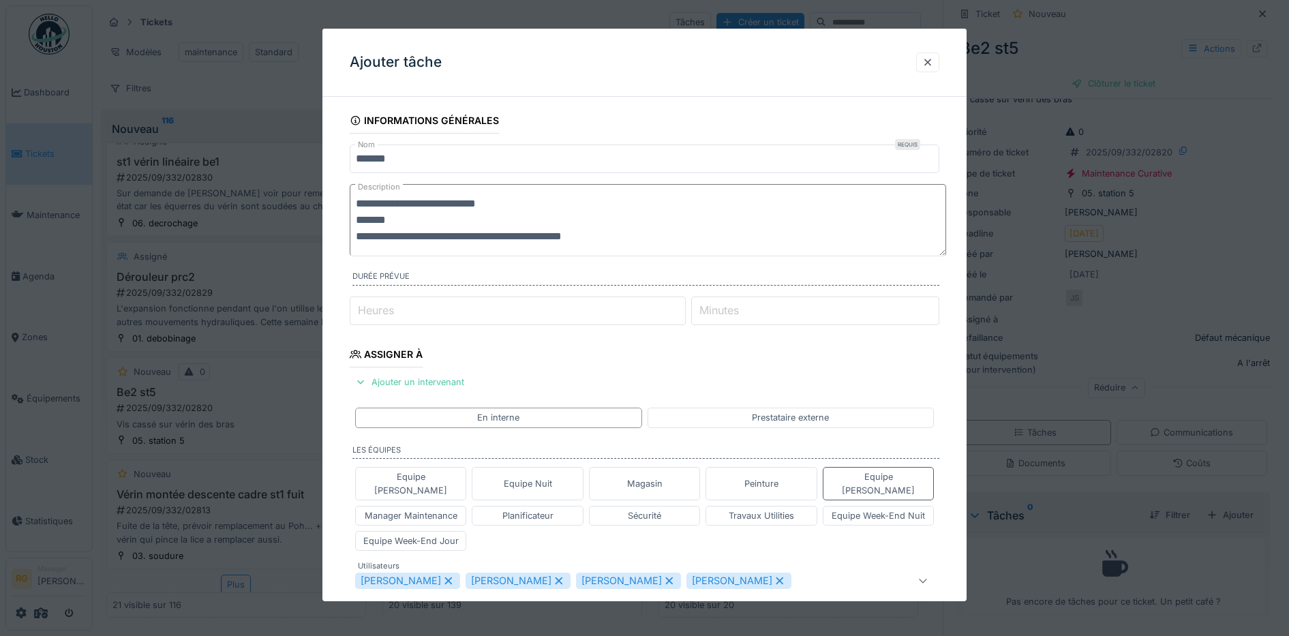
click at [455, 576] on icon at bounding box center [448, 581] width 12 height 10
click at [442, 576] on icon at bounding box center [448, 581] width 12 height 10
click at [452, 577] on icon at bounding box center [447, 580] width 7 height 7
type input "****"
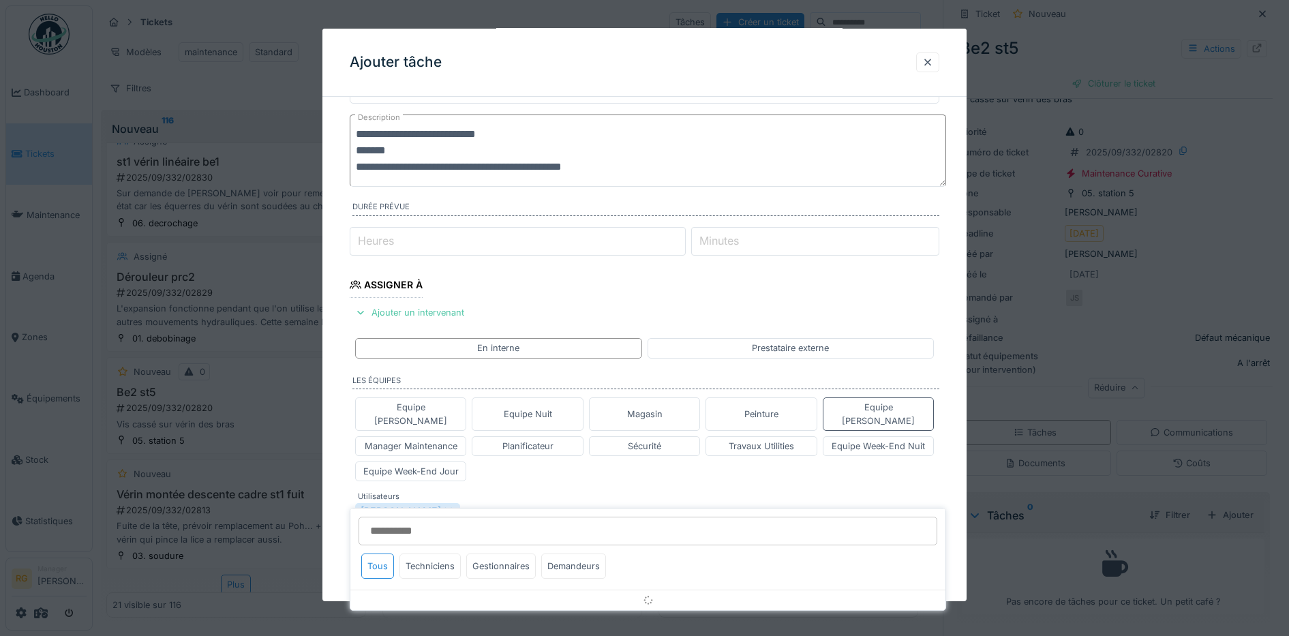
scroll to position [253, 0]
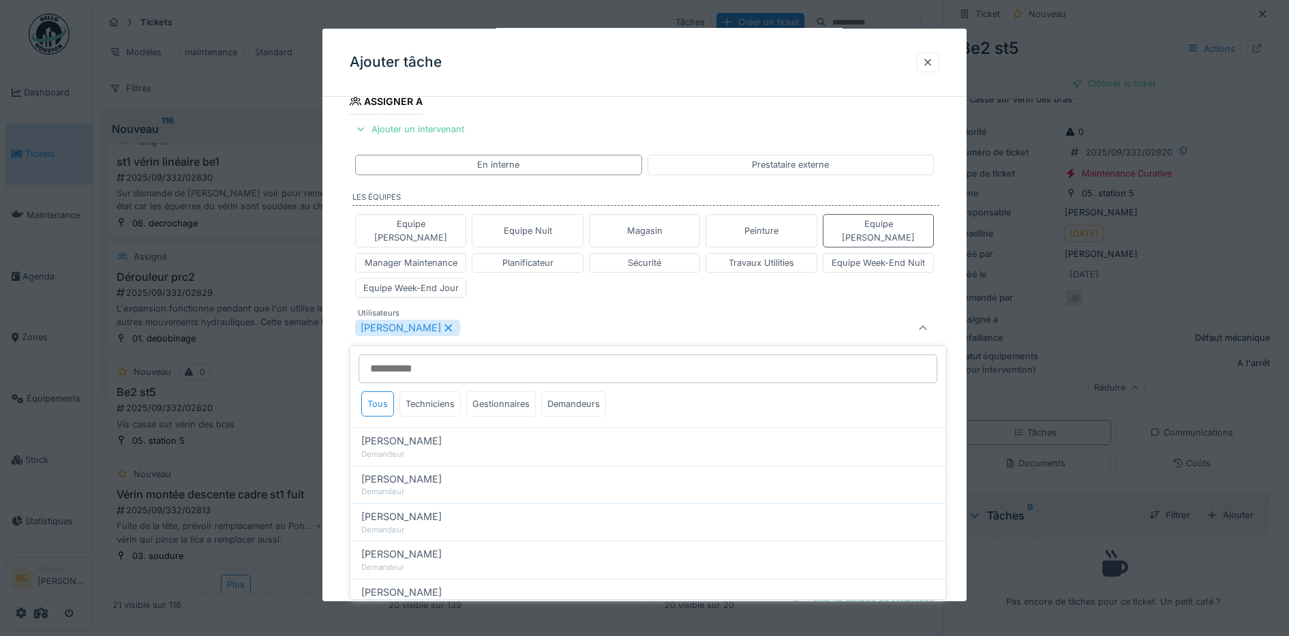
click at [495, 284] on div "Equipe Anthony Equipe Nuit Magasin Peinture Equipe Jean-Claude Manager Maintena…" at bounding box center [645, 256] width 590 height 95
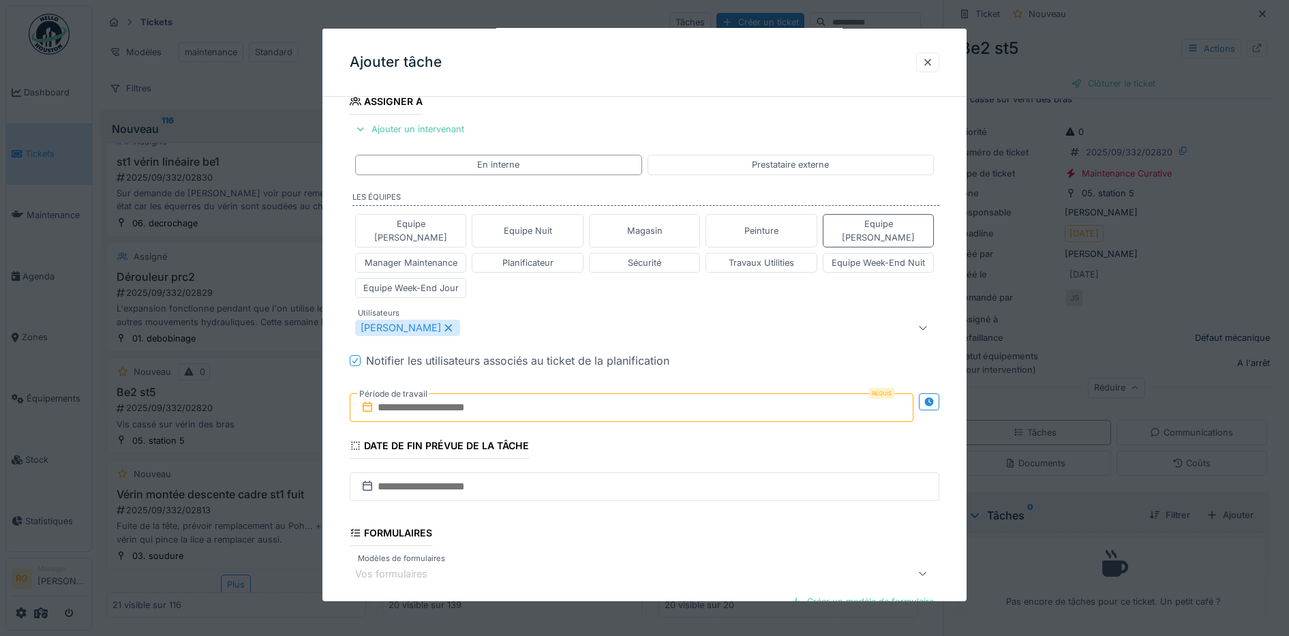
click at [447, 393] on input "text" at bounding box center [632, 407] width 564 height 29
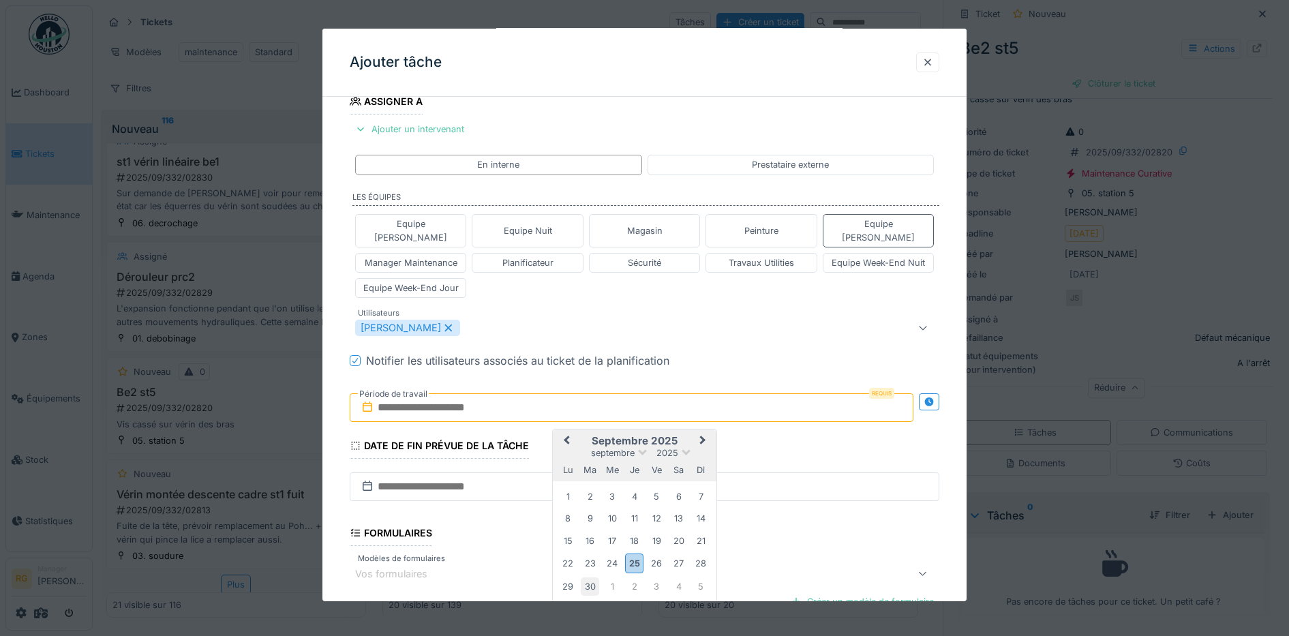
click at [588, 577] on div "30" at bounding box center [590, 586] width 18 height 18
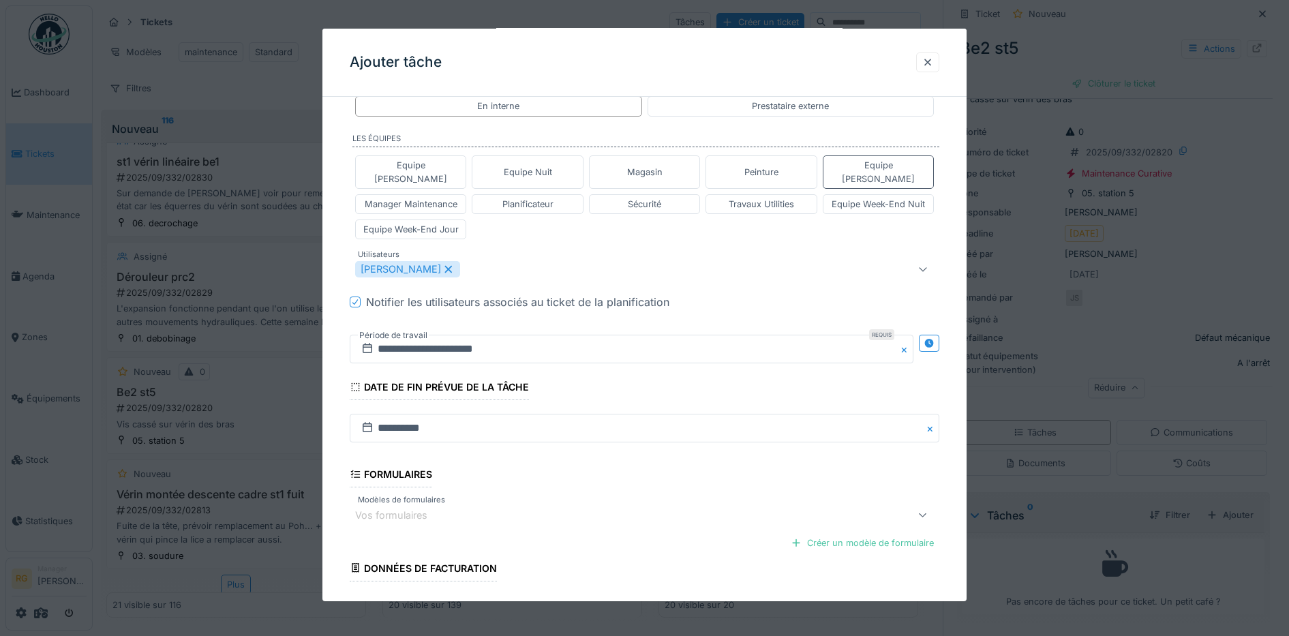
scroll to position [397, 0]
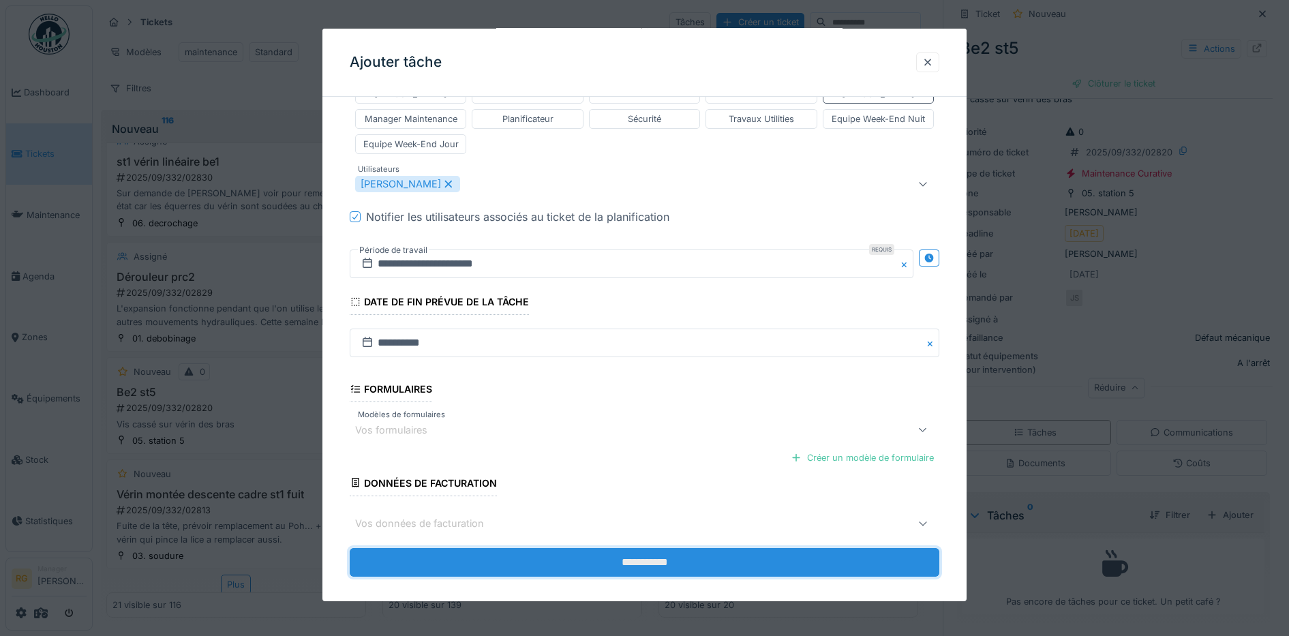
click at [639, 550] on input "**********" at bounding box center [645, 562] width 590 height 29
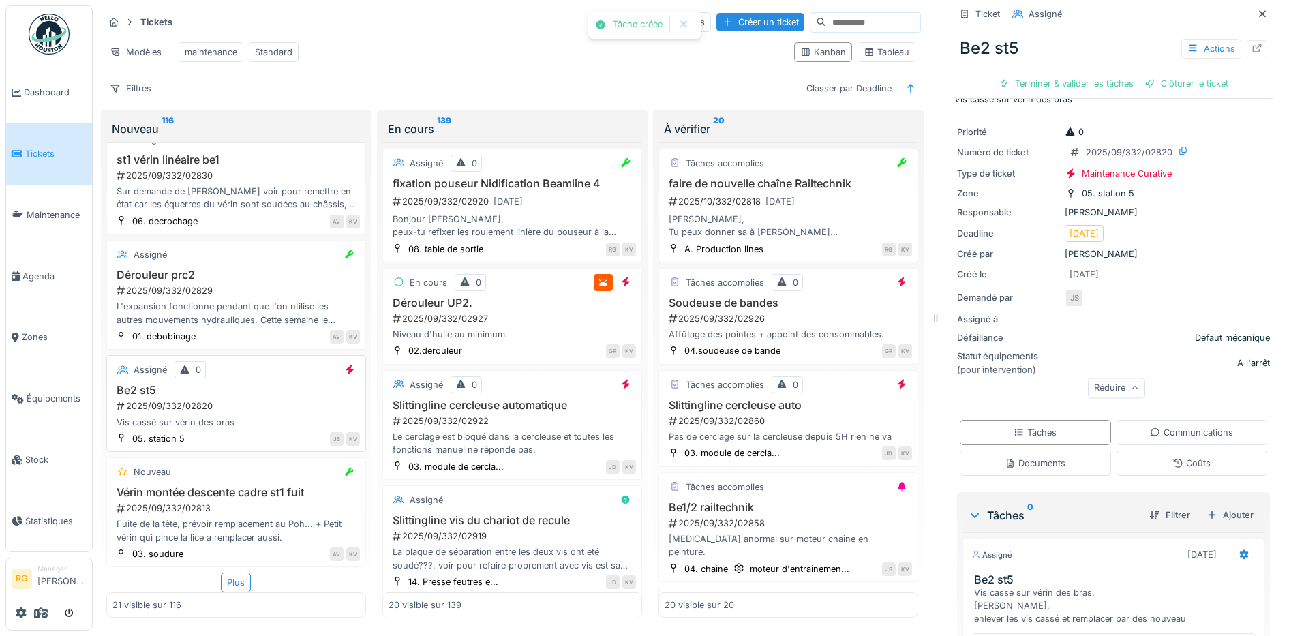
scroll to position [2005, 0]
click at [222, 573] on div "Plus" at bounding box center [236, 583] width 30 height 20
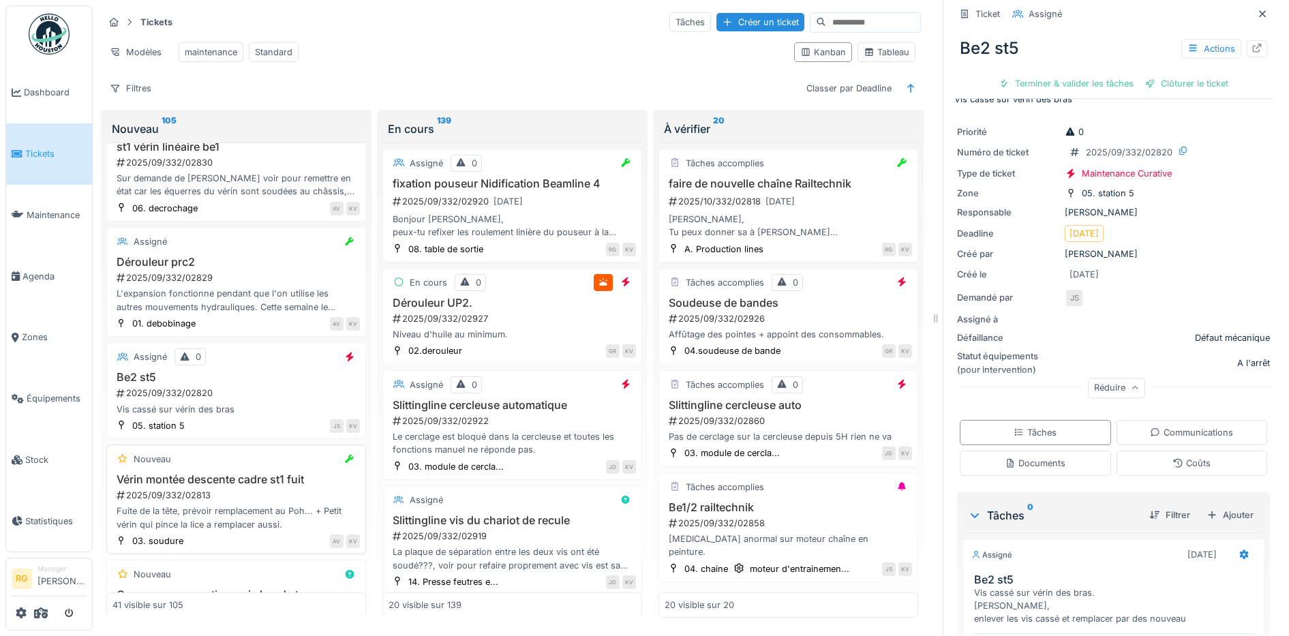
click at [260, 492] on div "2025/09/332/02813" at bounding box center [237, 495] width 245 height 13
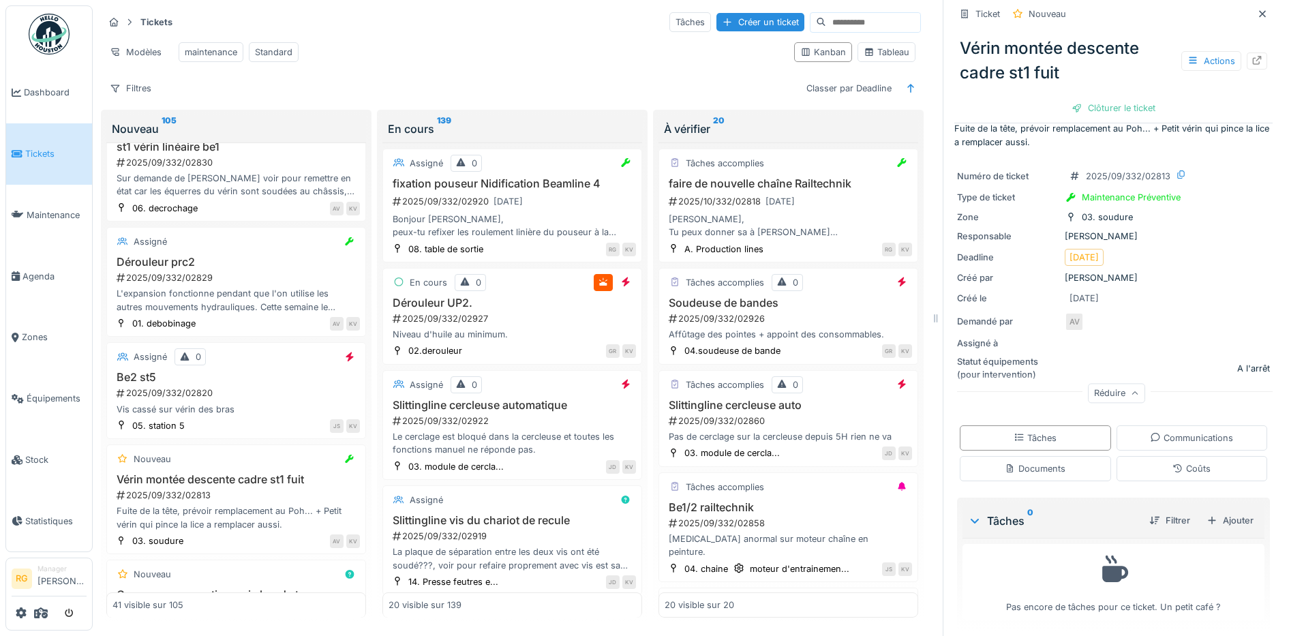
scroll to position [23, 0]
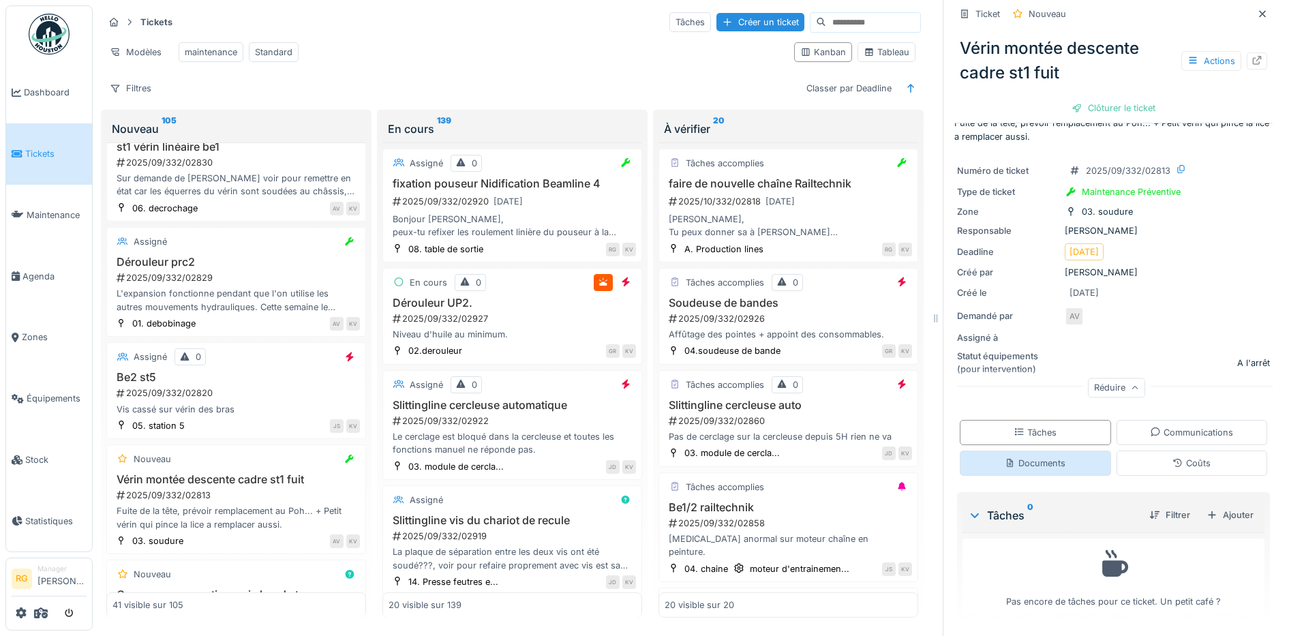
click at [1048, 457] on div "Documents" at bounding box center [1035, 463] width 61 height 13
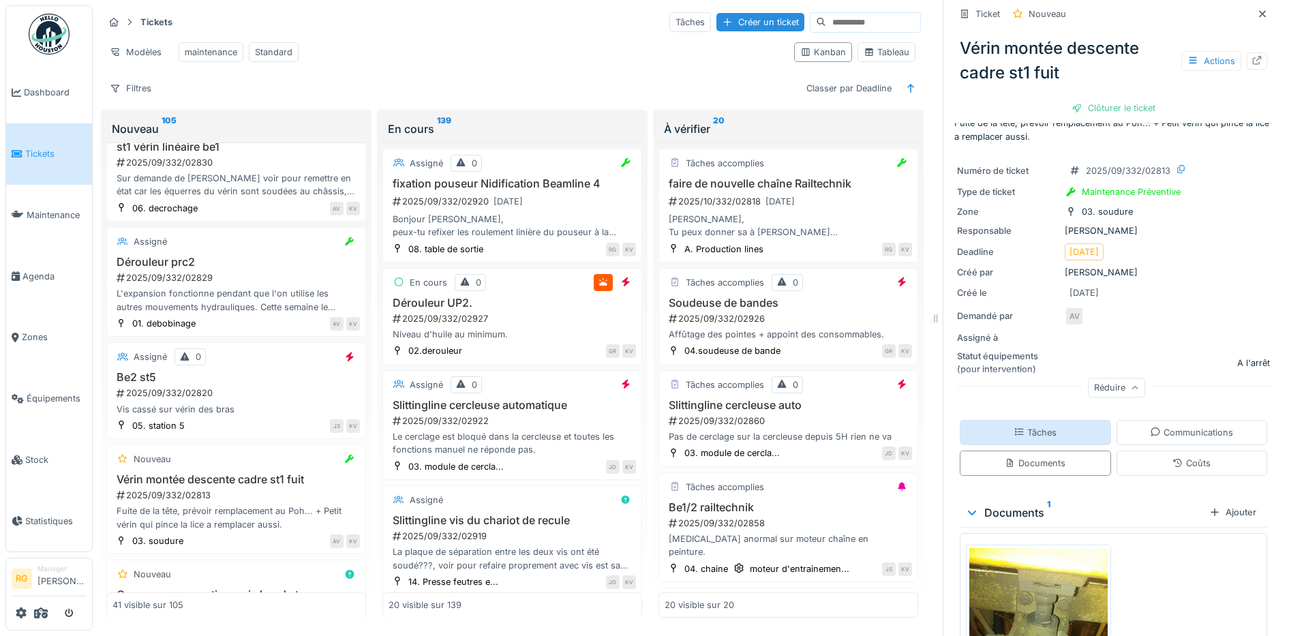
click at [1042, 435] on div "Tâches Communications Documents Coûts" at bounding box center [1113, 447] width 318 height 67
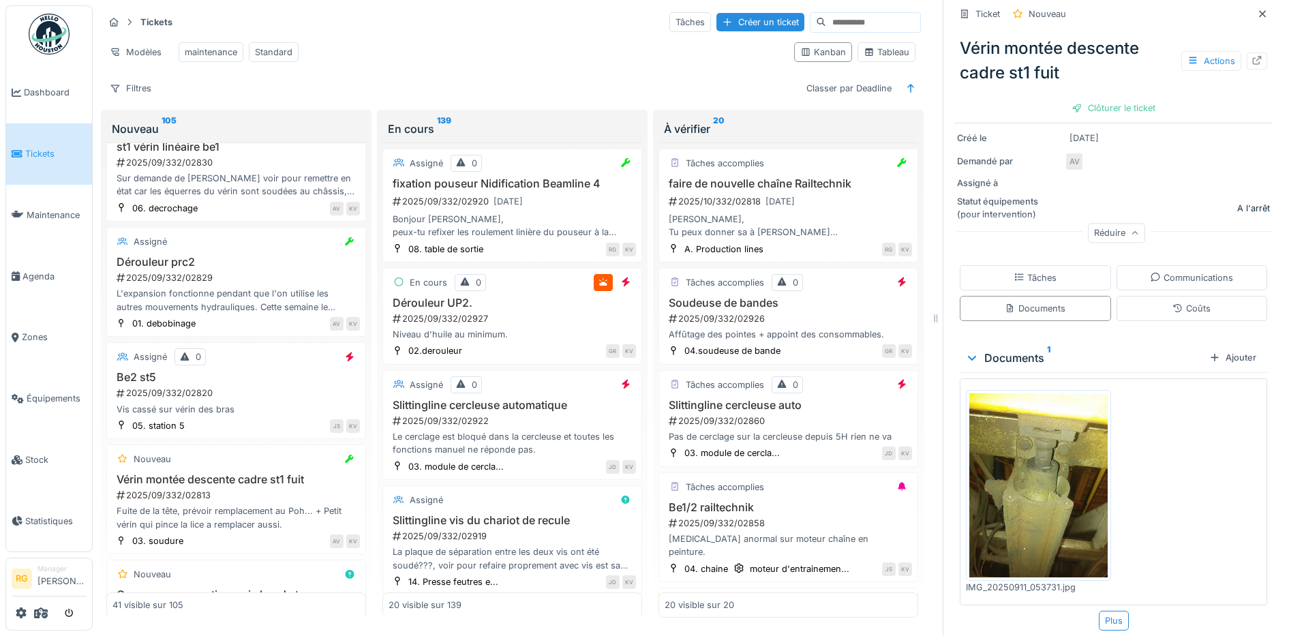
scroll to position [181, 0]
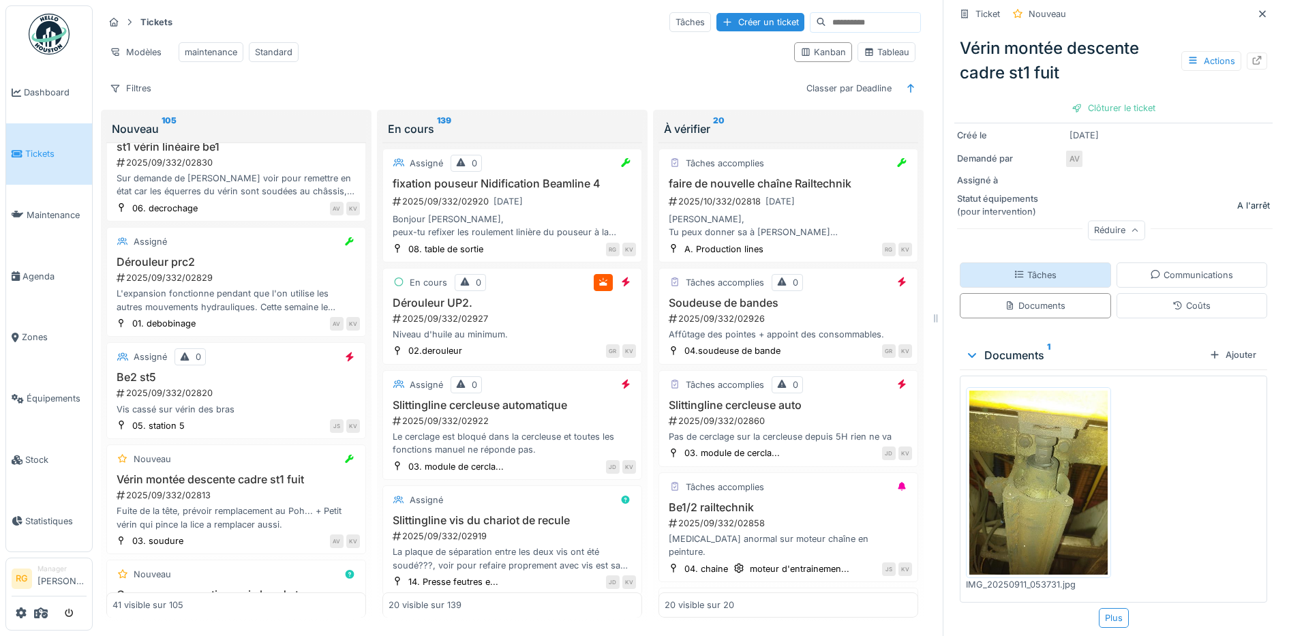
click at [1015, 269] on div "Tâches" at bounding box center [1035, 275] width 43 height 13
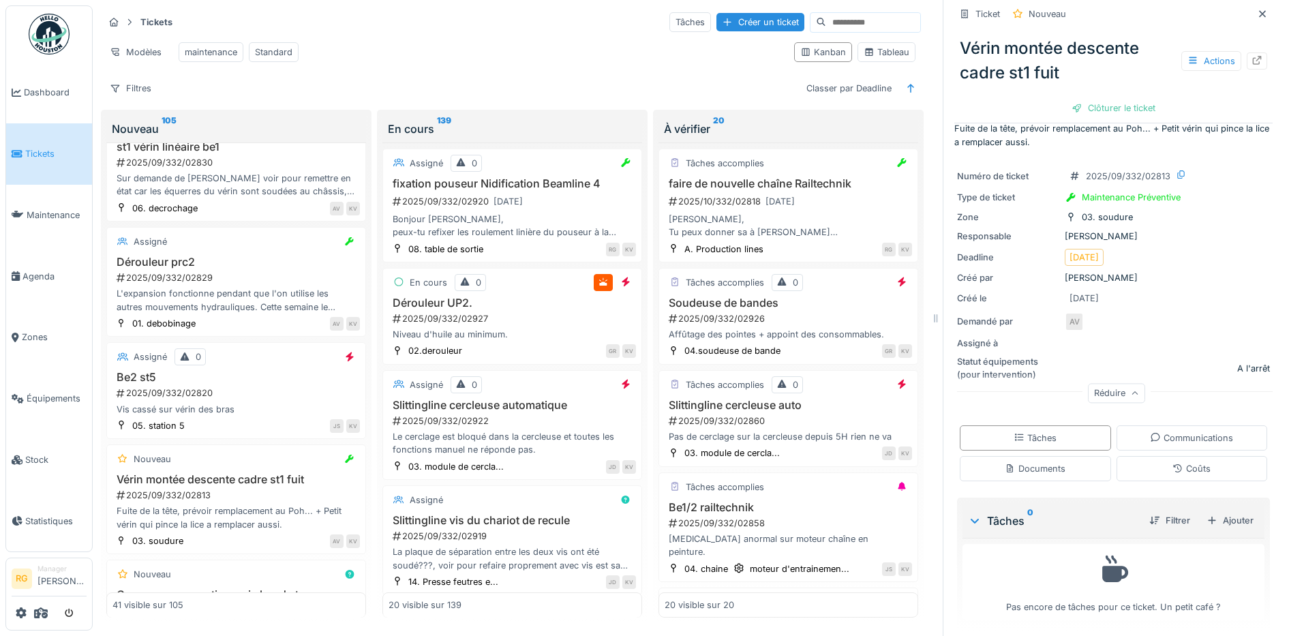
scroll to position [23, 0]
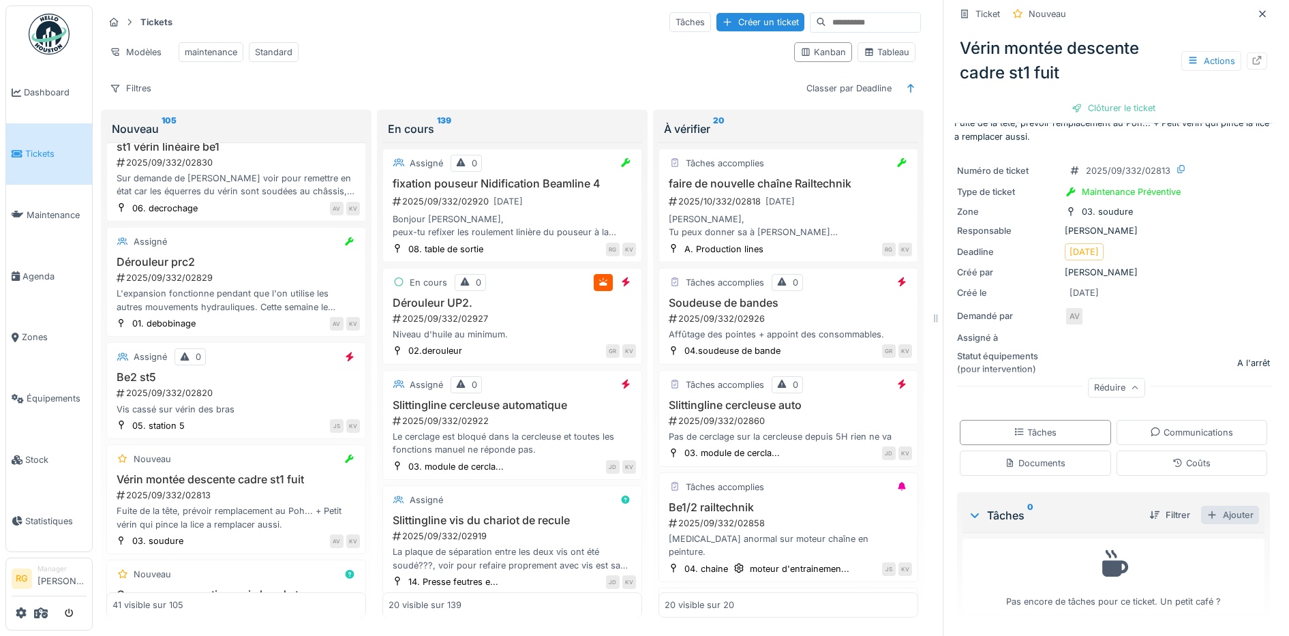
click at [1214, 506] on div "Ajouter" at bounding box center [1230, 515] width 58 height 18
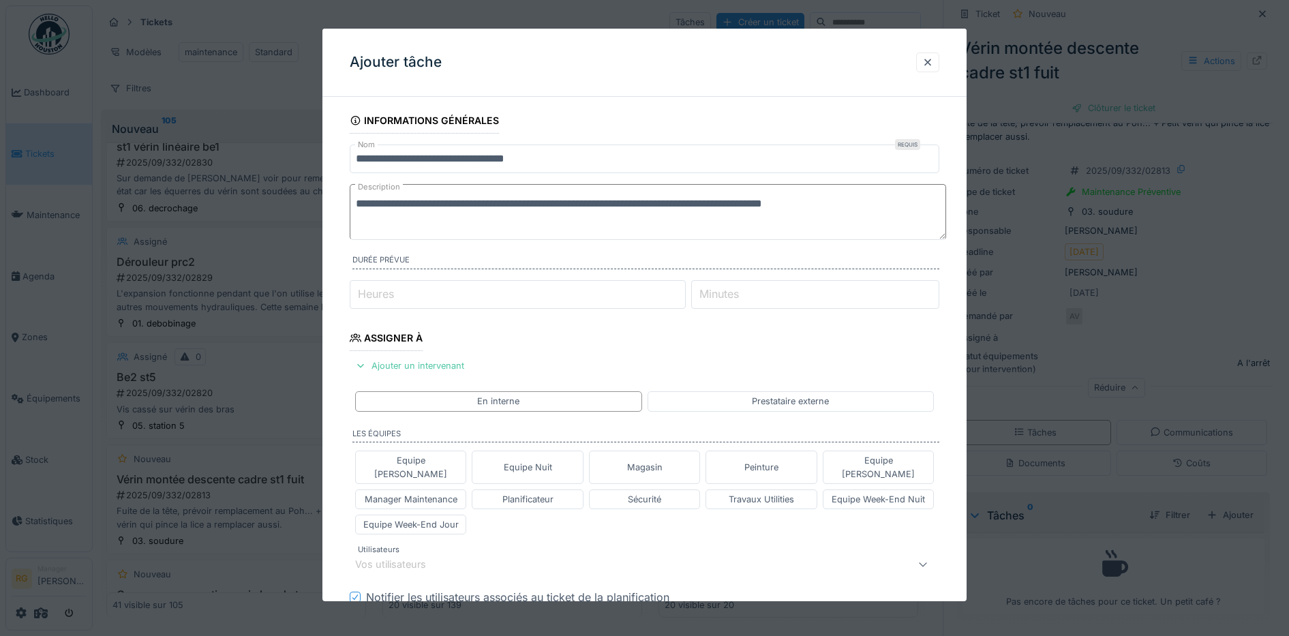
click at [876, 208] on textarea "**********" at bounding box center [648, 212] width 596 height 56
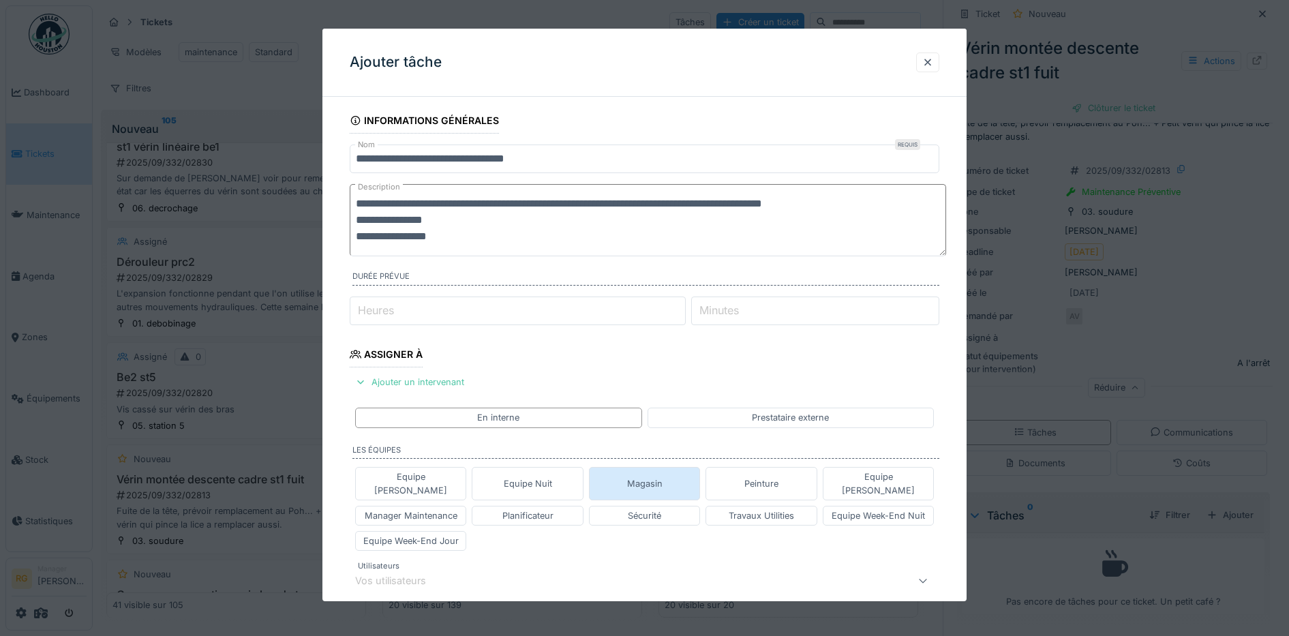
type textarea "**********"
click at [653, 477] on div "Magasin" at bounding box center [644, 483] width 35 height 13
type input "****"
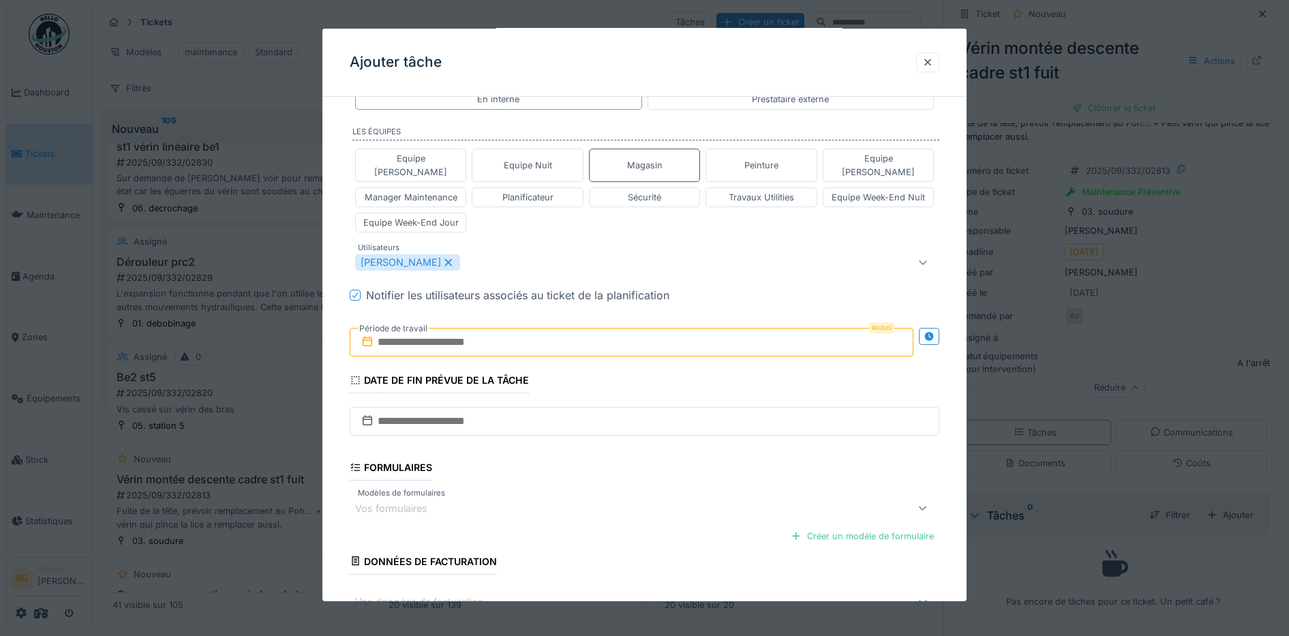
scroll to position [397, 0]
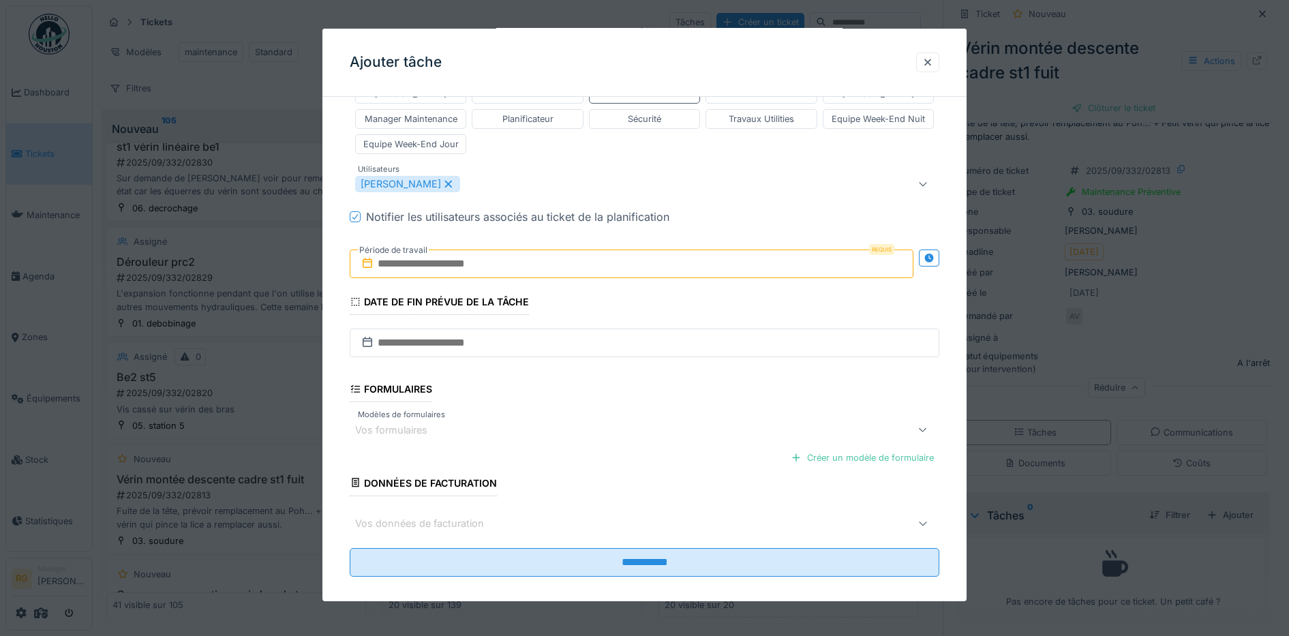
click at [427, 252] on input "text" at bounding box center [632, 263] width 564 height 29
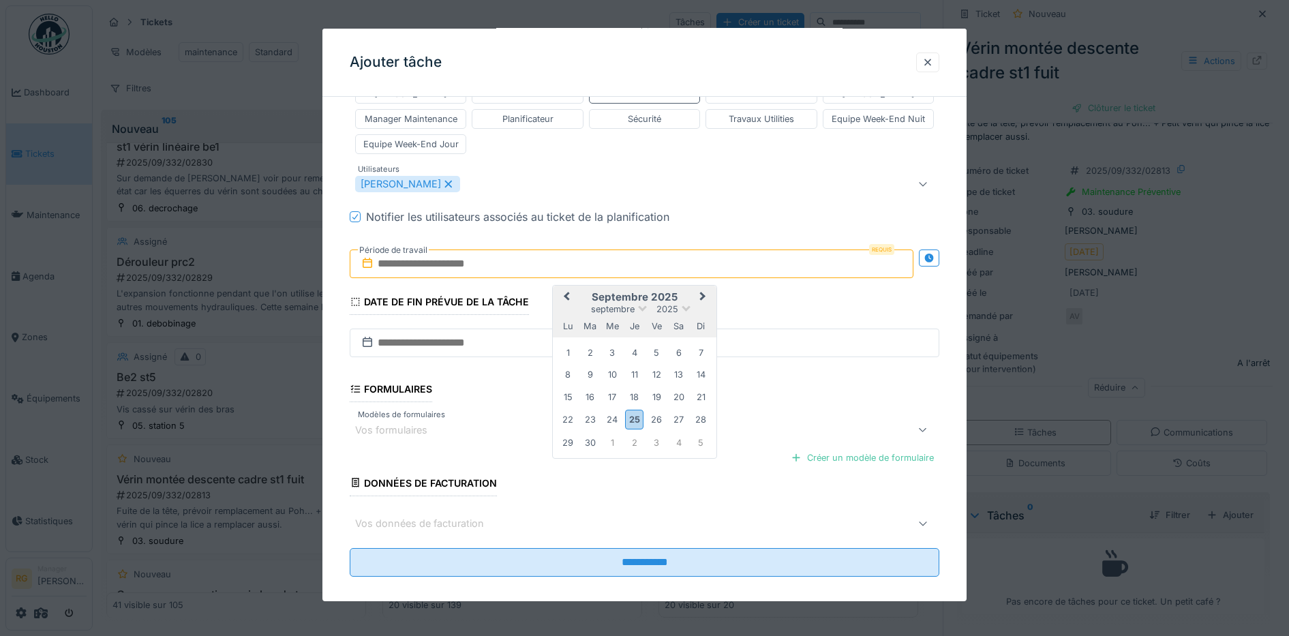
click at [690, 291] on h2 "septembre 2025" at bounding box center [635, 297] width 164 height 12
click at [655, 410] on div "26" at bounding box center [657, 419] width 18 height 18
click at [660, 410] on div "26" at bounding box center [657, 419] width 18 height 18
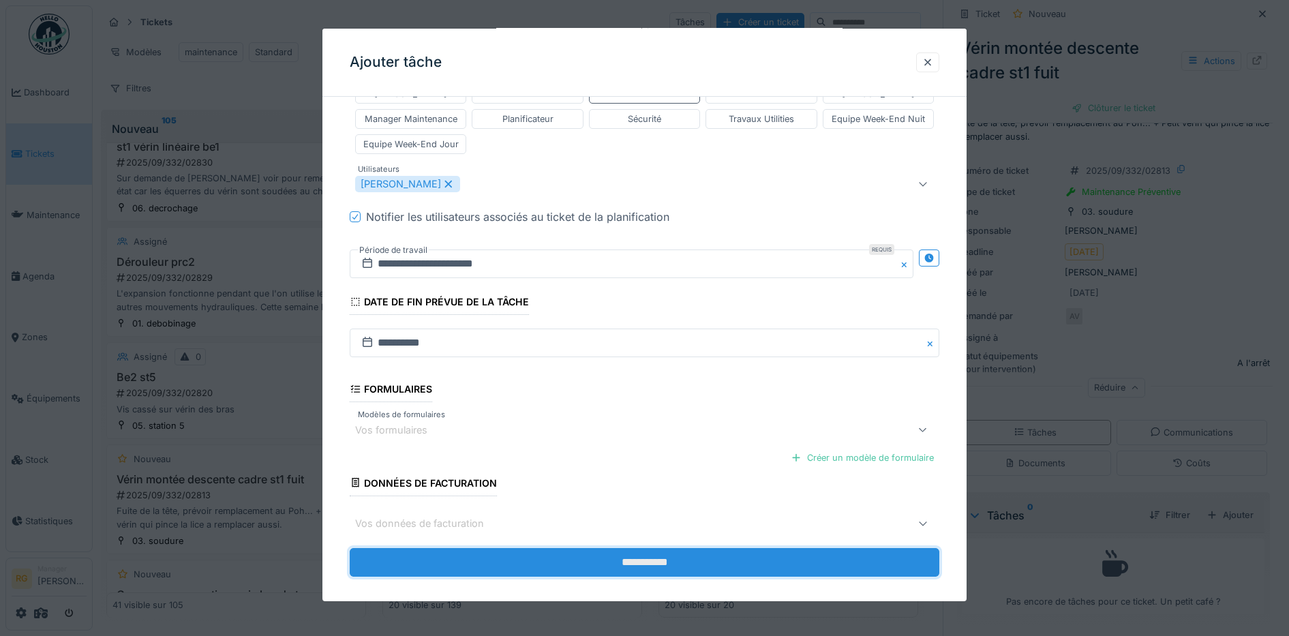
click at [644, 549] on input "**********" at bounding box center [645, 562] width 590 height 29
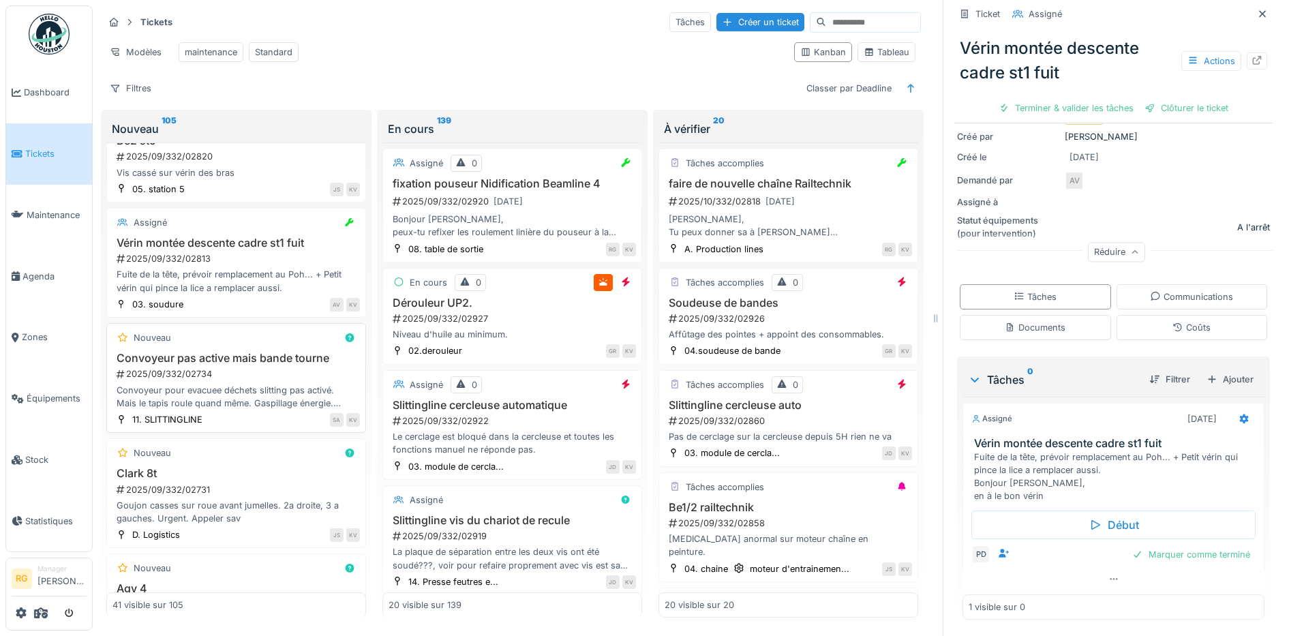
scroll to position [2260, 0]
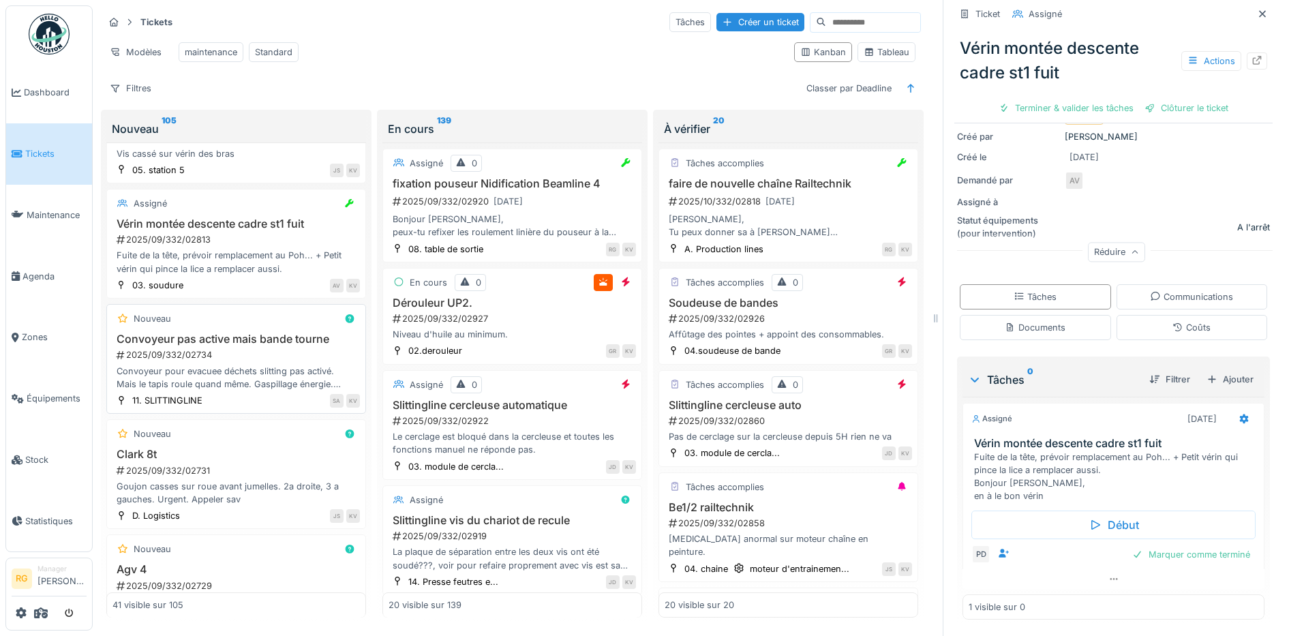
click at [267, 352] on div "2025/09/332/02734" at bounding box center [237, 354] width 245 height 13
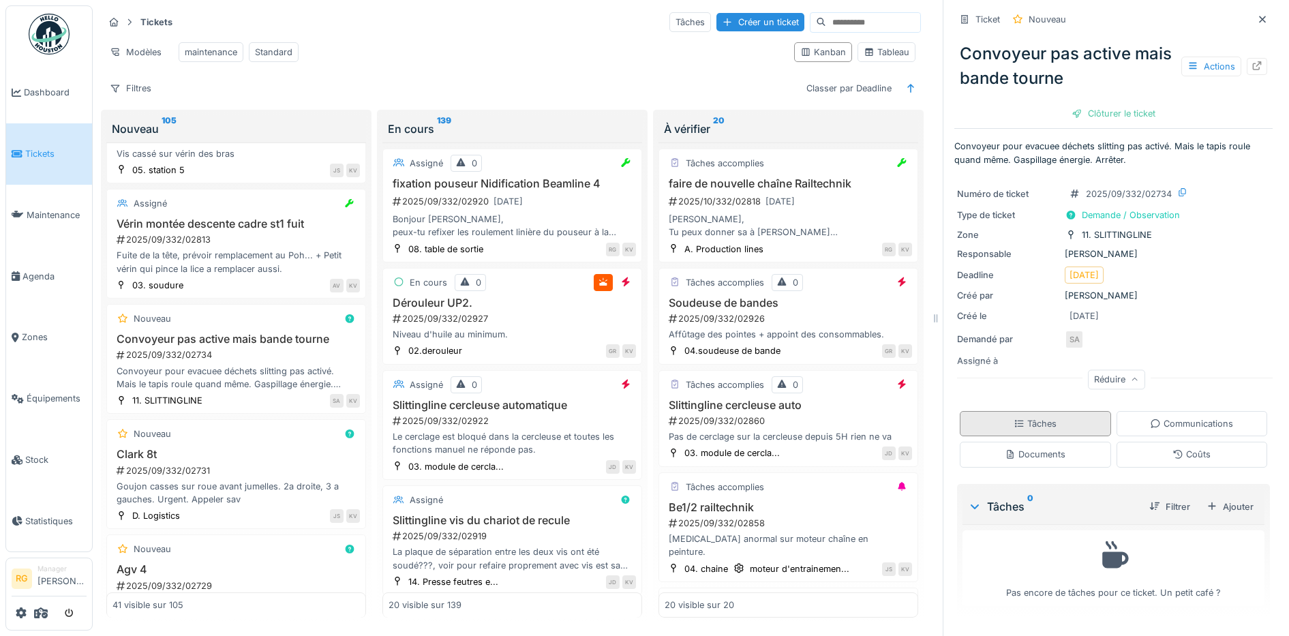
click at [1048, 412] on div "Tâches" at bounding box center [1035, 423] width 151 height 25
click at [1213, 498] on div "Ajouter" at bounding box center [1230, 507] width 58 height 18
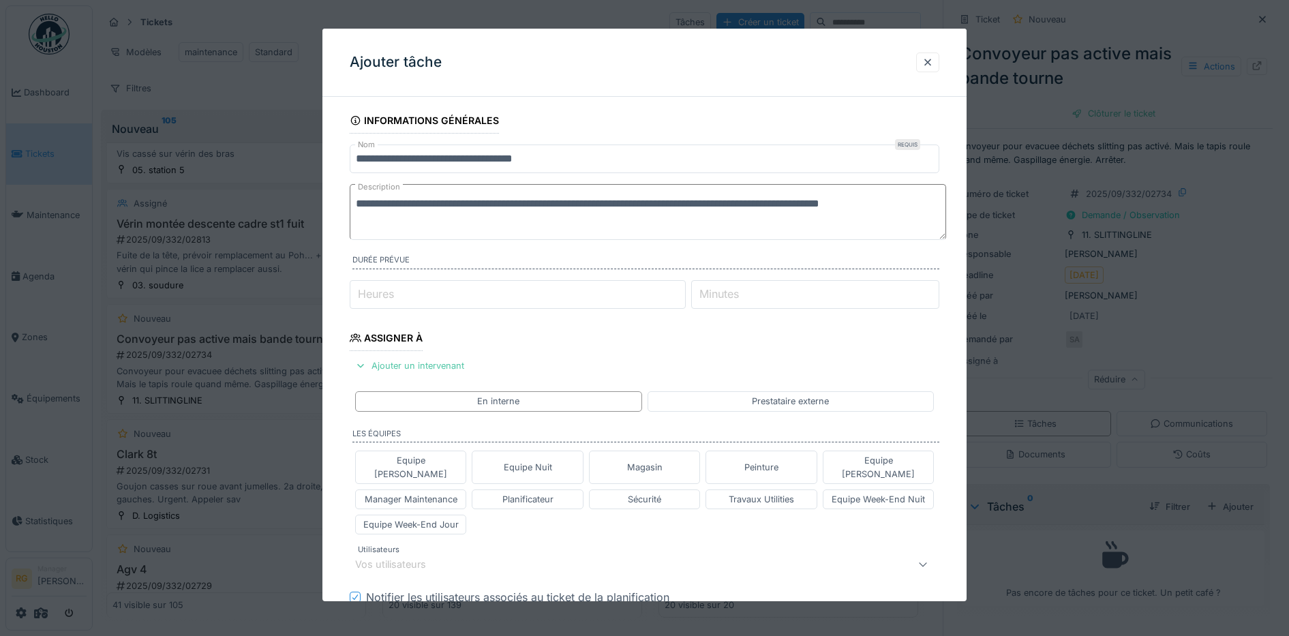
click at [826, 226] on textarea "**********" at bounding box center [648, 212] width 596 height 56
click at [943, 205] on textarea "**********" at bounding box center [648, 212] width 596 height 56
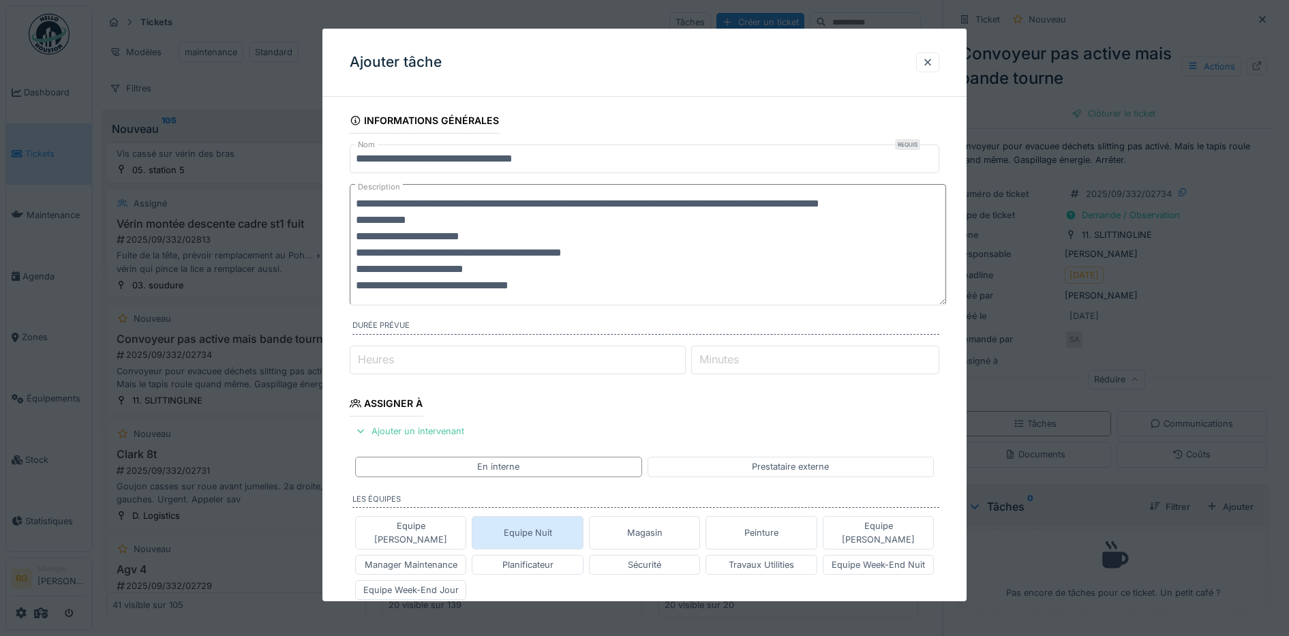
scroll to position [85, 0]
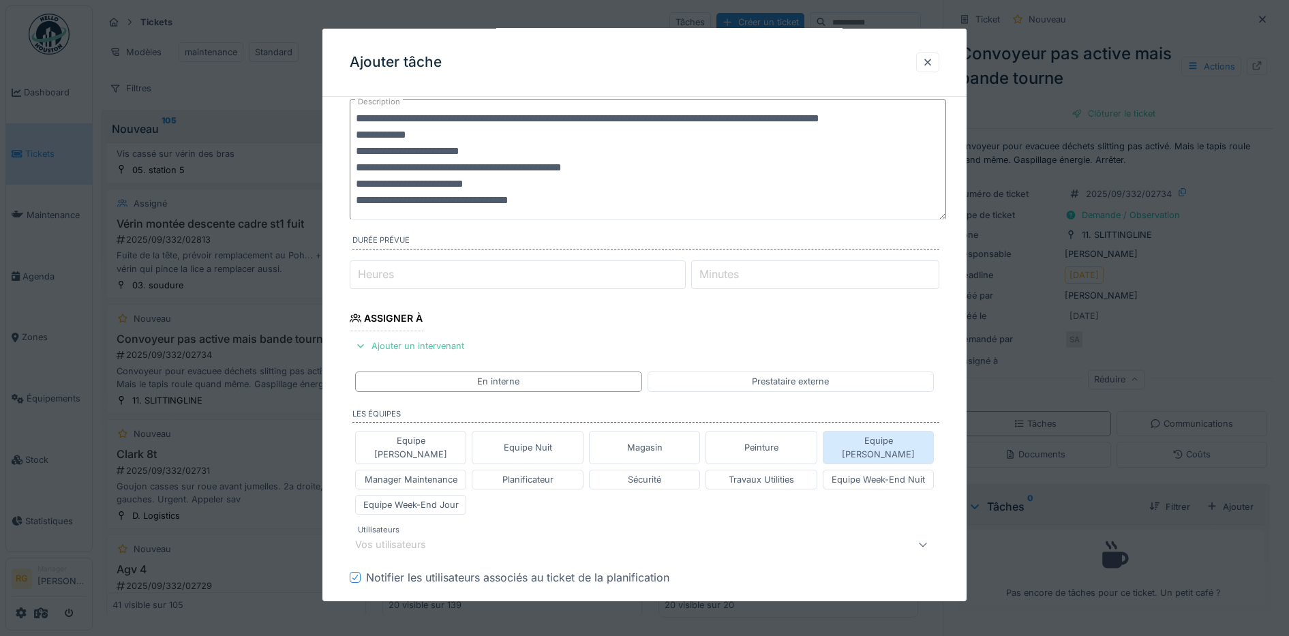
type textarea "**********"
click at [884, 439] on div "Equipe [PERSON_NAME]" at bounding box center [879, 447] width 100 height 26
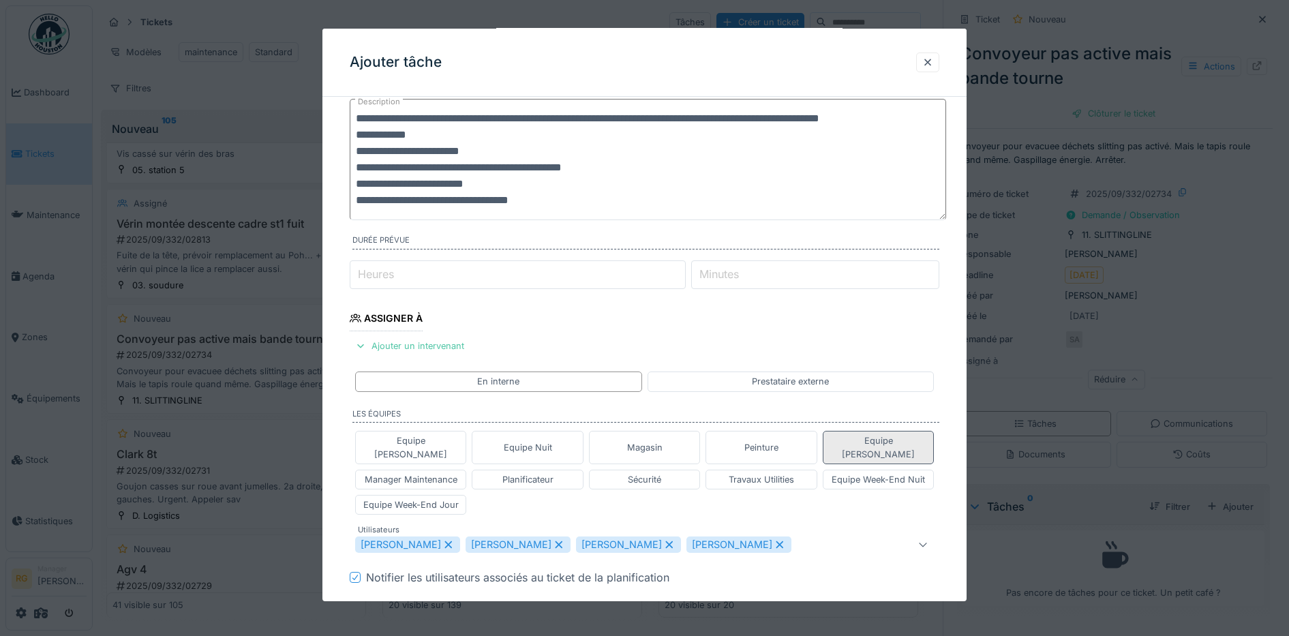
scroll to position [0, 0]
click at [558, 540] on icon at bounding box center [559, 545] width 12 height 10
click at [565, 540] on icon at bounding box center [559, 545] width 12 height 10
click at [555, 541] on icon at bounding box center [558, 544] width 7 height 7
type input "****"
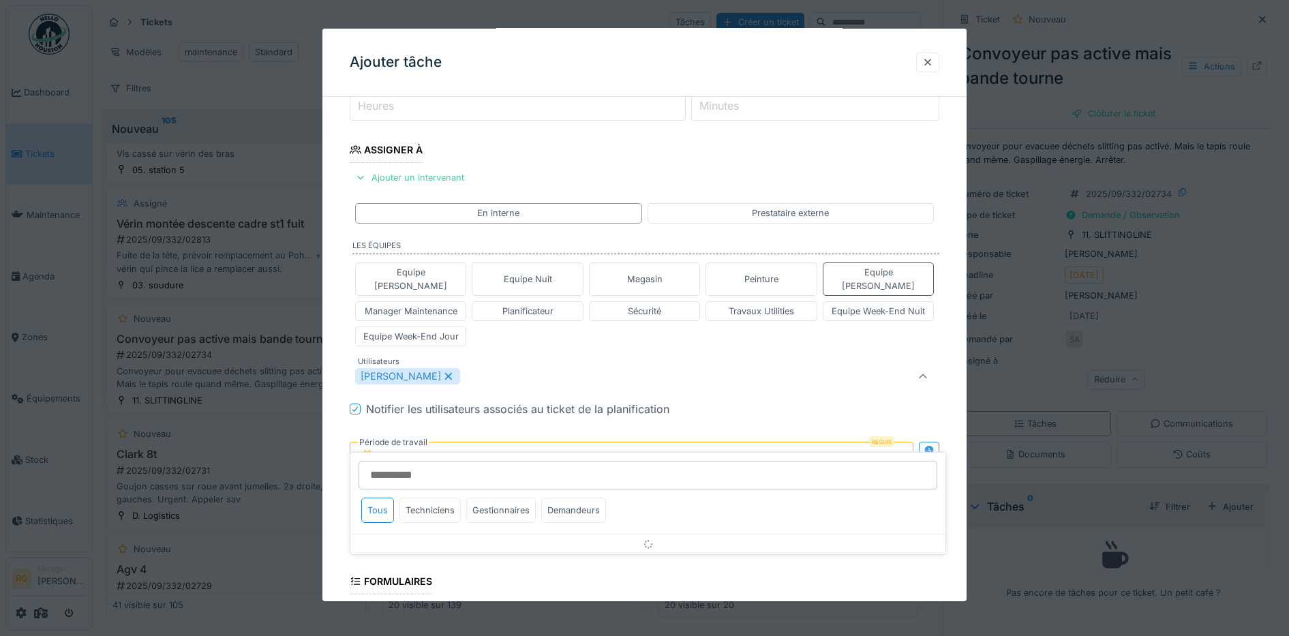
scroll to position [302, 0]
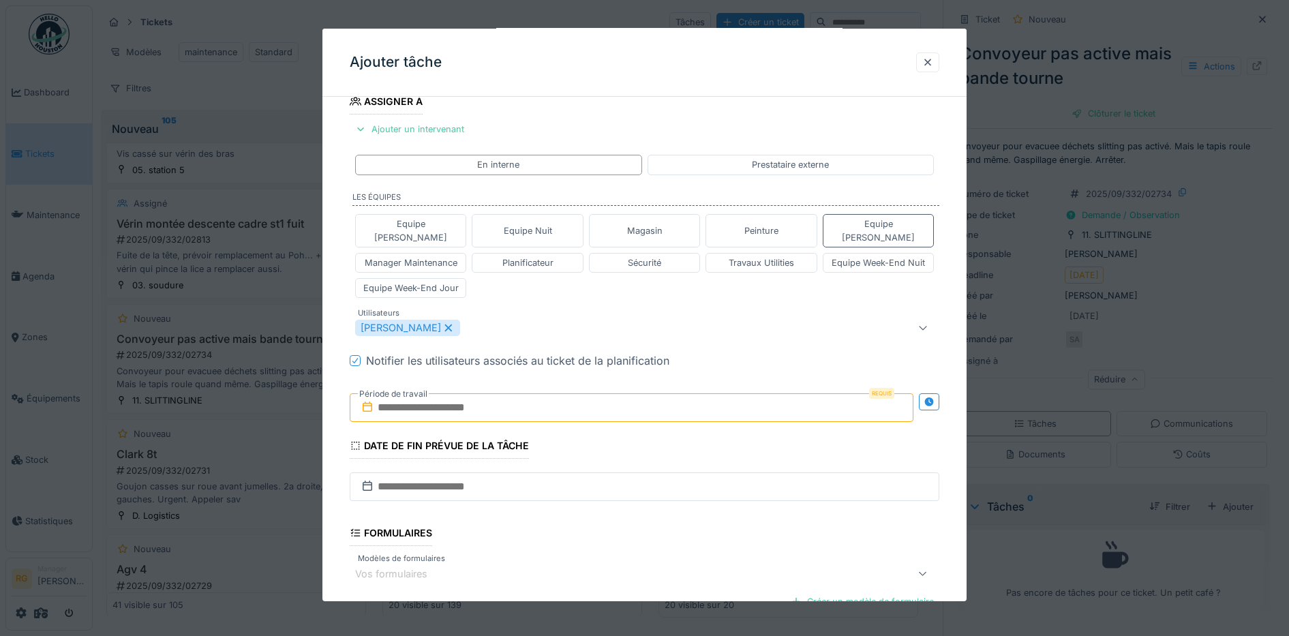
click at [540, 284] on div "Equipe Anthony Equipe Nuit Magasin Peinture Equipe Jean-Claude Manager Maintena…" at bounding box center [645, 256] width 590 height 95
click at [434, 393] on input "text" at bounding box center [632, 407] width 564 height 29
click at [687, 435] on h2 "septembre 2025" at bounding box center [635, 441] width 164 height 12
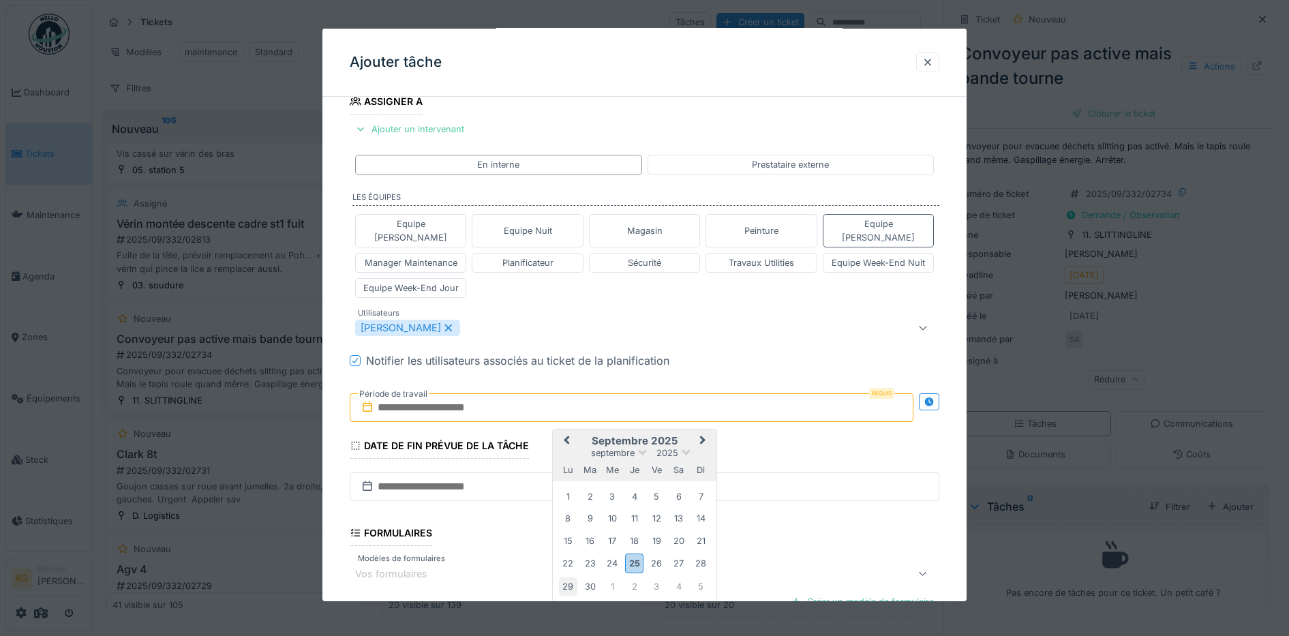
click at [565, 577] on div "29" at bounding box center [568, 586] width 18 height 18
click at [656, 577] on div "3" at bounding box center [657, 586] width 18 height 18
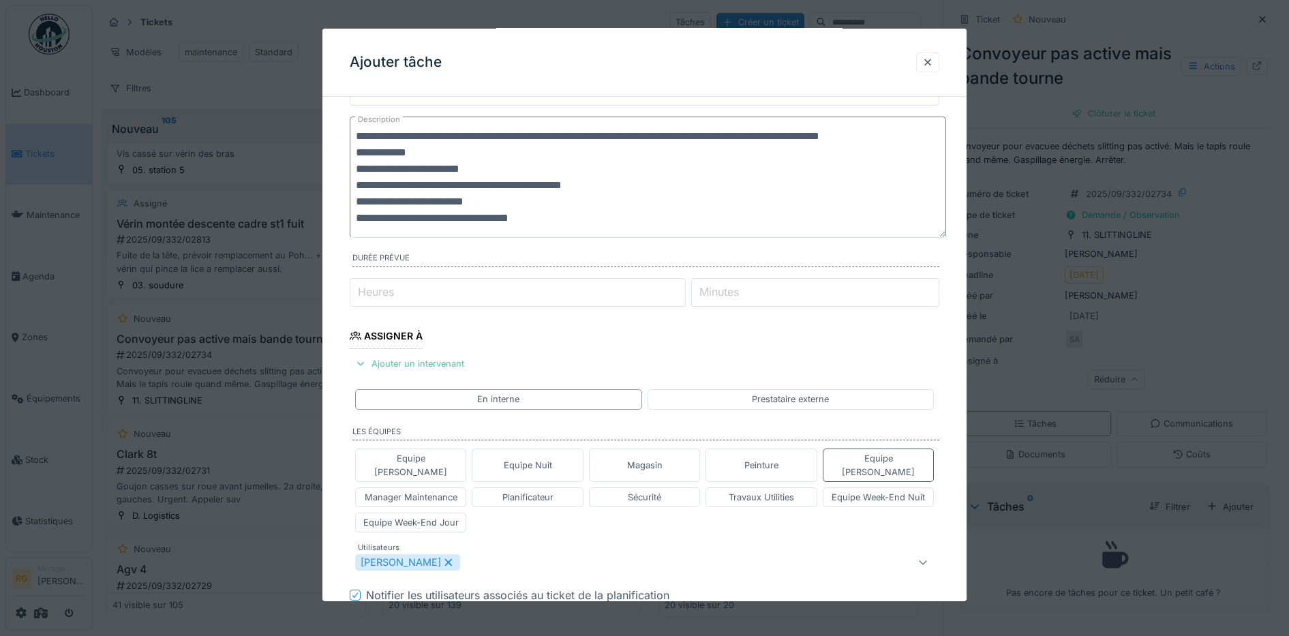
scroll to position [0, 0]
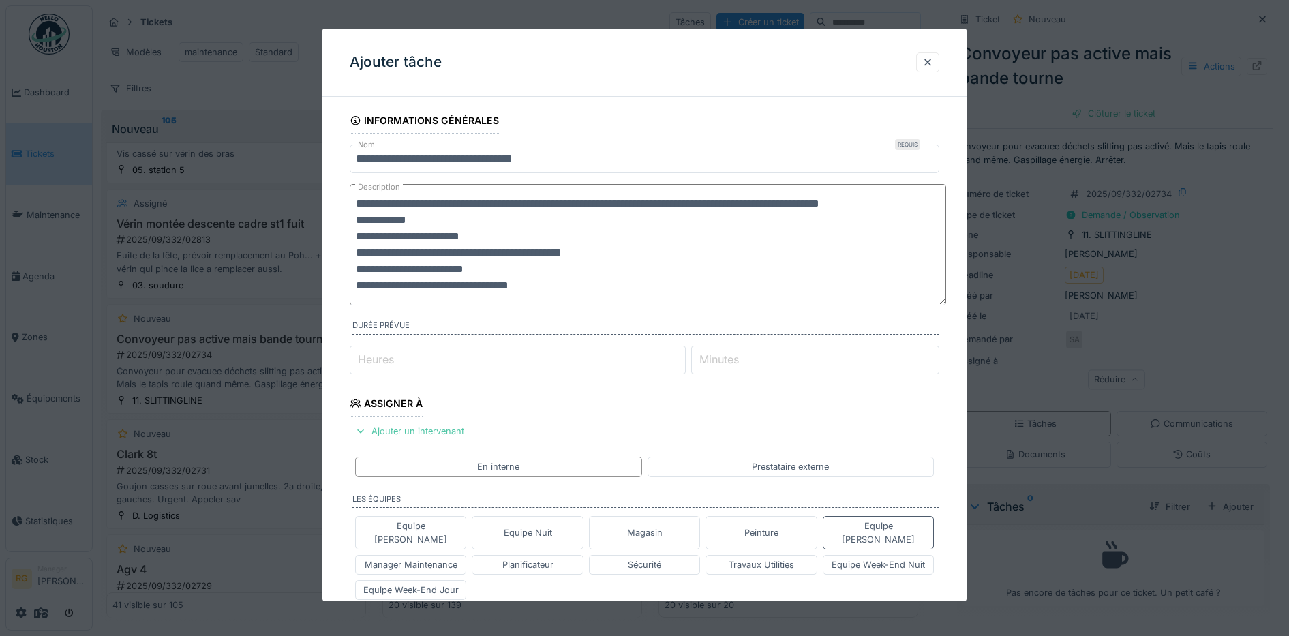
click at [378, 265] on textarea "**********" at bounding box center [648, 244] width 596 height 121
click at [483, 288] on textarea "**********" at bounding box center [648, 244] width 596 height 121
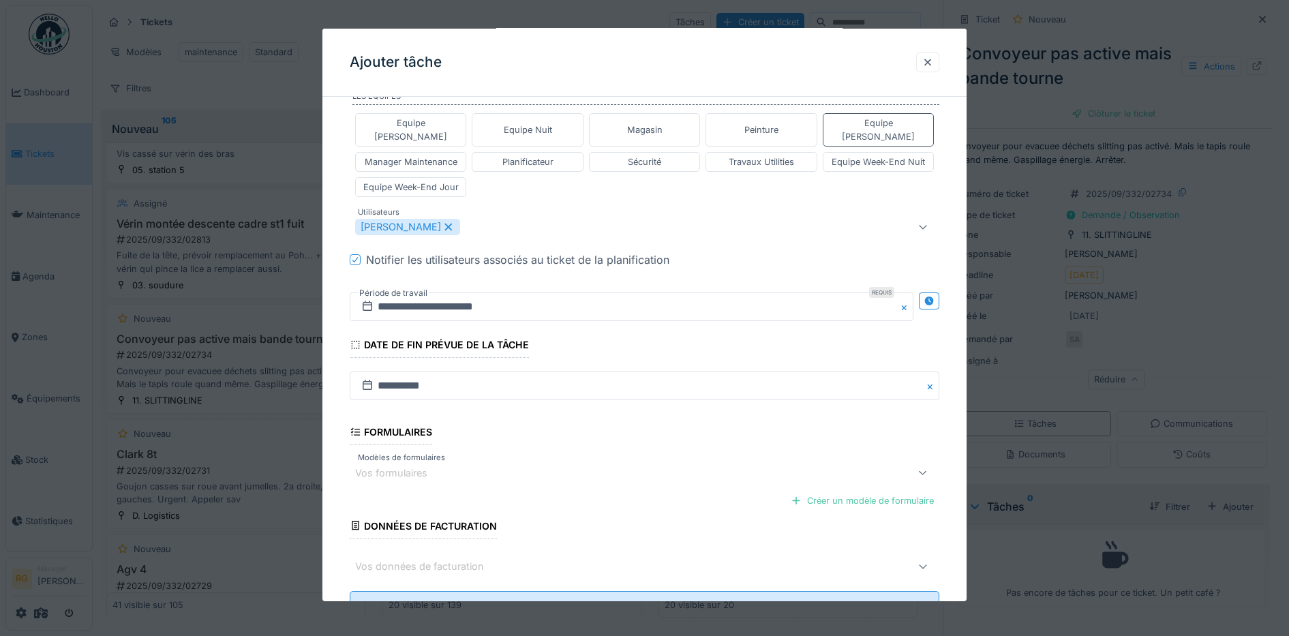
scroll to position [446, 0]
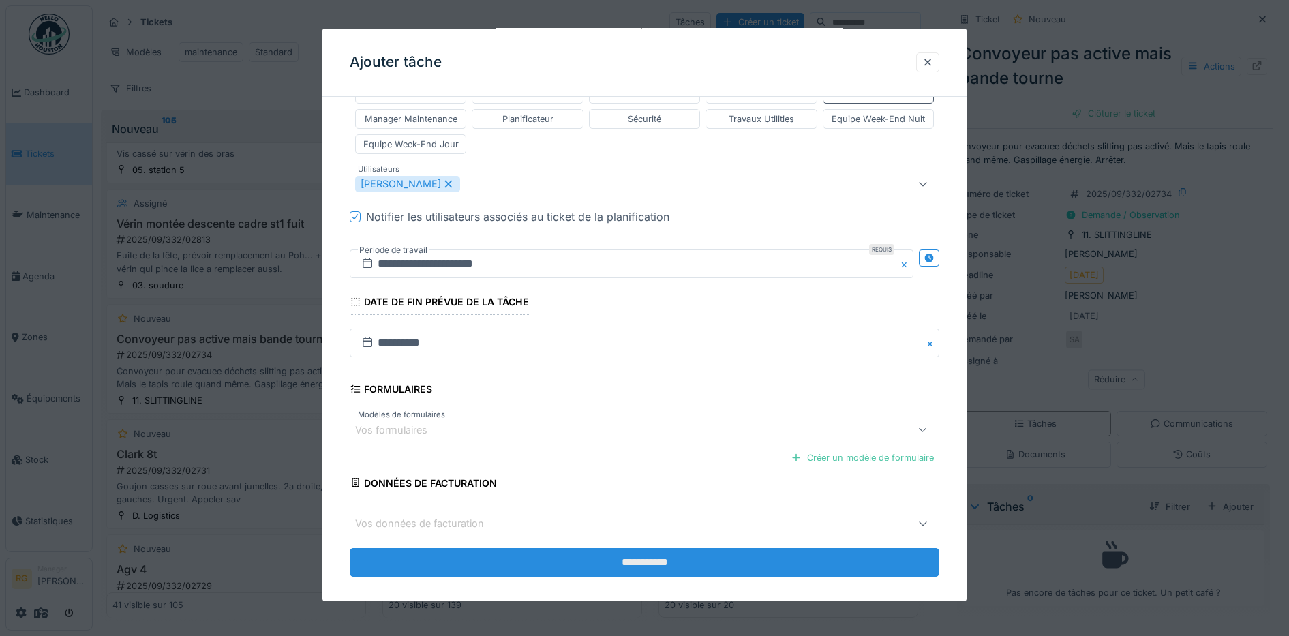
type textarea "**********"
click at [627, 548] on input "**********" at bounding box center [645, 562] width 590 height 29
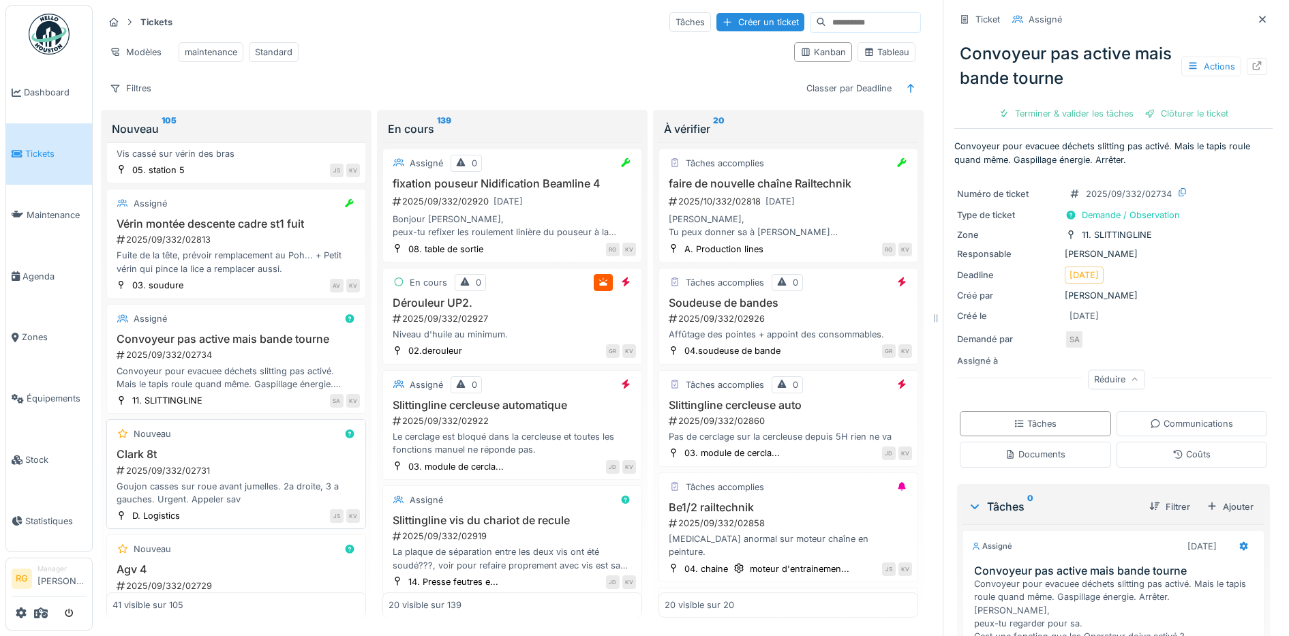
scroll to position [2431, 0]
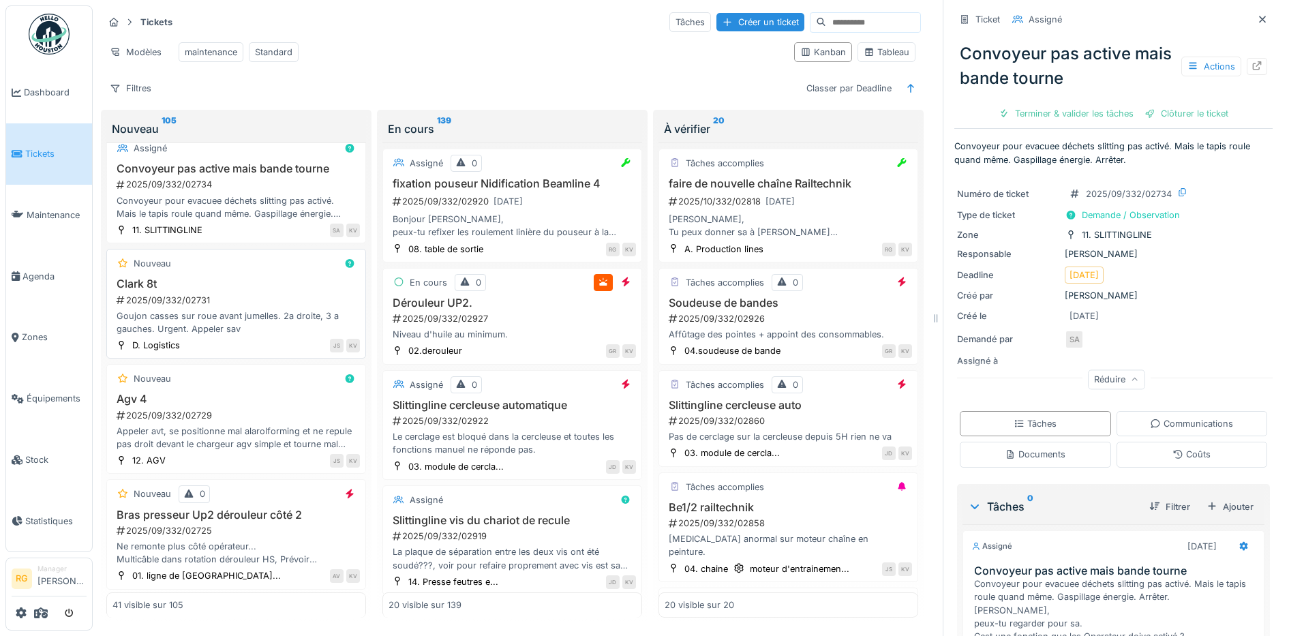
click at [242, 289] on h3 "Clark 8t" at bounding box center [235, 283] width 247 height 13
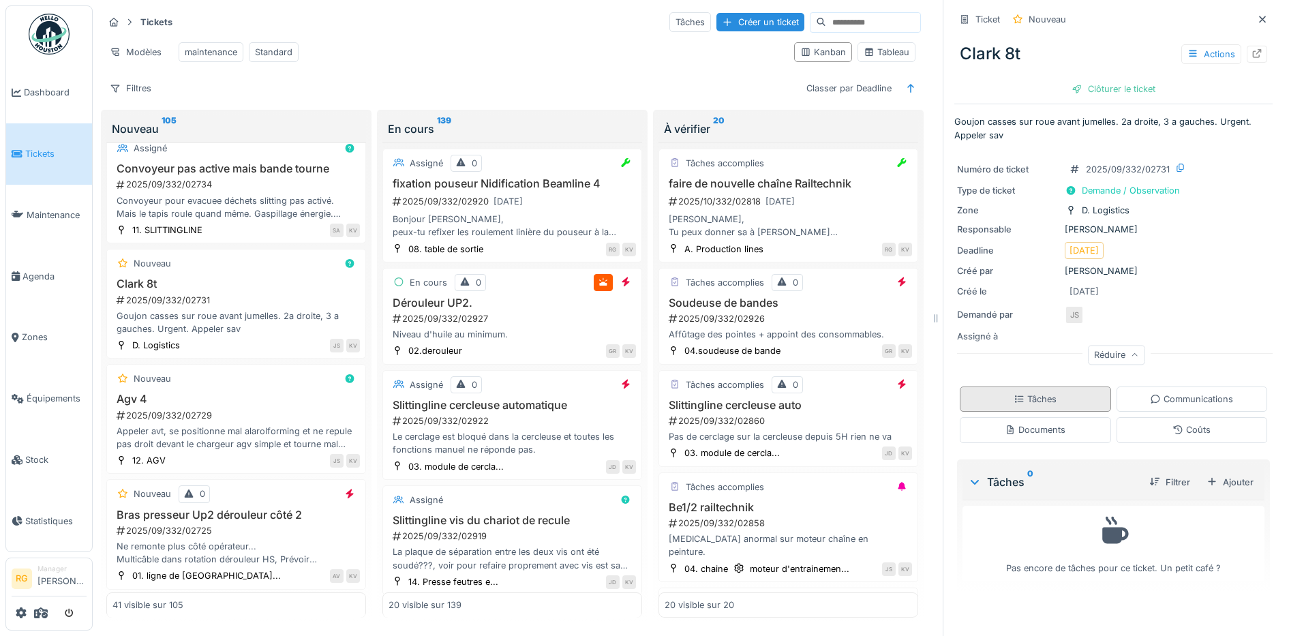
click at [1043, 387] on div "Tâches" at bounding box center [1035, 399] width 151 height 25
click at [1211, 473] on div "Ajouter" at bounding box center [1230, 482] width 58 height 18
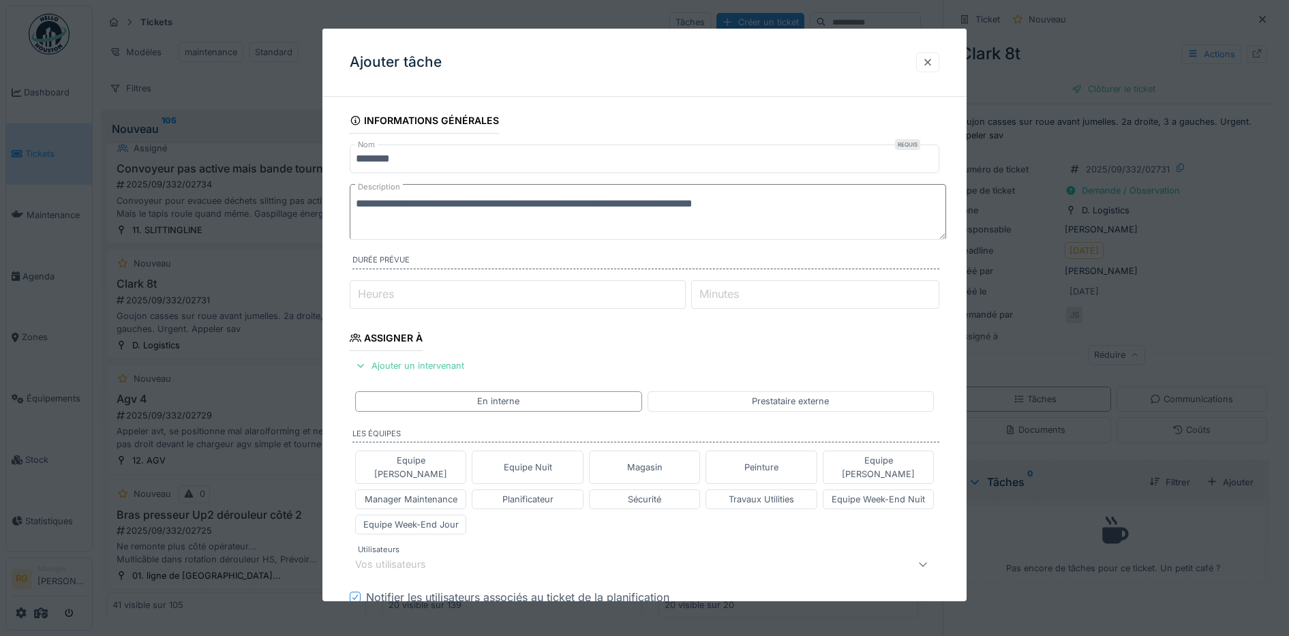
click at [933, 59] on div at bounding box center [927, 62] width 11 height 13
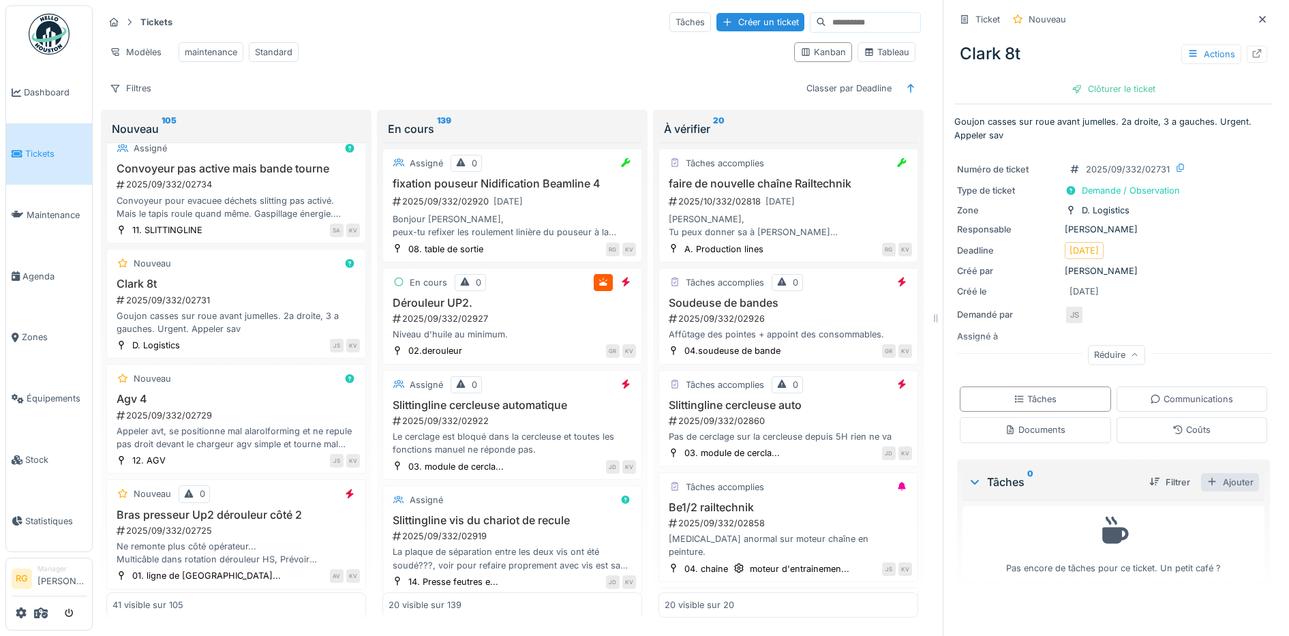
click at [1211, 473] on div "Ajouter" at bounding box center [1230, 482] width 58 height 18
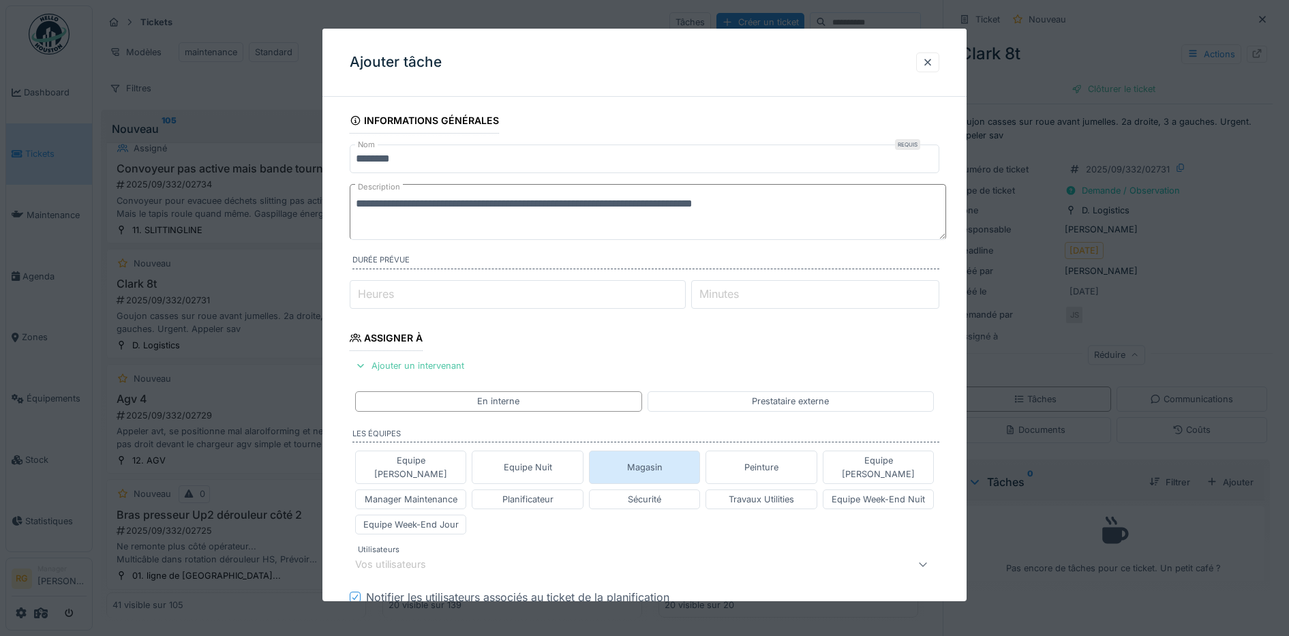
click at [650, 461] on div "Magasin" at bounding box center [644, 467] width 35 height 13
type input "****"
click at [813, 204] on textarea "**********" at bounding box center [648, 212] width 596 height 56
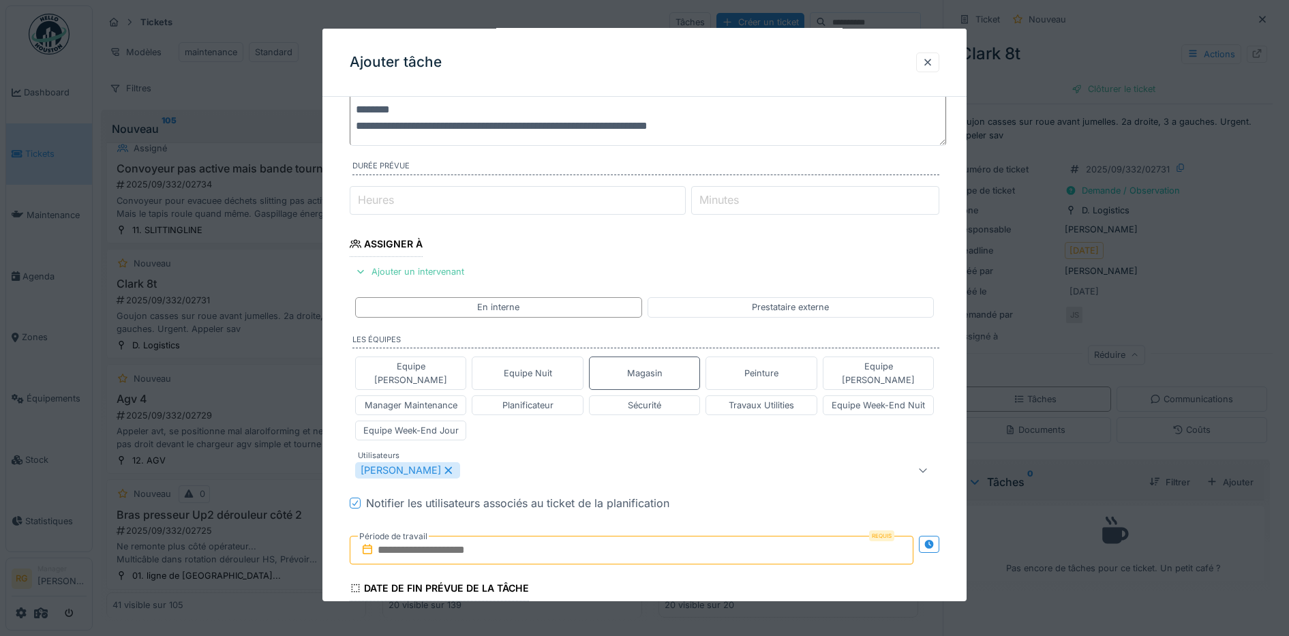
scroll to position [256, 0]
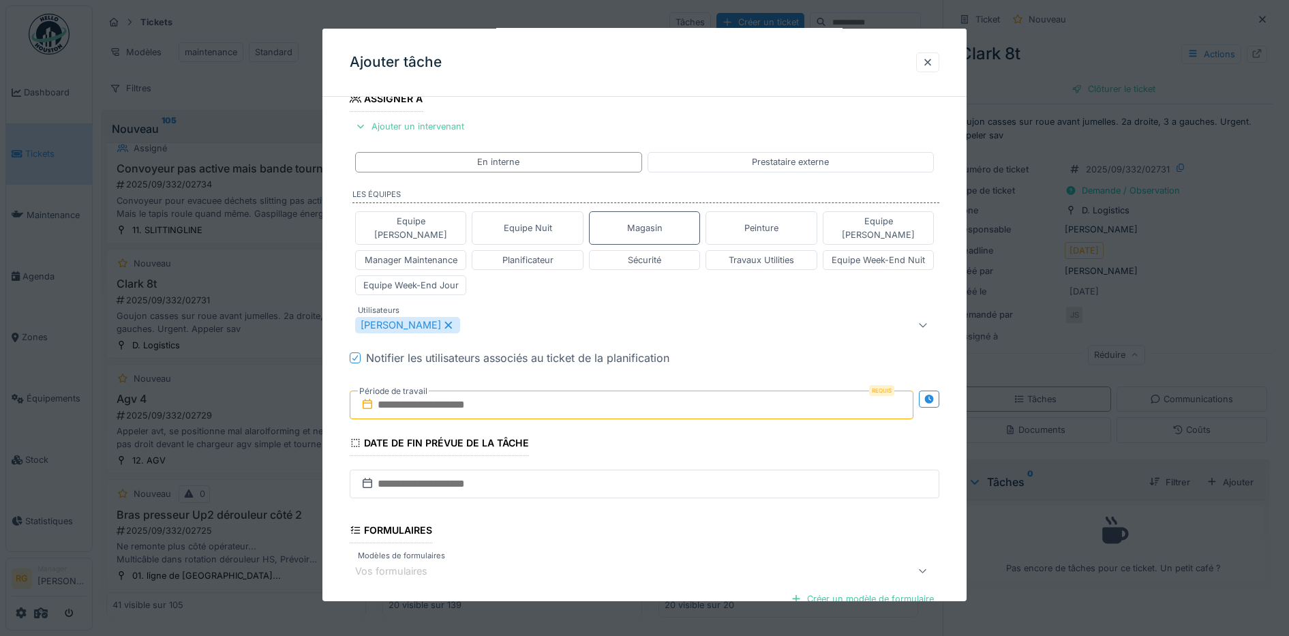
type textarea "**********"
click at [436, 391] on input "text" at bounding box center [632, 405] width 564 height 29
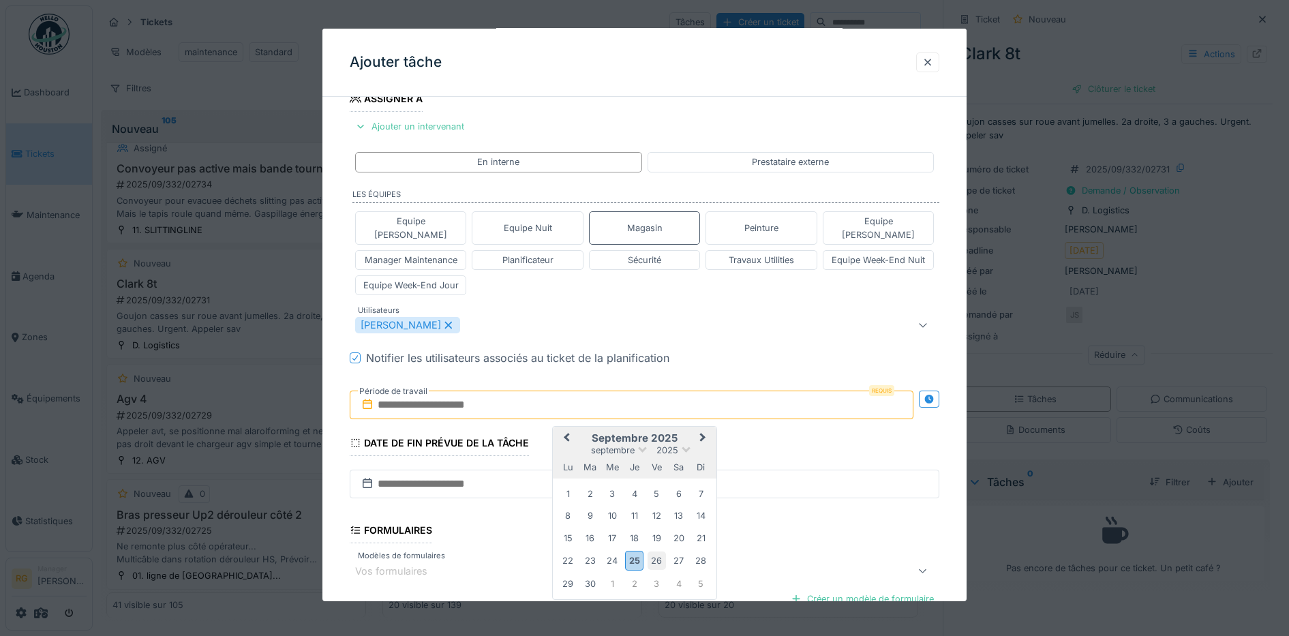
click at [661, 551] on div "26" at bounding box center [657, 560] width 18 height 18
click at [659, 551] on div "26" at bounding box center [657, 560] width 18 height 18
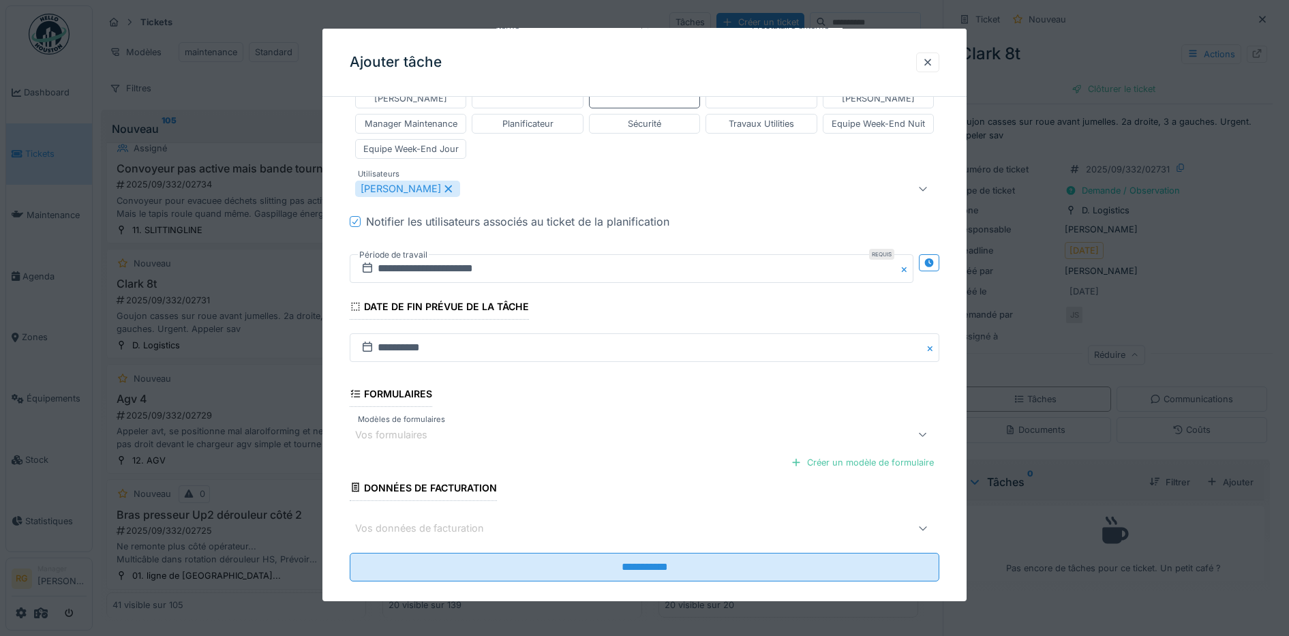
scroll to position [397, 0]
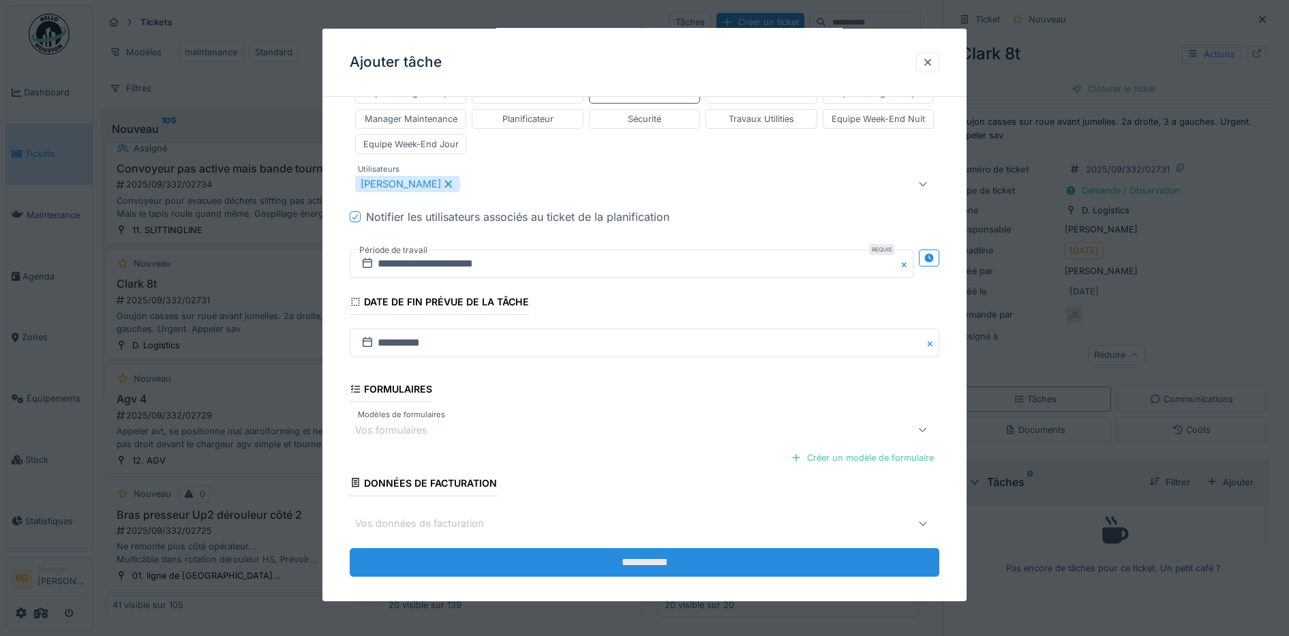
click at [799, 548] on input "**********" at bounding box center [645, 562] width 590 height 29
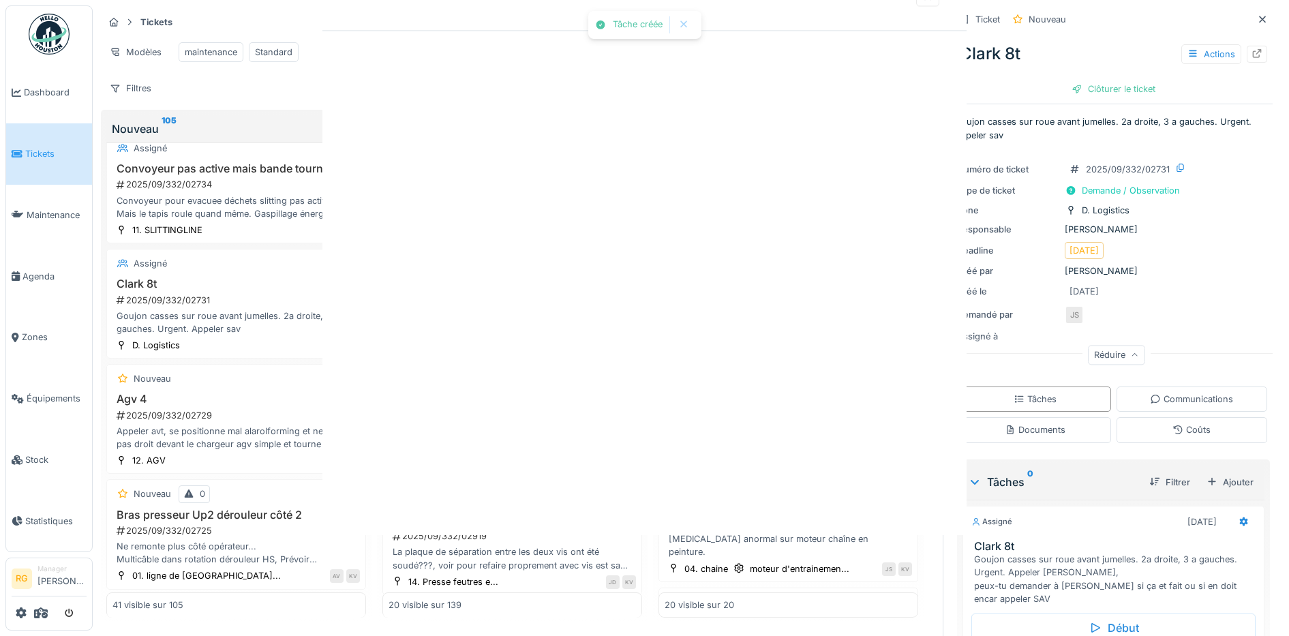
scroll to position [0, 0]
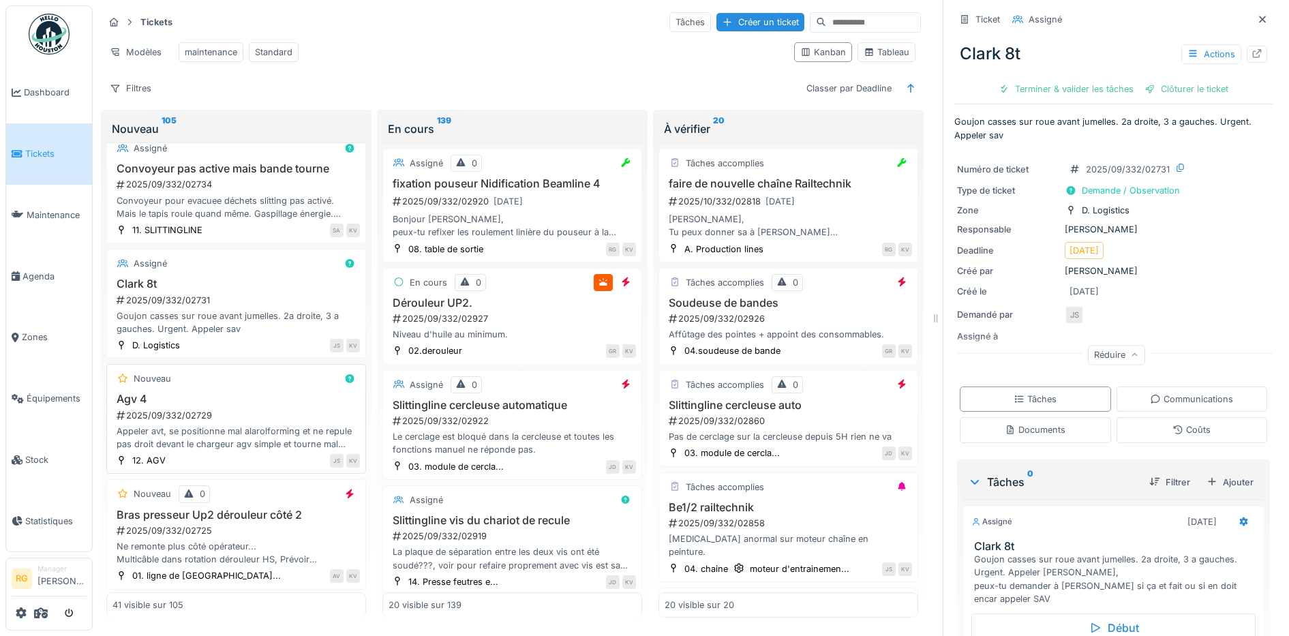
click at [264, 395] on h3 "Agv 4" at bounding box center [235, 399] width 247 height 13
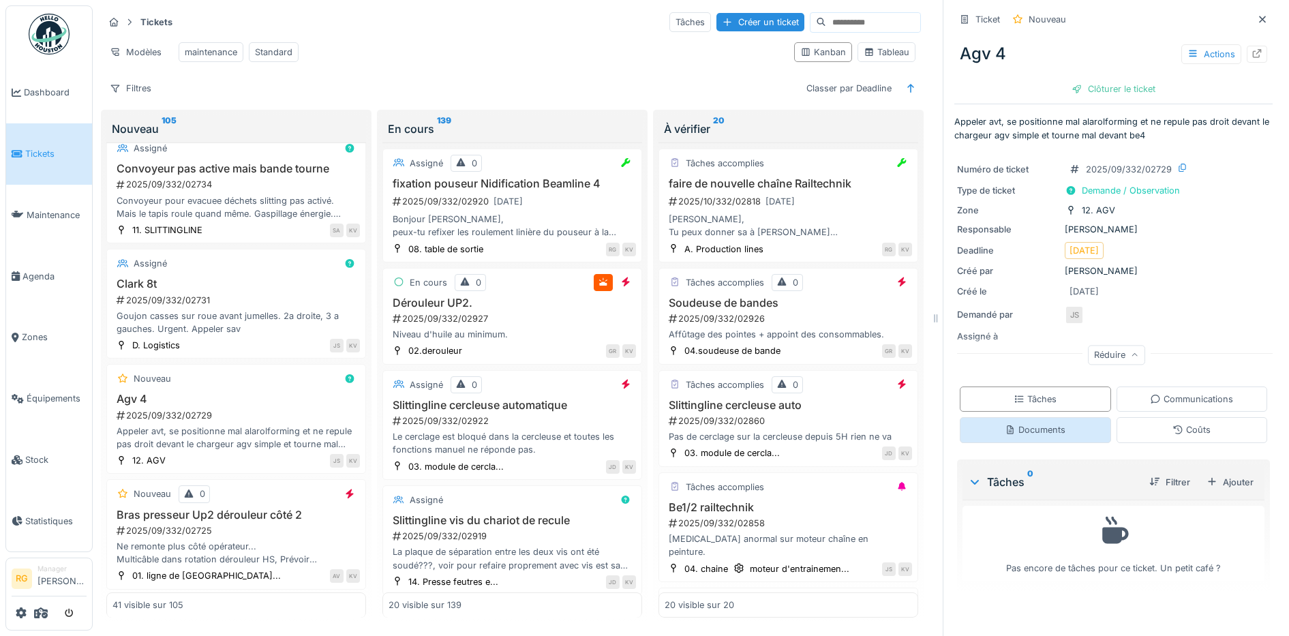
click at [1007, 423] on div "Documents" at bounding box center [1035, 429] width 61 height 13
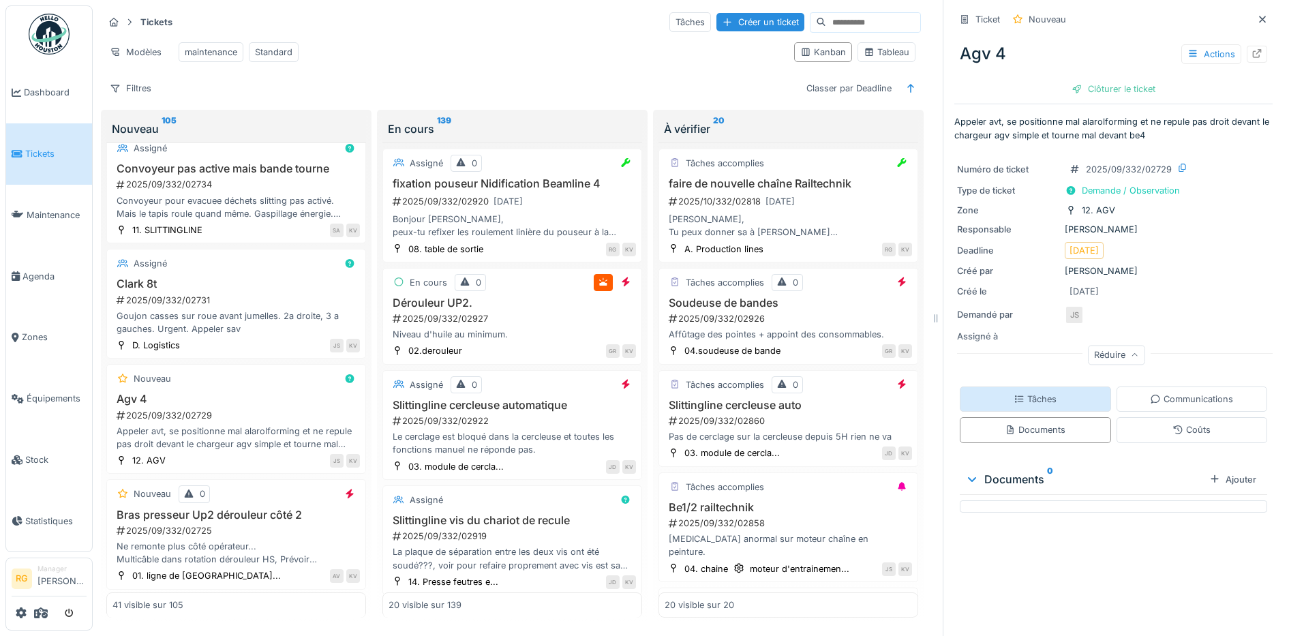
click at [1032, 393] on div "Tâches" at bounding box center [1035, 399] width 43 height 13
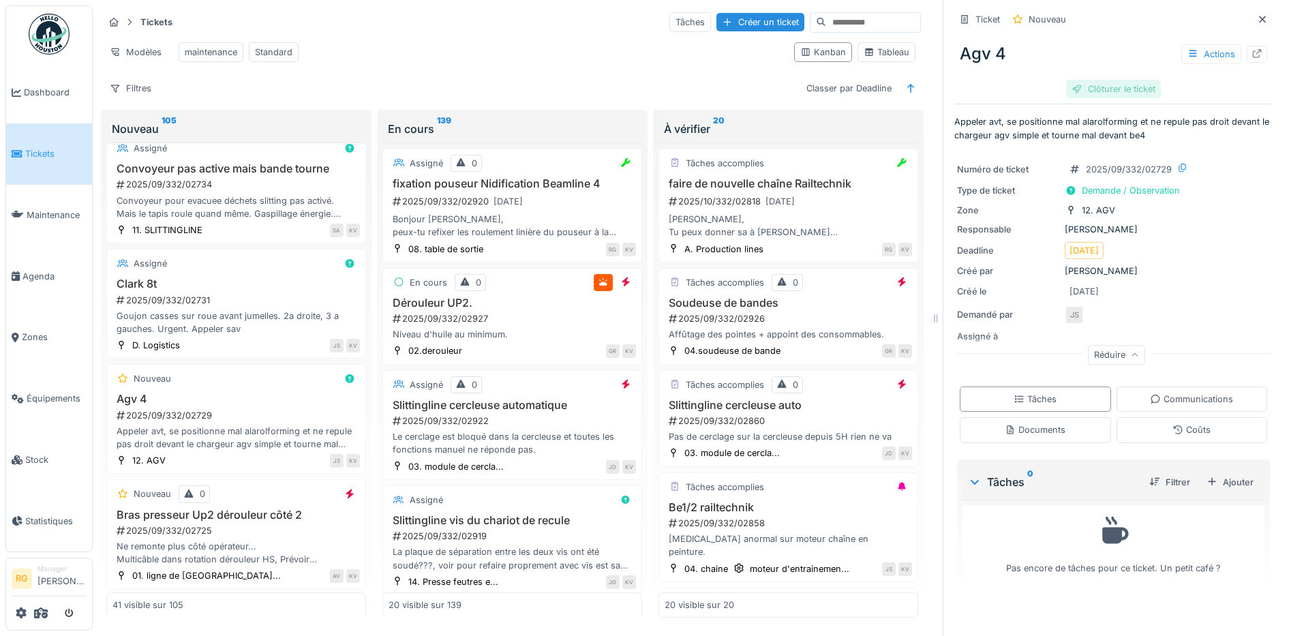
click at [1093, 80] on div "Clôturer le ticket" at bounding box center [1113, 89] width 95 height 18
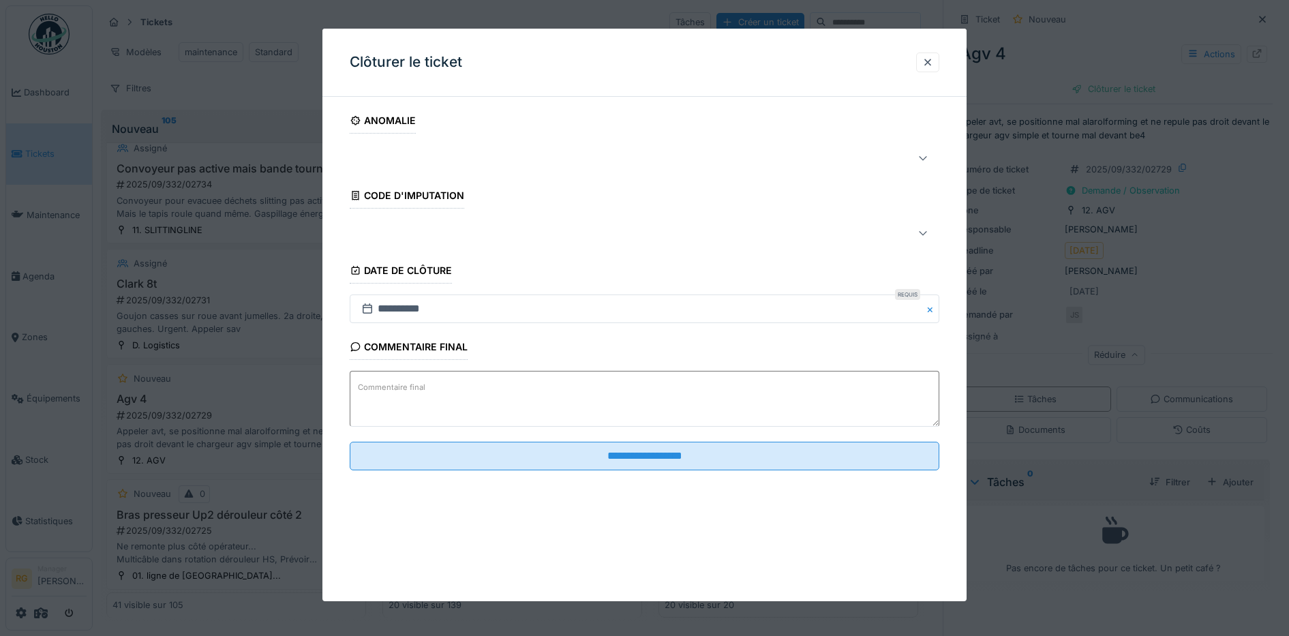
click at [436, 383] on textarea "Commentaire final" at bounding box center [645, 399] width 590 height 56
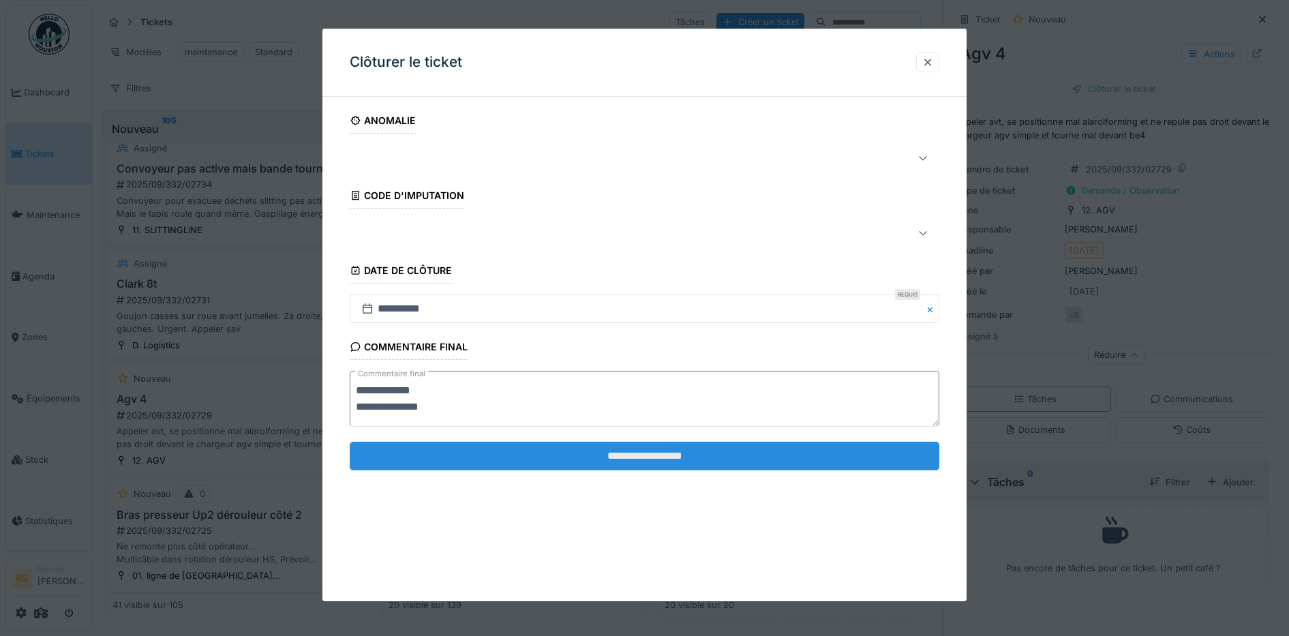
type textarea "**********"
click at [622, 457] on input "**********" at bounding box center [645, 456] width 590 height 29
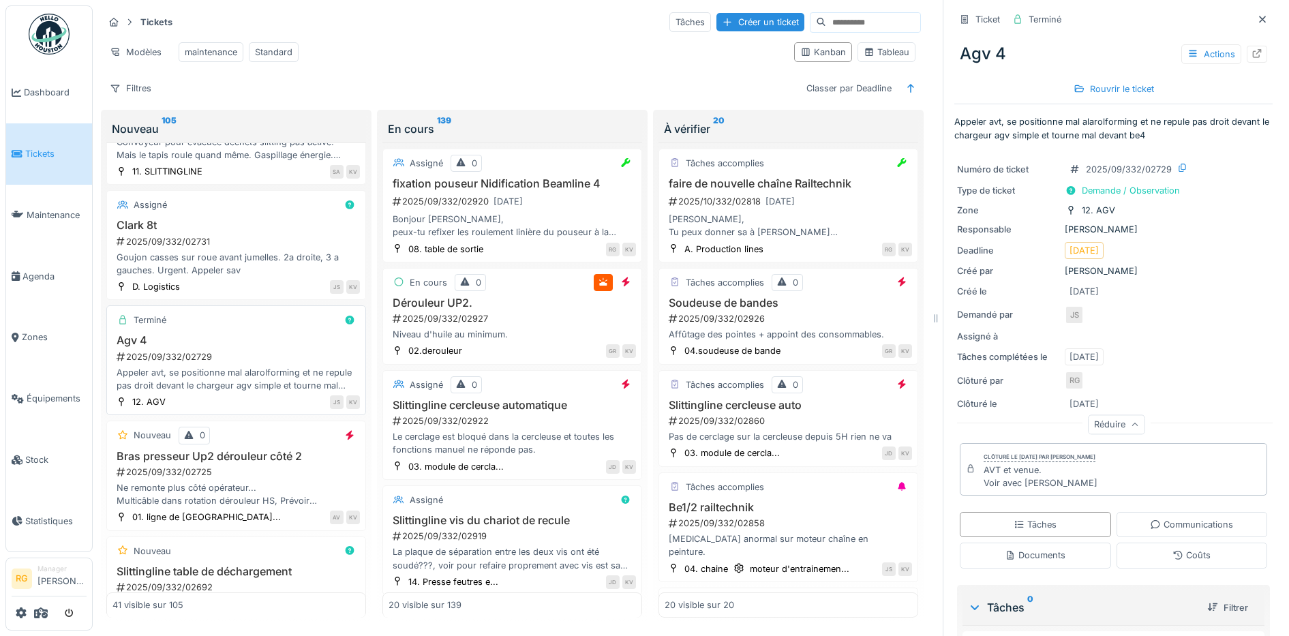
scroll to position [2601, 0]
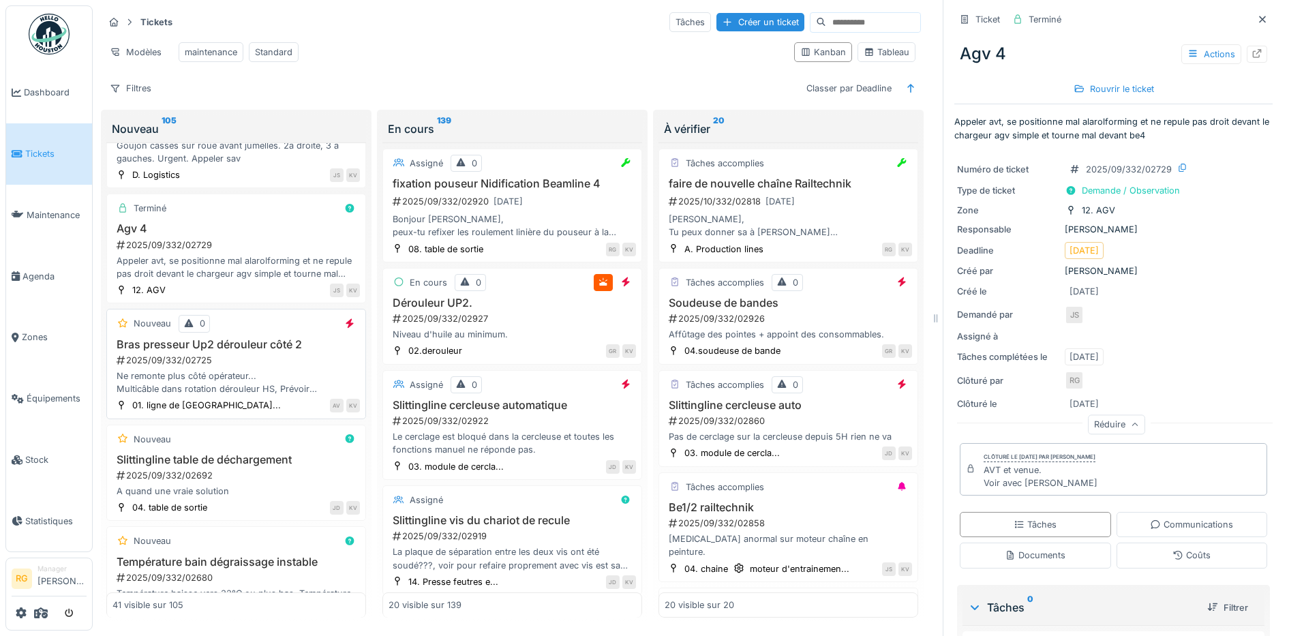
click at [281, 373] on div "Ne remonte plus côté opérateur... Multicâble dans rotation dérouleur HS, Prévoi…" at bounding box center [235, 382] width 247 height 26
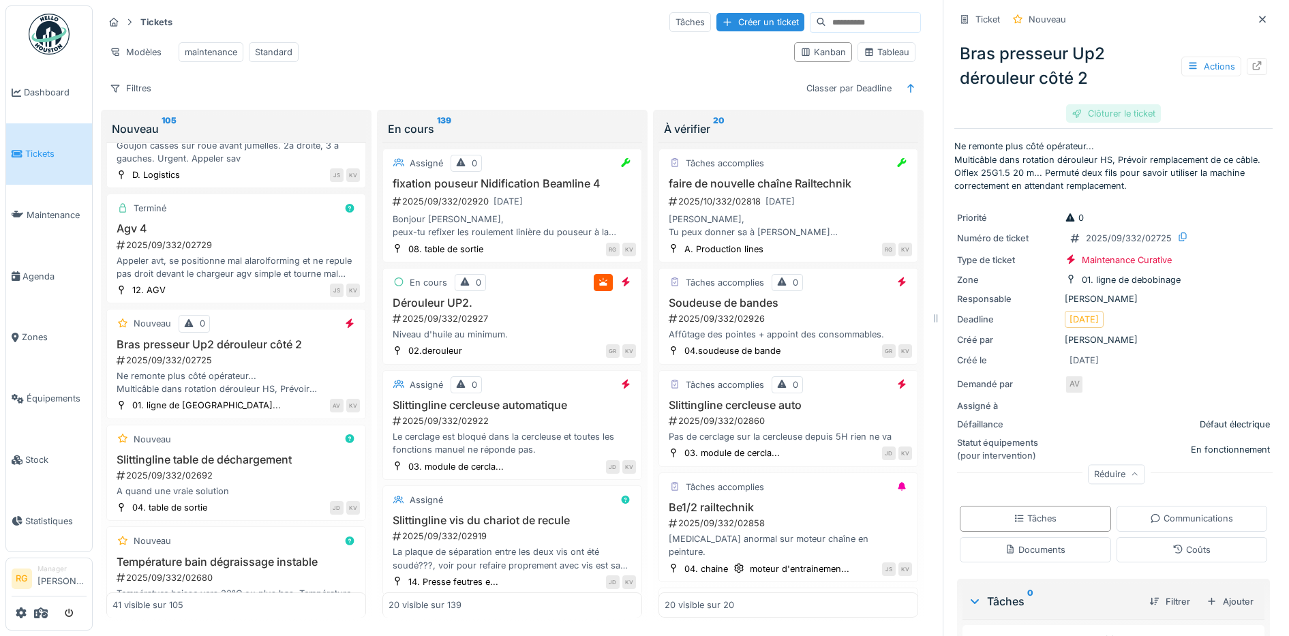
click at [1102, 104] on div "Clôturer le ticket" at bounding box center [1113, 113] width 95 height 18
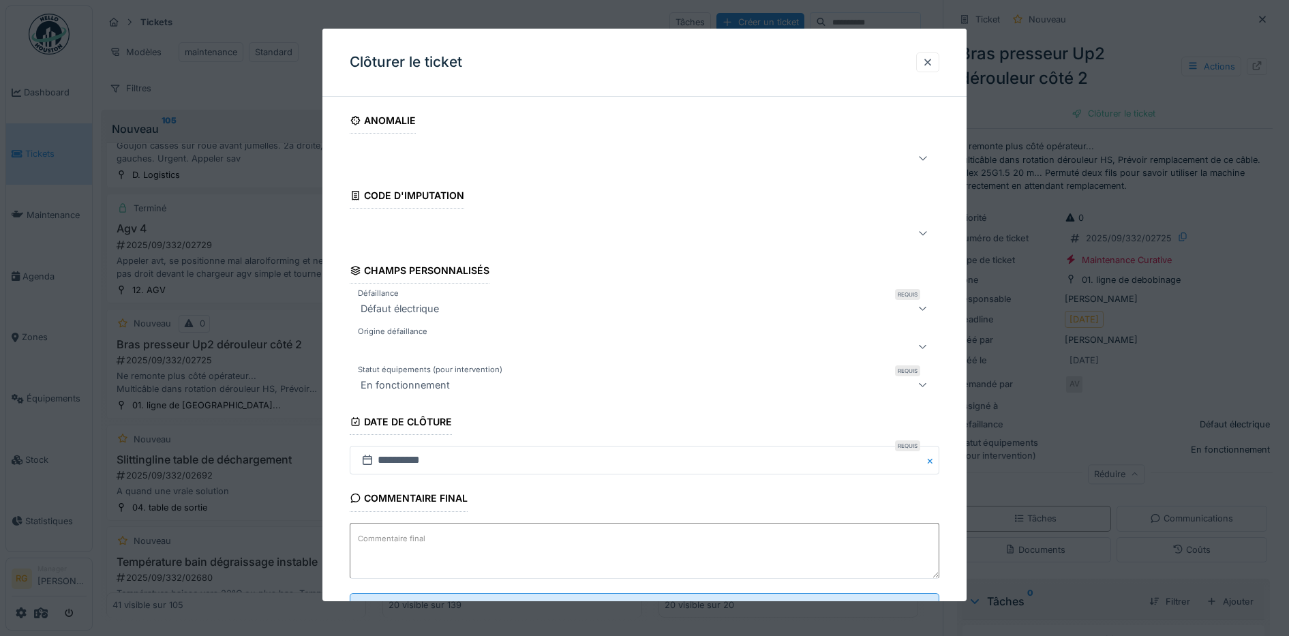
click at [444, 537] on textarea "Commentaire final" at bounding box center [645, 551] width 590 height 56
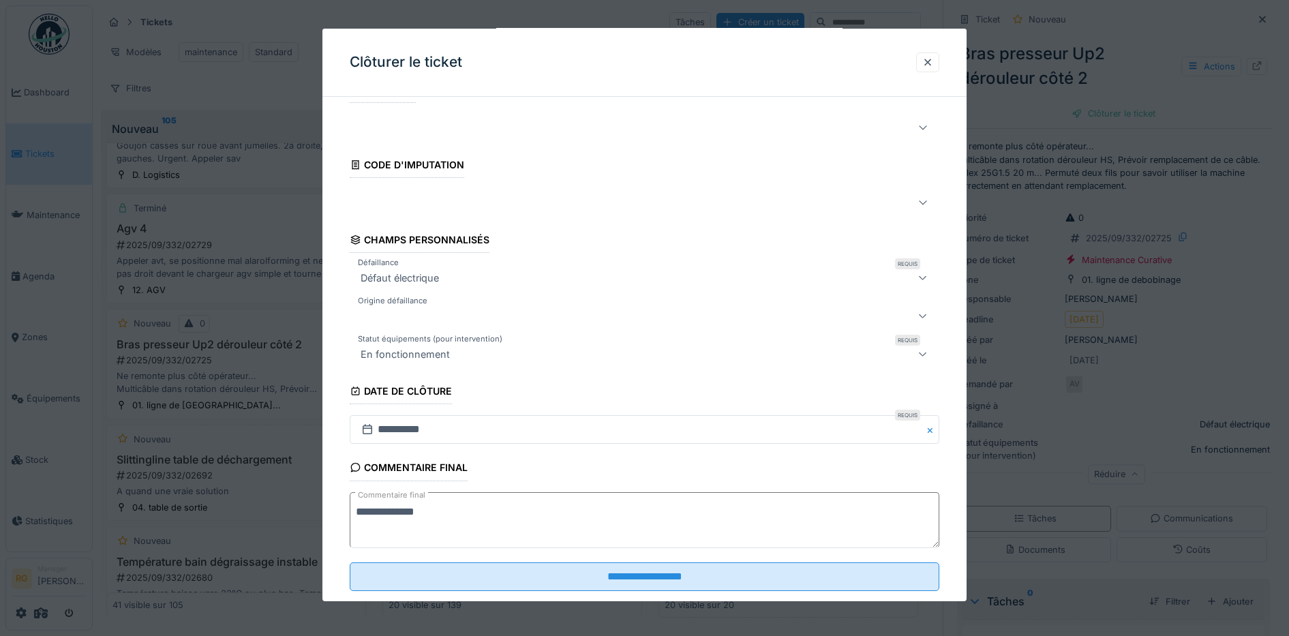
scroll to position [59, 0]
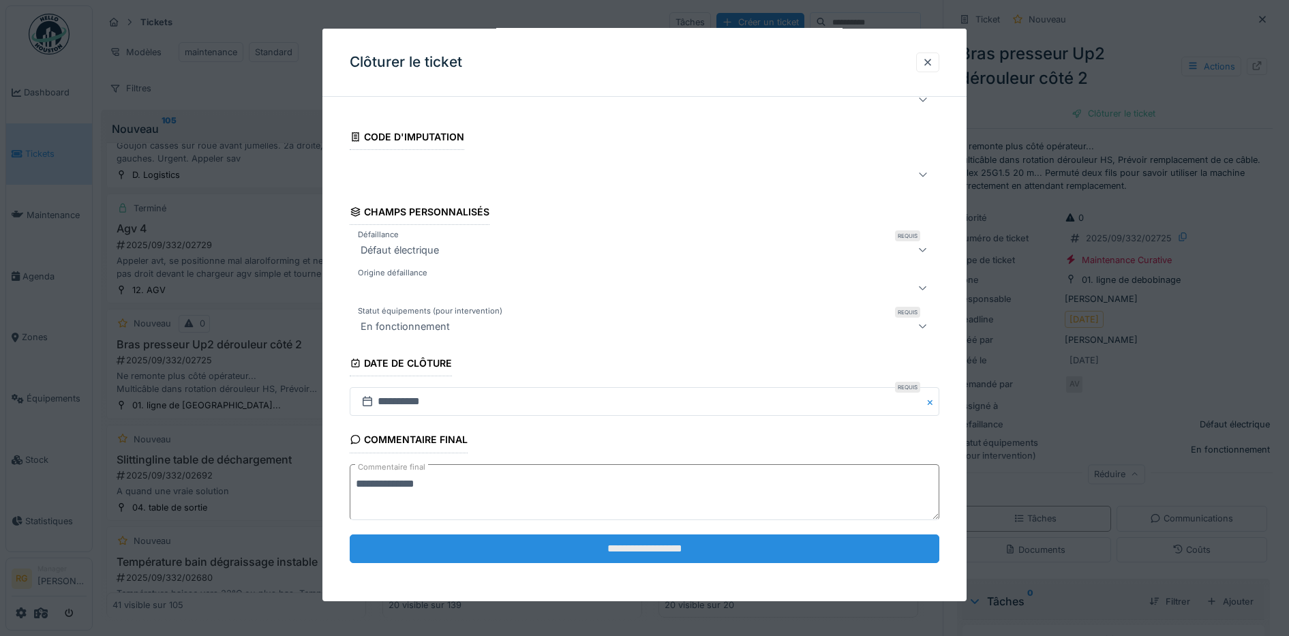
type textarea "**********"
click at [740, 553] on input "**********" at bounding box center [645, 548] width 590 height 29
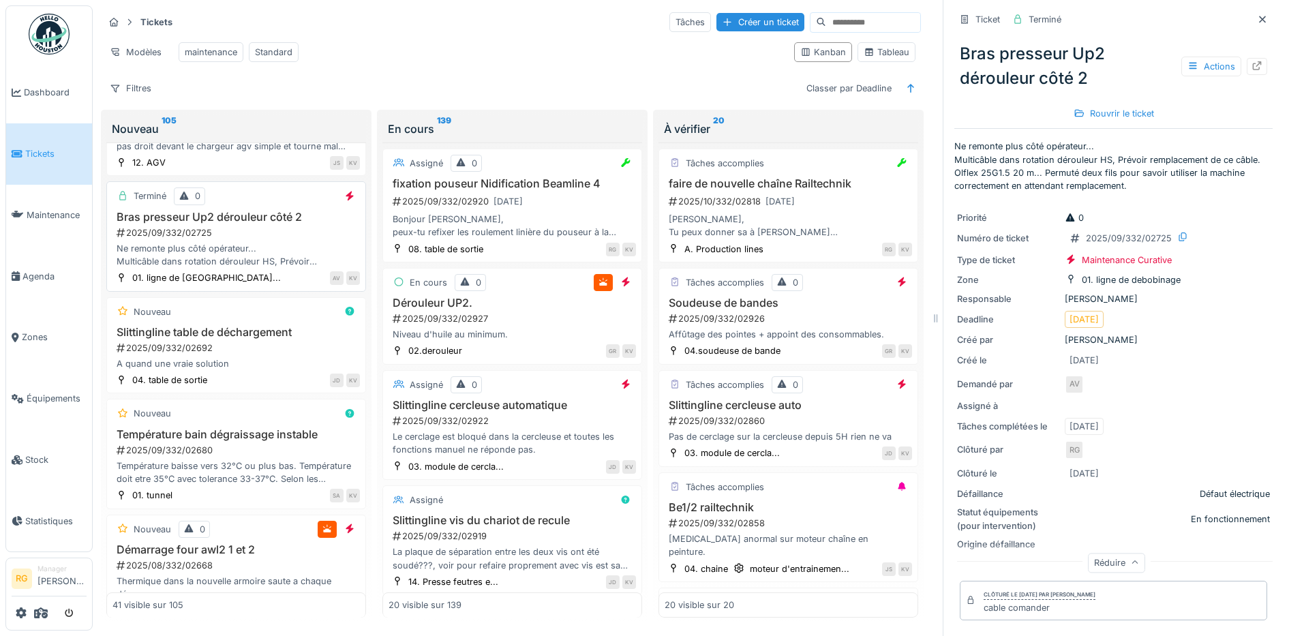
scroll to position [2772, 0]
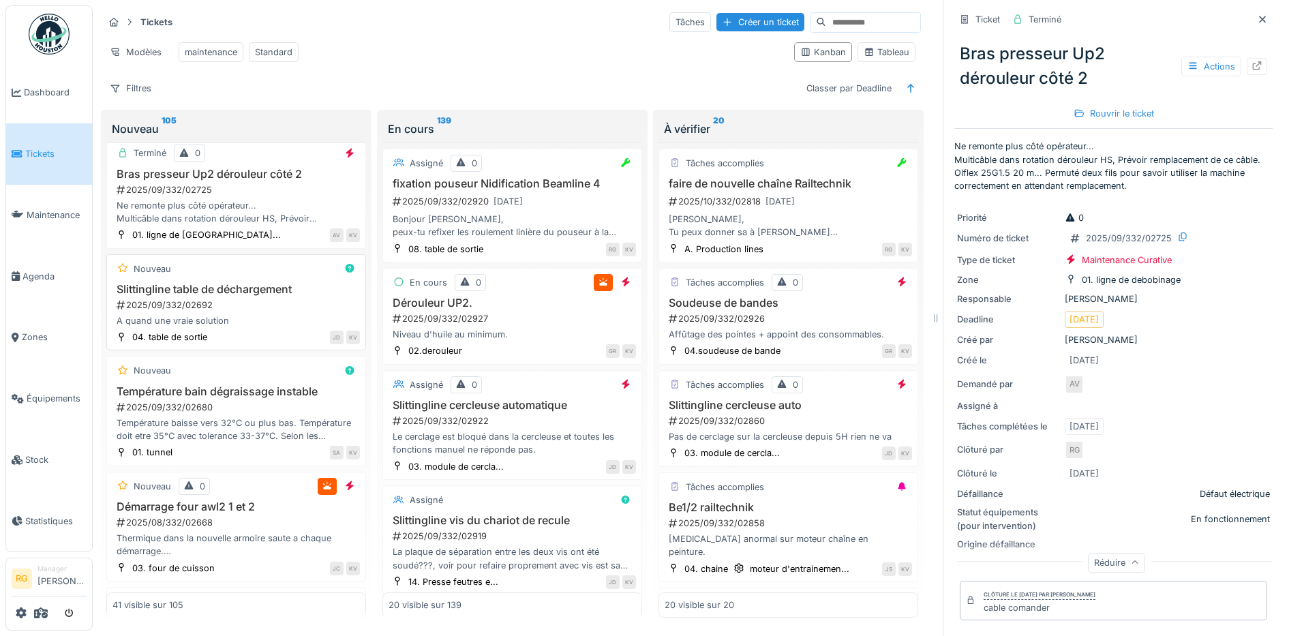
click at [252, 311] on div "2025/09/332/02692" at bounding box center [237, 305] width 245 height 13
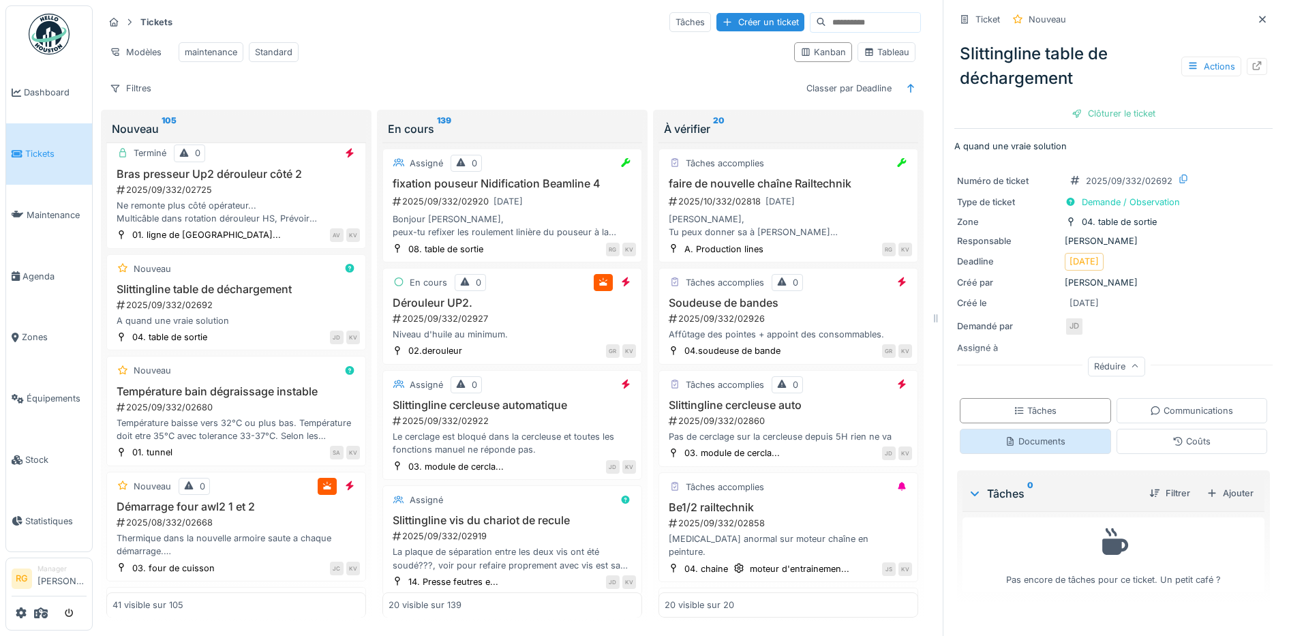
click at [1034, 435] on div "Documents" at bounding box center [1035, 441] width 61 height 13
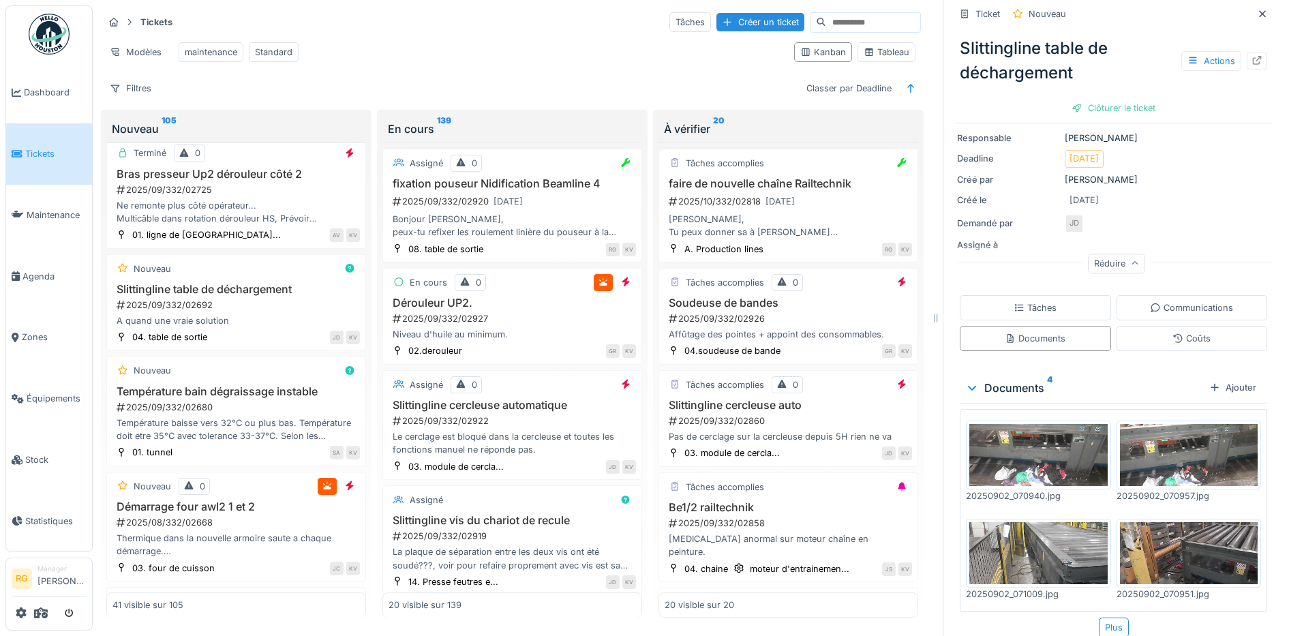
scroll to position [115, 0]
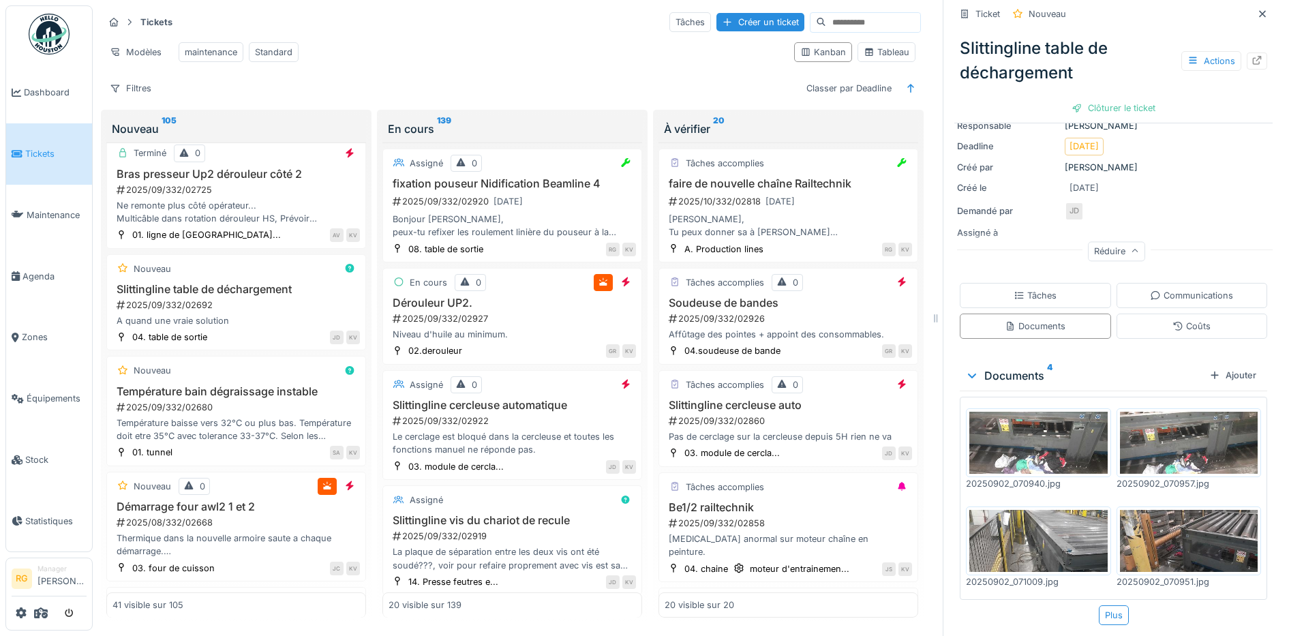
click at [1032, 425] on img at bounding box center [1038, 443] width 138 height 62
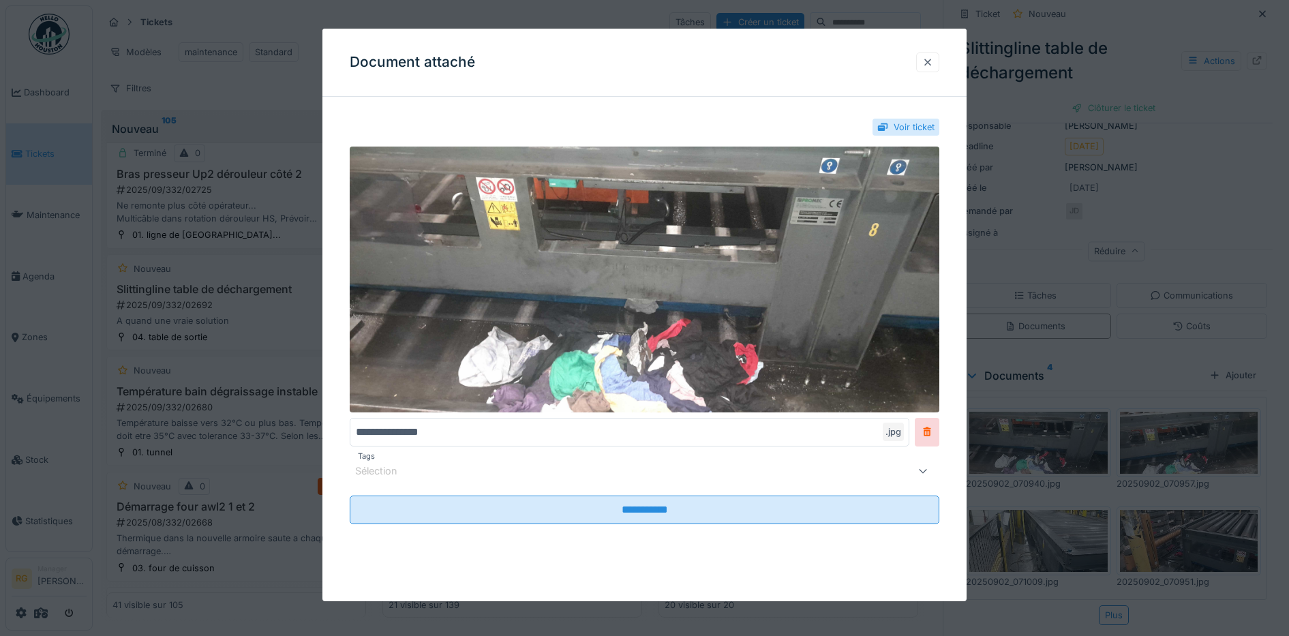
click at [933, 63] on div at bounding box center [927, 62] width 11 height 13
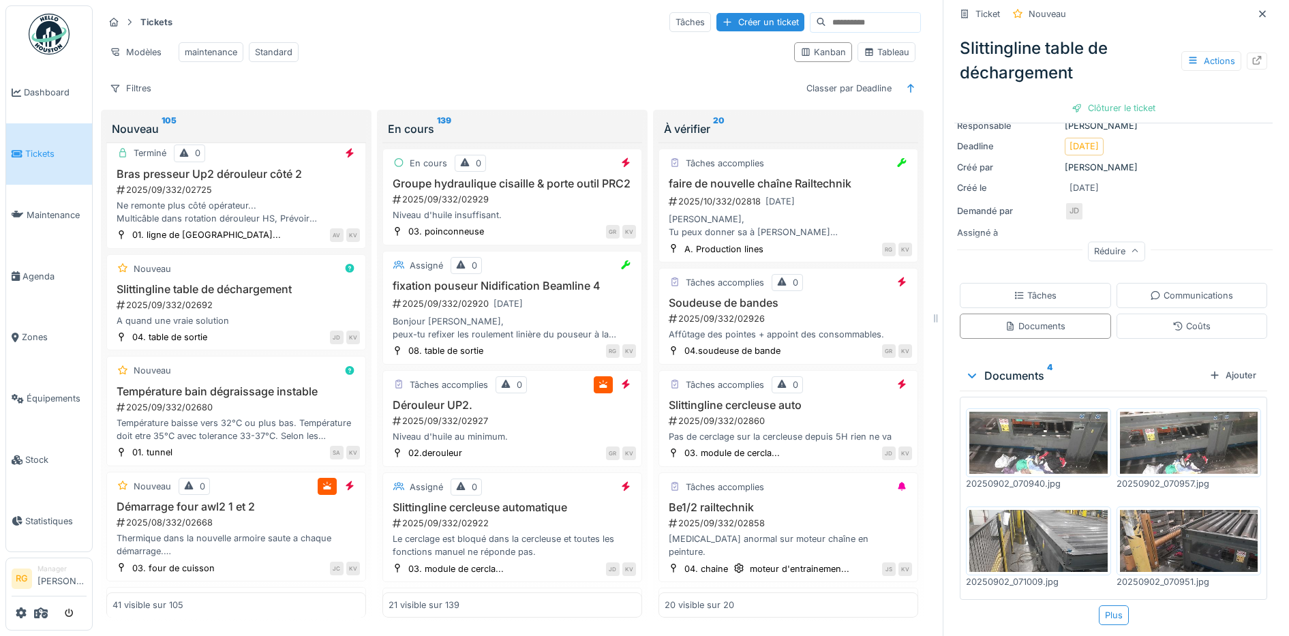
click at [1151, 432] on img at bounding box center [1189, 443] width 138 height 62
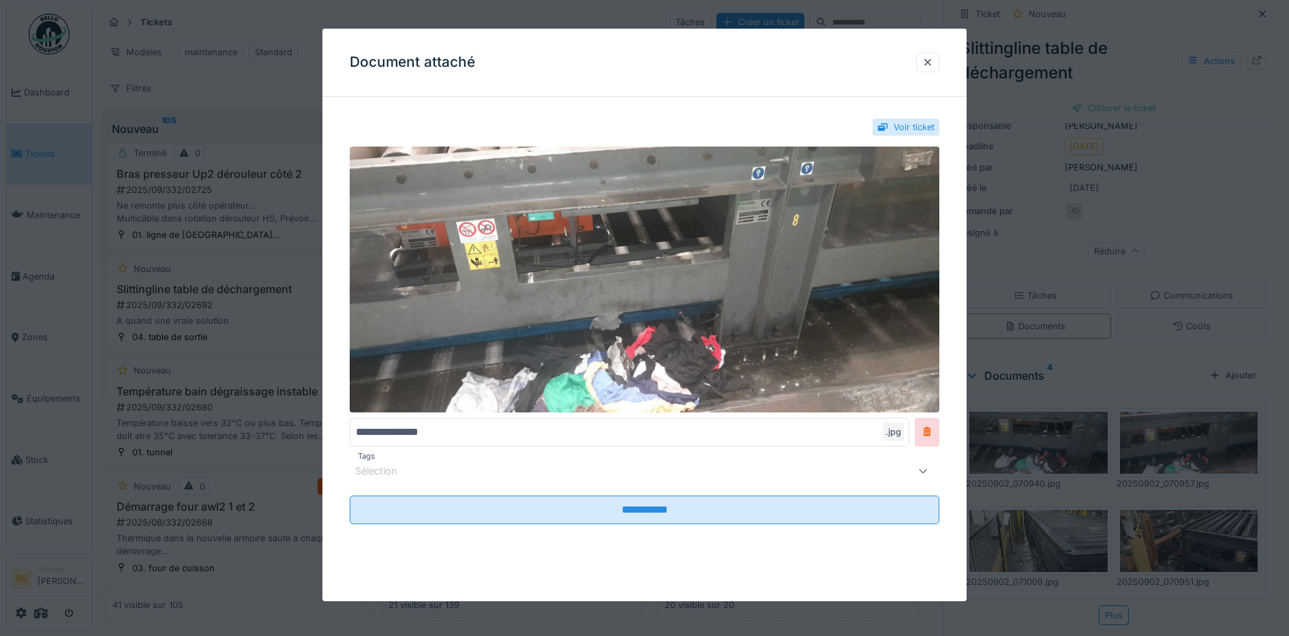
drag, startPoint x: 935, startPoint y: 63, endPoint x: 1111, endPoint y: 480, distance: 452.1
click at [933, 64] on div at bounding box center [927, 62] width 11 height 13
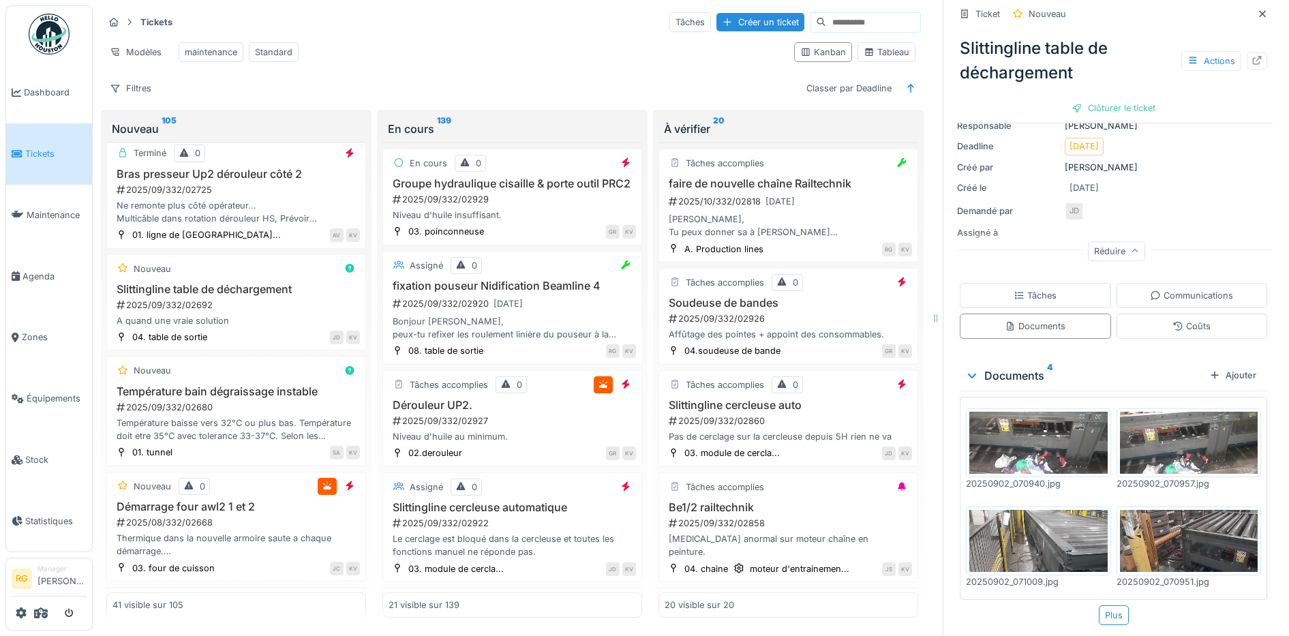
click at [1046, 516] on img at bounding box center [1038, 541] width 138 height 62
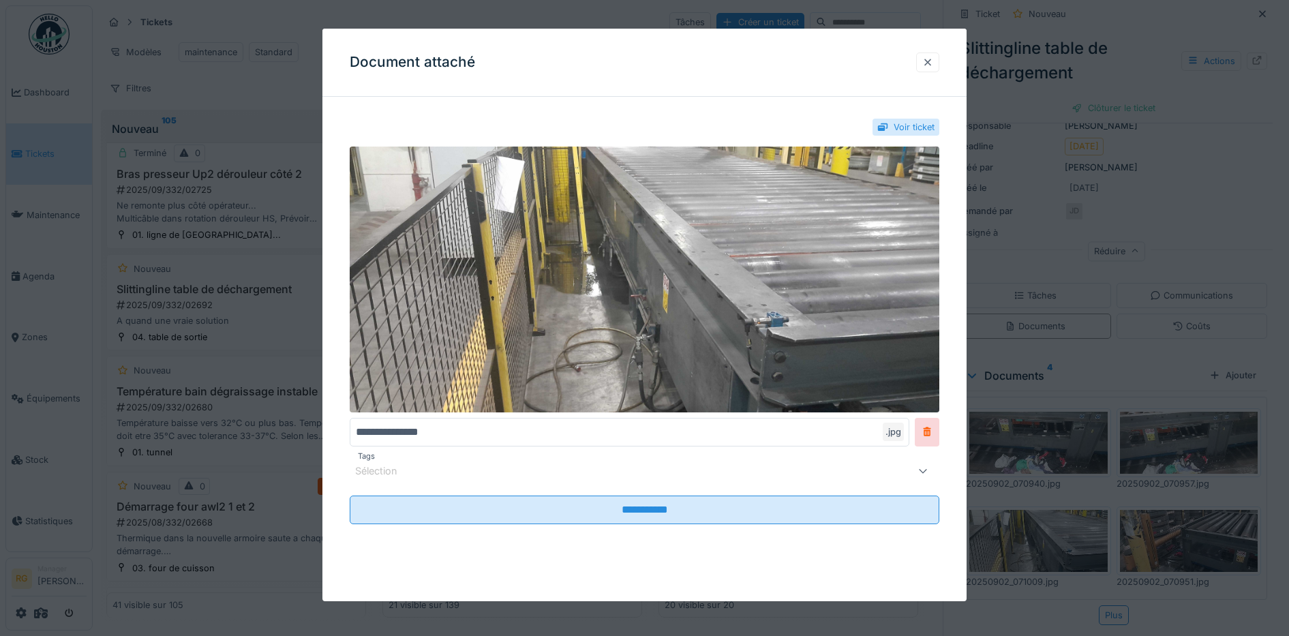
click at [933, 65] on div at bounding box center [927, 62] width 11 height 13
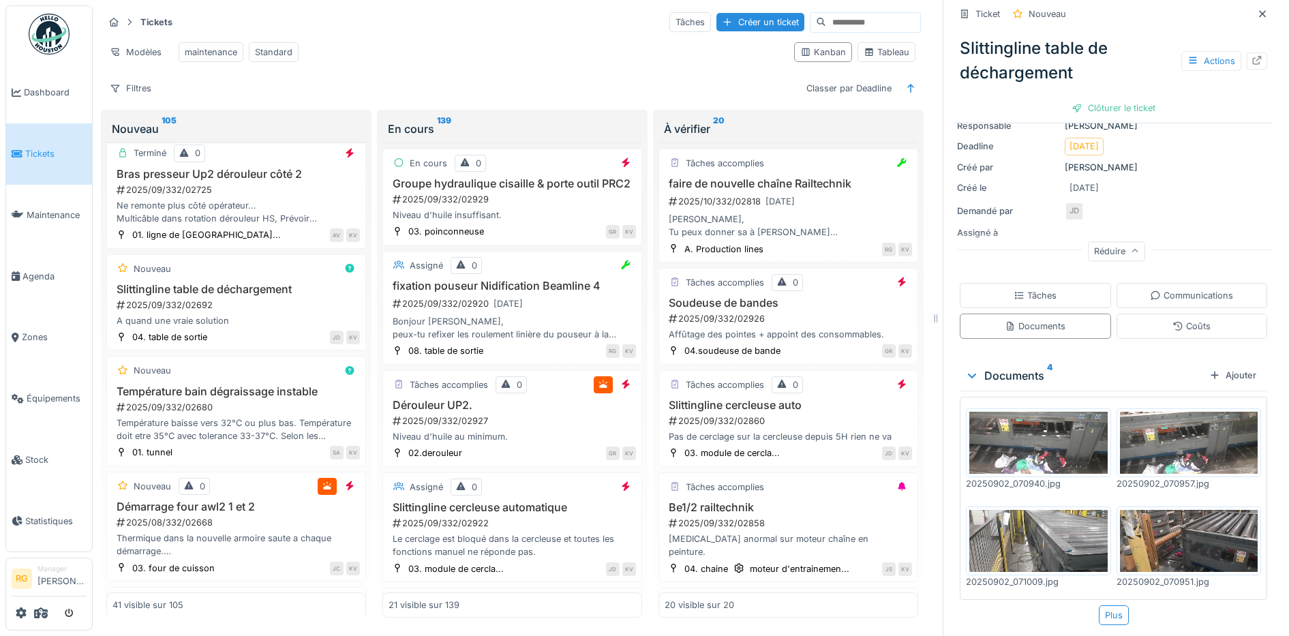
click at [1173, 519] on img at bounding box center [1189, 541] width 138 height 62
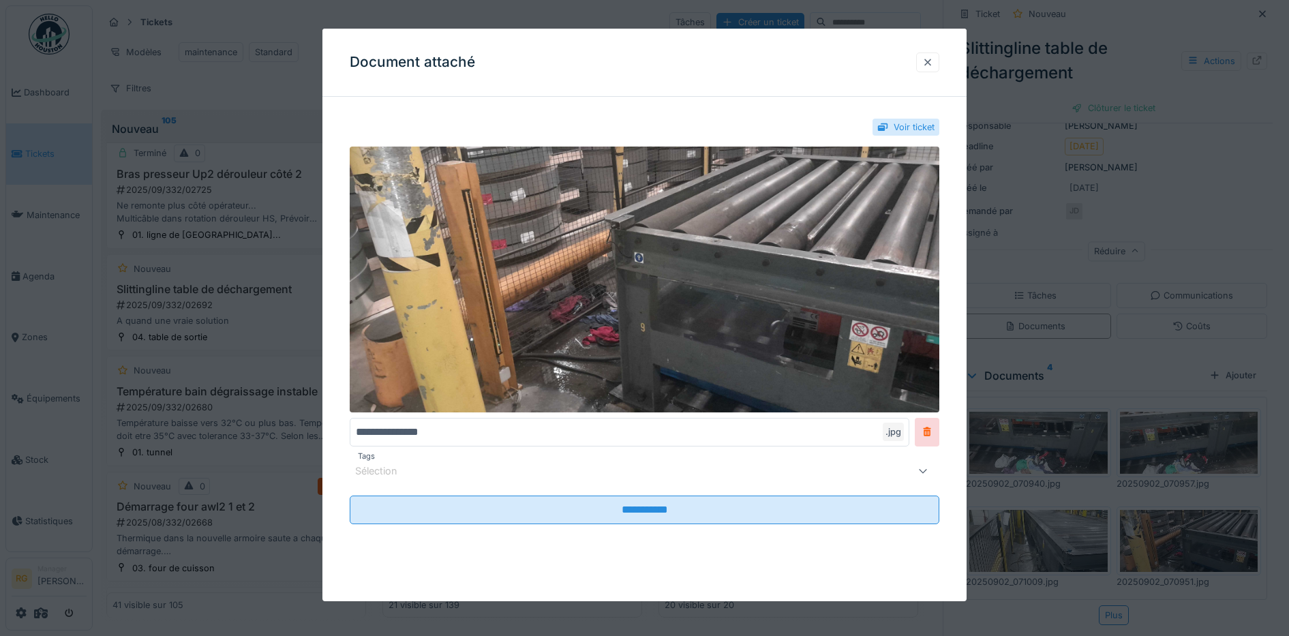
click at [933, 64] on div at bounding box center [927, 62] width 11 height 13
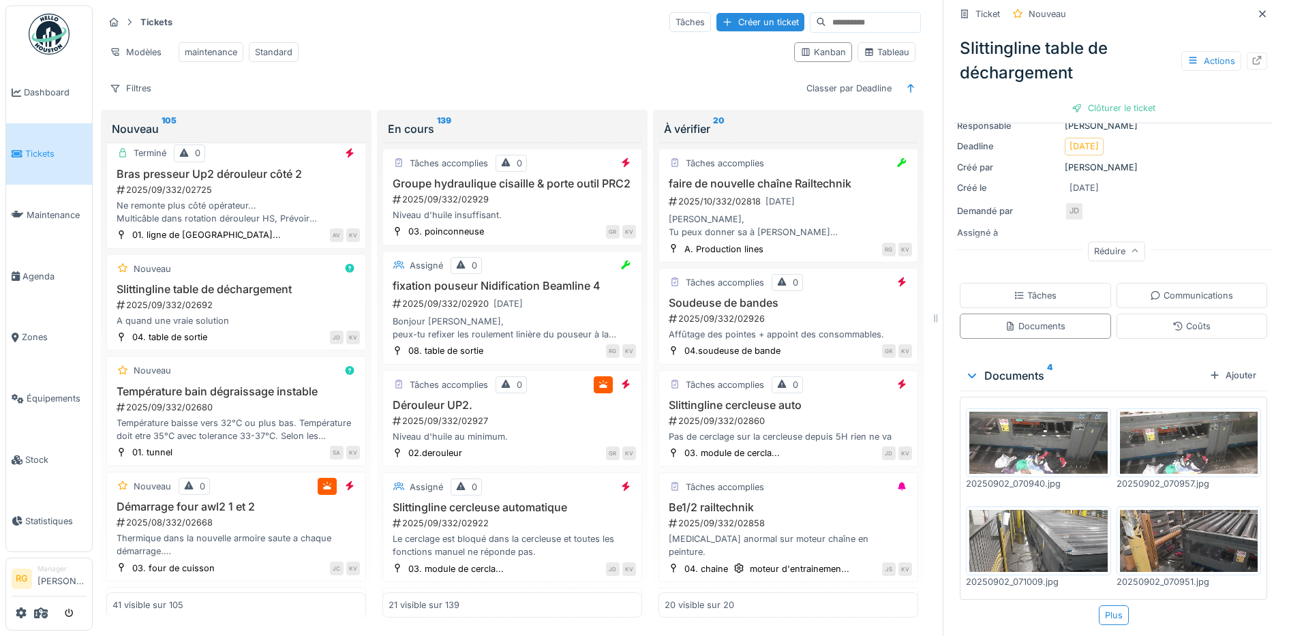
click at [1045, 429] on img at bounding box center [1038, 443] width 138 height 62
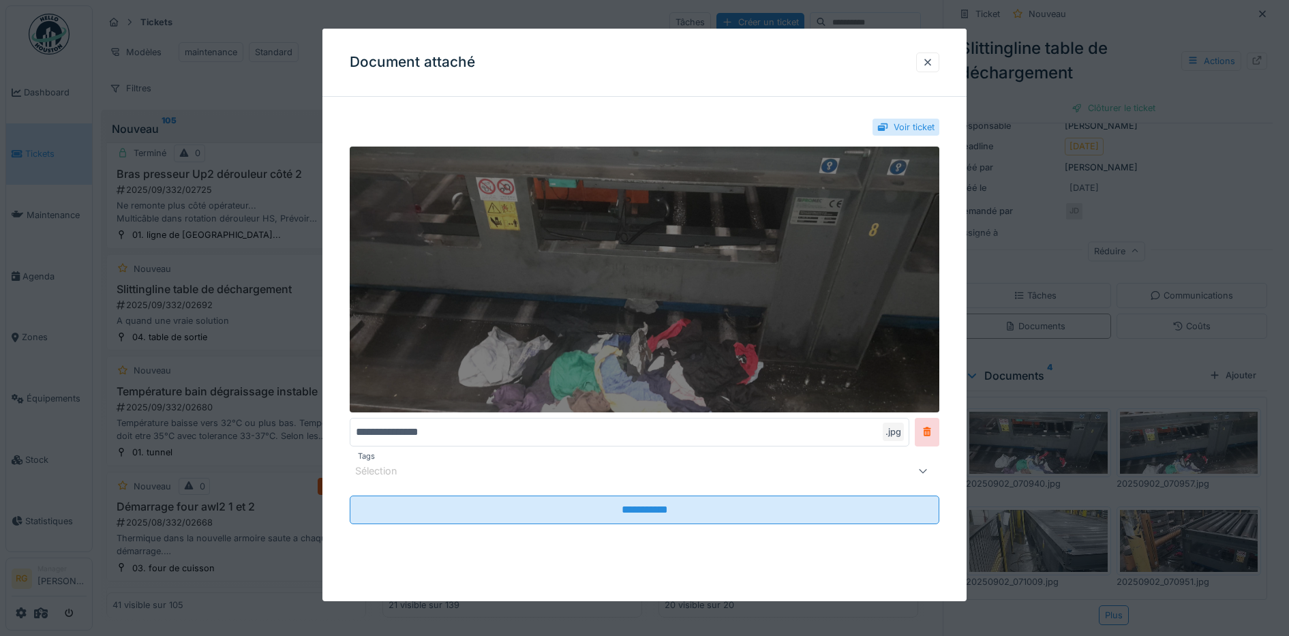
click at [811, 271] on img at bounding box center [645, 279] width 590 height 265
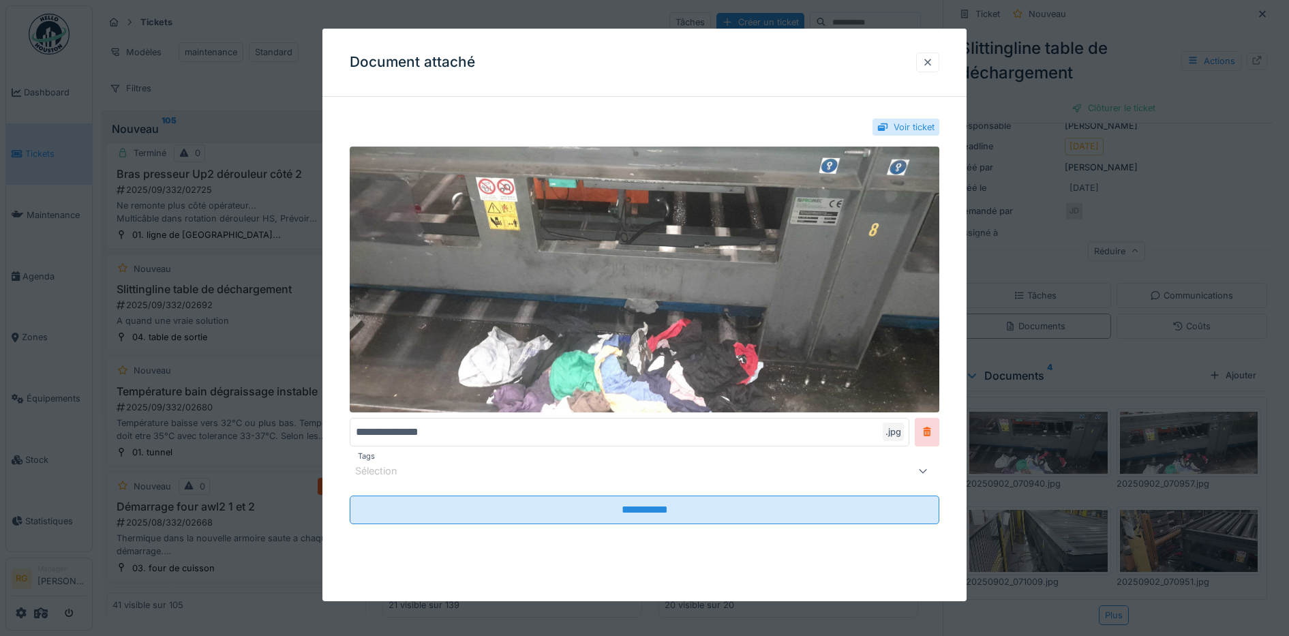
click at [933, 63] on div at bounding box center [927, 62] width 11 height 13
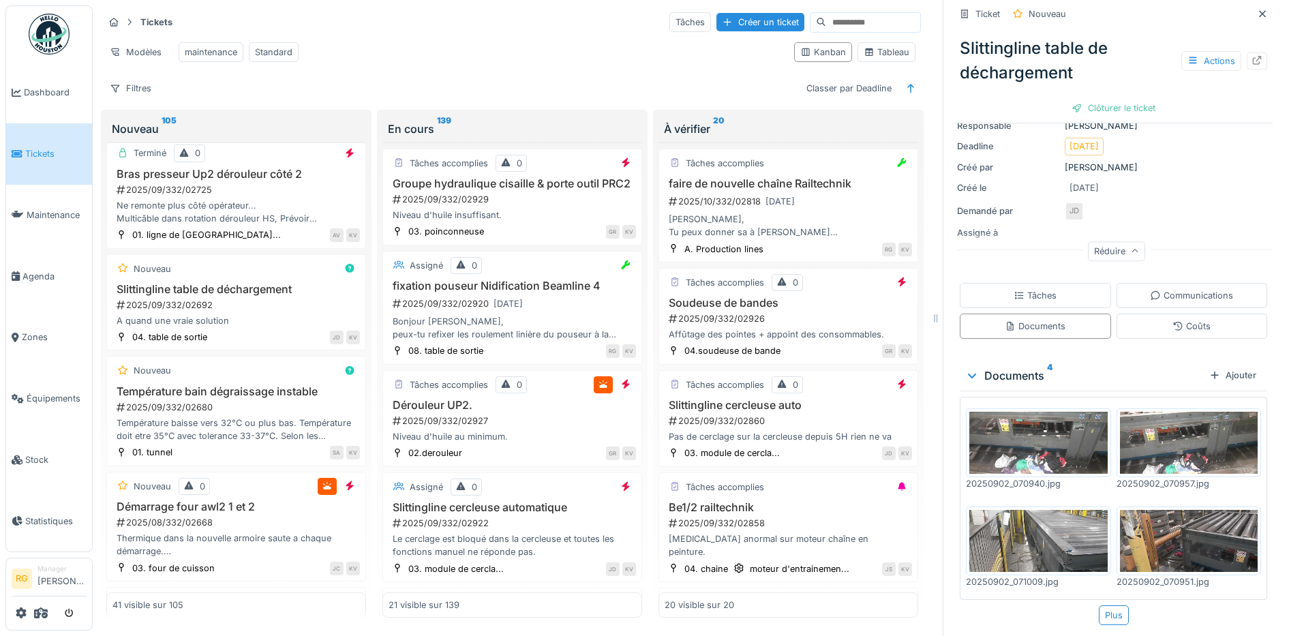
click at [1180, 515] on img at bounding box center [1189, 541] width 138 height 62
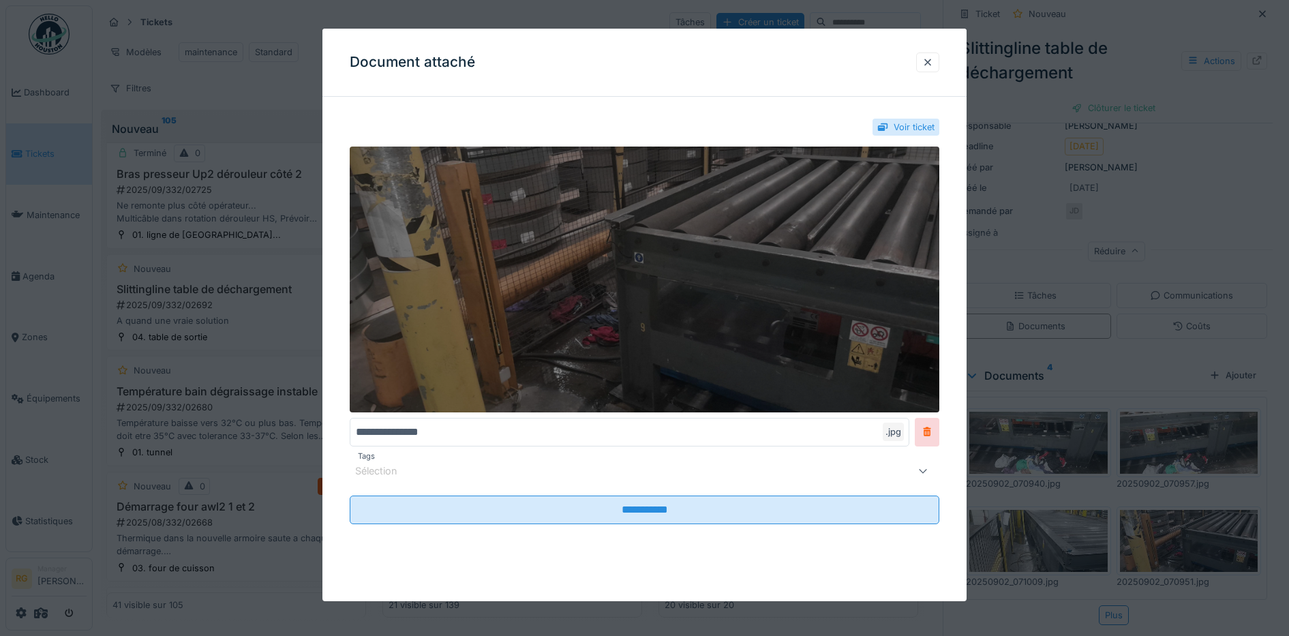
click at [616, 279] on img at bounding box center [645, 279] width 590 height 265
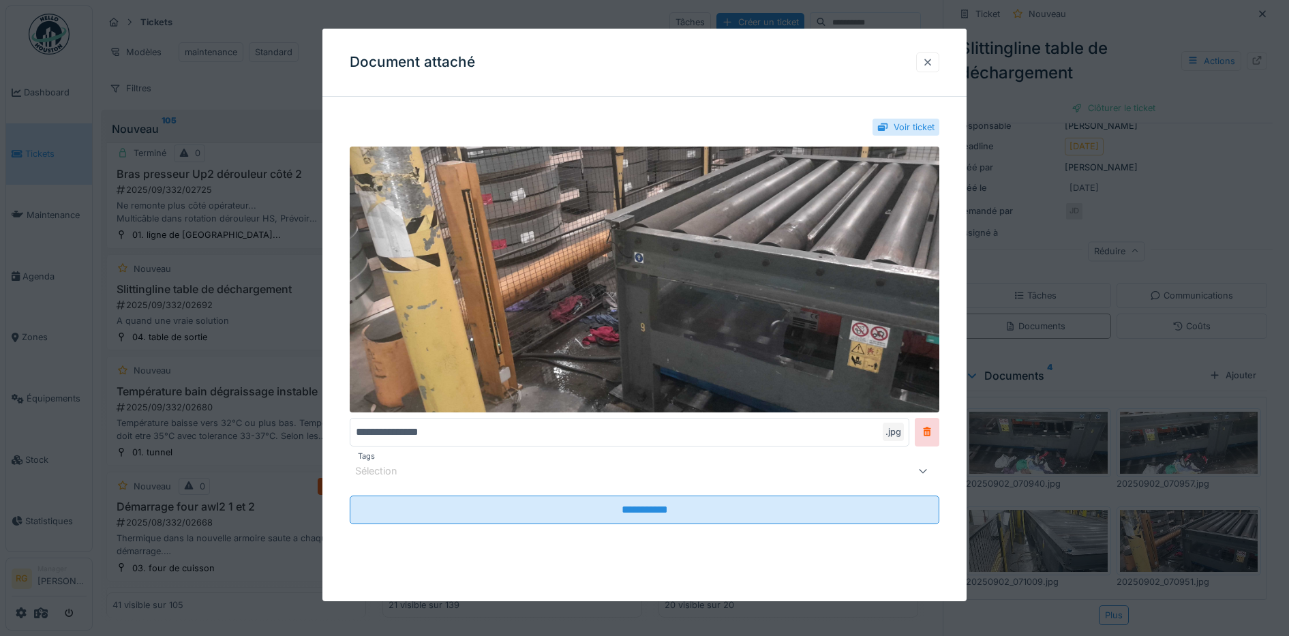
click at [933, 65] on div at bounding box center [927, 62] width 11 height 13
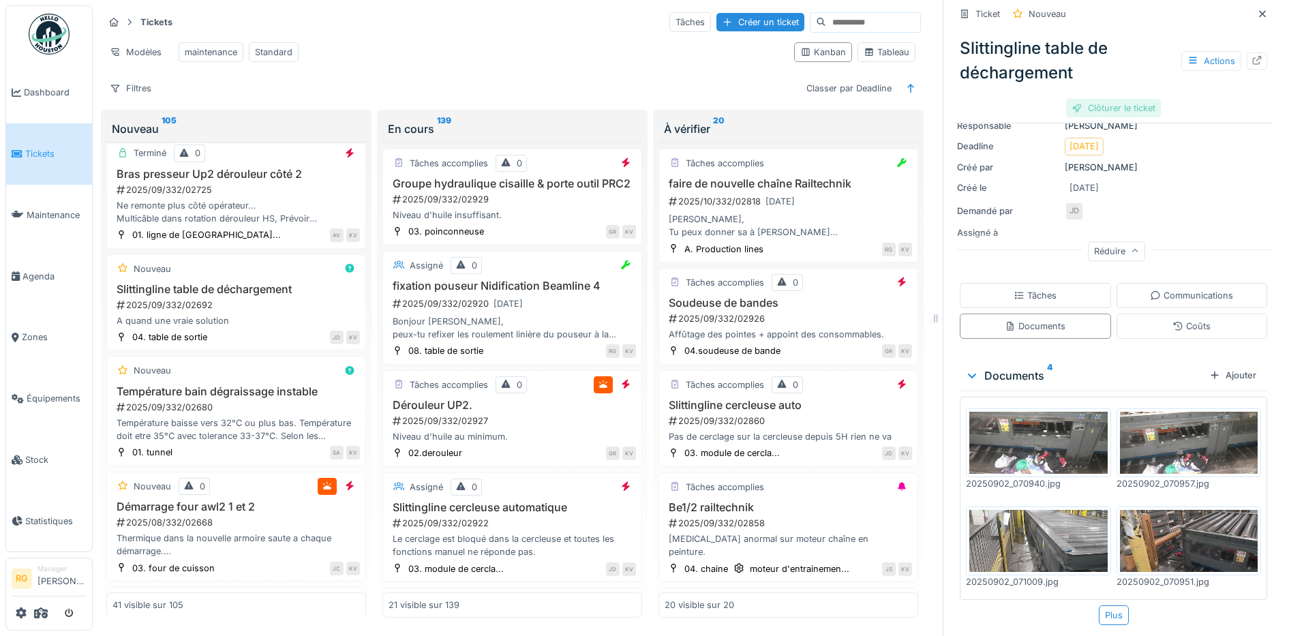
click at [1100, 99] on div "Clôturer le ticket" at bounding box center [1113, 108] width 95 height 18
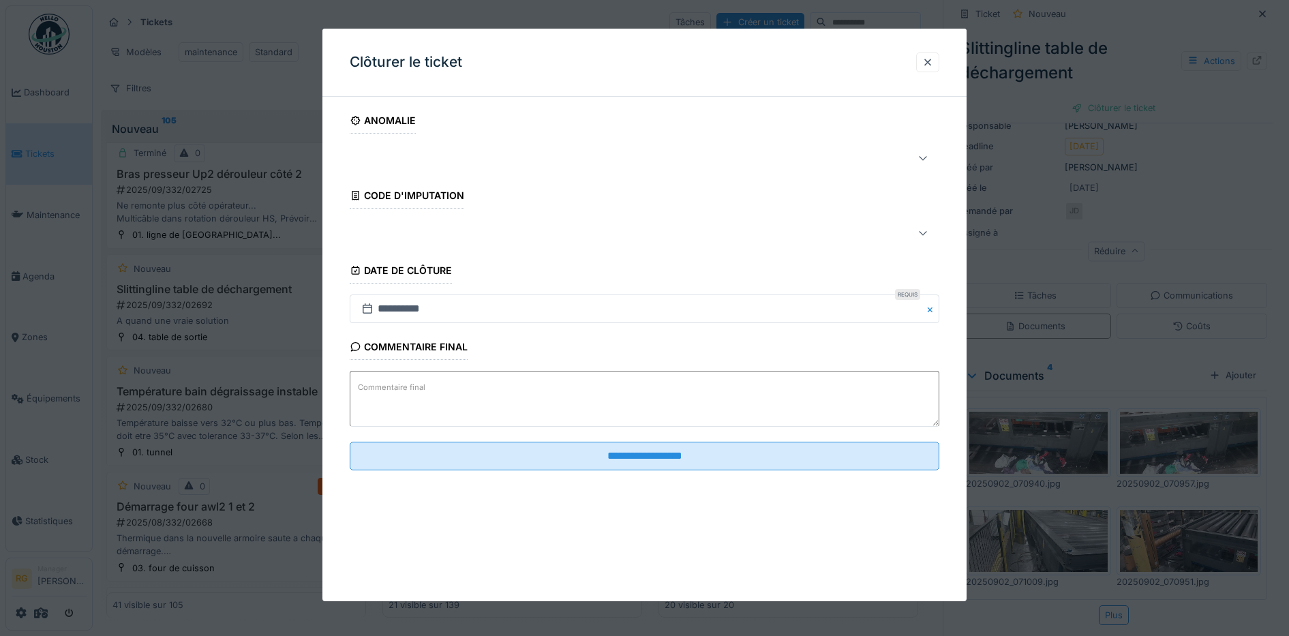
click at [539, 387] on textarea "Commentaire final" at bounding box center [645, 399] width 590 height 56
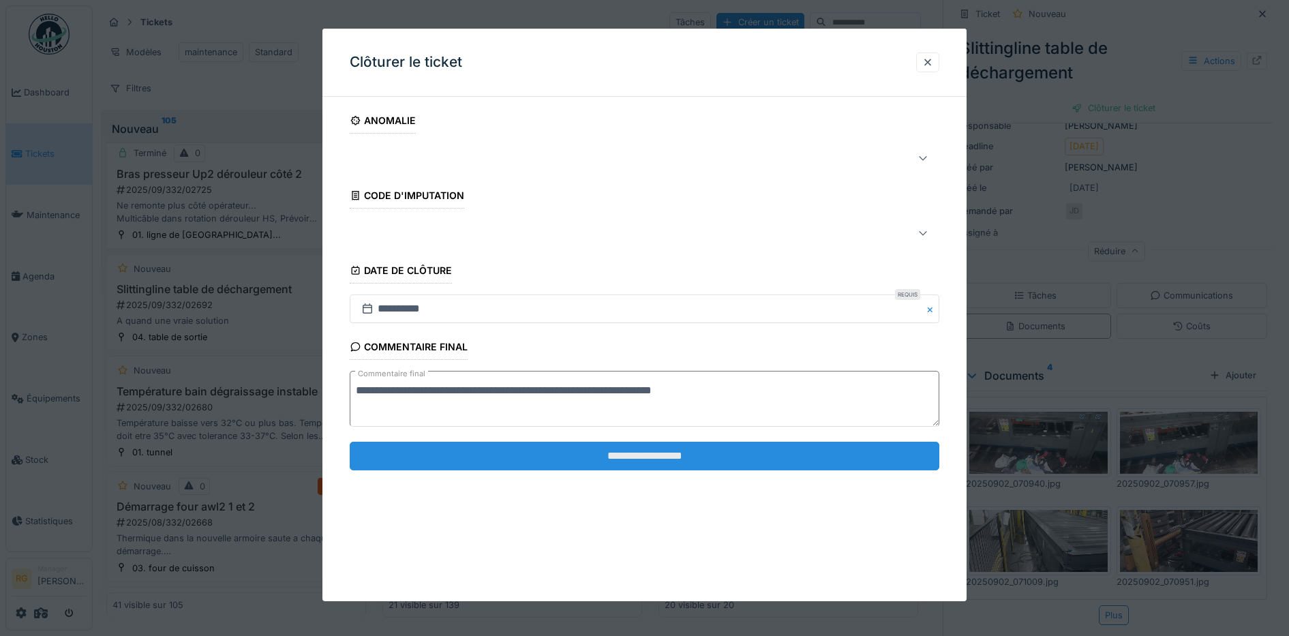
type textarea "**********"
click at [636, 460] on input "**********" at bounding box center [645, 456] width 590 height 29
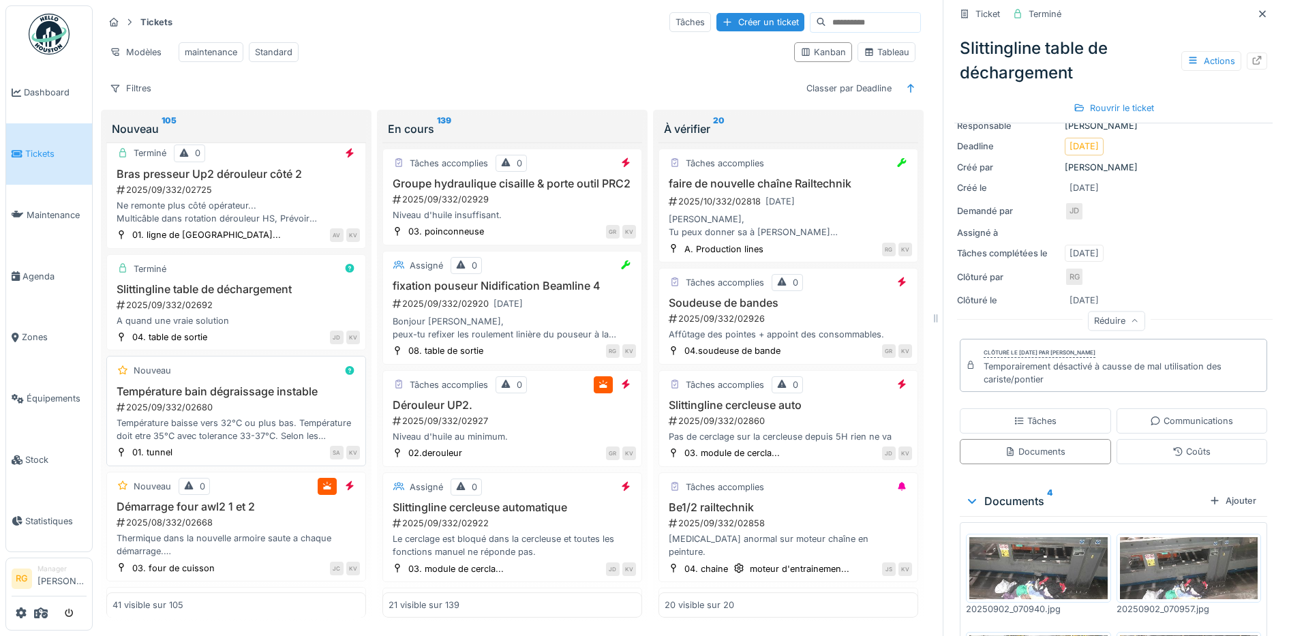
click at [273, 411] on div "2025/09/332/02680" at bounding box center [237, 407] width 245 height 13
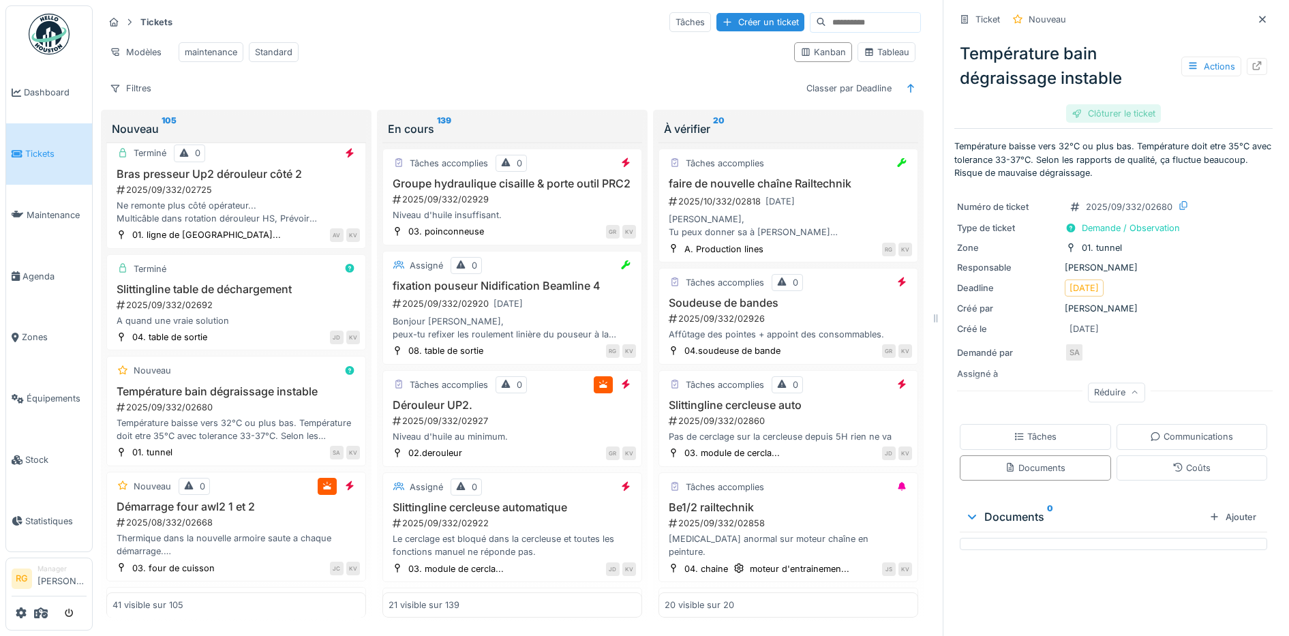
click at [1106, 104] on div "Clôturer le ticket" at bounding box center [1113, 113] width 95 height 18
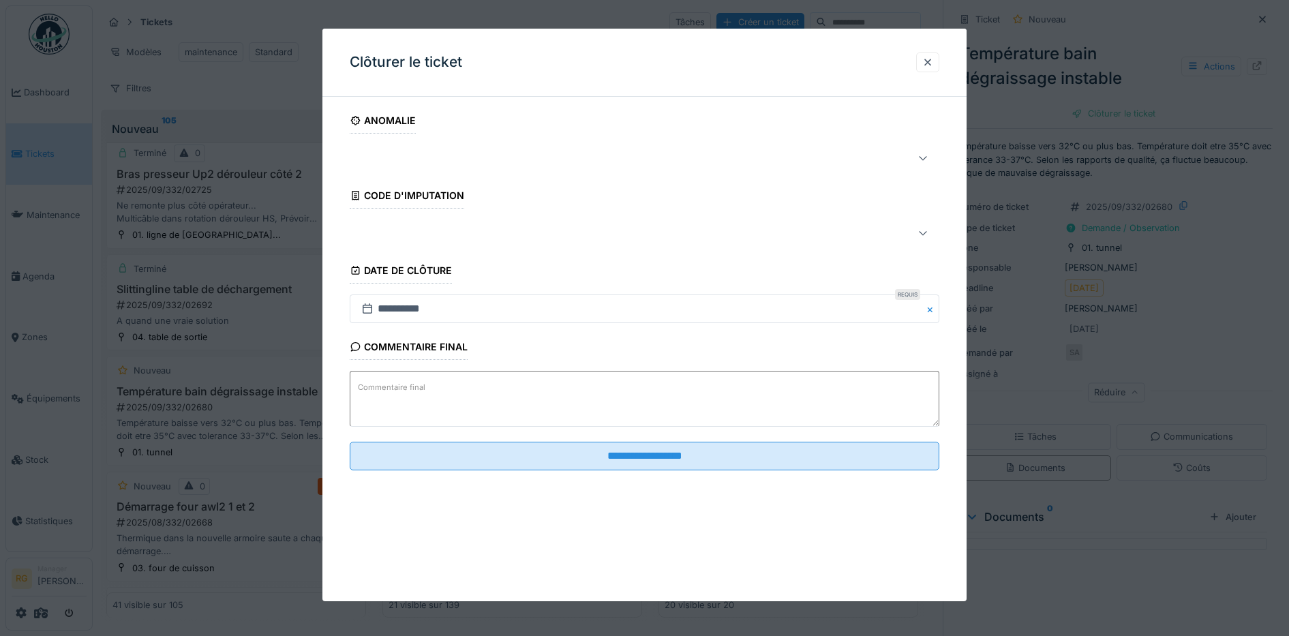
click at [456, 391] on textarea "Commentaire final" at bounding box center [645, 399] width 590 height 56
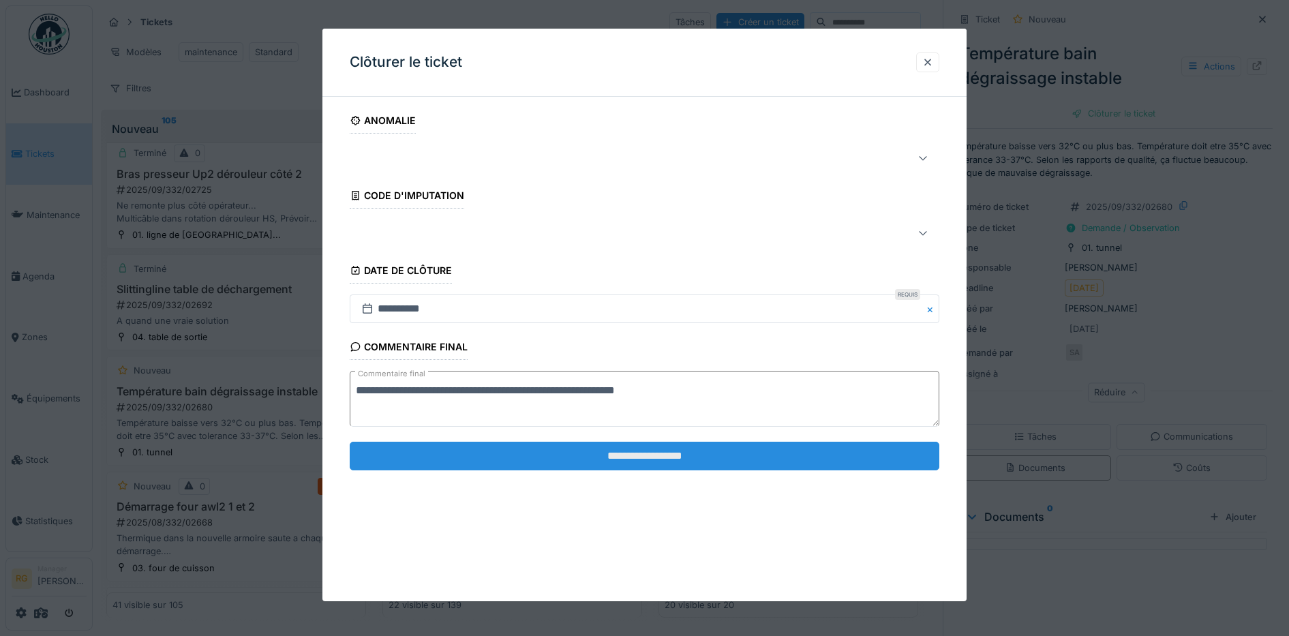
type textarea "**********"
click at [679, 459] on input "**********" at bounding box center [645, 456] width 590 height 29
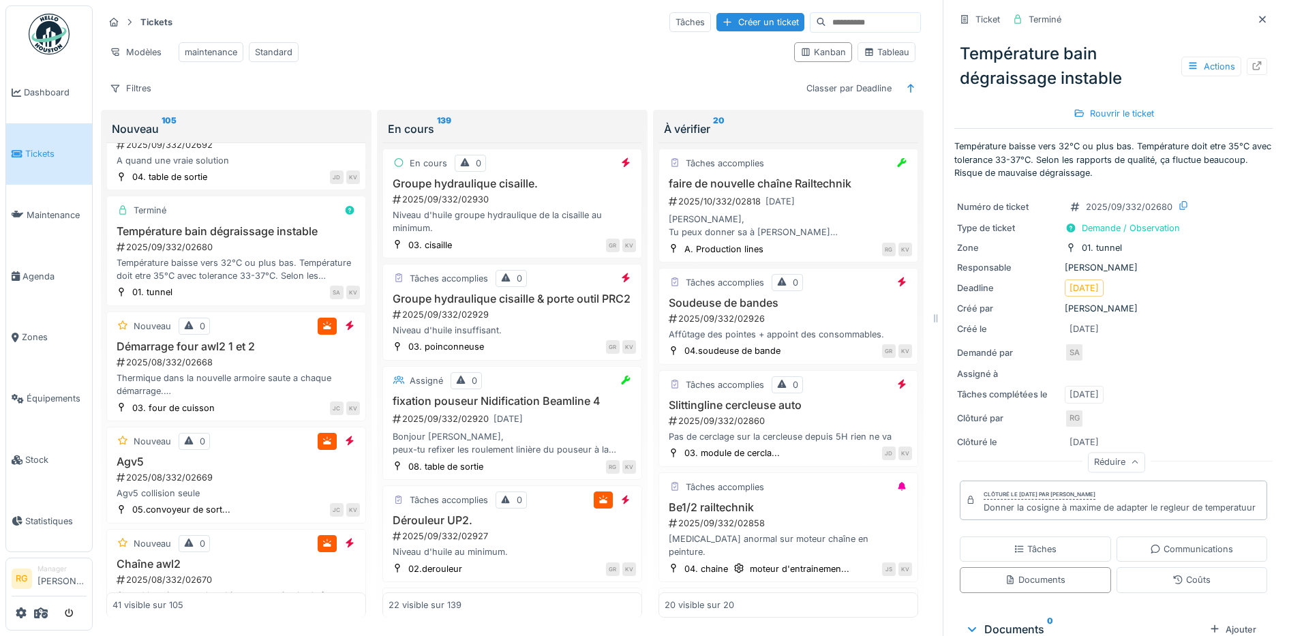
scroll to position [2942, 0]
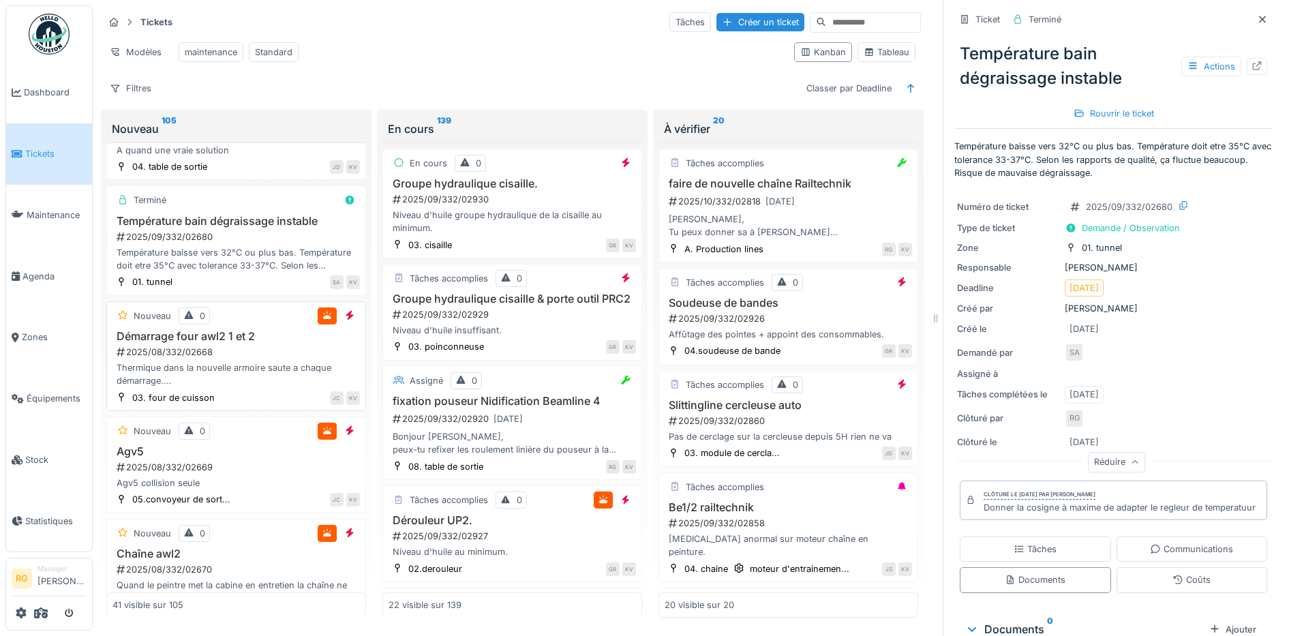
click at [238, 350] on div "2025/08/332/02668" at bounding box center [237, 352] width 245 height 13
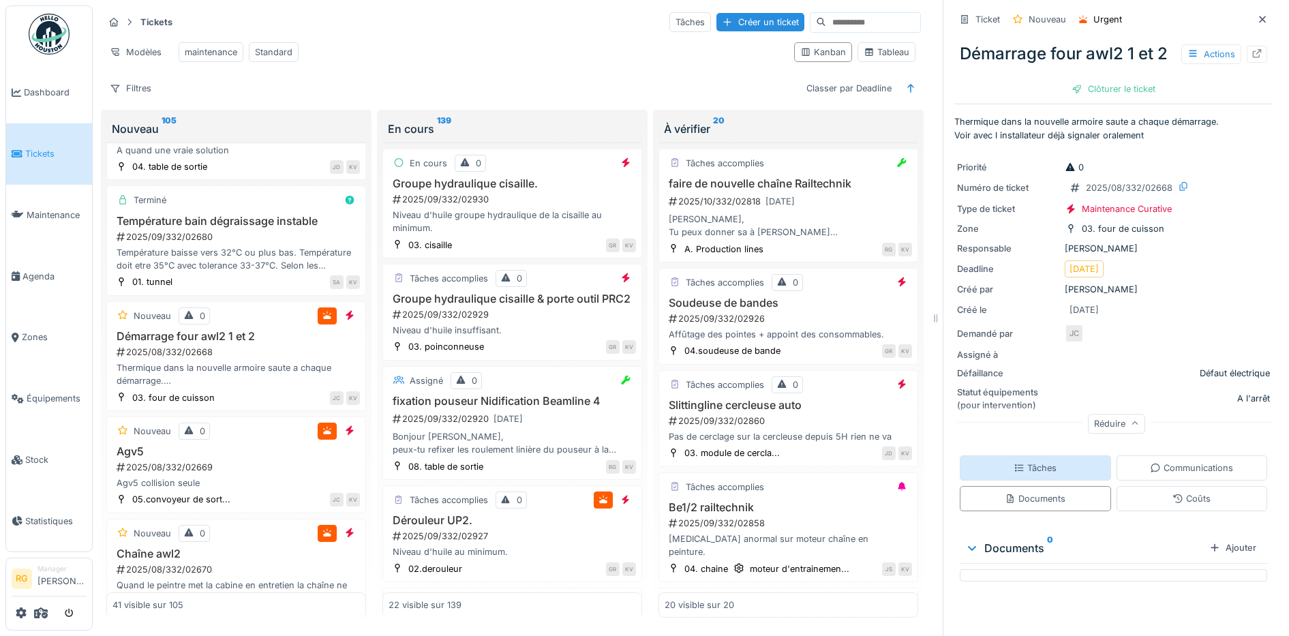
click at [1018, 474] on div "Tâches" at bounding box center [1035, 467] width 43 height 13
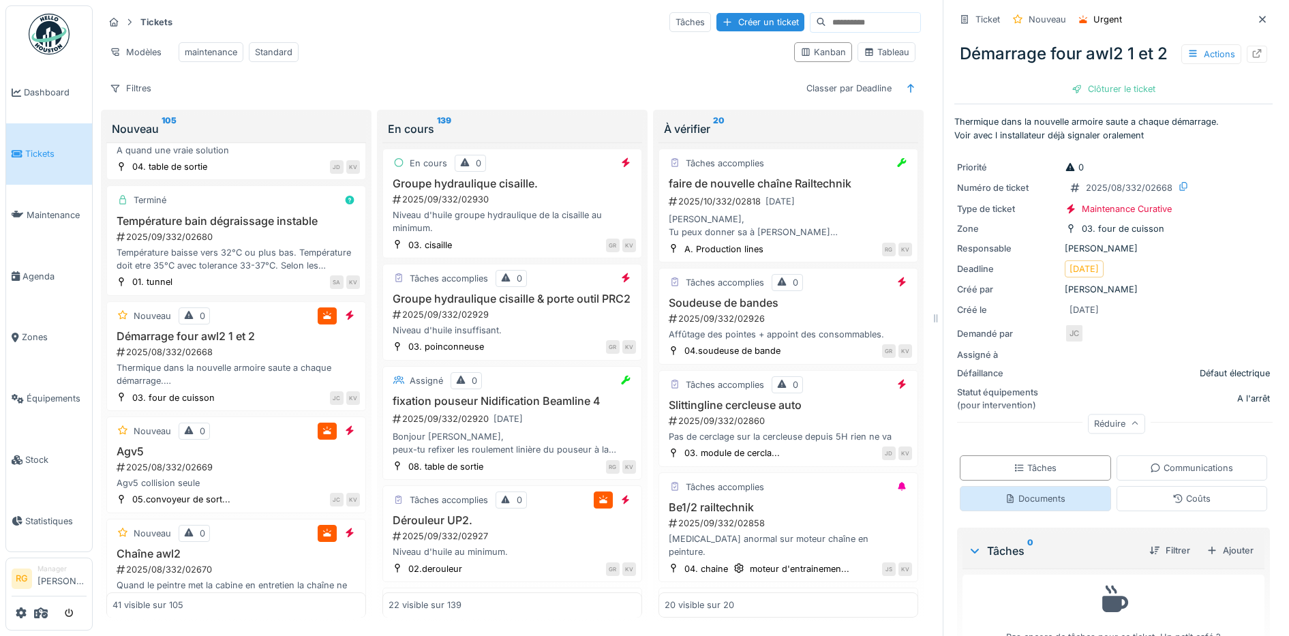
click at [1018, 505] on div "Documents" at bounding box center [1035, 498] width 61 height 13
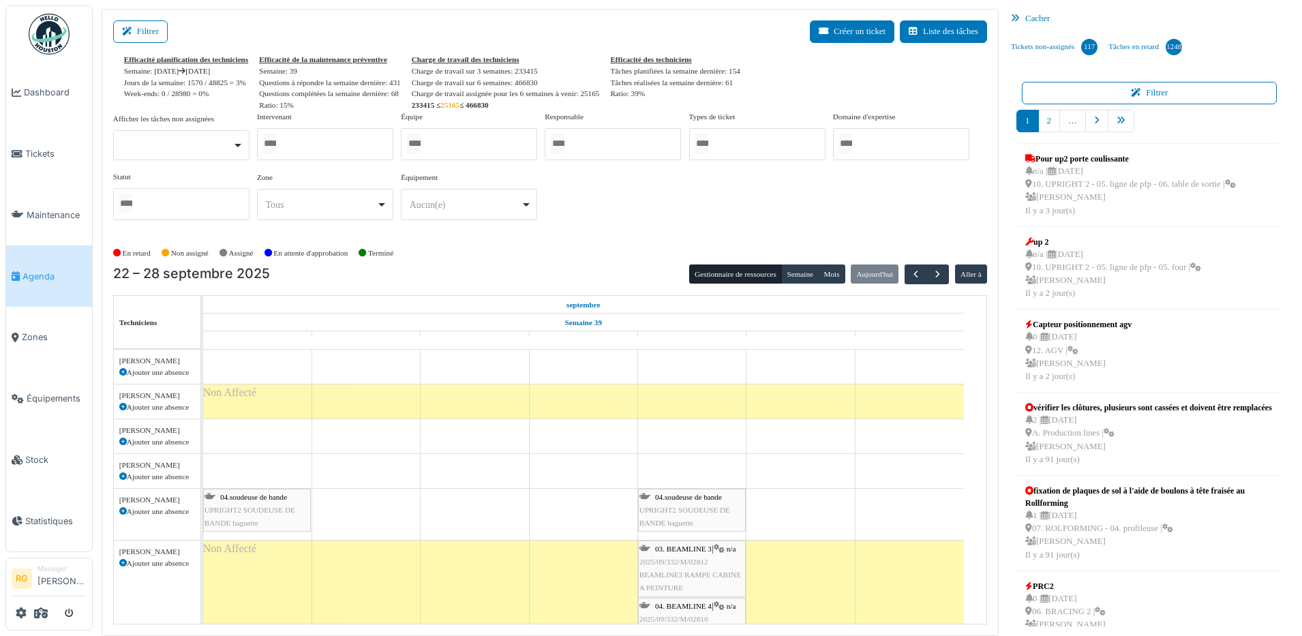
scroll to position [3261, 0]
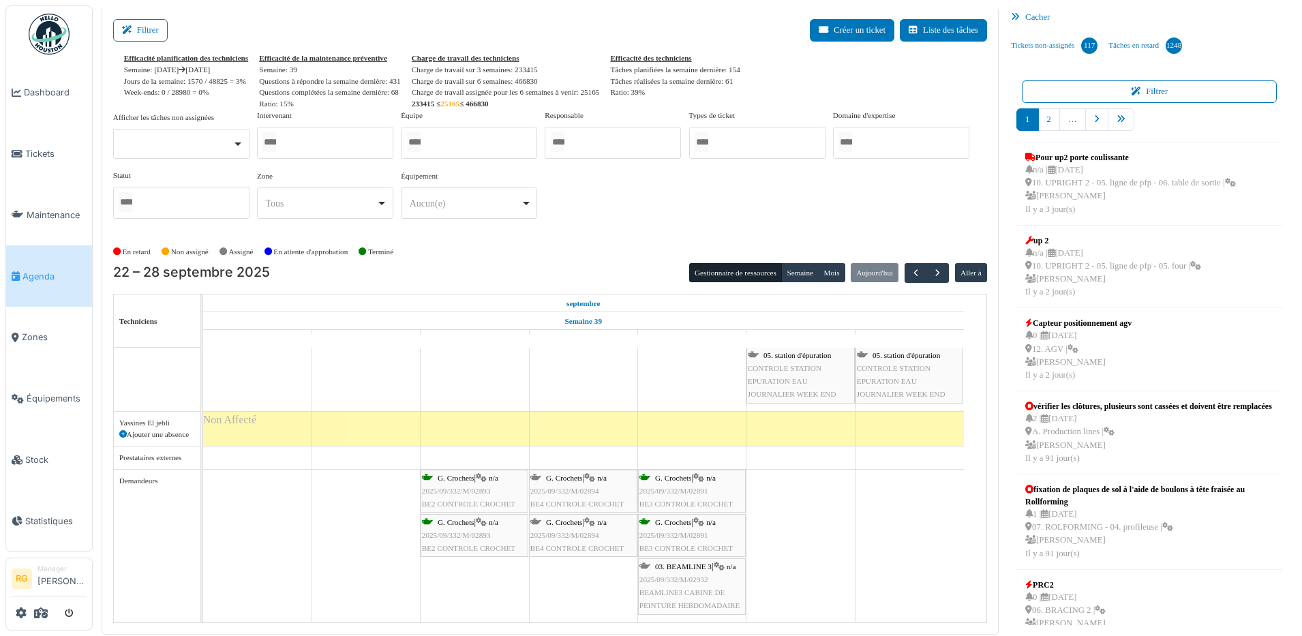
click at [322, 143] on div at bounding box center [325, 143] width 136 height 32
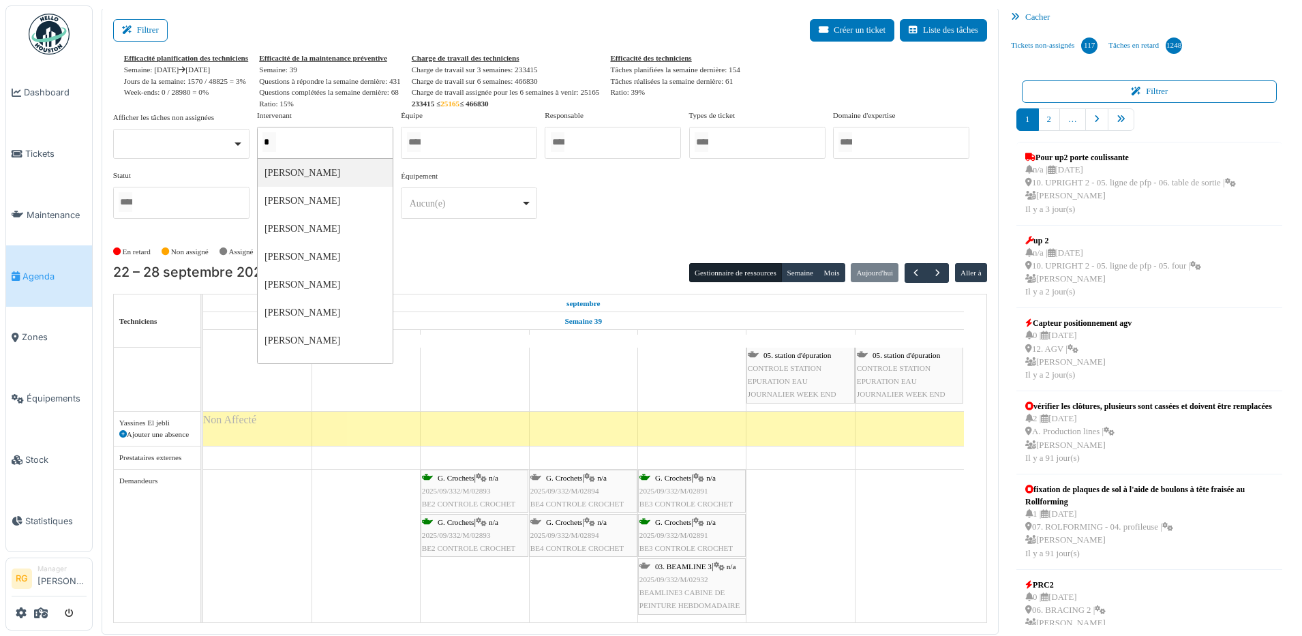
type input "**"
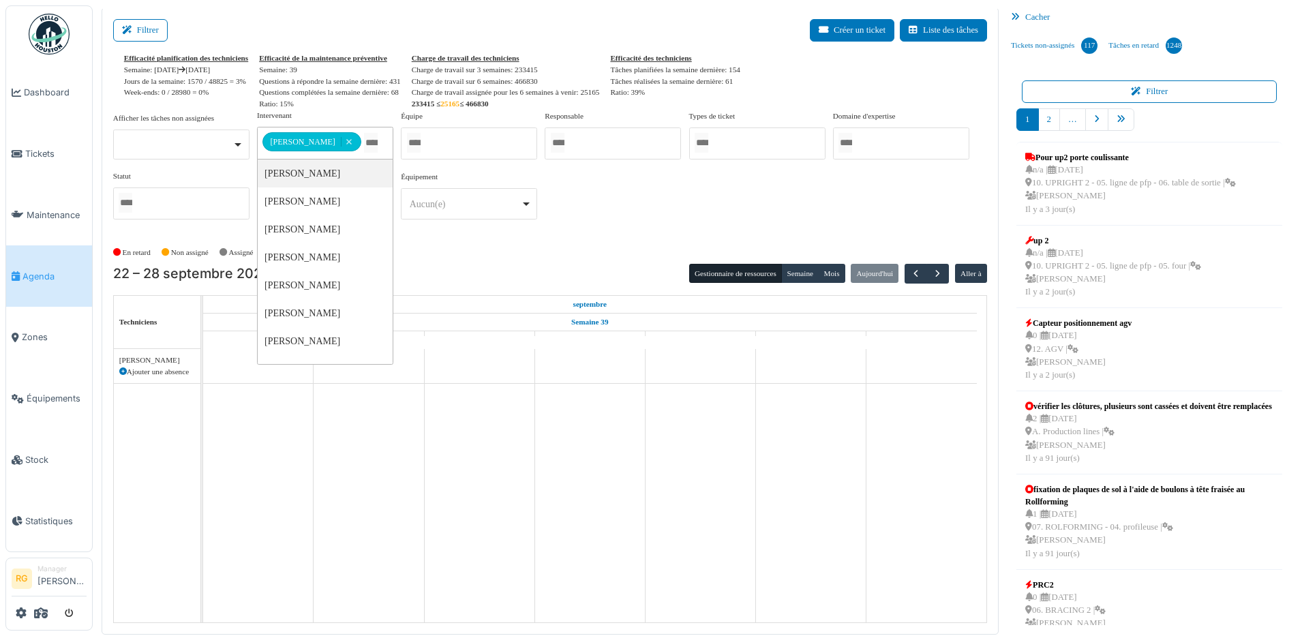
scroll to position [0, 0]
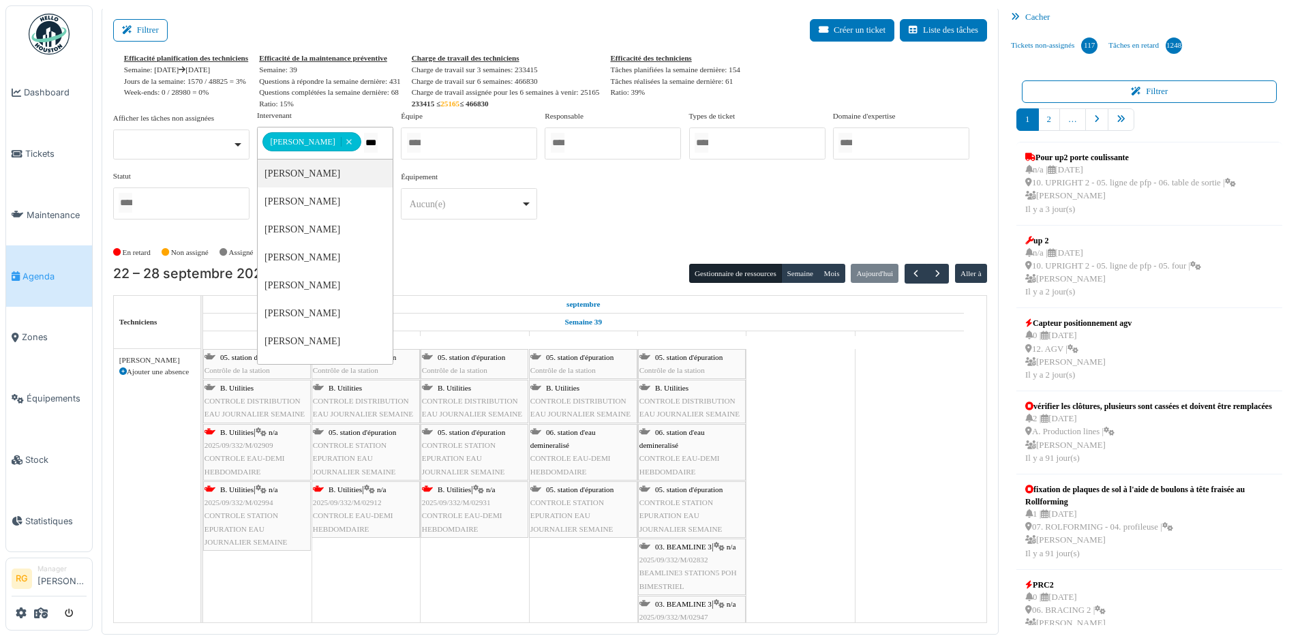
type input "****"
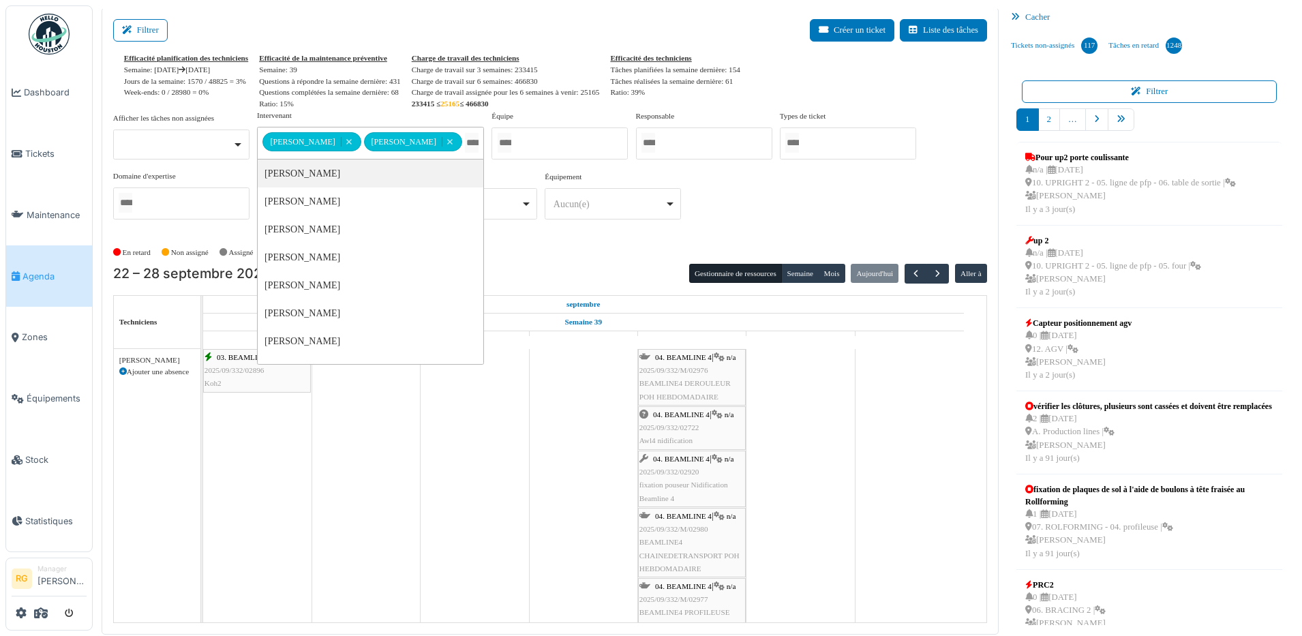
click at [609, 252] on div "En retard Non assigné Assigné En attente d'approbation Terminé" at bounding box center [550, 252] width 874 height 22
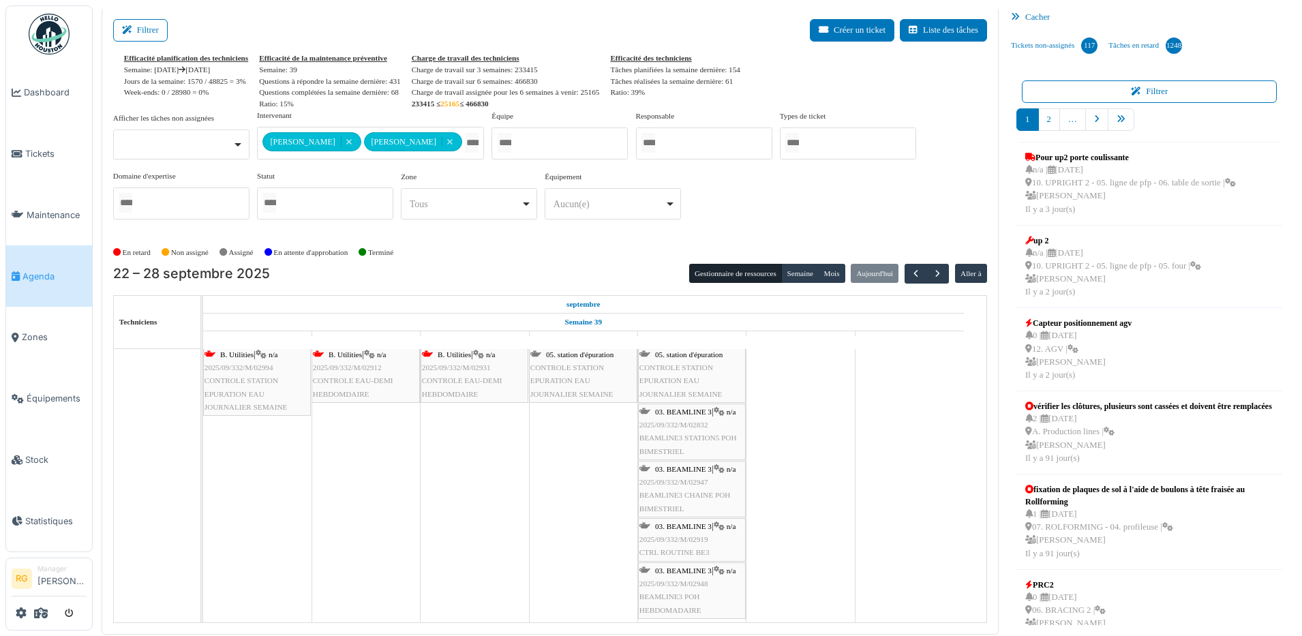
scroll to position [617, 0]
click at [684, 375] on span "CONTROLE STATION EPURATION EAU JOURNALIER SEMAINE" at bounding box center [680, 377] width 83 height 34
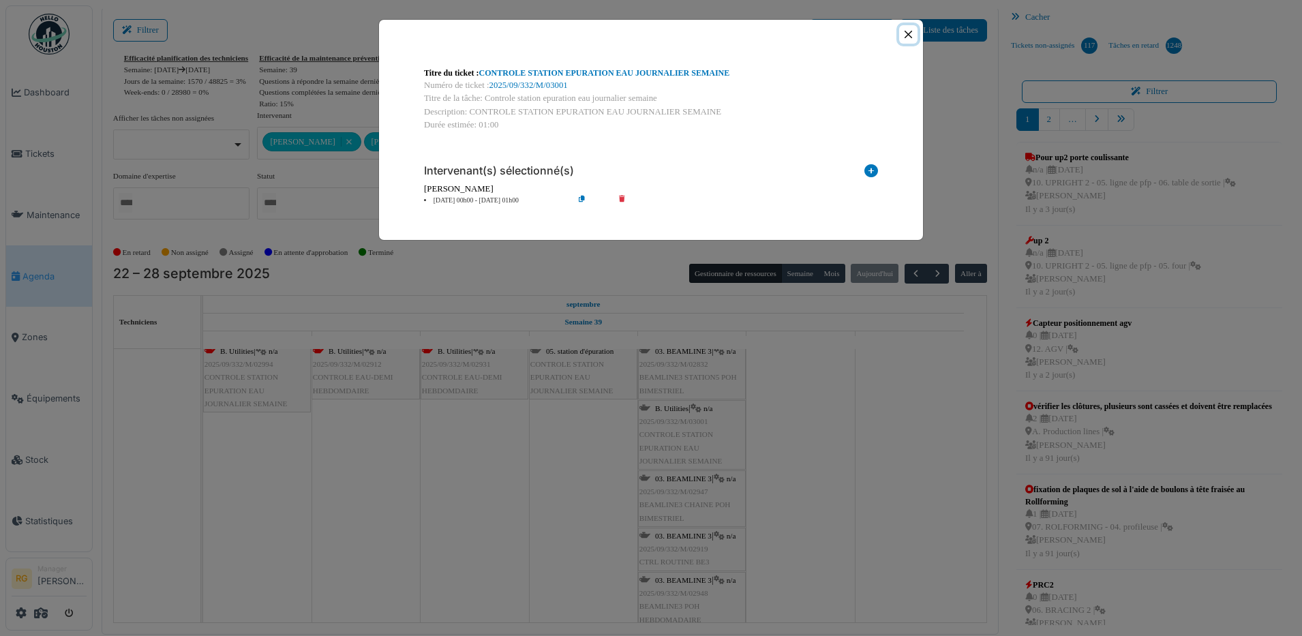
click at [904, 33] on button "Close" at bounding box center [908, 34] width 18 height 18
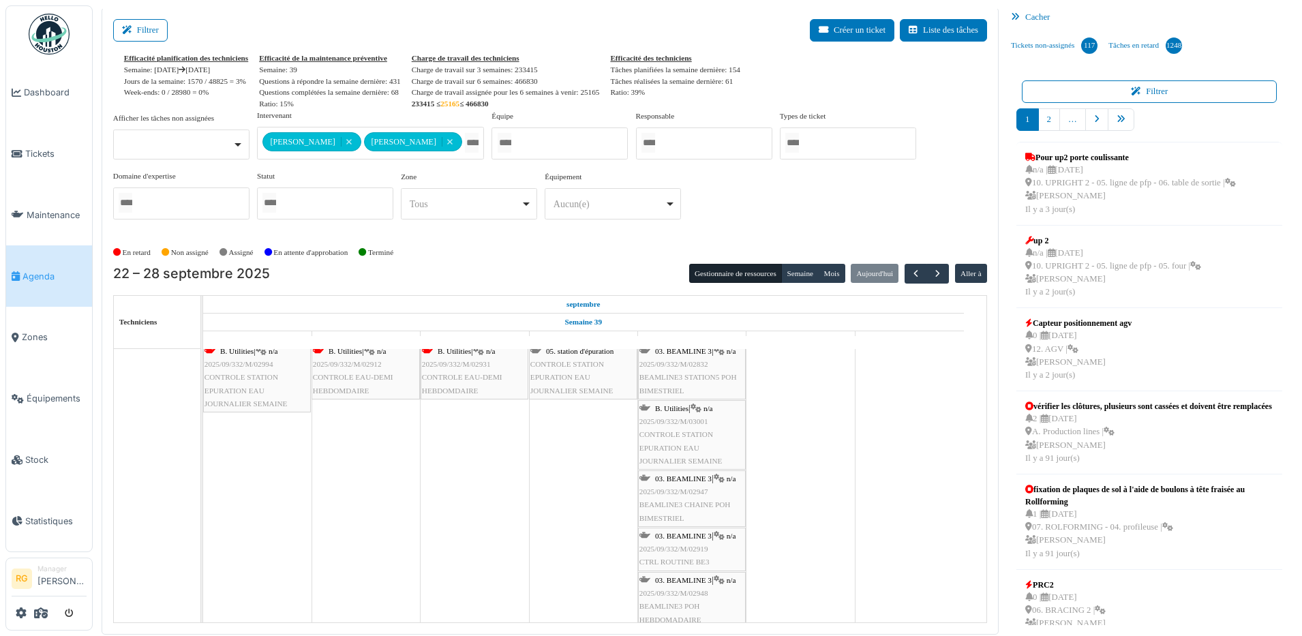
click at [678, 502] on span "BEAMLINE3 CHAINE POH BIMESTRIEL" at bounding box center [684, 510] width 91 height 21
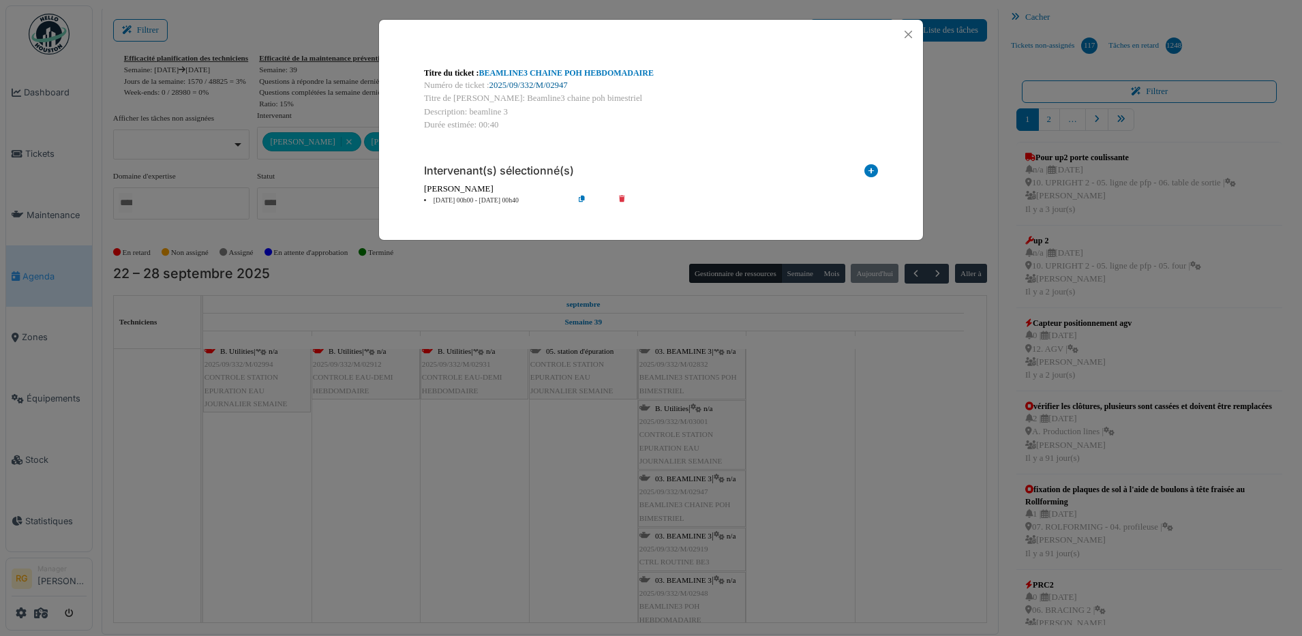
click at [526, 84] on link "2025/09/332/M/02947" at bounding box center [528, 85] width 78 height 10
click at [911, 28] on button "Close" at bounding box center [908, 34] width 18 height 18
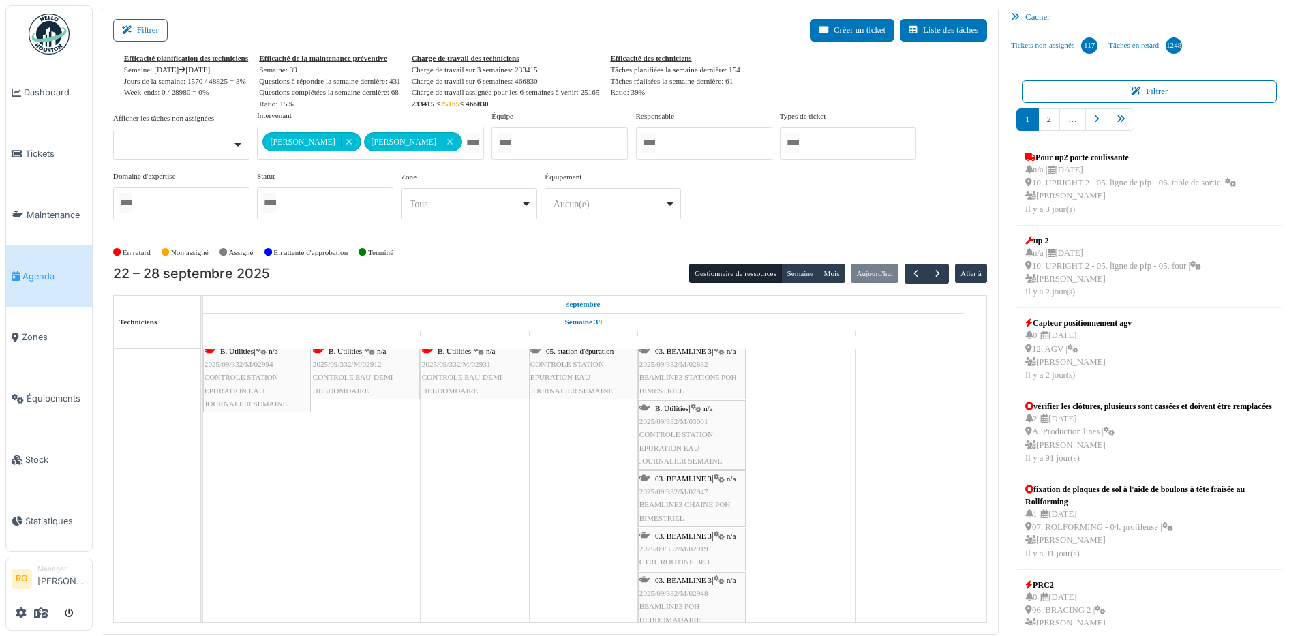
click at [682, 545] on span "2025/09/332/M/02919" at bounding box center [673, 549] width 69 height 8
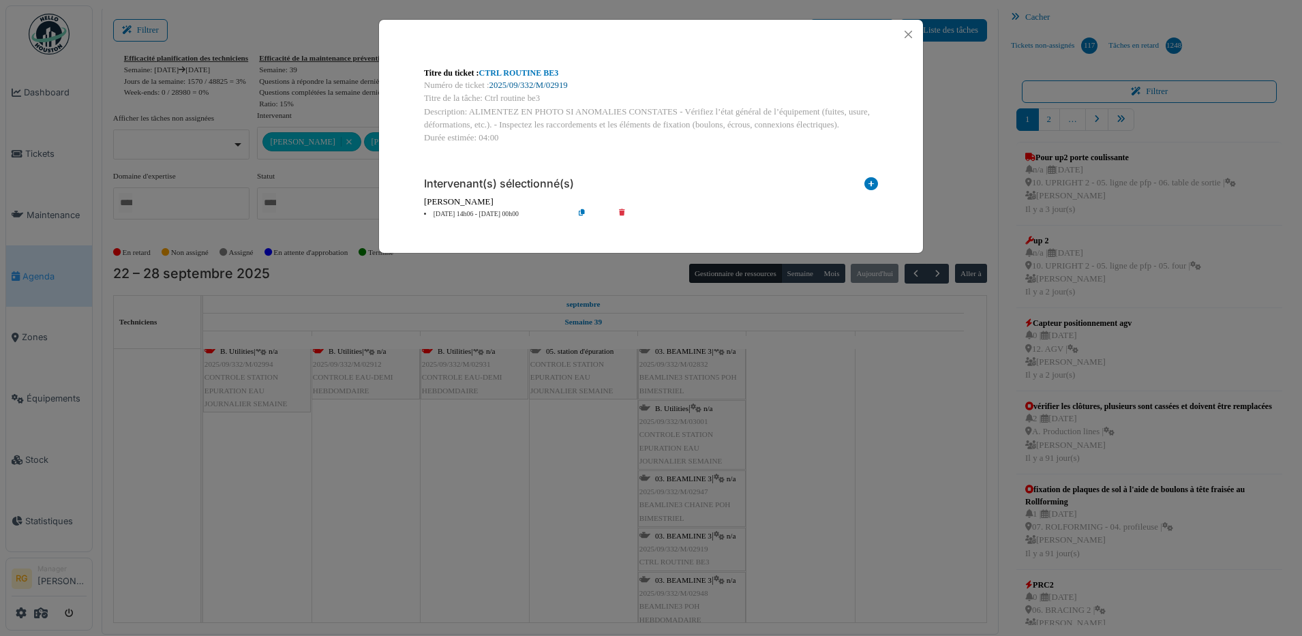
click at [535, 87] on link "2025/09/332/M/02919" at bounding box center [528, 85] width 78 height 10
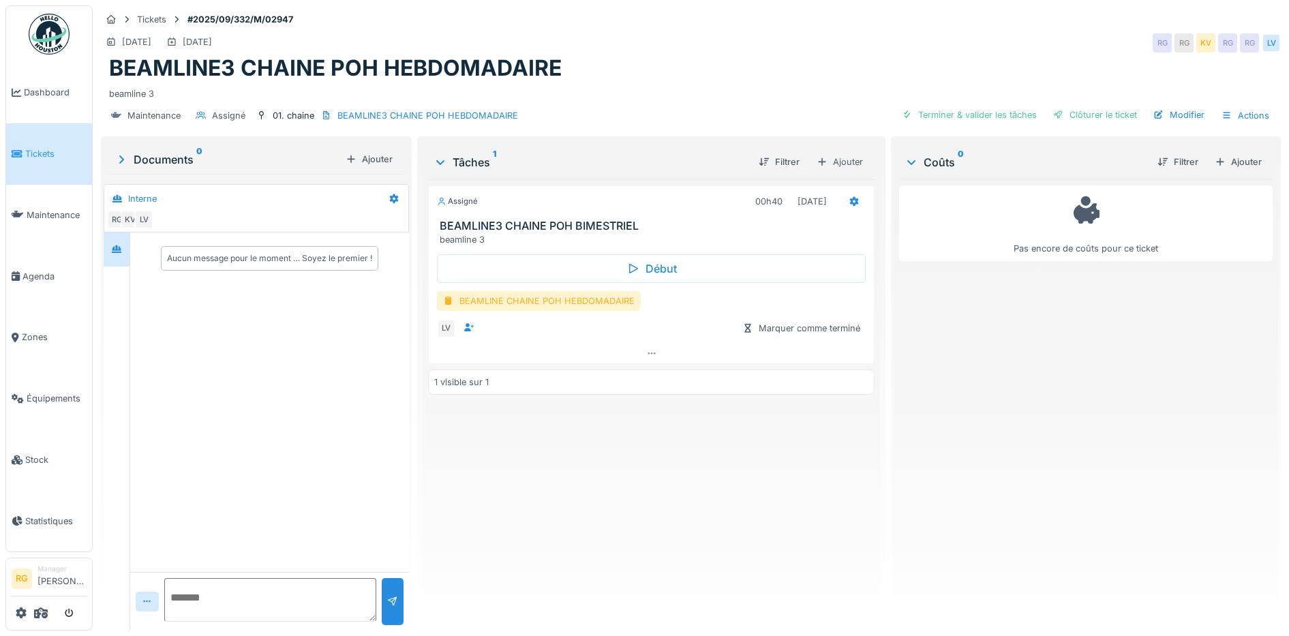
click at [572, 303] on div "BEAMLINE CHAINE POH HEBDOMADAIRE" at bounding box center [539, 301] width 204 height 20
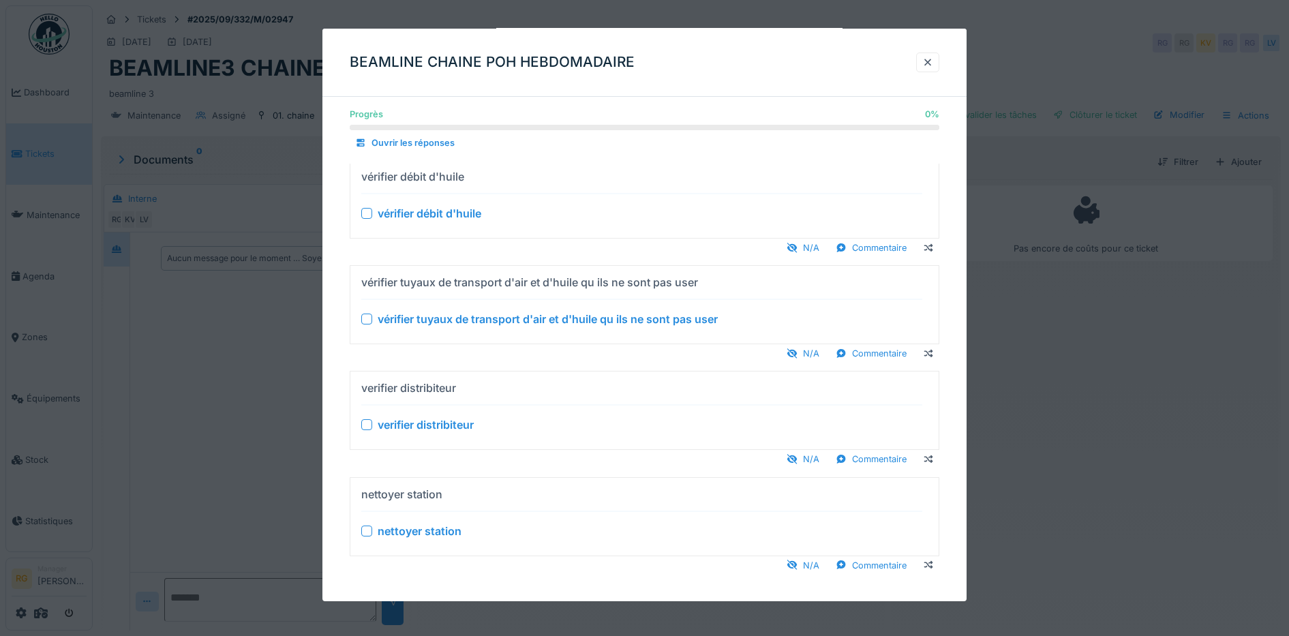
scroll to position [235, 0]
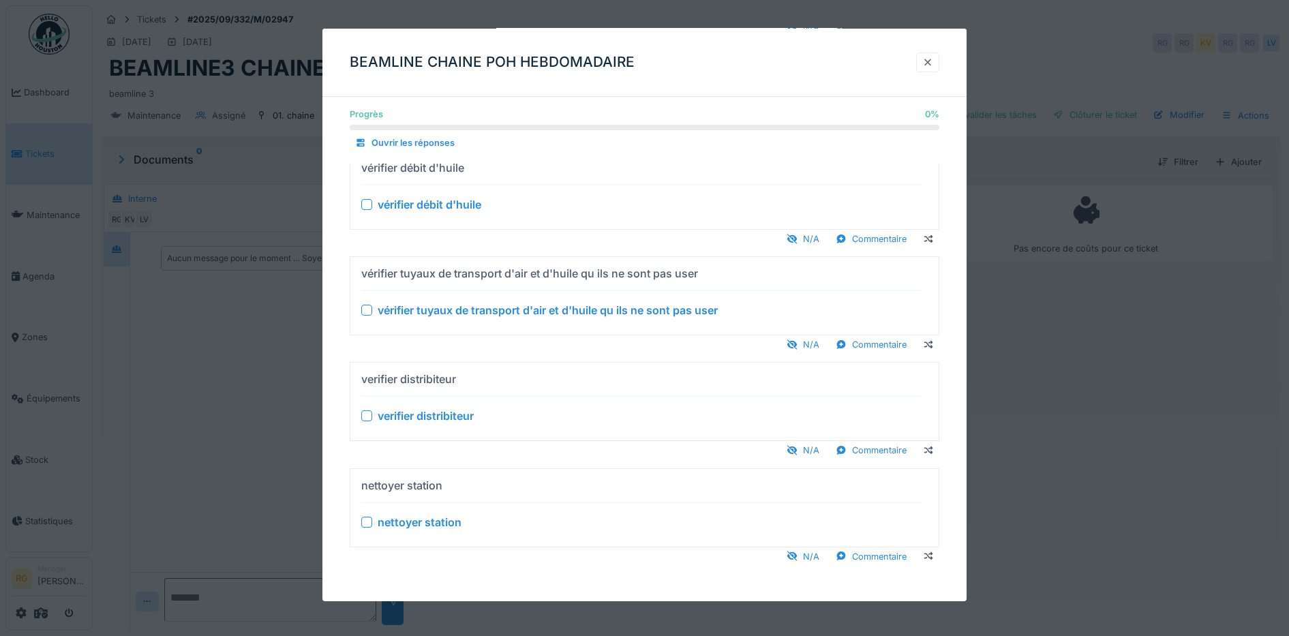
click at [933, 64] on div at bounding box center [927, 62] width 11 height 13
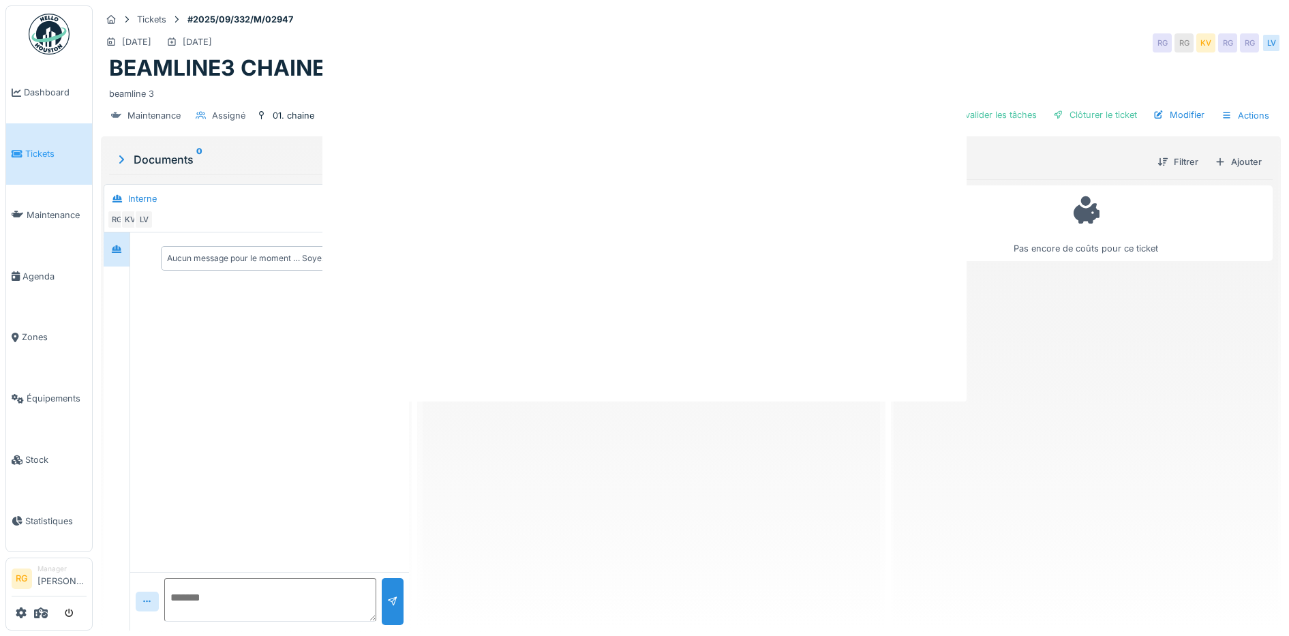
scroll to position [0, 0]
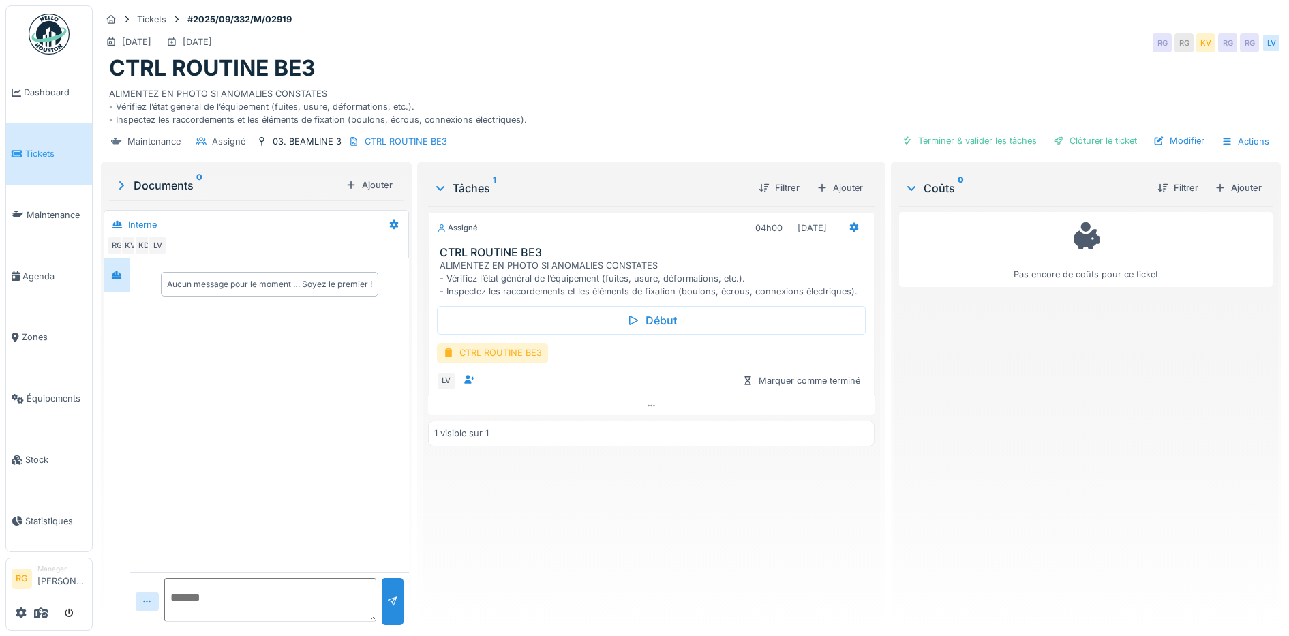
click at [513, 352] on div "CTRL ROUTINE BE3" at bounding box center [492, 353] width 111 height 20
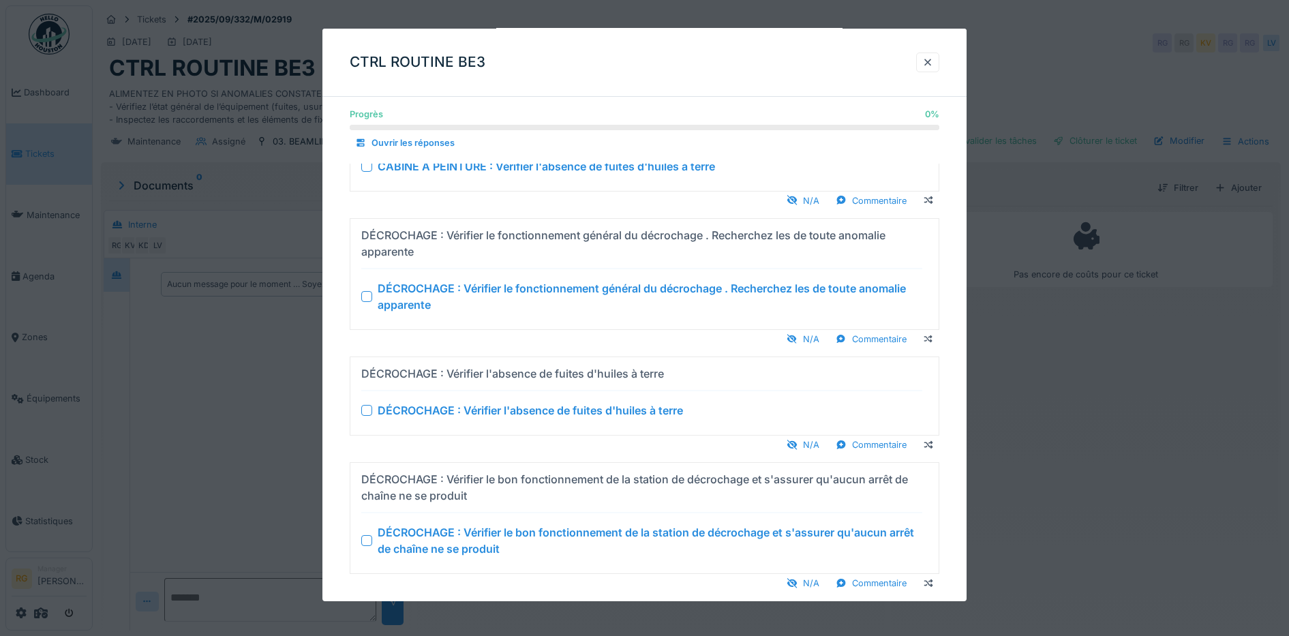
scroll to position [5870, 0]
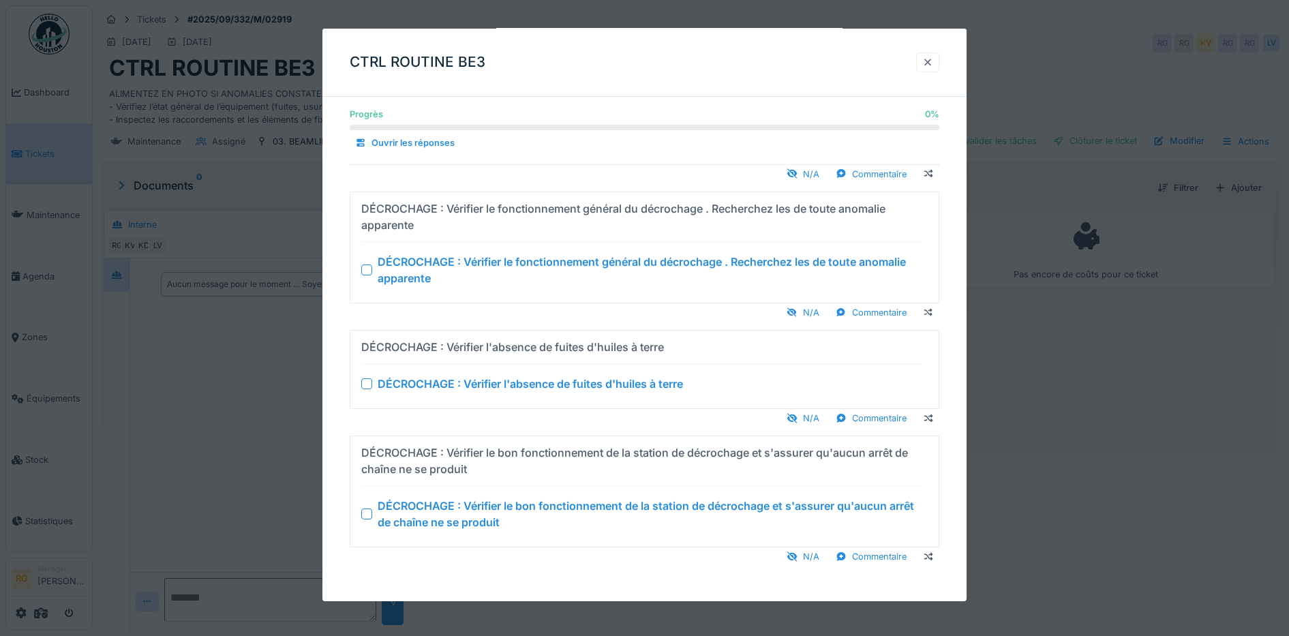
click at [933, 63] on div at bounding box center [927, 62] width 11 height 13
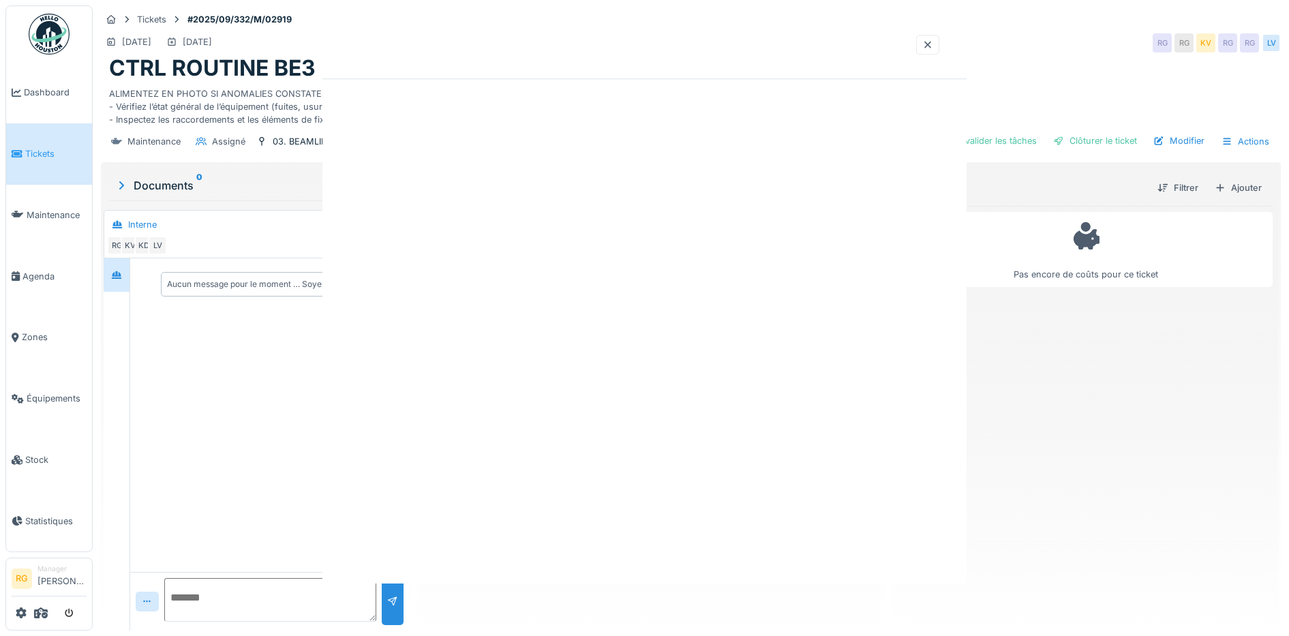
scroll to position [0, 0]
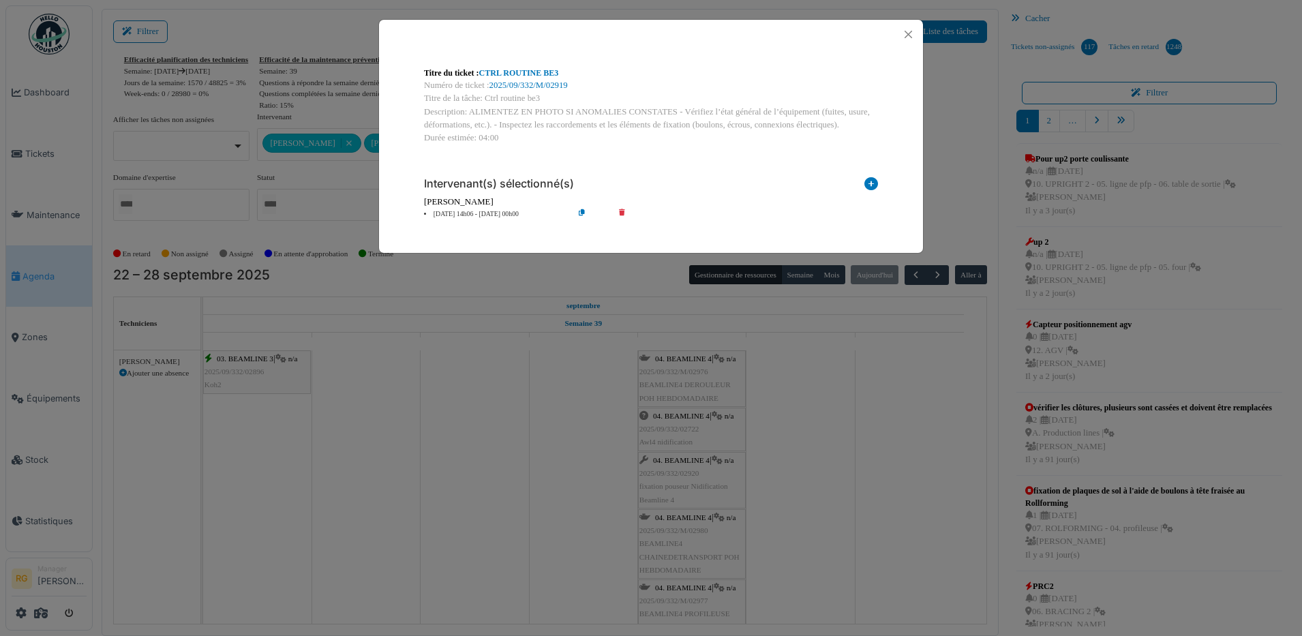
scroll to position [617, 0]
click at [912, 33] on button "Close" at bounding box center [908, 34] width 18 height 18
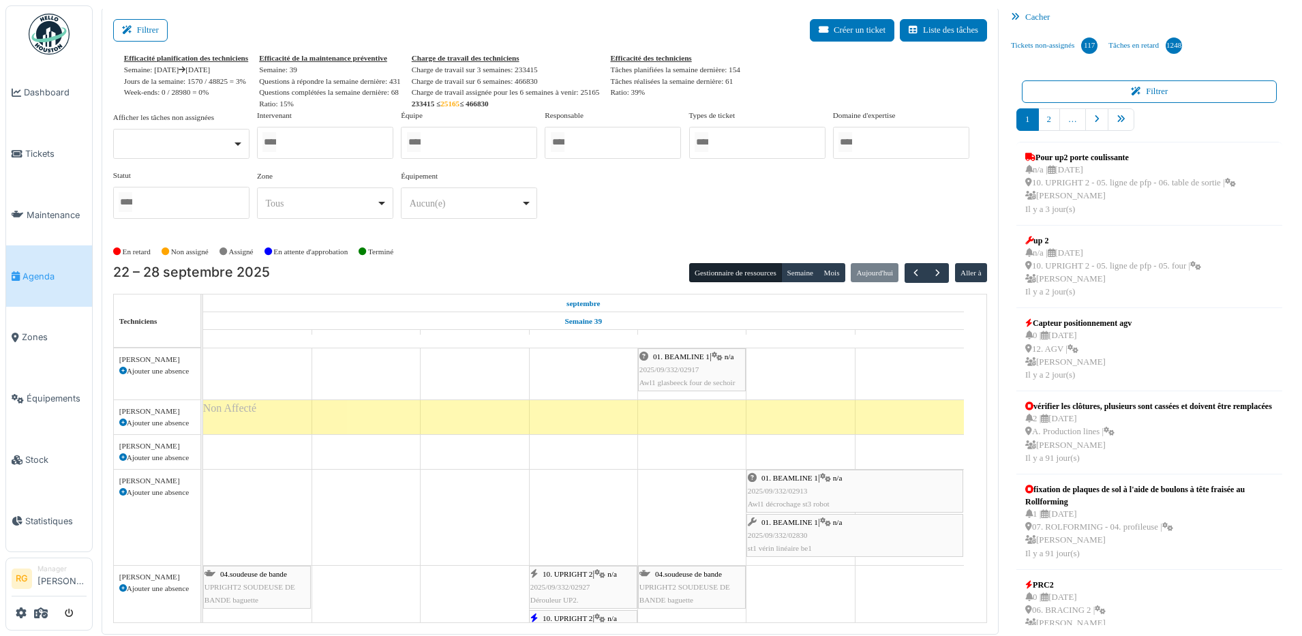
scroll to position [0, 0]
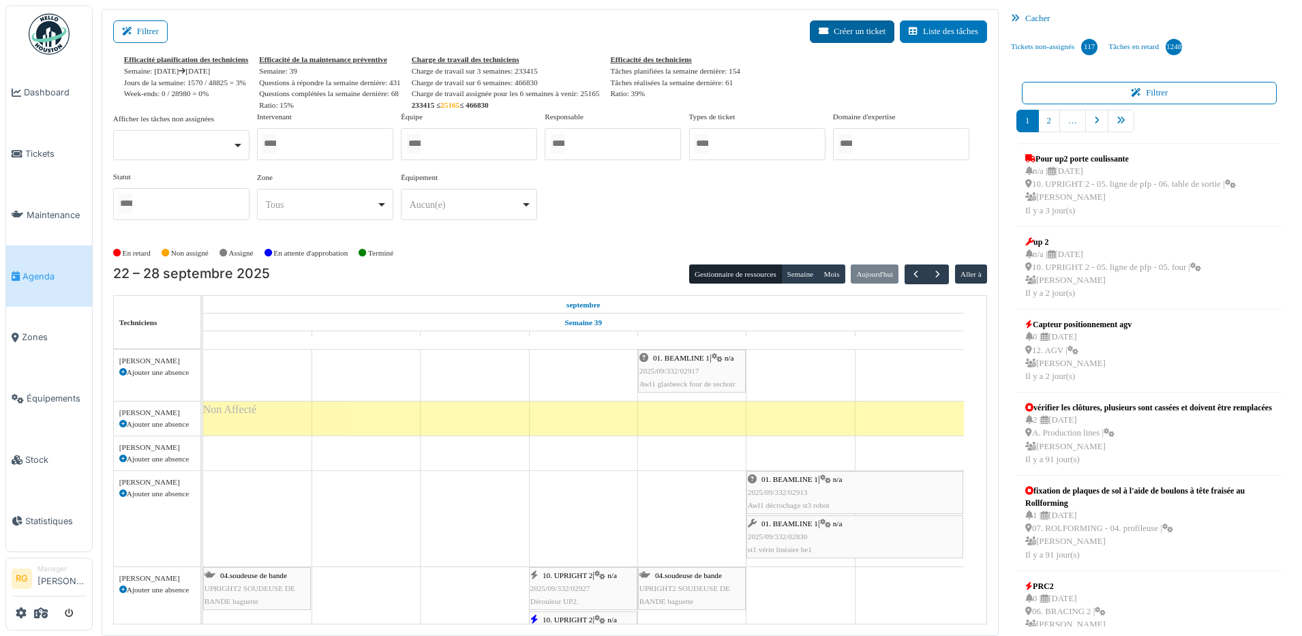
click at [853, 28] on button "Créer un ticket" at bounding box center [852, 31] width 85 height 22
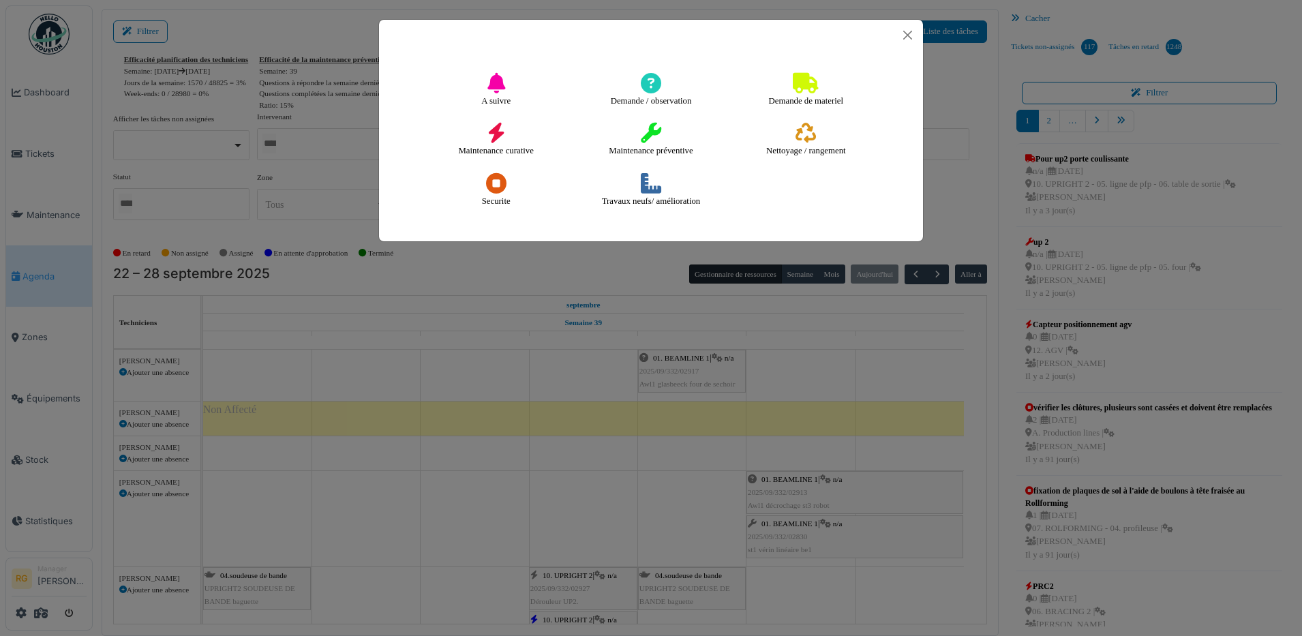
click at [644, 126] on icon at bounding box center [651, 133] width 20 height 20
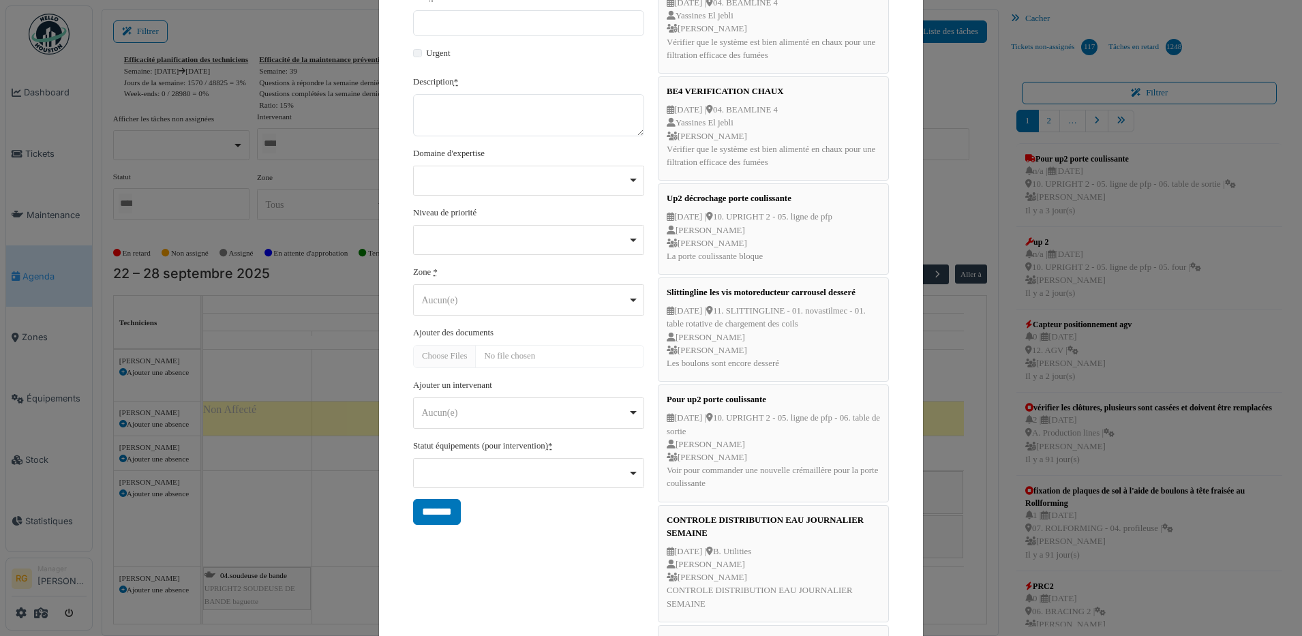
scroll to position [256, 0]
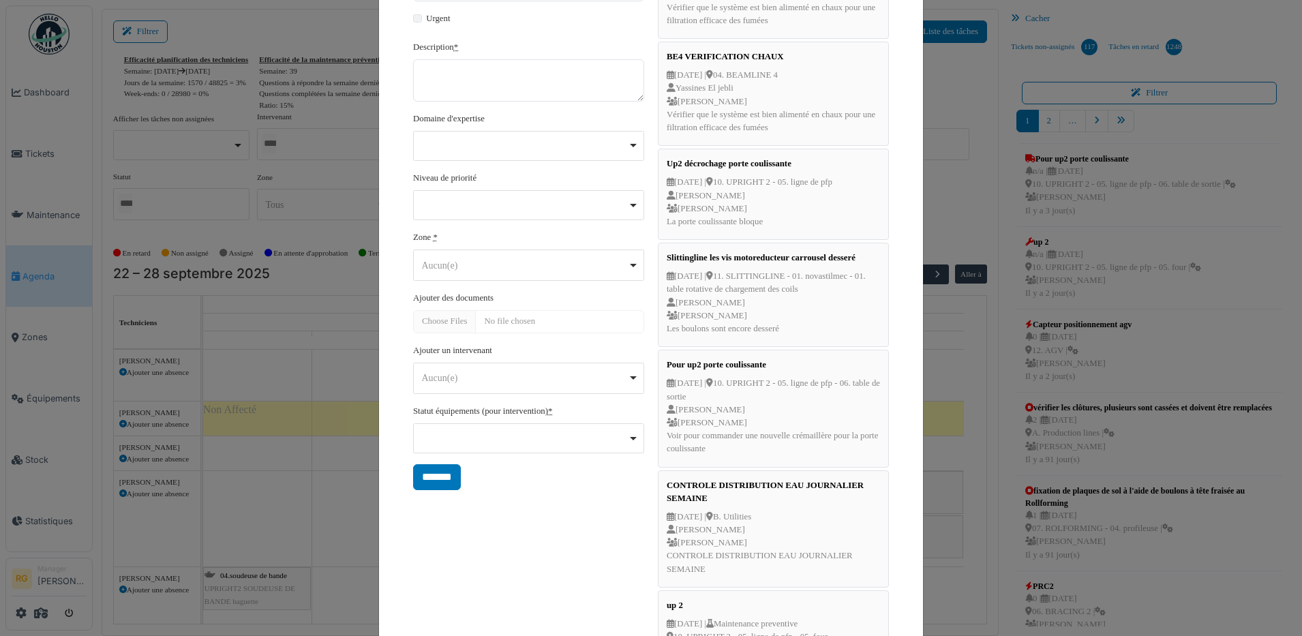
click at [611, 382] on div "Aucun(e) Remove item" at bounding box center [525, 378] width 206 height 14
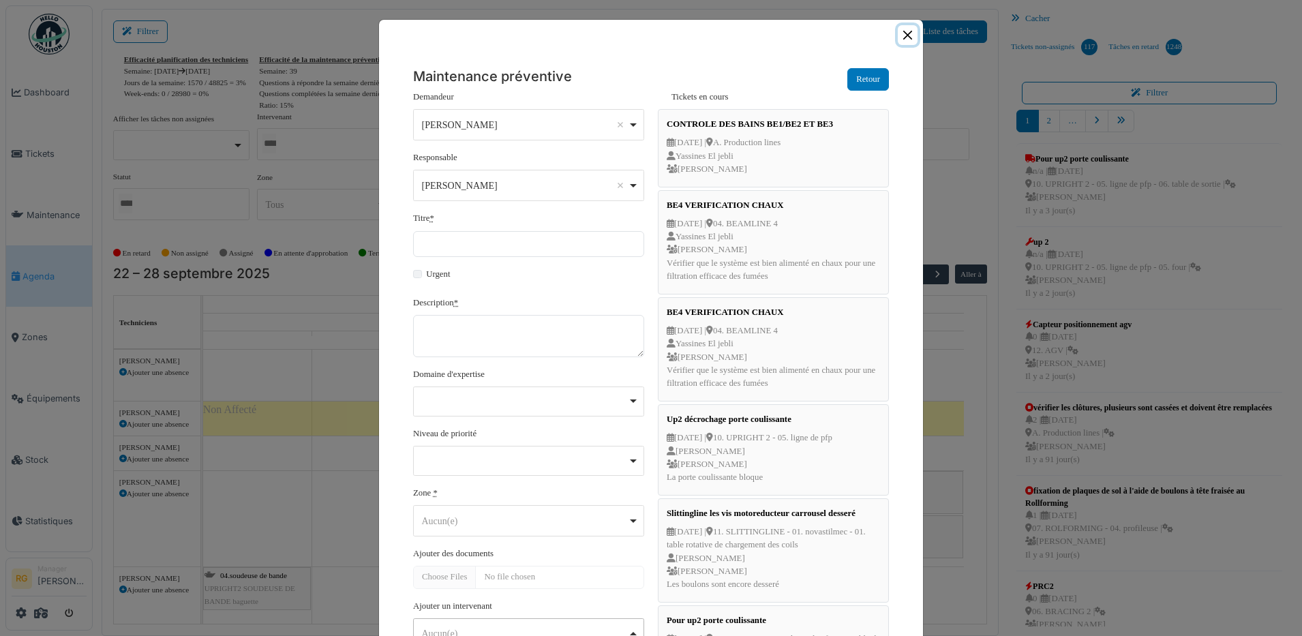
click at [898, 39] on button "Close" at bounding box center [908, 35] width 20 height 20
